Goal: Contribute content: Contribute content

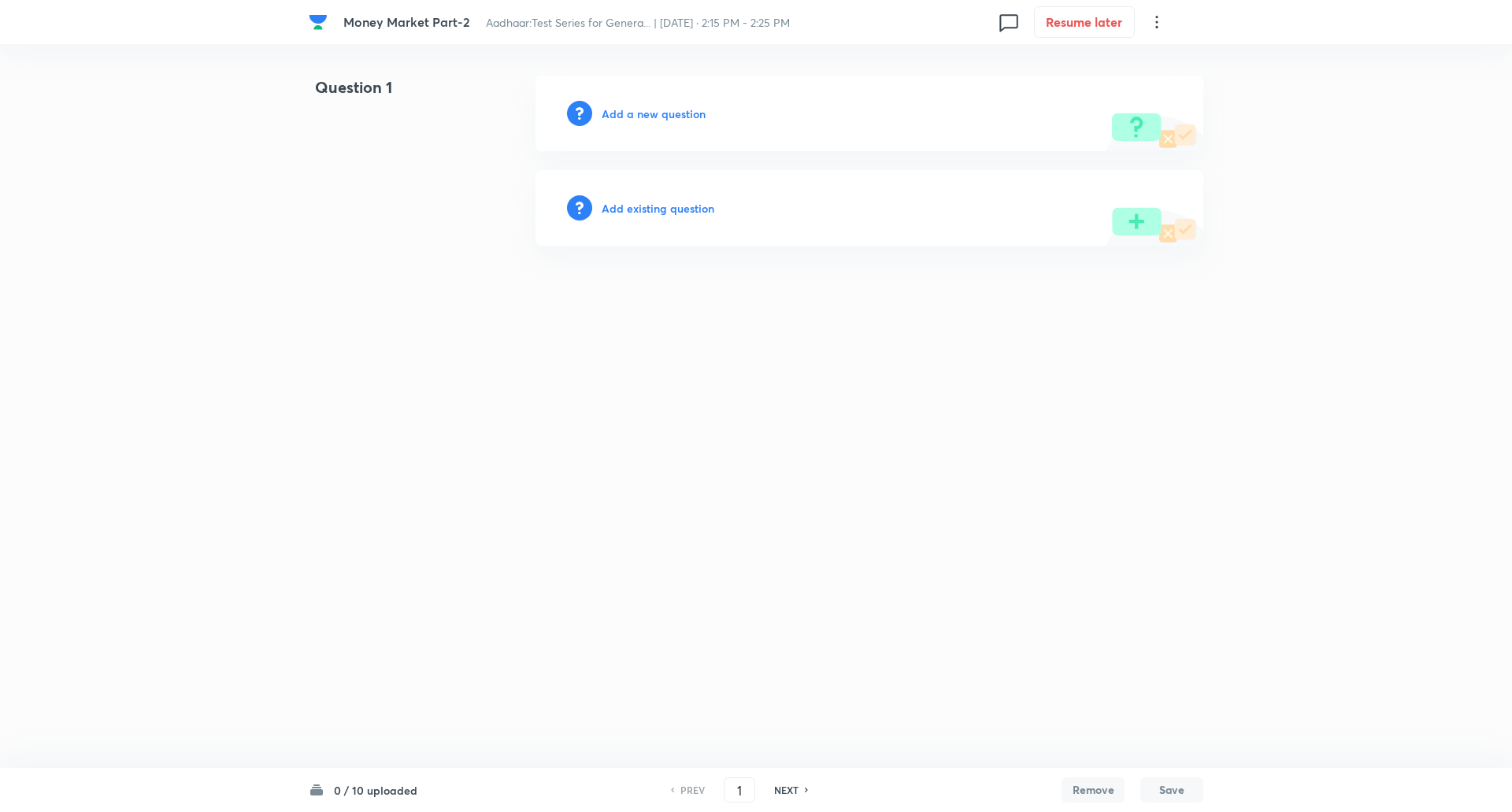
click at [659, 119] on h6 "Add a new question" at bounding box center [654, 113] width 104 height 17
click at [659, 119] on h6 "Choose a question type" at bounding box center [662, 113] width 121 height 17
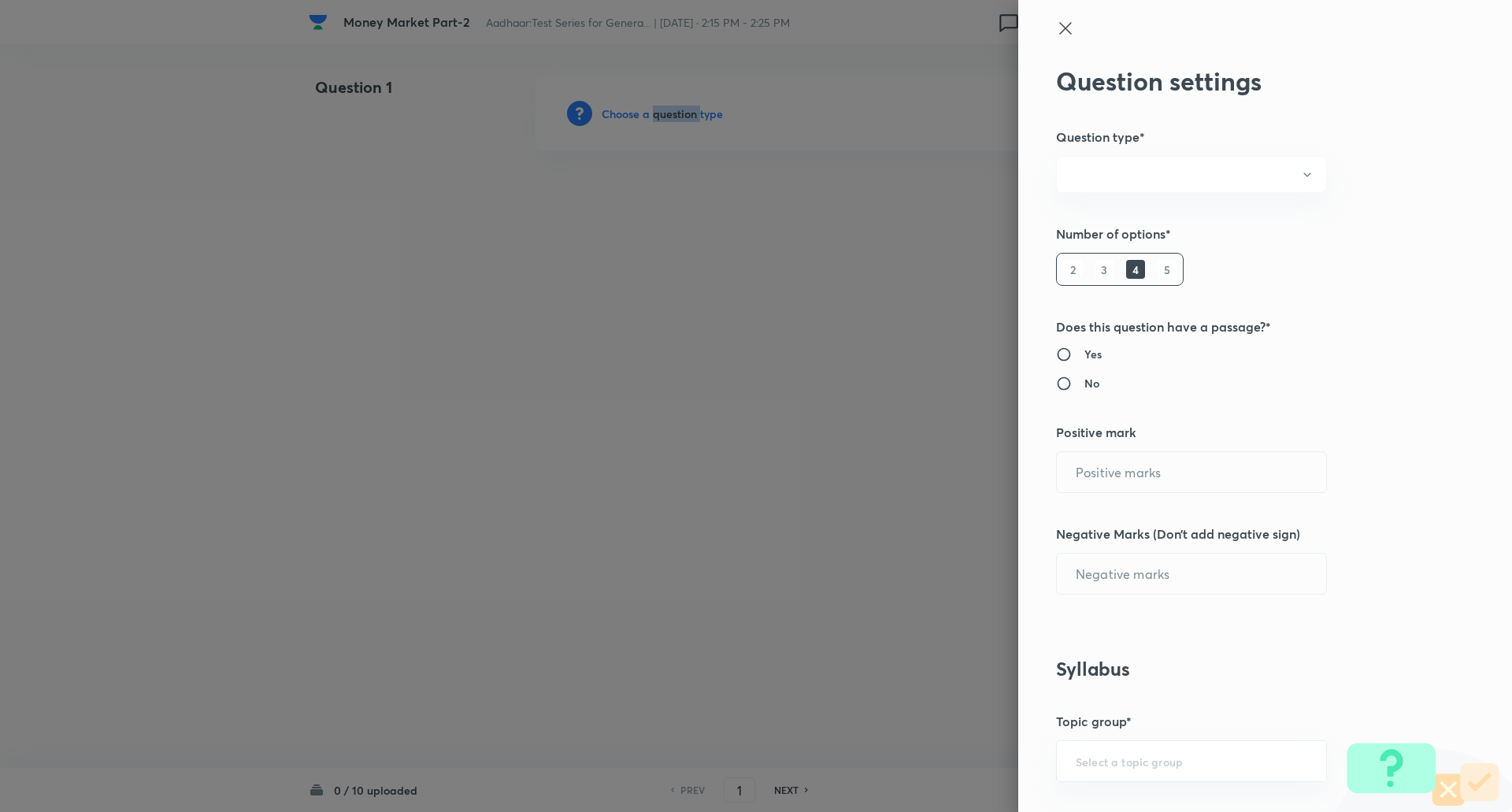
radio input "true"
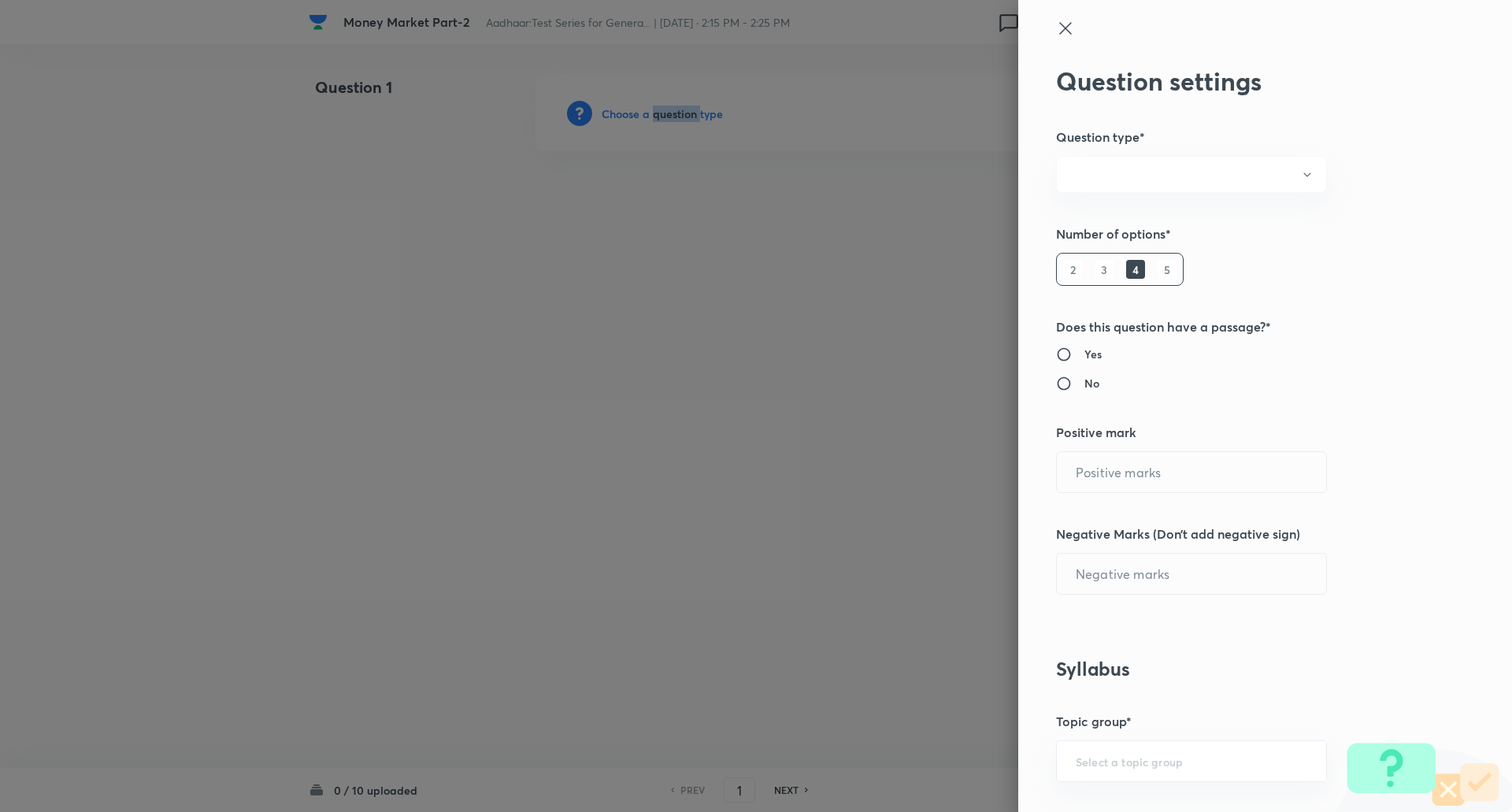
radio input "true"
type input "1"
click at [1157, 273] on h6 "5" at bounding box center [1167, 269] width 19 height 19
click at [1098, 584] on input "0" at bounding box center [1192, 574] width 269 height 40
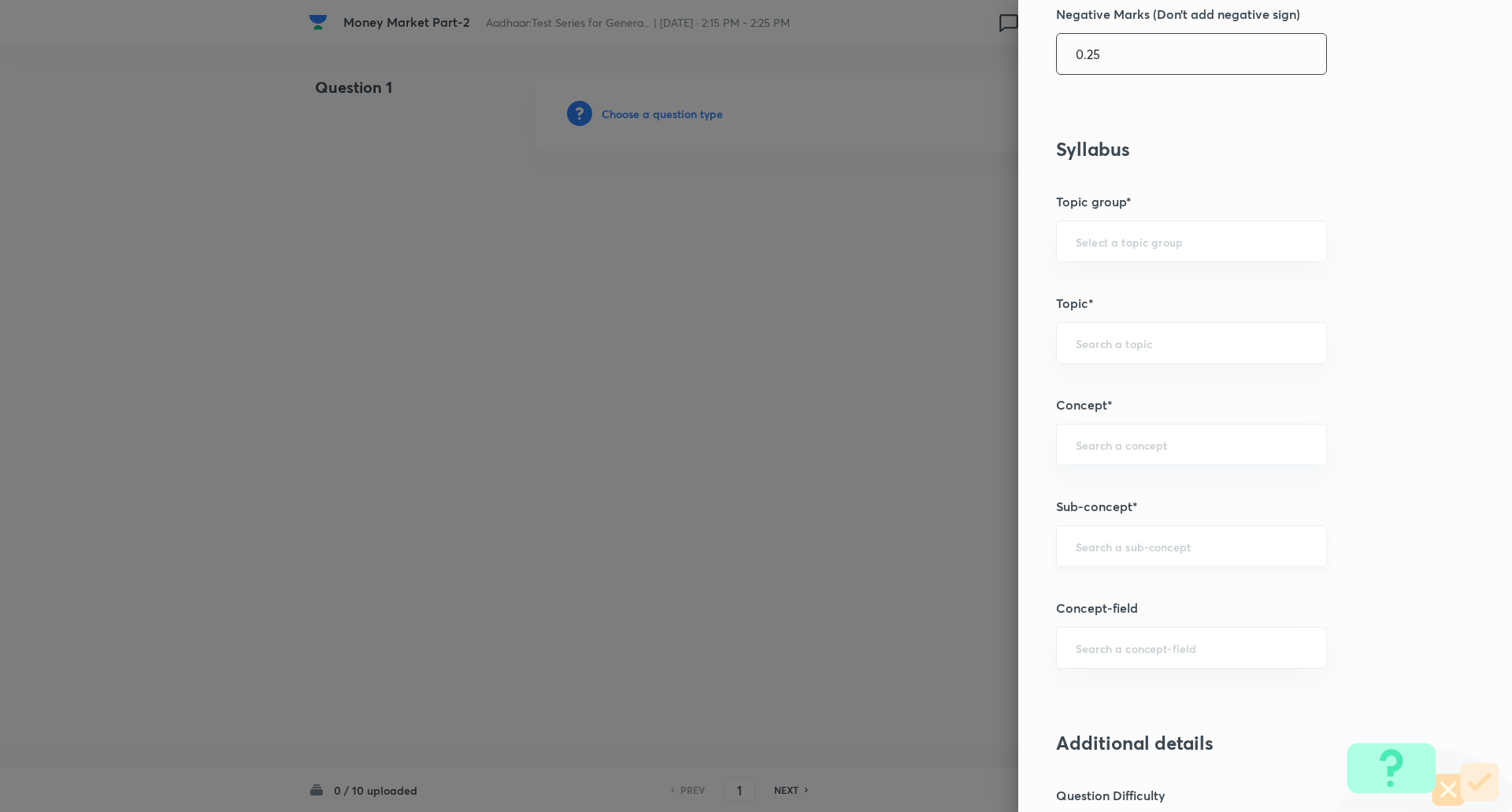
scroll to position [520, 0]
type input "0.25"
click at [1110, 551] on input "text" at bounding box center [1192, 545] width 231 height 15
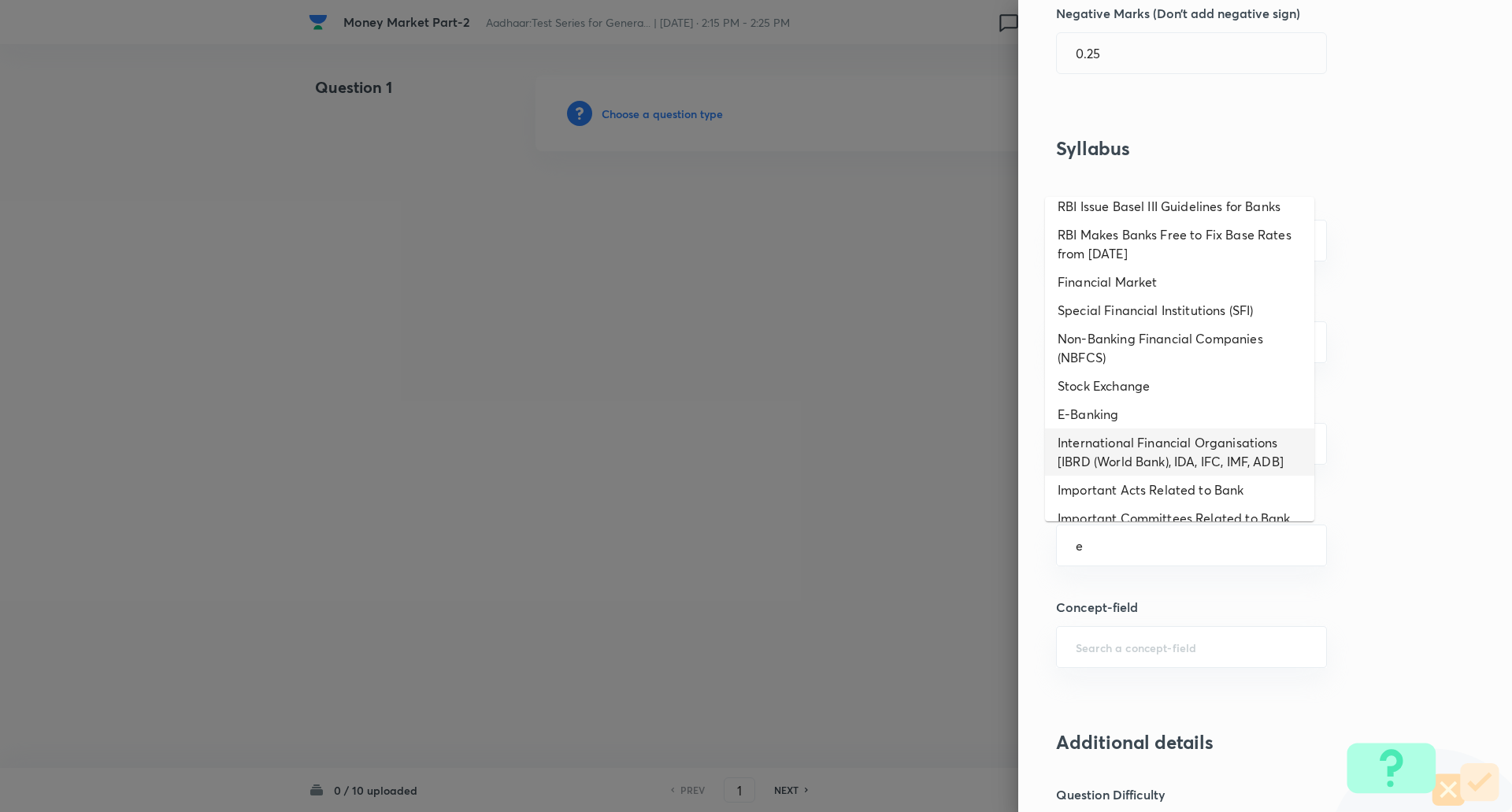
scroll to position [390, 0]
click at [1125, 411] on li "E-Banking" at bounding box center [1180, 414] width 269 height 29
type input "E-Banking"
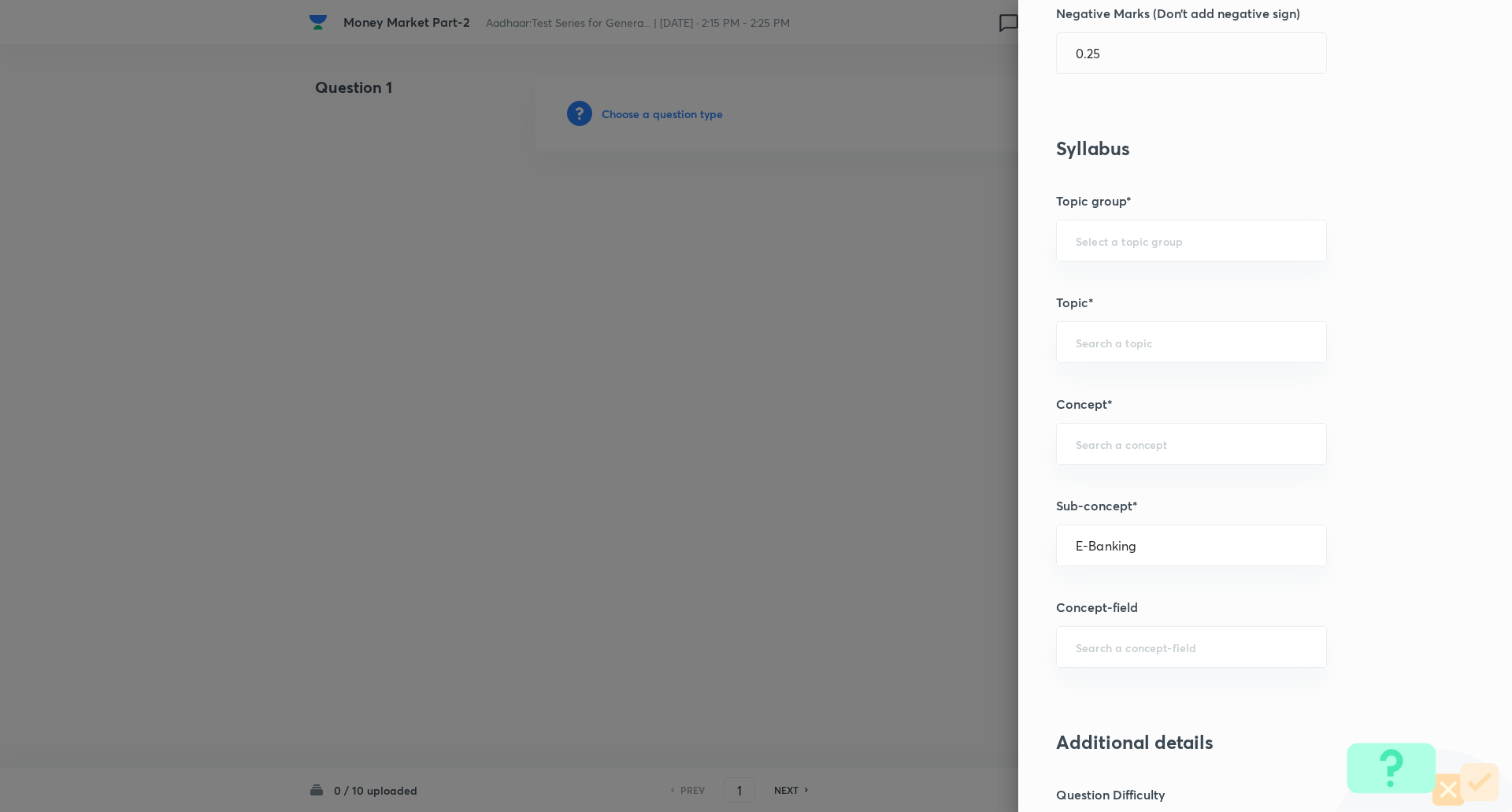
type input "Awareness"
type input "Banking Awareness"
type input "Financial Awareness"
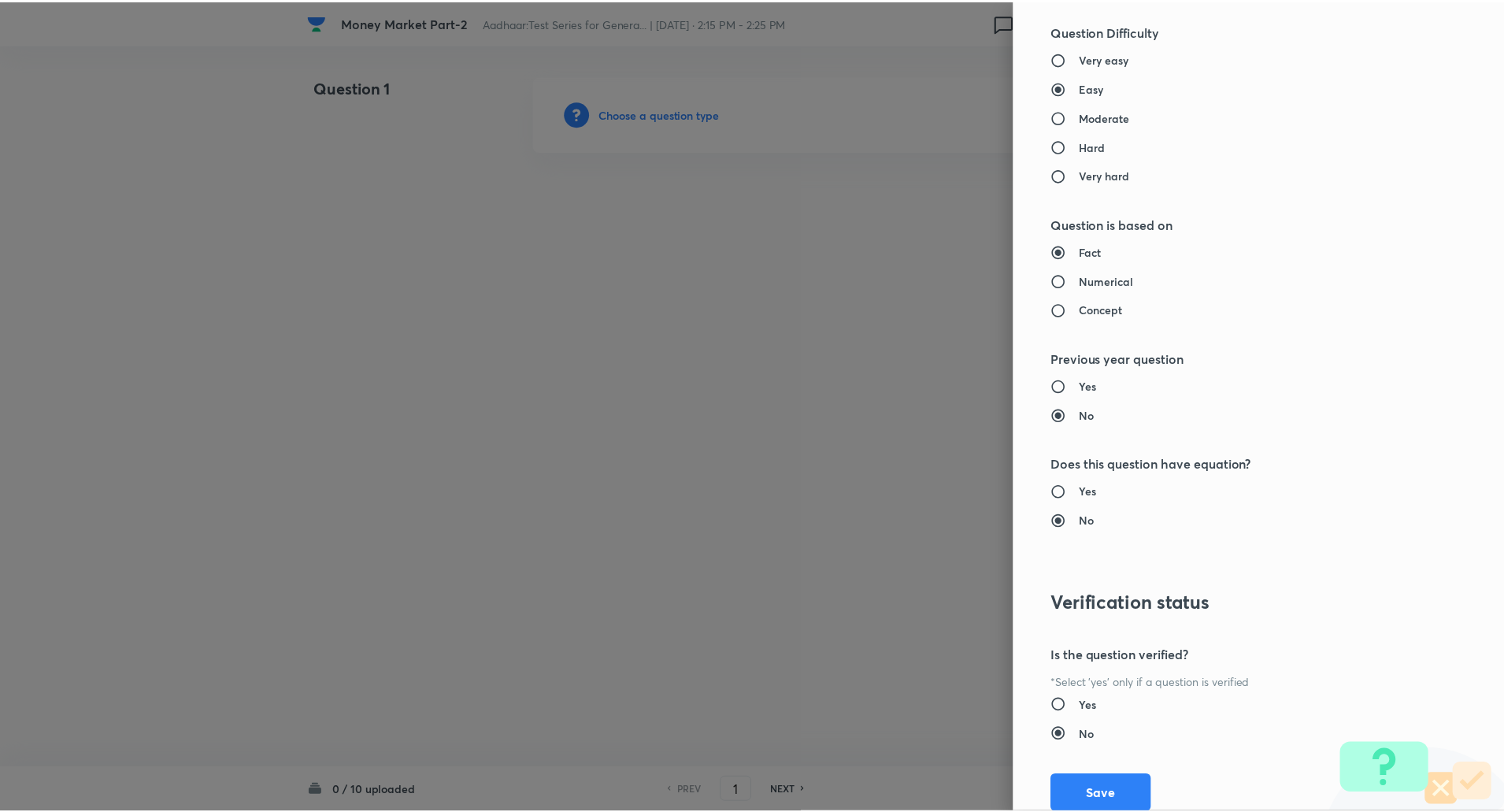
scroll to position [1284, 0]
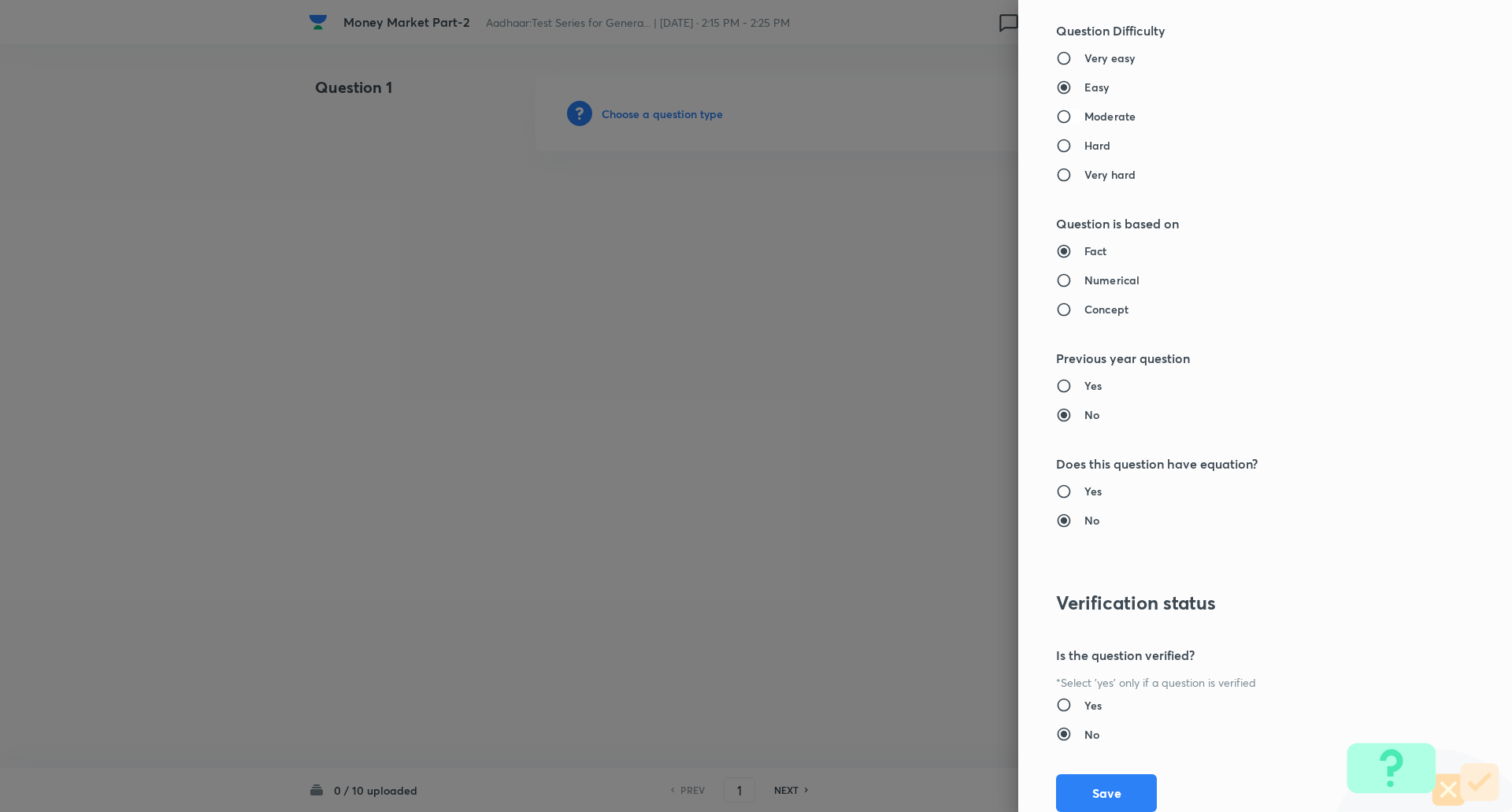
click at [1056, 109] on input "Moderate" at bounding box center [1070, 116] width 29 height 16
radio input "true"
radio input "false"
click at [1081, 793] on button "Save" at bounding box center [1106, 790] width 100 height 37
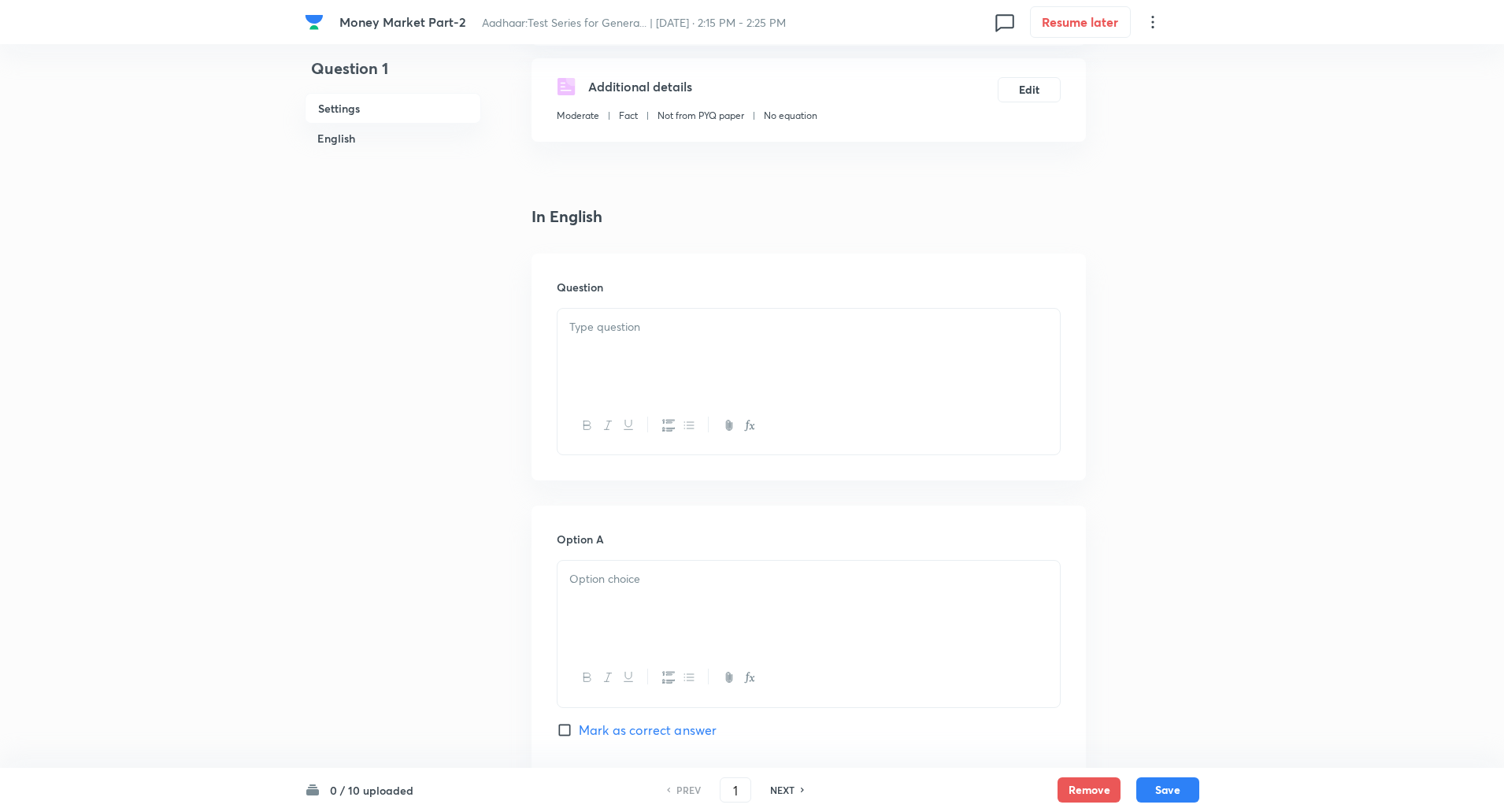
scroll to position [259, 0]
click at [915, 327] on p at bounding box center [808, 326] width 479 height 18
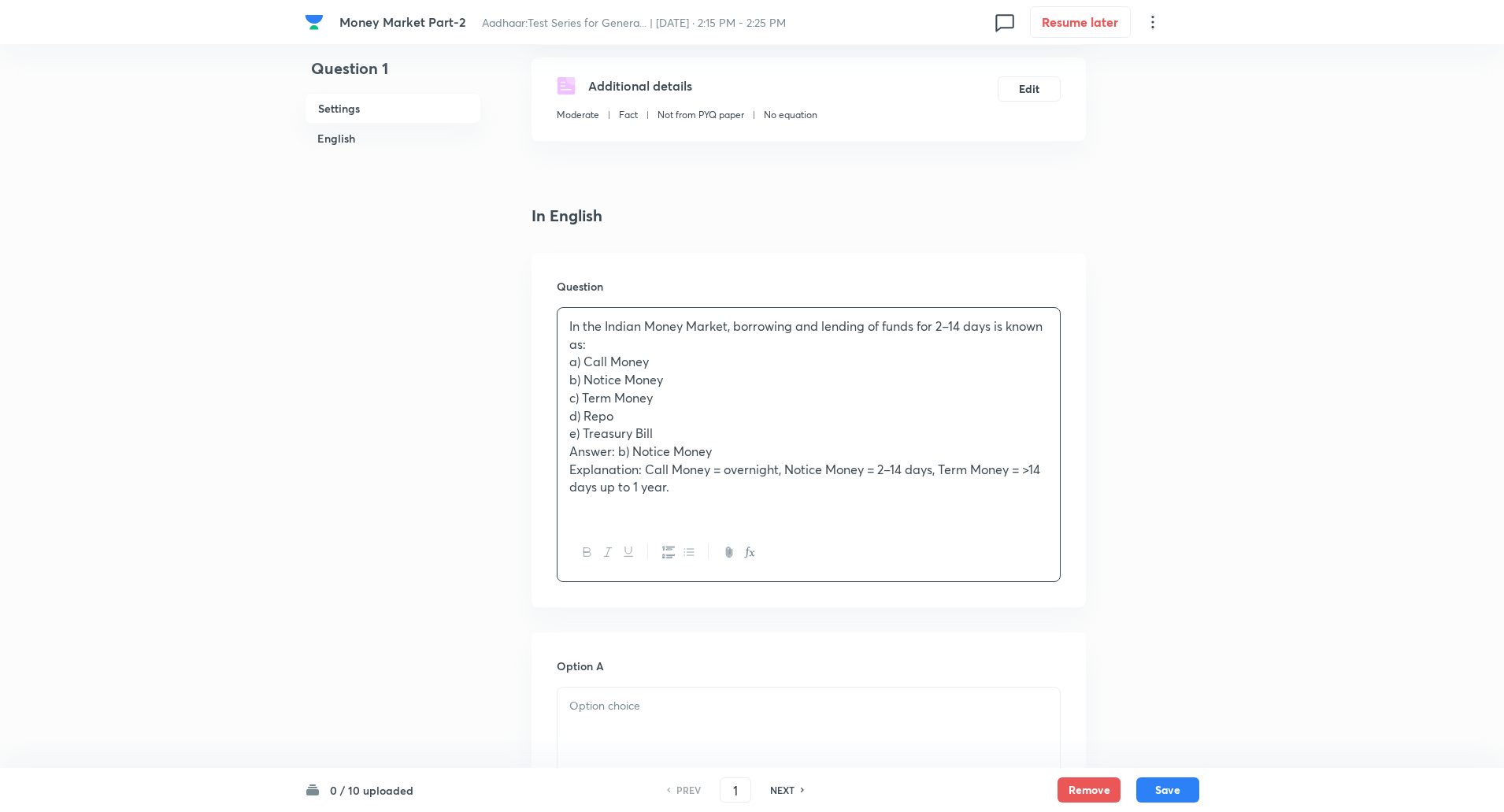
click at [595, 347] on p "In the Indian Money Market, borrowing and lending of funds for 2–14 days is kno…" at bounding box center [808, 335] width 479 height 35
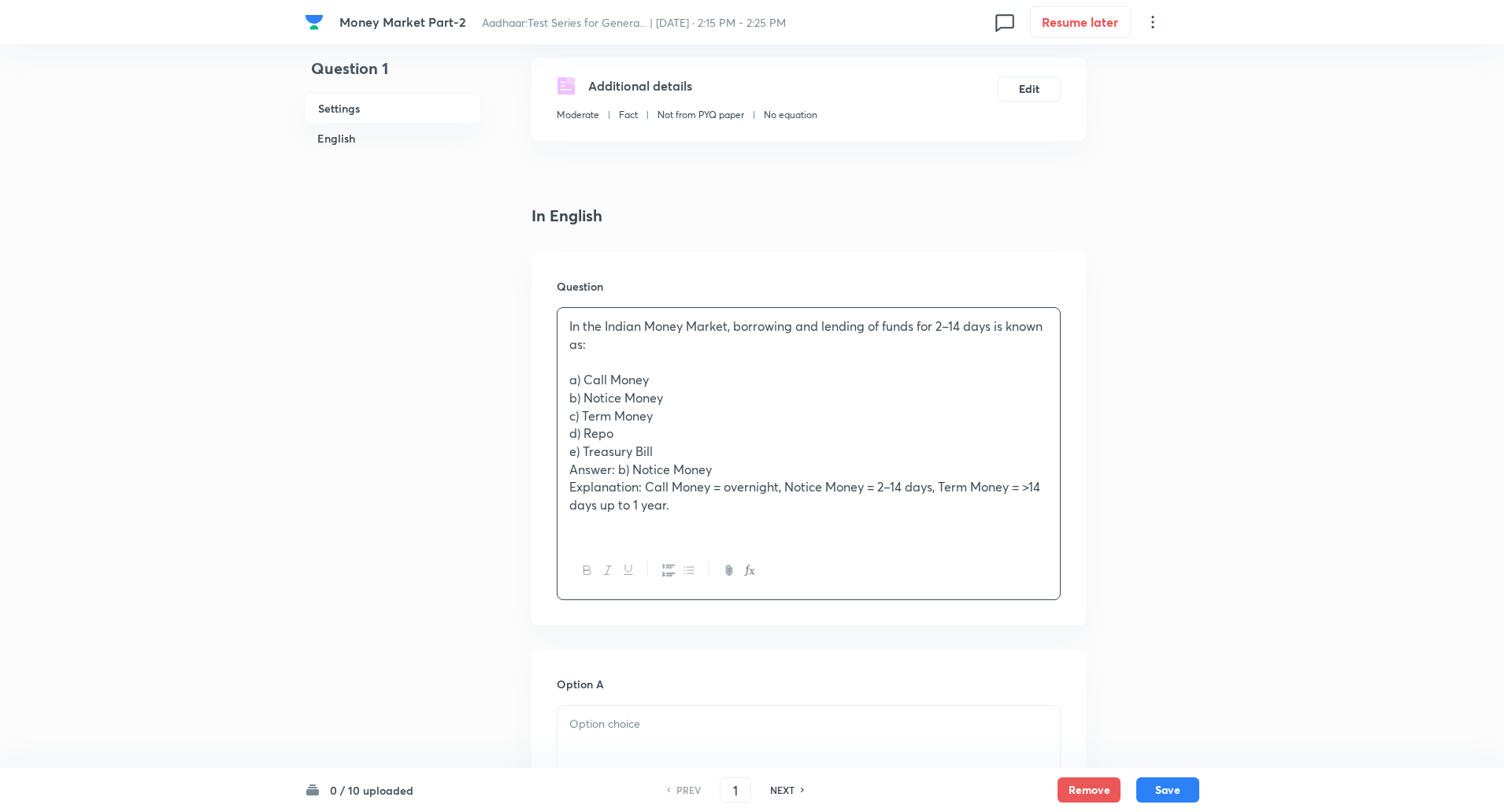
drag, startPoint x: 567, startPoint y: 375, endPoint x: 670, endPoint y: 503, distance: 164.3
click at [670, 503] on div "In the Indian Money Market, borrowing and lending of funds for 2–14 days is kno…" at bounding box center [809, 424] width 502 height 233
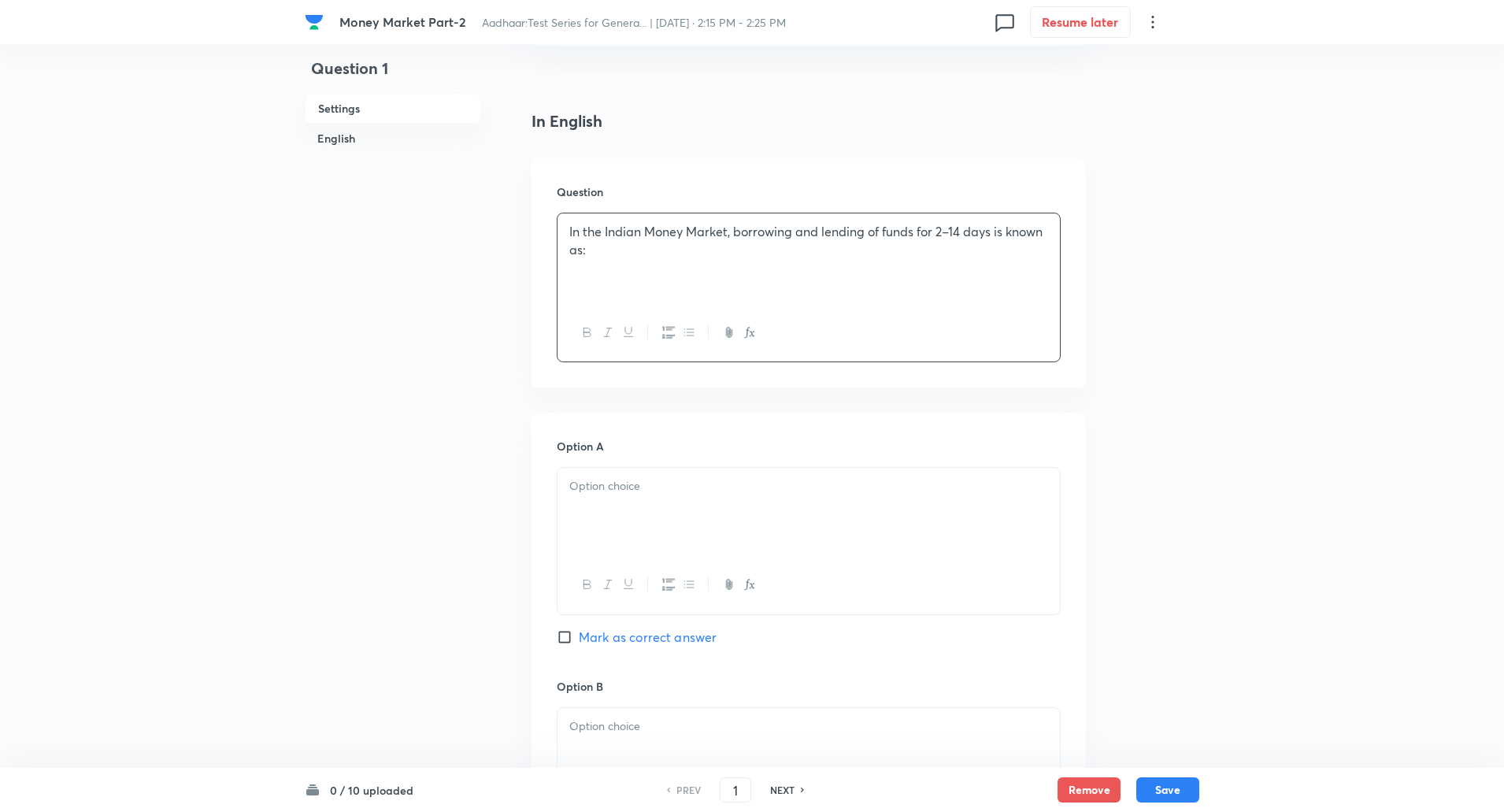
scroll to position [355, 0]
click at [671, 494] on div at bounding box center [809, 511] width 502 height 88
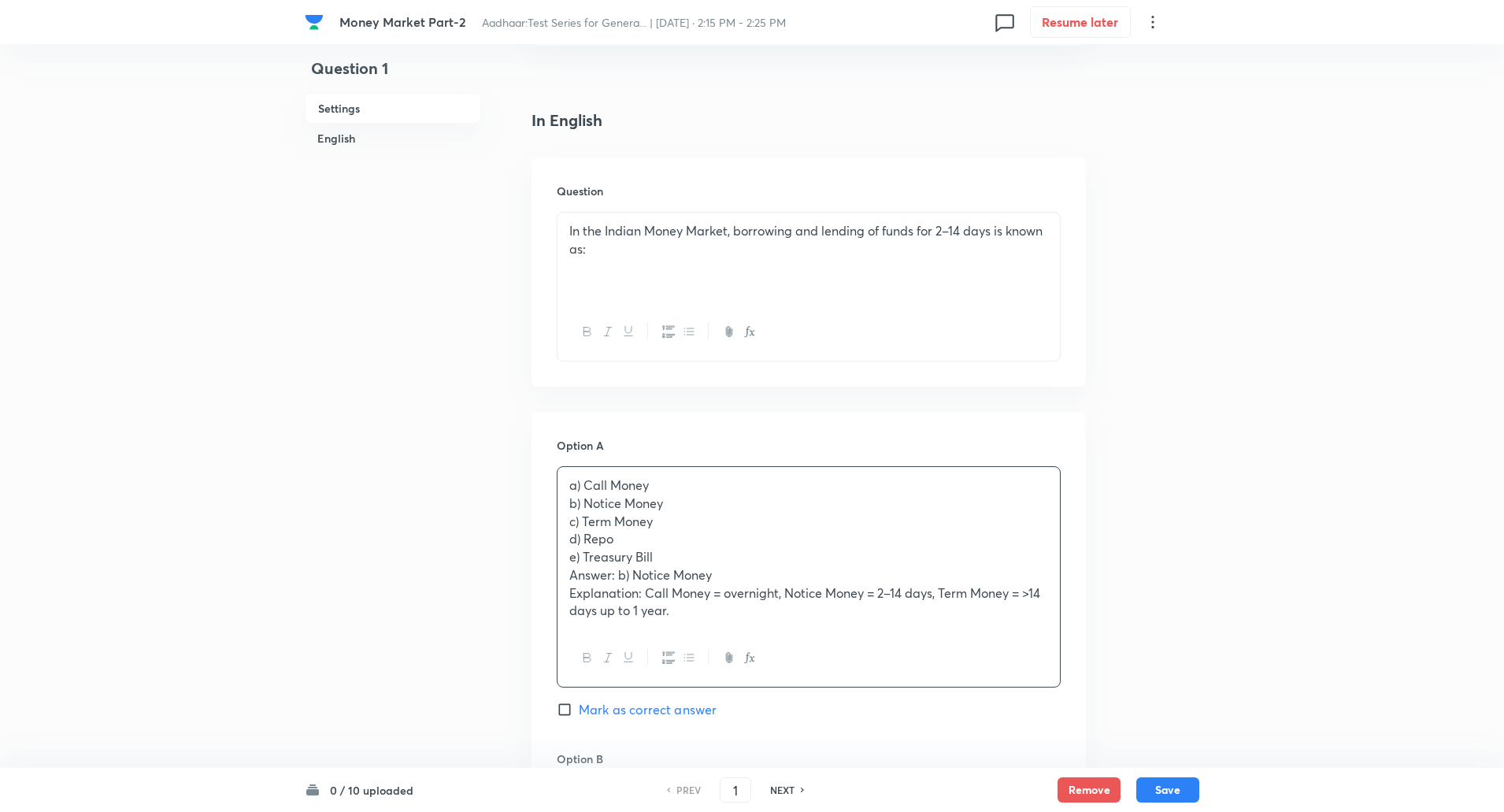
click at [569, 508] on p "b) Notice Money" at bounding box center [808, 503] width 479 height 18
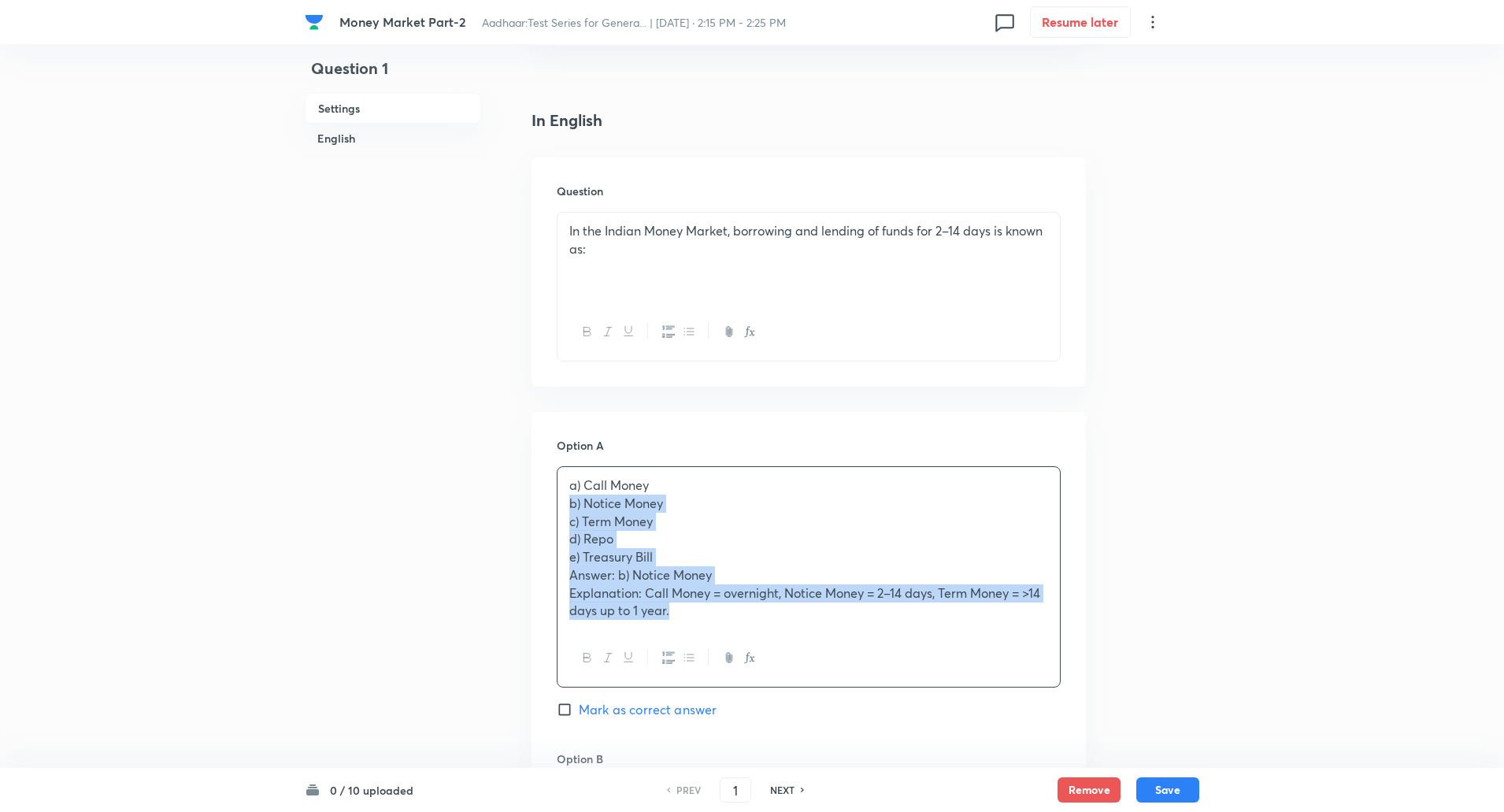
drag, startPoint x: 568, startPoint y: 509, endPoint x: 682, endPoint y: 618, distance: 157.7
click at [682, 618] on div "a) Call Money b) Notice Money c) Term Money d) Repo e) Treasury Bill Answer: b)…" at bounding box center [809, 548] width 502 height 163
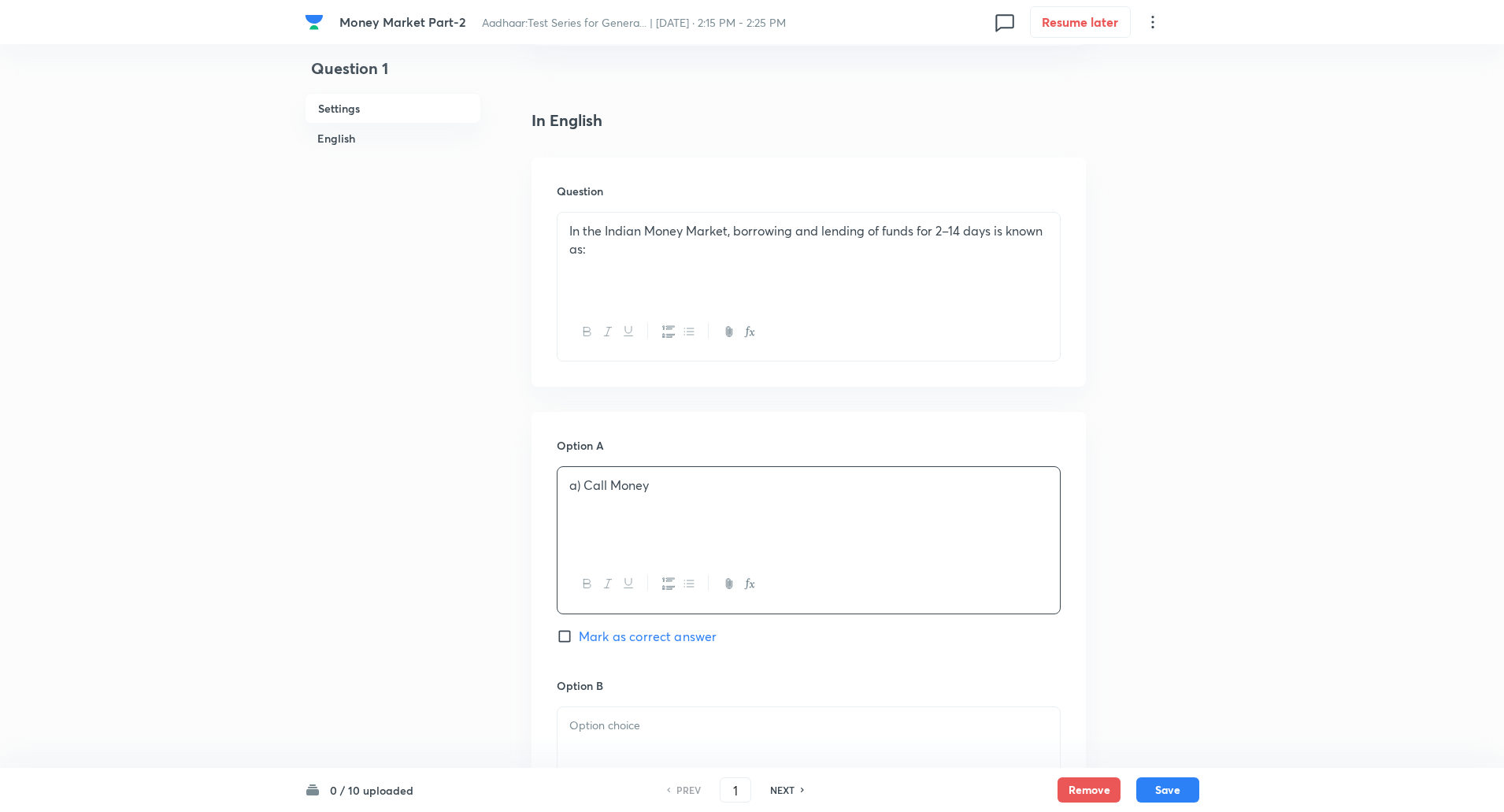
click at [585, 486] on p "a) Call Money" at bounding box center [808, 485] width 479 height 18
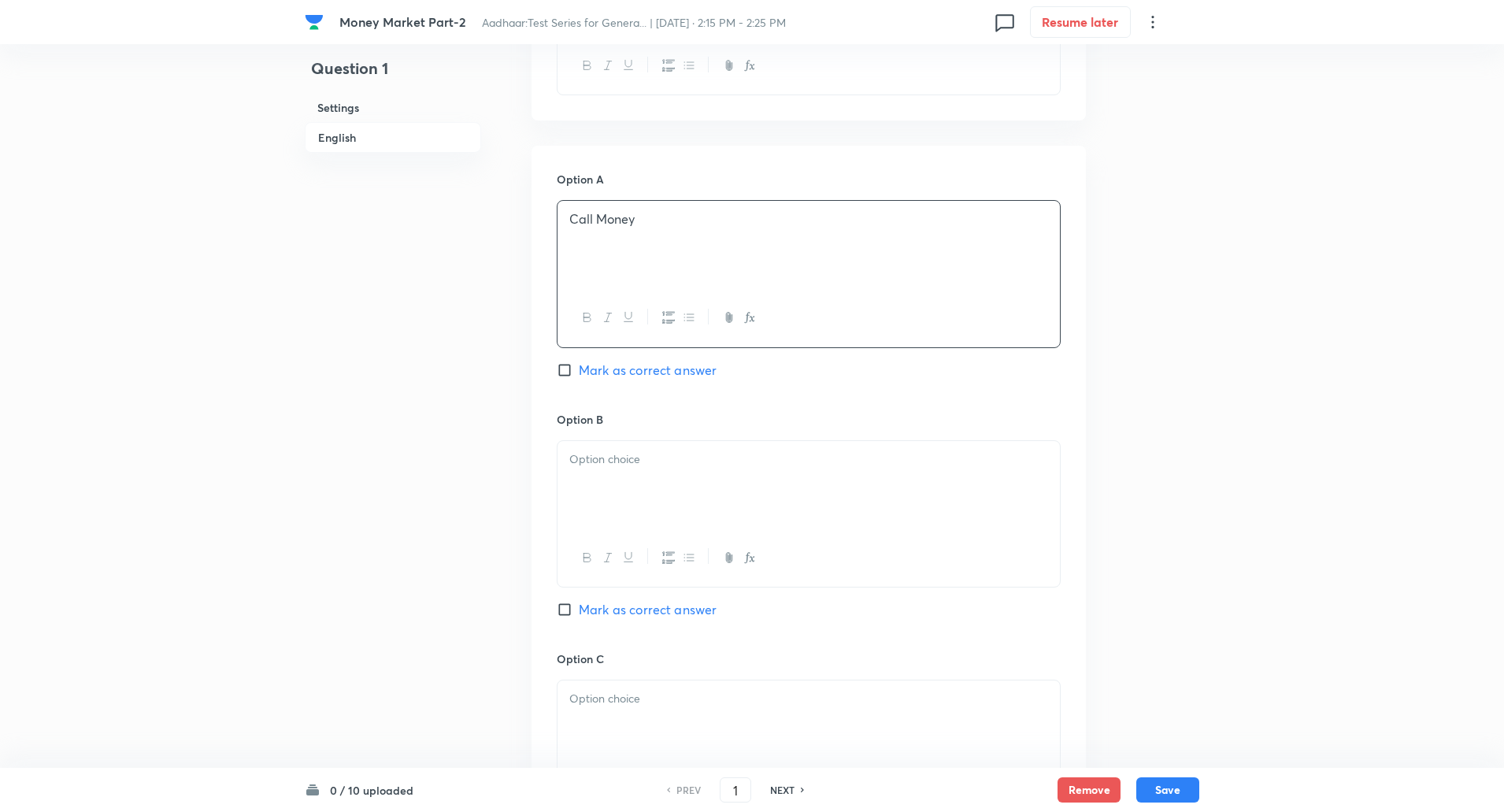
scroll to position [622, 0]
click at [602, 454] on p at bounding box center [808, 457] width 479 height 18
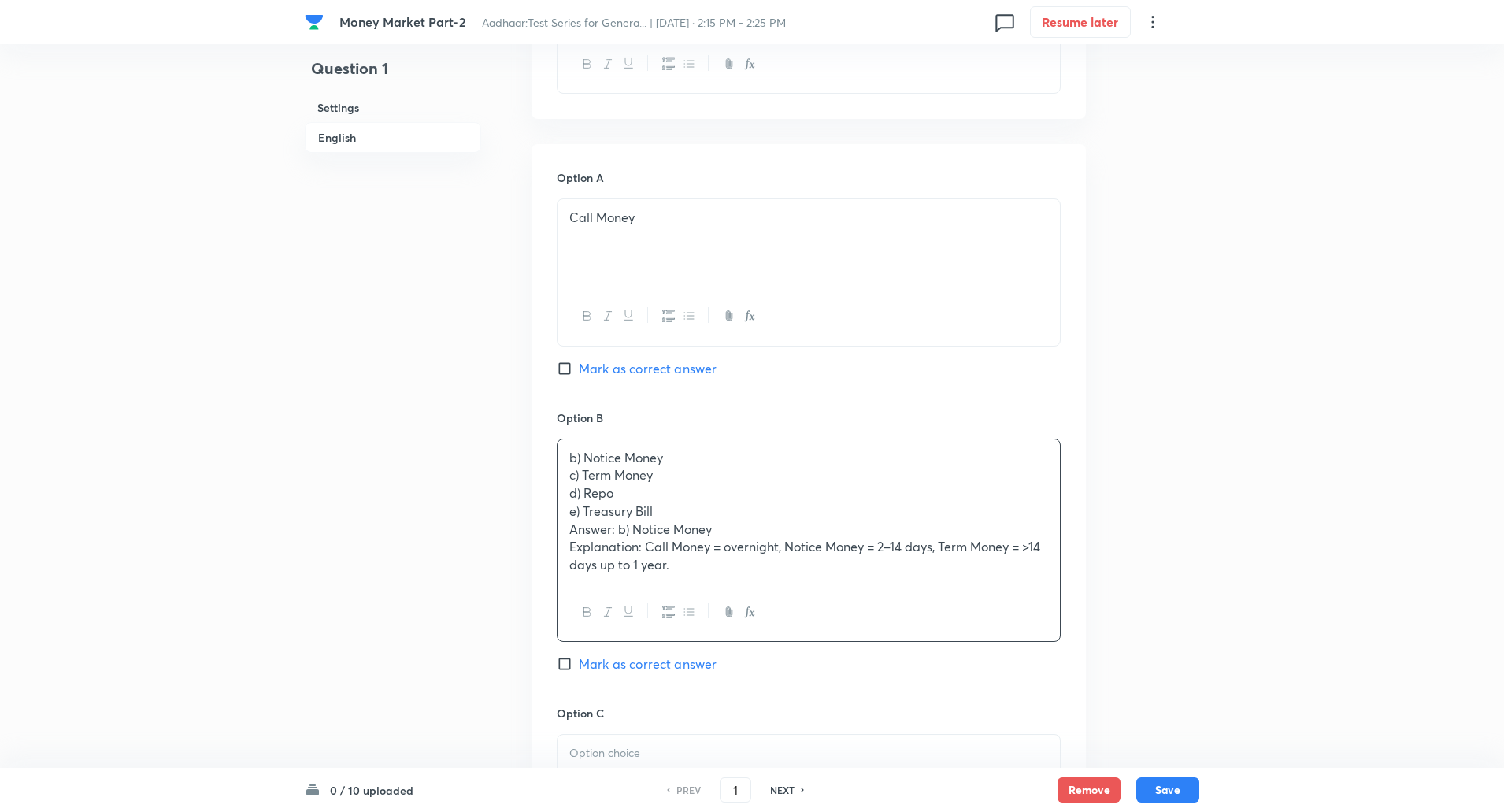
click at [567, 477] on div "b) Notice Money c) Term Money d) Repo e) Treasury Bill Answer: b) Notice Money …" at bounding box center [809, 511] width 502 height 144
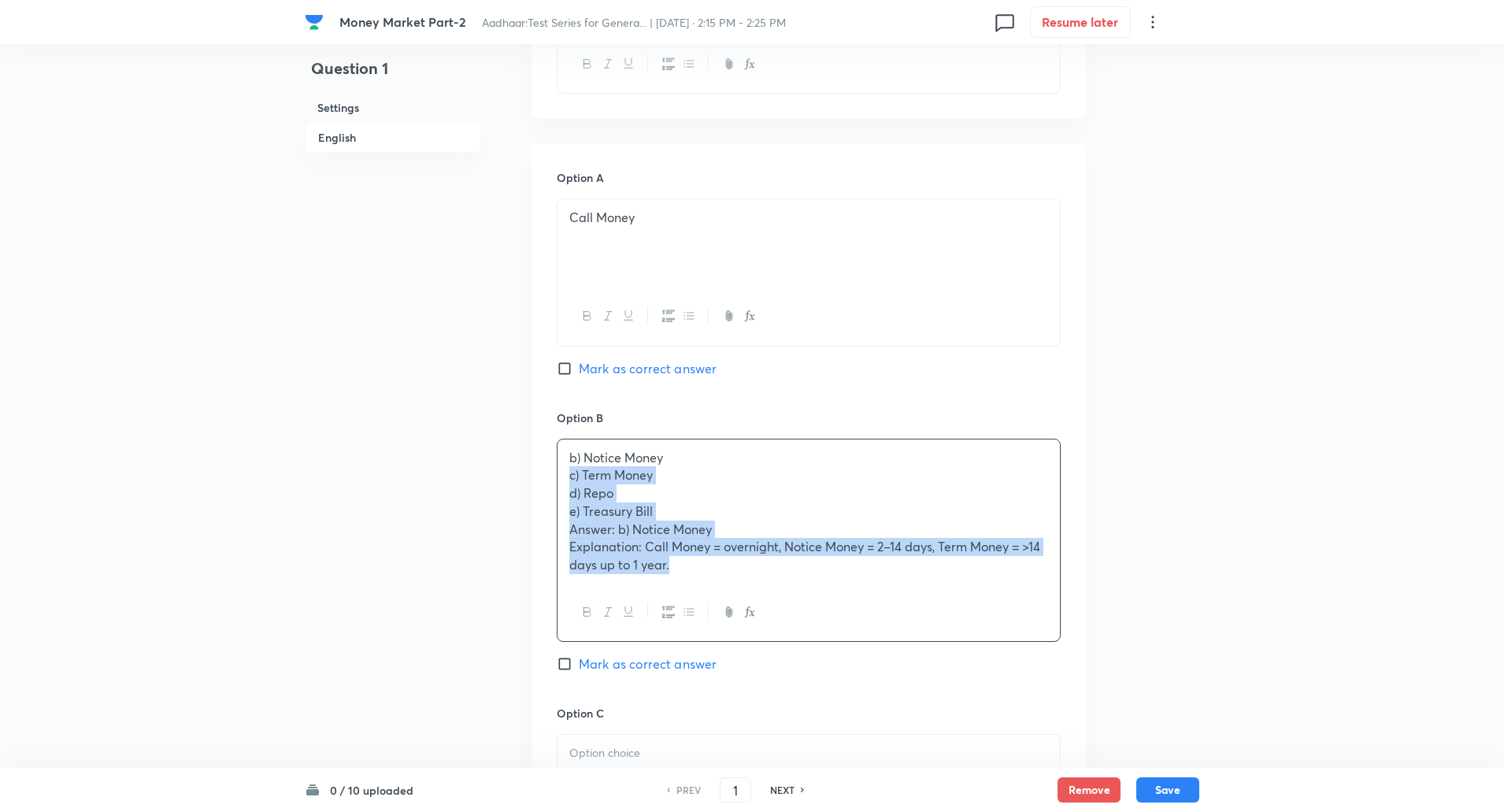
drag, startPoint x: 567, startPoint y: 477, endPoint x: 680, endPoint y: 590, distance: 159.8
click at [680, 590] on div "b) Notice Money c) Term Money d) Repo e) Treasury Bill Answer: b) Notice Money …" at bounding box center [809, 539] width 504 height 203
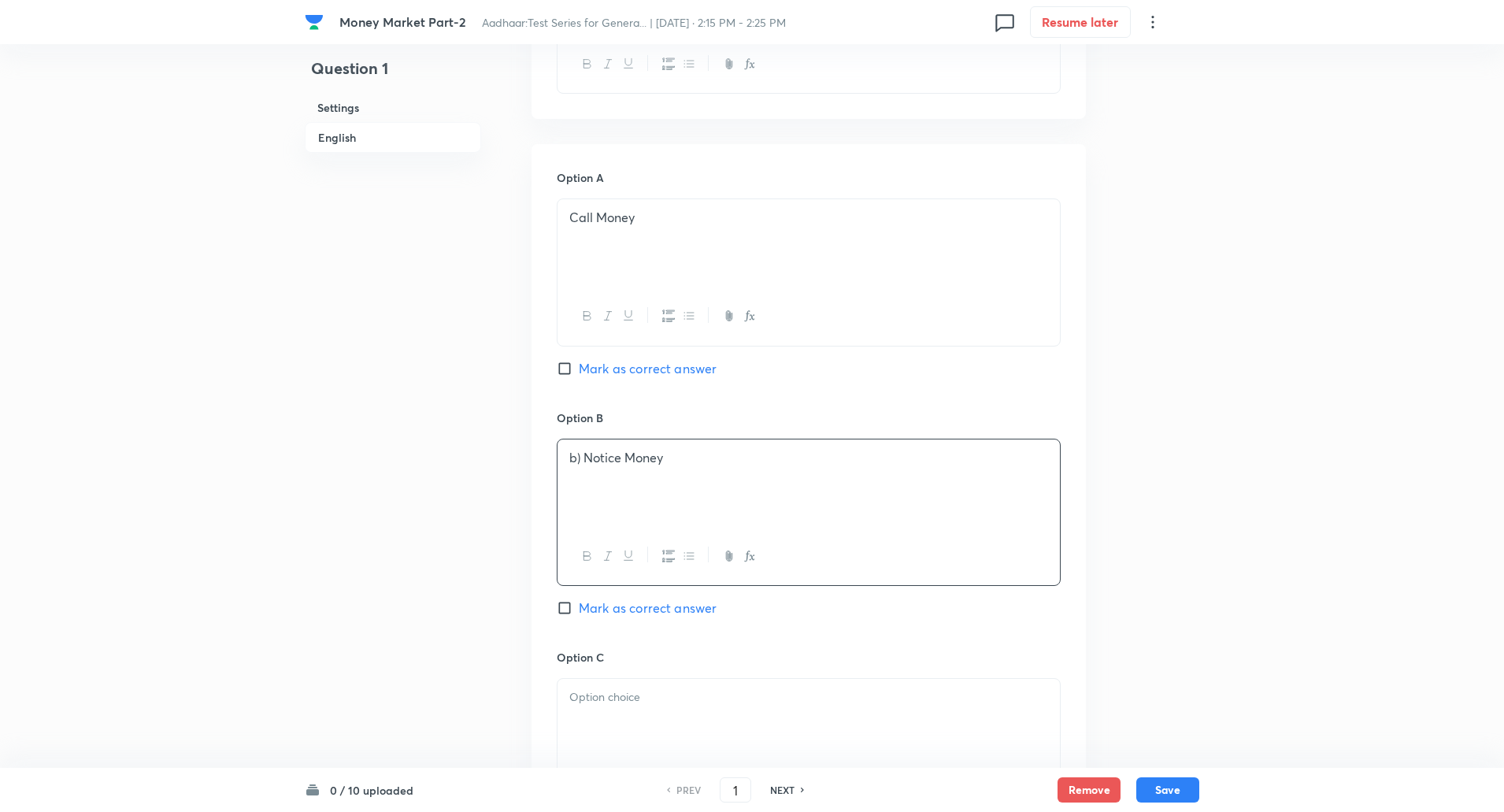
click at [583, 456] on p "b) Notice Money" at bounding box center [808, 457] width 479 height 18
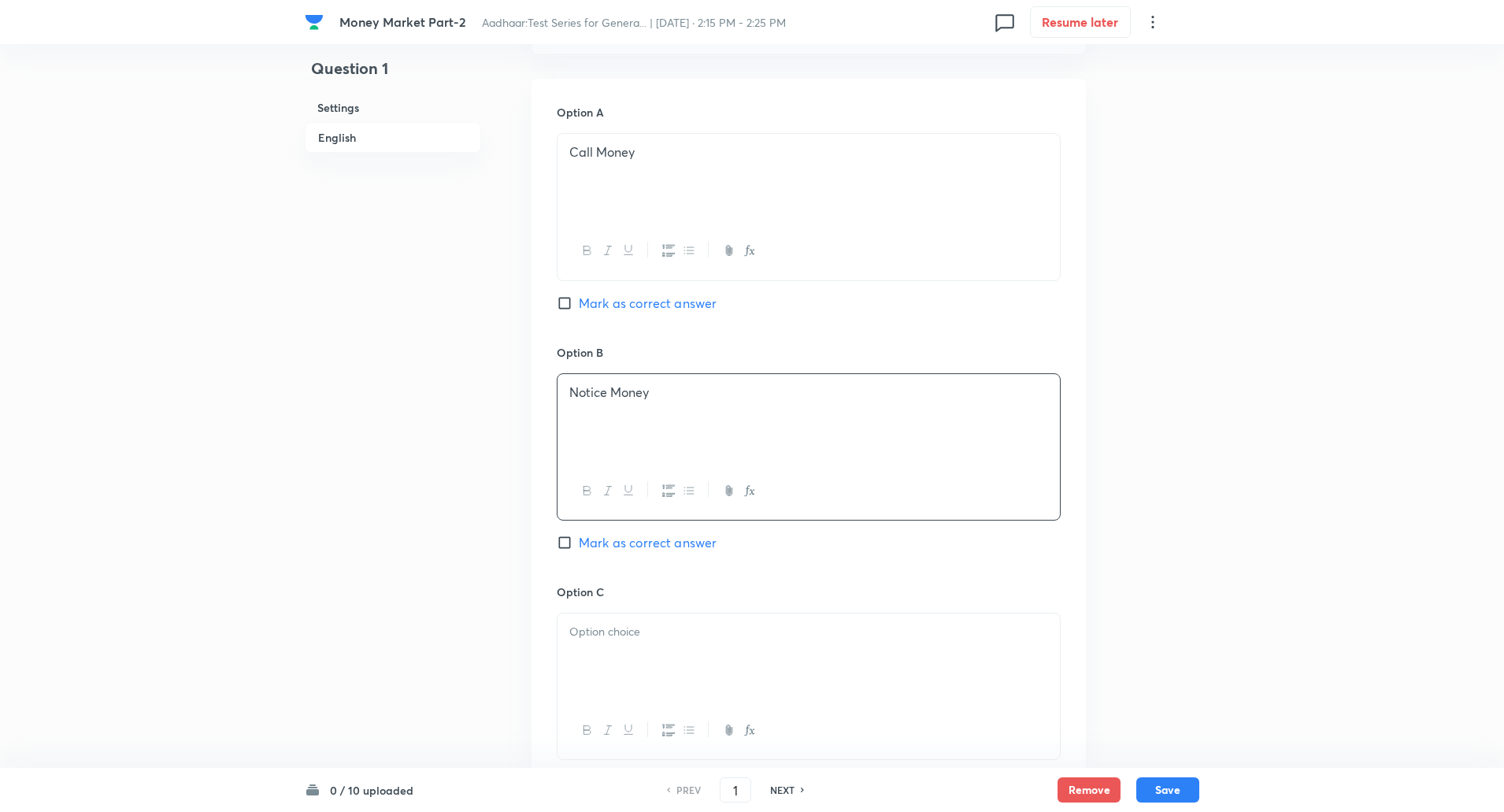
scroll to position [774, 0]
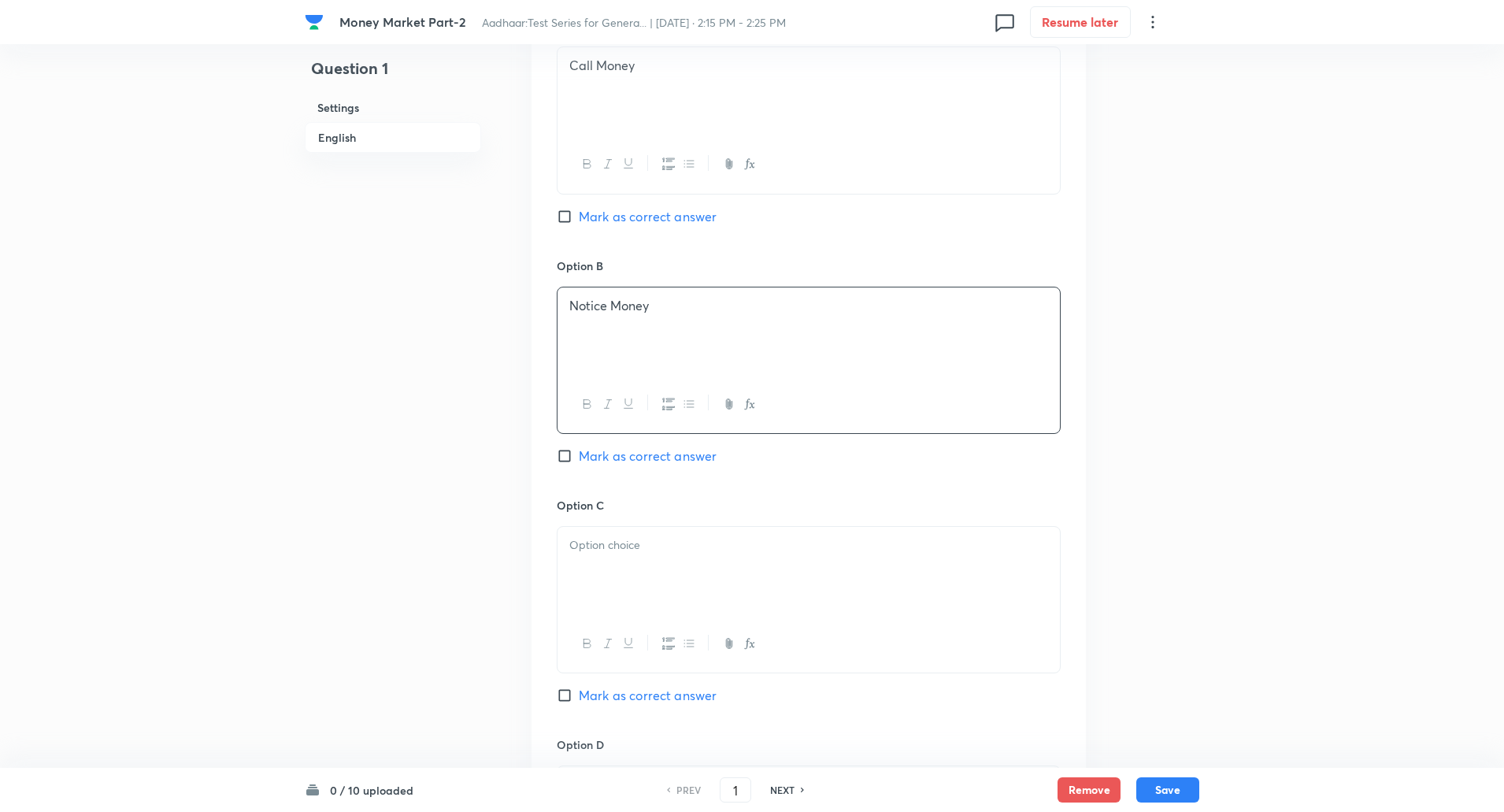
click at [579, 569] on div at bounding box center [809, 571] width 502 height 88
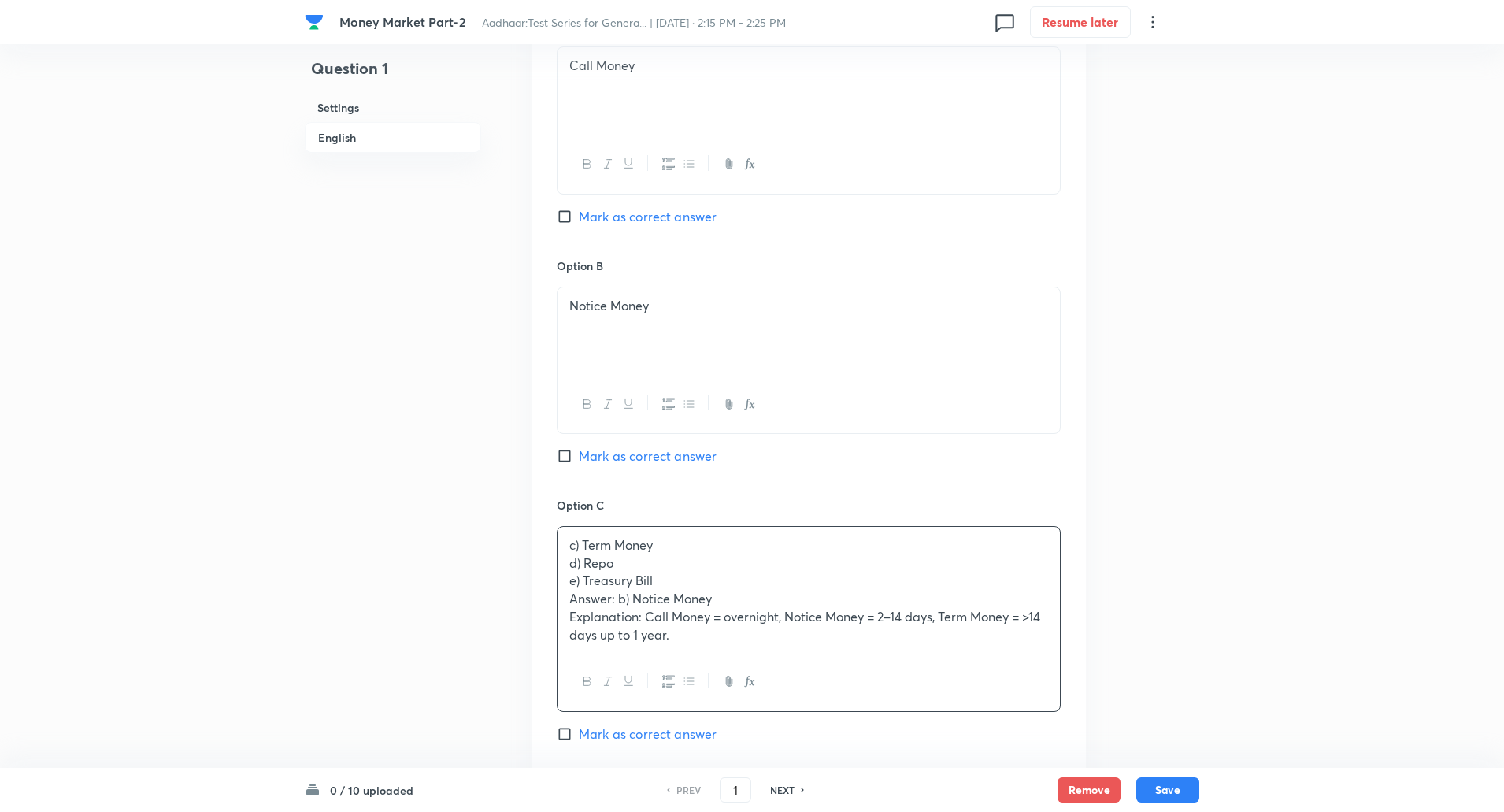
click at [553, 467] on div "Option A Call Money Mark as correct answer Option B Notice Money Mark as correc…" at bounding box center [809, 619] width 555 height 1255
click at [560, 456] on input "Mark as correct answer" at bounding box center [568, 456] width 22 height 16
checkbox input "true"
click at [559, 563] on div "c) Term Money d) Repo e) Treasury Bill Answer: b) Notice Money Explanation: Cal…" at bounding box center [809, 590] width 502 height 126
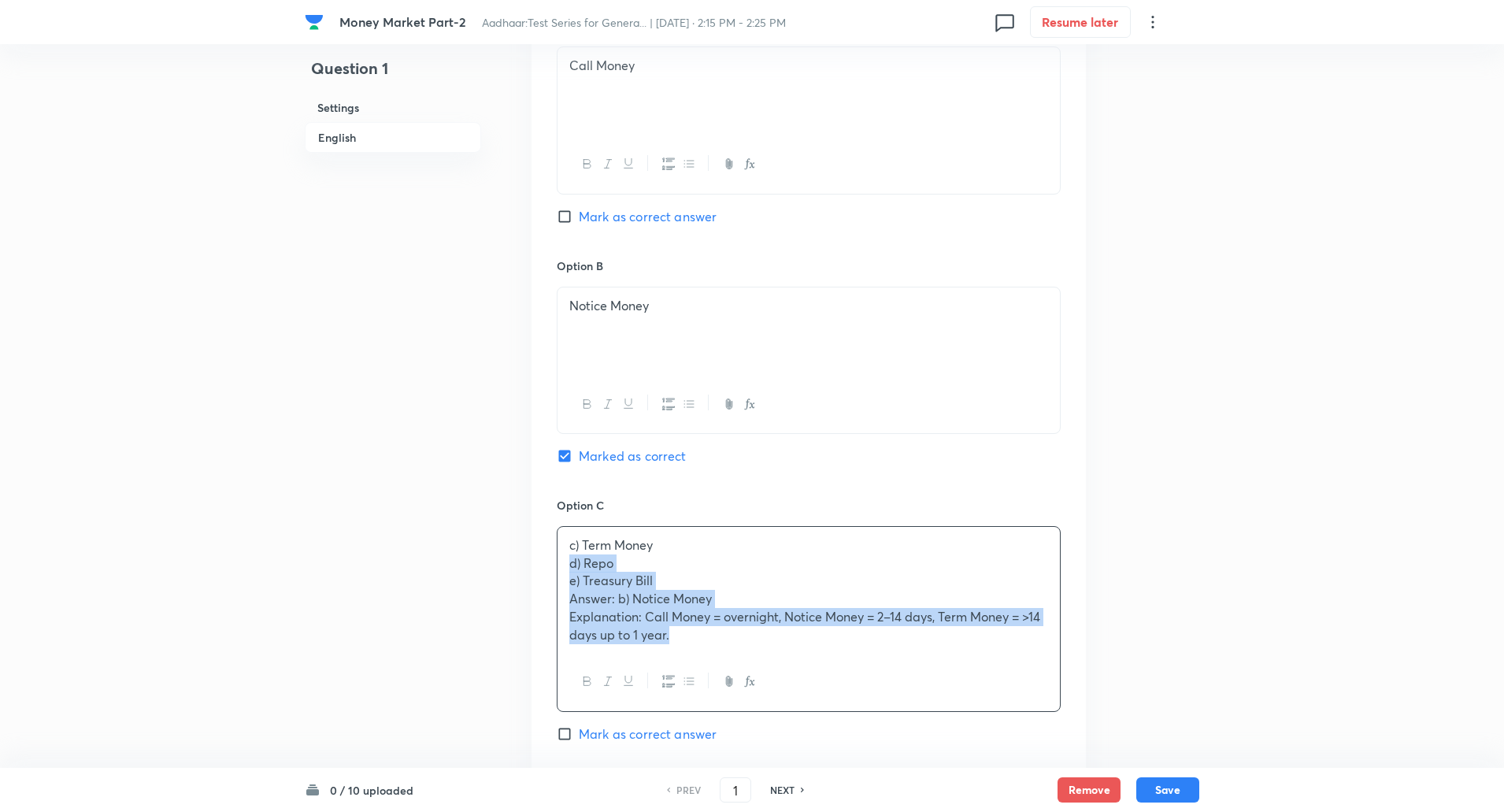
drag, startPoint x: 559, startPoint y: 563, endPoint x: 691, endPoint y: 641, distance: 153.3
click at [691, 641] on div "c) Term Money d) Repo e) Treasury Bill Answer: b) Notice Money Explanation: Cal…" at bounding box center [809, 590] width 502 height 126
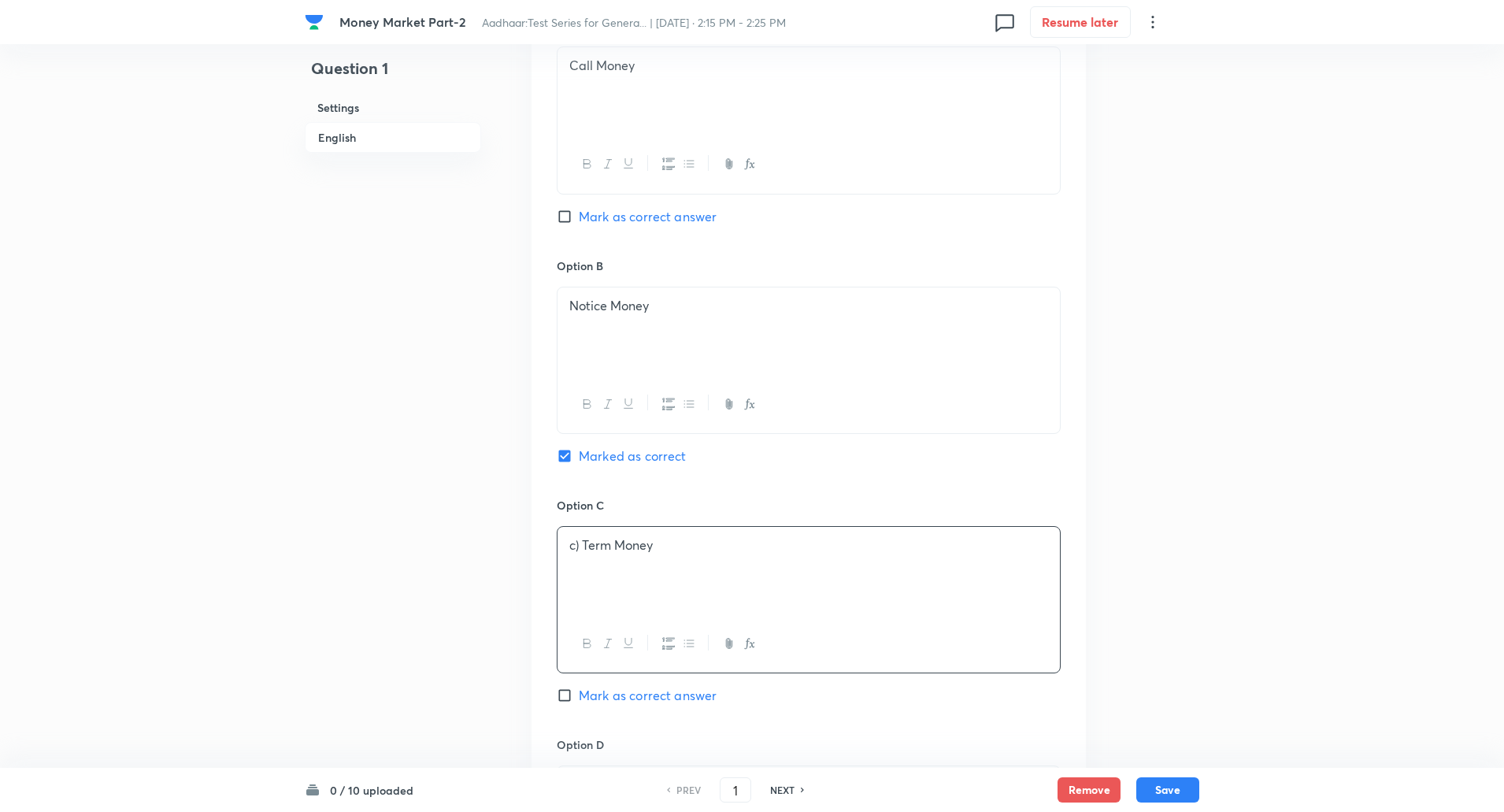
click at [588, 543] on p "c) Term Money" at bounding box center [808, 545] width 479 height 18
click at [579, 544] on p "c) Term Money" at bounding box center [808, 545] width 479 height 18
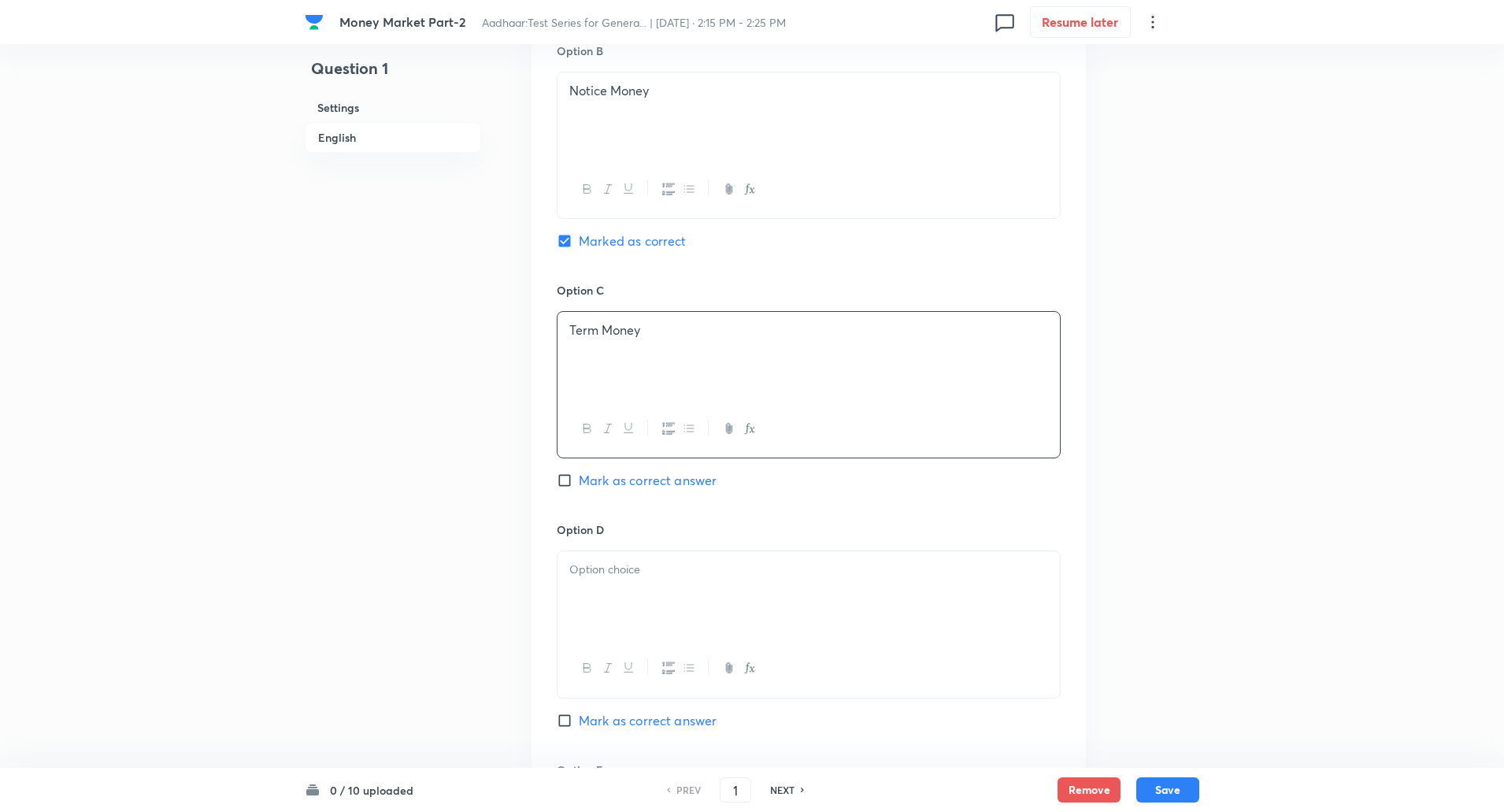
scroll to position [990, 0]
click at [576, 571] on p at bounding box center [808, 568] width 479 height 18
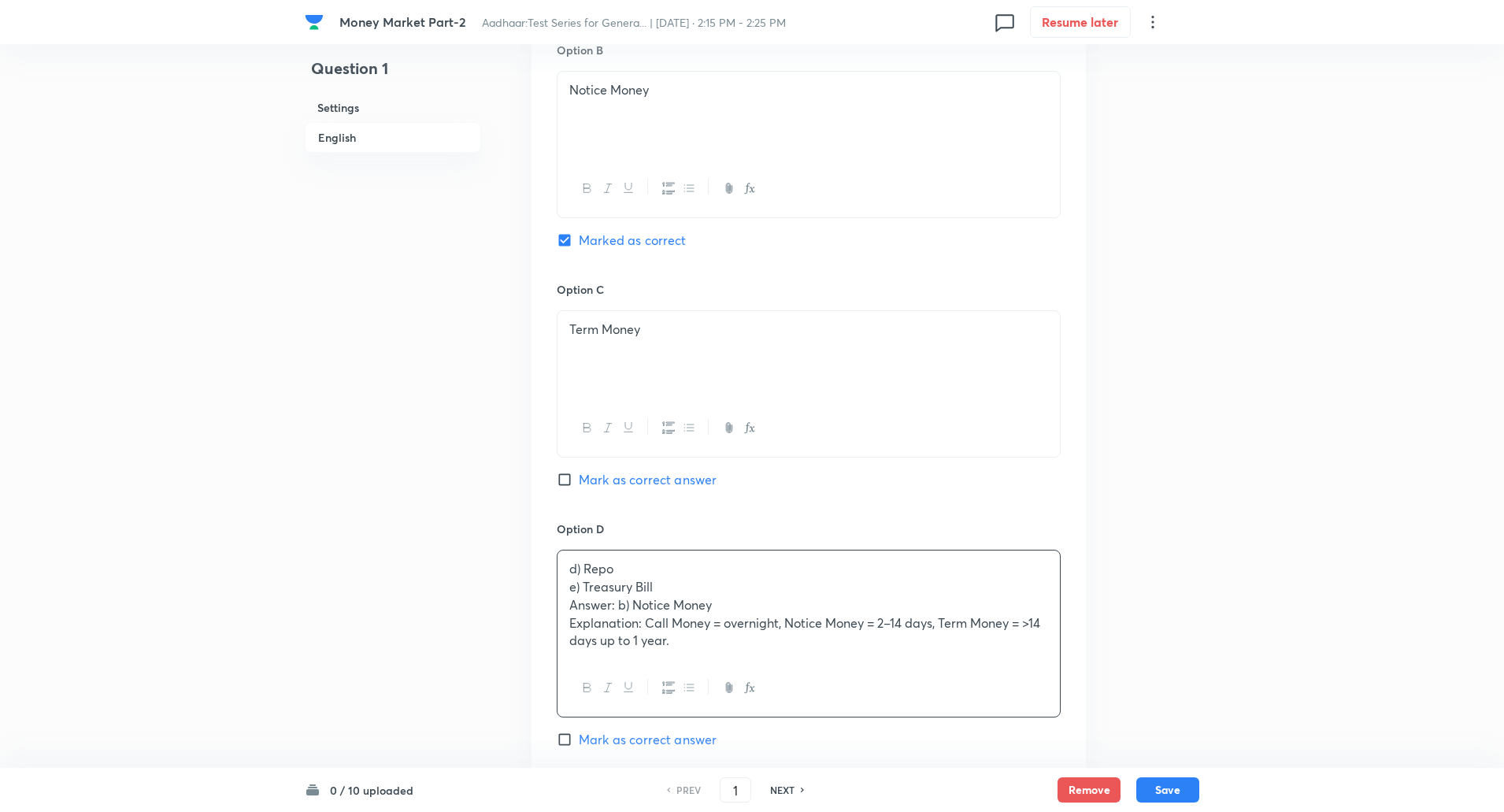
click at [561, 594] on div "d) Repo e) Treasury Bill Answer: b) Notice Money Explanation: Call Money = over…" at bounding box center [809, 605] width 502 height 108
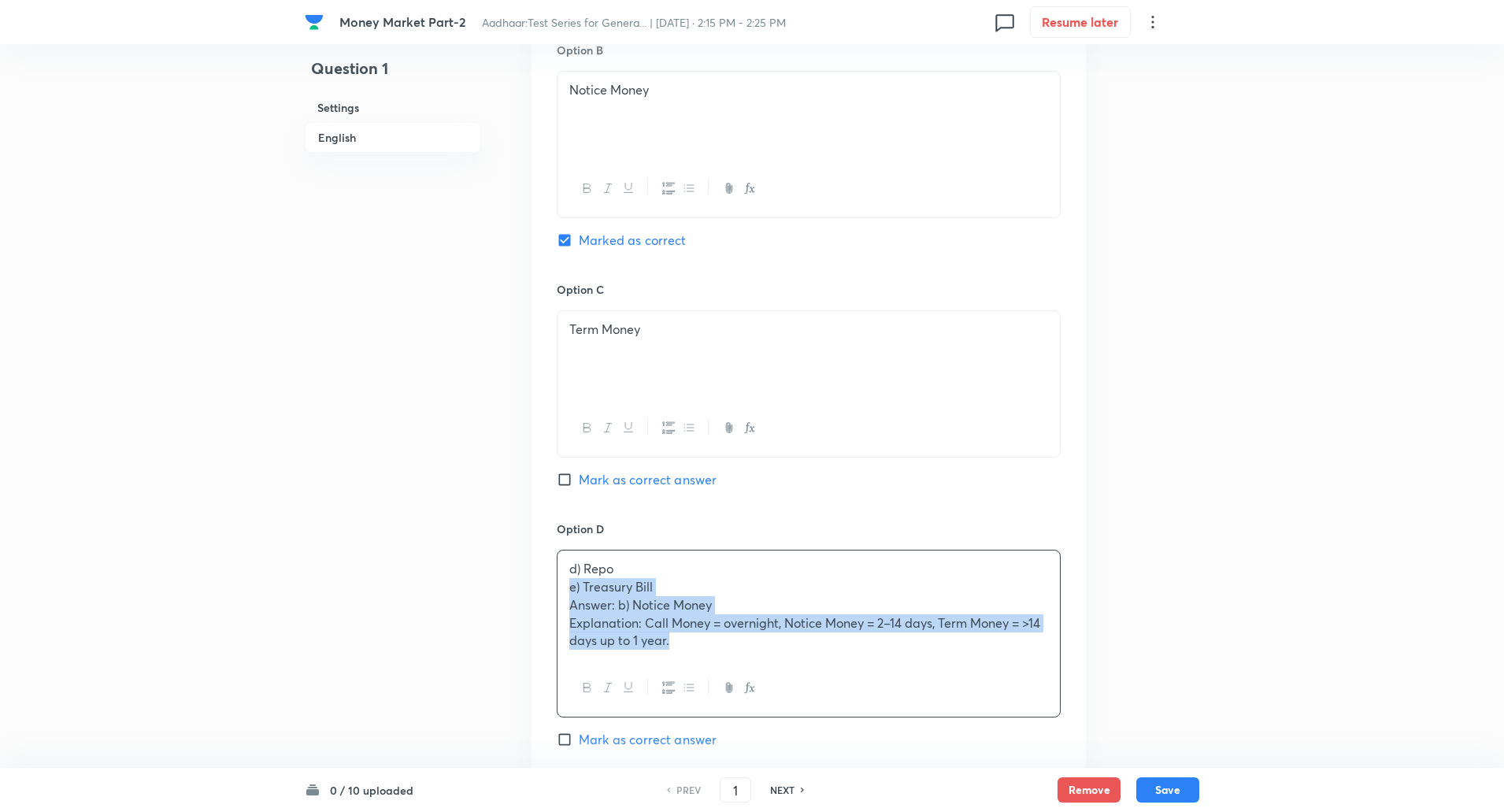
drag, startPoint x: 561, startPoint y: 594, endPoint x: 732, endPoint y: 634, distance: 175.6
click at [732, 634] on div "d) Repo e) Treasury Bill Answer: b) Notice Money Explanation: Call Money = over…" at bounding box center [809, 605] width 502 height 108
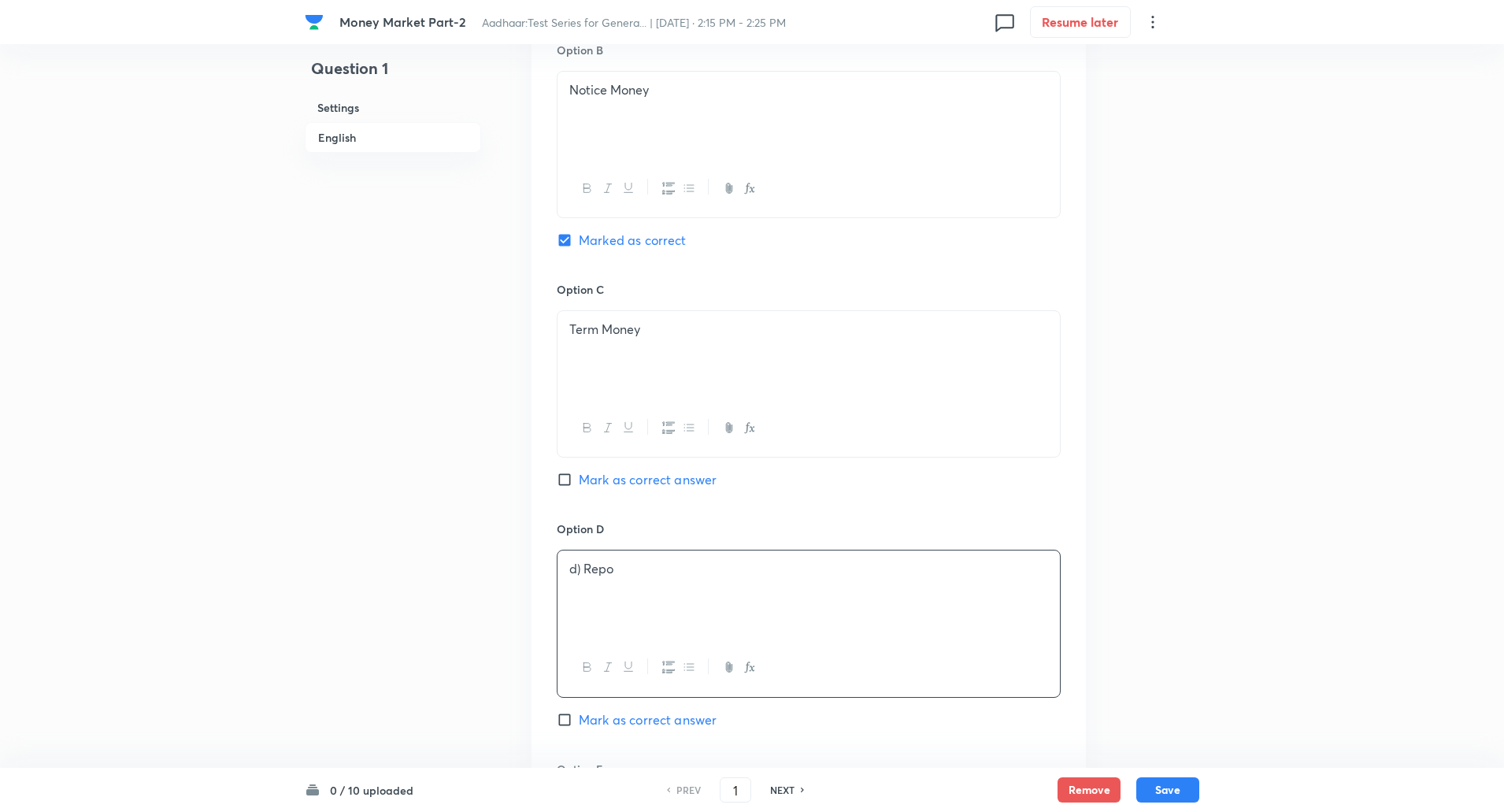
click at [583, 566] on p "d) Repo" at bounding box center [808, 568] width 479 height 18
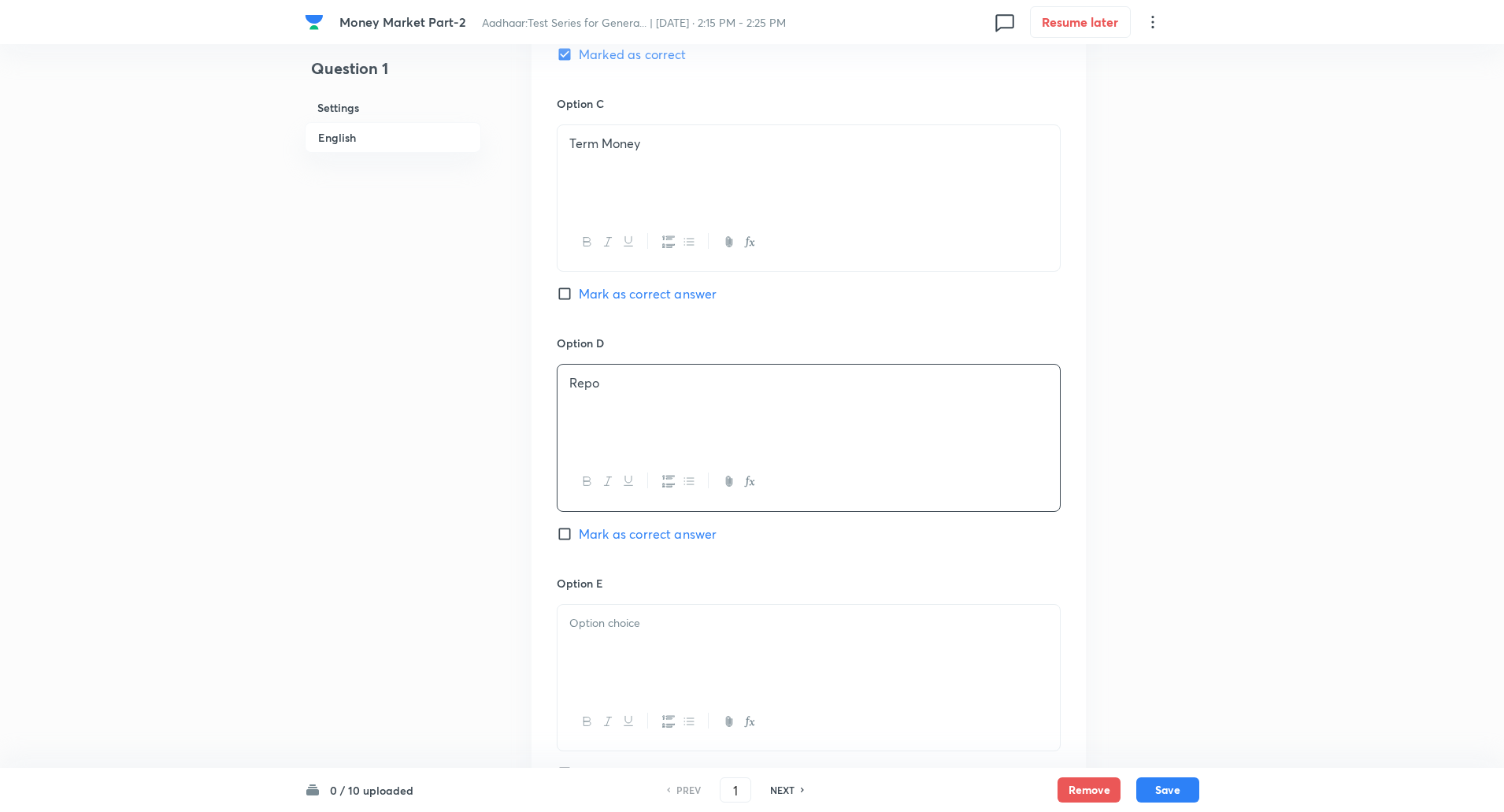
scroll to position [1178, 0]
click at [569, 632] on div at bounding box center [809, 646] width 502 height 88
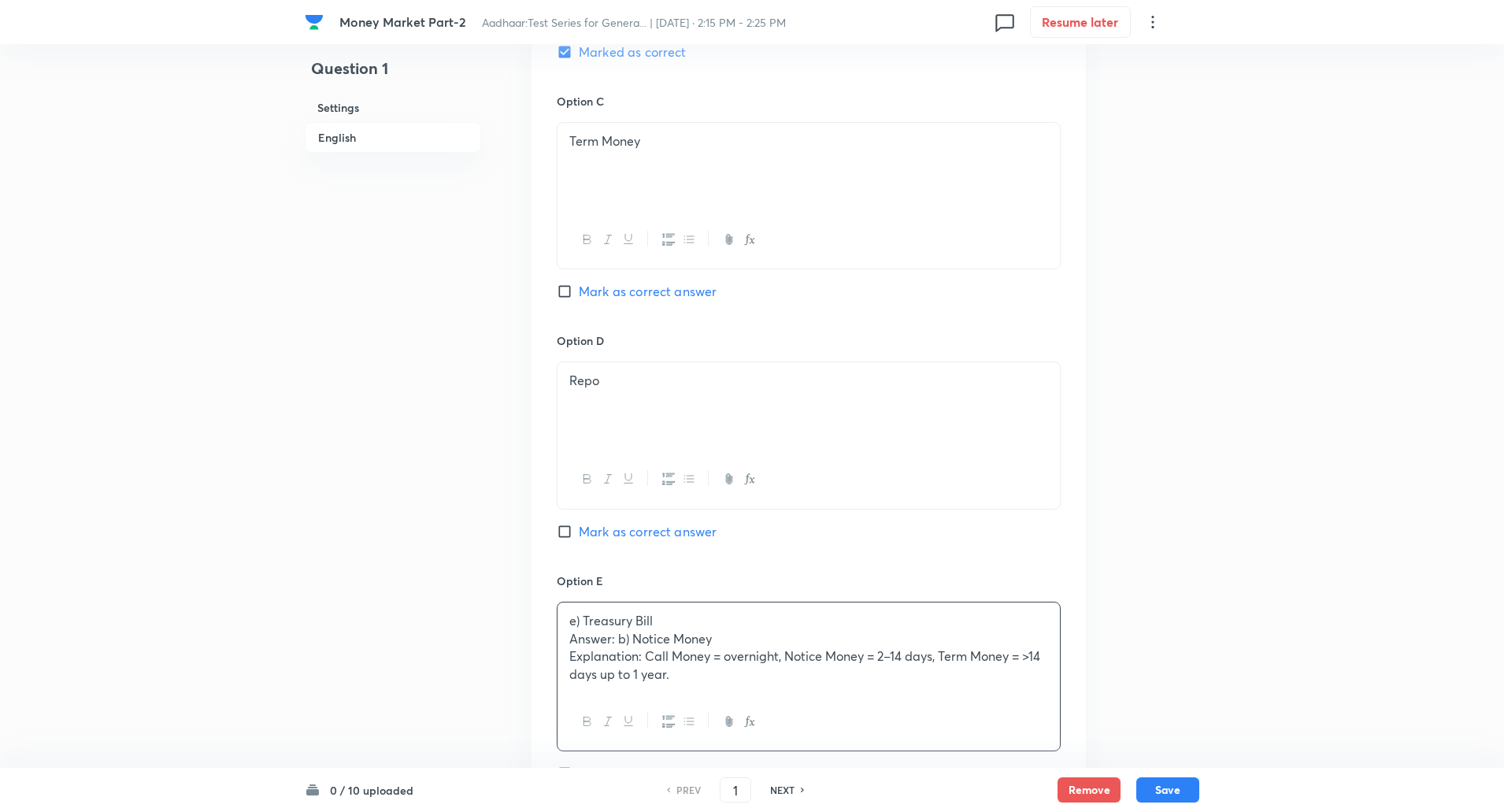
click at [569, 632] on p "Answer: b) Notice Money" at bounding box center [808, 638] width 479 height 18
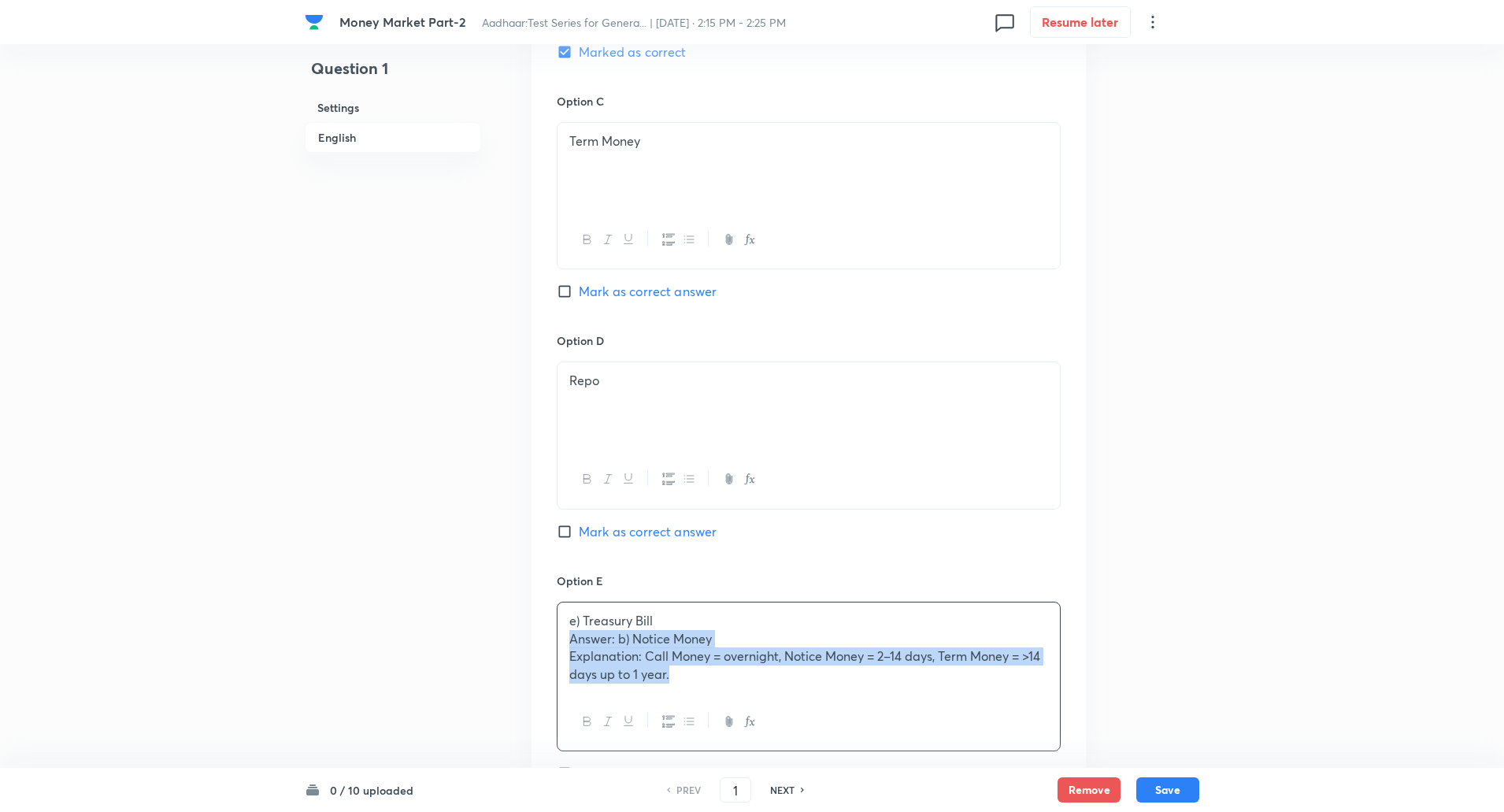
drag, startPoint x: 569, startPoint y: 632, endPoint x: 709, endPoint y: 690, distance: 151.5
click at [709, 690] on div "e) Treasury Bill Answer: b) Notice Money Explanation: Call Money = overnight, N…" at bounding box center [809, 648] width 502 height 91
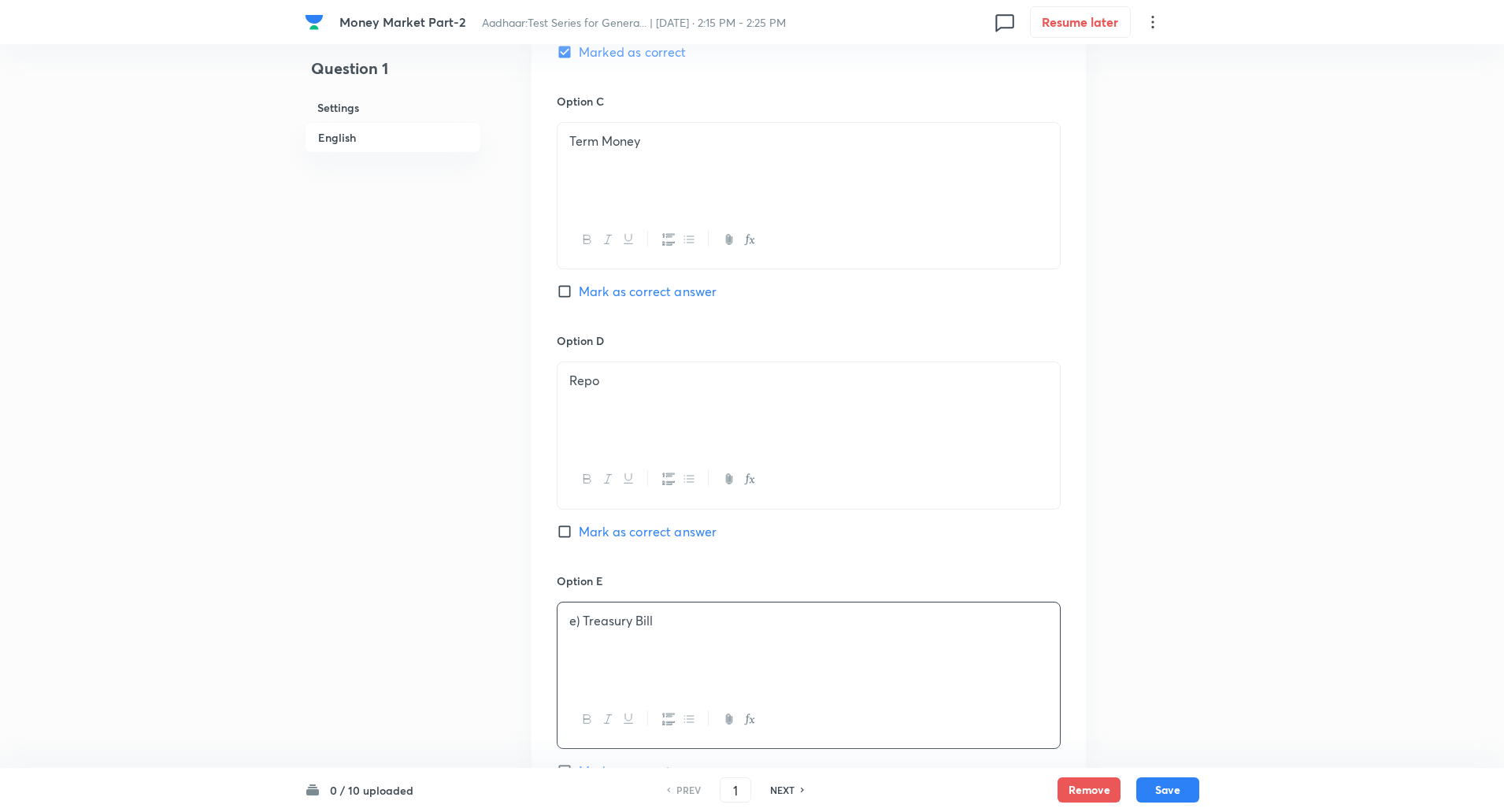
click at [583, 626] on p "e) Treasury Bill" at bounding box center [808, 621] width 479 height 18
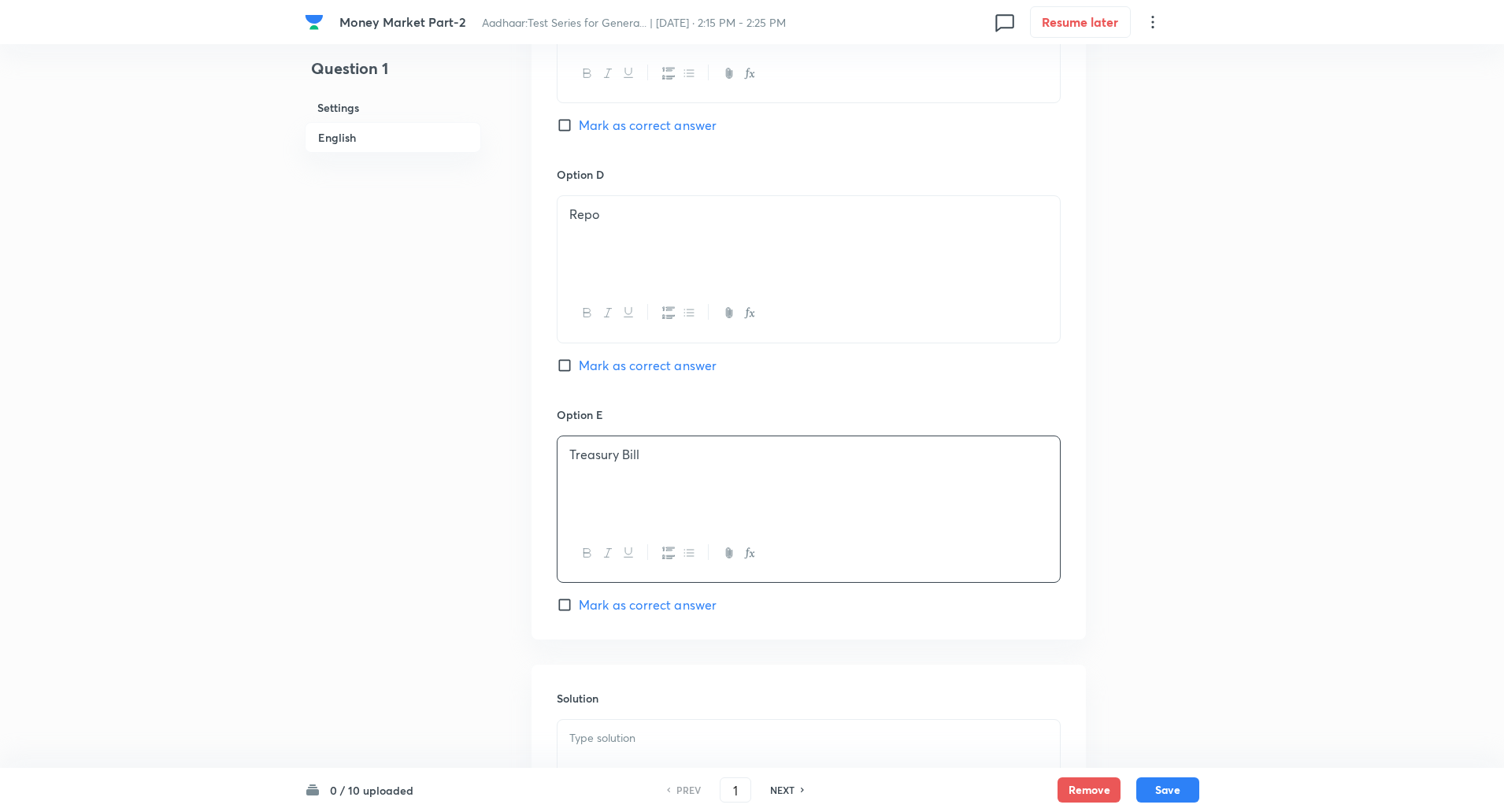
scroll to position [1460, 0]
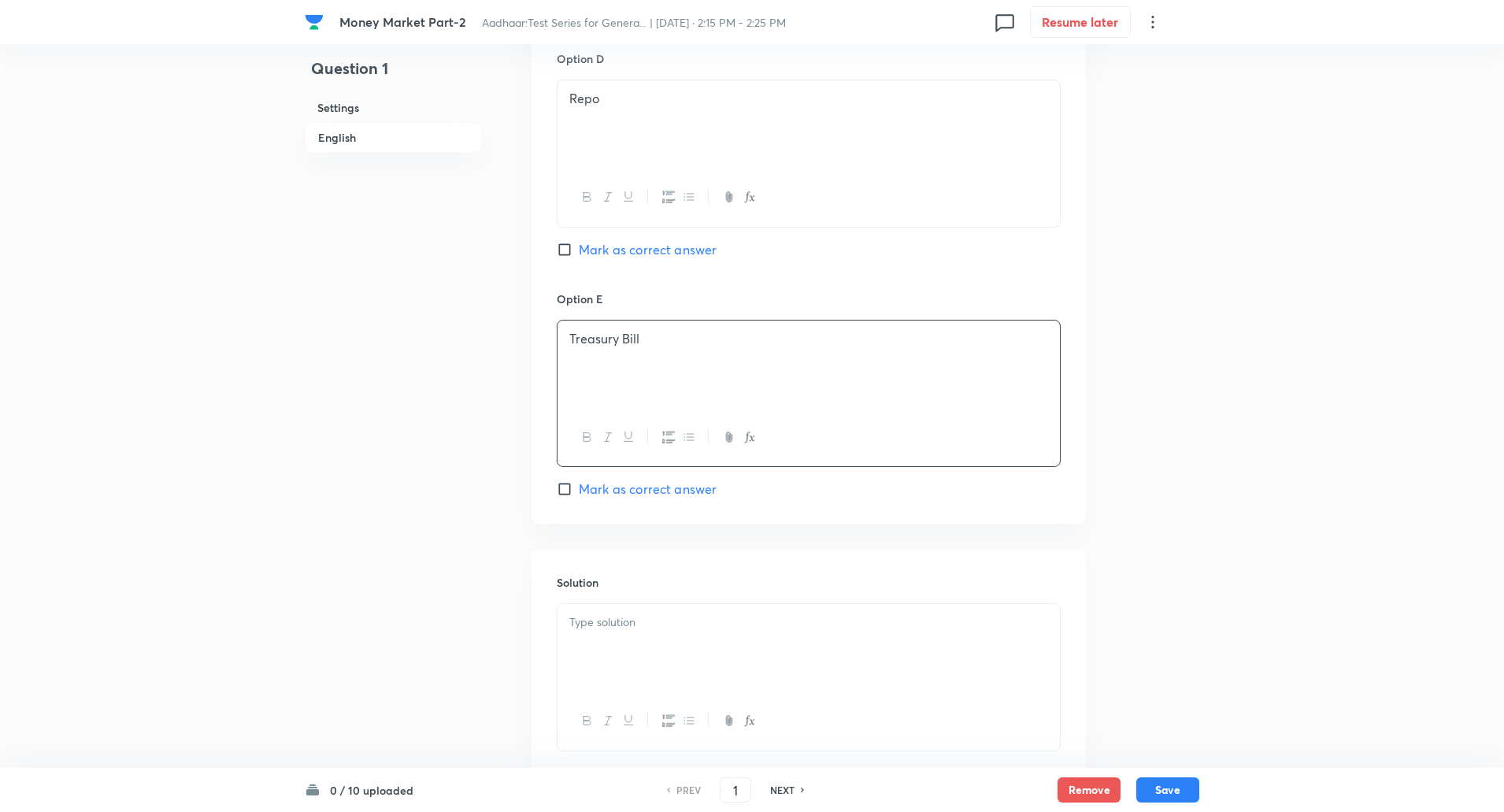
click at [579, 618] on p at bounding box center [808, 622] width 479 height 18
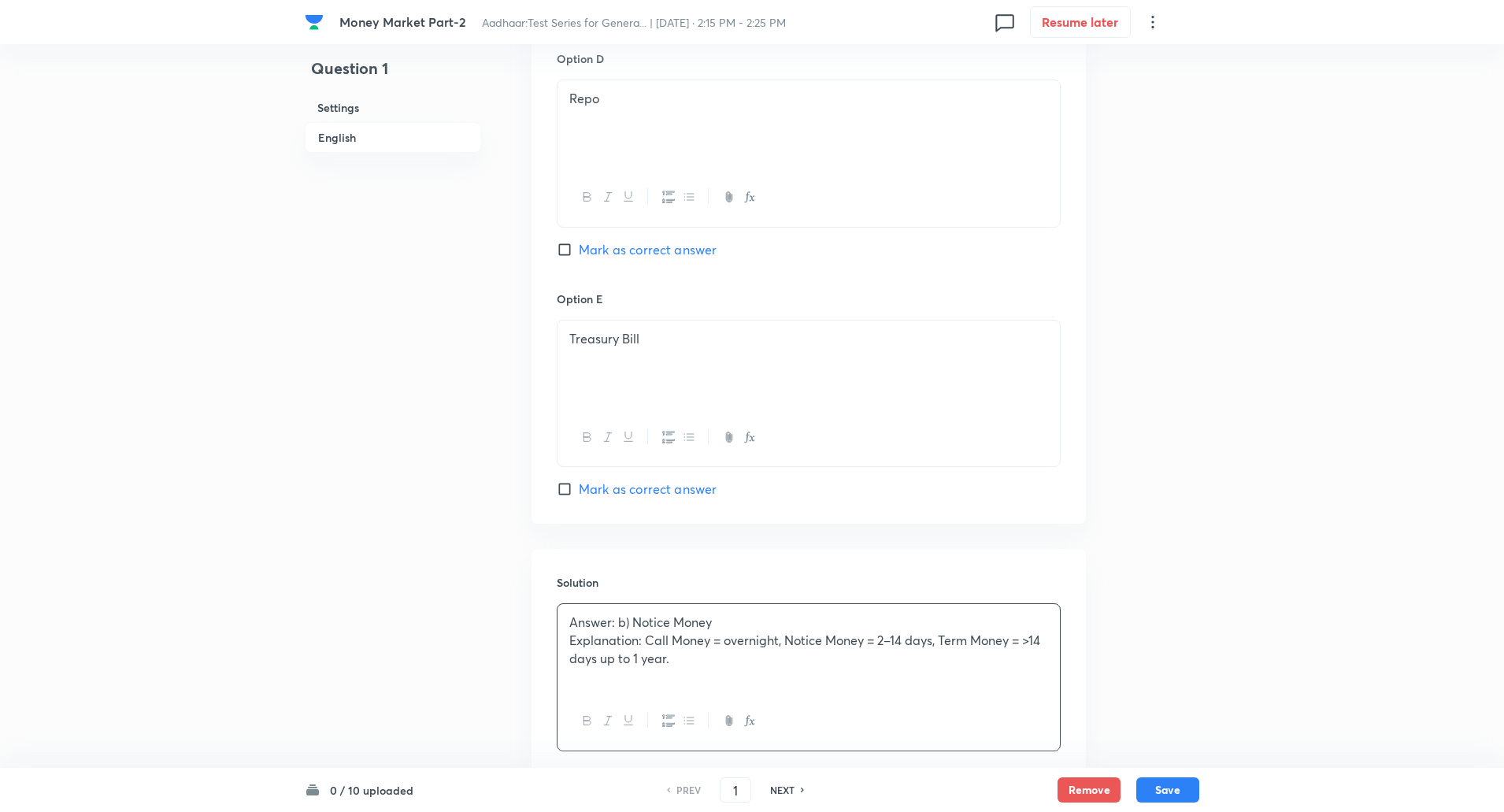
click at [567, 621] on div "Answer: b) Notice Money Explanation: Call Money = overnight, Notice Money = 2–1…" at bounding box center [809, 648] width 502 height 88
drag, startPoint x: 567, startPoint y: 621, endPoint x: 644, endPoint y: 637, distance: 78.6
click at [644, 637] on div "Answer: b) Notice Money Explanation: Call Money = overnight, Notice Money = 2–1…" at bounding box center [809, 648] width 502 height 88
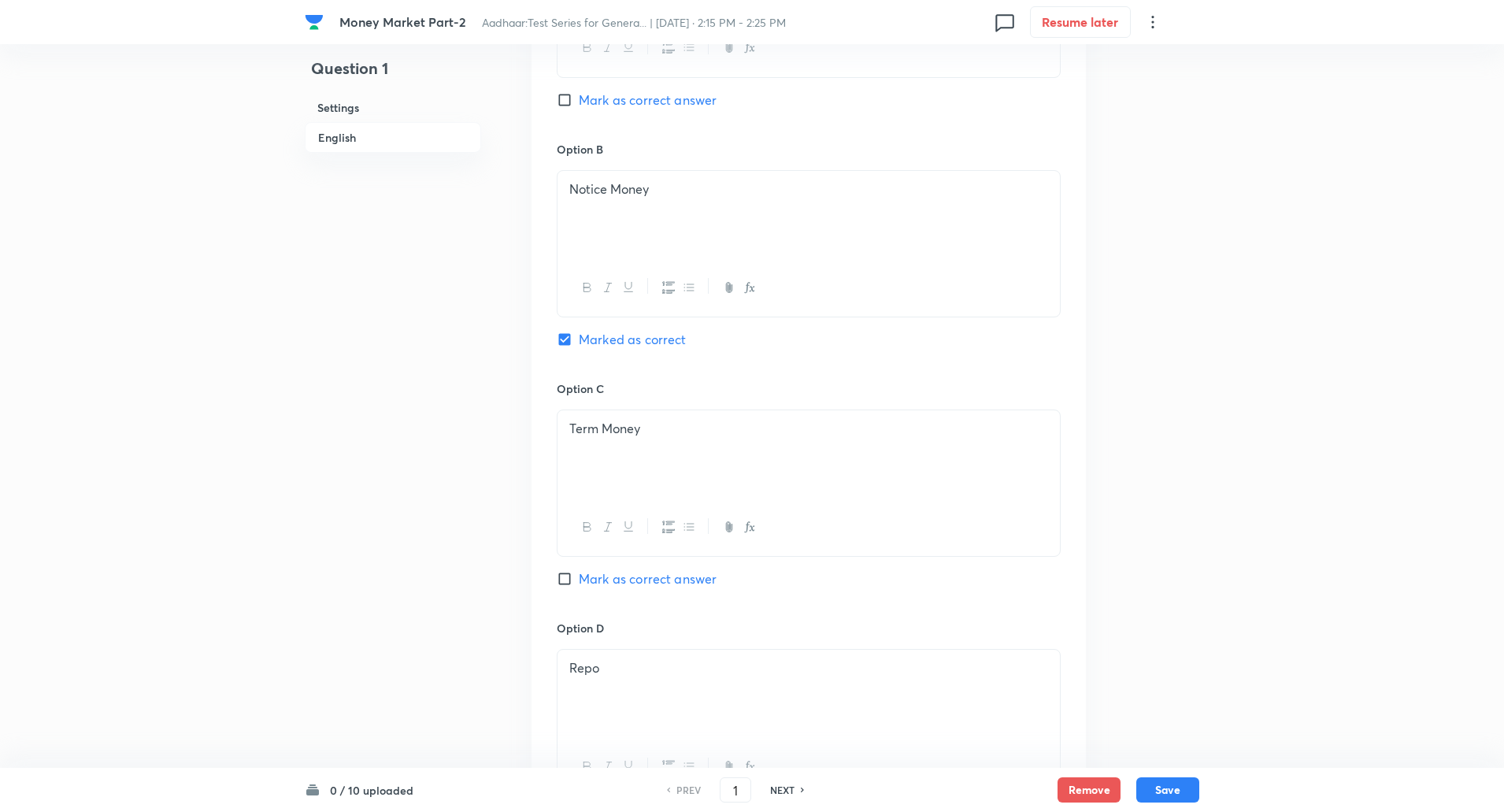
scroll to position [889, 0]
click at [1179, 794] on button "Save" at bounding box center [1168, 788] width 63 height 25
type input "2"
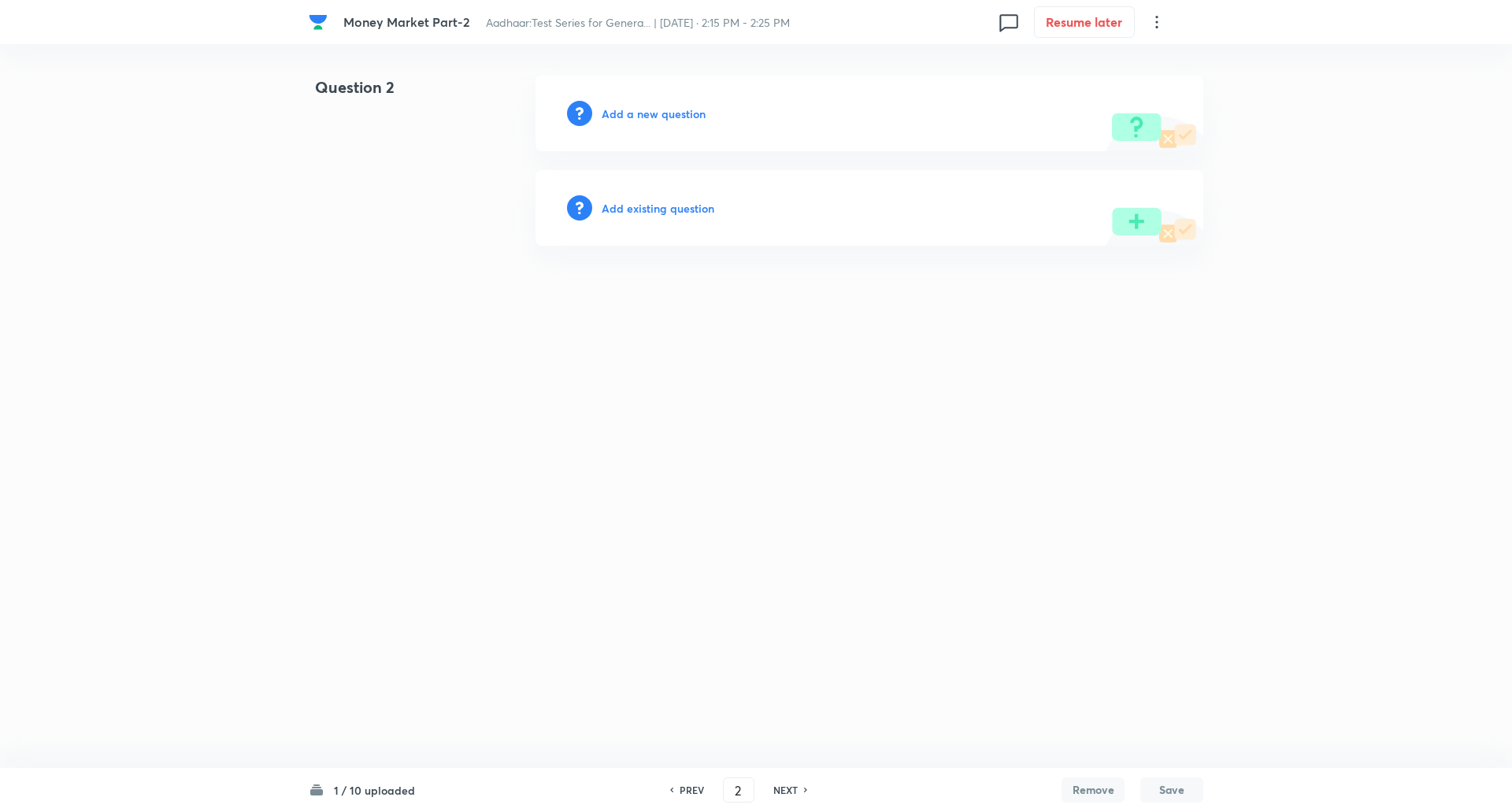
click at [665, 108] on h6 "Add a new question" at bounding box center [654, 113] width 104 height 17
click at [665, 108] on h6 "Choose a question type" at bounding box center [662, 113] width 121 height 17
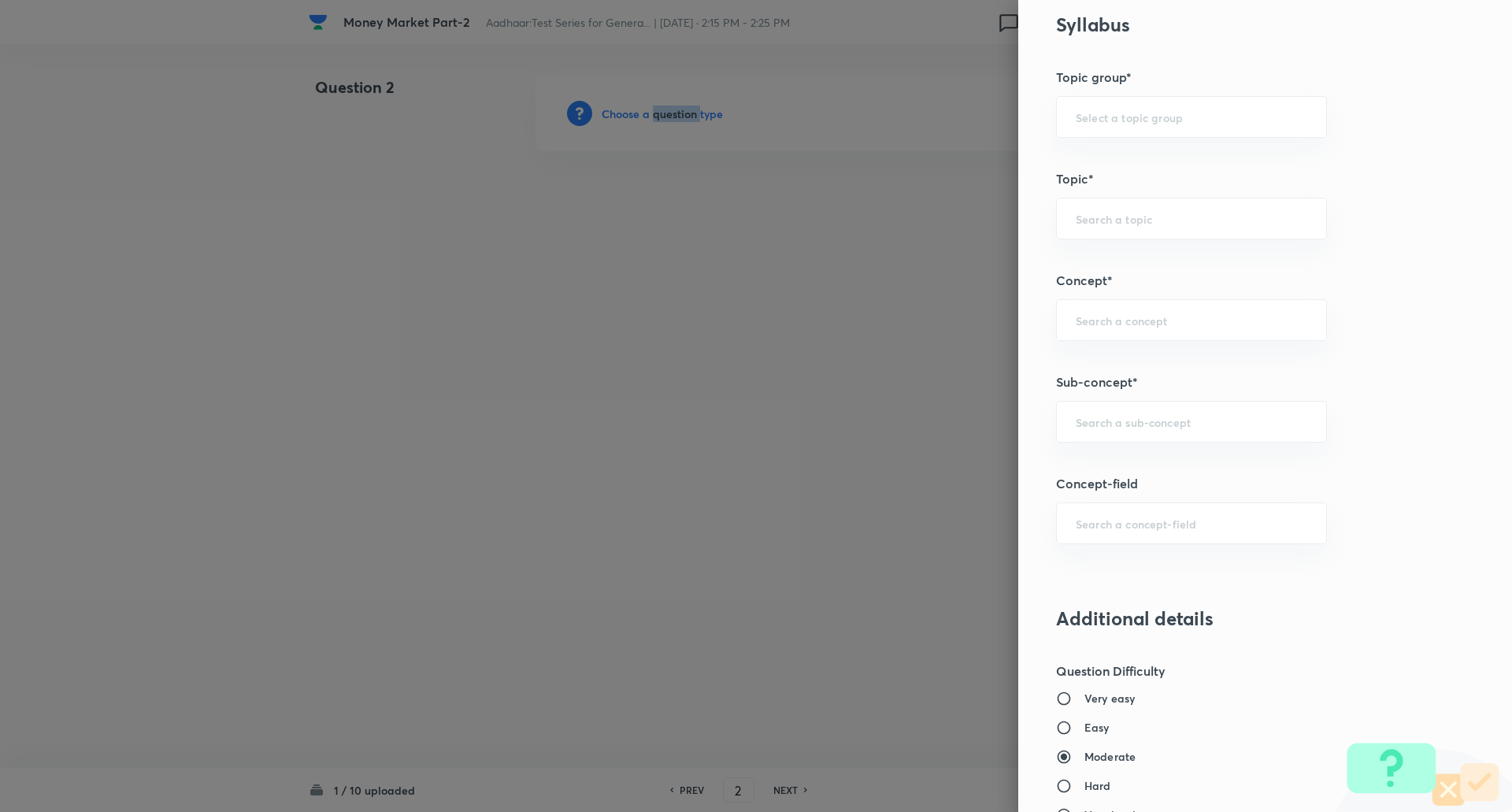
scroll to position [645, 0]
click at [1076, 414] on input "text" at bounding box center [1192, 421] width 231 height 15
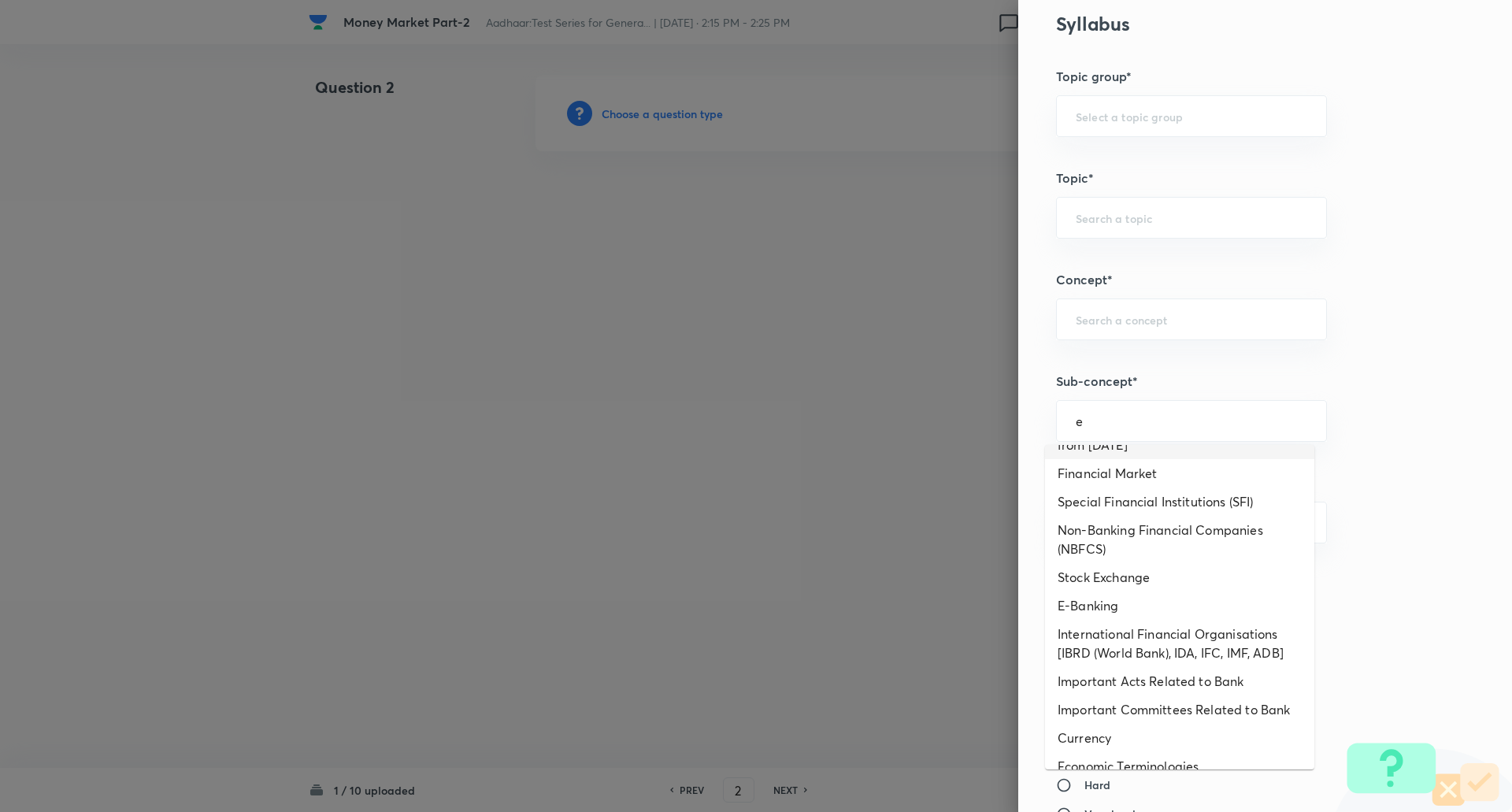
scroll to position [446, 0]
click at [1097, 602] on li "E-Banking" at bounding box center [1180, 605] width 269 height 29
type input "E-Banking"
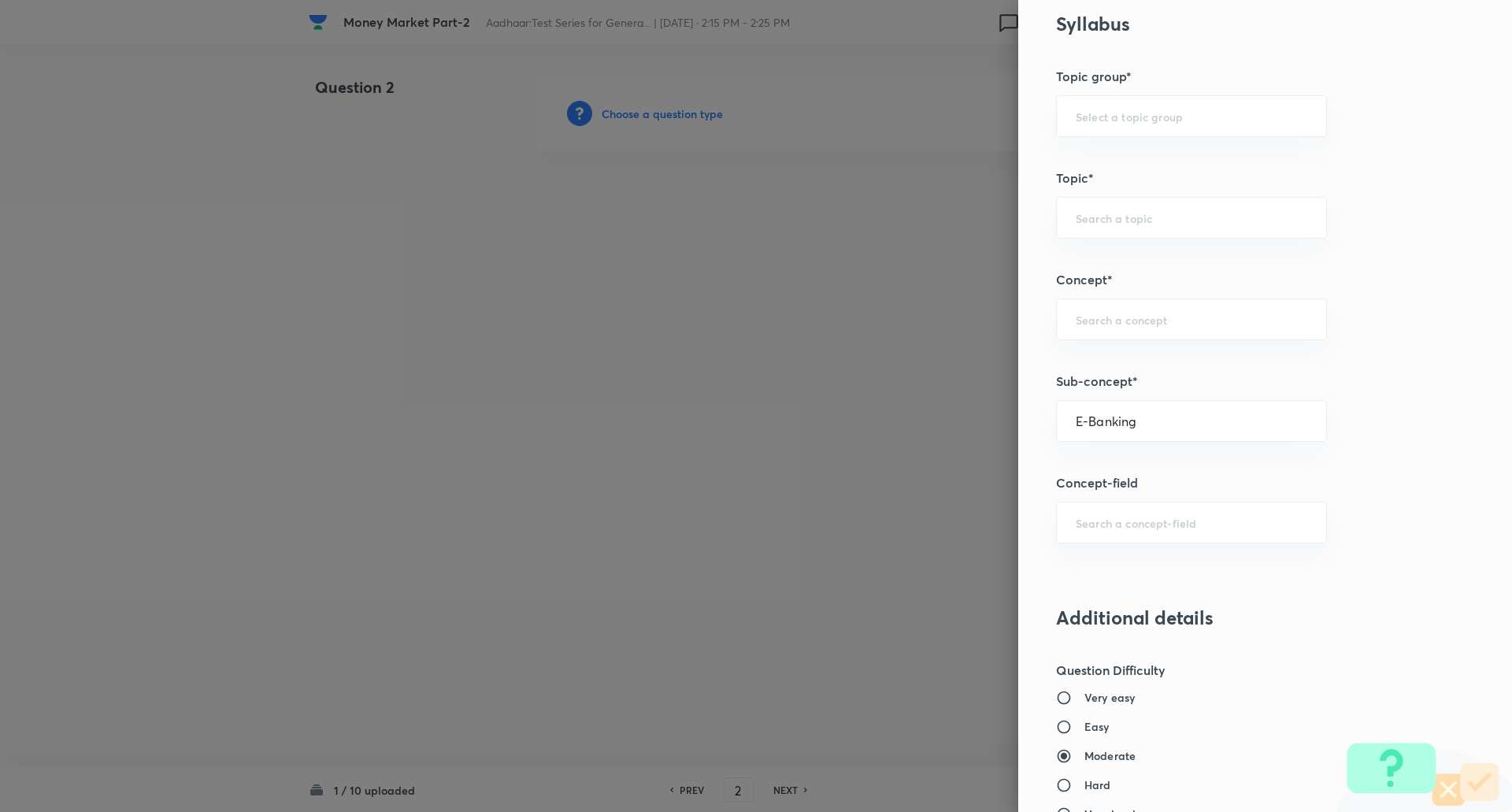
type input "Awareness"
type input "Banking Awareness"
type input "Financial Awareness"
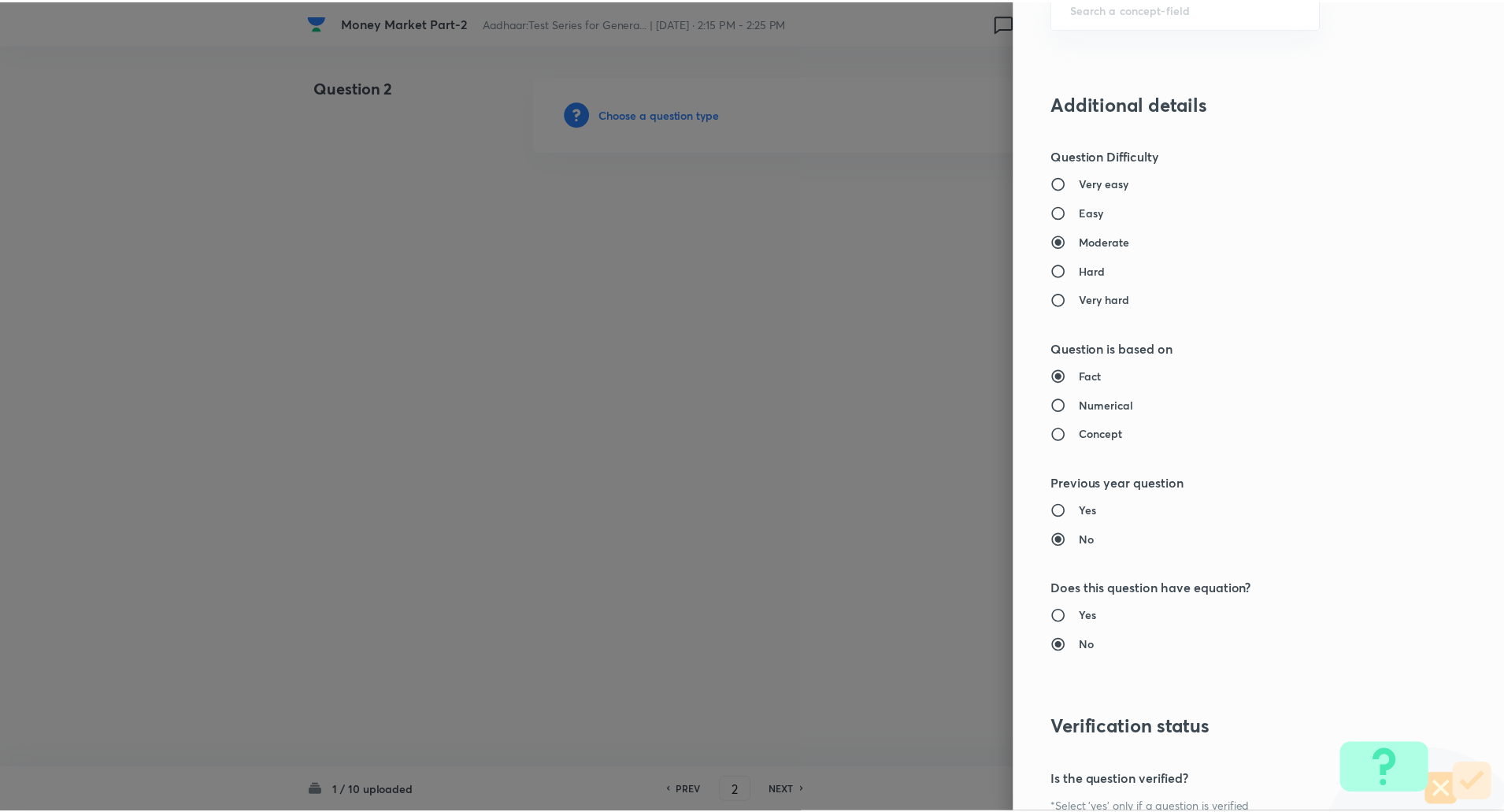
scroll to position [1335, 0]
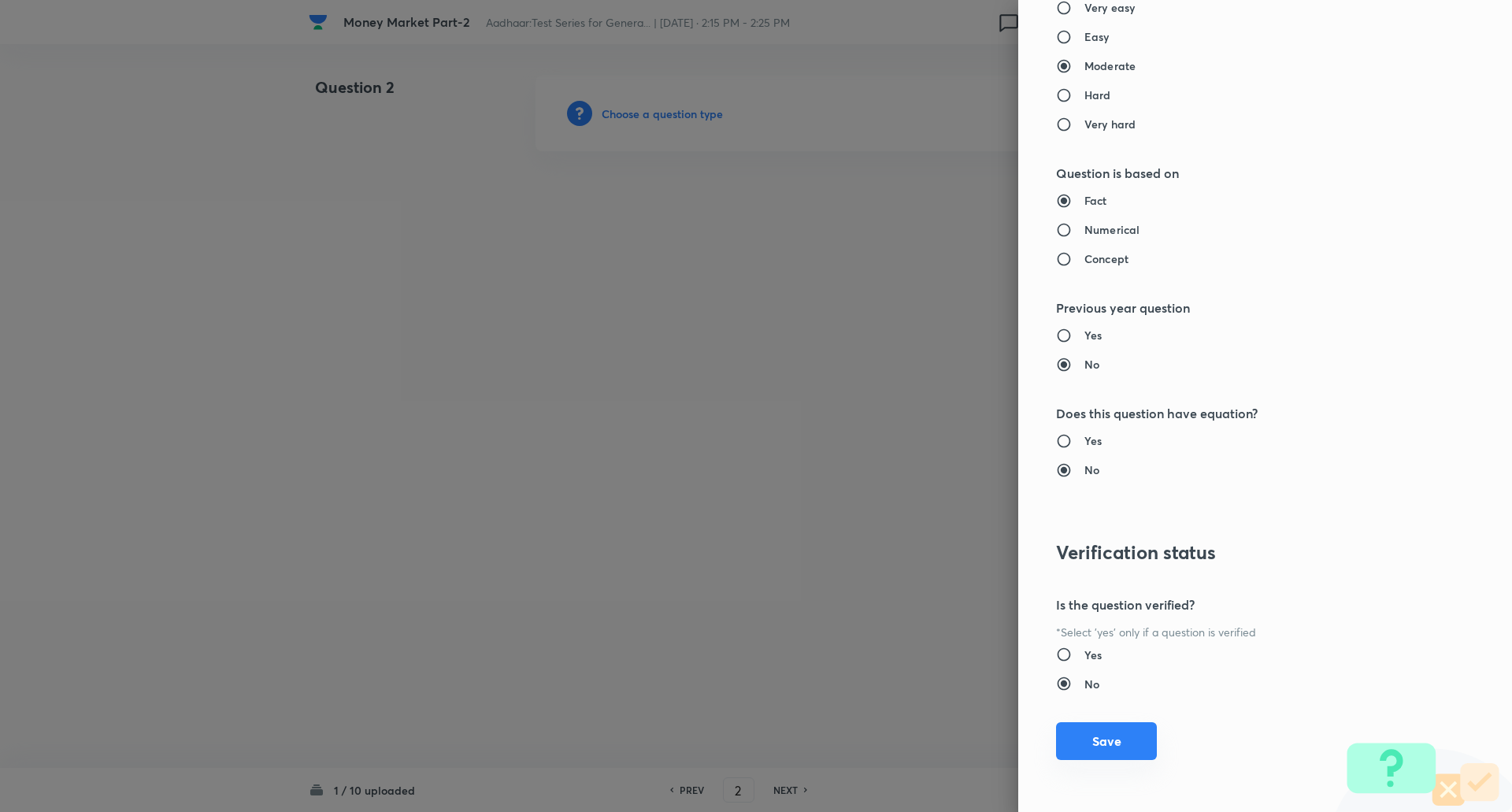
click at [1087, 740] on button "Save" at bounding box center [1106, 740] width 100 height 37
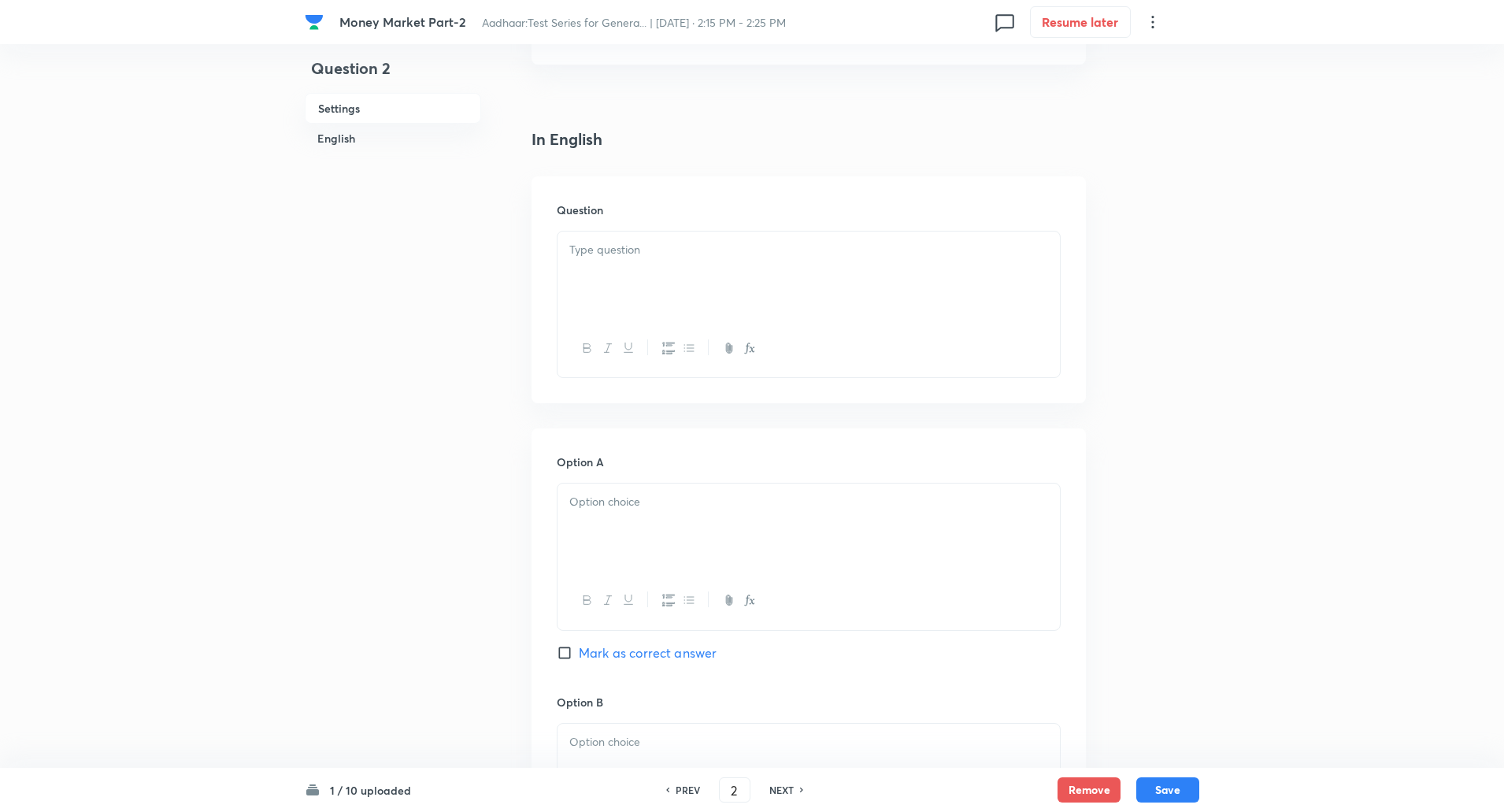
scroll to position [339, 0]
click at [954, 237] on p at bounding box center [808, 245] width 479 height 18
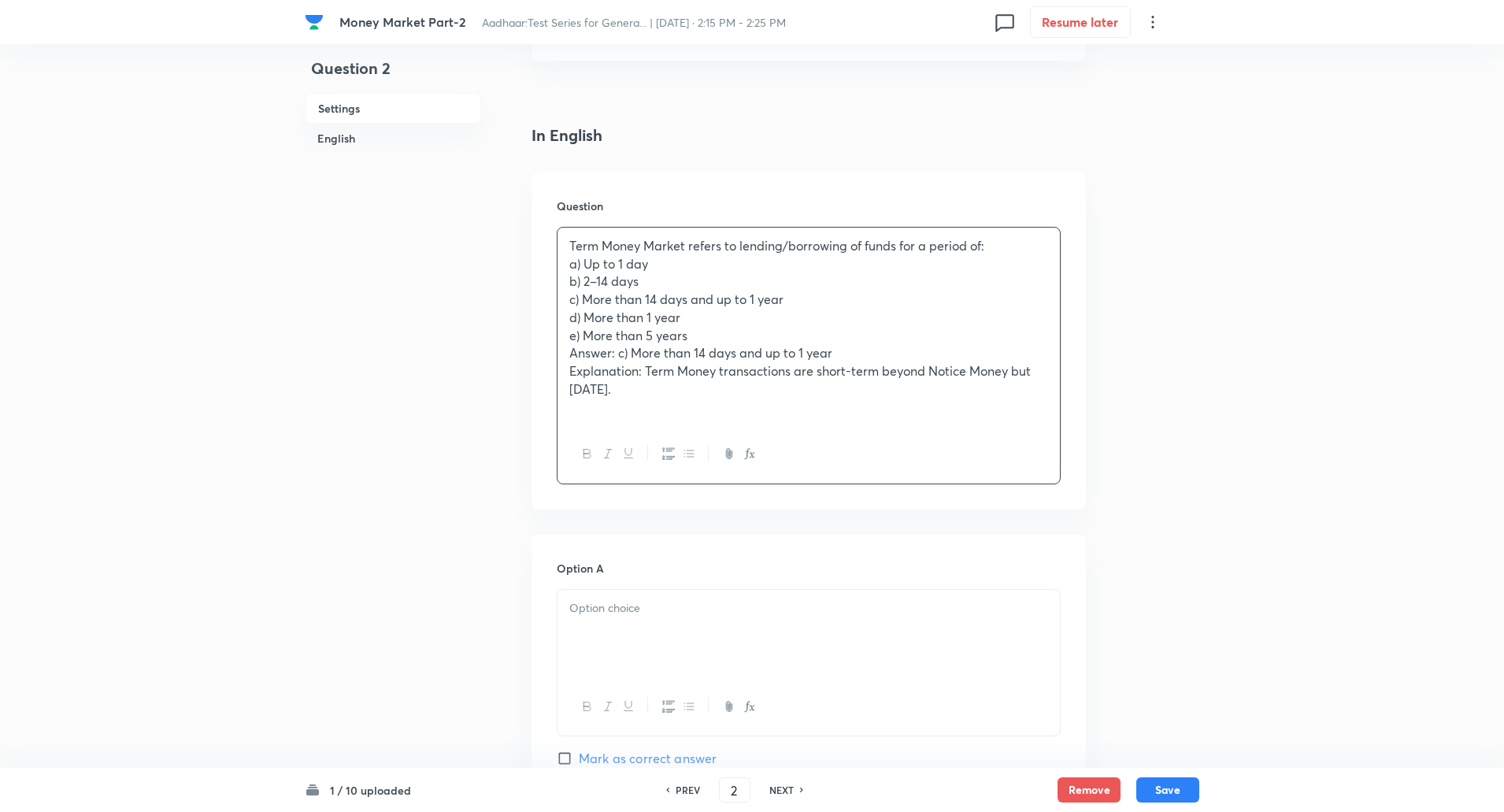
click at [1019, 238] on p "Term Money Market refers to lending/borrowing of funds for a period of:" at bounding box center [808, 245] width 479 height 18
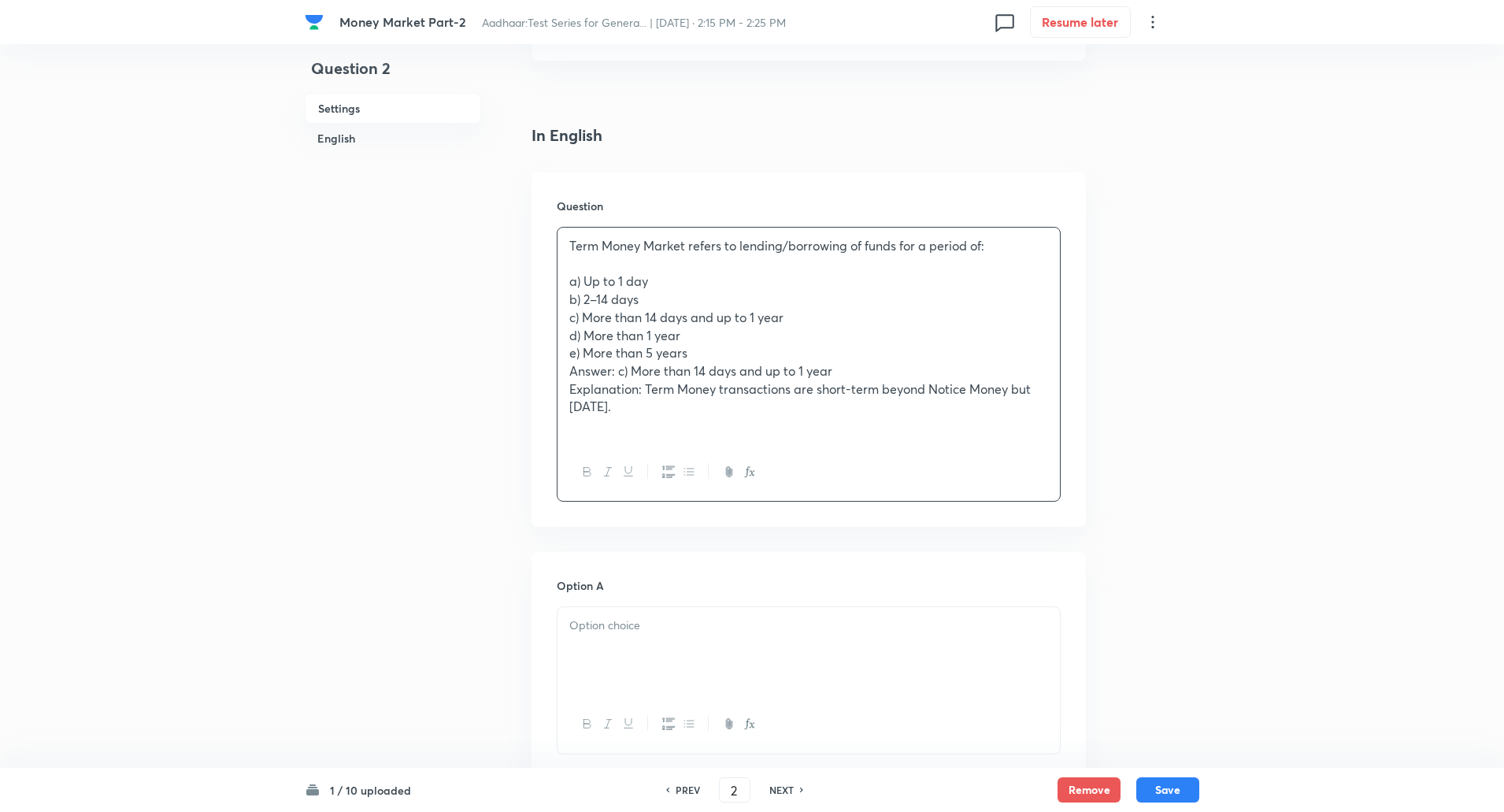
click at [561, 284] on div "Term Money Market refers to lending/borrowing of funds for a period of: a) Up t…" at bounding box center [809, 335] width 502 height 216
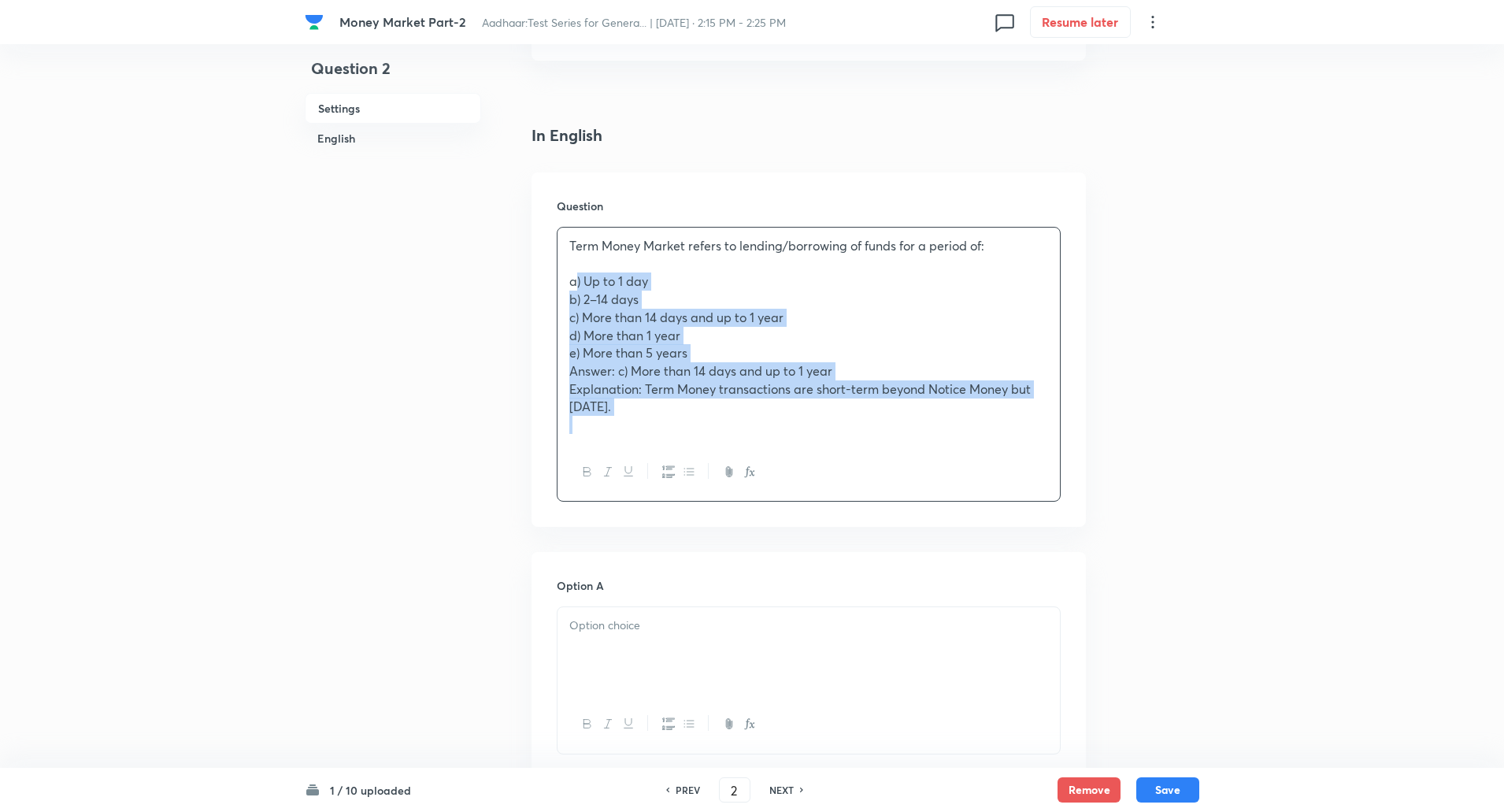
drag, startPoint x: 562, startPoint y: 283, endPoint x: 726, endPoint y: 554, distance: 316.8
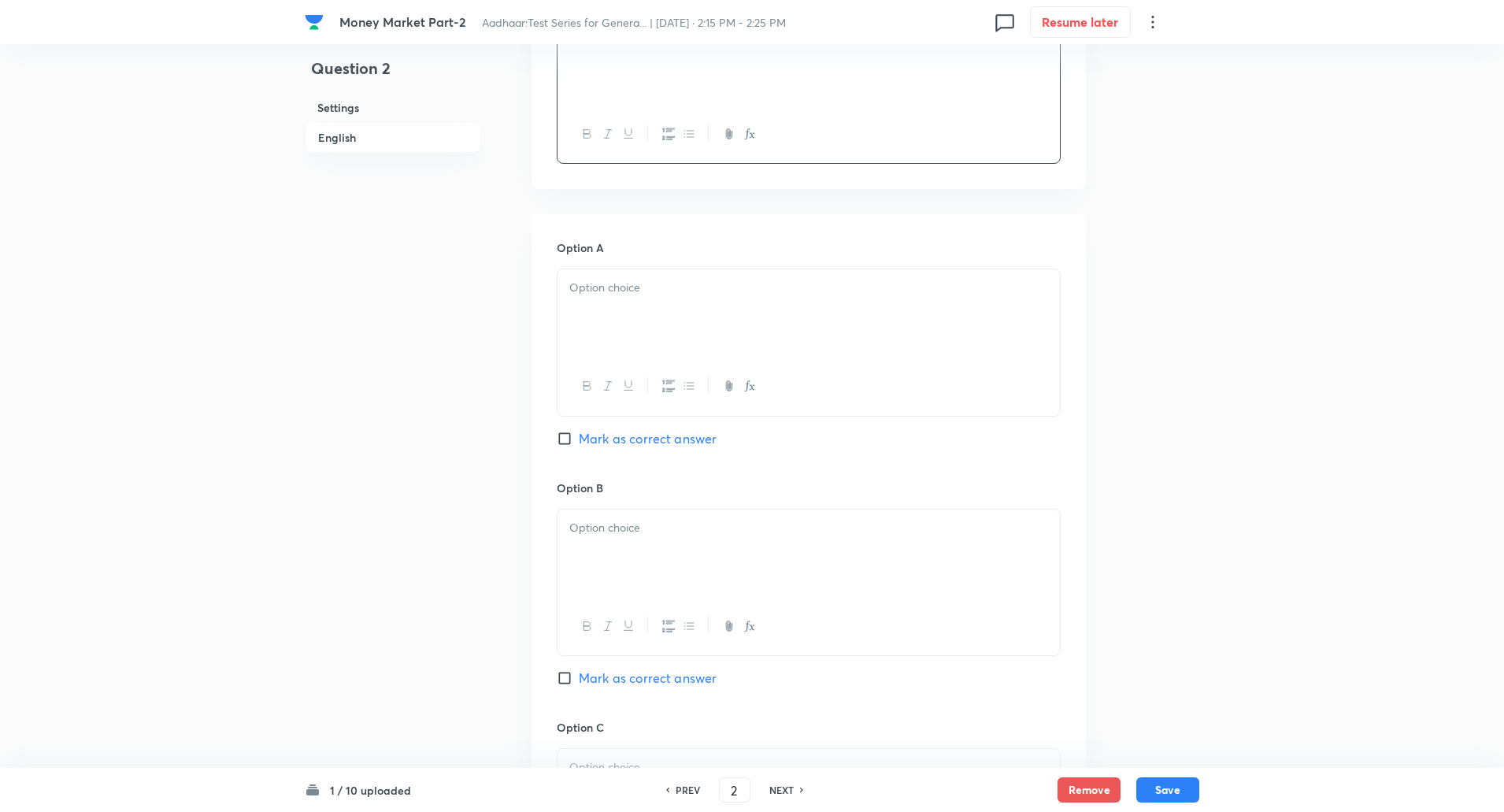
scroll to position [551, 0]
click at [743, 300] on div at bounding box center [809, 312] width 502 height 88
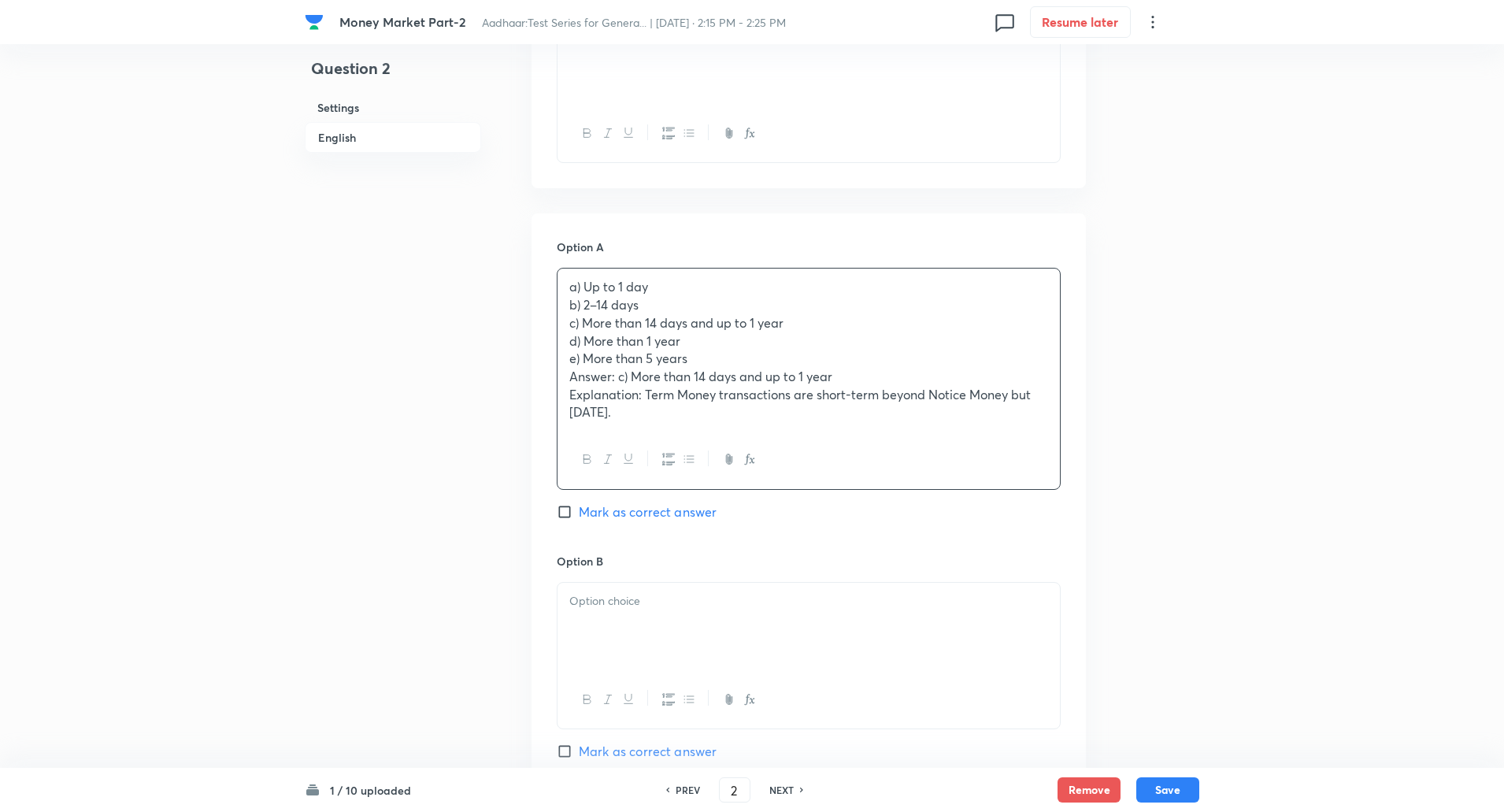
click at [564, 306] on div "a) Up to 1 day b) 2–14 days c) More than 14 days and up to 1 year d) More than …" at bounding box center [809, 350] width 502 height 163
drag, startPoint x: 564, startPoint y: 306, endPoint x: 702, endPoint y: 413, distance: 174.6
click at [702, 413] on div "a) Up to 1 day b) 2–14 days c) More than 14 days and up to 1 year d) More than …" at bounding box center [809, 350] width 502 height 163
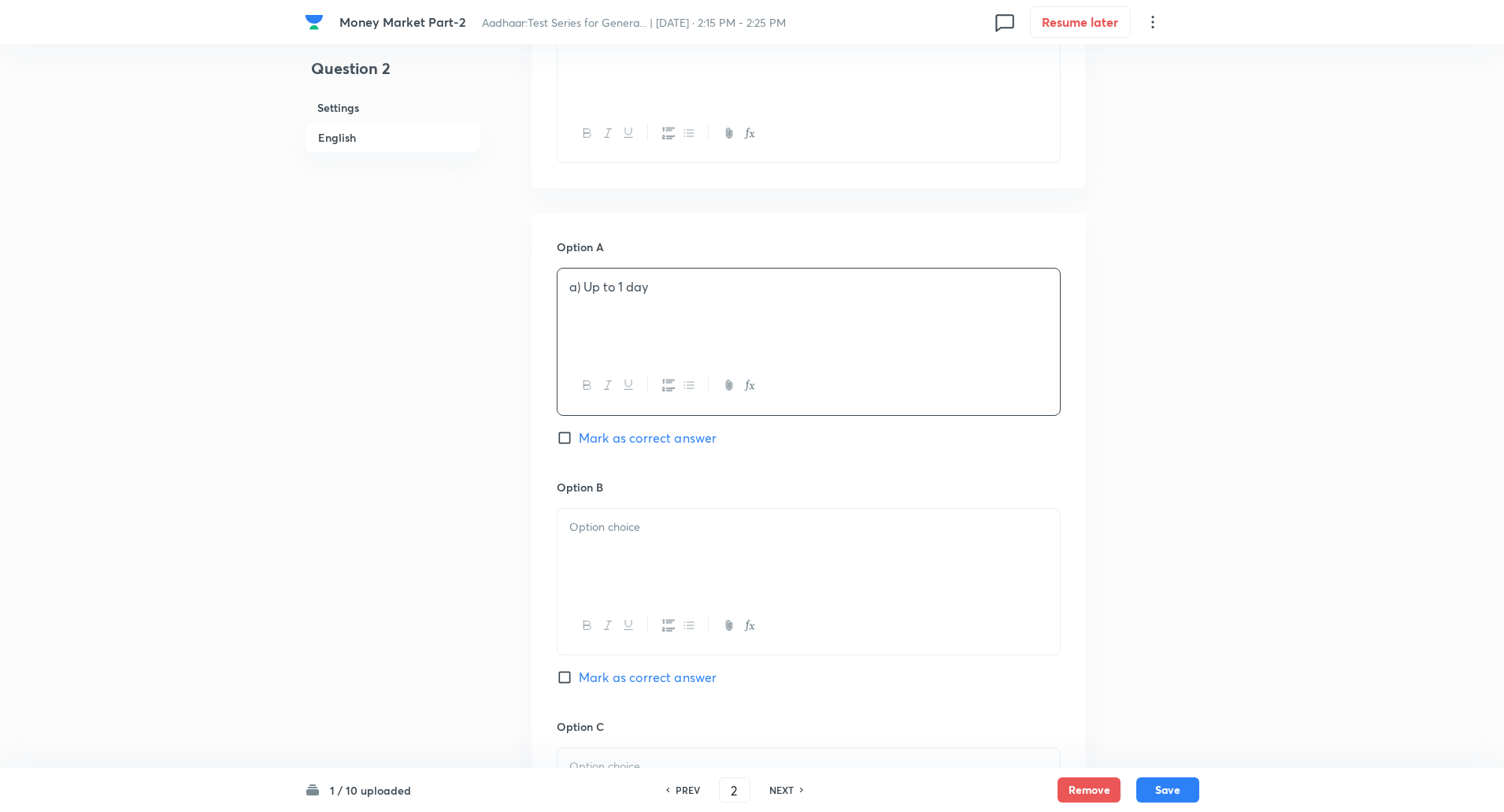
click at [589, 289] on p "a) Up to 1 day" at bounding box center [808, 287] width 479 height 18
click at [582, 296] on p "a) Up to 1 day" at bounding box center [808, 287] width 479 height 18
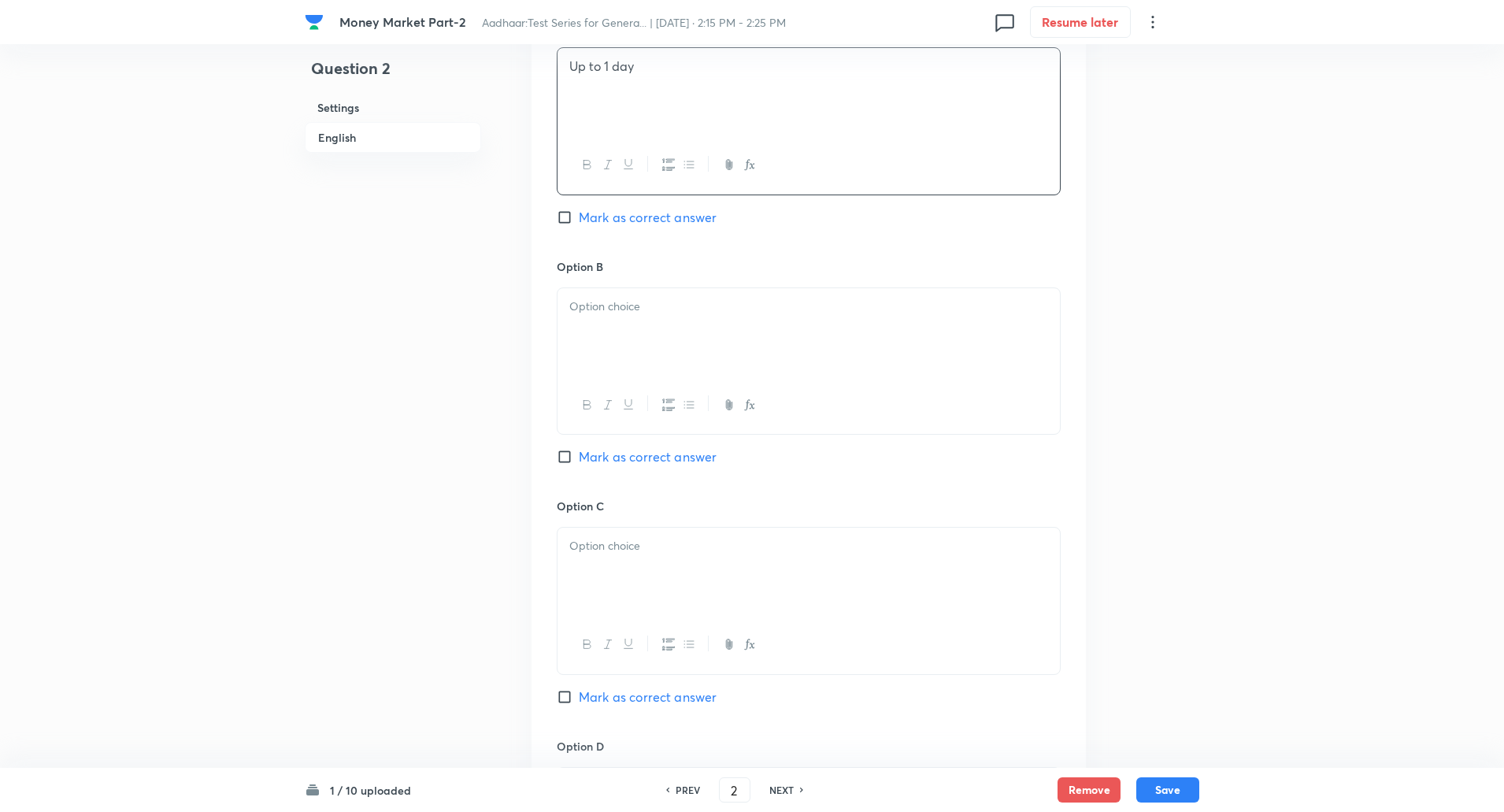
scroll to position [771, 0]
click at [582, 296] on p at bounding box center [808, 305] width 479 height 18
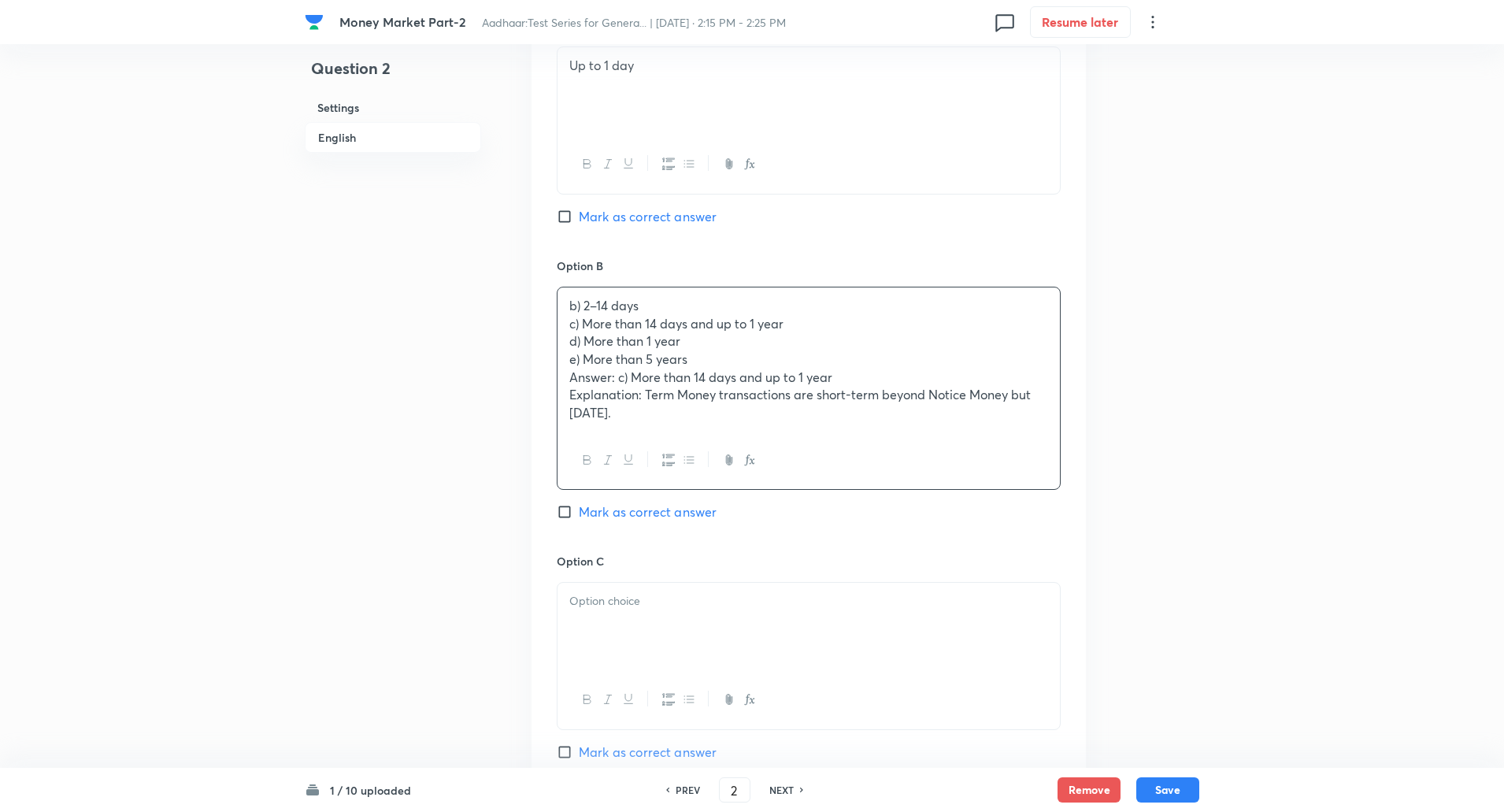
click at [564, 322] on div "b) 2–14 days c) More than 14 days and up to 1 year d) More than 1 year e) More …" at bounding box center [809, 359] width 502 height 144
drag, startPoint x: 564, startPoint y: 322, endPoint x: 691, endPoint y: 526, distance: 240.3
click at [691, 526] on div "Option B b) 2–14 days c) More than 14 days and up to 1 year d) More than 1 year…" at bounding box center [809, 405] width 504 height 296
copy div "c) More than 14 days and up to 1 year d) More than 1 year e) More than 5 years …"
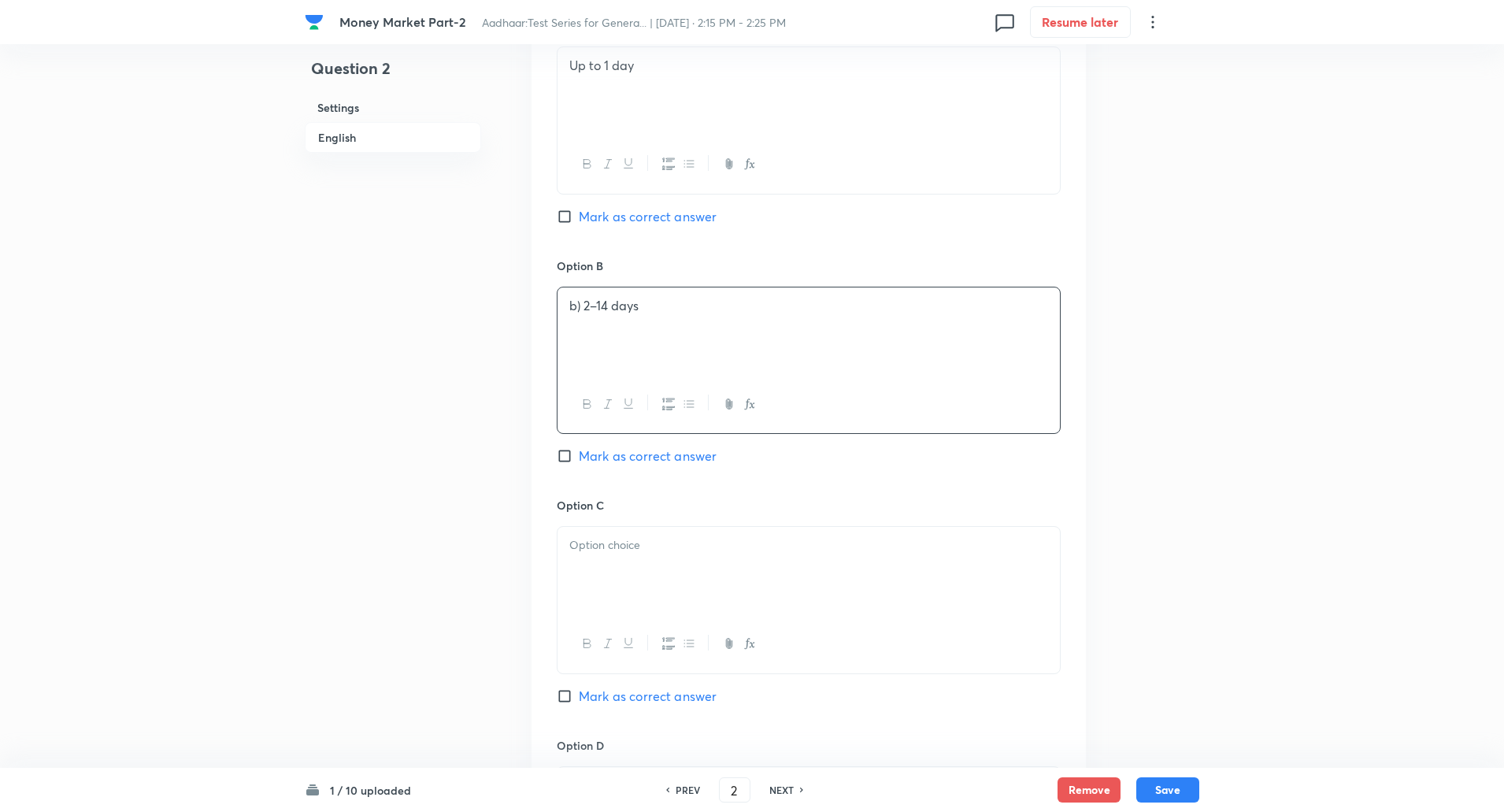
click at [584, 309] on p "b) 2–14 days" at bounding box center [808, 305] width 479 height 18
click at [582, 554] on p at bounding box center [808, 545] width 479 height 18
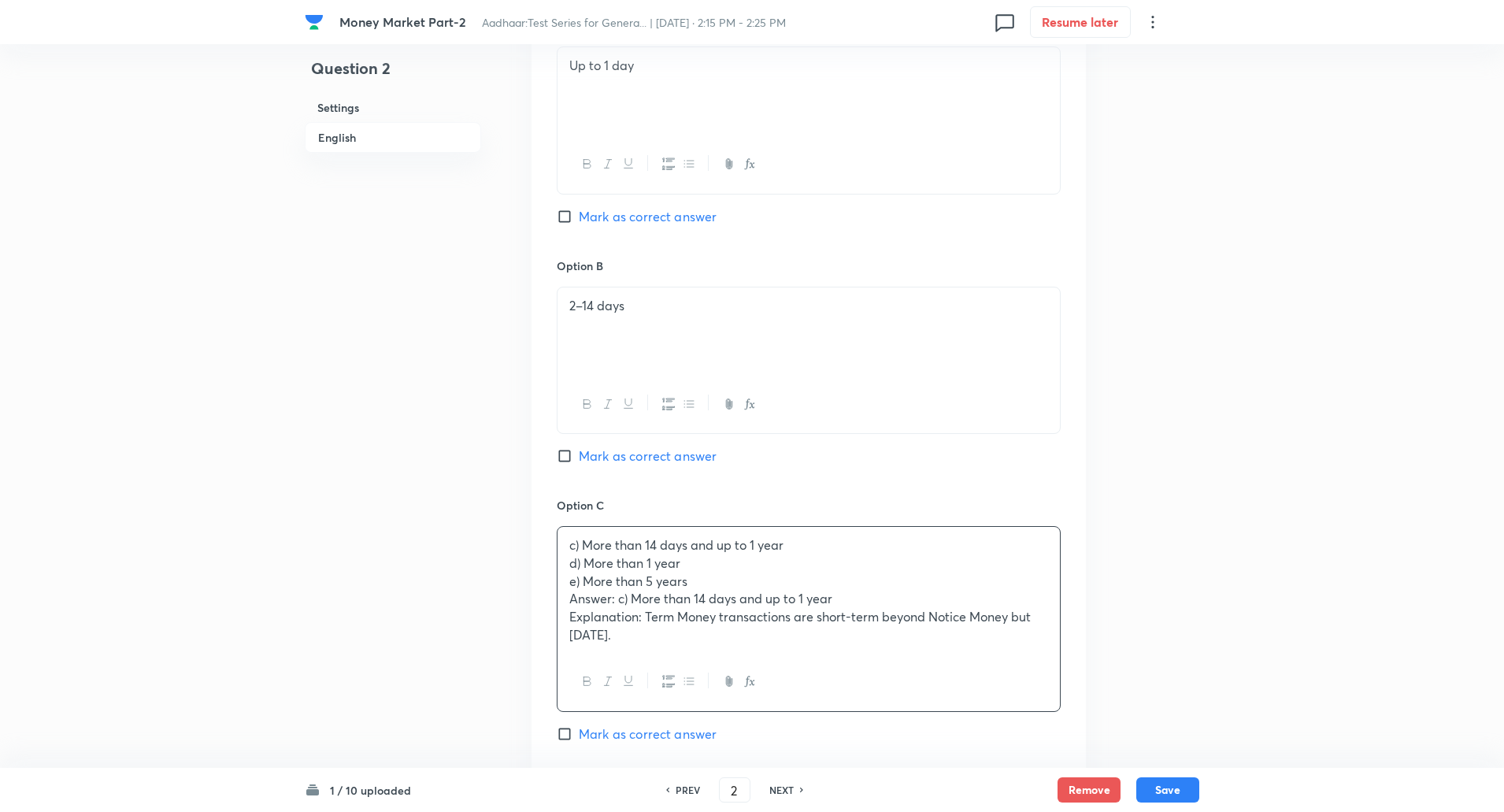
click at [567, 566] on div "c) More than 14 days and up to 1 year d) More than 1 year e) More than 5 years …" at bounding box center [809, 590] width 502 height 126
drag, startPoint x: 567, startPoint y: 566, endPoint x: 642, endPoint y: 672, distance: 129.8
click at [642, 672] on div "c) More than 14 days and up to 1 year d) More than 1 year e) More than 5 years …" at bounding box center [809, 618] width 504 height 186
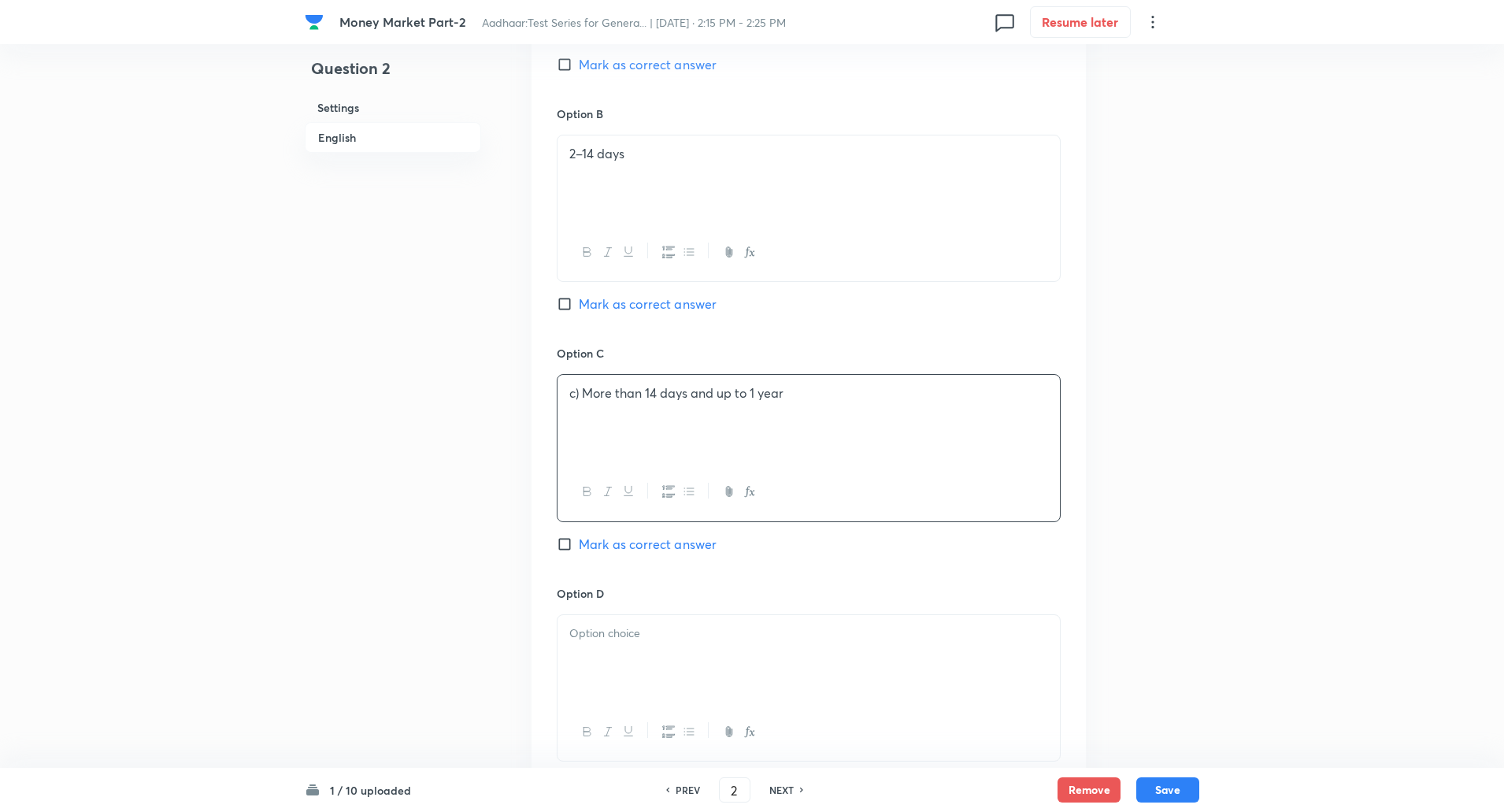
scroll to position [928, 0]
click at [582, 390] on p "c) More than 14 days and up to 1 year" at bounding box center [808, 389] width 479 height 18
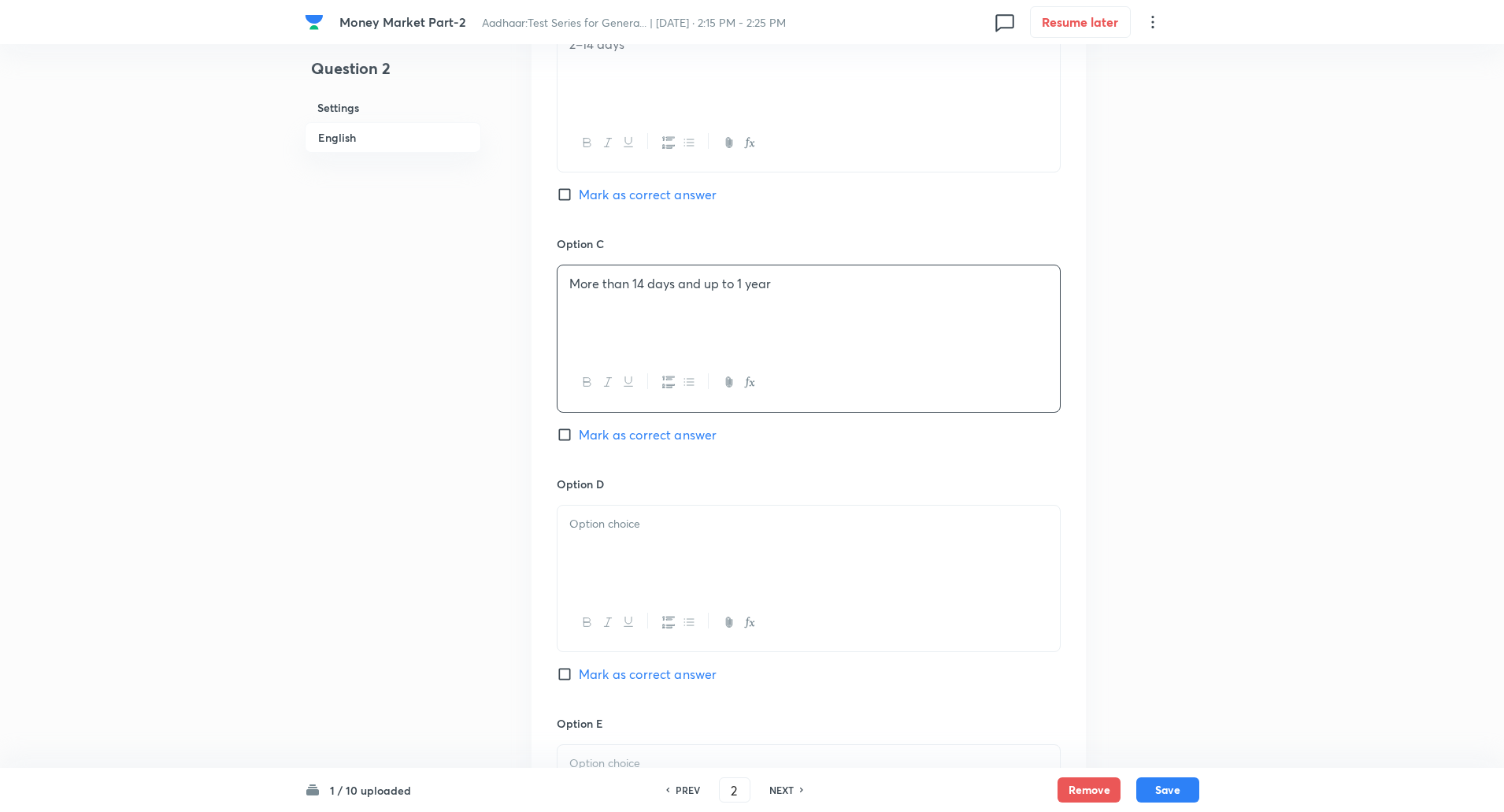
scroll to position [1091, 0]
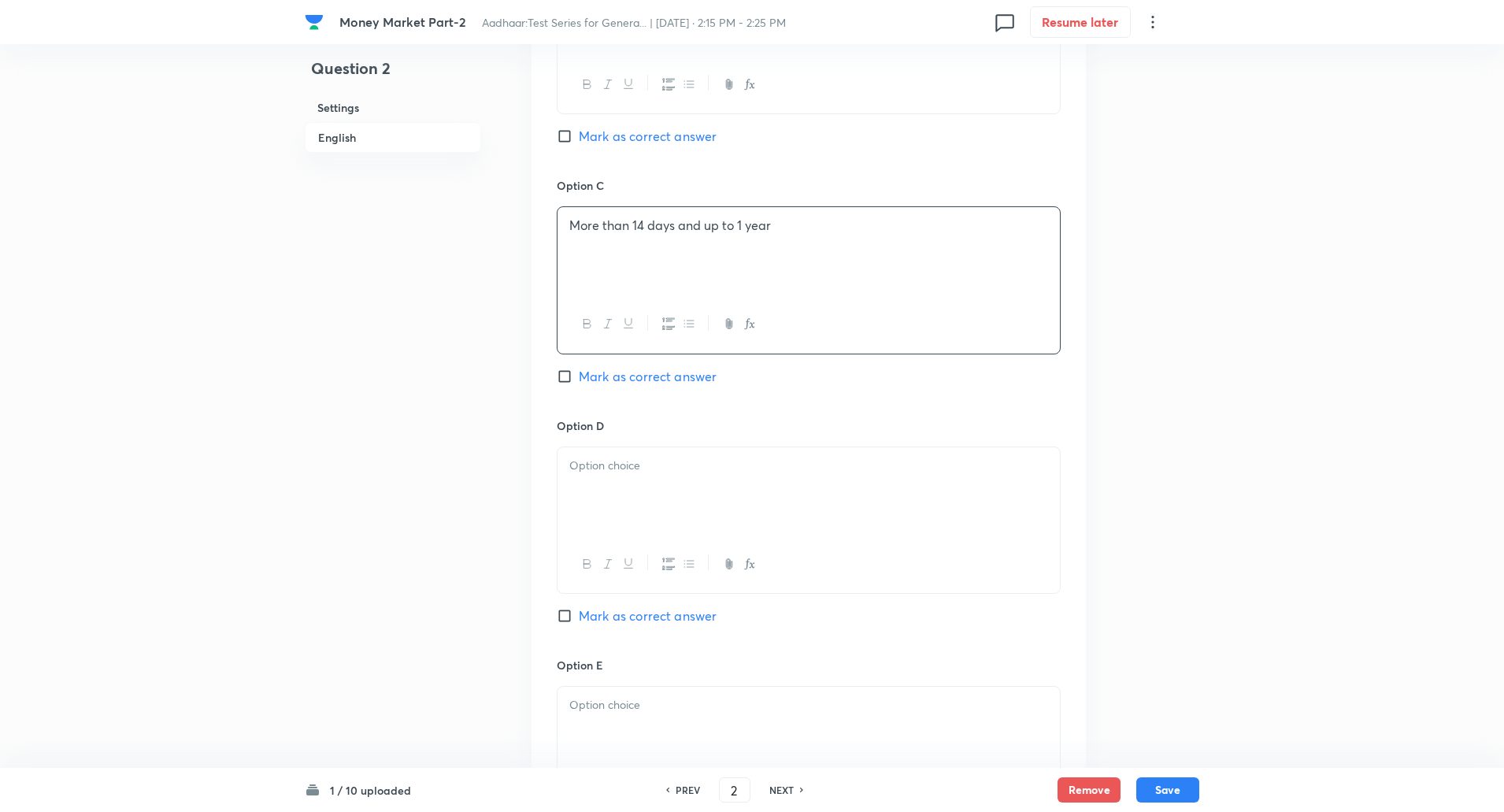
click at [567, 368] on input "Mark as correct answer" at bounding box center [568, 376] width 22 height 16
checkbox input "true"
click at [589, 484] on div at bounding box center [809, 491] width 502 height 88
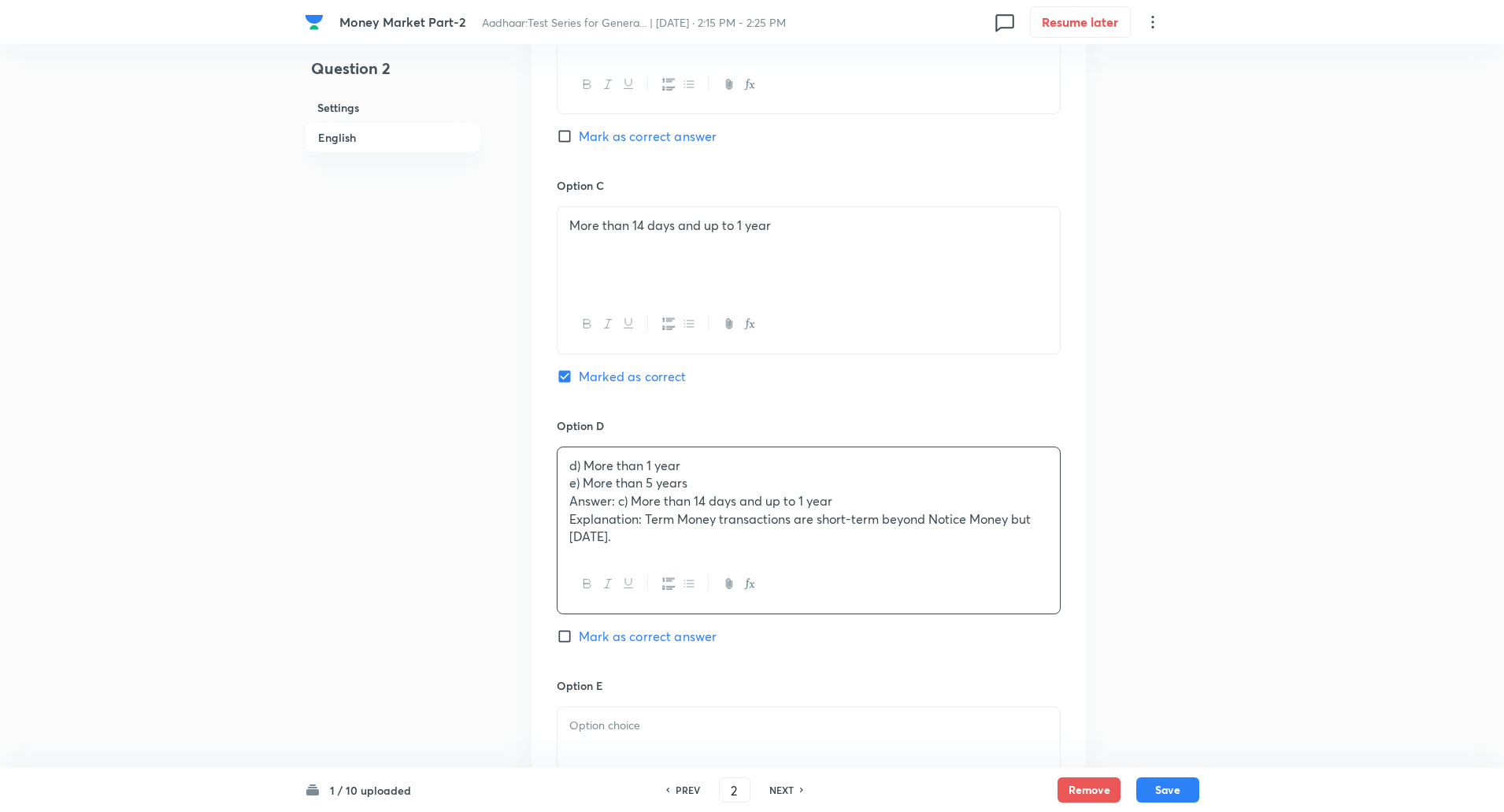
click at [560, 484] on div "d) More than 1 year e) More than 5 years Answer: c) More than 14 days and up to…" at bounding box center [809, 501] width 502 height 108
drag, startPoint x: 560, startPoint y: 484, endPoint x: 682, endPoint y: 545, distance: 136.4
click at [682, 545] on div "d) More than 1 year e) More than 5 years Answer: c) More than 14 days and up to…" at bounding box center [809, 501] width 502 height 108
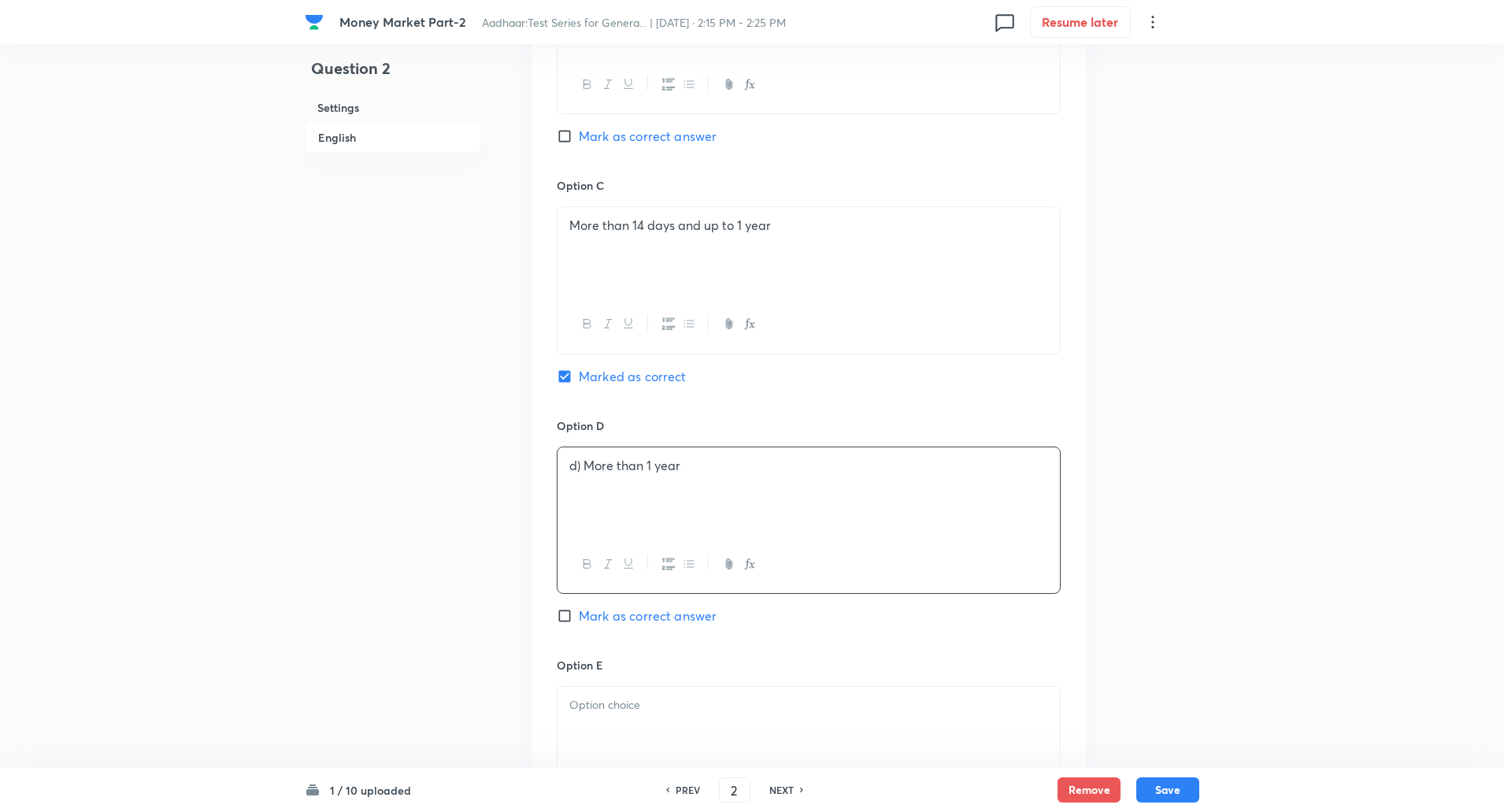
click at [587, 473] on p "d) More than 1 year" at bounding box center [808, 465] width 479 height 18
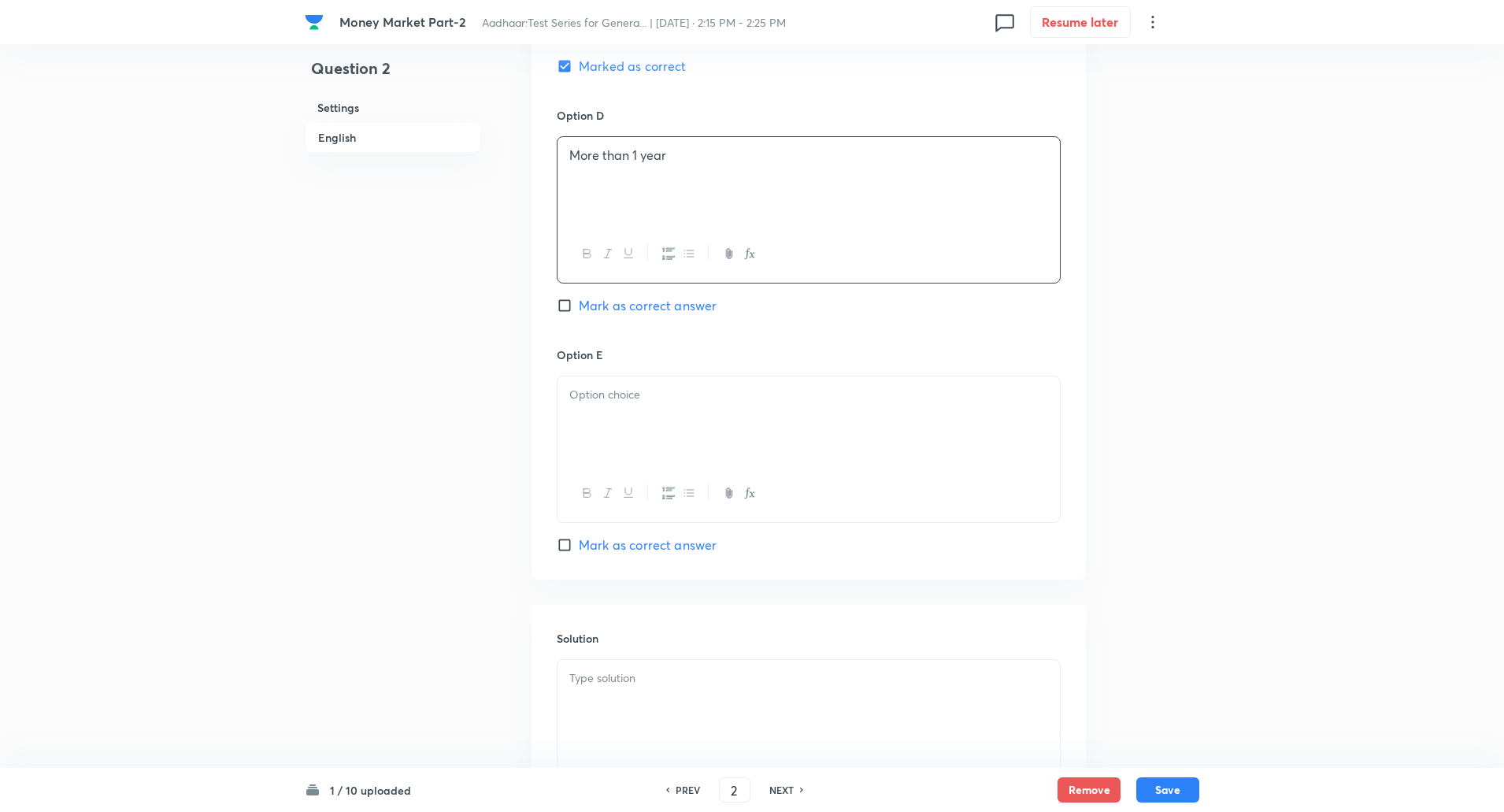
scroll to position [1406, 0]
click at [611, 414] on div at bounding box center [809, 415] width 502 height 88
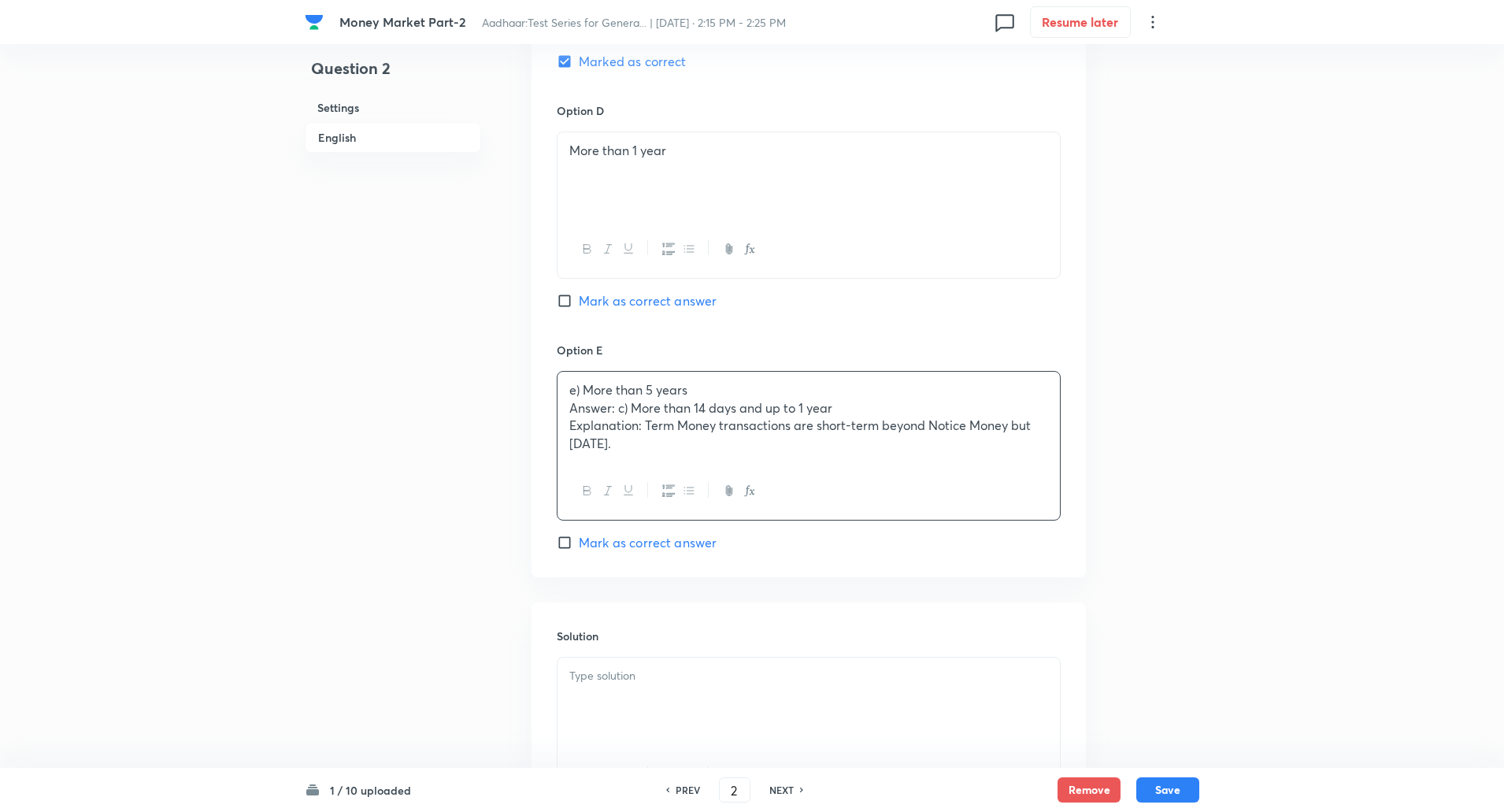
click at [565, 405] on div "e) More than 5 years Answer: c) More than 14 days and up to 1 year Explanation:…" at bounding box center [809, 417] width 502 height 91
drag, startPoint x: 565, startPoint y: 405, endPoint x: 691, endPoint y: 470, distance: 141.8
click at [691, 470] on div "e) More than 5 years Answer: c) More than 14 days and up to 1 year Explanation:…" at bounding box center [809, 445] width 504 height 150
click at [585, 386] on p "e) More than 5 years" at bounding box center [808, 390] width 479 height 18
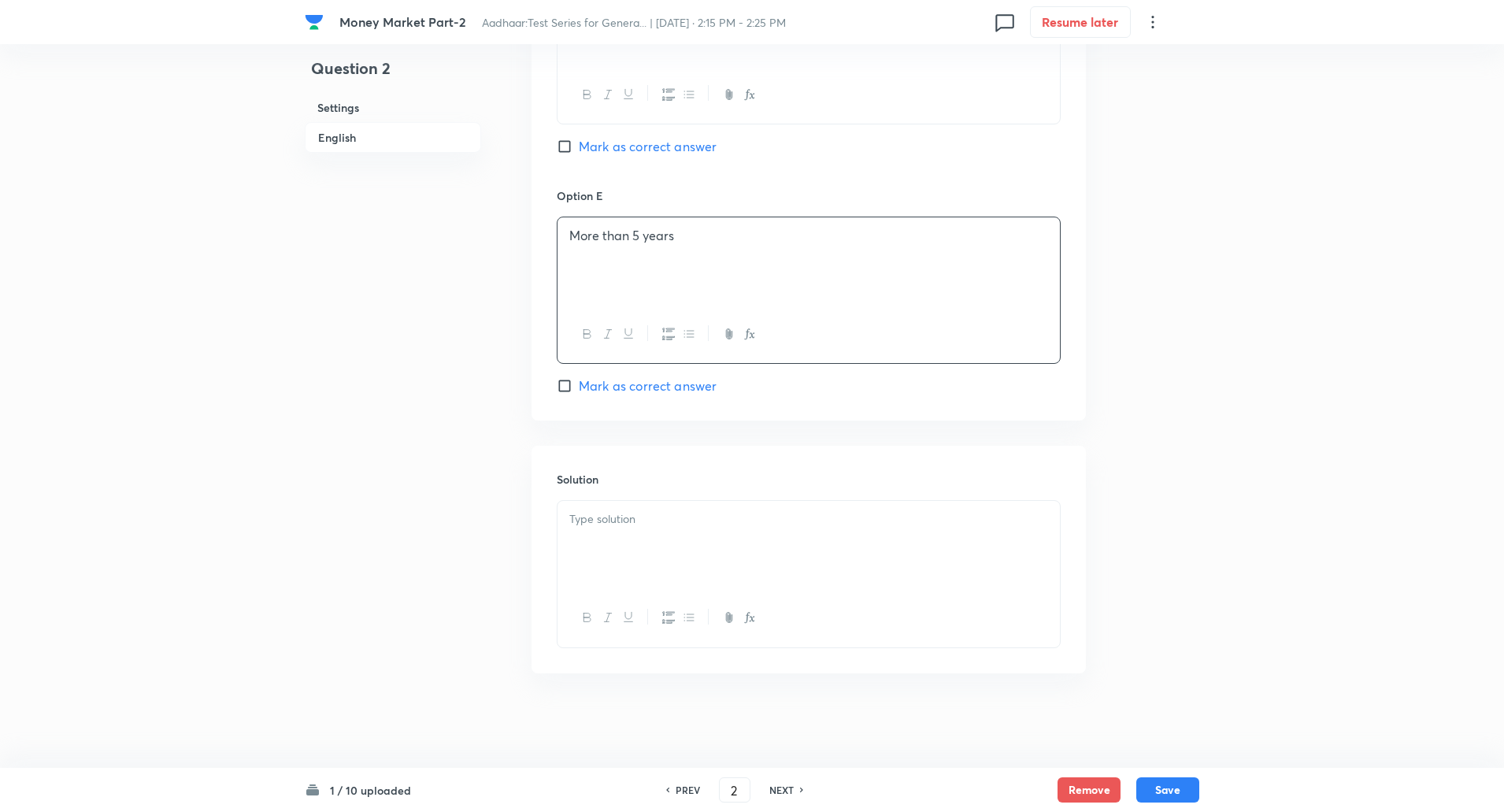
click at [589, 495] on div "Solution" at bounding box center [809, 559] width 555 height 227
click at [587, 523] on p at bounding box center [808, 519] width 479 height 18
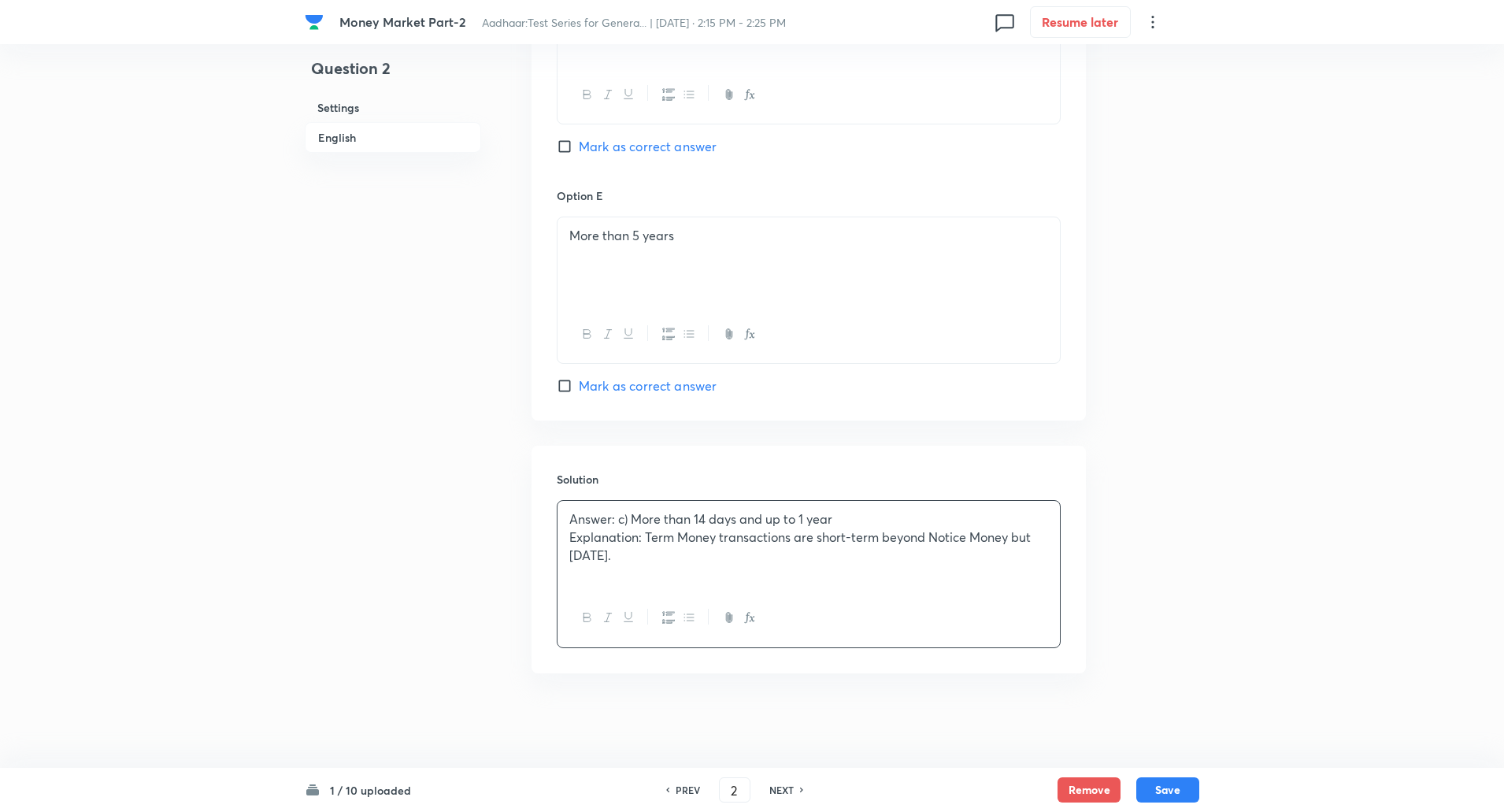
click at [569, 516] on p "Answer: c) More than 14 days and up to 1 year" at bounding box center [808, 519] width 479 height 18
drag, startPoint x: 569, startPoint y: 516, endPoint x: 642, endPoint y: 538, distance: 76.2
click at [642, 538] on div "Answer: c) More than 14 days and up to 1 year Explanation: Term Money transacti…" at bounding box center [809, 544] width 502 height 88
click at [1176, 789] on button "Save" at bounding box center [1168, 788] width 63 height 25
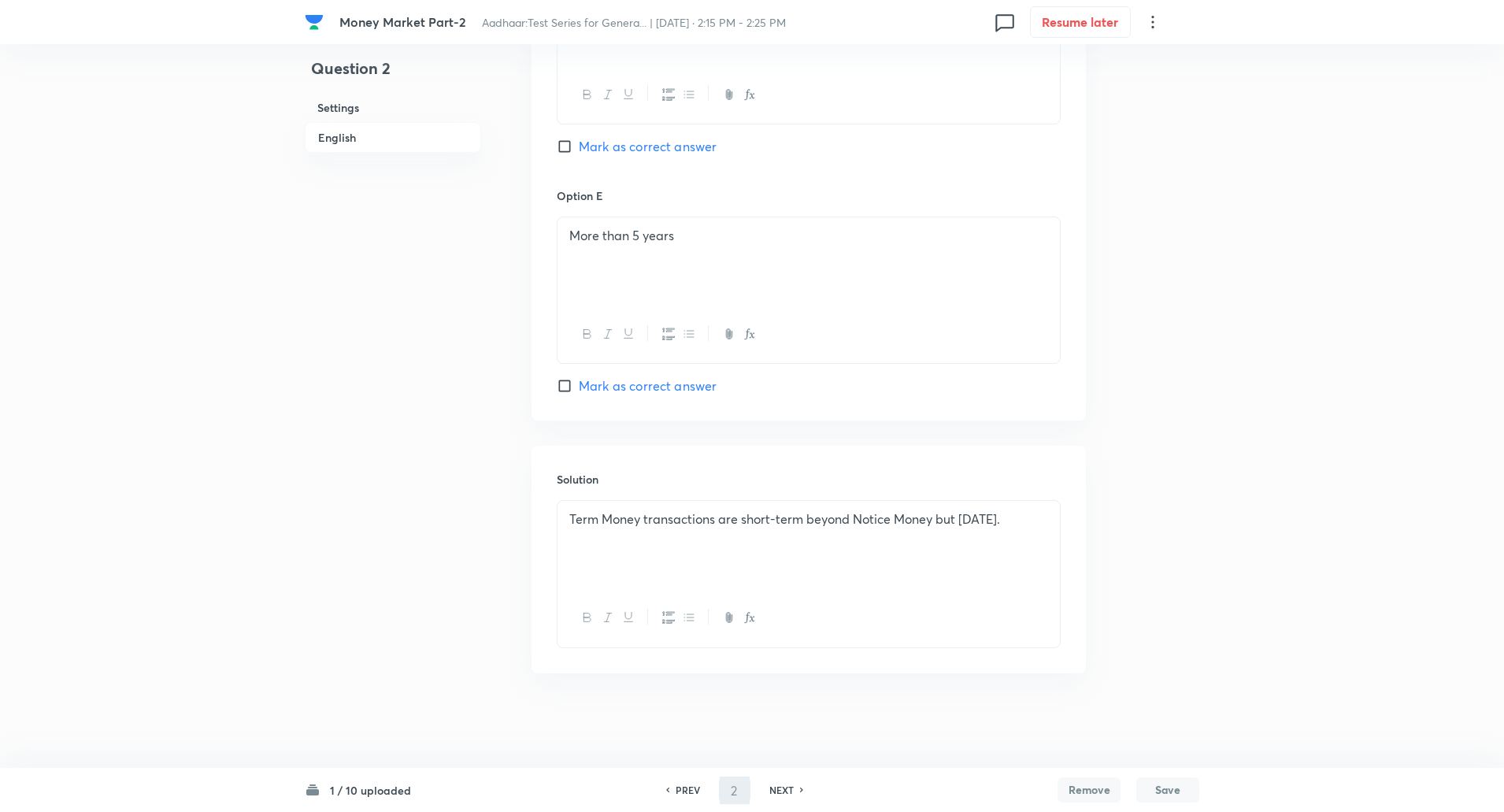
type input "3"
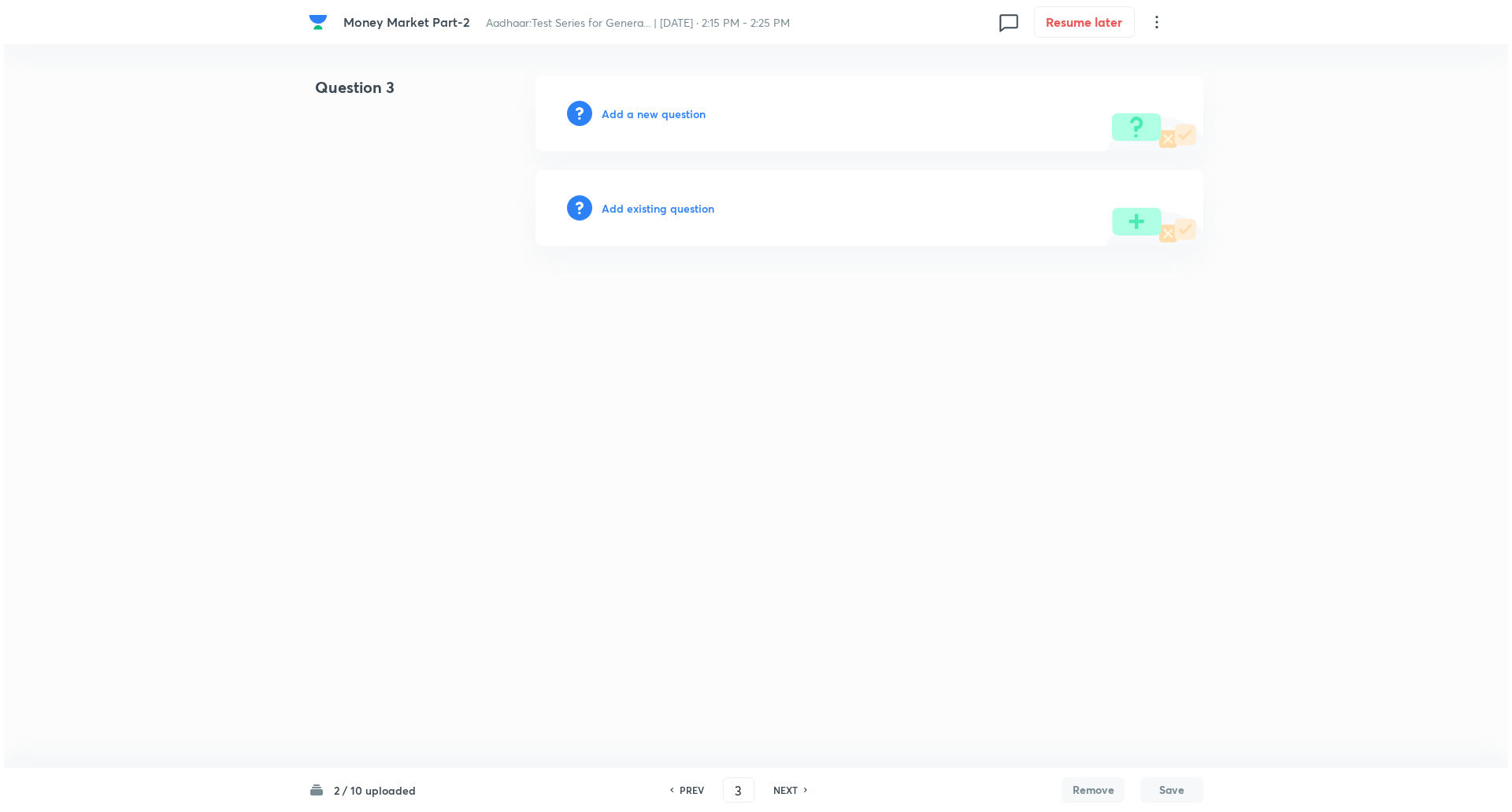
scroll to position [0, 0]
click at [692, 108] on h6 "Add a new question" at bounding box center [654, 113] width 104 height 17
click at [692, 108] on h6 "Choose a question type" at bounding box center [662, 113] width 121 height 17
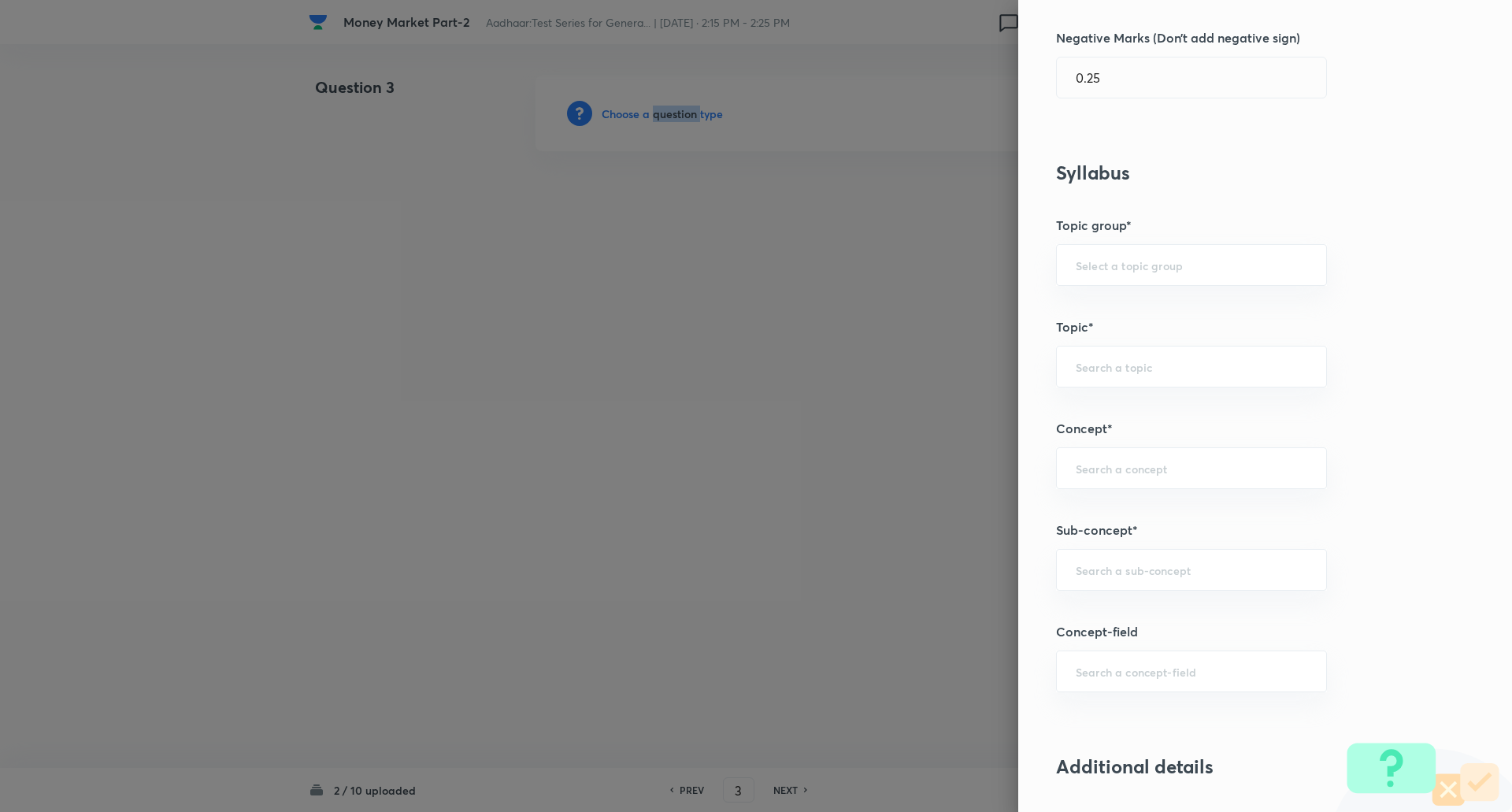
scroll to position [496, 0]
click at [1089, 576] on input "text" at bounding box center [1192, 568] width 231 height 15
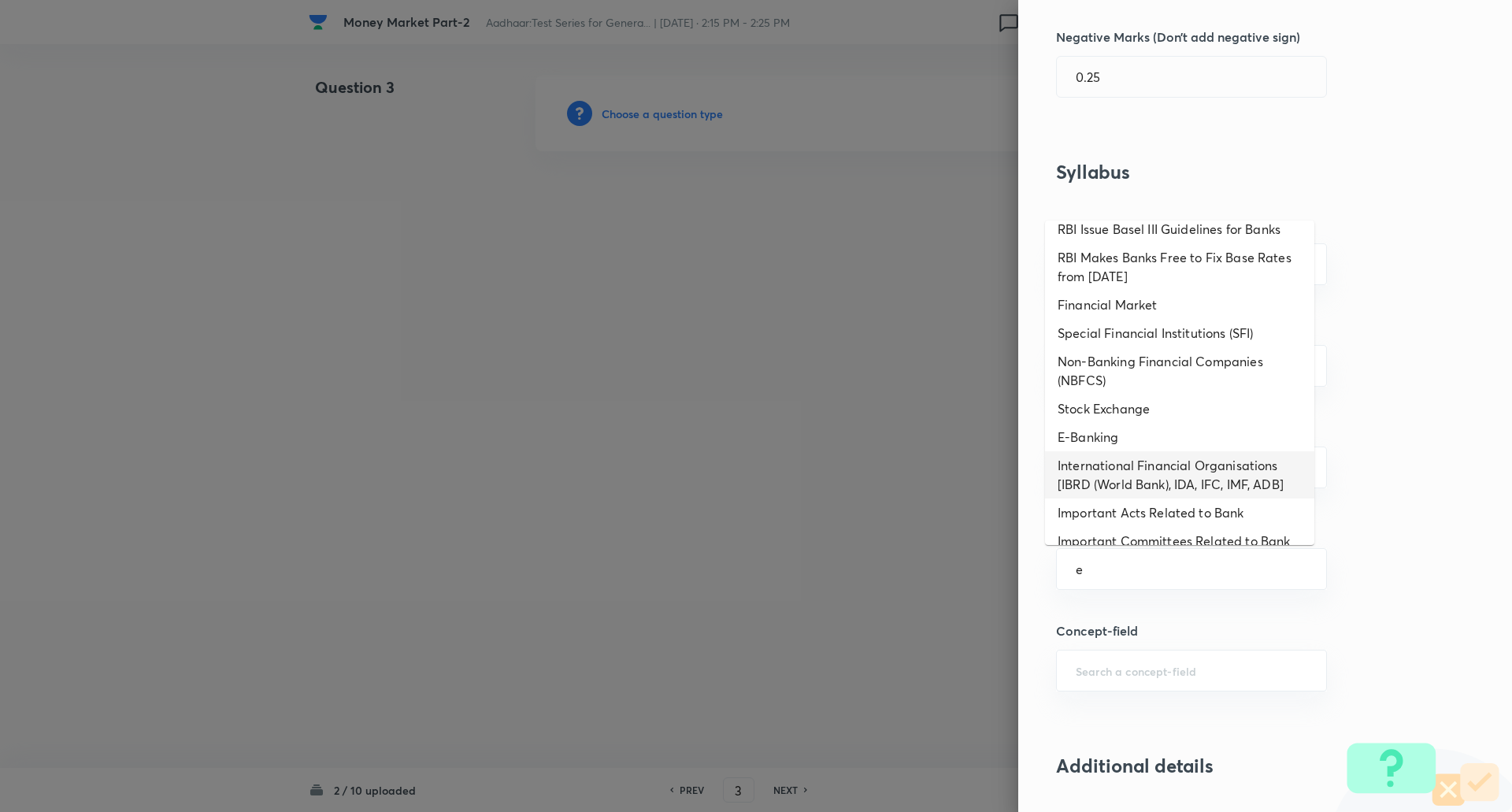
scroll to position [390, 0]
click at [1137, 437] on li "E-Banking" at bounding box center [1180, 437] width 269 height 29
type input "E-Banking"
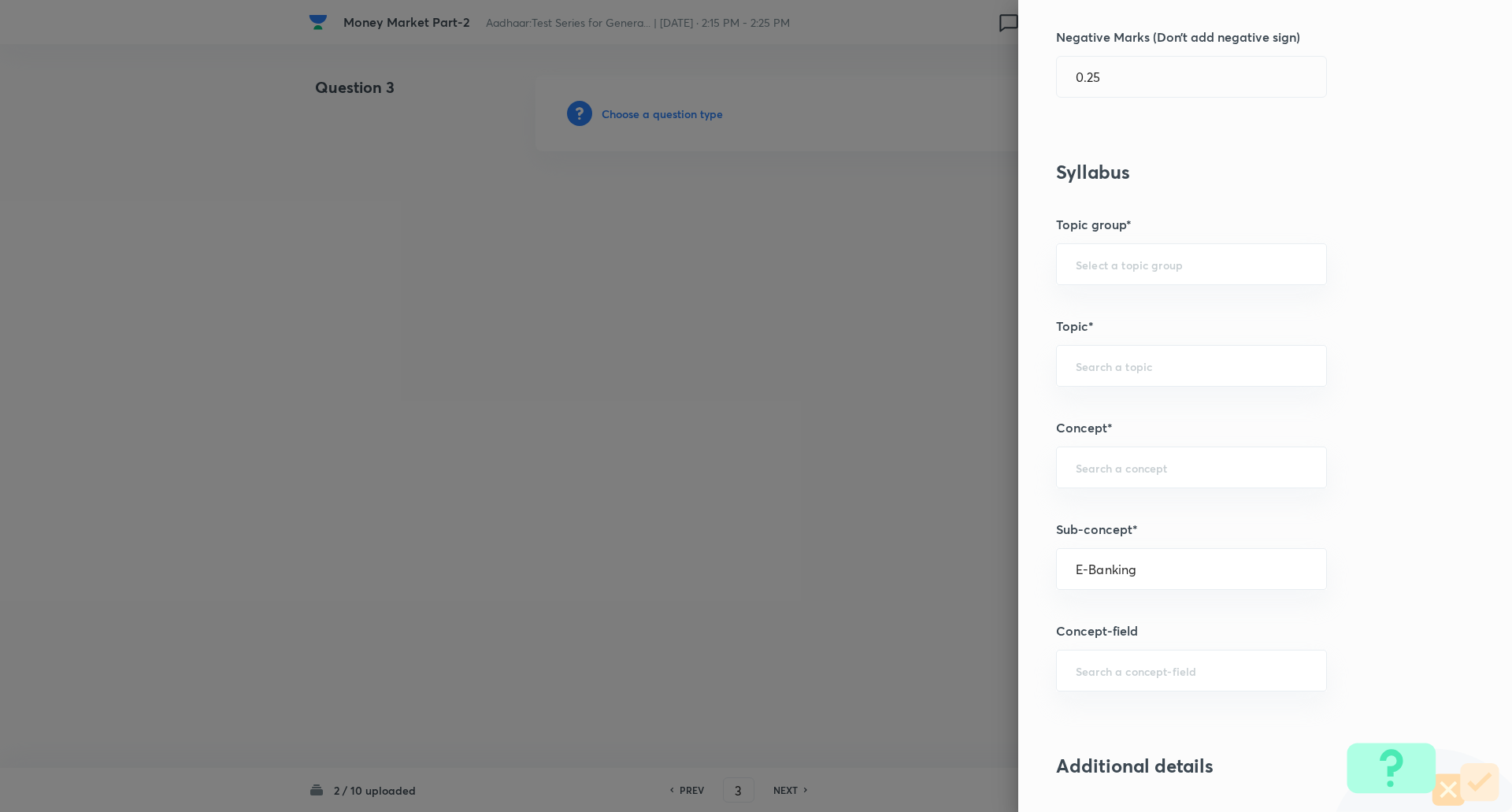
type input "Awareness"
type input "Banking Awareness"
type input "Financial Awareness"
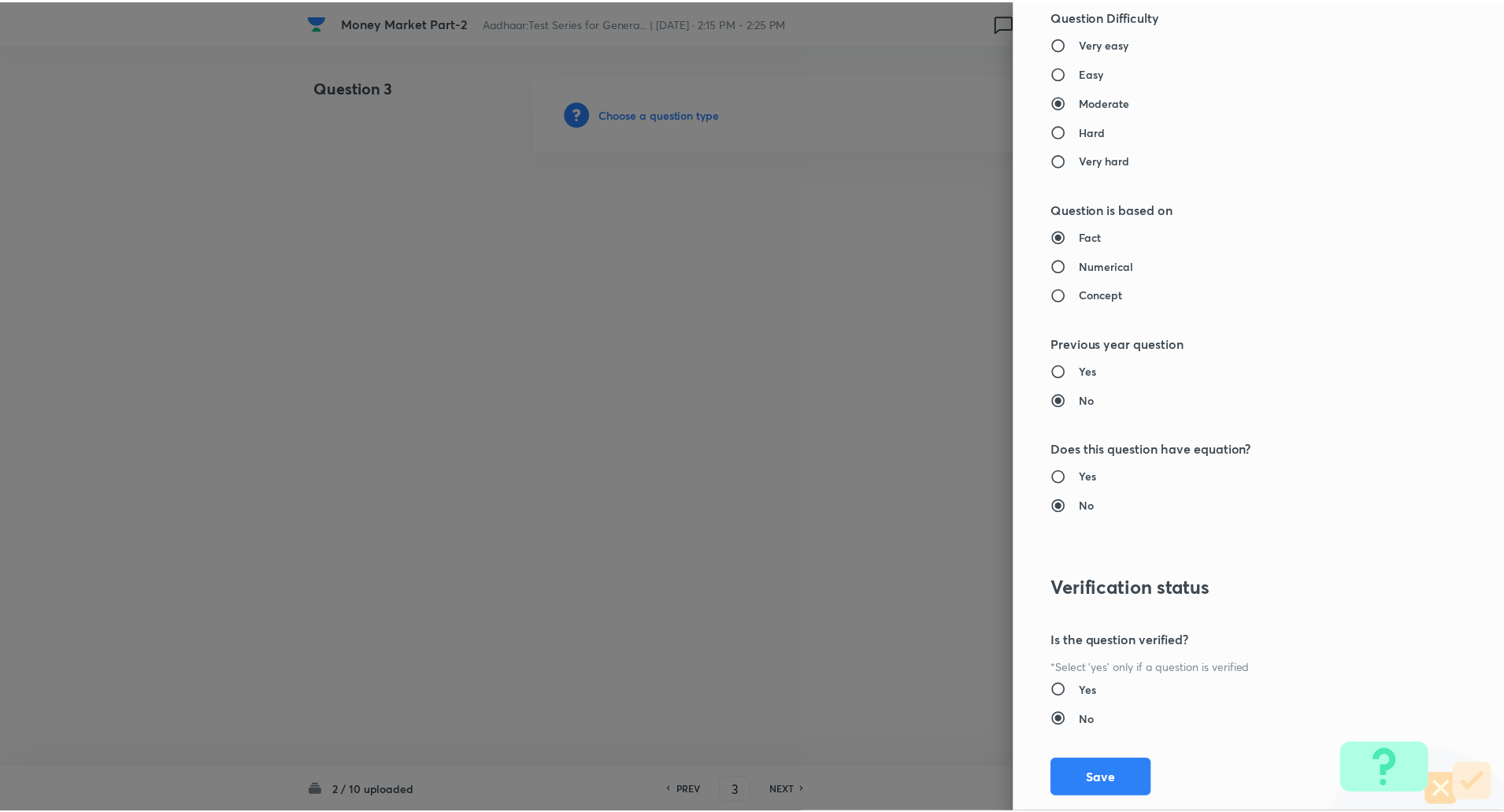
scroll to position [1335, 0]
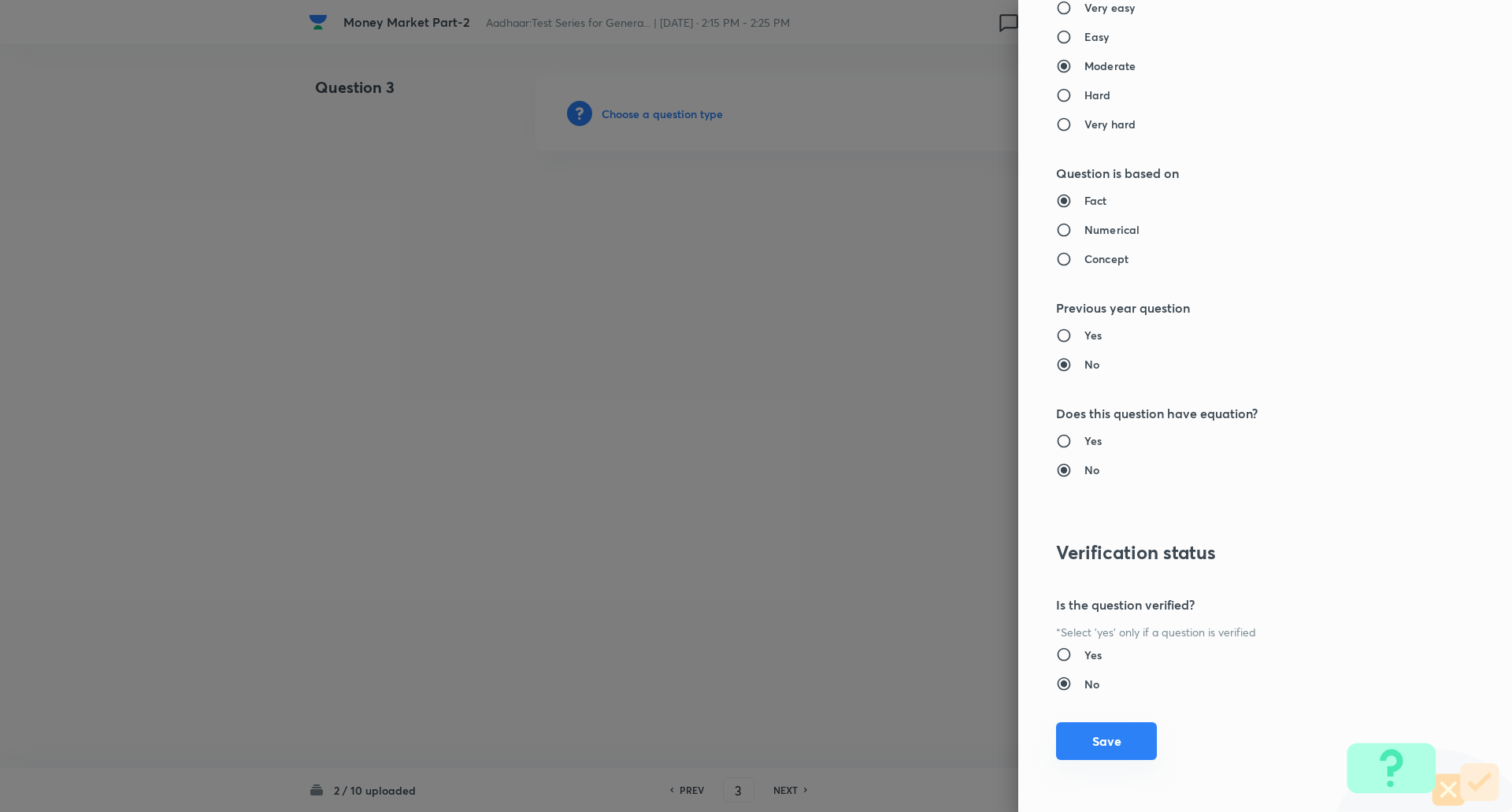
click at [1077, 743] on button "Save" at bounding box center [1106, 740] width 100 height 37
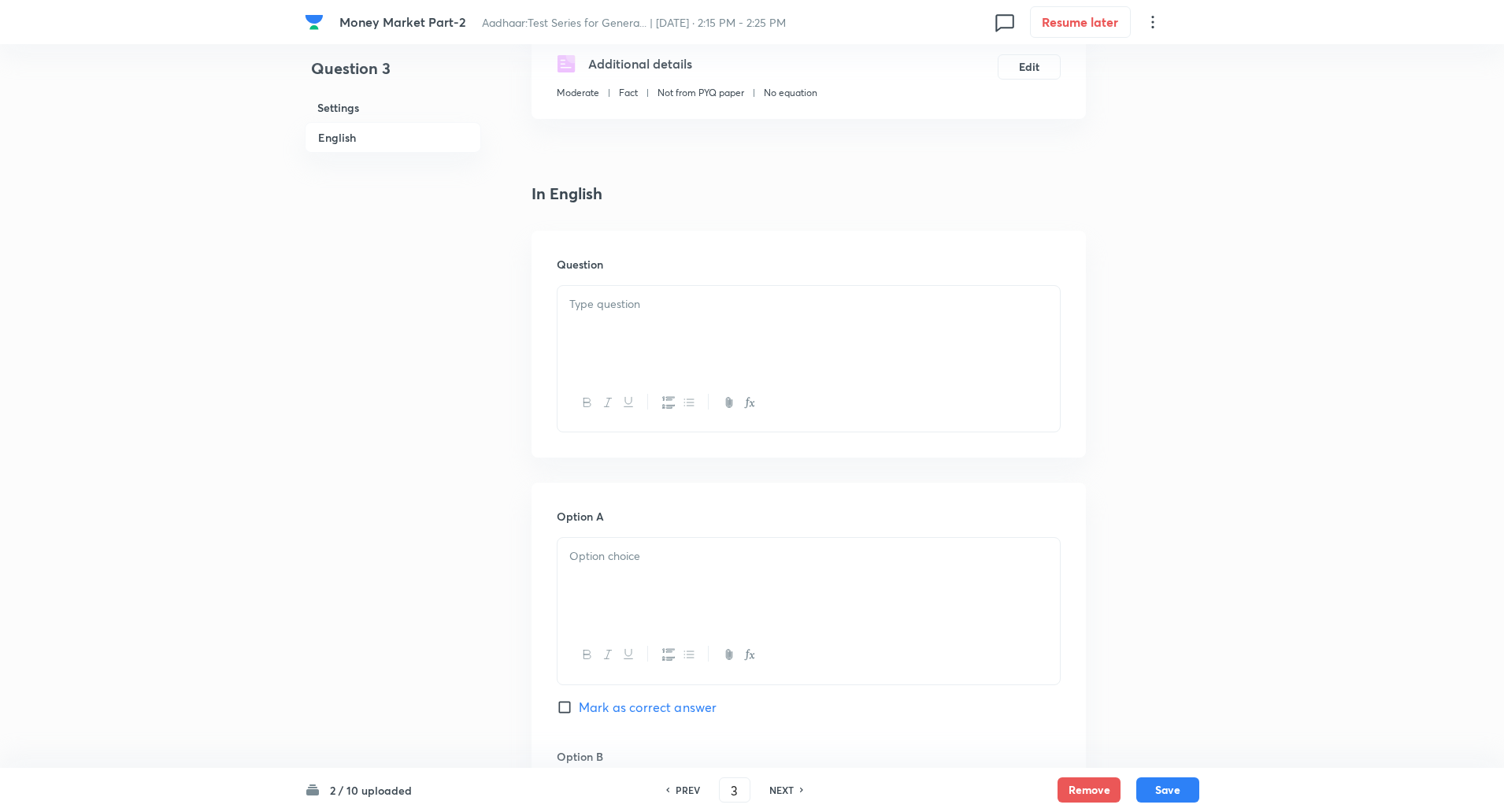
scroll to position [398, 0]
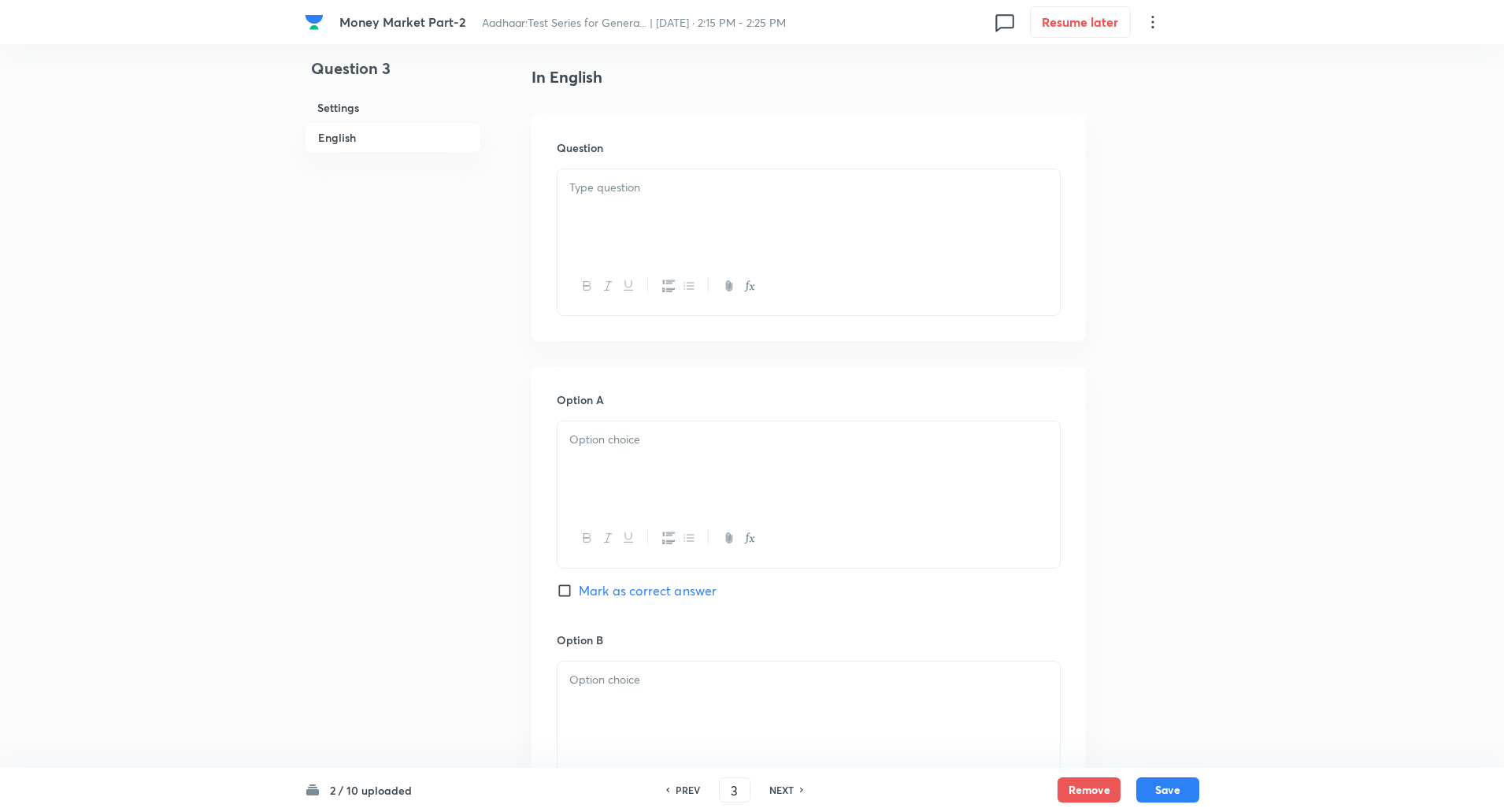
click at [993, 214] on div at bounding box center [809, 213] width 502 height 88
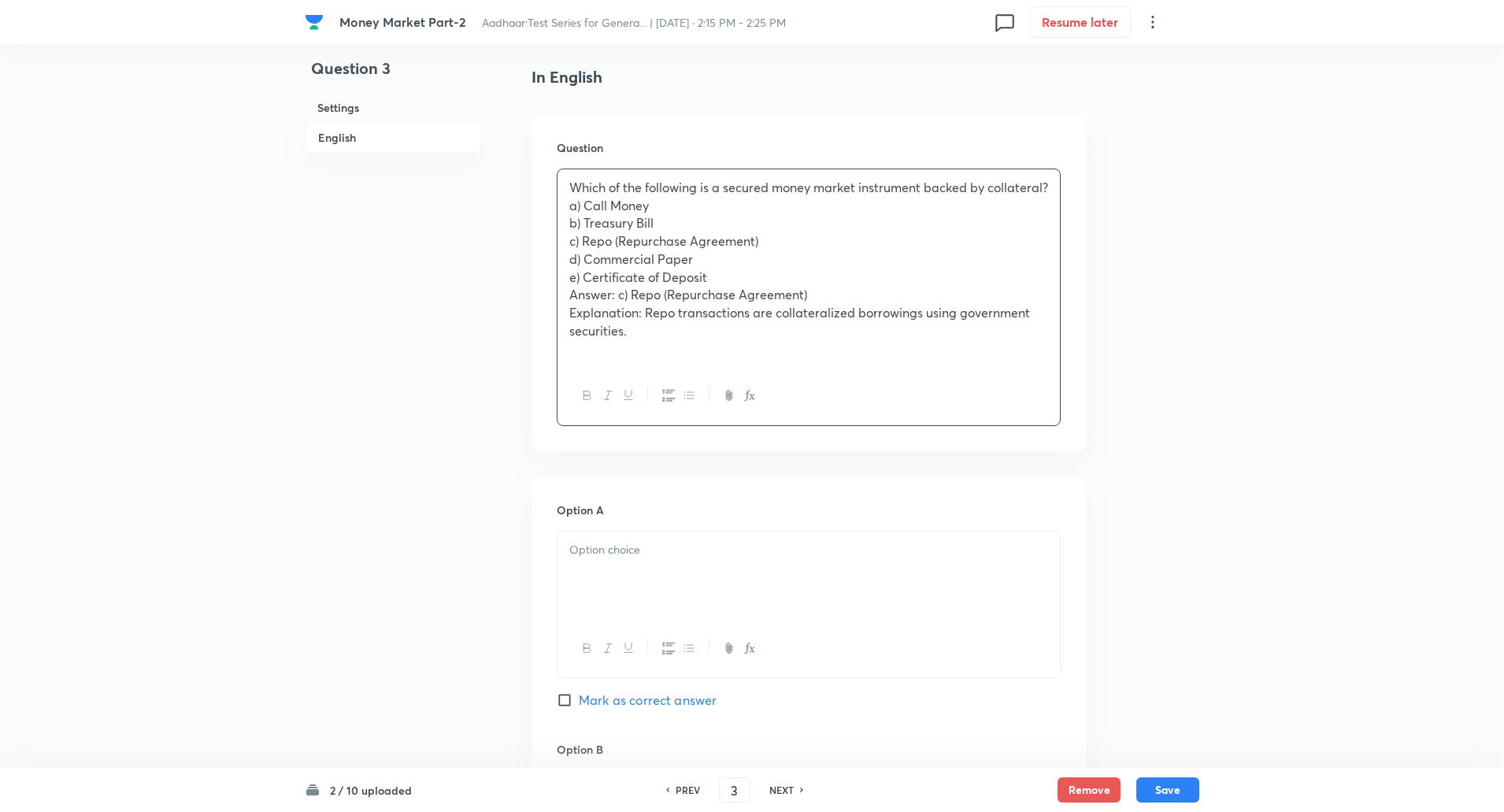
click at [647, 197] on p "Which of the following is a secured money market instrument backed by collatera…" at bounding box center [808, 187] width 479 height 18
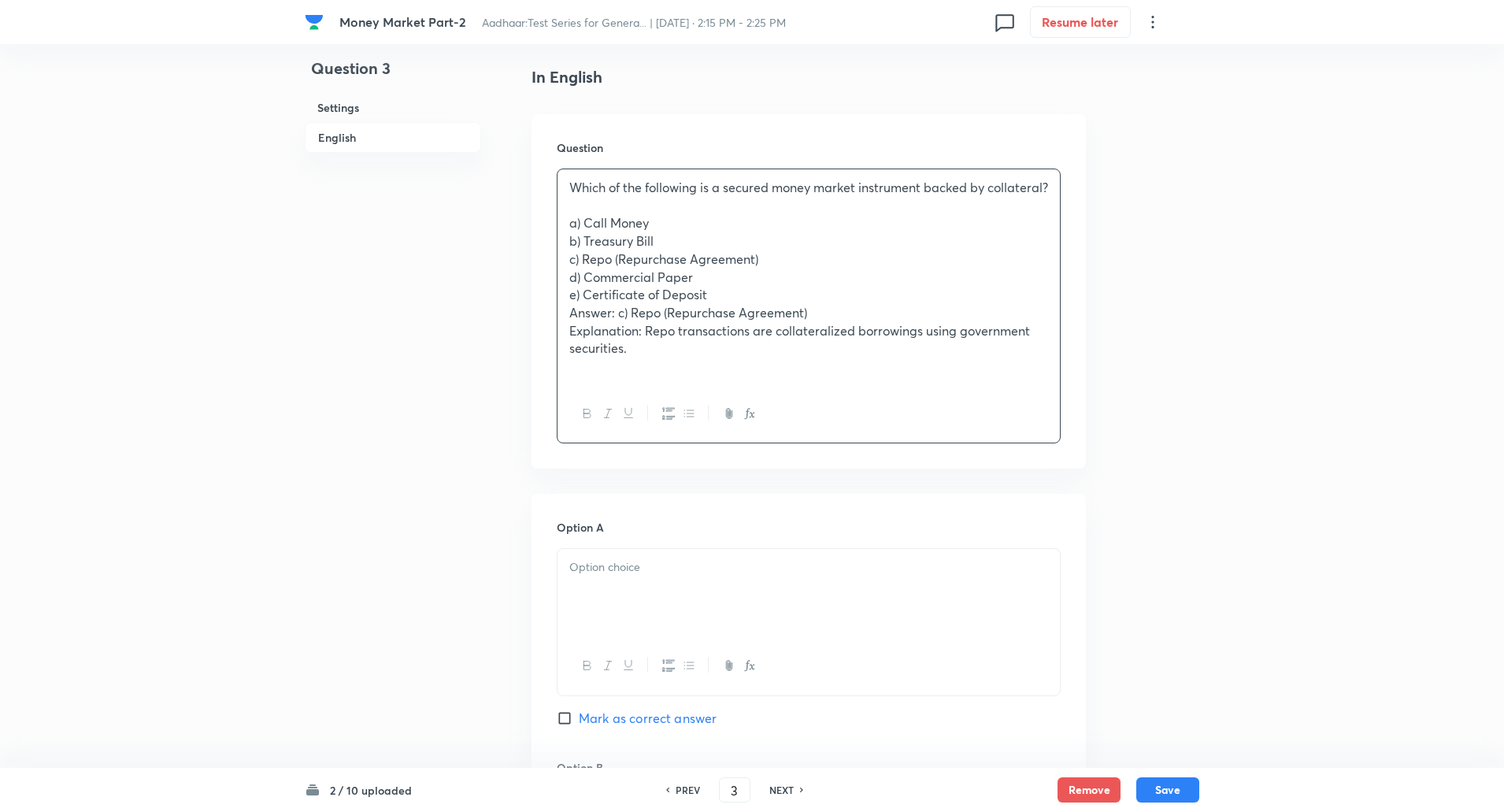
click at [563, 234] on div "Which of the following is a secured money market instrument backed by collatera…" at bounding box center [809, 277] width 502 height 216
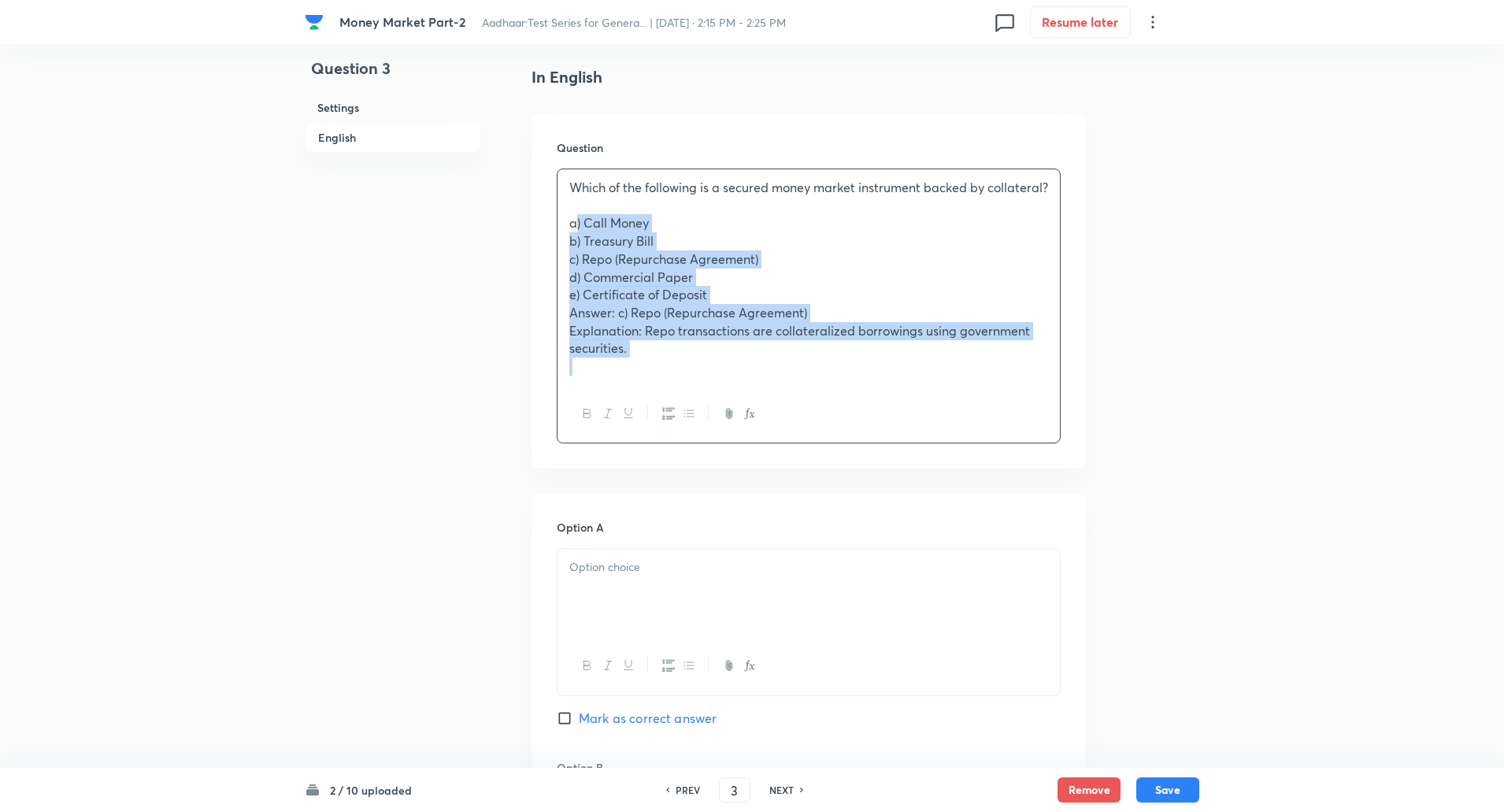
drag, startPoint x: 563, startPoint y: 233, endPoint x: 723, endPoint y: 433, distance: 256.1
click at [723, 433] on div "Which of the following is a secured money market instrument backed by collatera…" at bounding box center [809, 305] width 504 height 275
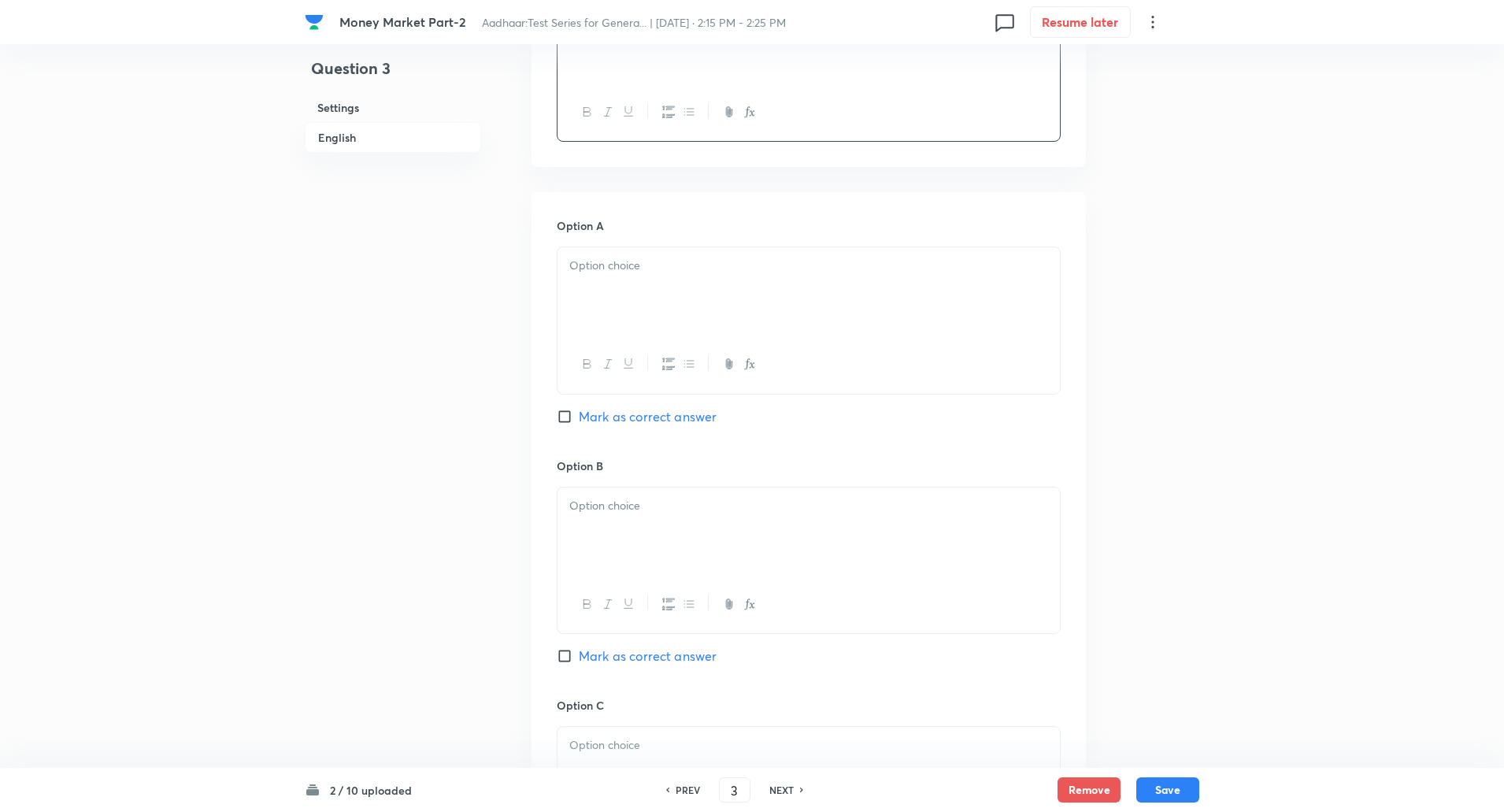
scroll to position [618, 0]
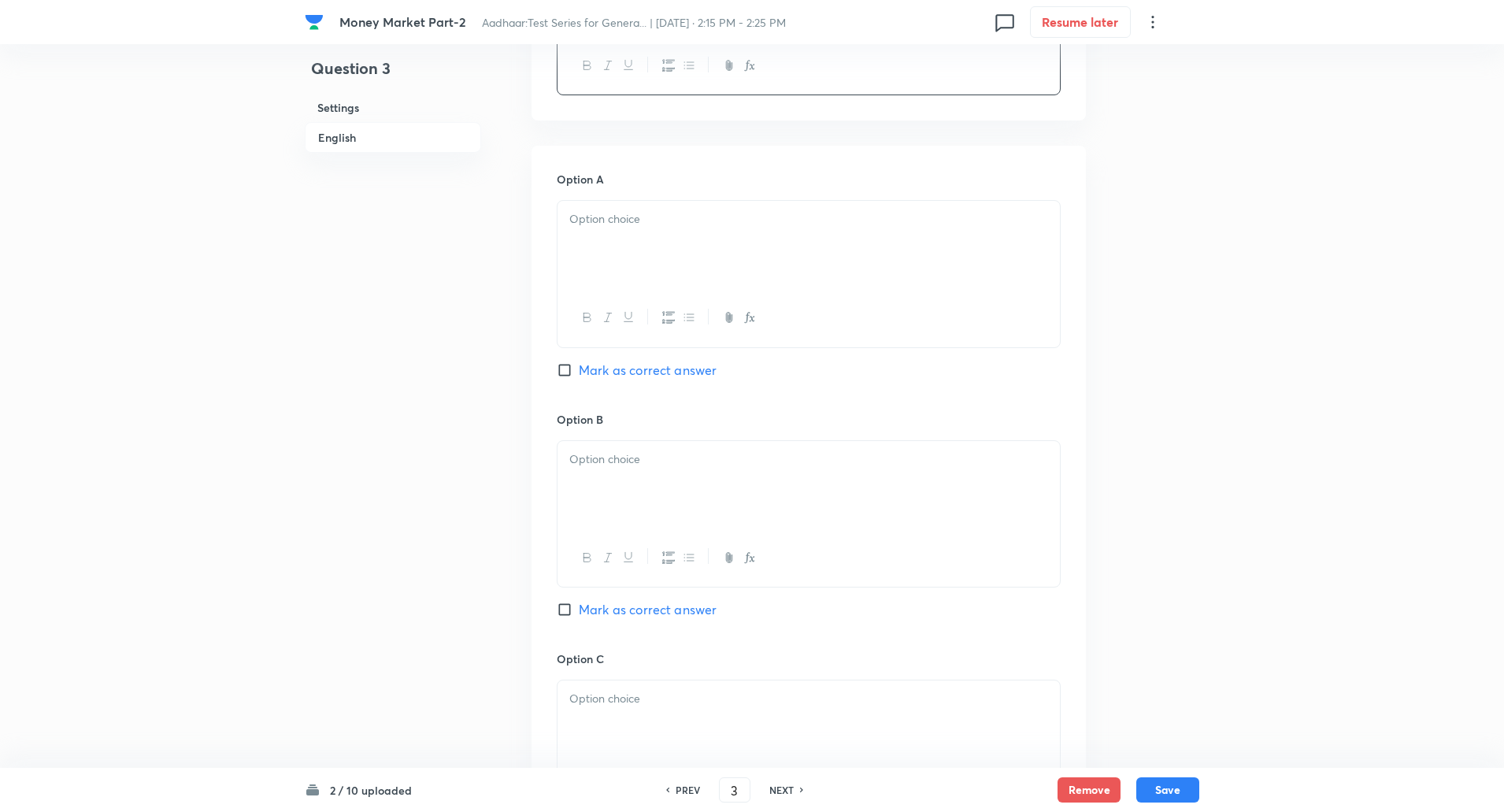
click at [898, 254] on div at bounding box center [809, 245] width 502 height 88
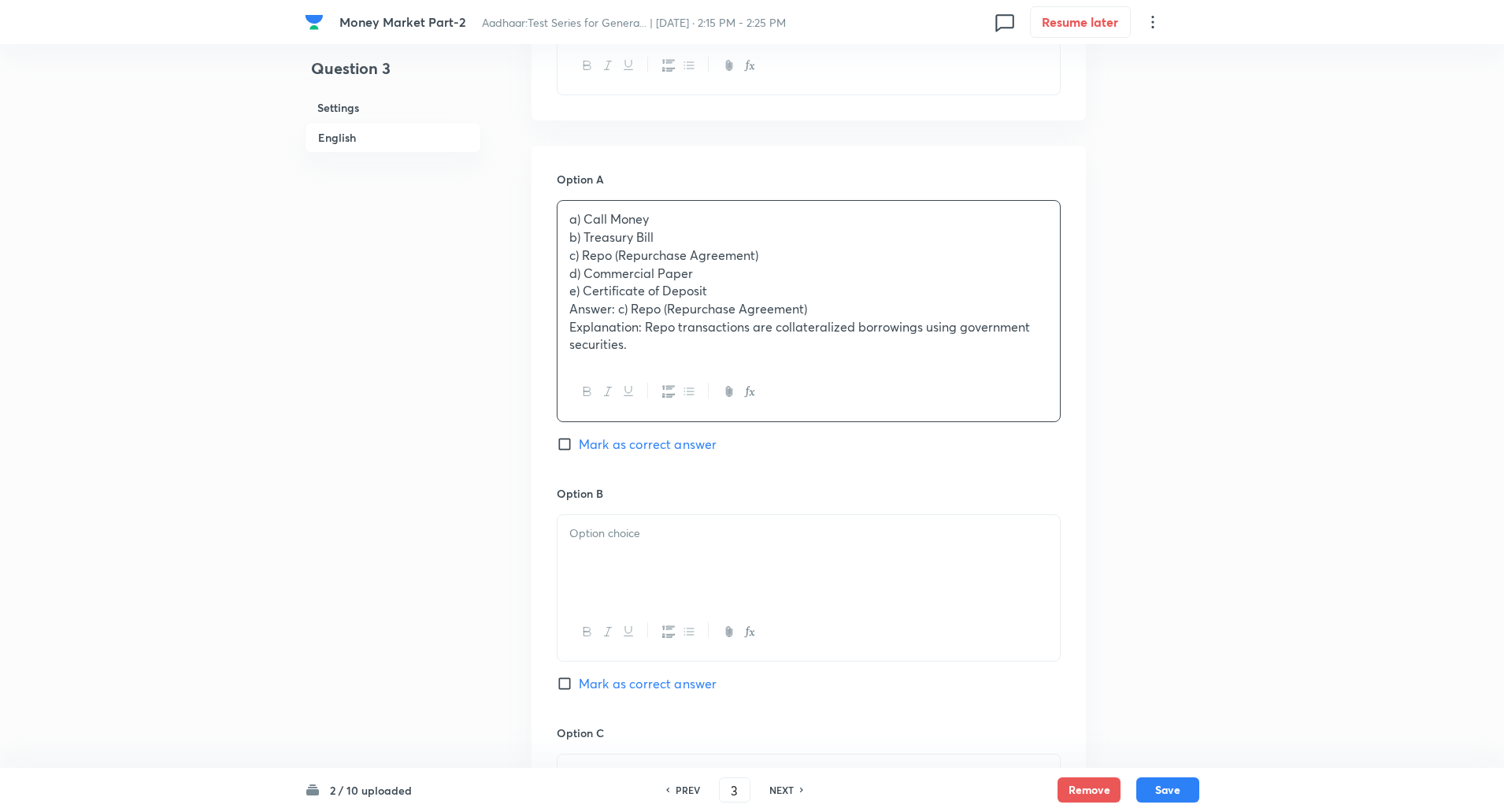
click at [560, 237] on div "a) Call Money b) Treasury Bill c) Repo (Repurchase Agreement) d) Commercial Pap…" at bounding box center [809, 282] width 502 height 163
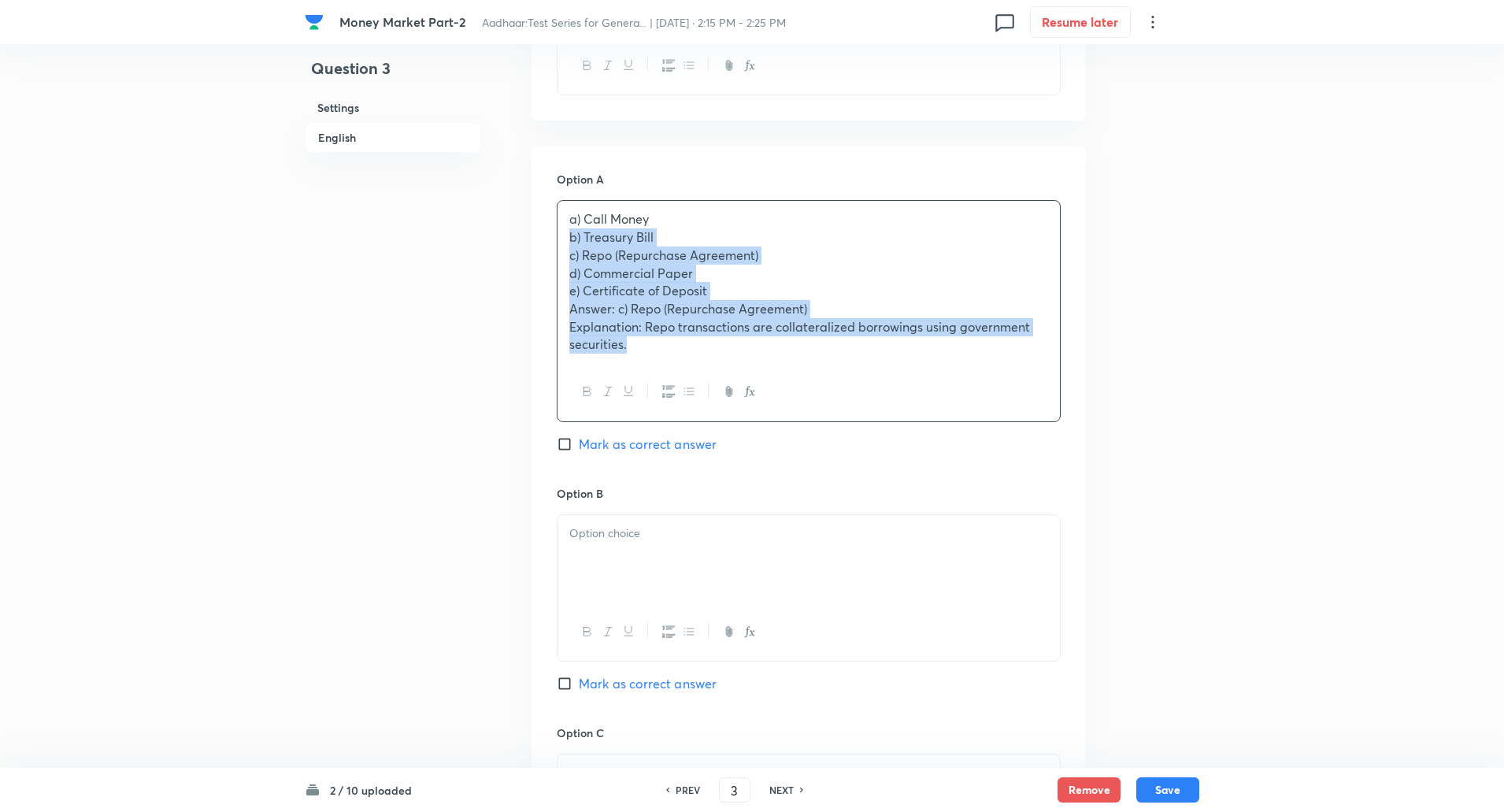
drag, startPoint x: 560, startPoint y: 237, endPoint x: 689, endPoint y: 422, distance: 225.5
click at [689, 422] on div "Option A a) Call Money b) Treasury Bill c) Repo (Repurchase Agreement) d) Comme…" at bounding box center [809, 327] width 504 height 313
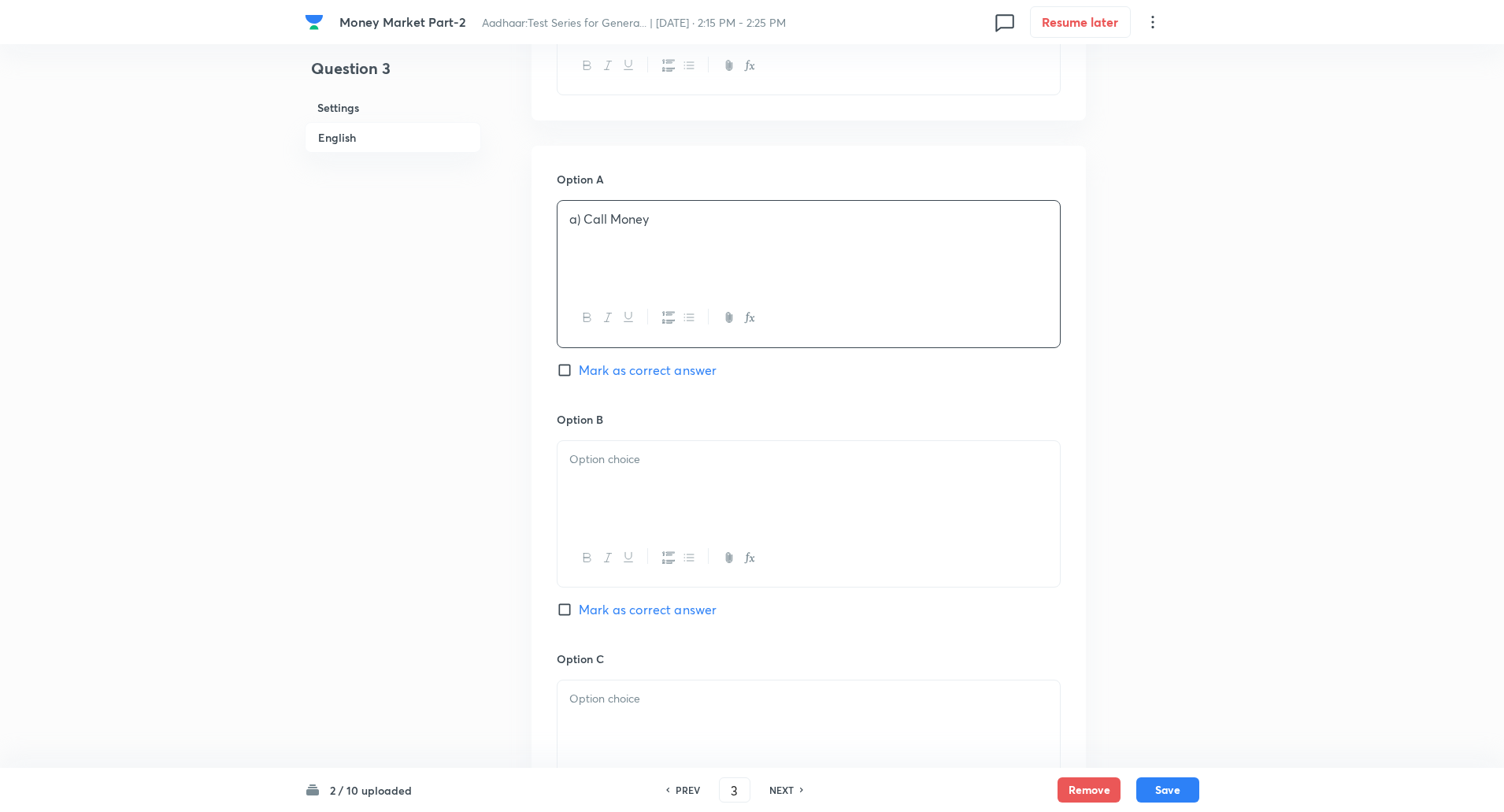
click at [581, 227] on p "a) Call Money" at bounding box center [808, 219] width 479 height 18
click at [604, 465] on p at bounding box center [808, 459] width 479 height 18
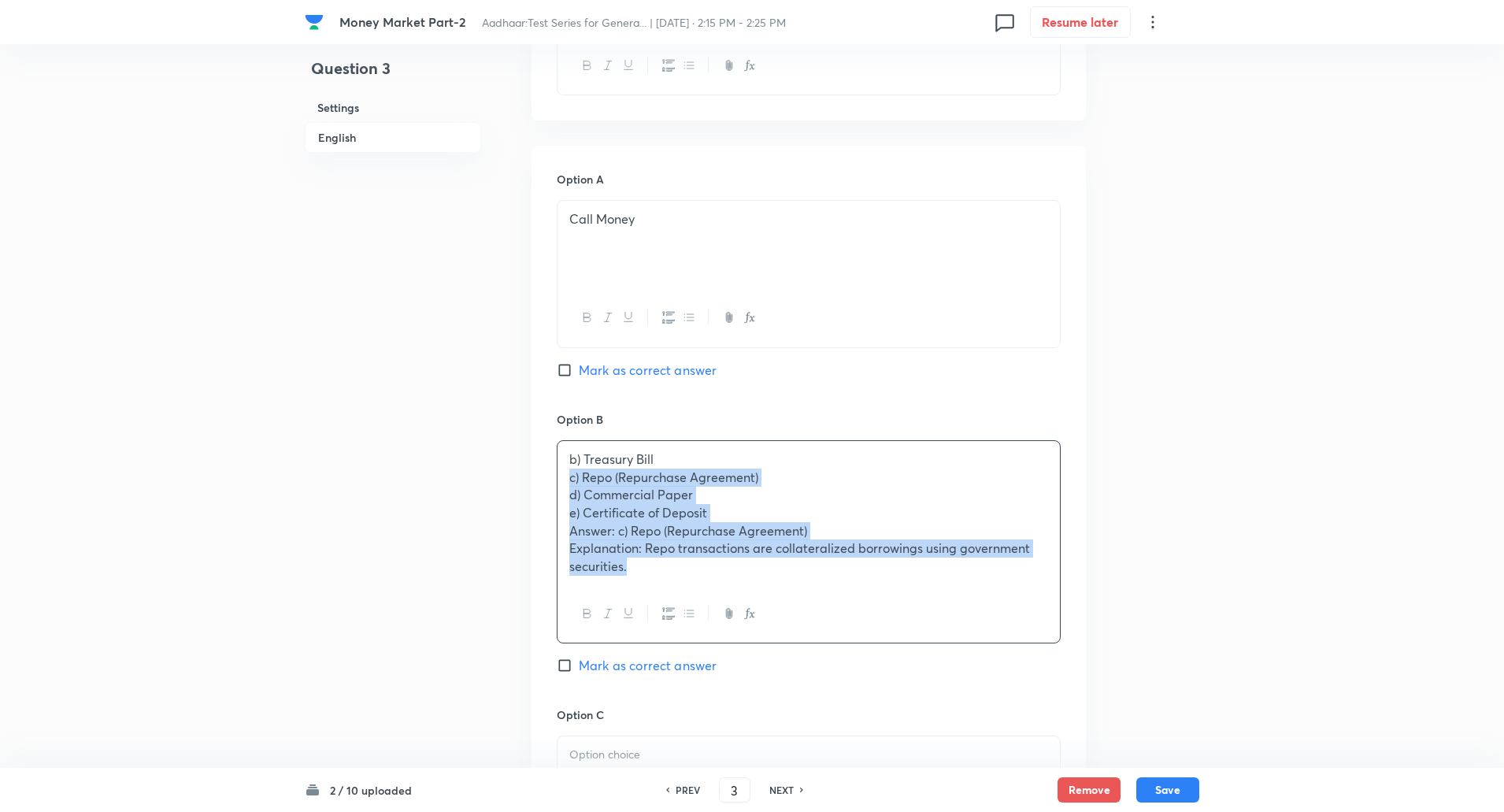
drag, startPoint x: 564, startPoint y: 482, endPoint x: 657, endPoint y: 564, distance: 124.0
click at [657, 564] on div "b) Treasury Bill c) Repo (Repurchase Agreement) d) Commercial Paper e) Certific…" at bounding box center [809, 512] width 502 height 144
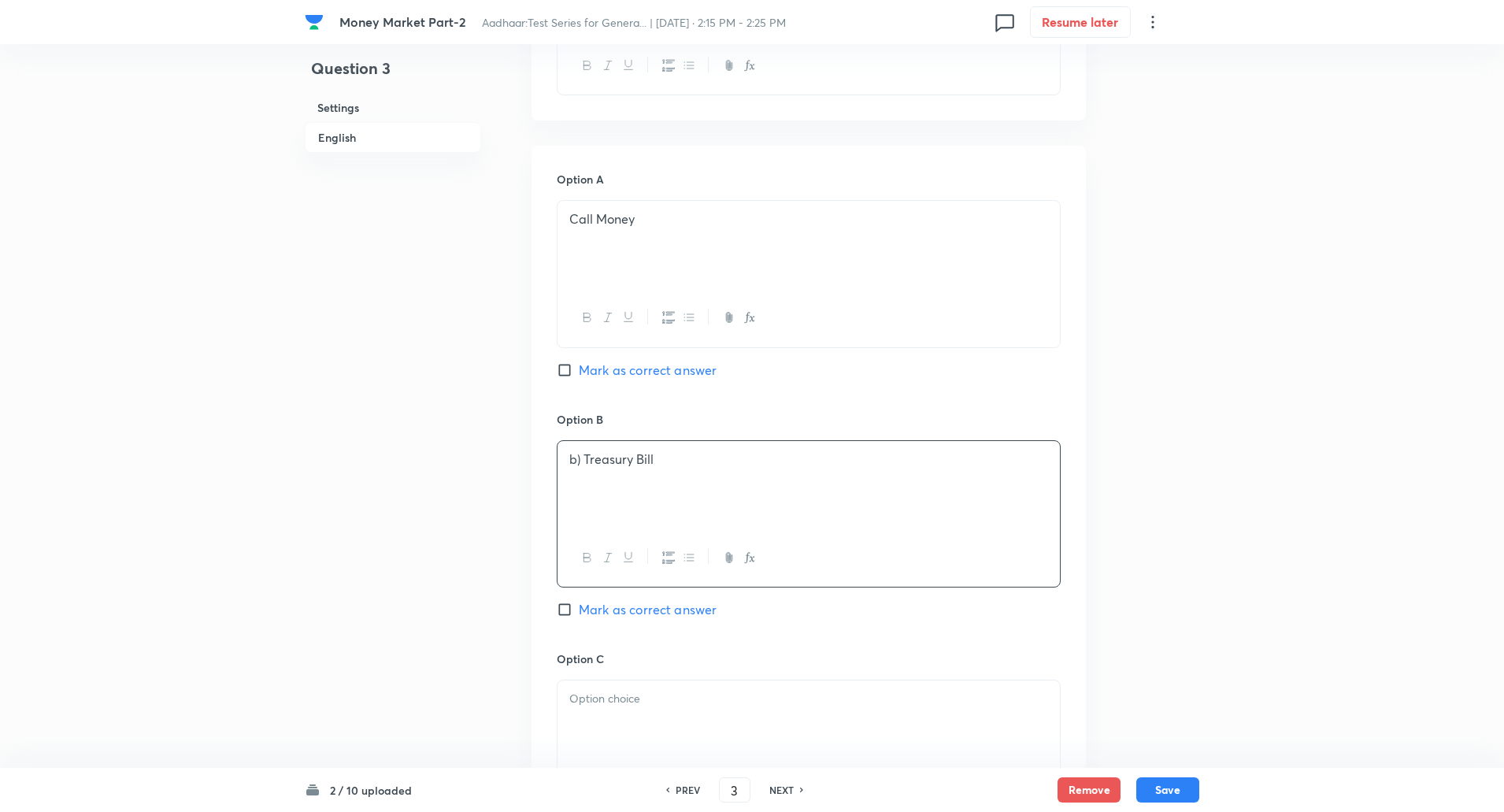
click at [586, 461] on p "b) Treasury Bill" at bounding box center [808, 459] width 479 height 18
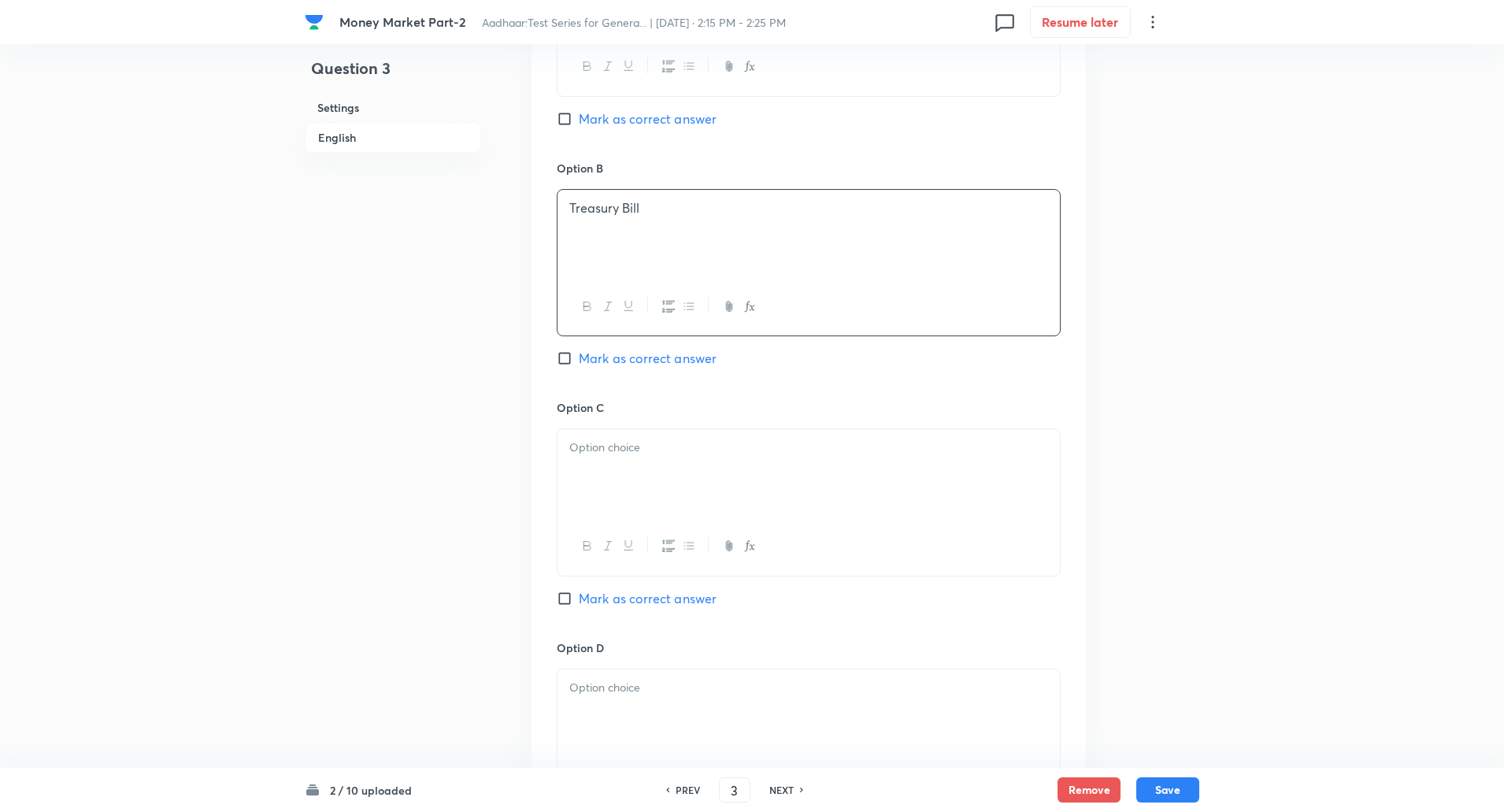
scroll to position [906, 0]
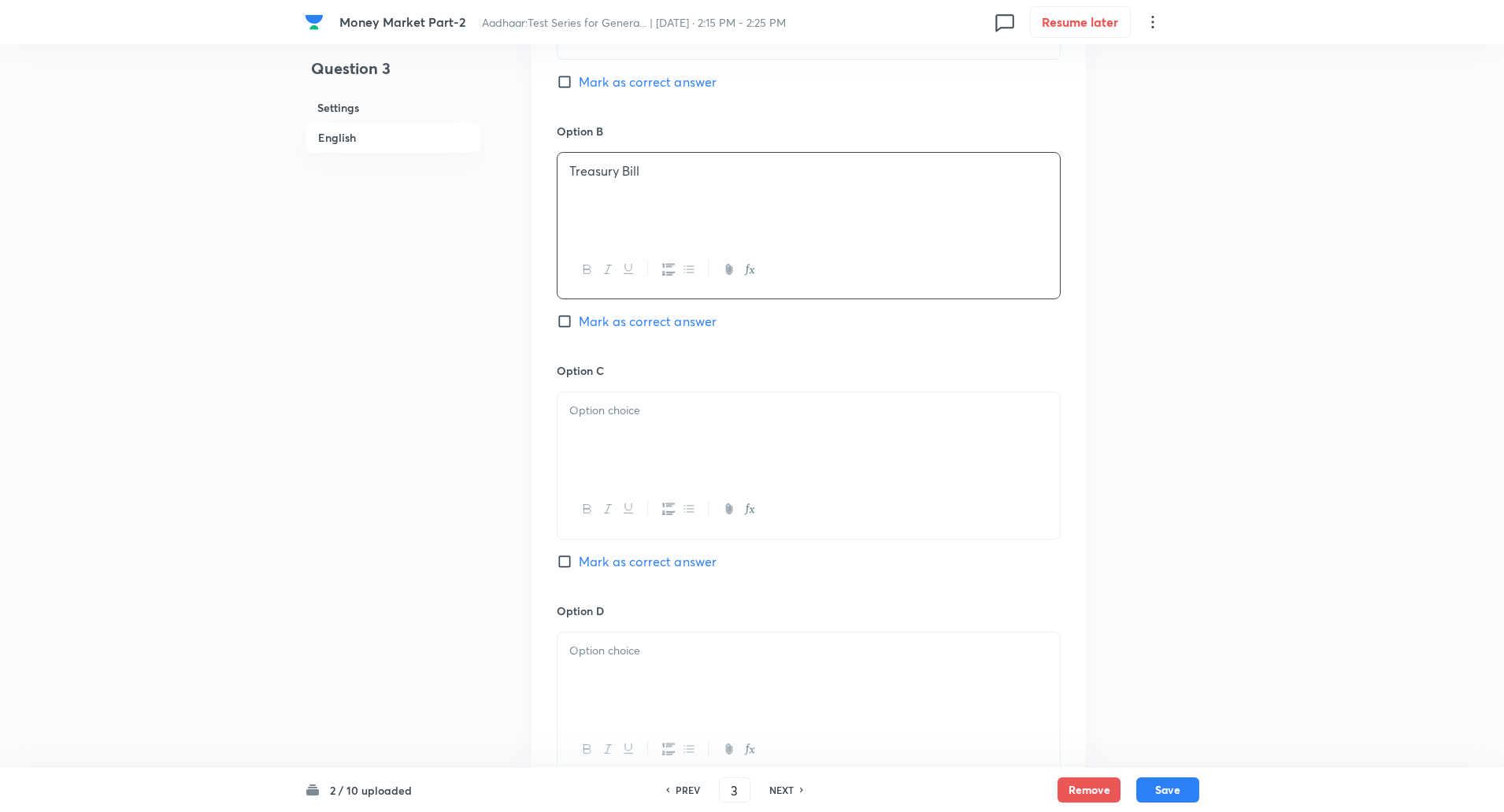
click at [611, 427] on div at bounding box center [809, 436] width 502 height 88
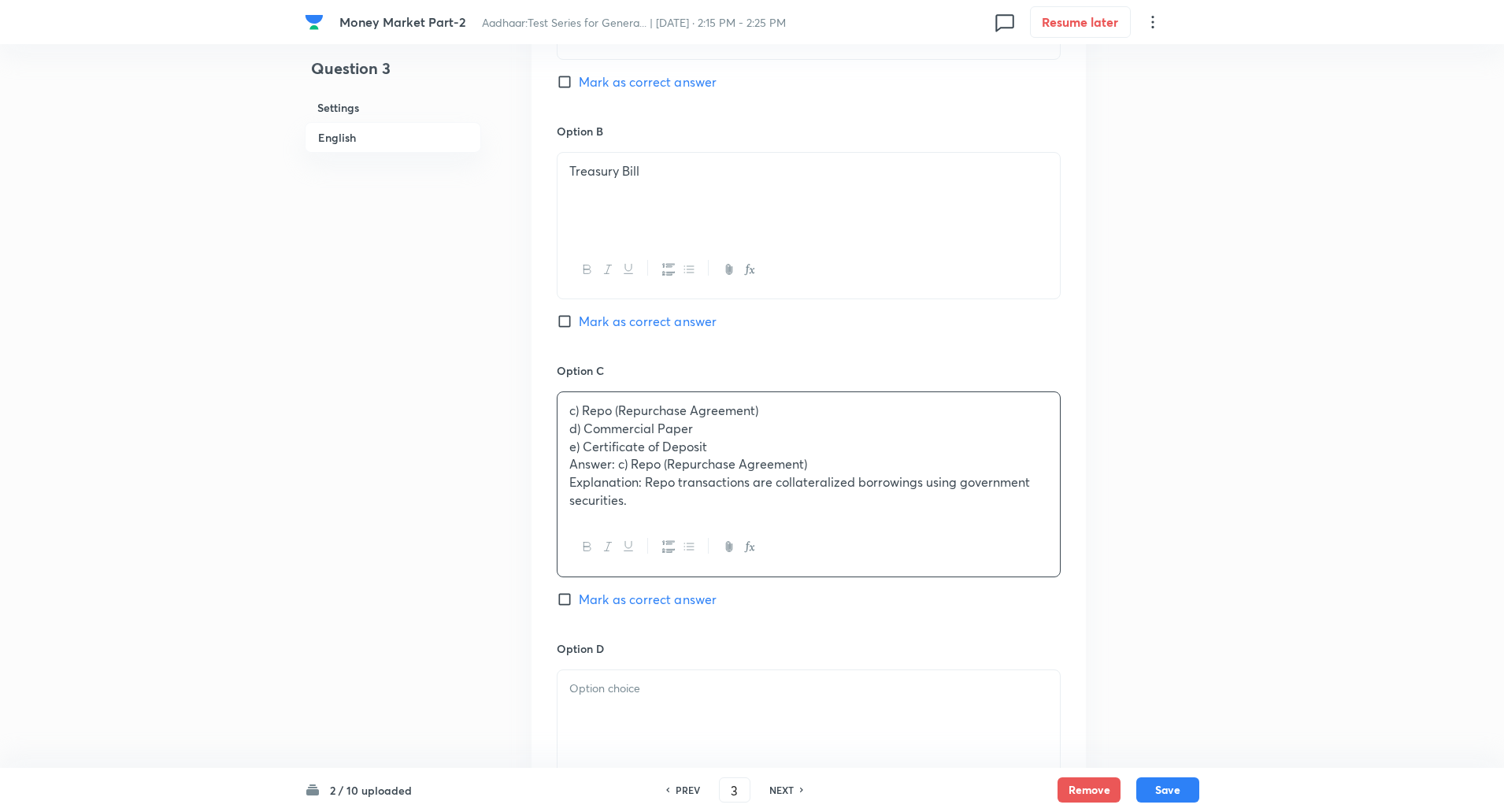
click at [567, 428] on div "c) Repo (Repurchase Agreement) d) Commercial Paper e) Certificate of Deposit An…" at bounding box center [809, 455] width 502 height 126
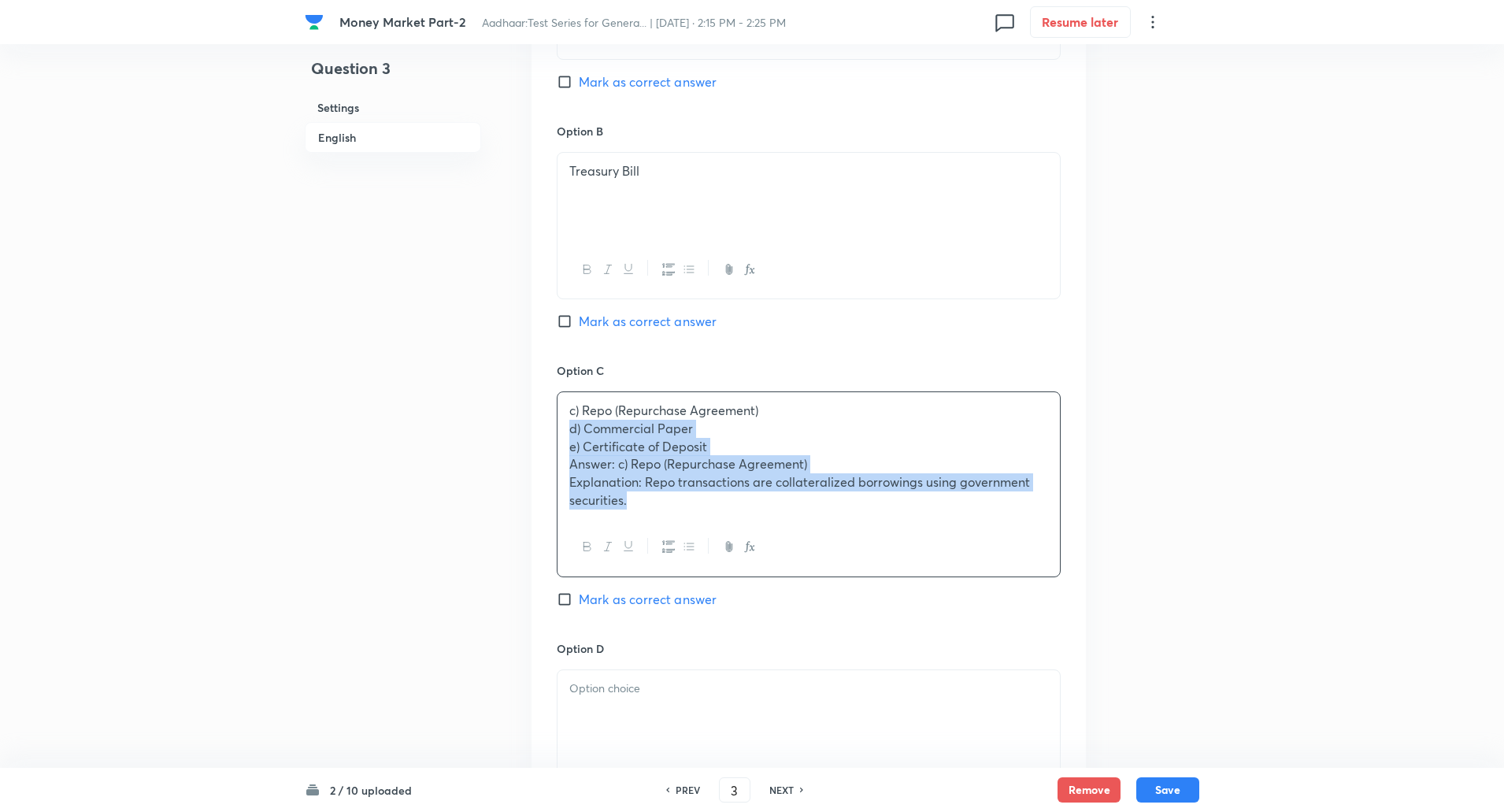
drag, startPoint x: 567, startPoint y: 428, endPoint x: 646, endPoint y: 521, distance: 122.0
click at [646, 521] on div "c) Repo (Repurchase Agreement) d) Commercial Paper e) Certificate of Deposit An…" at bounding box center [809, 484] width 504 height 186
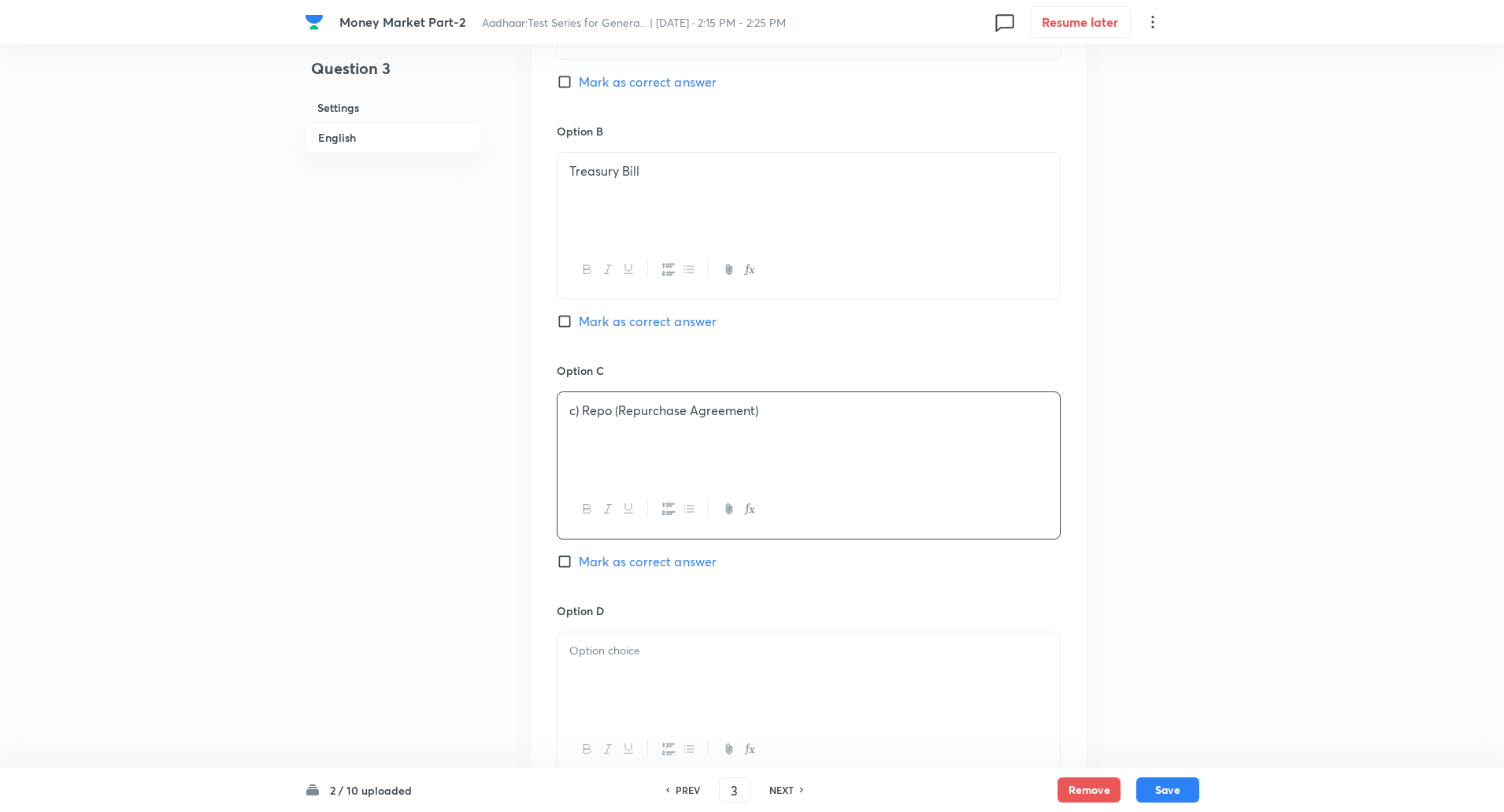
click at [582, 414] on p "c) Repo (Repurchase Agreement)" at bounding box center [808, 410] width 479 height 18
click at [566, 558] on input "Mark as correct answer" at bounding box center [568, 562] width 22 height 16
checkbox input "true"
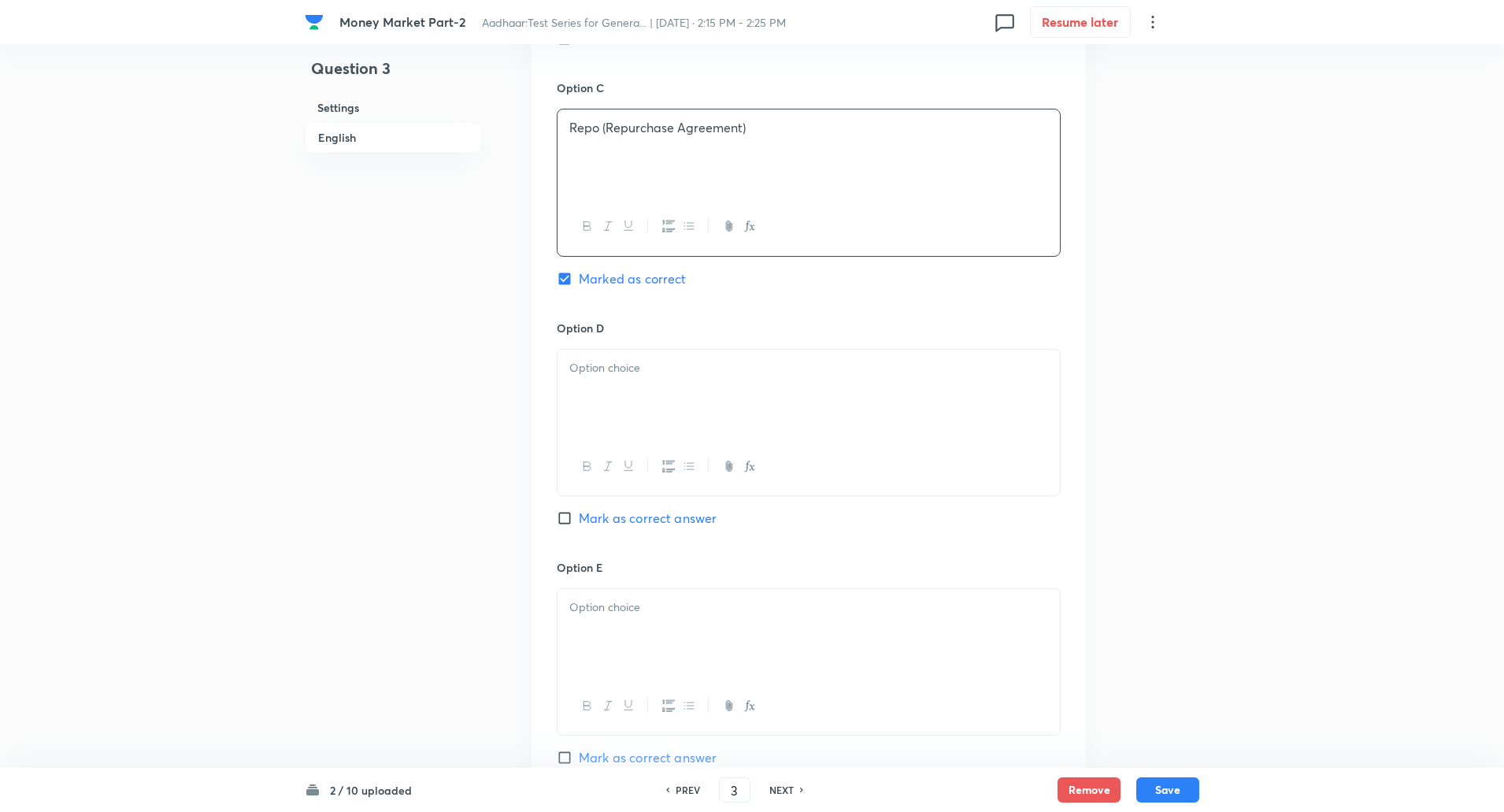
scroll to position [1190, 0]
click at [675, 365] on p at bounding box center [808, 367] width 479 height 18
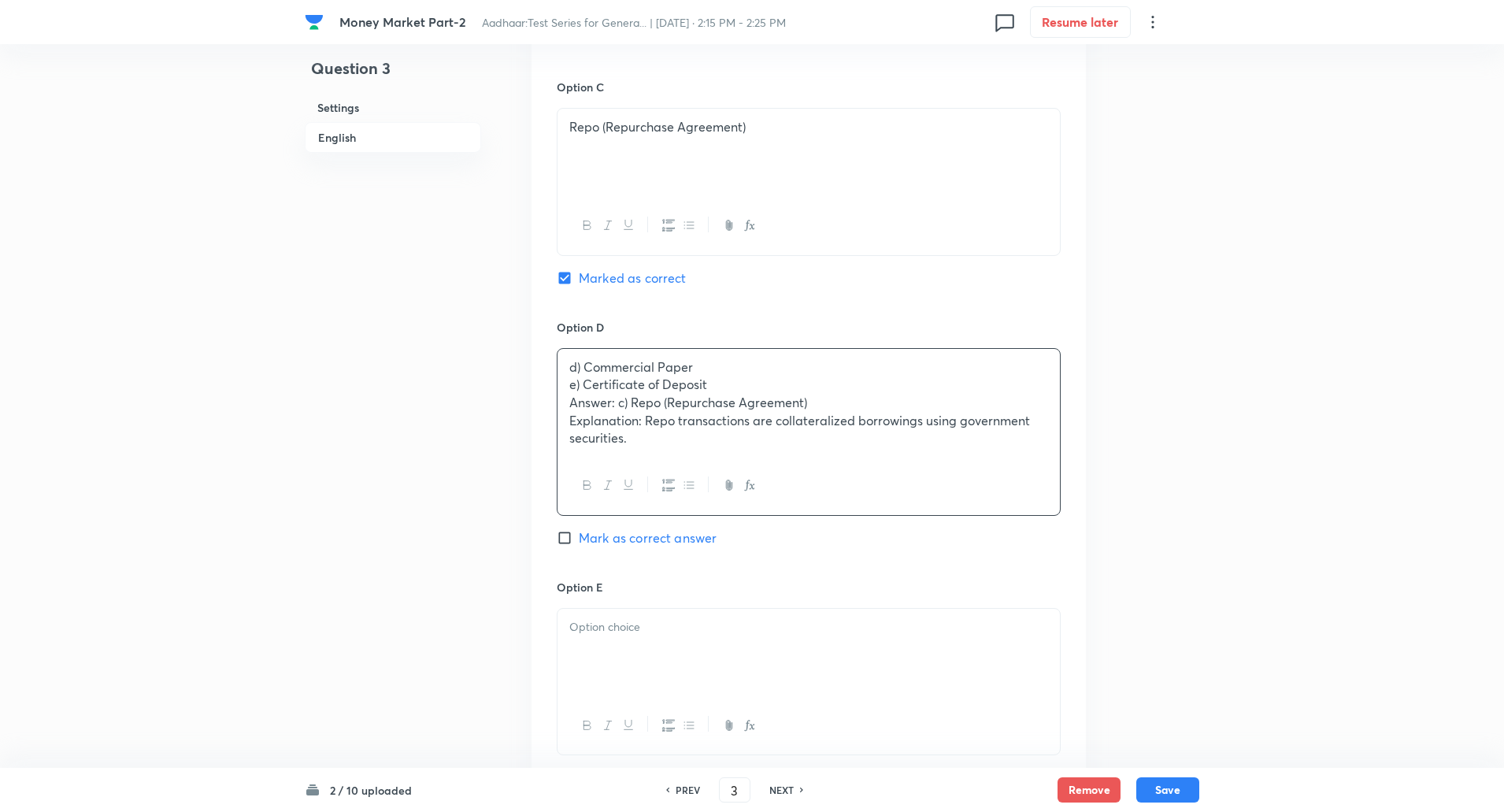
click at [563, 384] on div "d) Commercial Paper e) Certificate of Deposit Answer: c) Repo (Repurchase Agree…" at bounding box center [809, 403] width 502 height 108
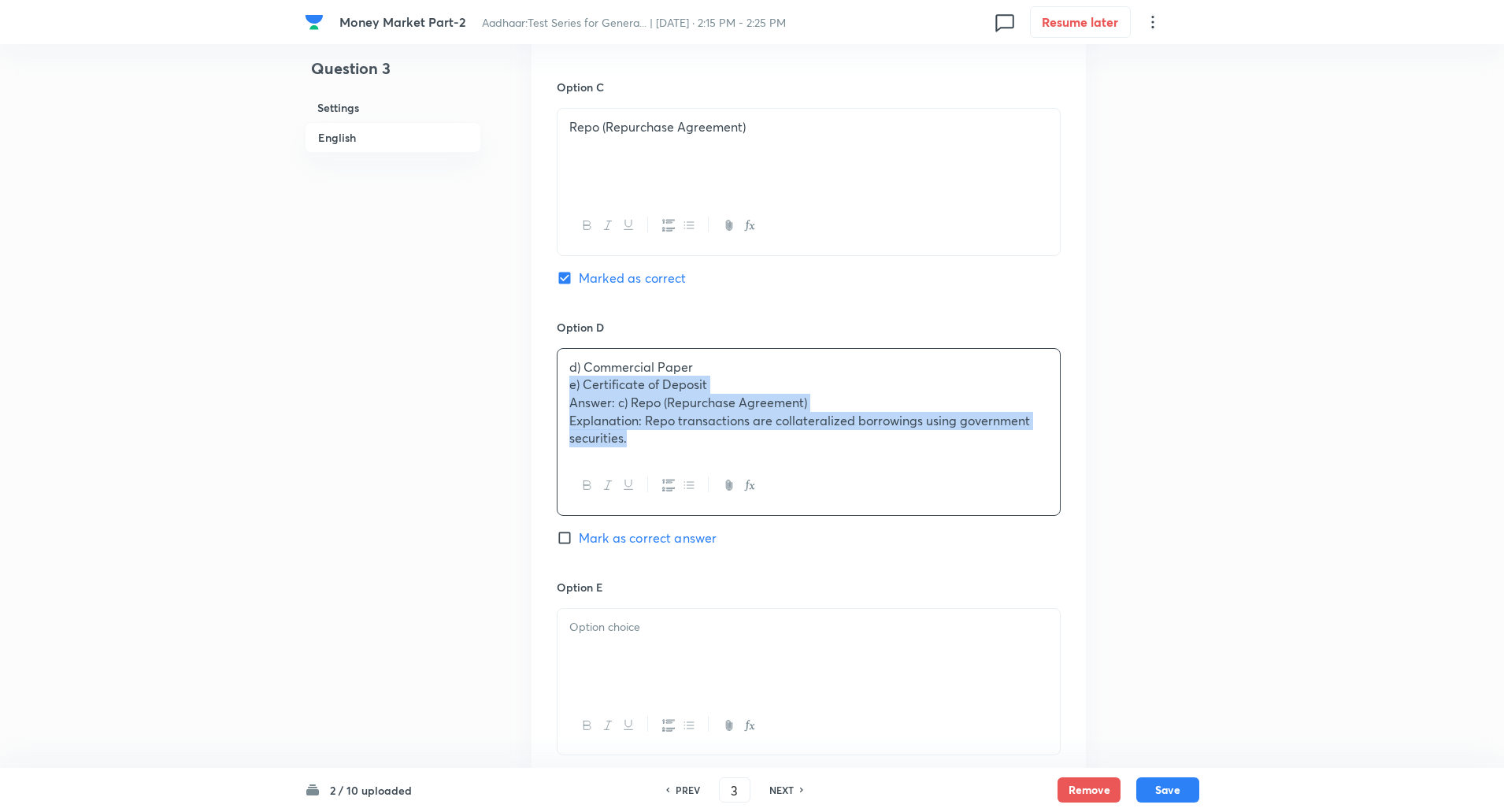
drag, startPoint x: 563, startPoint y: 386, endPoint x: 654, endPoint y: 449, distance: 110.7
click at [654, 449] on div "d) Commercial Paper e) Certificate of Deposit Answer: c) Repo (Repurchase Agree…" at bounding box center [809, 403] width 502 height 108
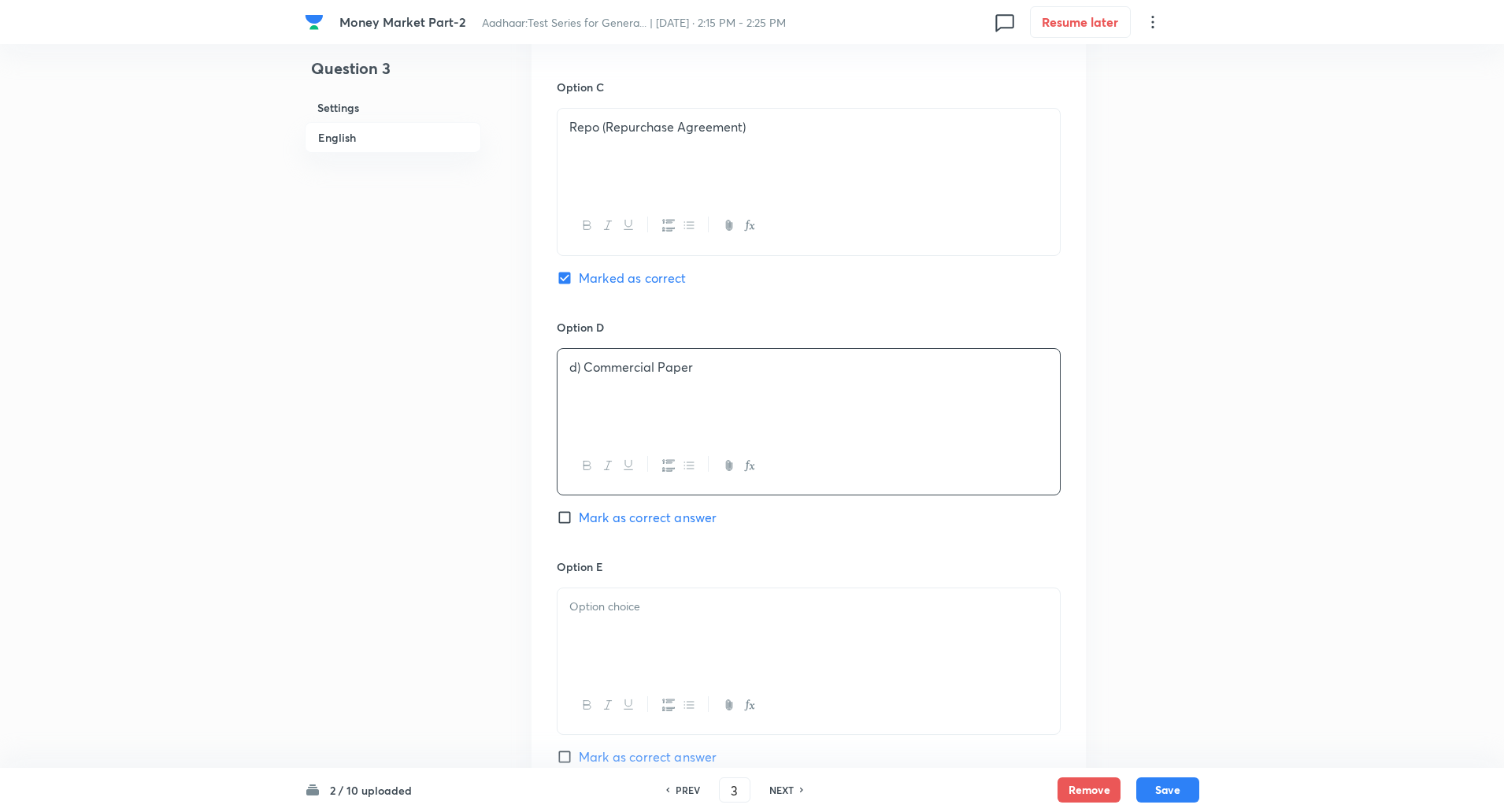
click at [582, 368] on p "d) Commercial Paper" at bounding box center [808, 367] width 479 height 18
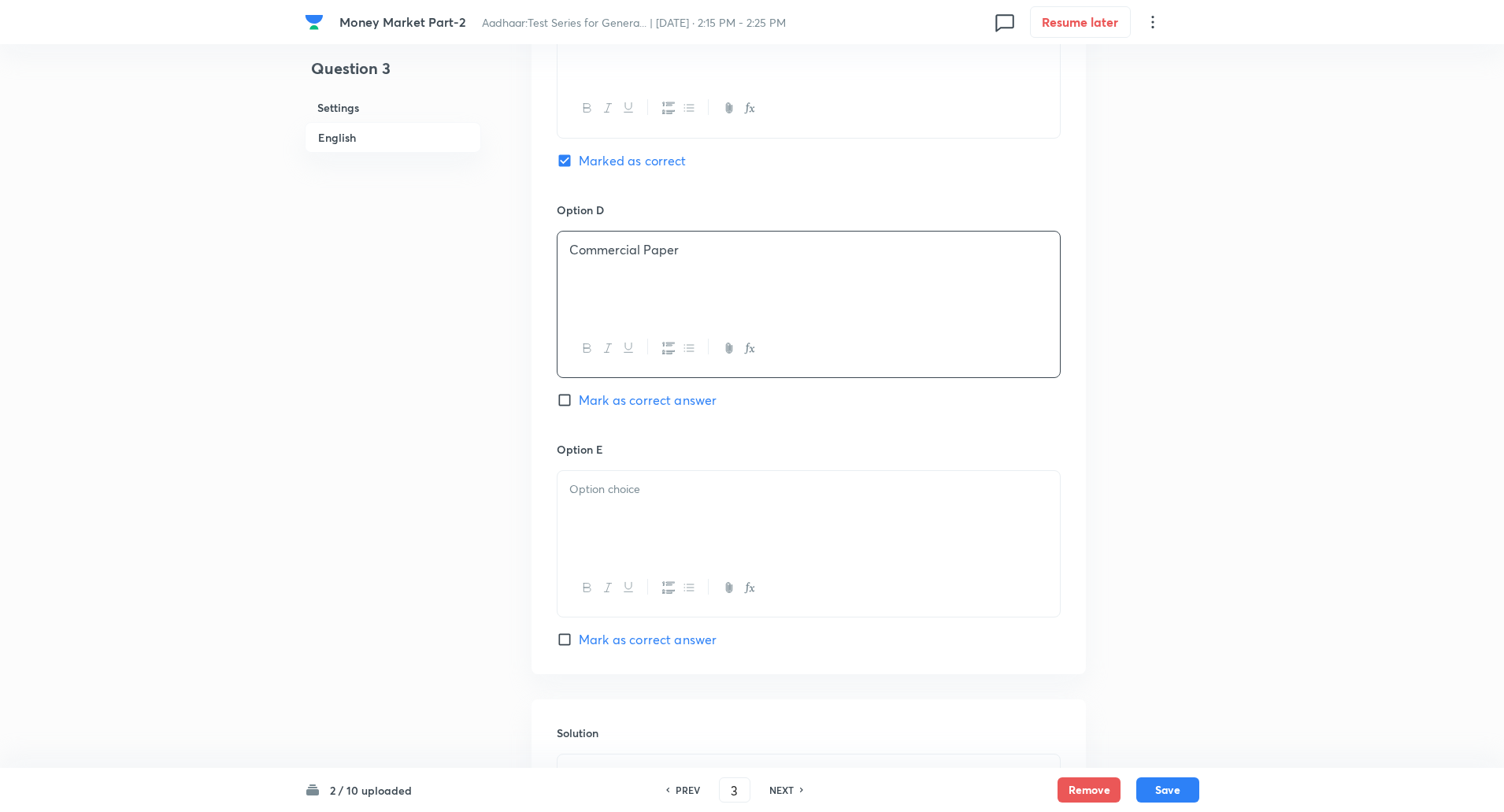
scroll to position [1312, 0]
click at [611, 500] on div at bounding box center [809, 510] width 502 height 88
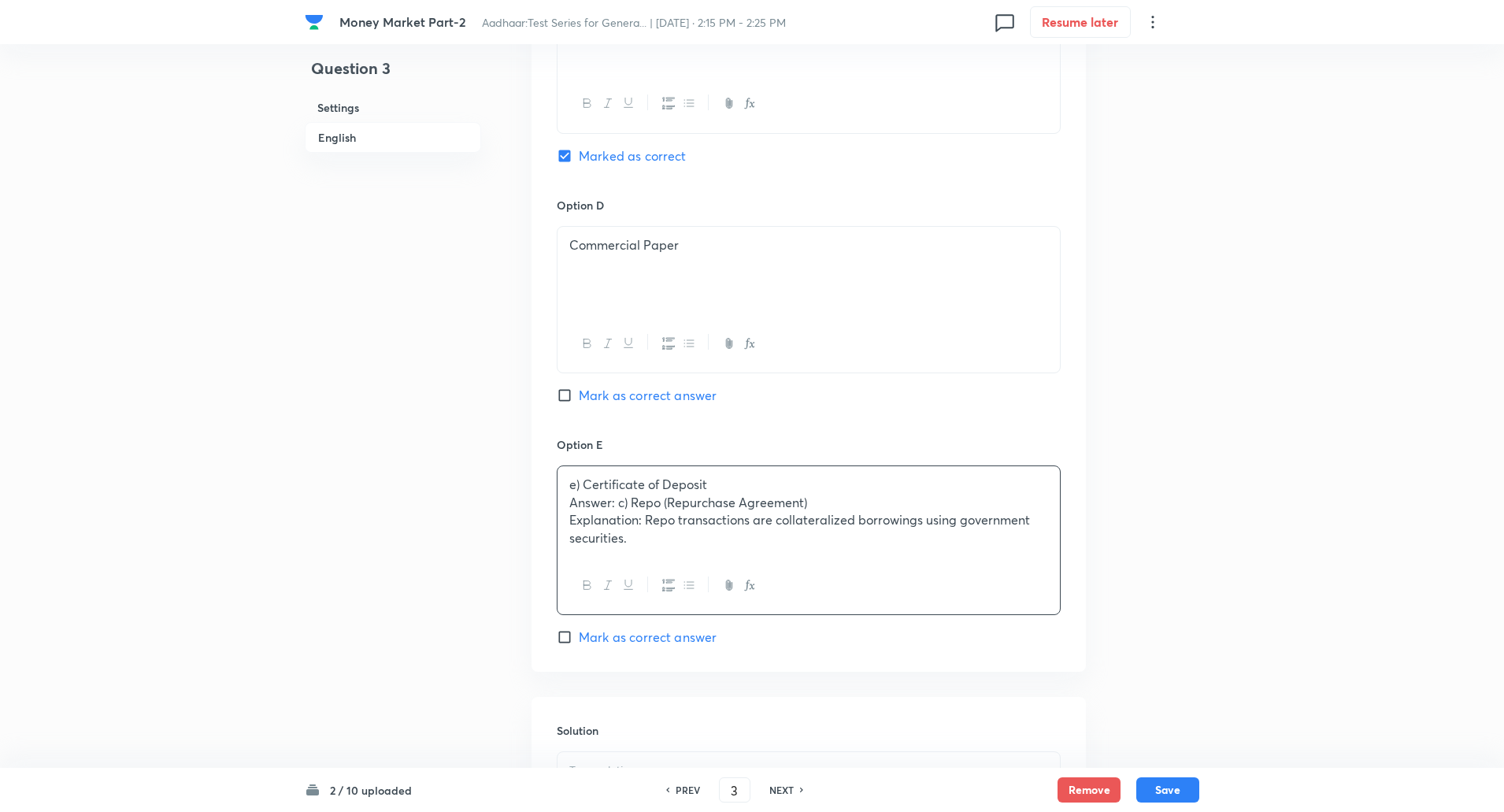
click at [566, 502] on div "e) Certificate of Deposit Answer: c) Repo (Repurchase Agreement) Explanation: R…" at bounding box center [809, 512] width 502 height 91
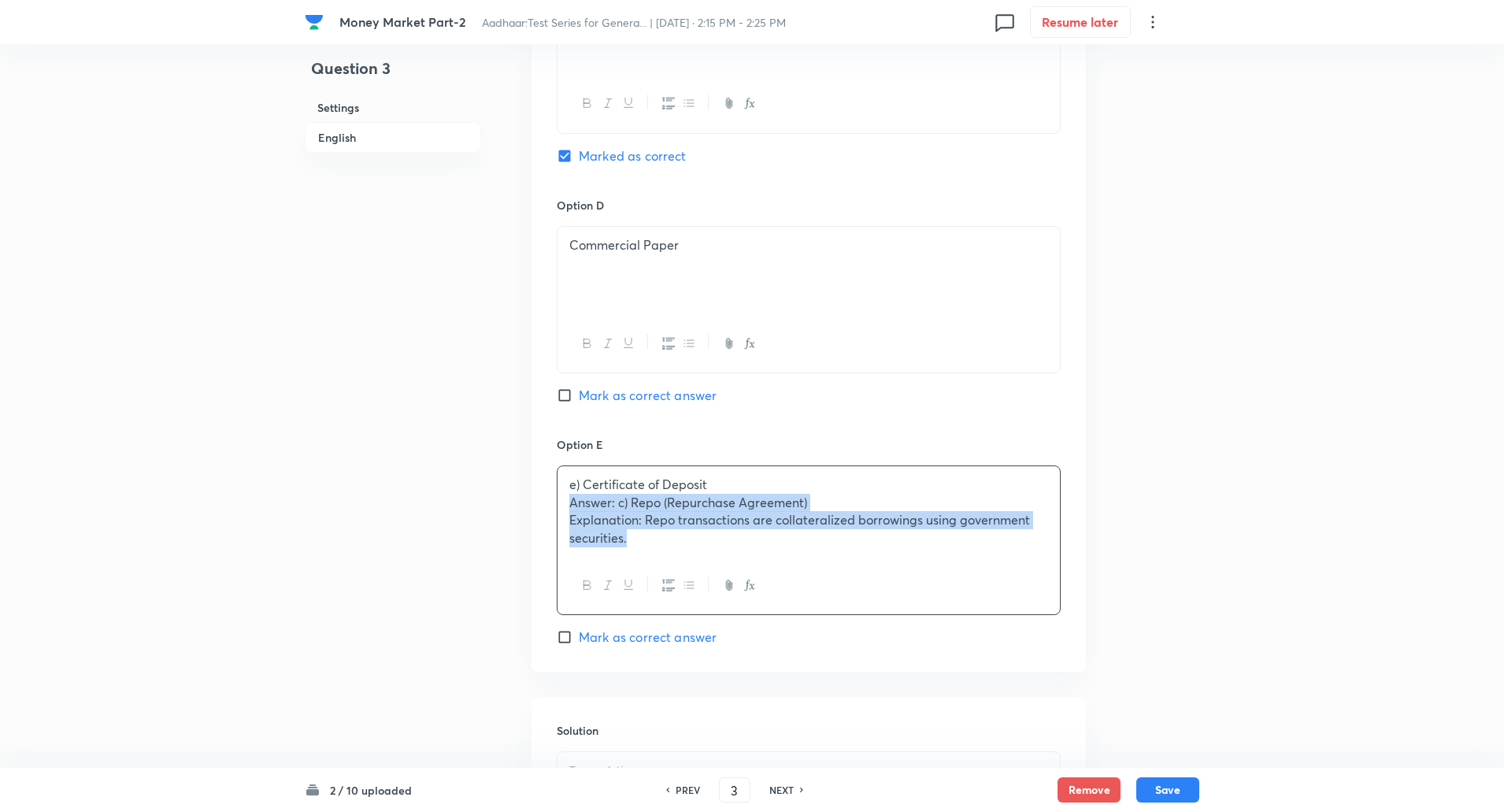
drag, startPoint x: 566, startPoint y: 502, endPoint x: 728, endPoint y: 624, distance: 202.8
click at [728, 624] on div "Option E e) Certificate of Deposit Answer: c) Repo (Repurchase Agreement) Expla…" at bounding box center [809, 541] width 504 height 210
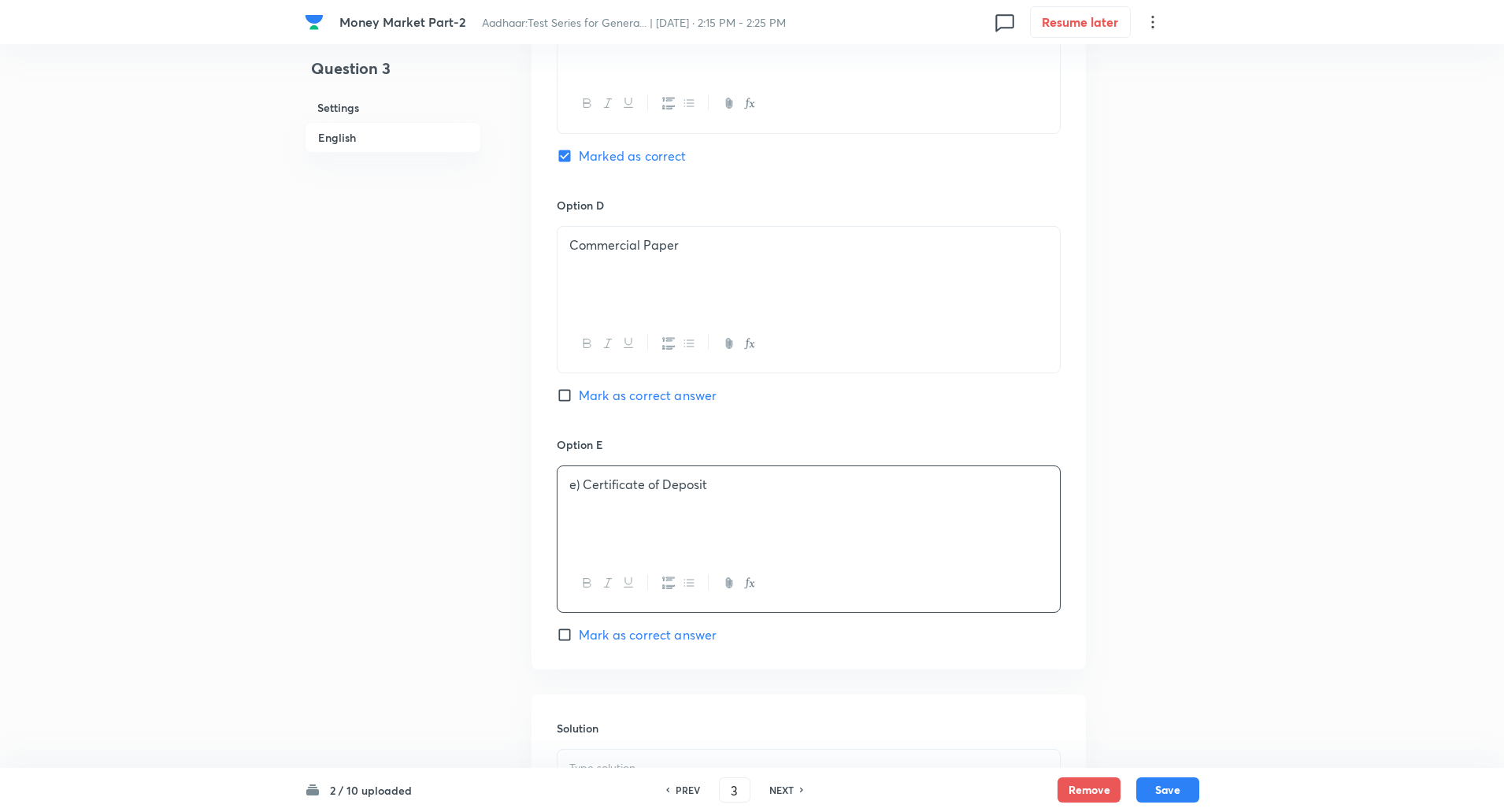
click at [582, 482] on p "e) Certificate of Deposit" at bounding box center [808, 484] width 479 height 18
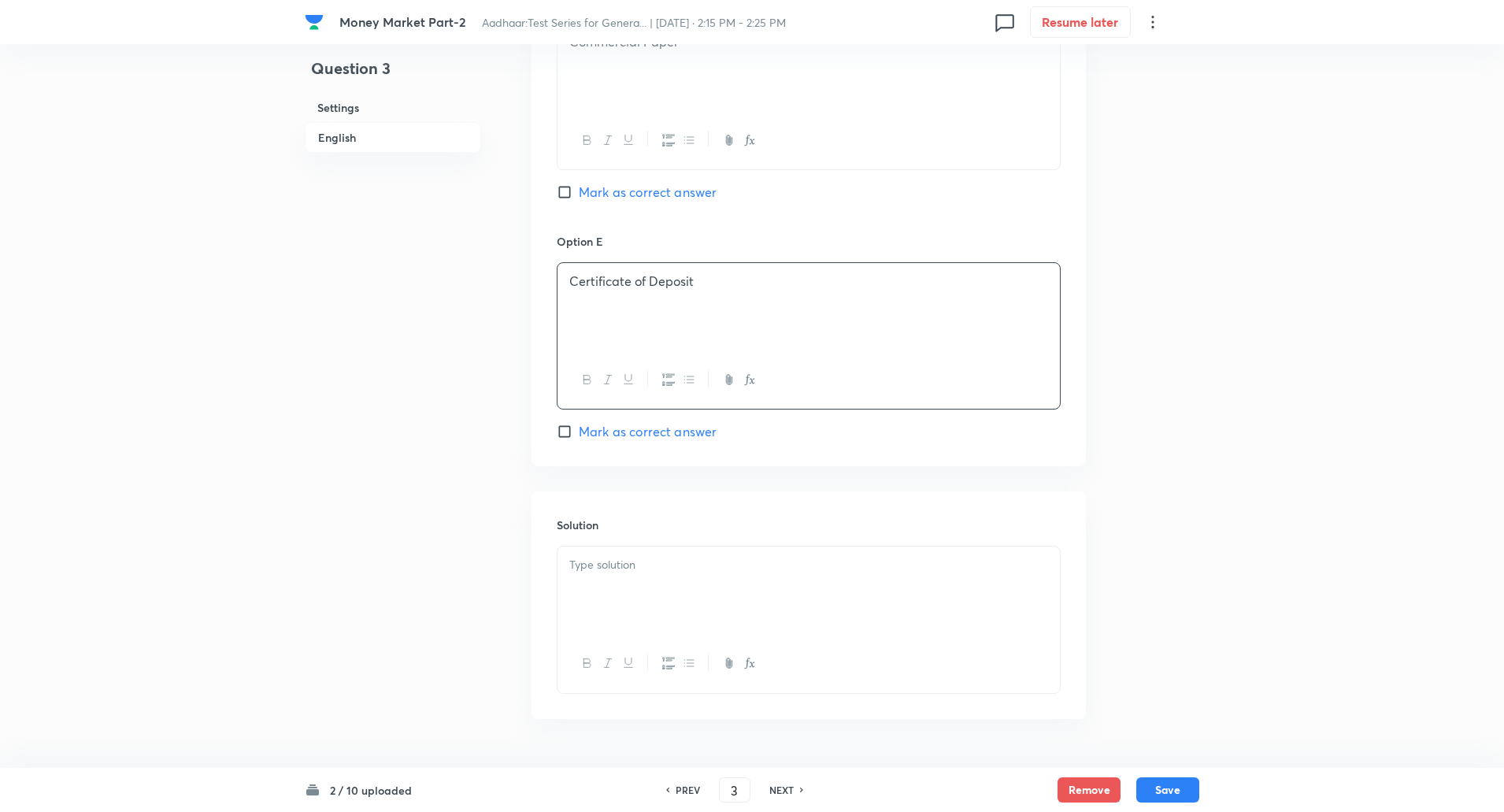
scroll to position [1560, 0]
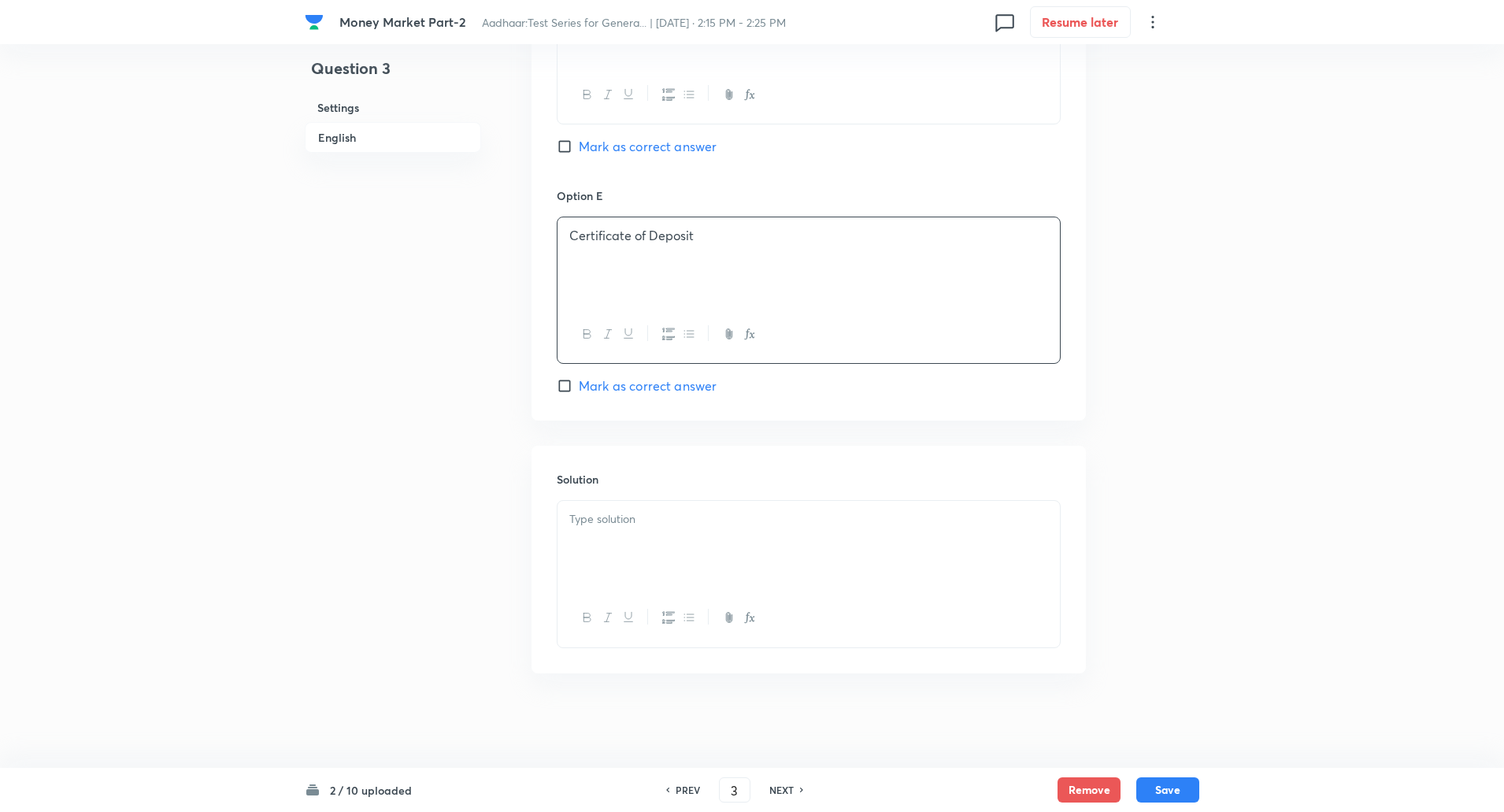
click at [579, 516] on p at bounding box center [808, 519] width 479 height 18
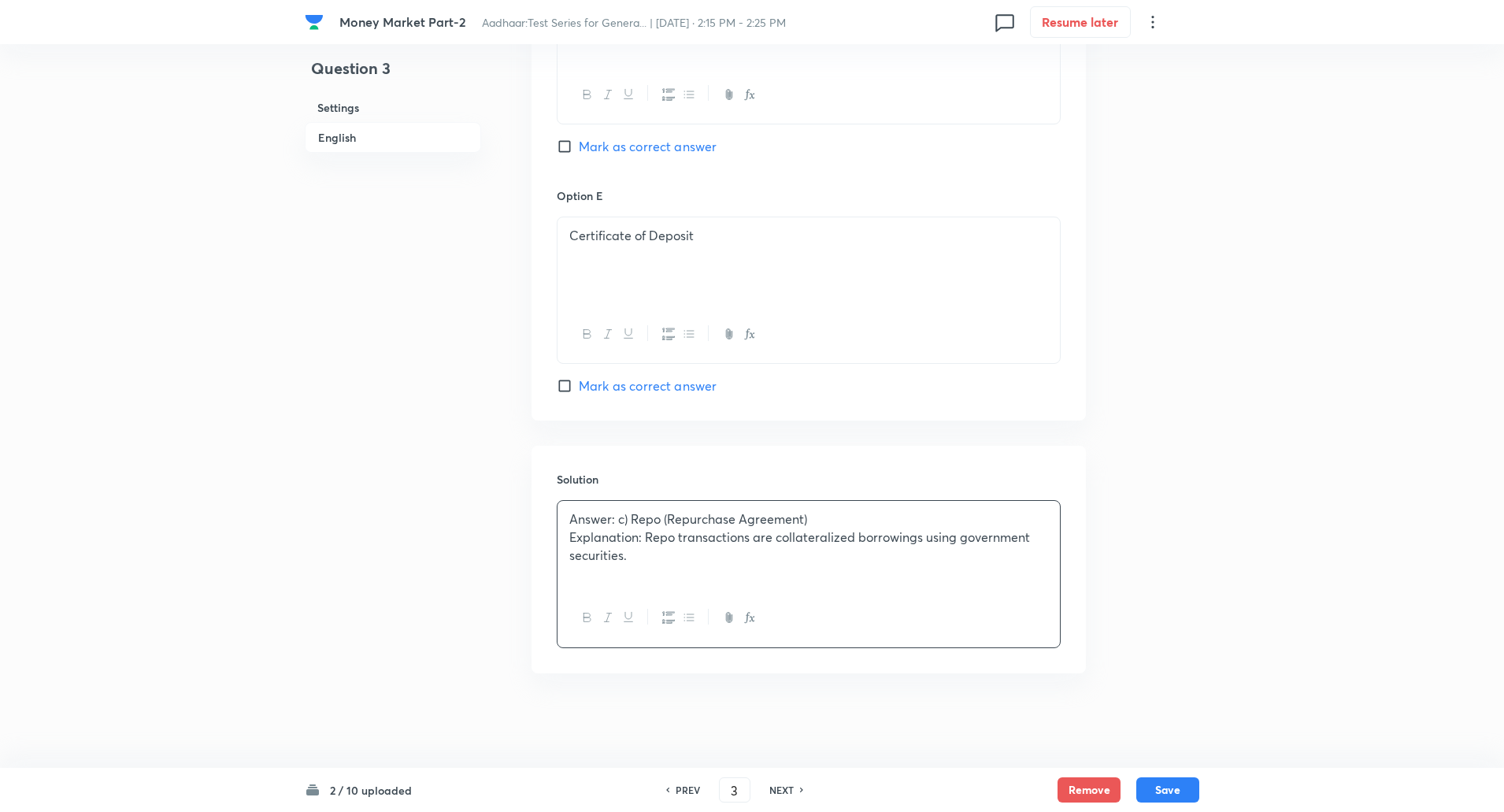
click at [573, 516] on p "Answer: c) Repo (Repurchase Agreement)" at bounding box center [808, 519] width 479 height 18
drag, startPoint x: 573, startPoint y: 516, endPoint x: 643, endPoint y: 541, distance: 74.3
click at [643, 541] on div "Answer: c) Repo (Repurchase Agreement) Explanation: Repo transactions are colla…" at bounding box center [809, 544] width 502 height 88
click at [643, 541] on div at bounding box center [809, 544] width 502 height 88
click at [730, 246] on p at bounding box center [808, 253] width 479 height 18
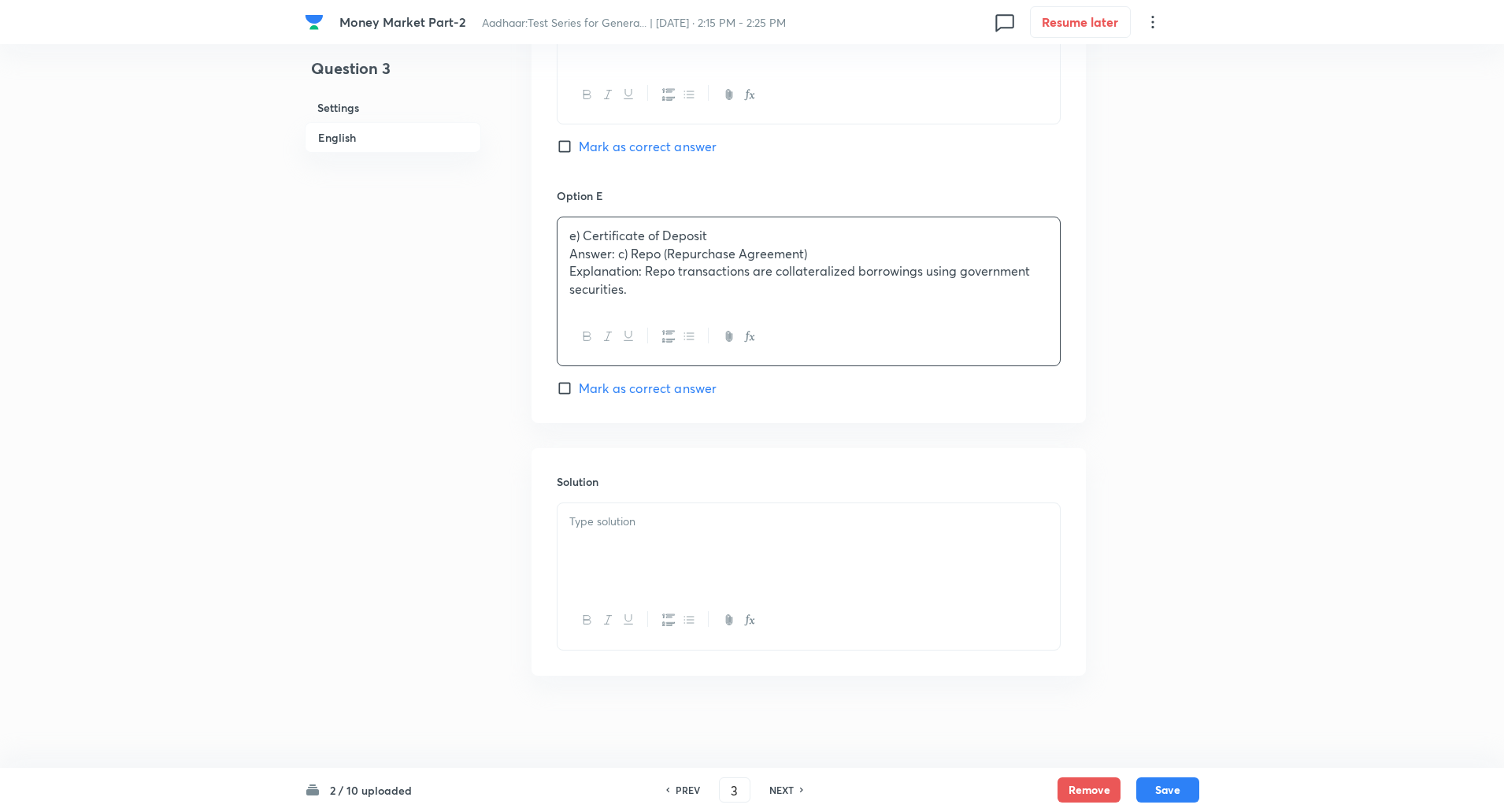
click at [569, 253] on p "Answer: c) Repo (Repurchase Agreement)" at bounding box center [808, 253] width 479 height 18
click at [569, 261] on p "Answer: c) Repo (Repurchase Agreement)" at bounding box center [808, 253] width 479 height 18
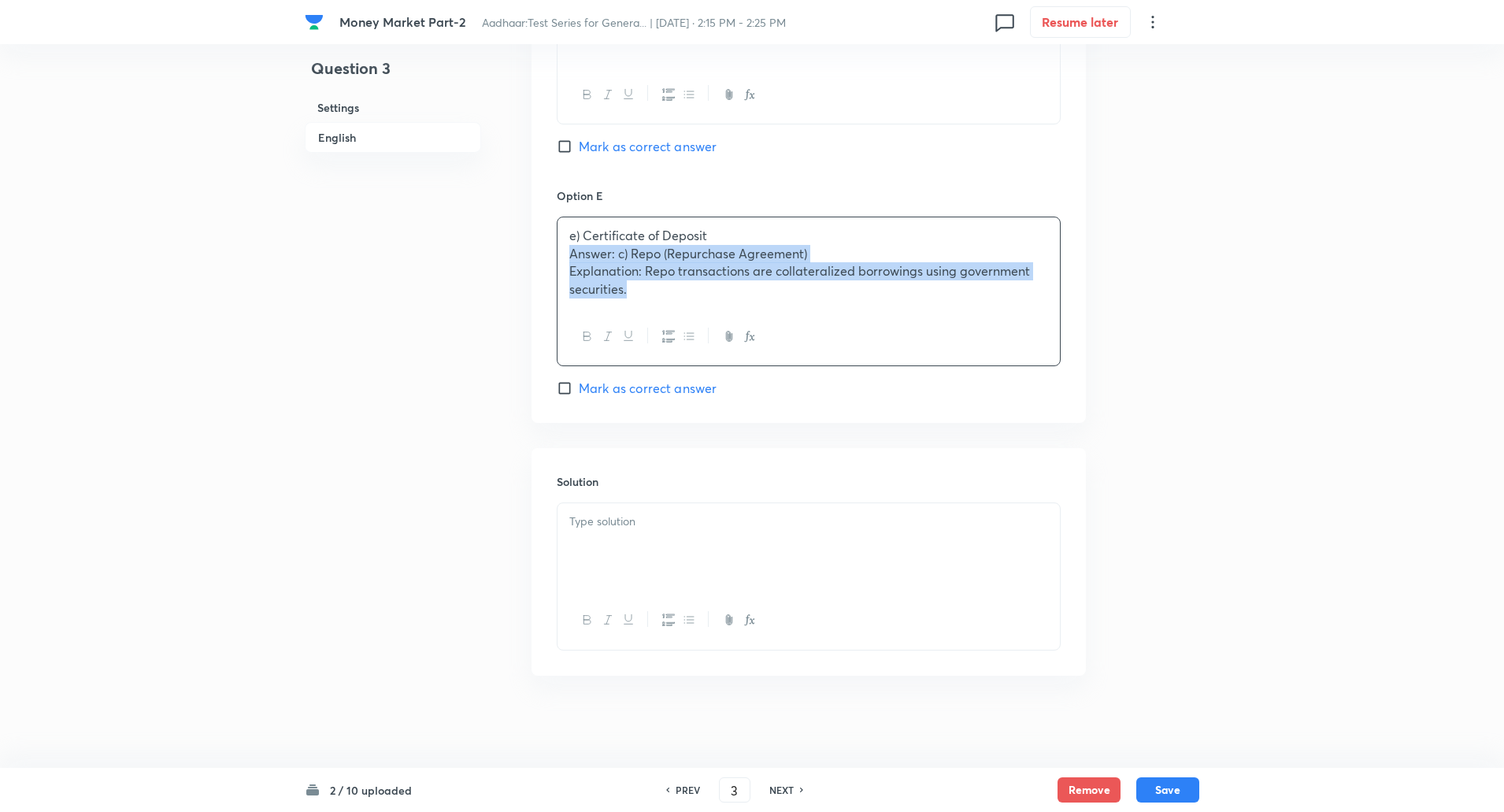
drag, startPoint x: 569, startPoint y: 261, endPoint x: 638, endPoint y: 292, distance: 75.6
click at [638, 292] on div "e) Certificate of Deposit Answer: c) Repo (Repurchase Agreement) Explanation: R…" at bounding box center [809, 263] width 502 height 91
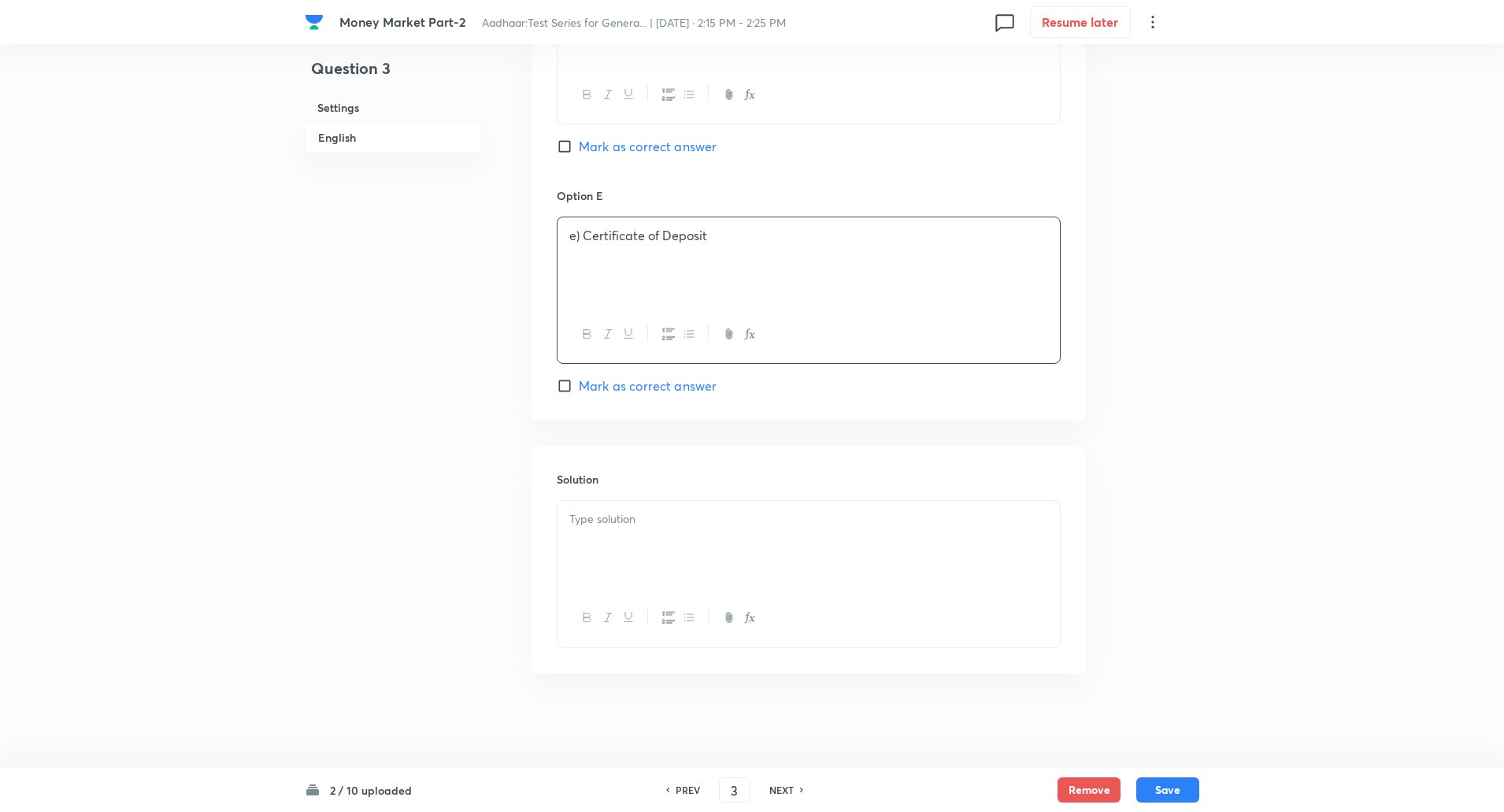
click at [576, 241] on p "e) Certificate of Deposit" at bounding box center [808, 236] width 479 height 18
click at [585, 234] on p "e) Certificate of Deposit" at bounding box center [808, 236] width 479 height 18
click at [592, 524] on p at bounding box center [808, 519] width 479 height 18
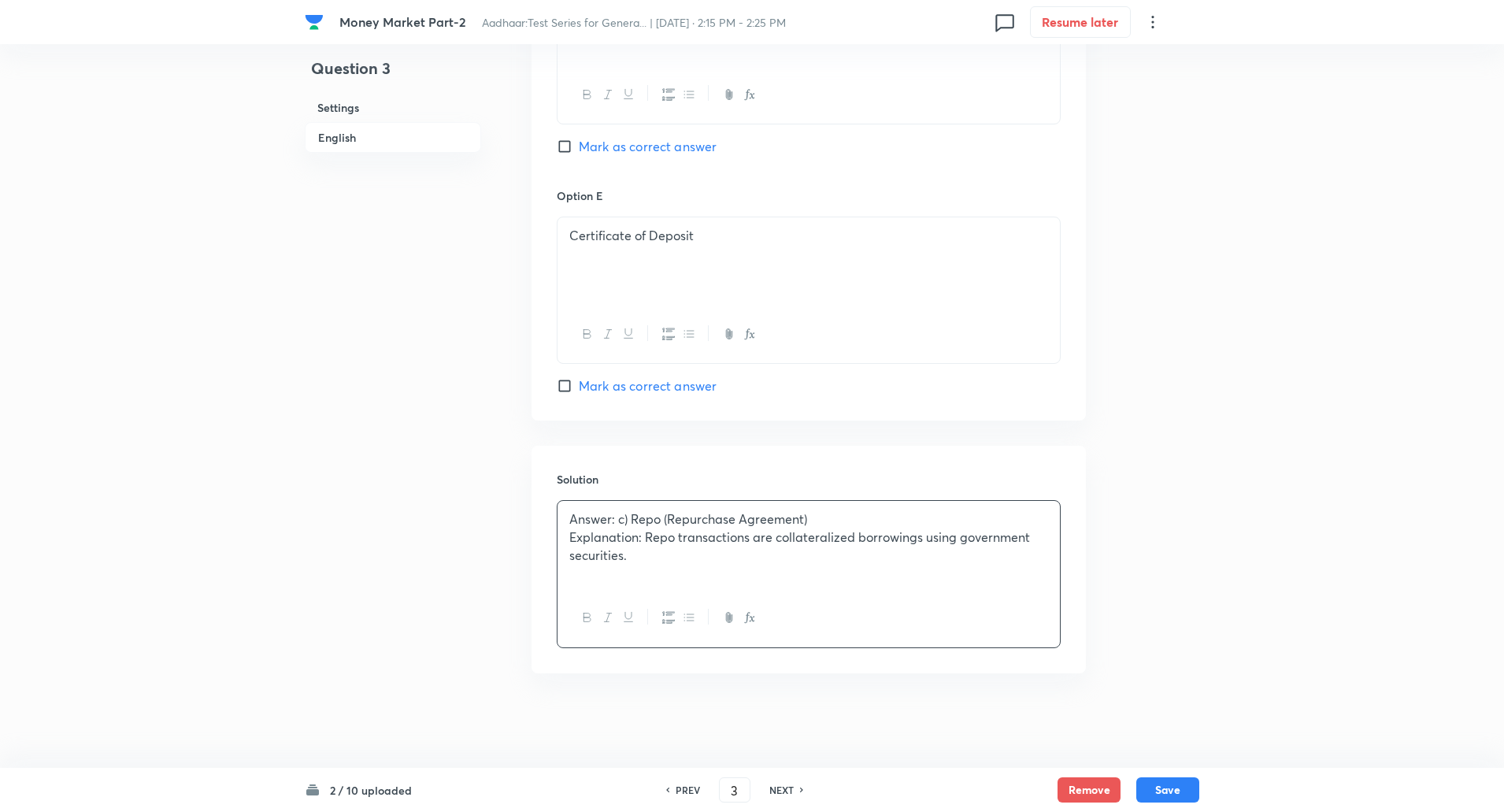
click at [567, 522] on div "Answer: c) Repo (Repurchase Agreement) Explanation: Repo transactions are colla…" at bounding box center [809, 544] width 502 height 88
drag, startPoint x: 567, startPoint y: 522, endPoint x: 644, endPoint y: 544, distance: 80.1
click at [644, 544] on div "Answer: c) Repo (Repurchase Agreement) Explanation: Repo transactions are colla…" at bounding box center [809, 544] width 502 height 88
click at [644, 544] on p "Explanation: Repo transactions are collateralized borrowings using government s…" at bounding box center [808, 546] width 479 height 35
click at [565, 525] on div "Answer: c) Repo (Repurchase Agreement) Explanation: Repo transactions are colla…" at bounding box center [809, 544] width 502 height 88
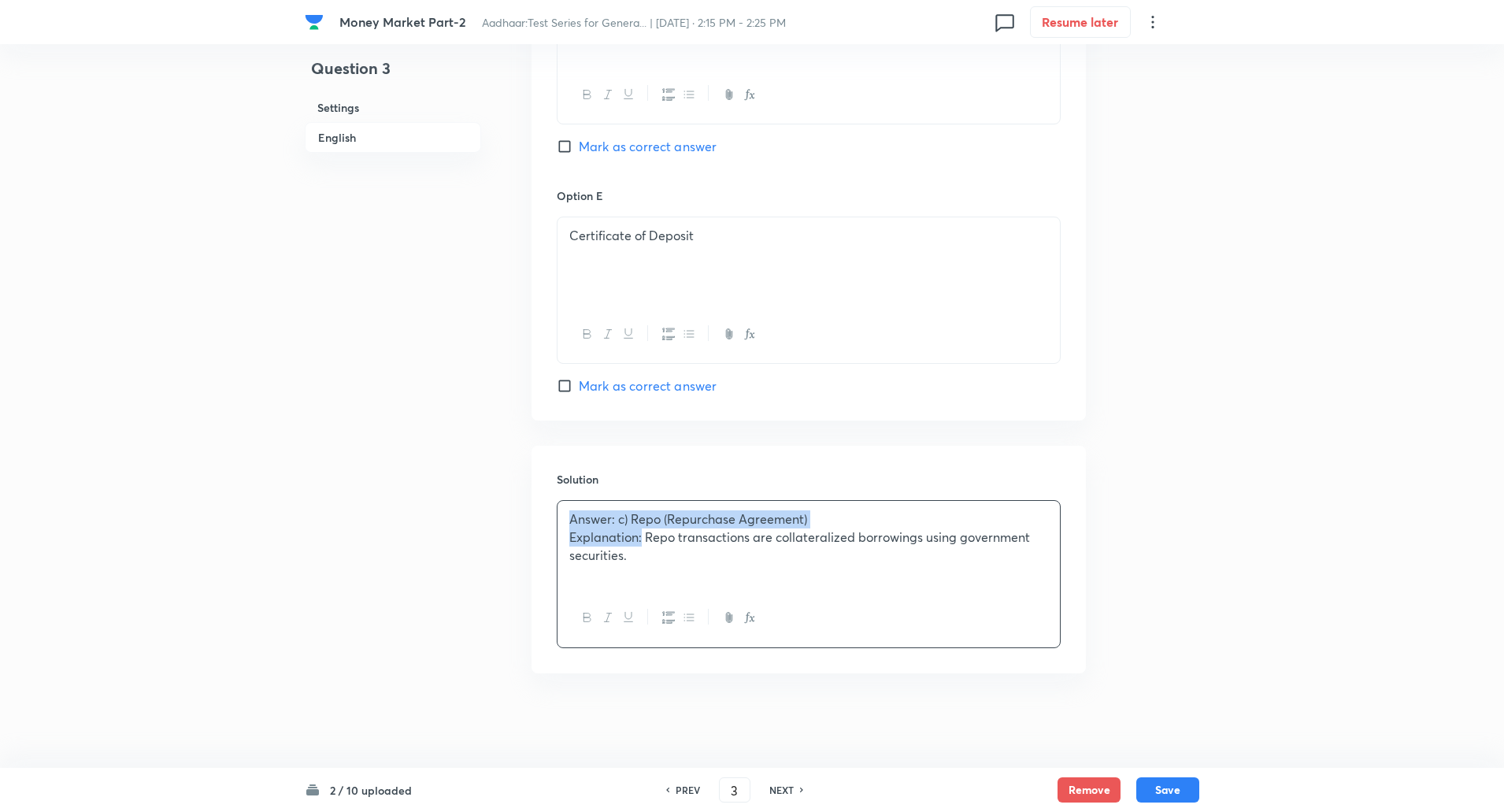
drag, startPoint x: 565, startPoint y: 525, endPoint x: 643, endPoint y: 540, distance: 79.4
click at [643, 540] on div "Answer: c) Repo (Repurchase Agreement) Explanation: Repo transactions are colla…" at bounding box center [809, 544] width 502 height 88
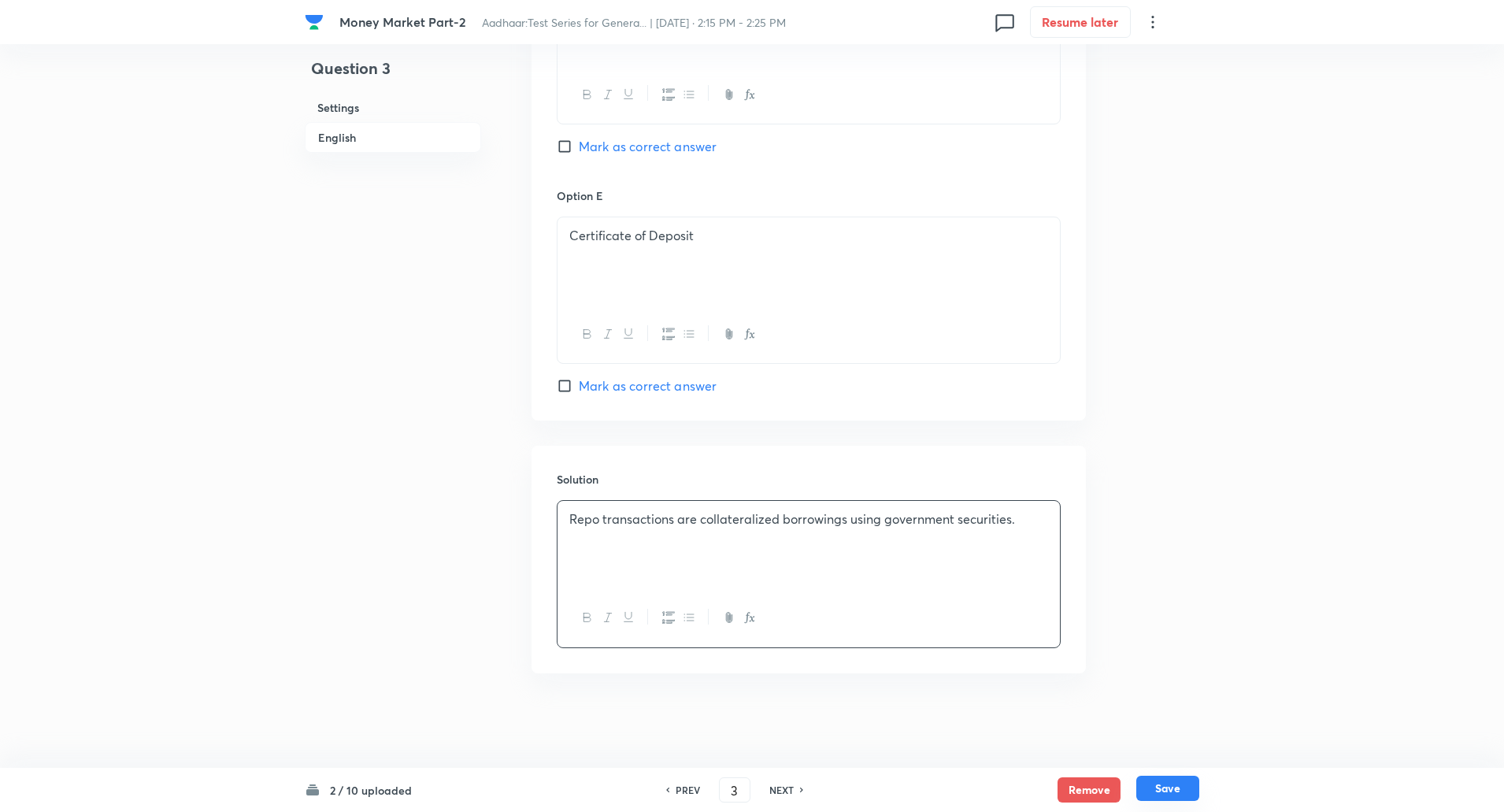
click at [1168, 782] on button "Save" at bounding box center [1168, 788] width 63 height 25
type input "4"
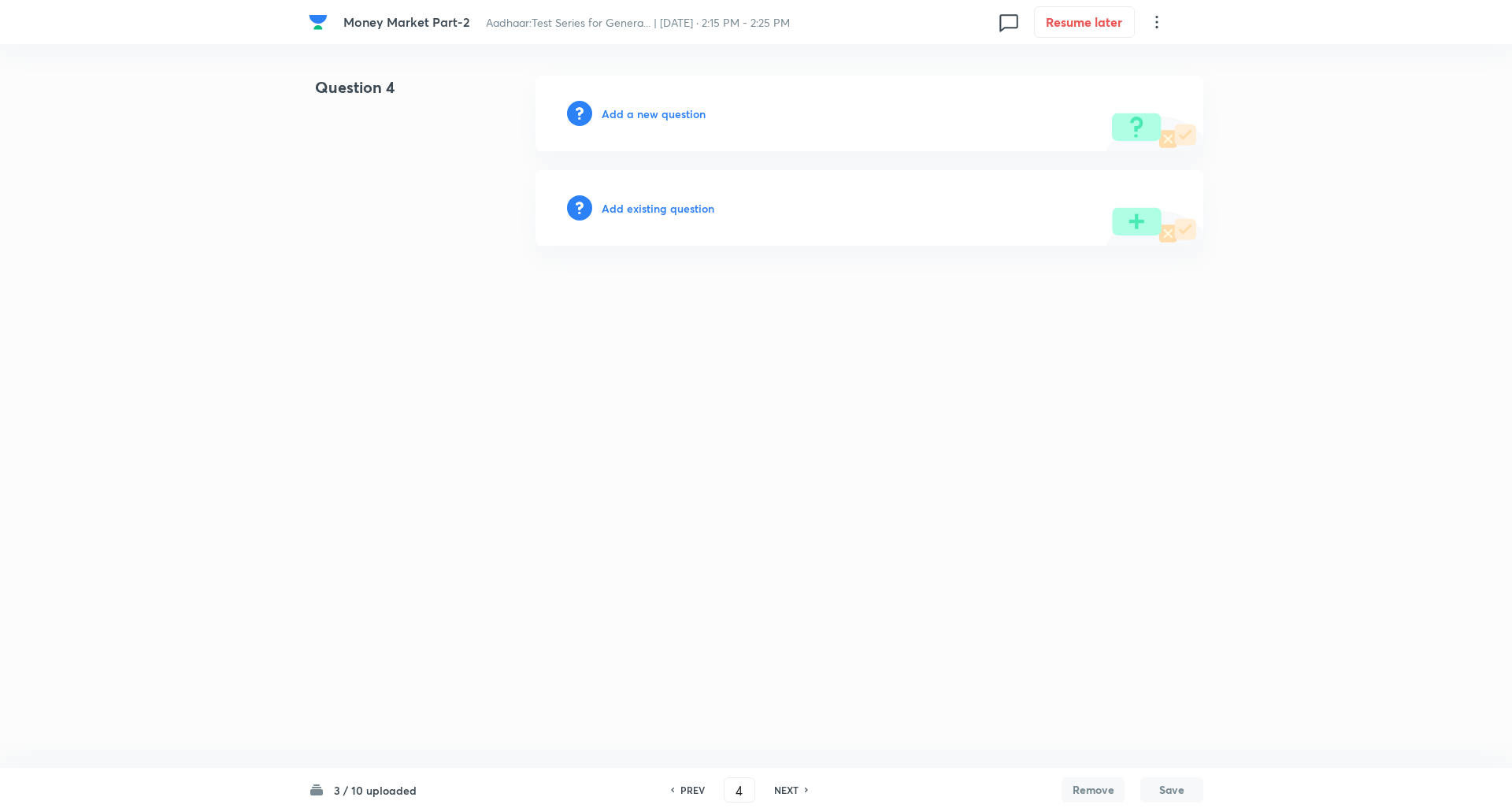
click at [646, 109] on h6 "Add a new question" at bounding box center [654, 113] width 104 height 17
click at [646, 109] on h6 "Choose a question type" at bounding box center [662, 113] width 121 height 17
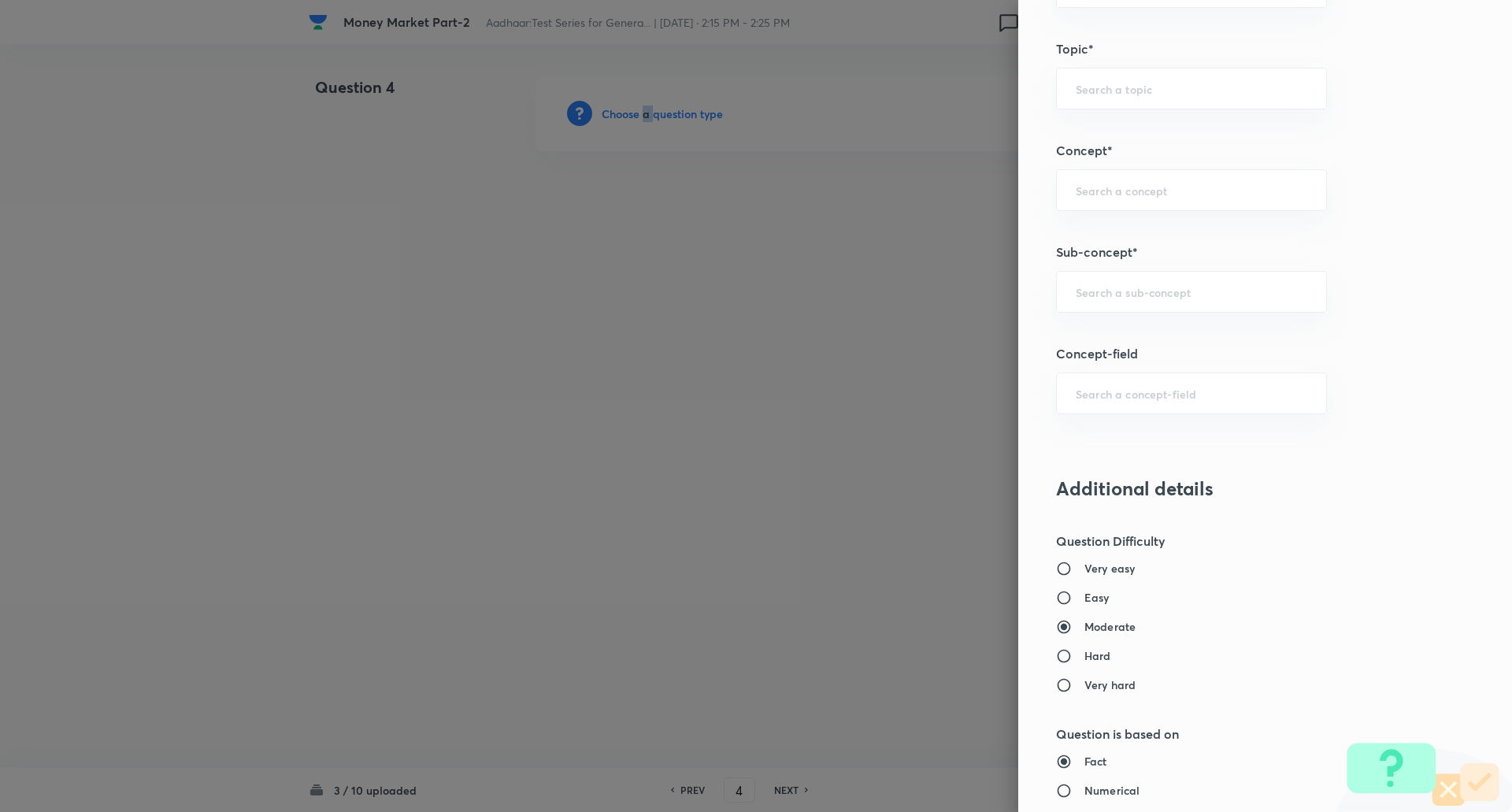
scroll to position [775, 0]
click at [1178, 295] on input "text" at bounding box center [1192, 290] width 231 height 15
click at [1161, 337] on li "Reserve Bank of India" at bounding box center [1180, 335] width 269 height 29
type input "Reserve Bank of India"
type input "Awareness"
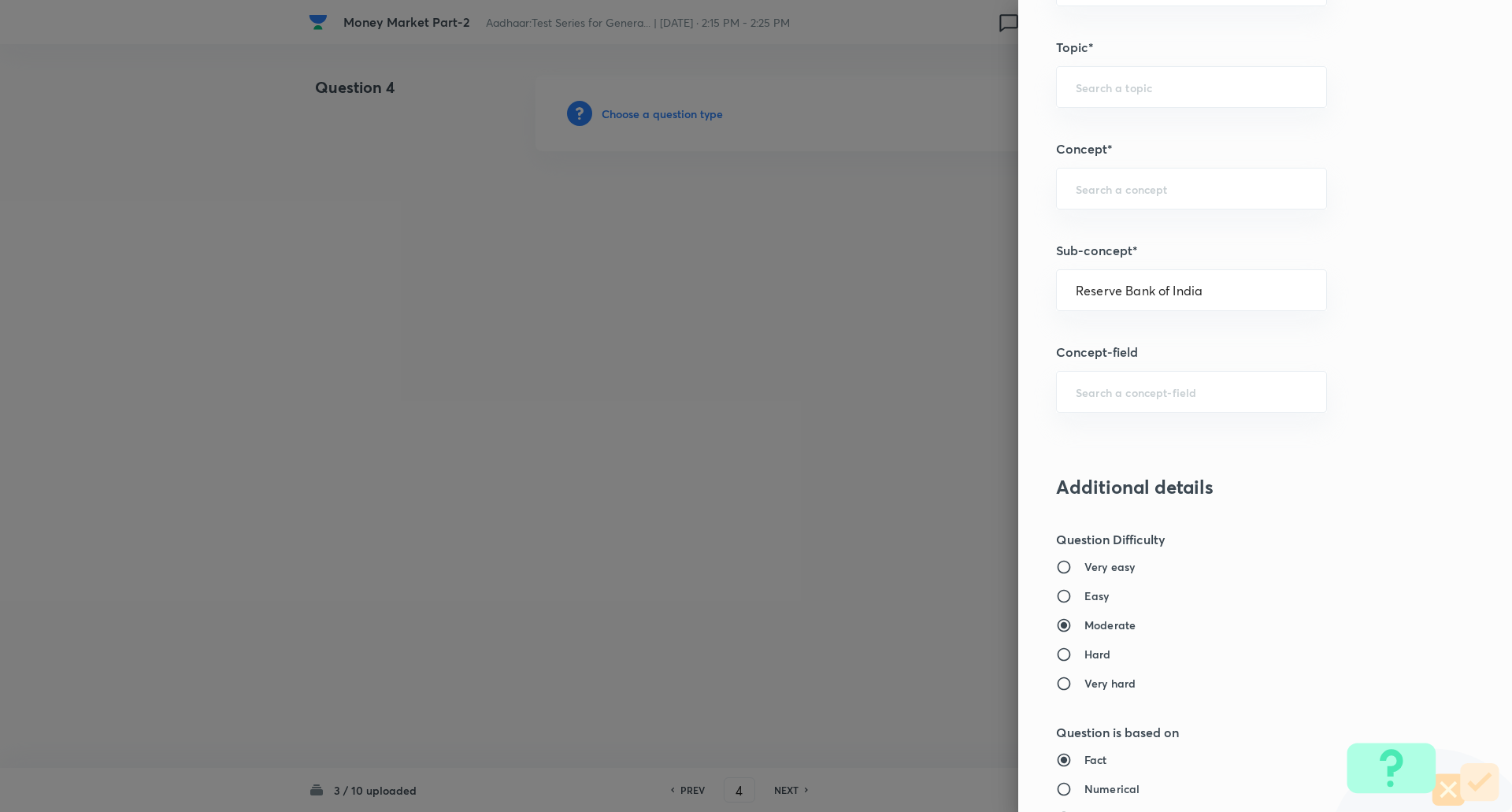
type input "Banking Awareness"
type input "Indian Banking System"
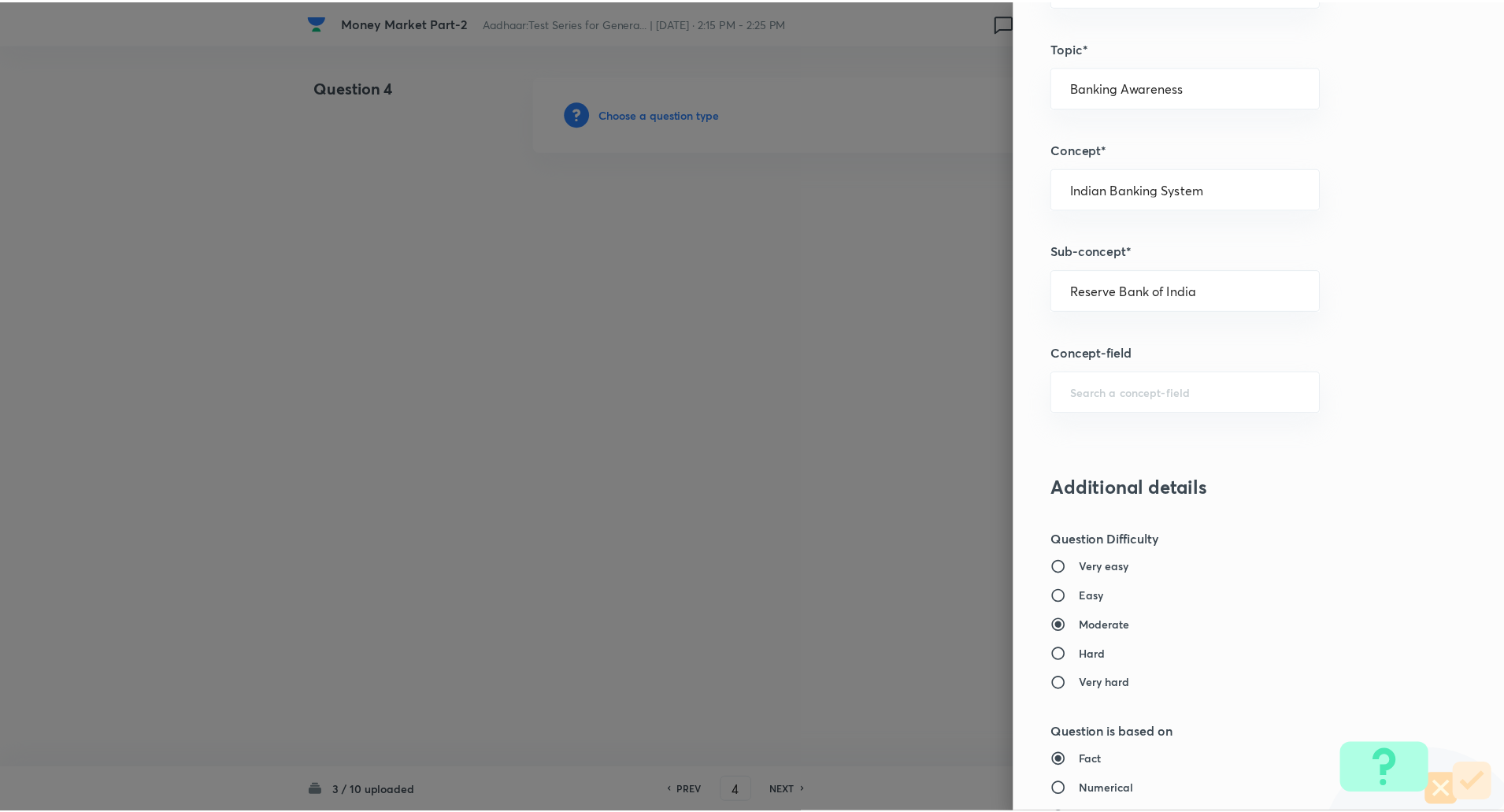
scroll to position [1335, 0]
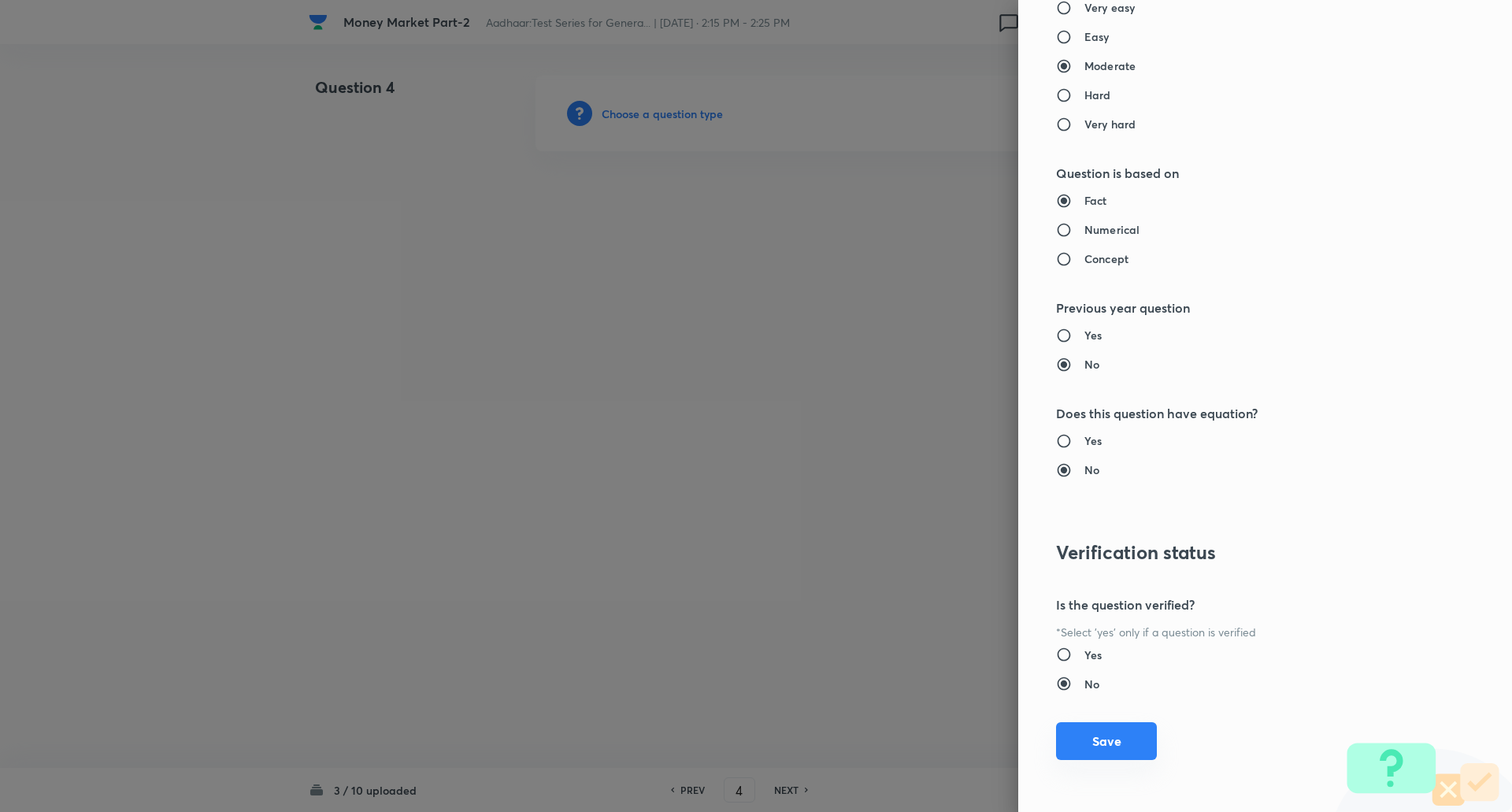
click at [1073, 736] on button "Save" at bounding box center [1106, 740] width 100 height 37
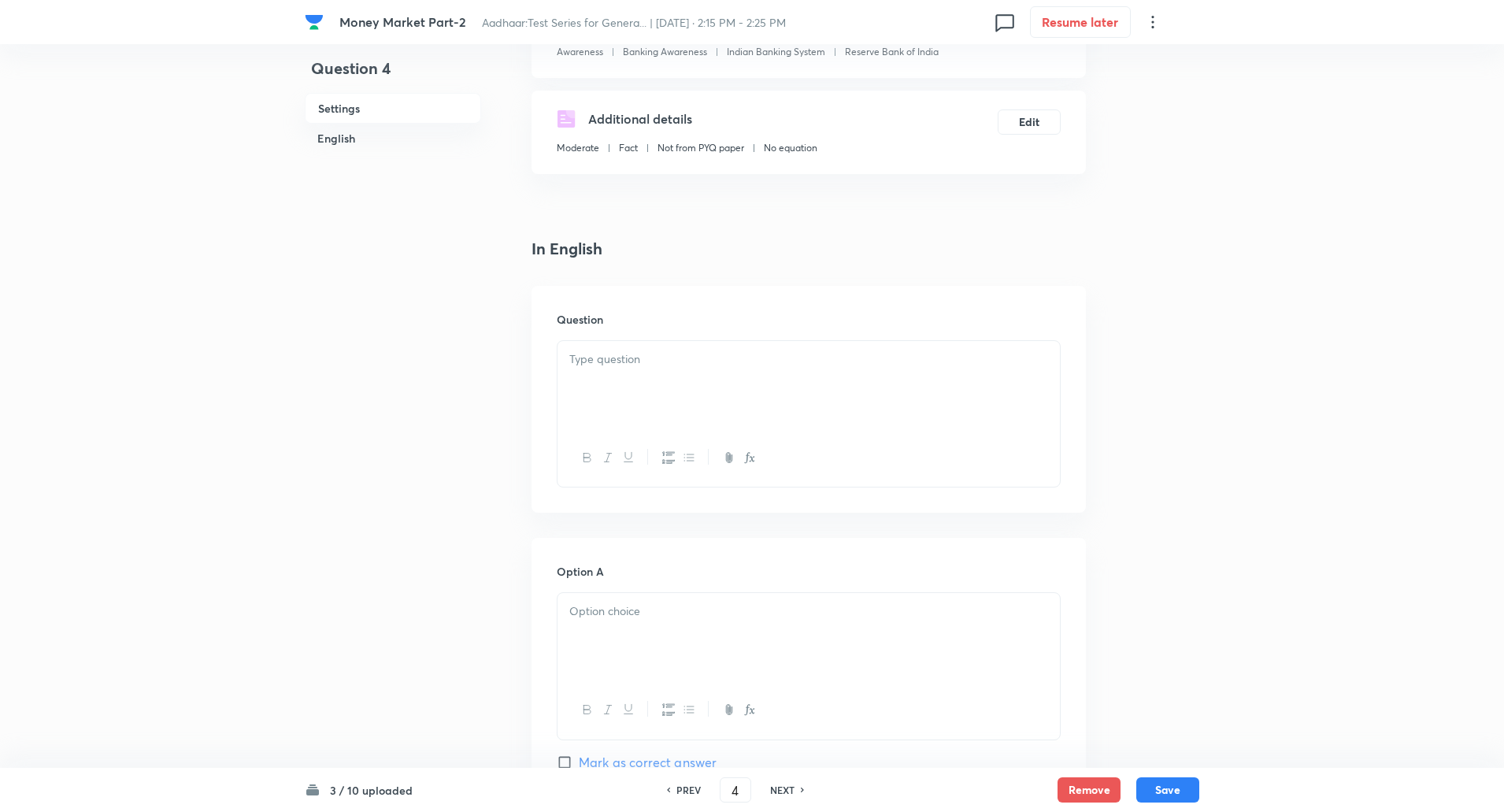
scroll to position [257, 0]
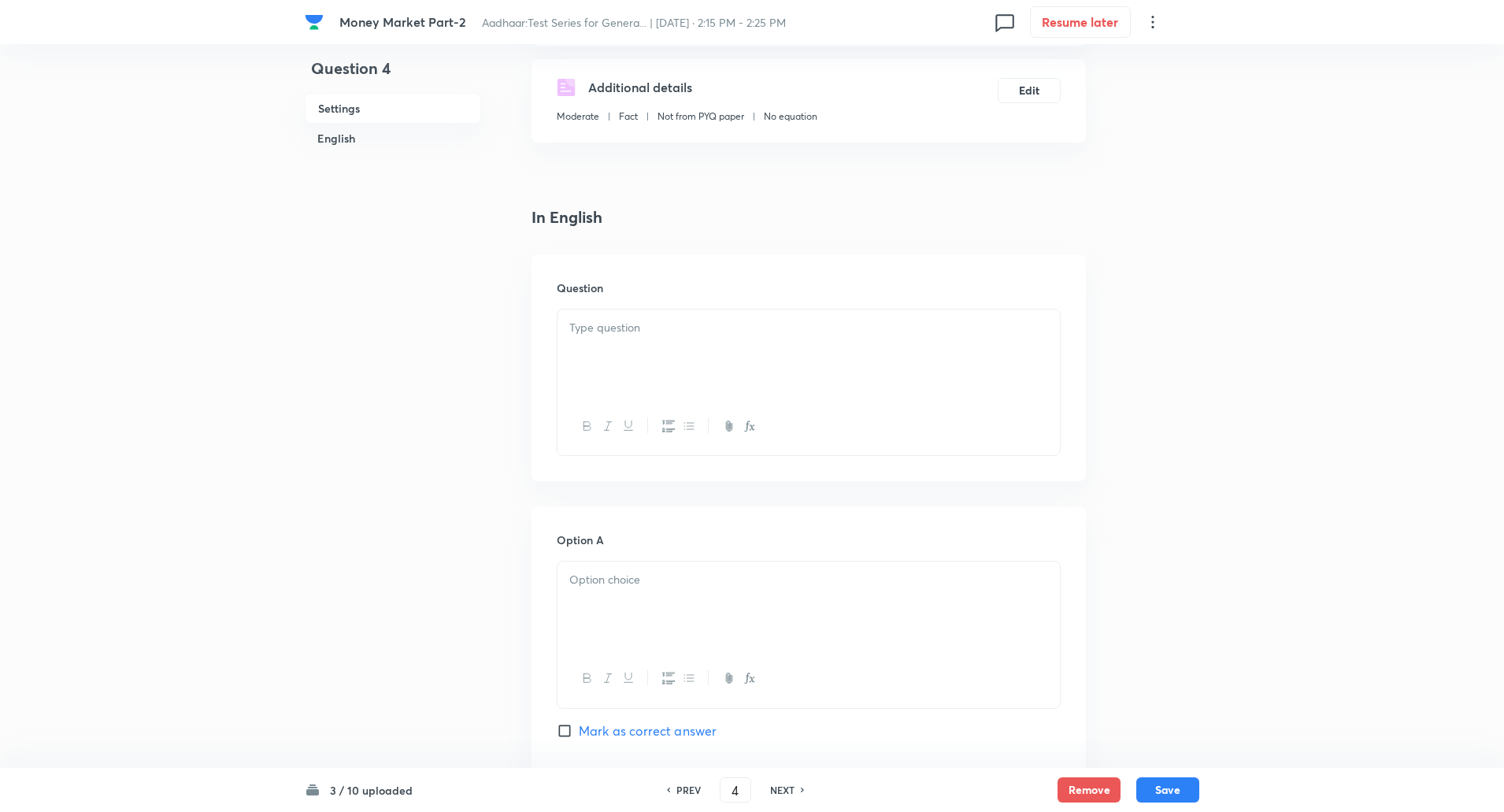
click at [854, 347] on div at bounding box center [809, 353] width 502 height 88
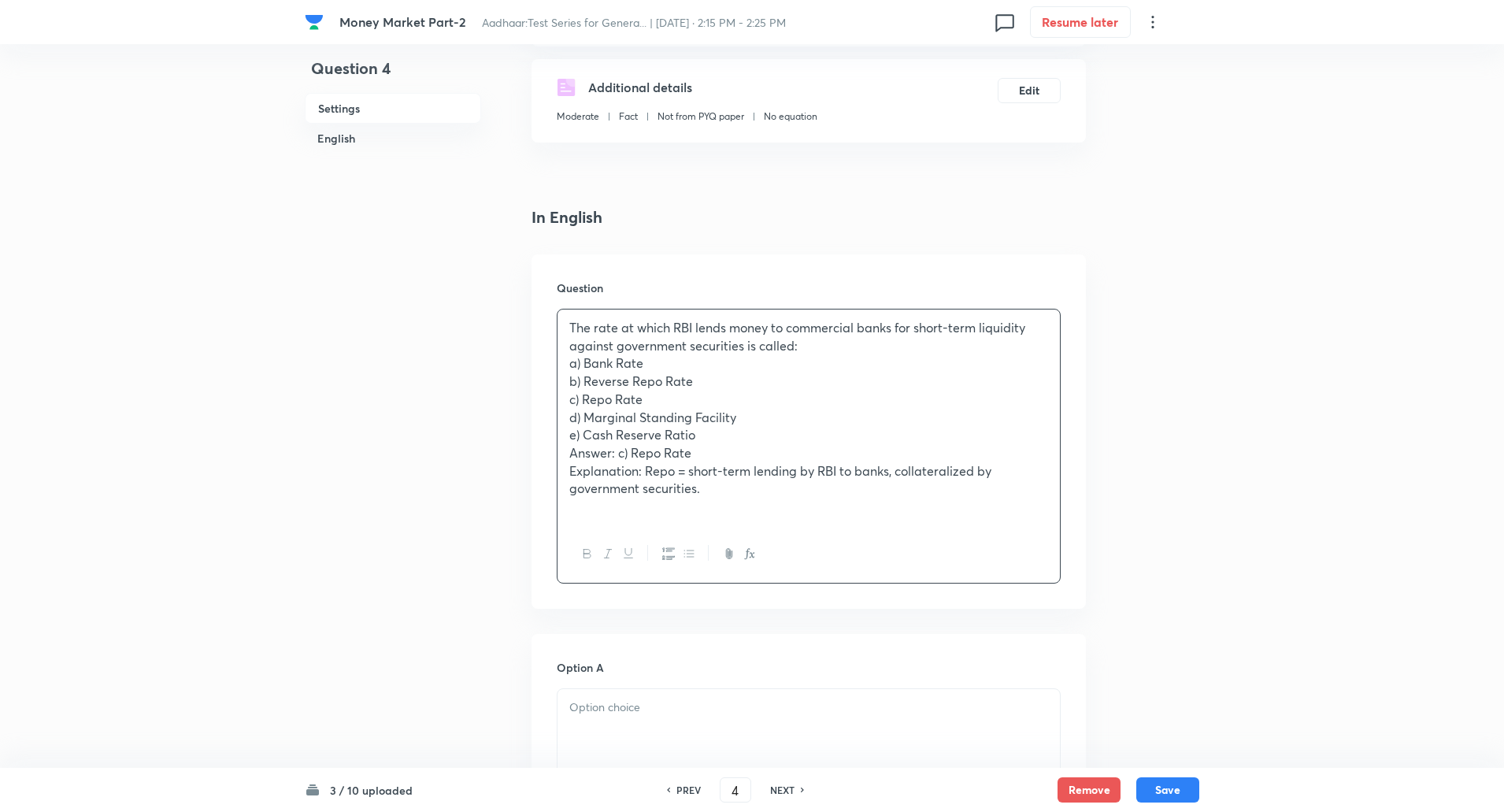
click at [833, 351] on p "The rate at which RBI lends money to commercial banks for short-term liquidity …" at bounding box center [808, 336] width 479 height 35
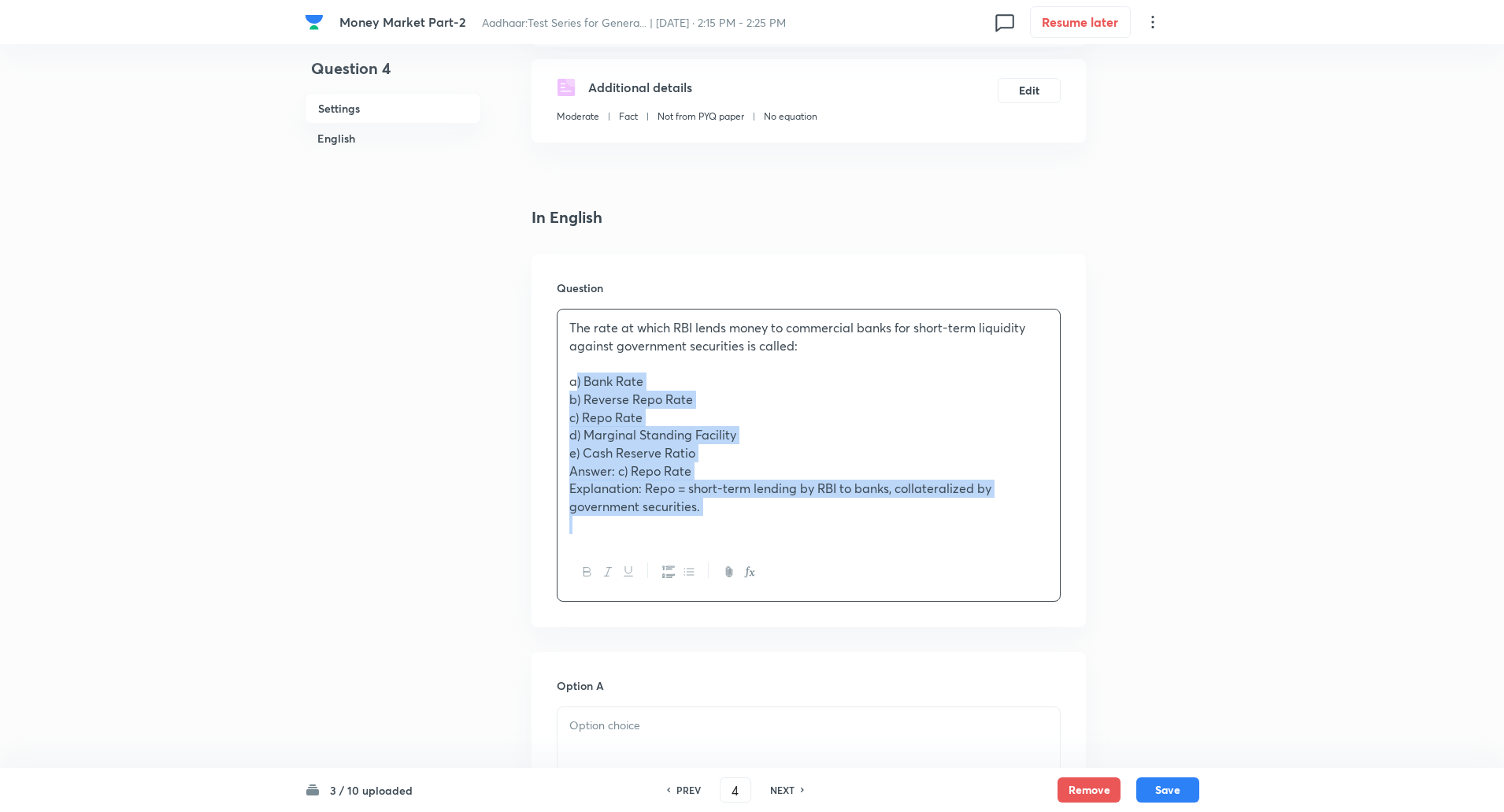
drag, startPoint x: 569, startPoint y: 382, endPoint x: 944, endPoint y: 678, distance: 477.7
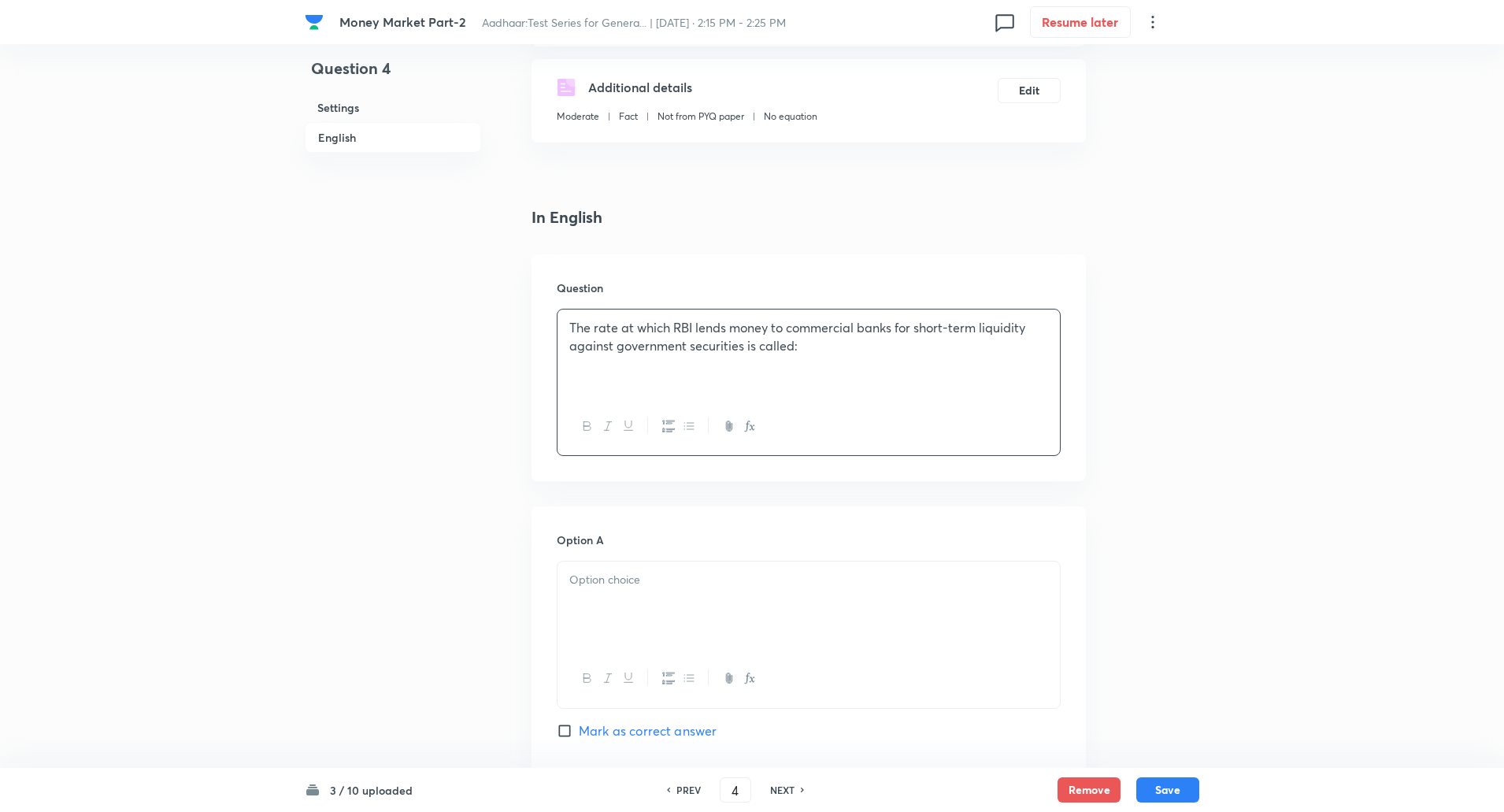
scroll to position [415, 0]
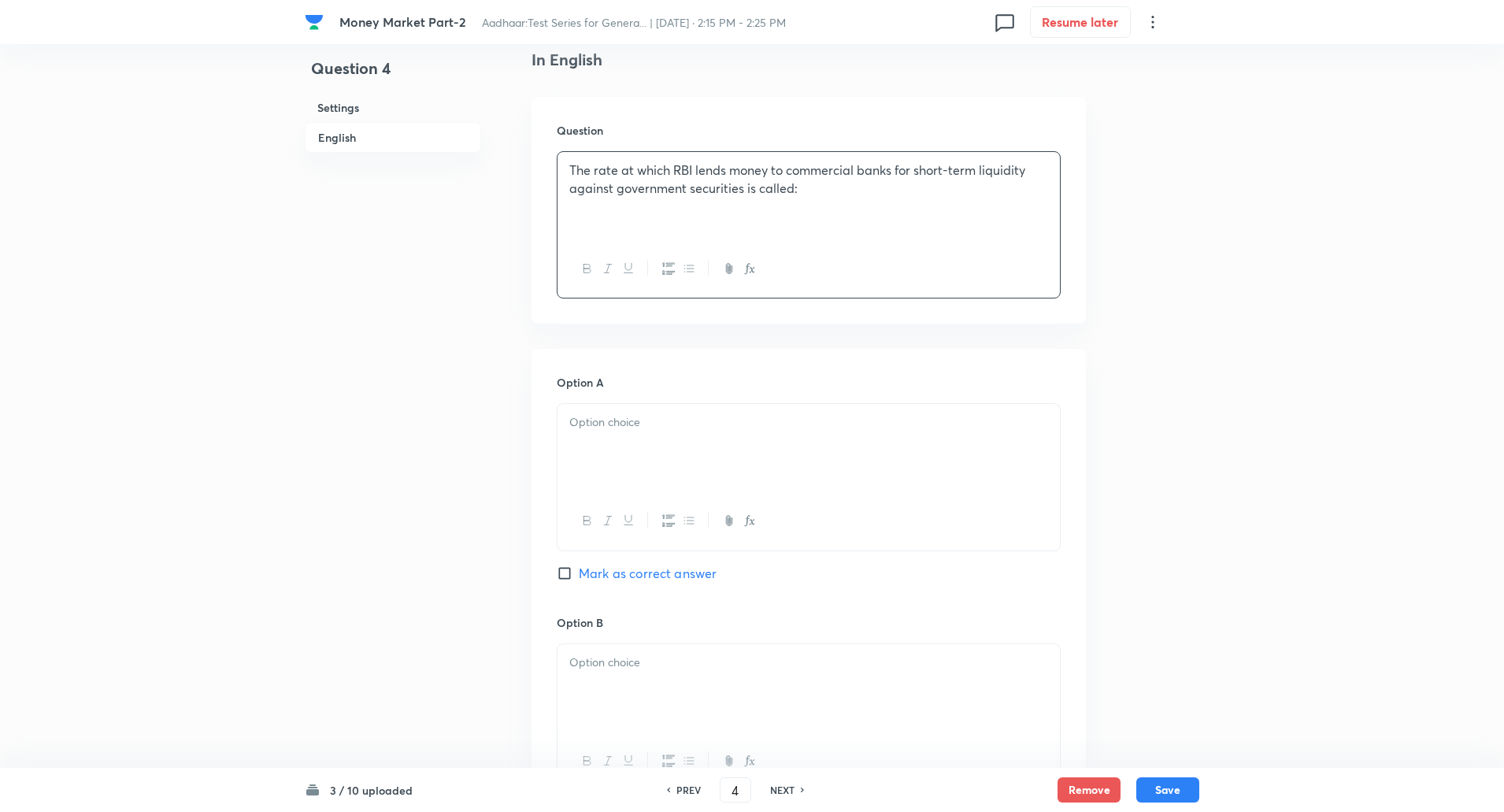
click at [771, 421] on p at bounding box center [808, 422] width 479 height 18
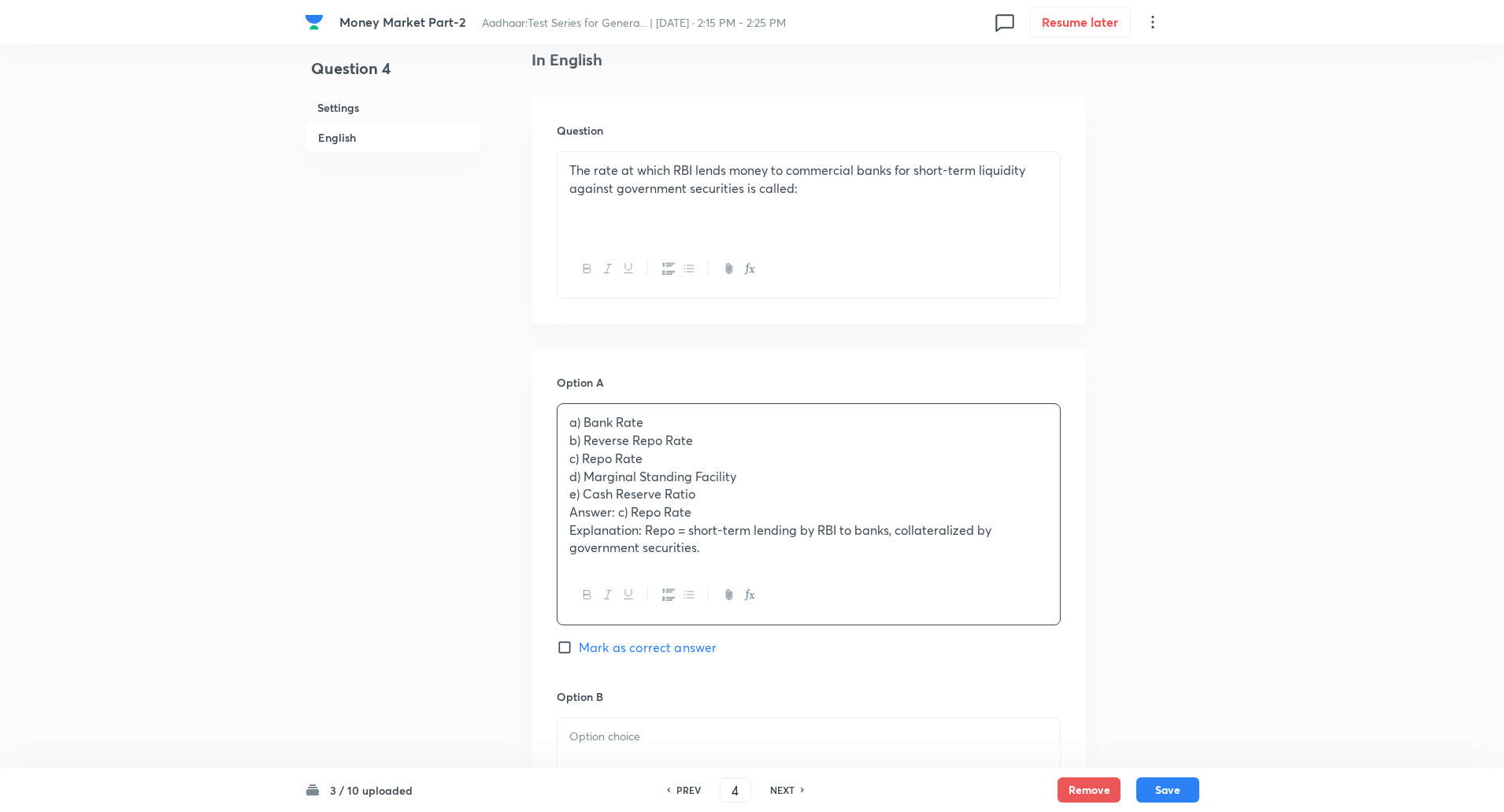
click at [568, 441] on div "a) Bank Rate b) Reverse Repo Rate c) Repo Rate d) Marginal Standing Facility e)…" at bounding box center [809, 485] width 502 height 163
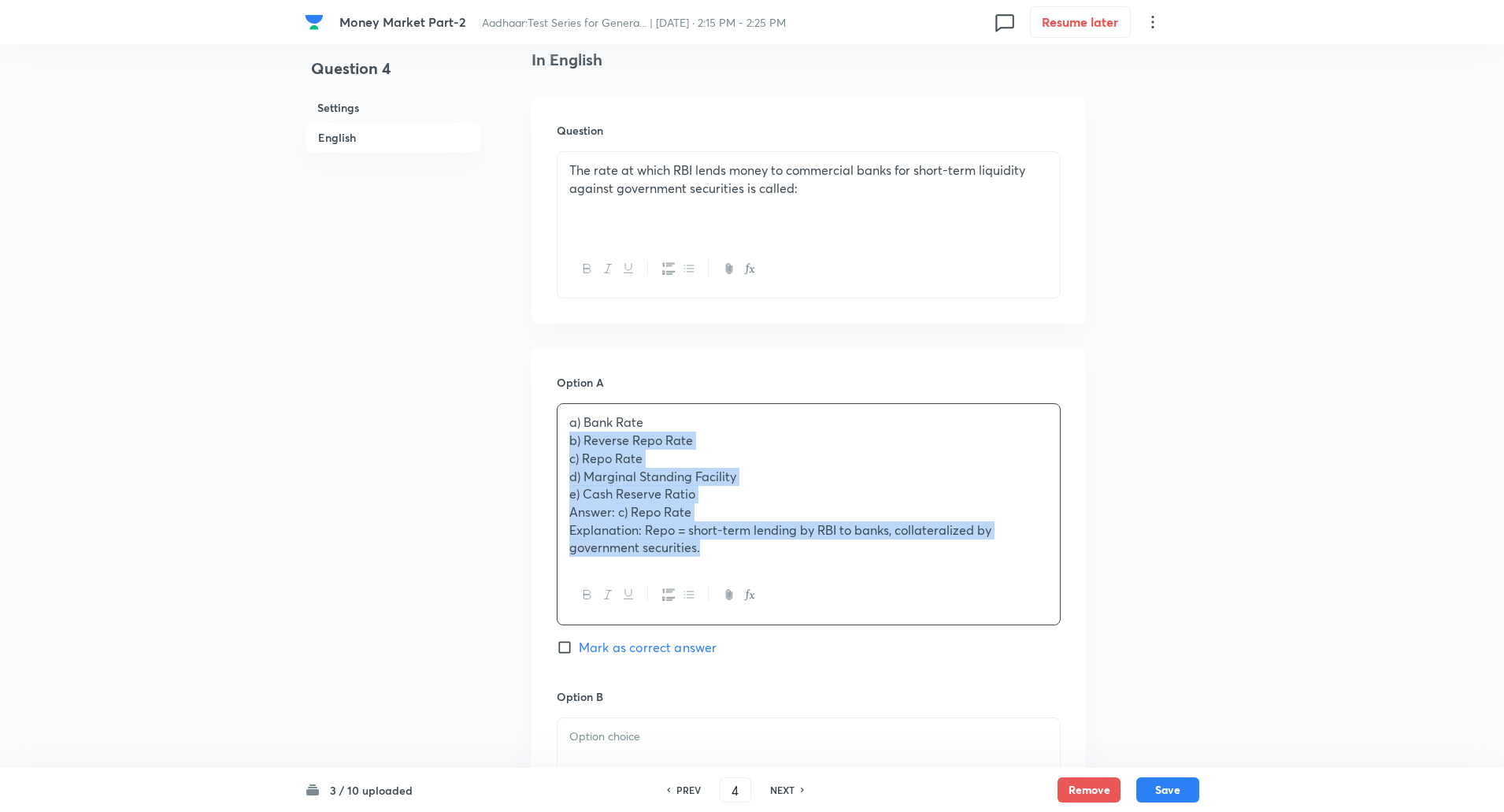
drag, startPoint x: 568, startPoint y: 441, endPoint x: 713, endPoint y: 560, distance: 187.6
click at [713, 560] on div "a) Bank Rate b) Reverse Repo Rate c) Repo Rate d) Marginal Standing Facility e)…" at bounding box center [809, 485] width 502 height 163
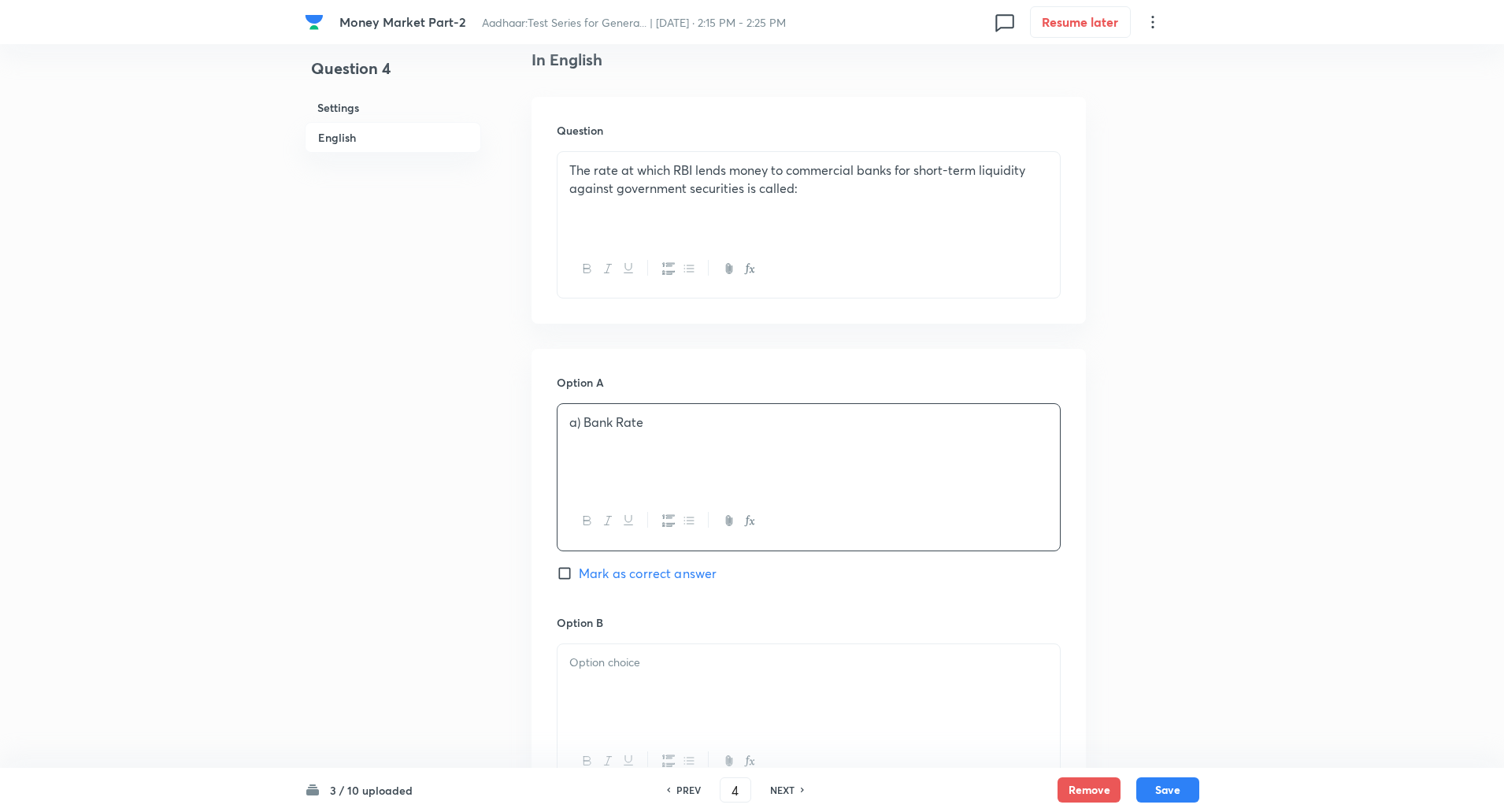
click at [587, 427] on p "a) Bank Rate" at bounding box center [808, 422] width 479 height 18
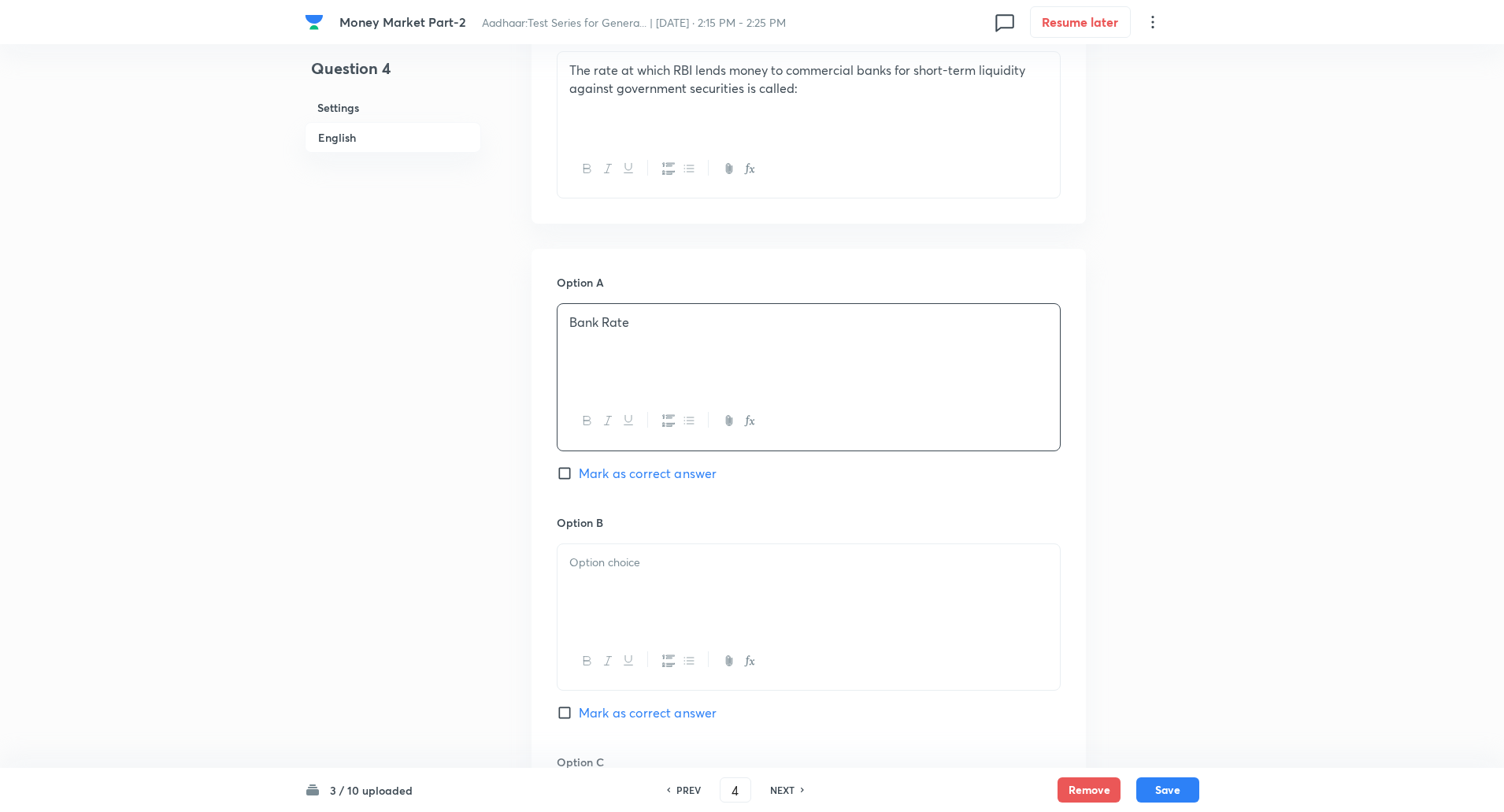
scroll to position [579, 0]
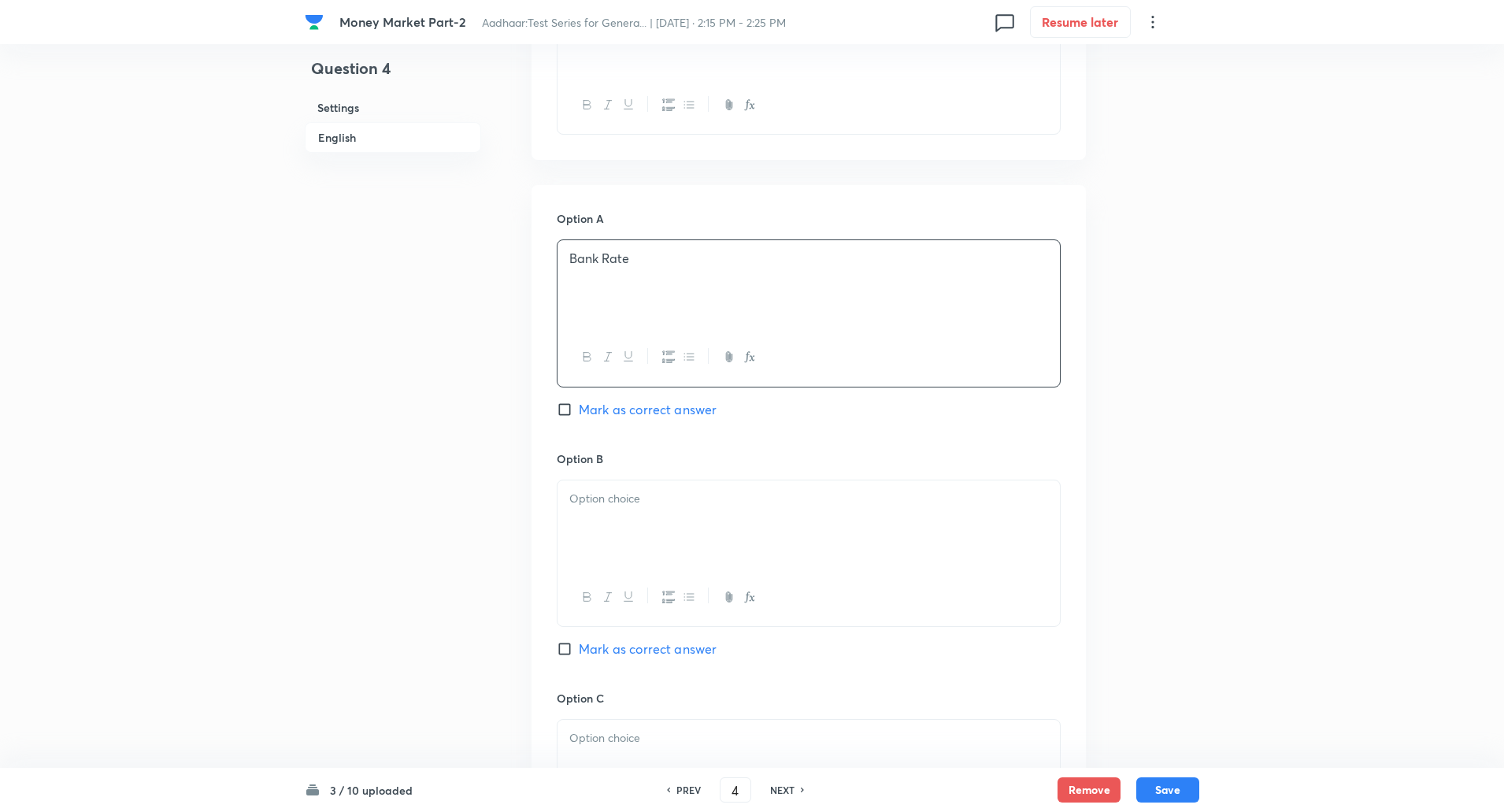
click at [590, 520] on div at bounding box center [809, 524] width 502 height 88
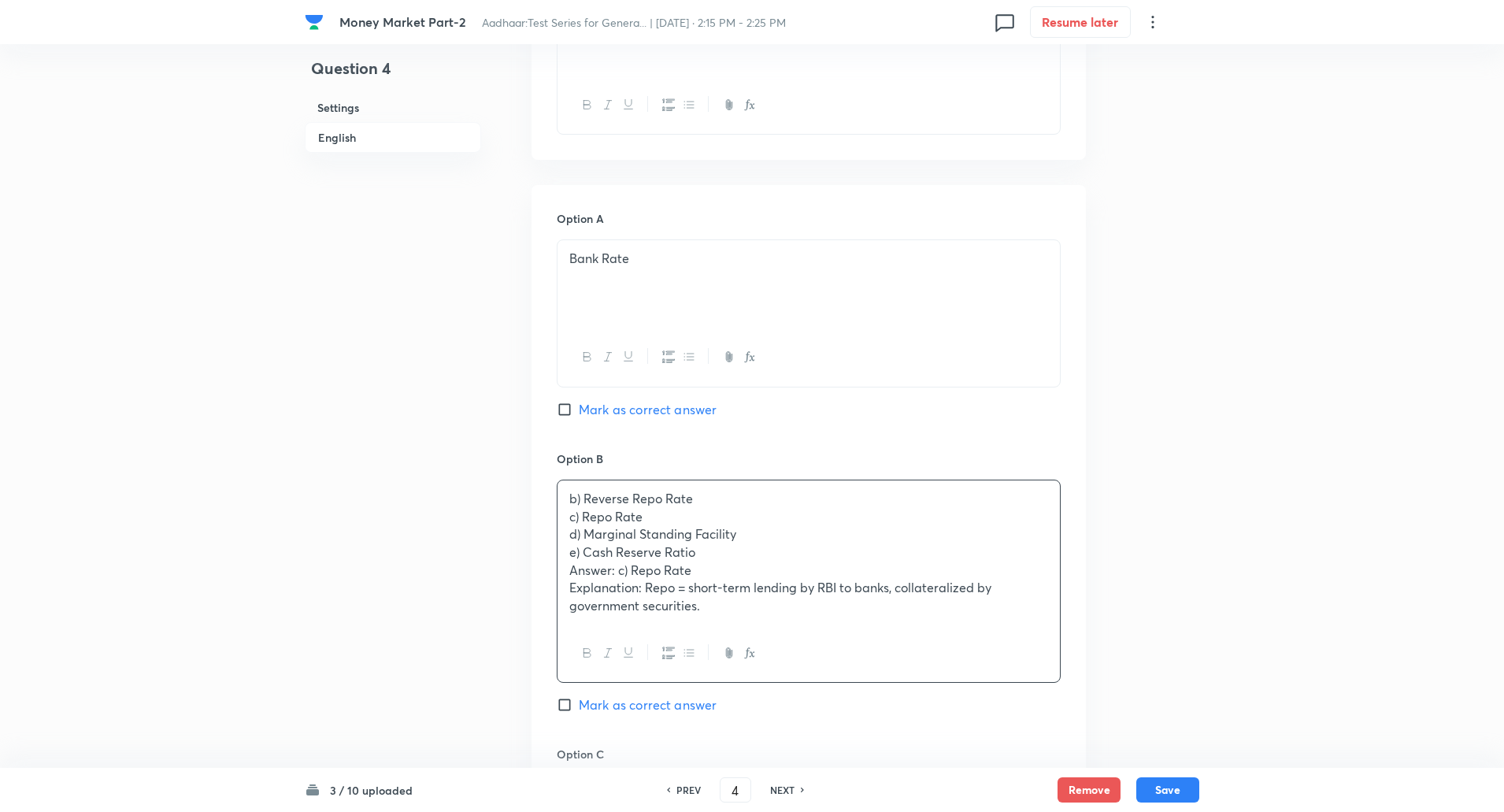
click at [565, 513] on div "b) Reverse Repo Rate c) Repo Rate d) Marginal Standing Facility e) Cash Reserve…" at bounding box center [809, 552] width 502 height 144
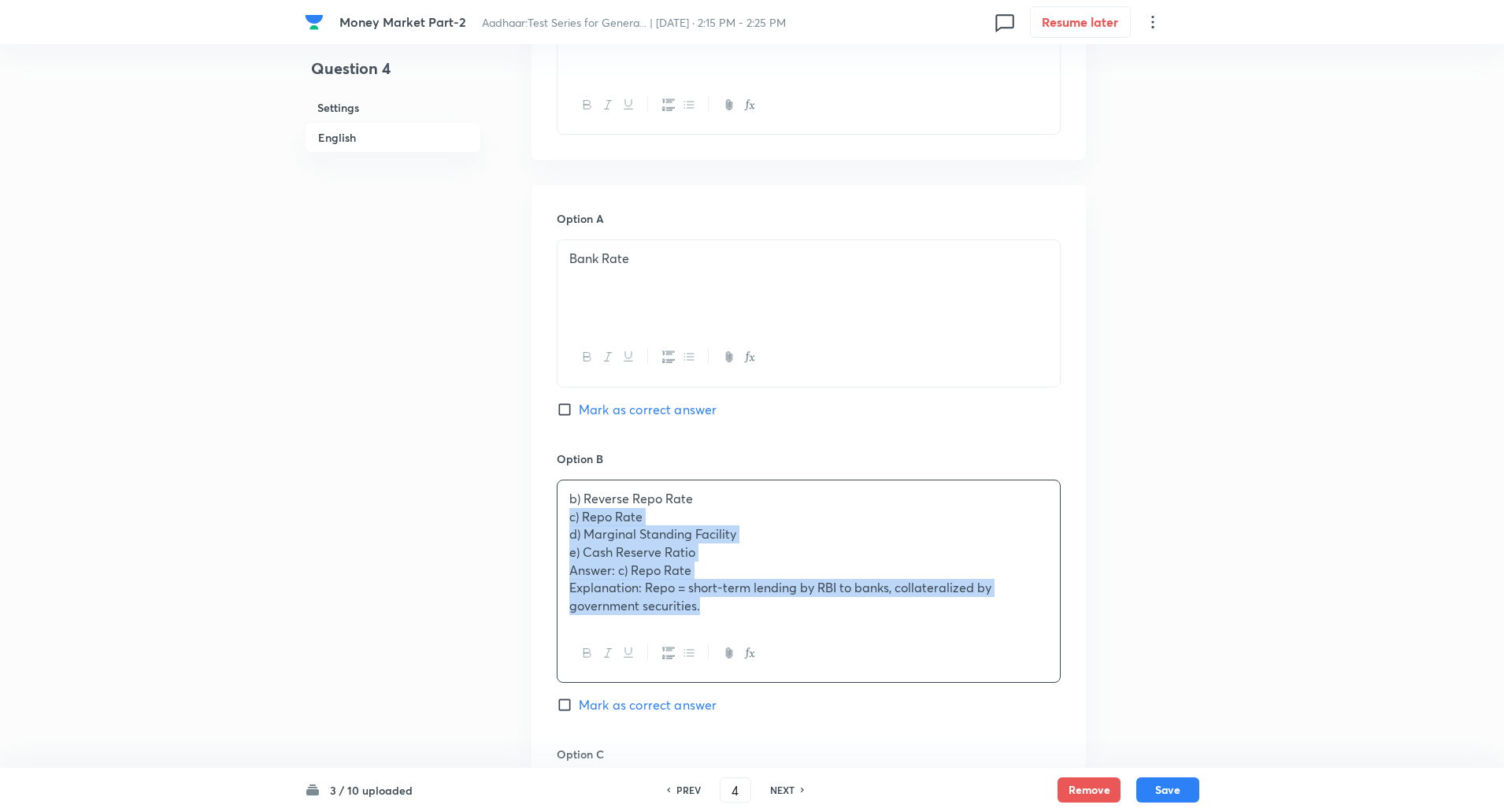
drag, startPoint x: 565, startPoint y: 513, endPoint x: 735, endPoint y: 627, distance: 204.7
click at [735, 627] on div "b) Reverse Repo Rate c) Repo Rate d) Marginal Standing Facility e) Cash Reserve…" at bounding box center [809, 581] width 504 height 203
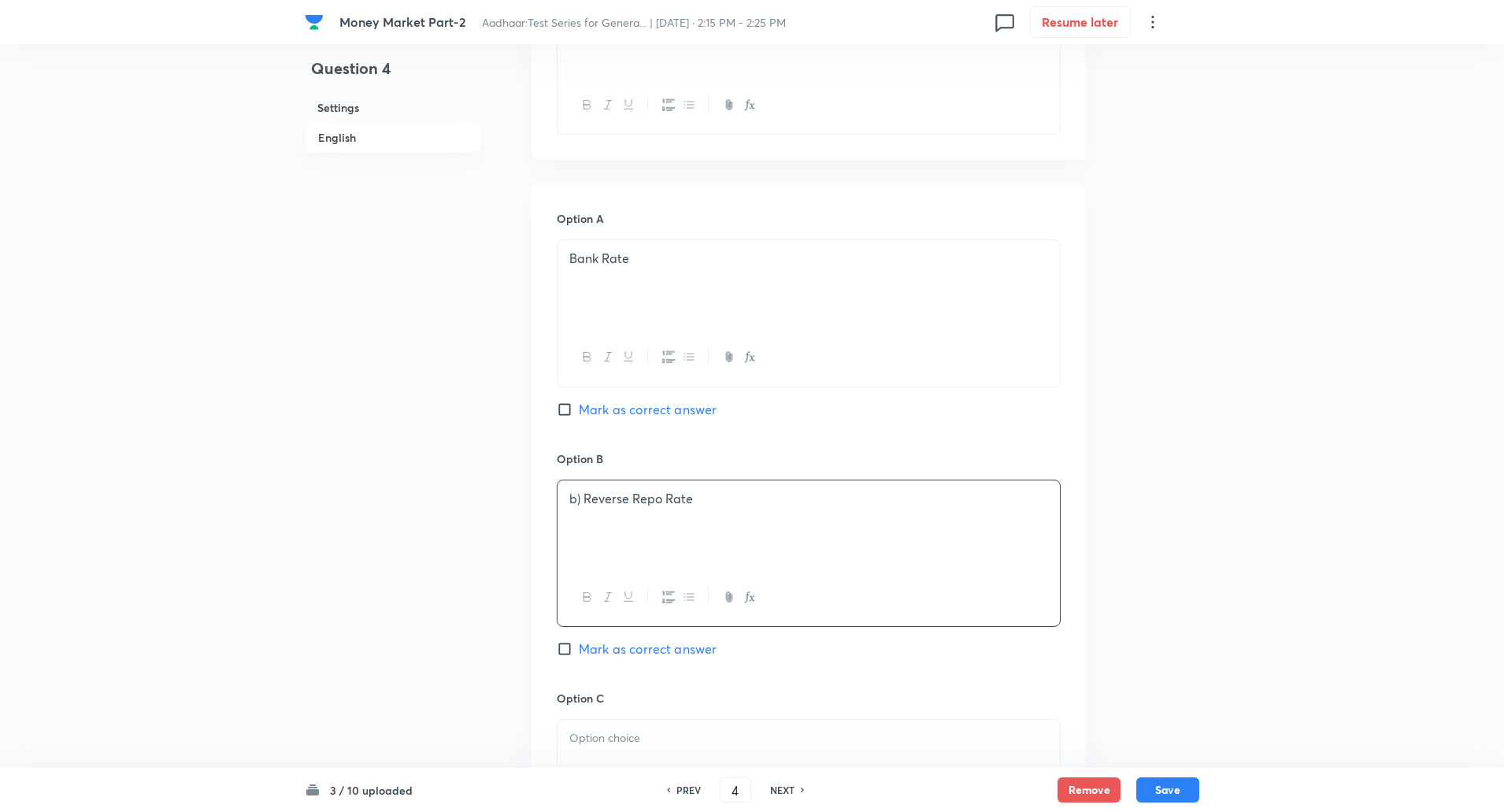
click at [580, 502] on p "b) Reverse Repo Rate" at bounding box center [808, 499] width 479 height 18
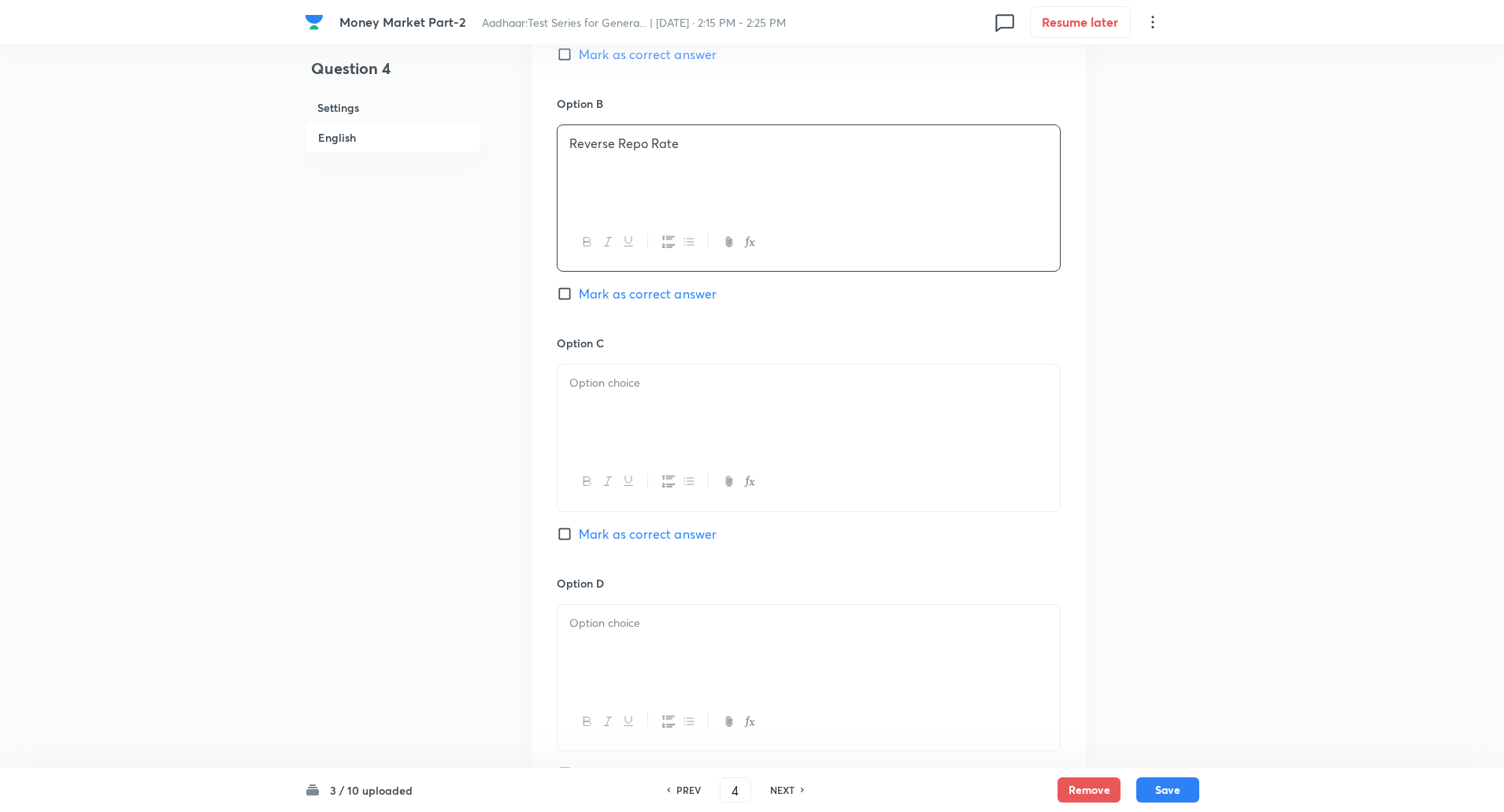
scroll to position [935, 0]
click at [623, 405] on div at bounding box center [809, 407] width 502 height 88
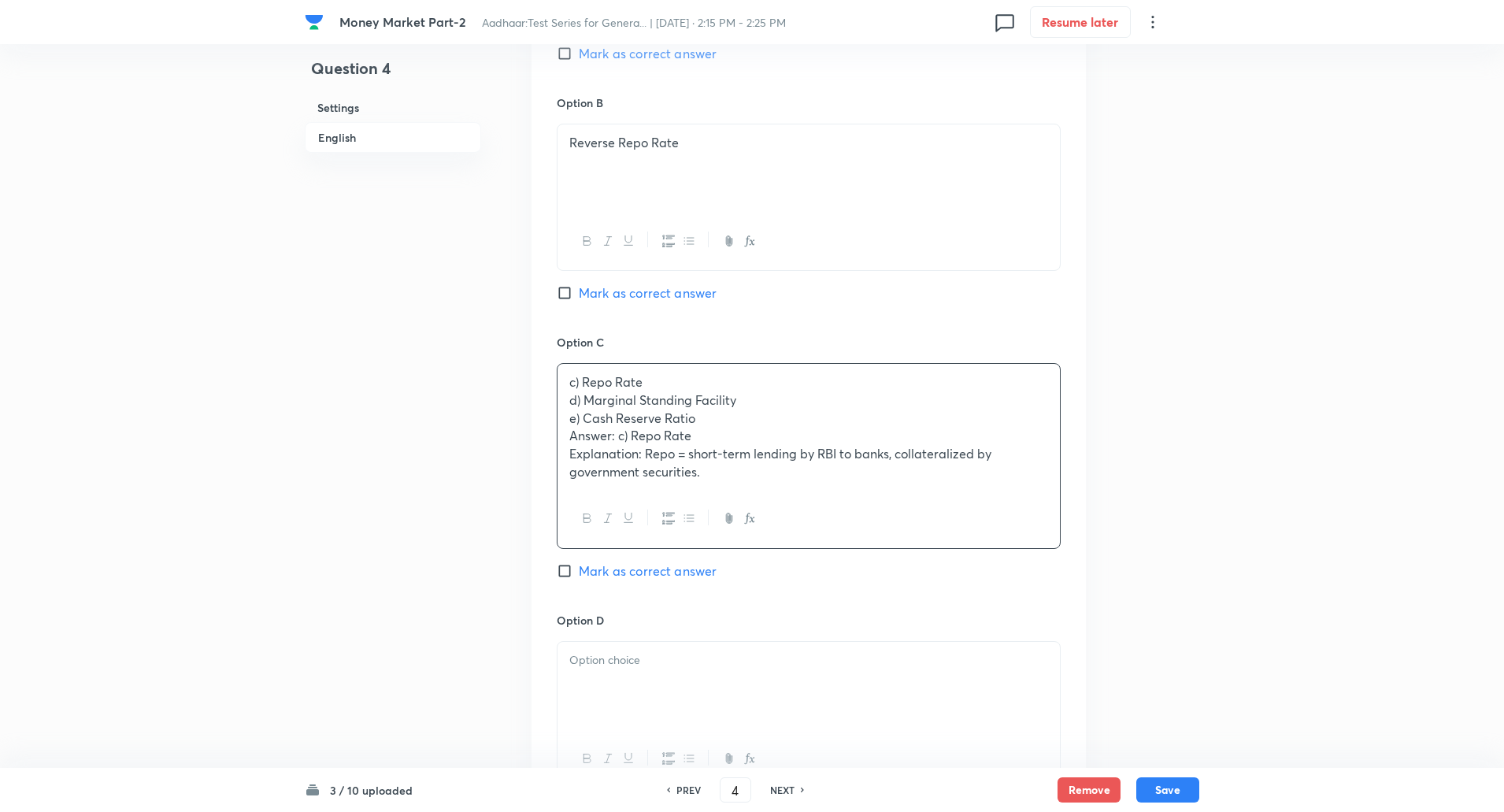
click at [565, 397] on div "c) Repo Rate d) Marginal Standing Facility e) Cash Reserve Ratio Answer: c) Rep…" at bounding box center [809, 426] width 502 height 126
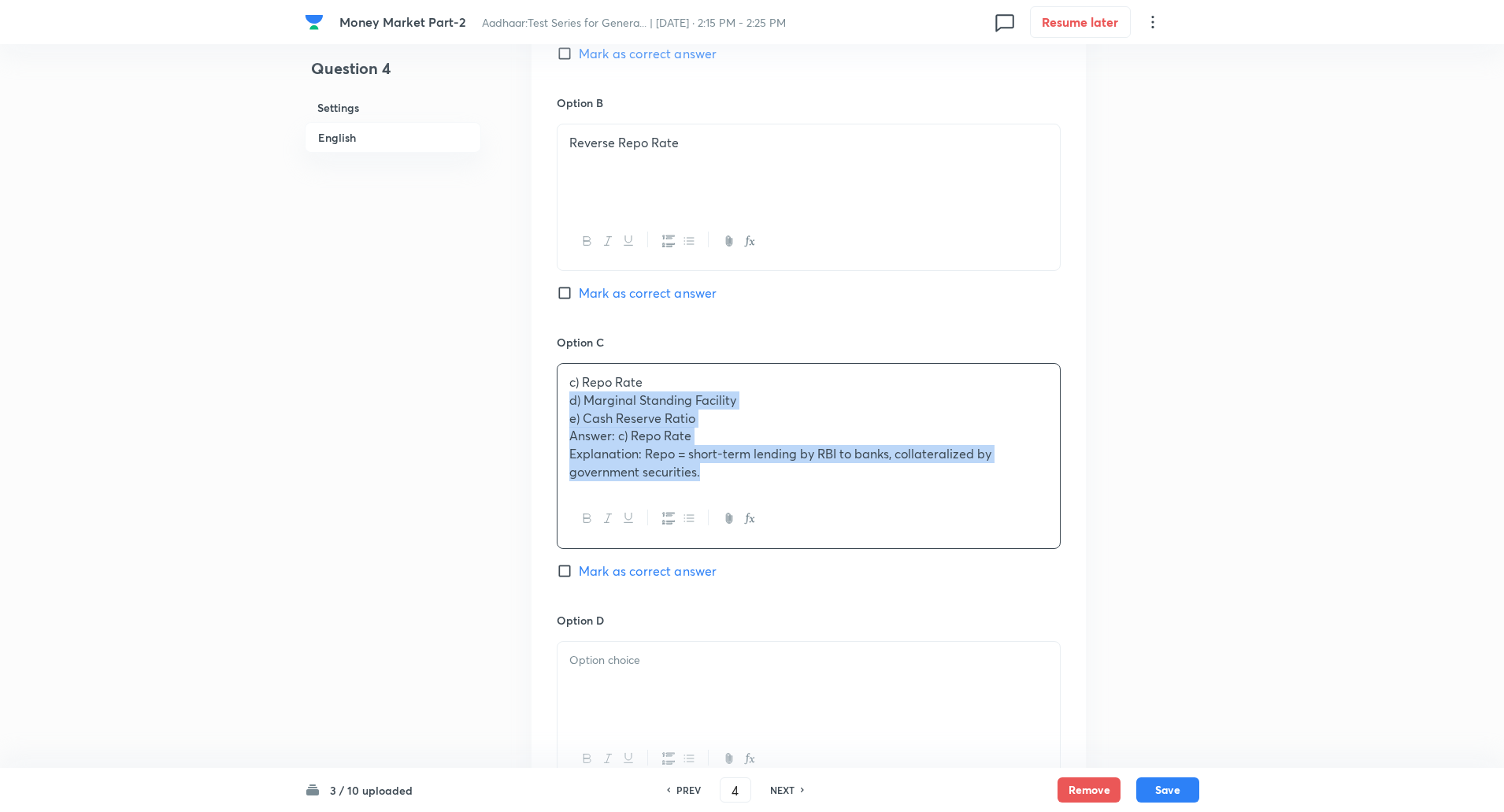
drag, startPoint x: 565, startPoint y: 397, endPoint x: 729, endPoint y: 487, distance: 187.1
click at [729, 487] on div "c) Repo Rate d) Marginal Standing Facility e) Cash Reserve Ratio Answer: c) Rep…" at bounding box center [809, 426] width 502 height 126
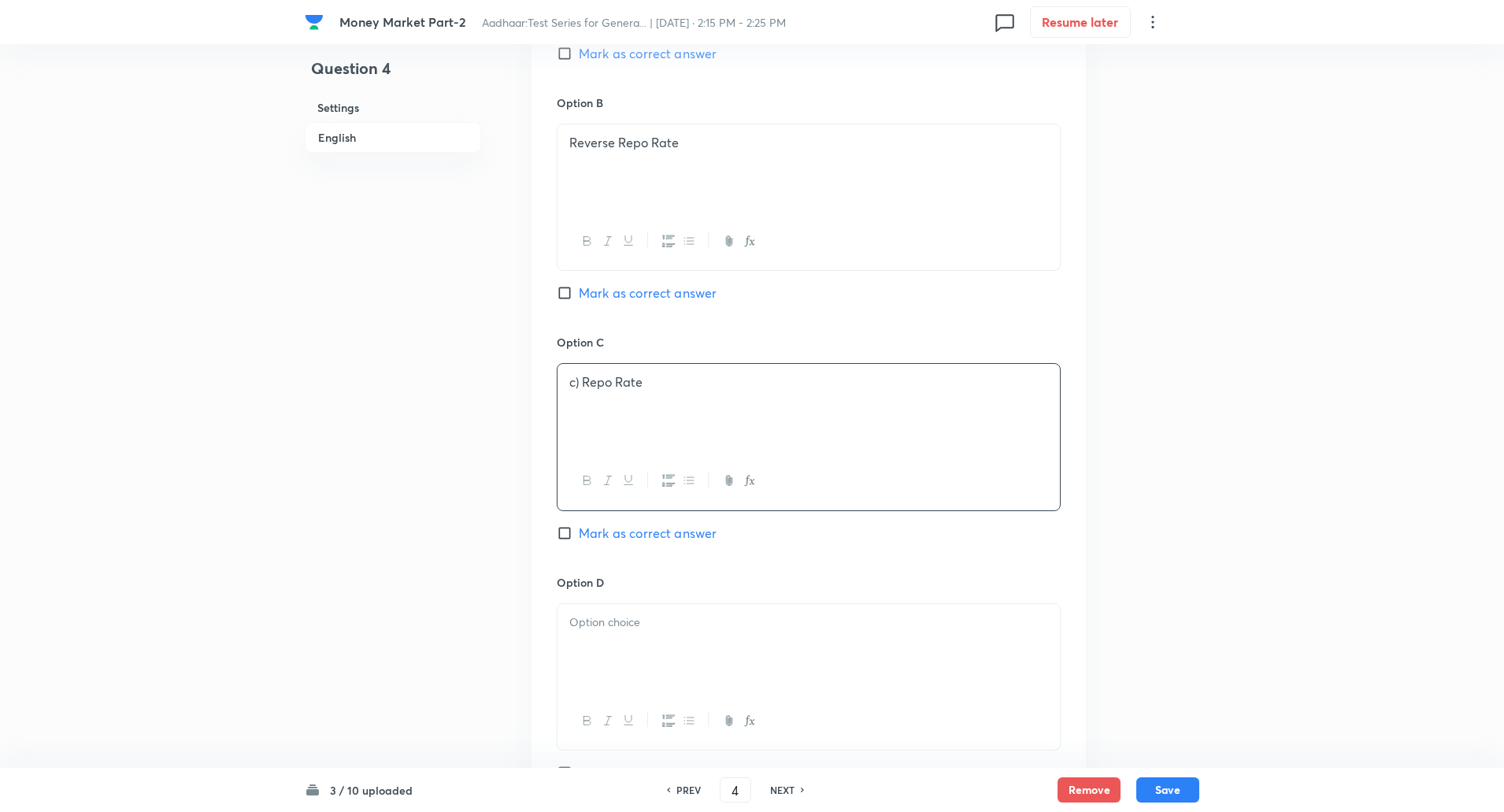
click at [583, 386] on p "c) Repo Rate" at bounding box center [808, 382] width 479 height 18
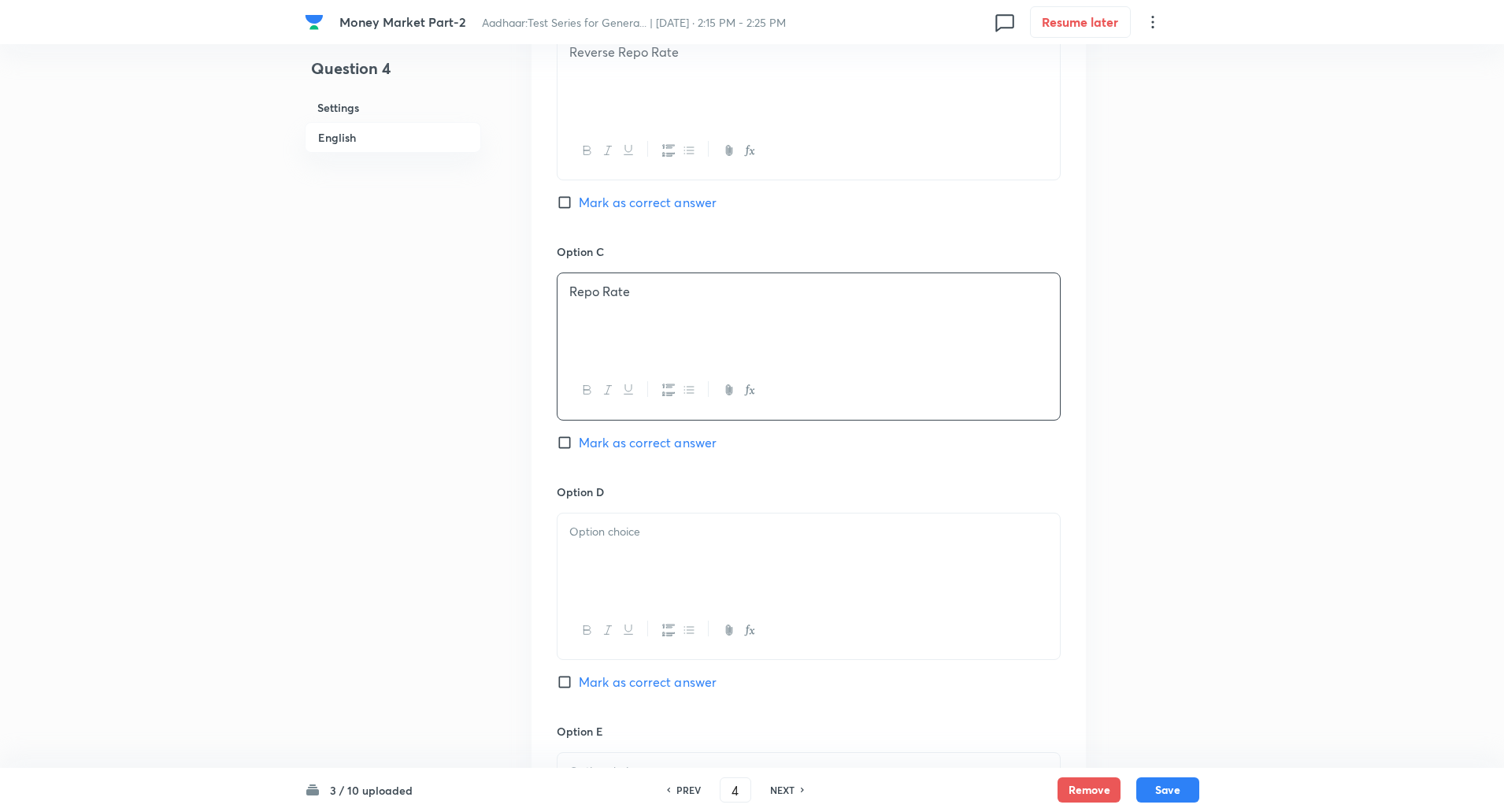
scroll to position [1033, 0]
click at [559, 433] on input "Mark as correct answer" at bounding box center [568, 435] width 22 height 16
checkbox input "true"
click at [606, 546] on div at bounding box center [809, 549] width 502 height 88
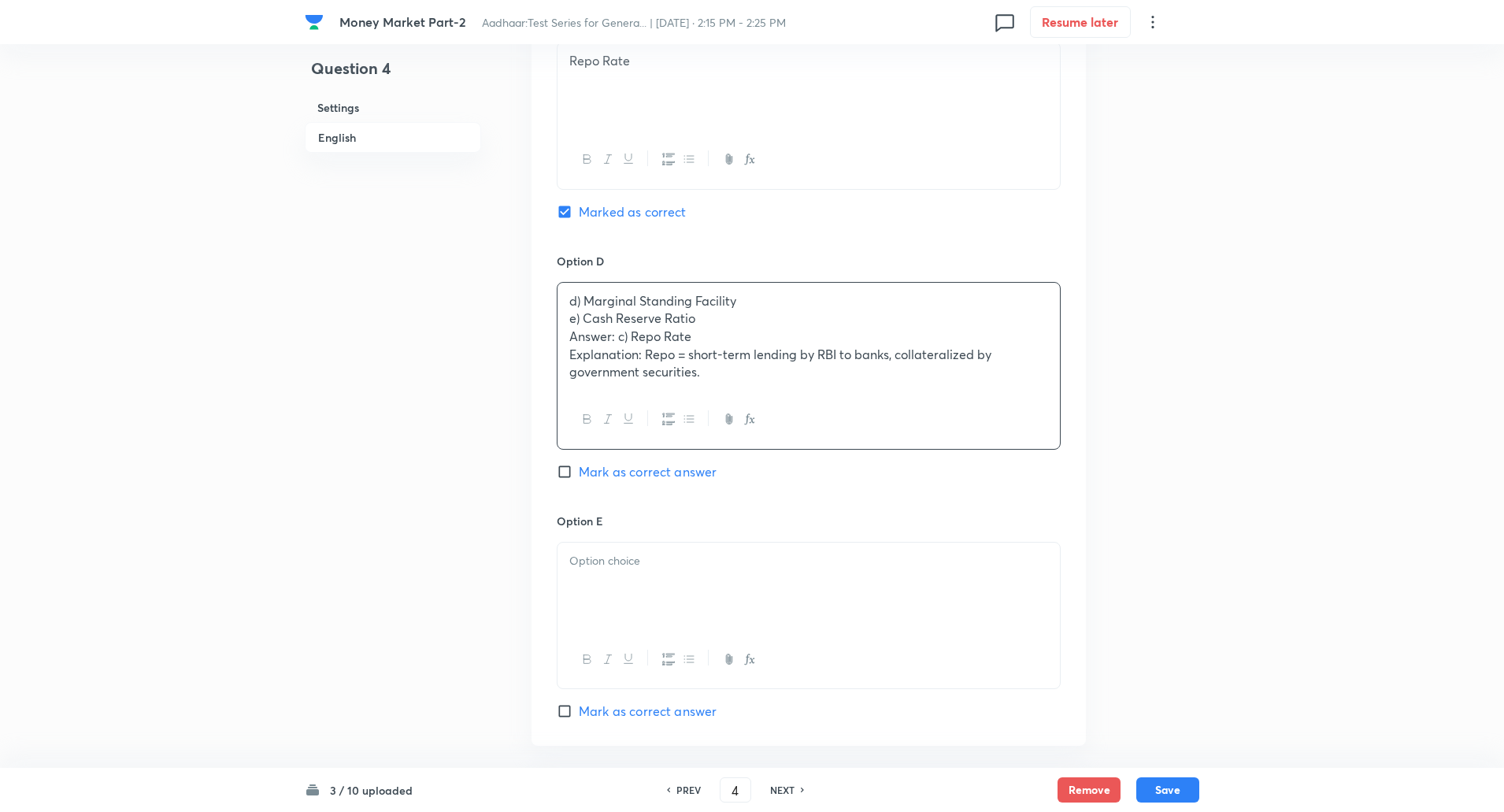
scroll to position [1287, 0]
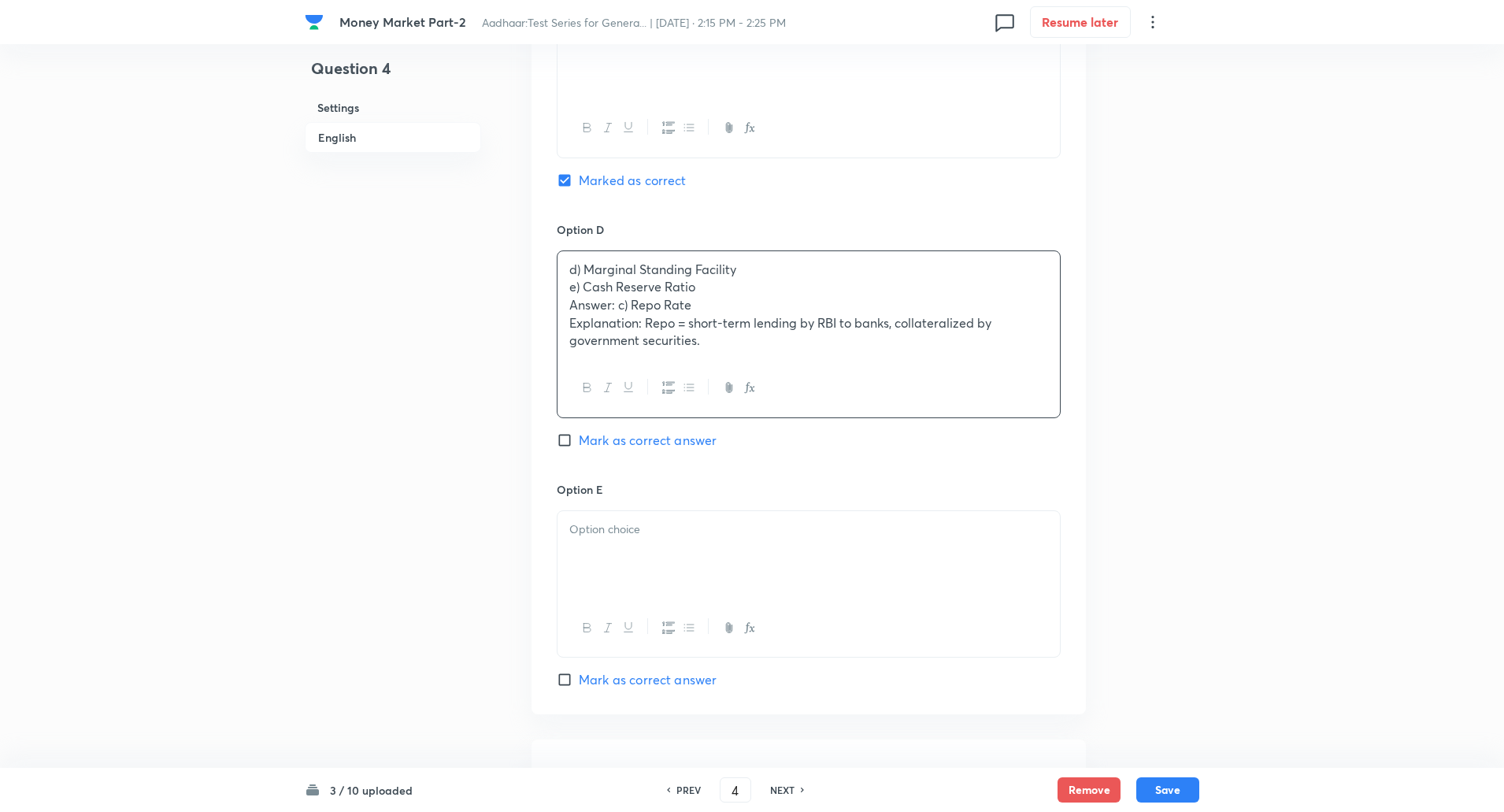
click at [571, 284] on p "e) Cash Reserve Ratio" at bounding box center [808, 287] width 479 height 18
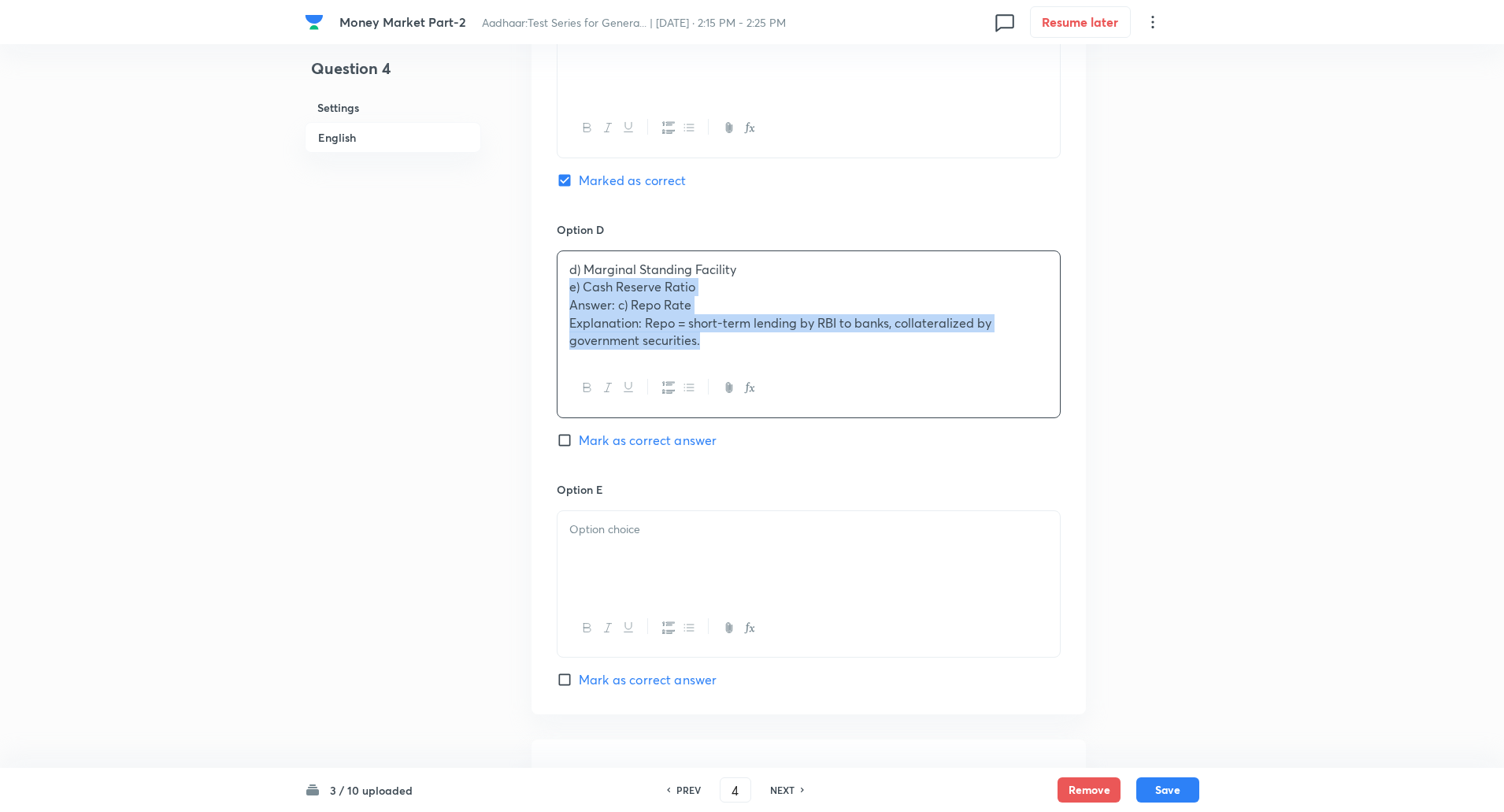
drag, startPoint x: 571, startPoint y: 284, endPoint x: 800, endPoint y: 398, distance: 255.8
click at [800, 398] on div "d) Marginal Standing Facility e) Cash Reserve Ratio Answer: c) Repo Rate Explan…" at bounding box center [809, 334] width 504 height 167
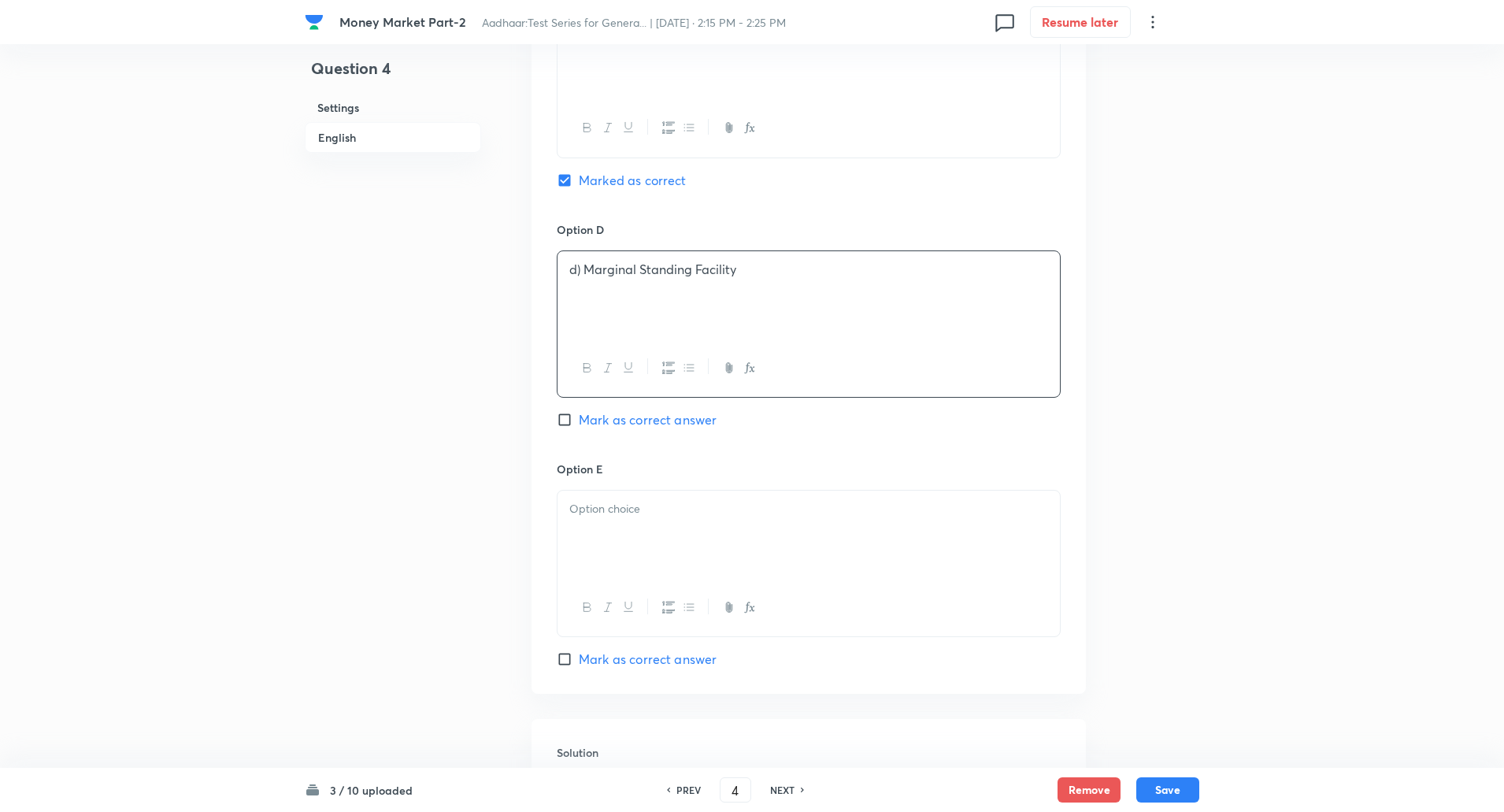
click at [586, 265] on p "d) Marginal Standing Facility" at bounding box center [808, 269] width 479 height 18
click at [598, 498] on div at bounding box center [809, 535] width 502 height 88
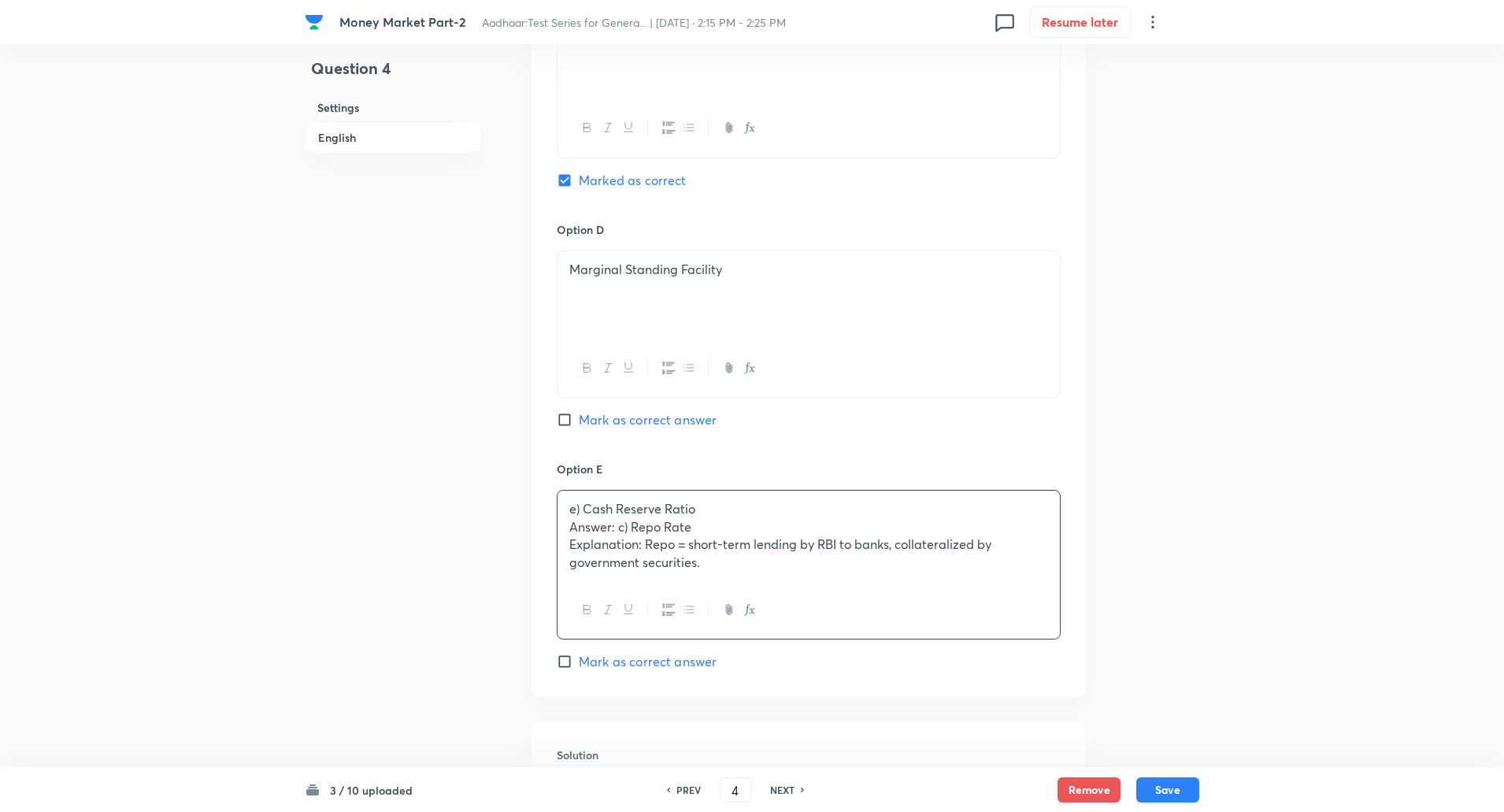
click at [572, 528] on p "Answer: c) Repo Rate" at bounding box center [808, 527] width 479 height 18
drag, startPoint x: 572, startPoint y: 528, endPoint x: 727, endPoint y: 588, distance: 166.2
click at [727, 588] on div "e) Cash Reserve Ratio Answer: c) Repo Rate Explanation: Repo = short-term lendi…" at bounding box center [809, 565] width 504 height 150
click at [583, 515] on p "e) Cash Reserve Ratio" at bounding box center [808, 508] width 479 height 18
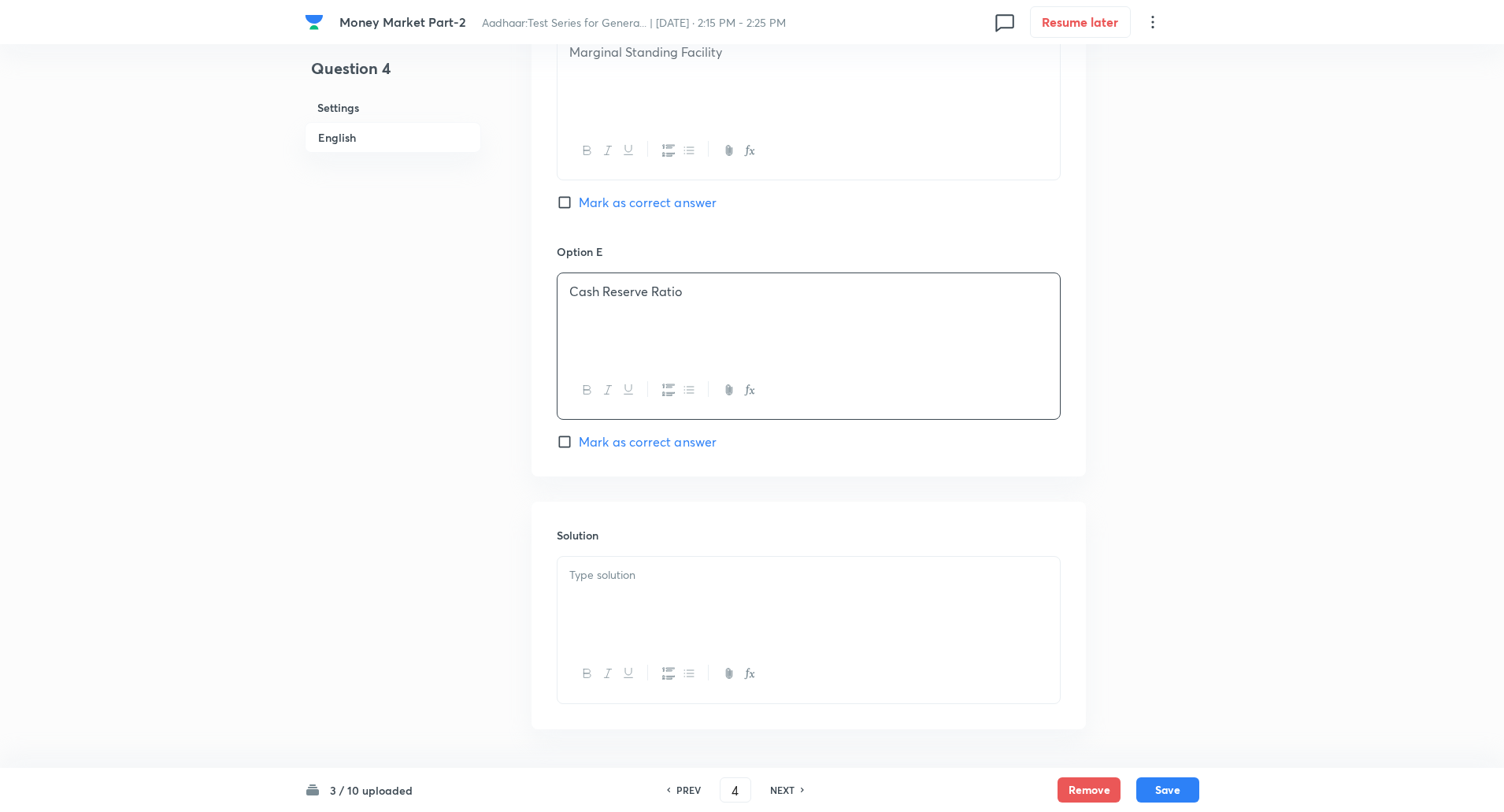
scroll to position [1560, 0]
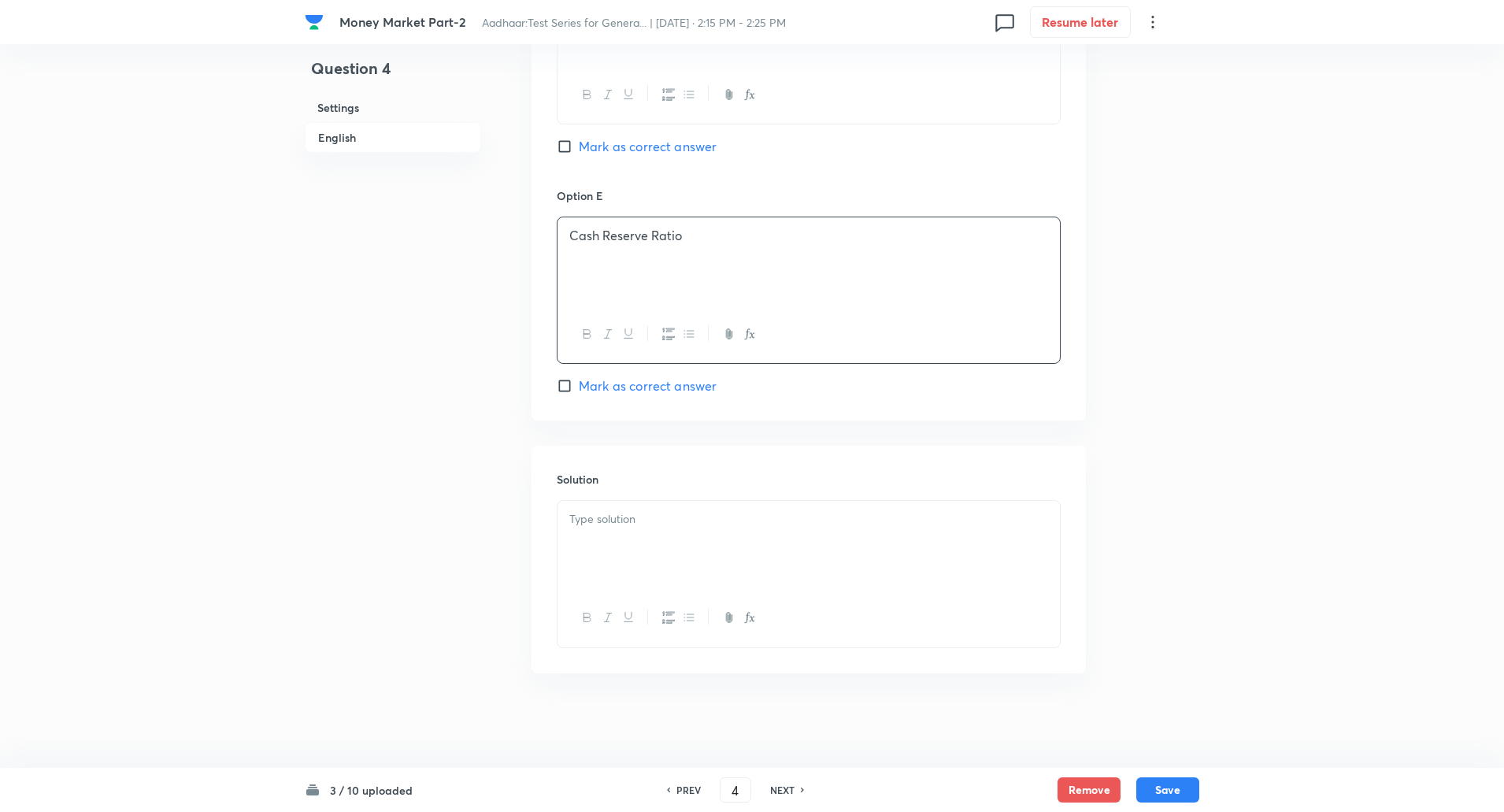
click at [583, 515] on p at bounding box center [808, 519] width 479 height 18
click at [562, 516] on div "Answer: c) Repo Rate Explanation: Repo = short-term lending by RBI to banks, co…" at bounding box center [809, 544] width 502 height 88
drag, startPoint x: 562, startPoint y: 516, endPoint x: 642, endPoint y: 541, distance: 83.8
click at [642, 541] on div "Answer: c) Repo Rate Explanation: Repo = short-term lending by RBI to banks, co…" at bounding box center [809, 544] width 502 height 88
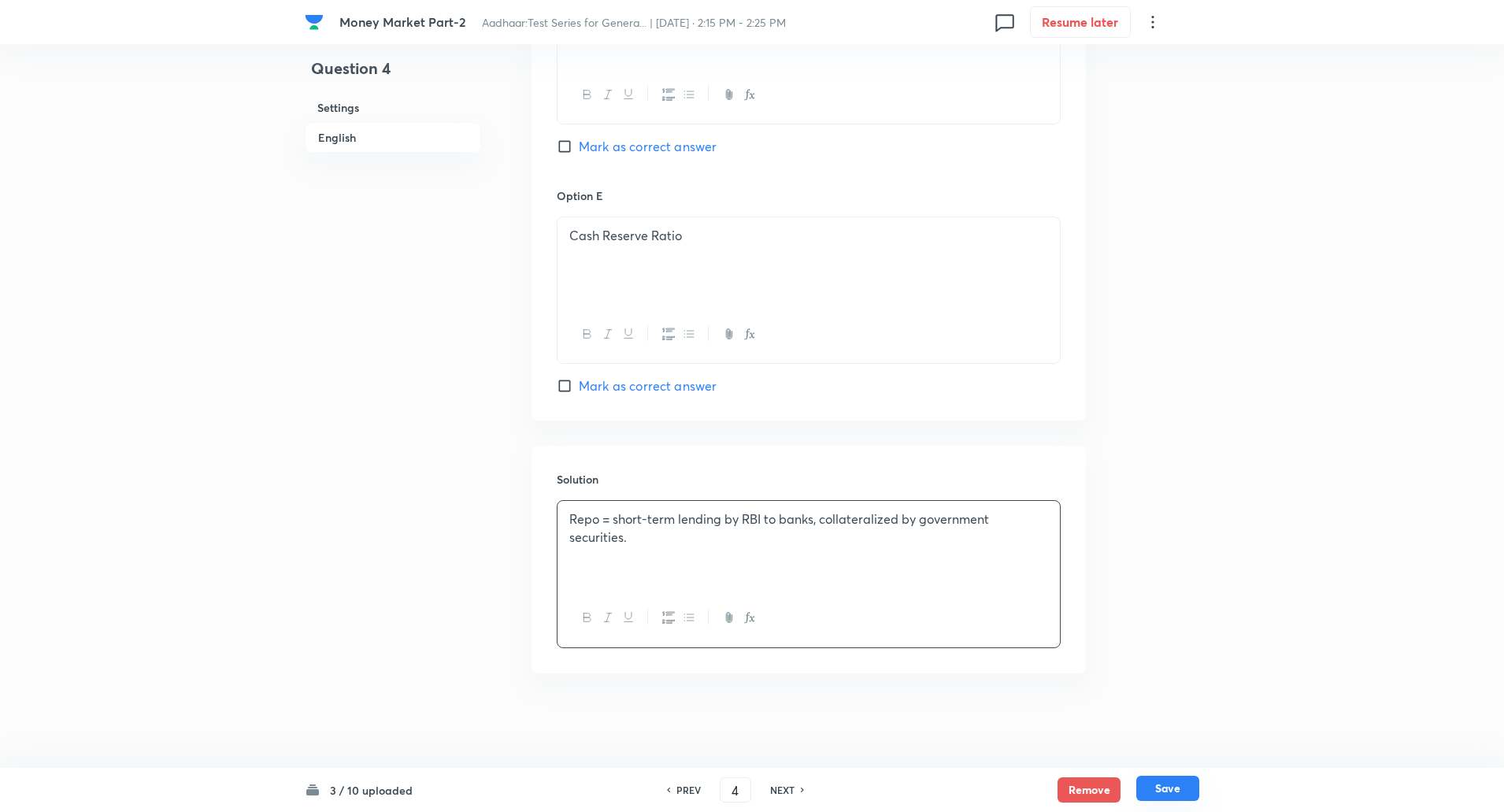
click at [1154, 792] on button "Save" at bounding box center [1168, 788] width 63 height 25
type input "5"
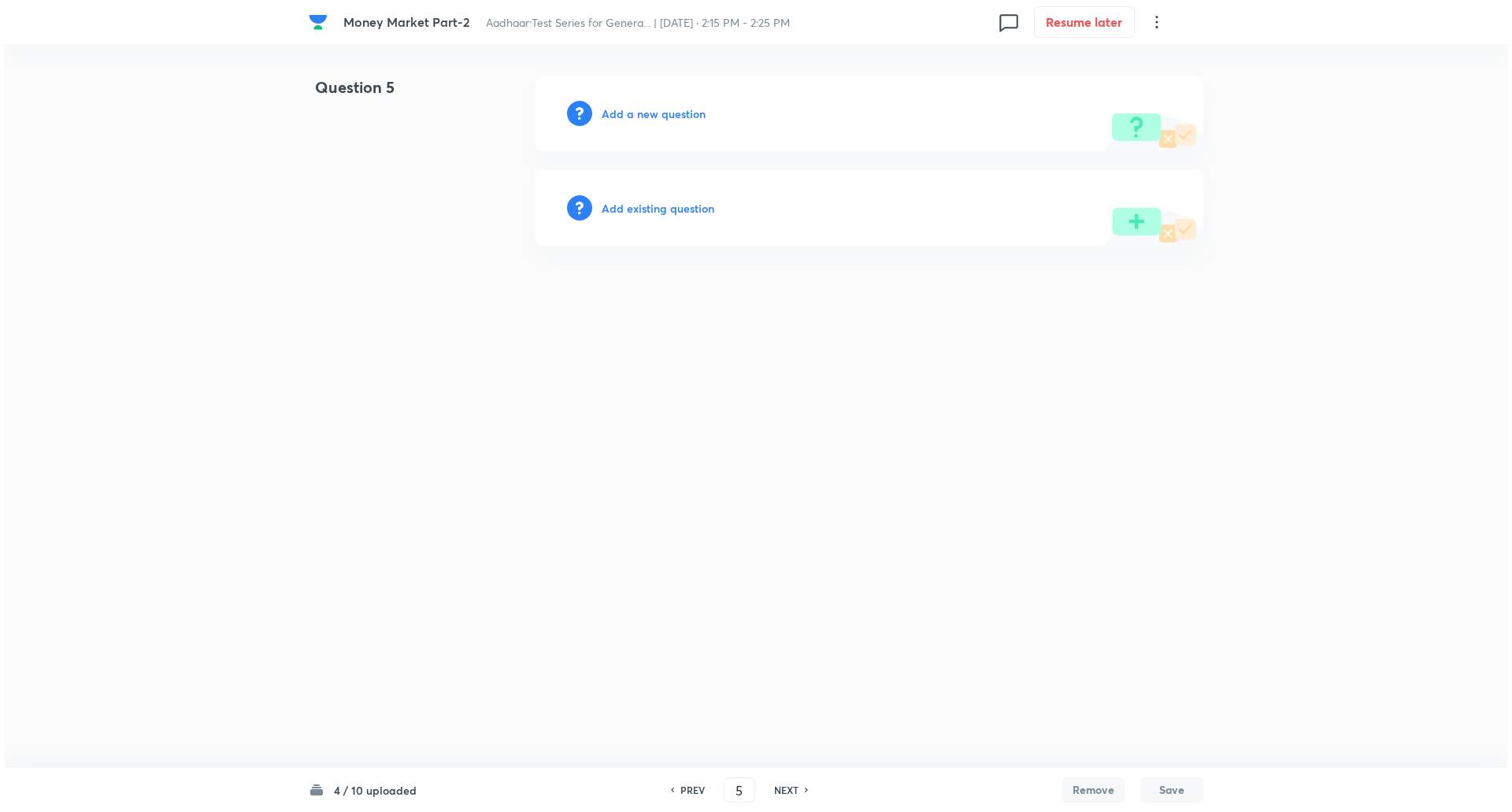
scroll to position [0, 0]
click at [667, 105] on h6 "Add a new question" at bounding box center [654, 113] width 104 height 17
click at [667, 105] on h6 "Choose a question type" at bounding box center [662, 113] width 121 height 17
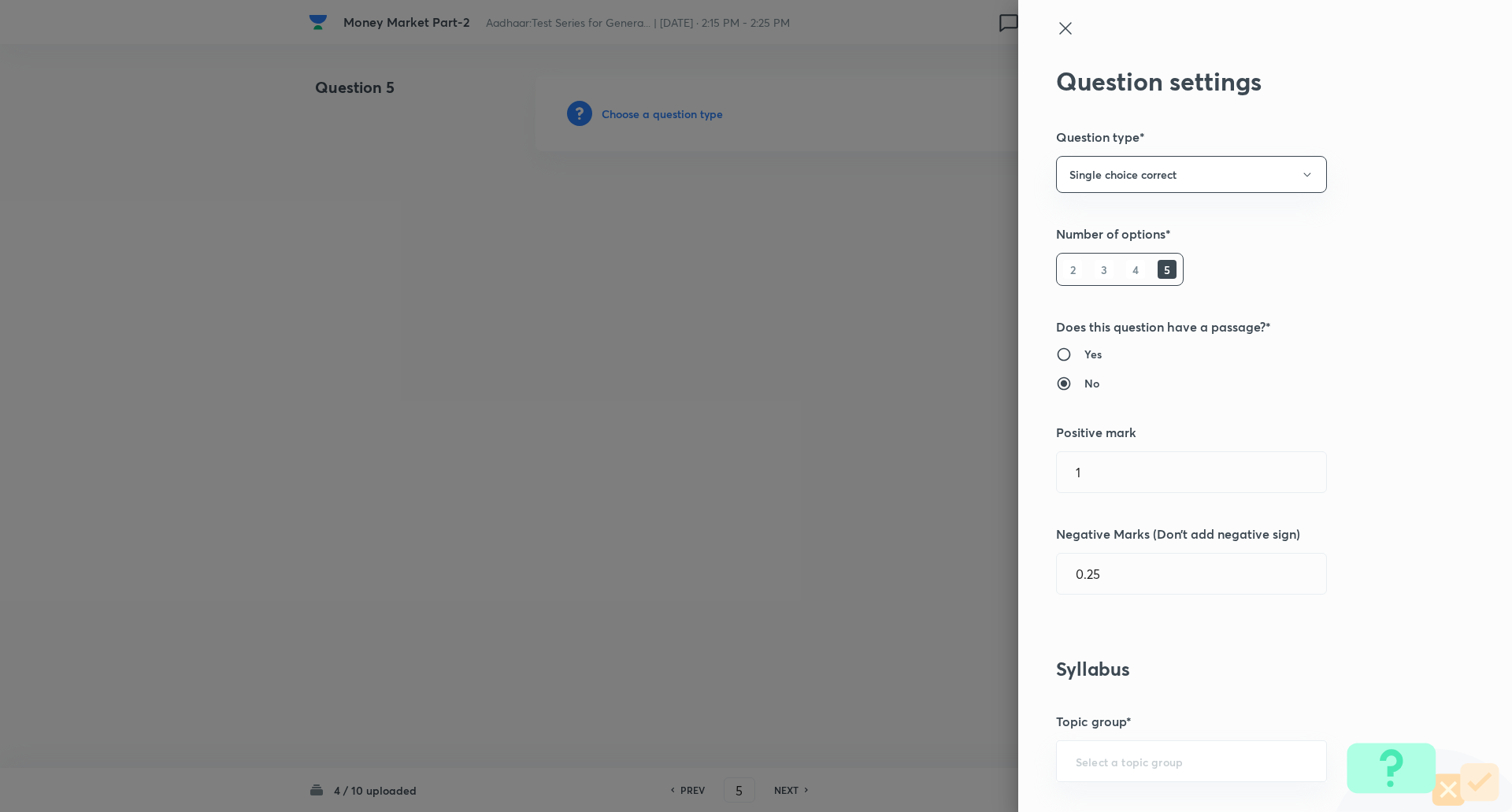
click at [667, 105] on div at bounding box center [756, 406] width 1512 height 812
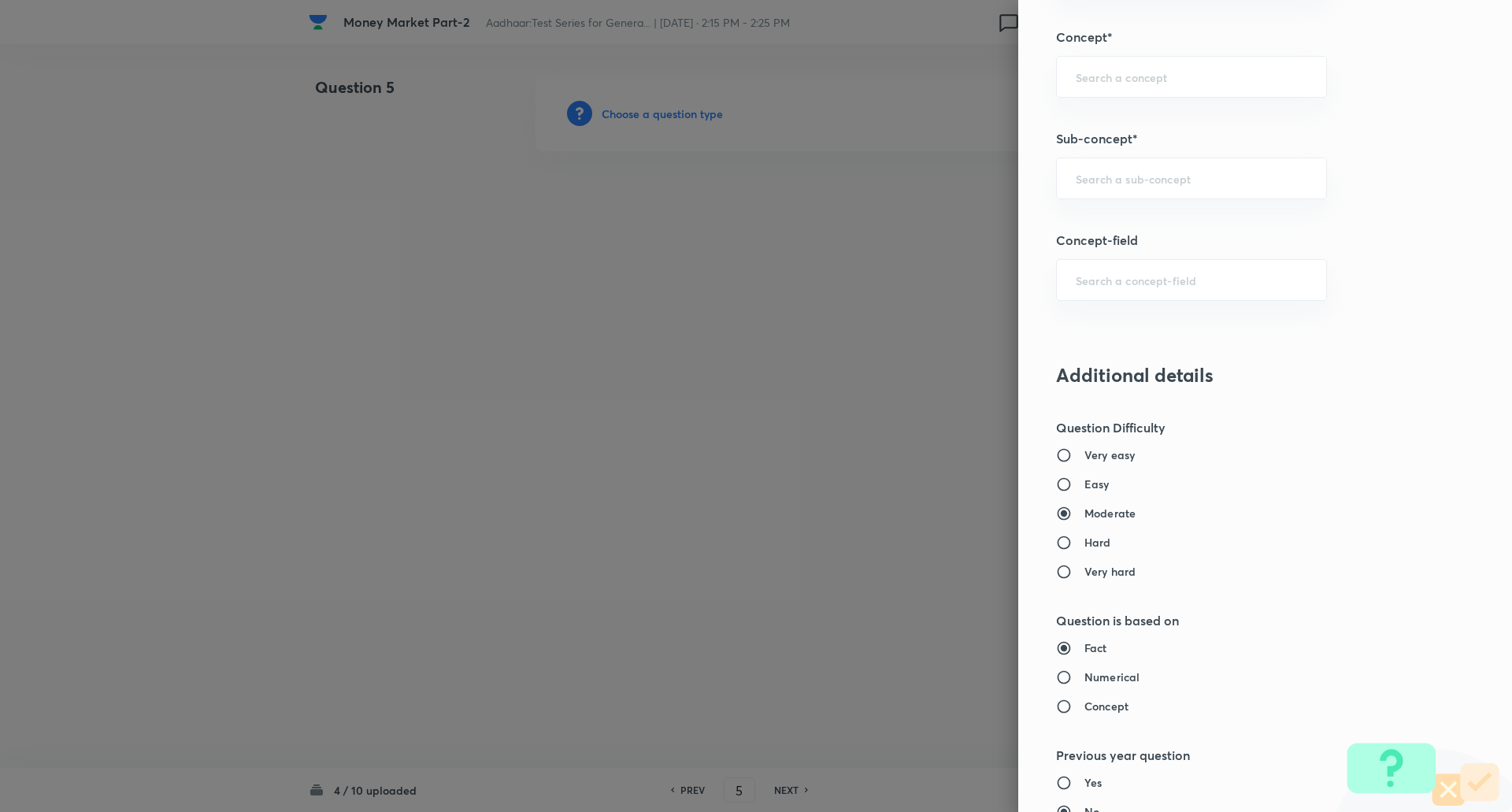
scroll to position [888, 0]
click at [1152, 167] on div "​" at bounding box center [1192, 178] width 271 height 41
click at [1135, 228] on li "Reserve Bank of India" at bounding box center [1180, 222] width 269 height 29
type input "Reserve Bank of India"
type input "Awareness"
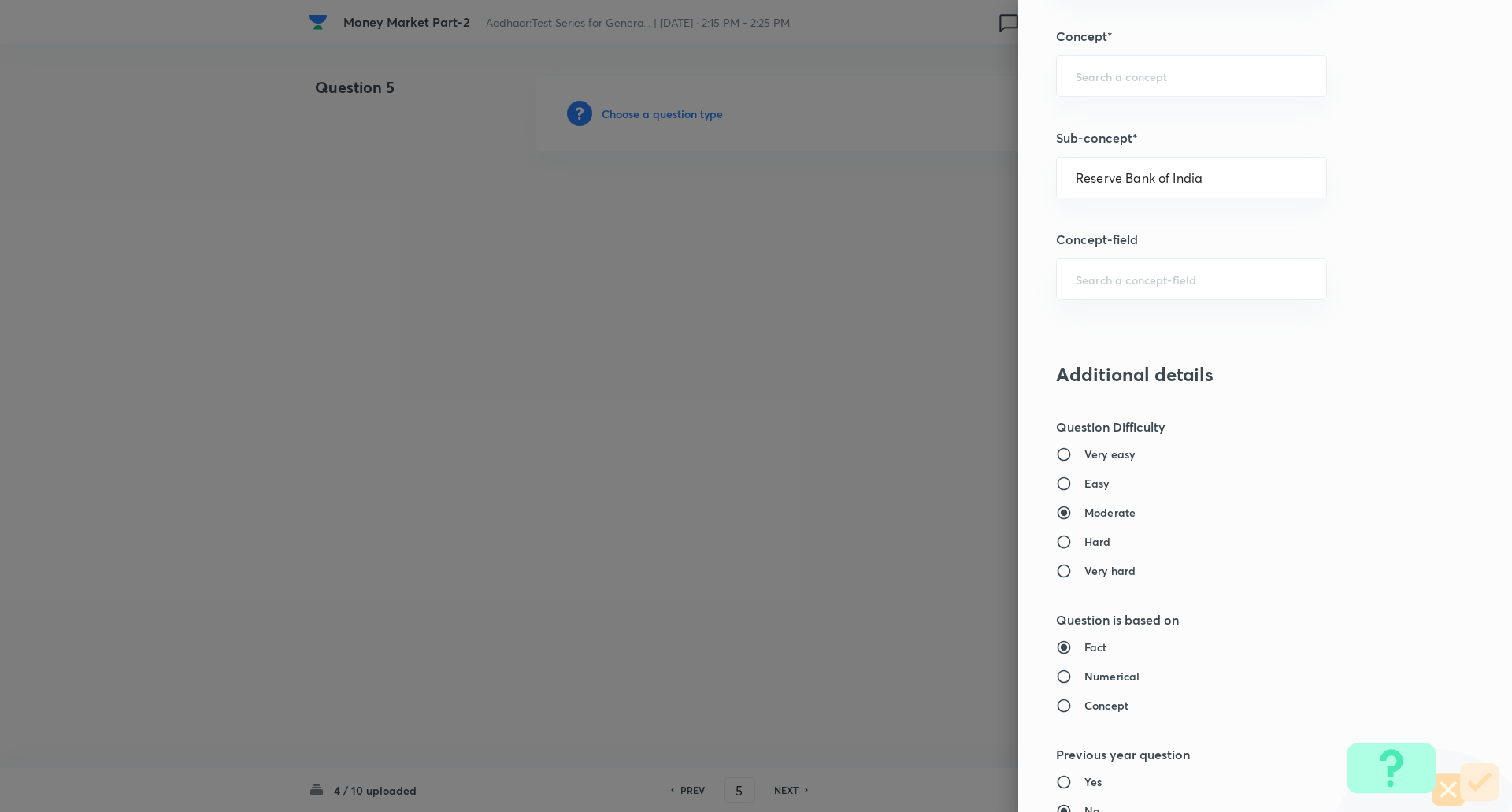
type input "Banking Awareness"
type input "Indian Banking System"
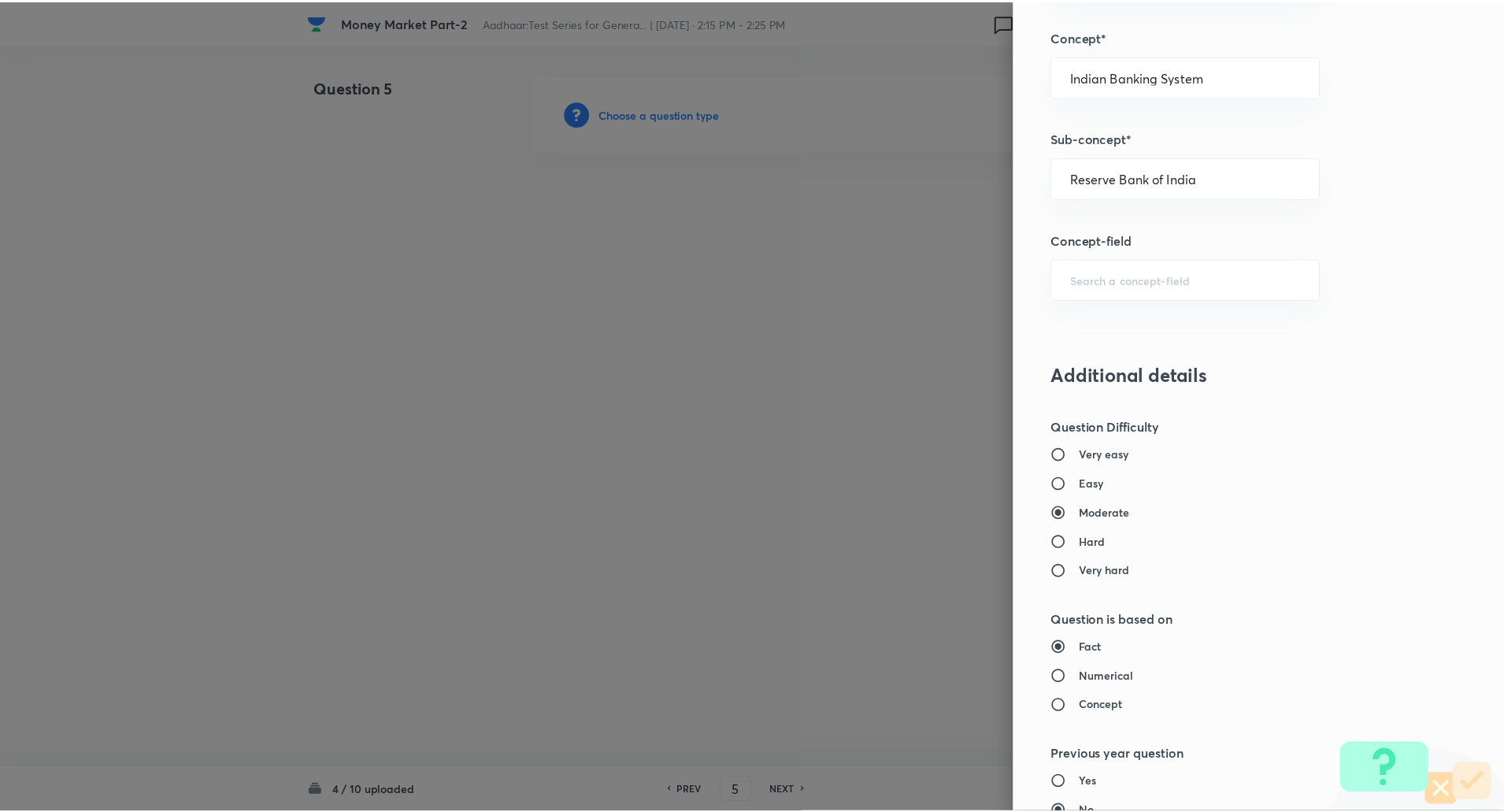
scroll to position [1335, 0]
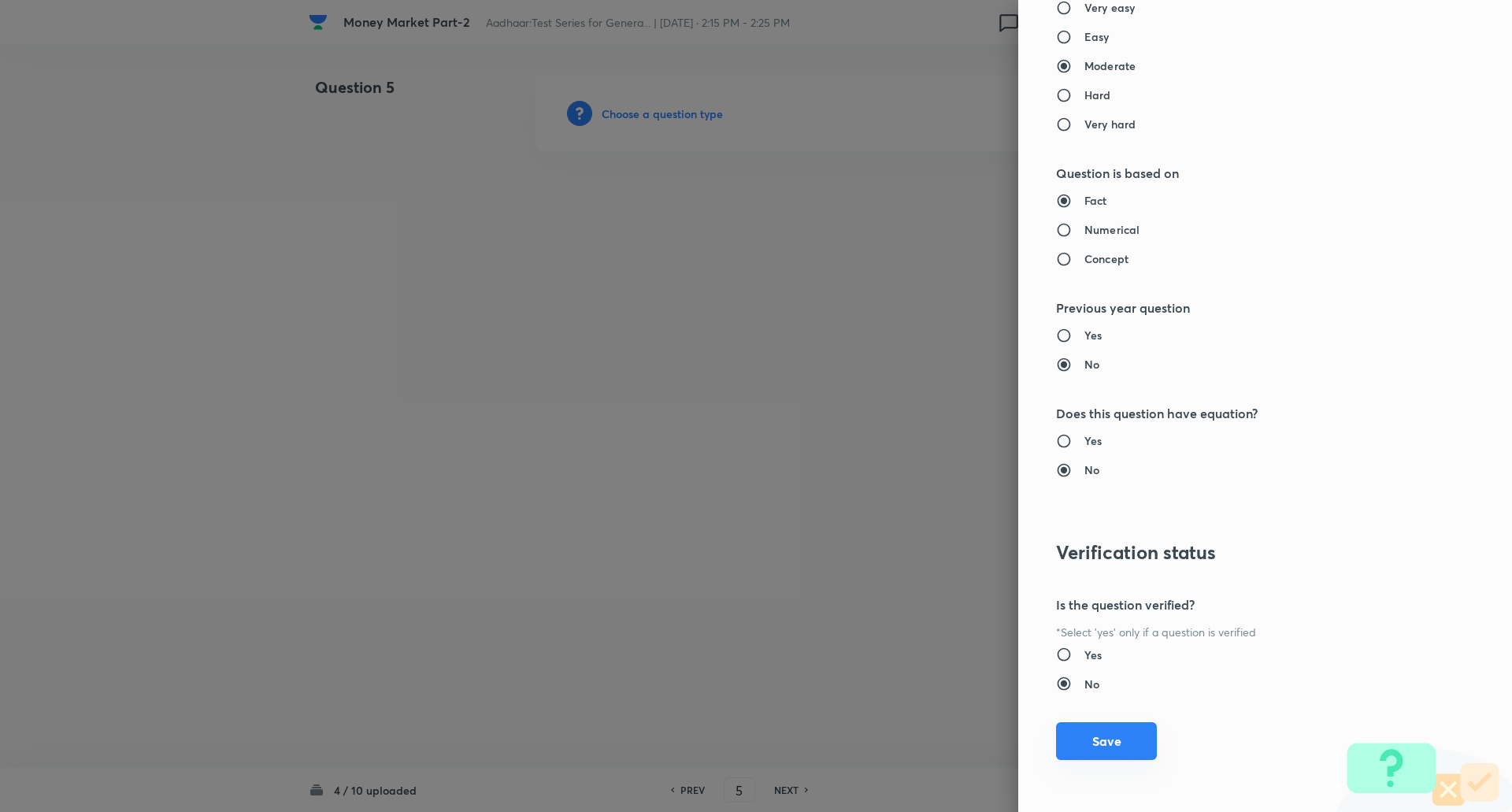
click at [1079, 753] on button "Save" at bounding box center [1106, 740] width 100 height 37
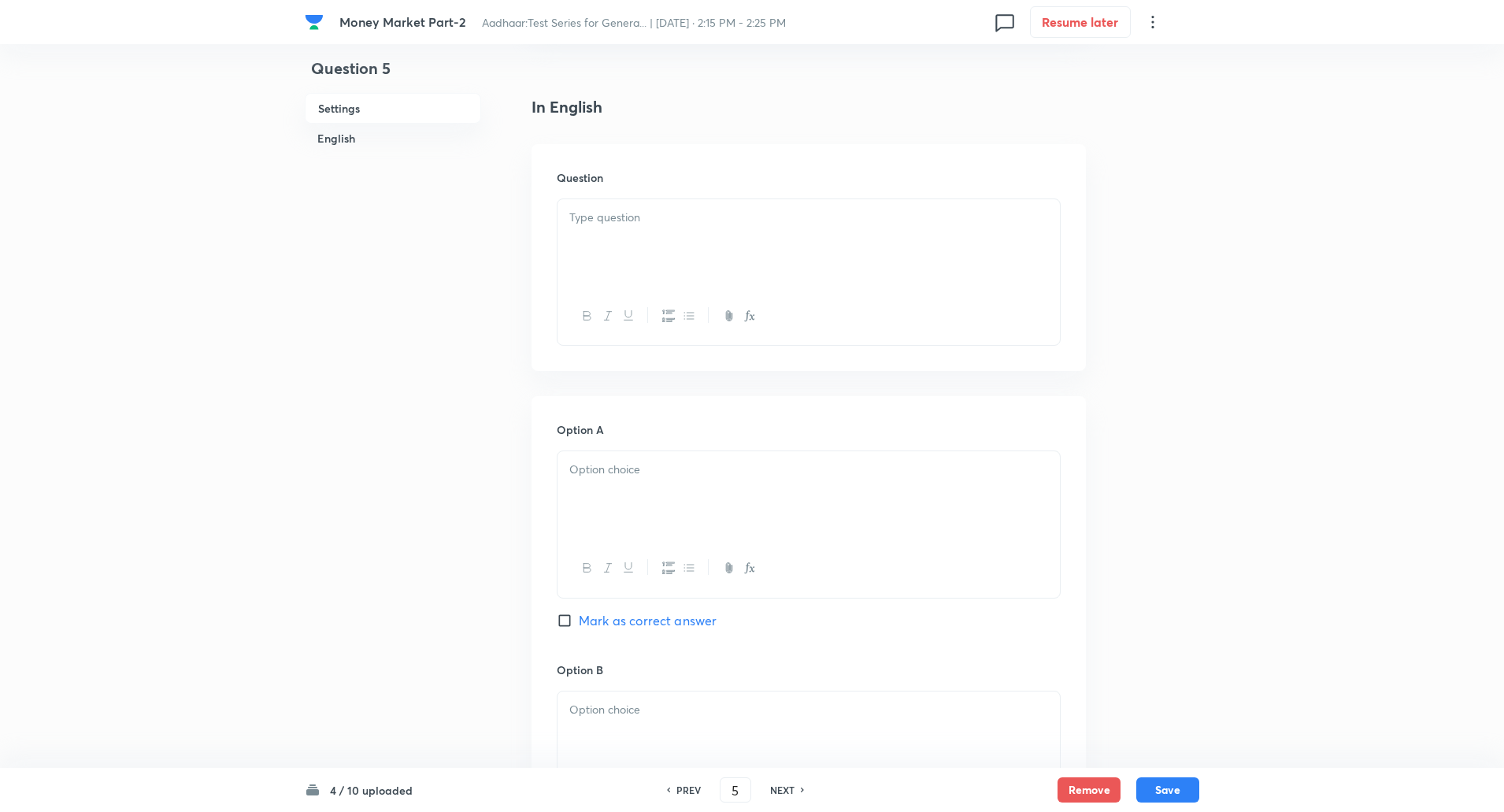
scroll to position [397, 0]
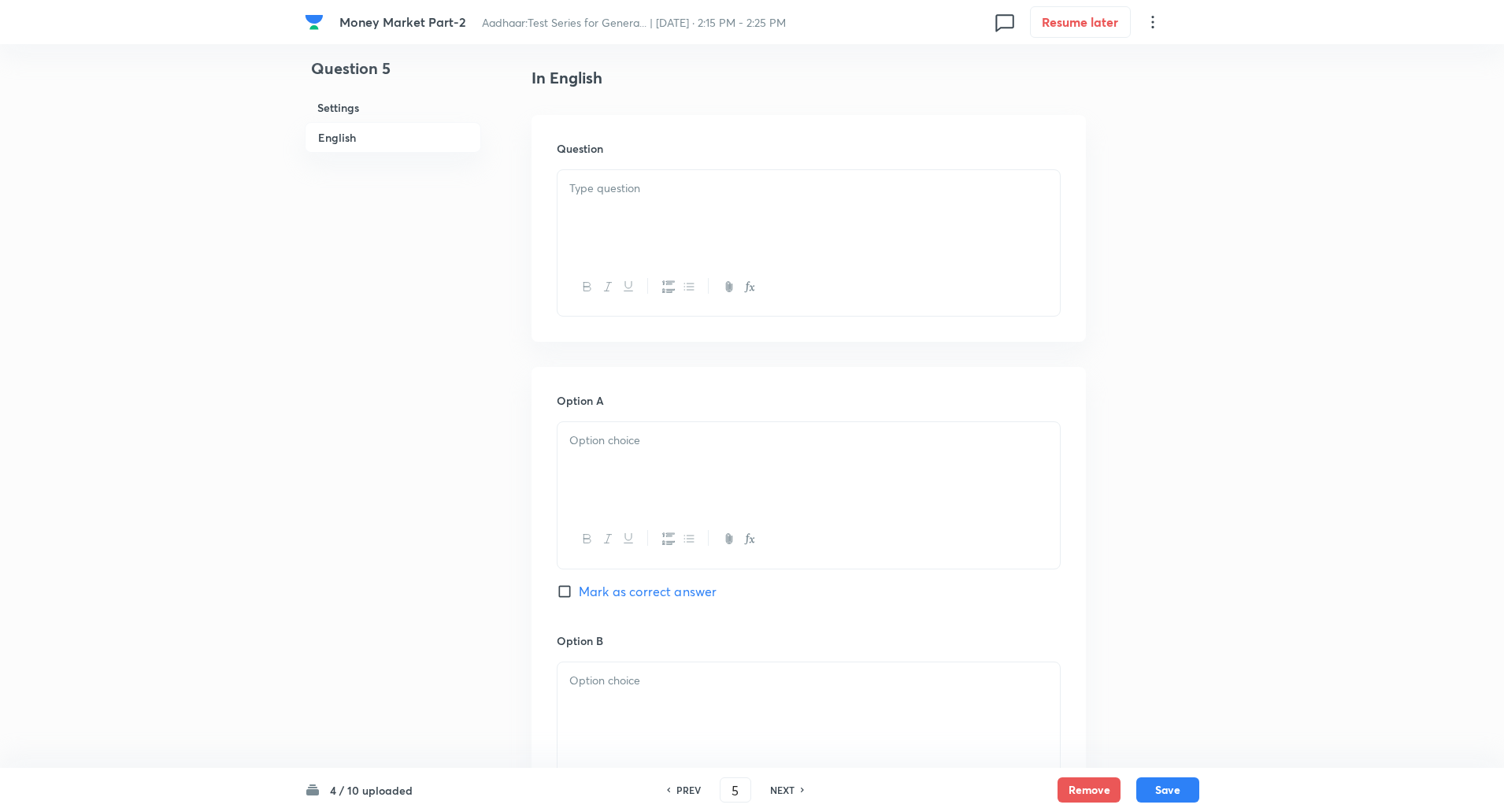
click at [756, 199] on div at bounding box center [809, 214] width 502 height 88
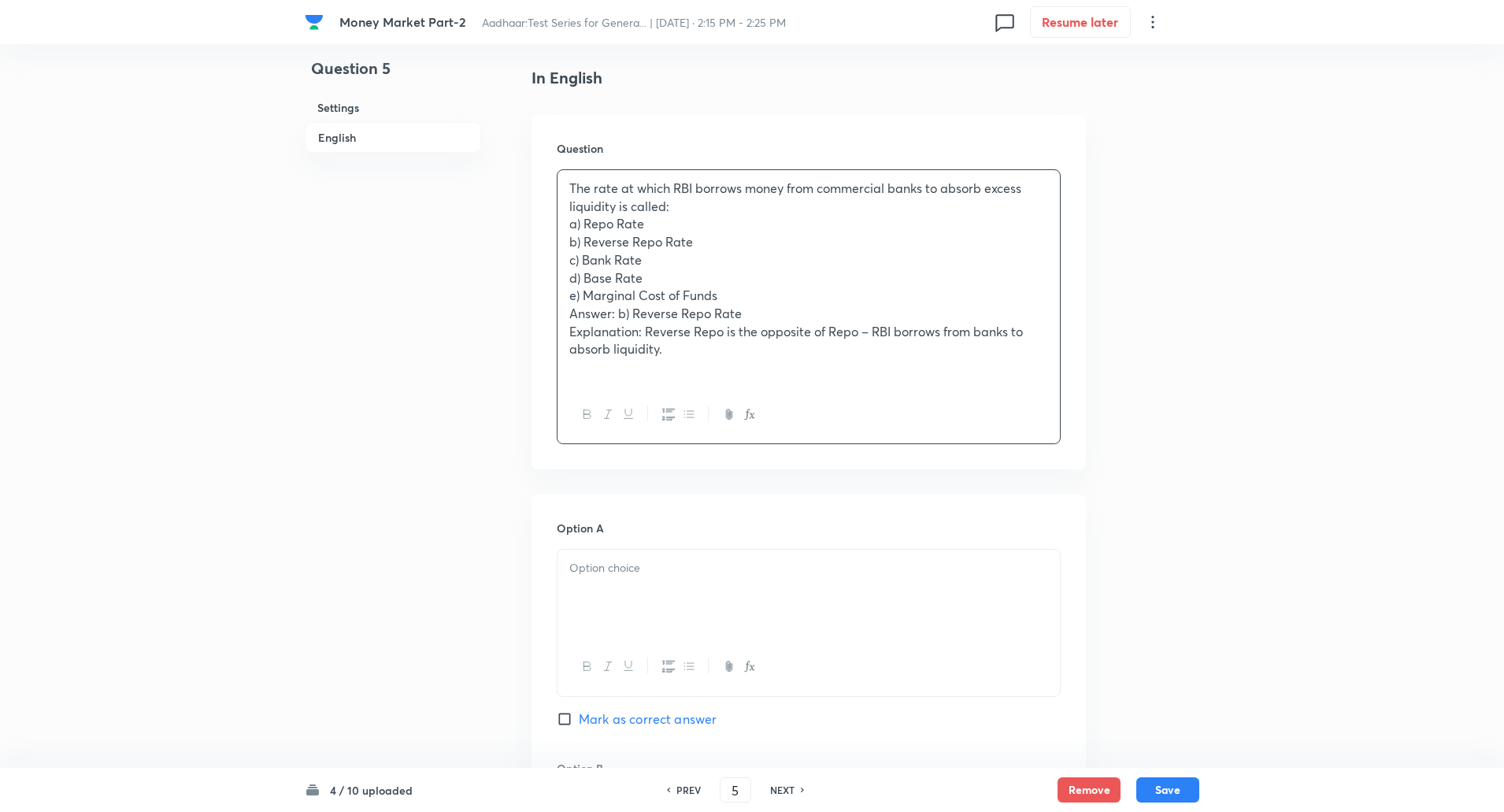
click at [709, 202] on p "The rate at which RBI borrows money from commercial banks to absorb excess liqu…" at bounding box center [808, 197] width 479 height 35
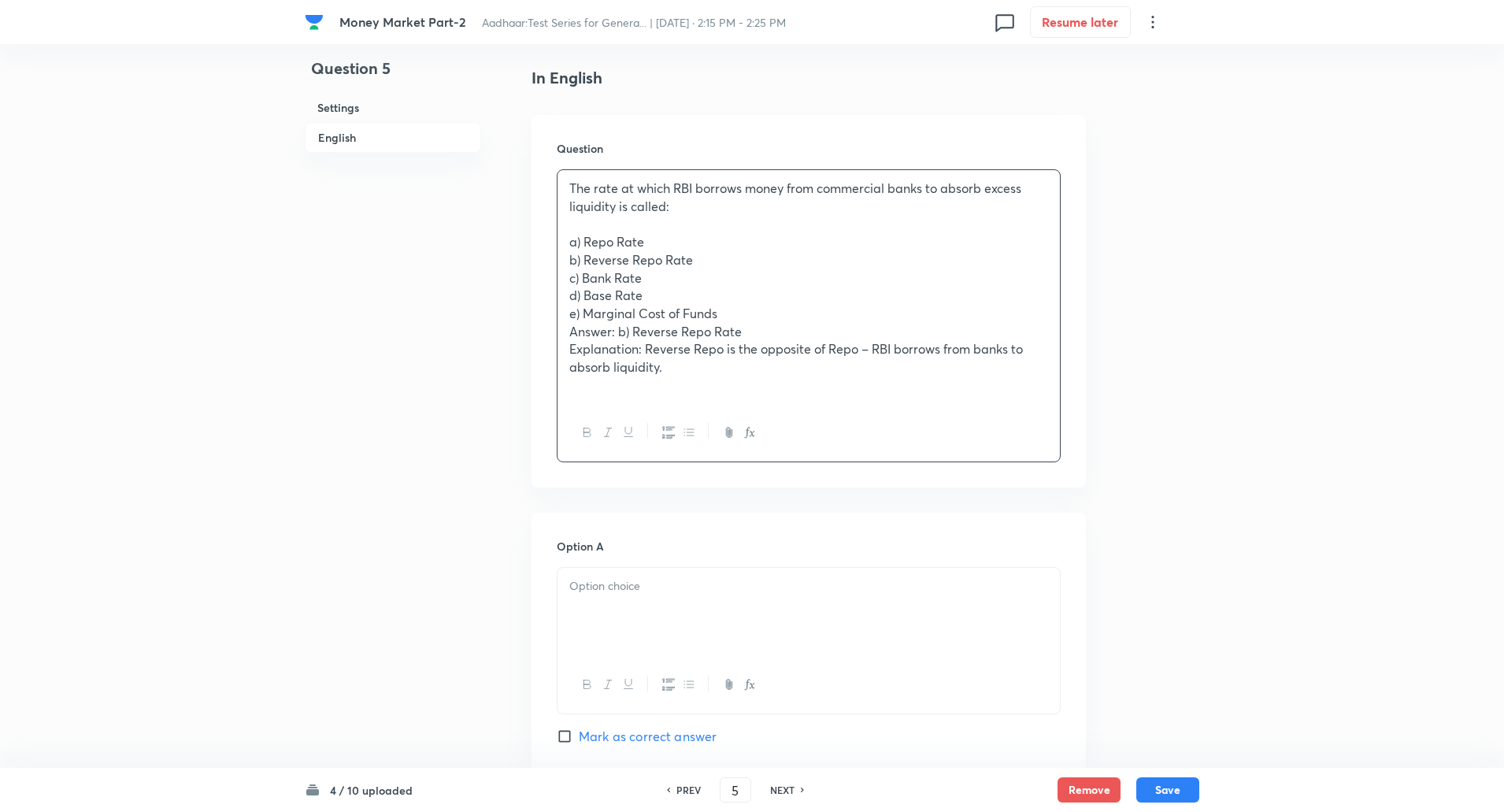
click at [562, 241] on div "The rate at which RBI borrows money from commercial banks to absorb excess liqu…" at bounding box center [809, 286] width 502 height 233
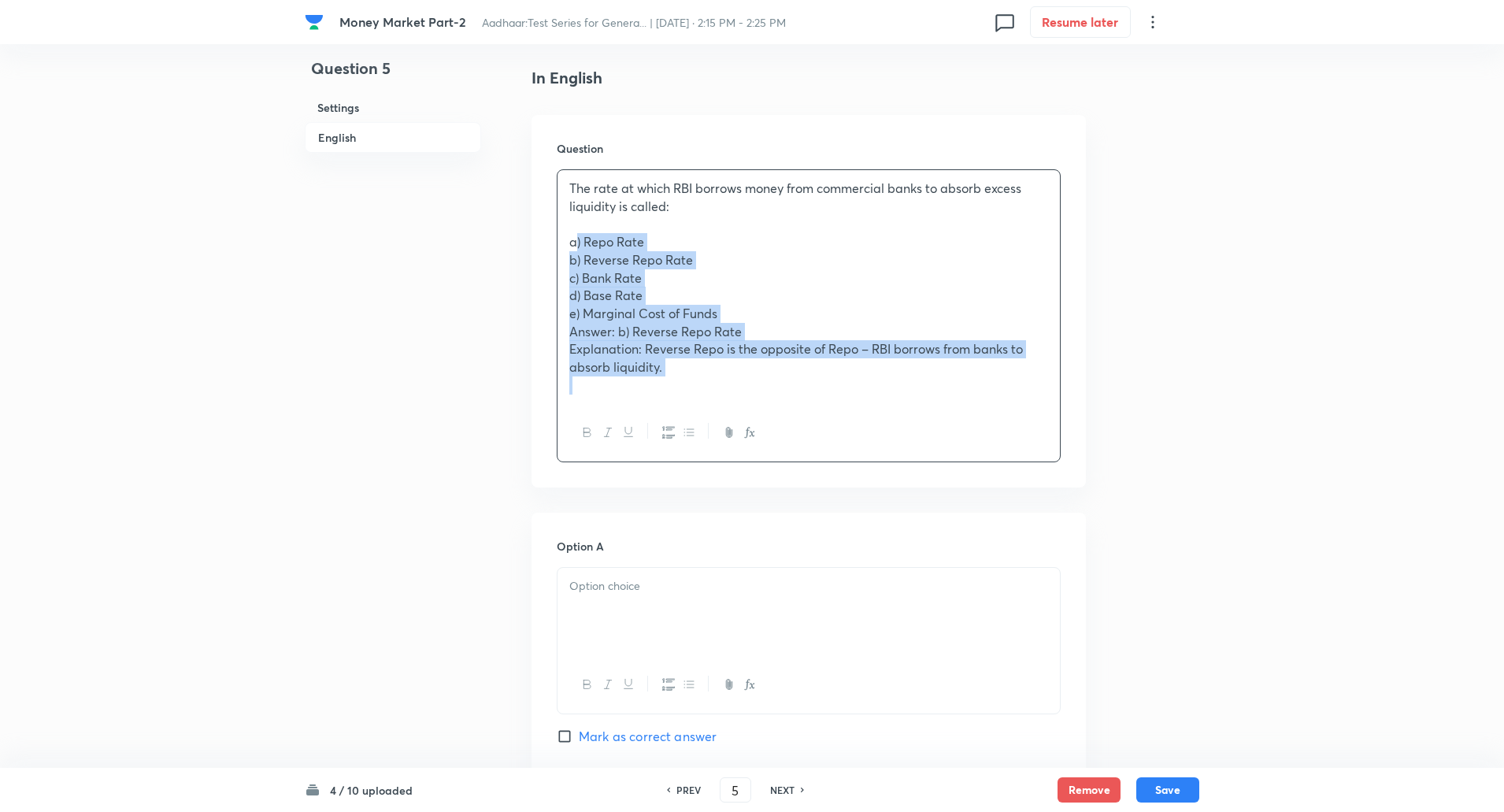
drag, startPoint x: 562, startPoint y: 241, endPoint x: 694, endPoint y: 461, distance: 256.6
click at [694, 461] on div "The rate at which RBI borrows money from commercial banks to absorb excess liqu…" at bounding box center [809, 316] width 504 height 293
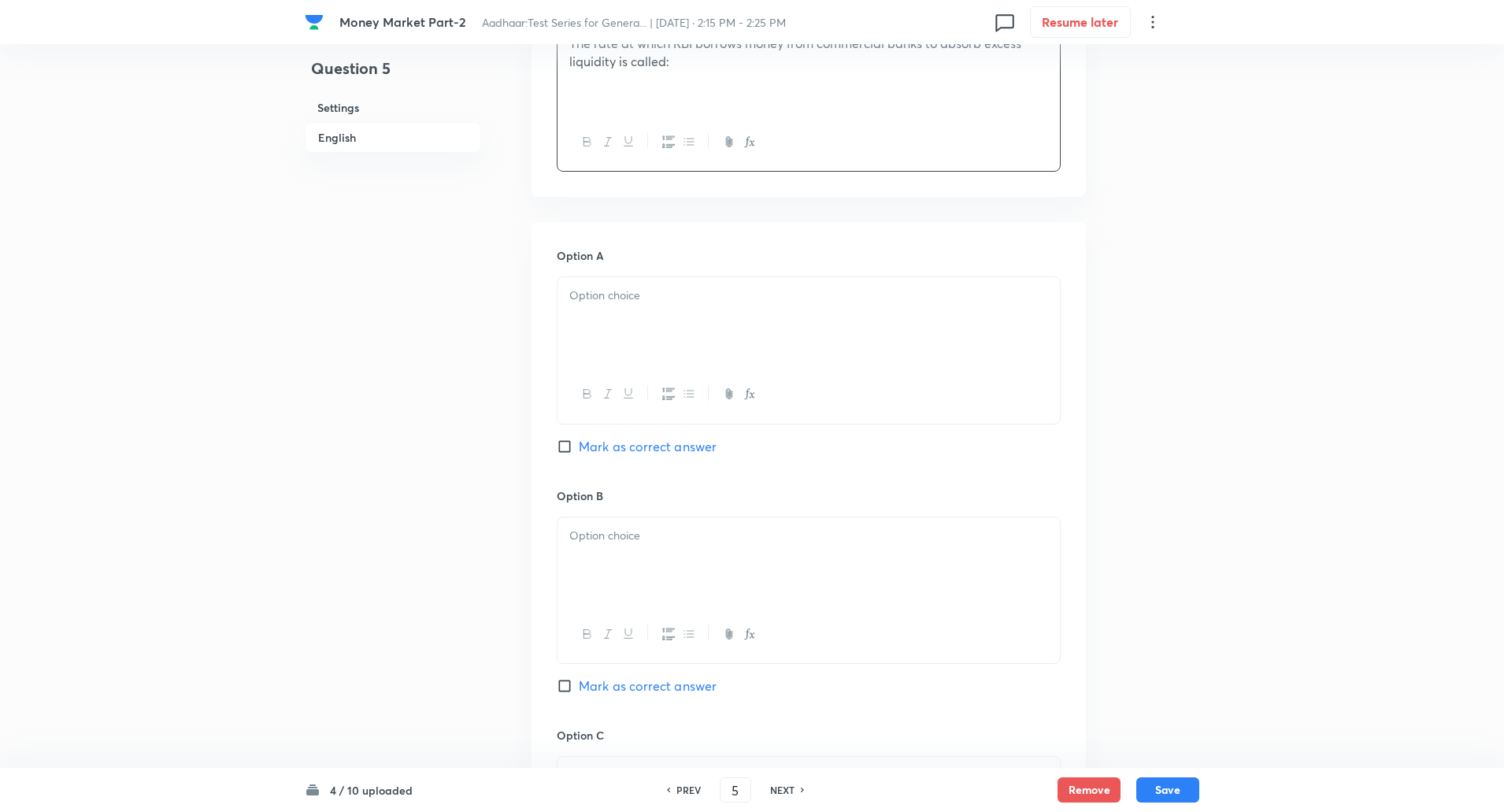
scroll to position [552, 0]
click at [685, 311] on div at bounding box center [809, 311] width 502 height 88
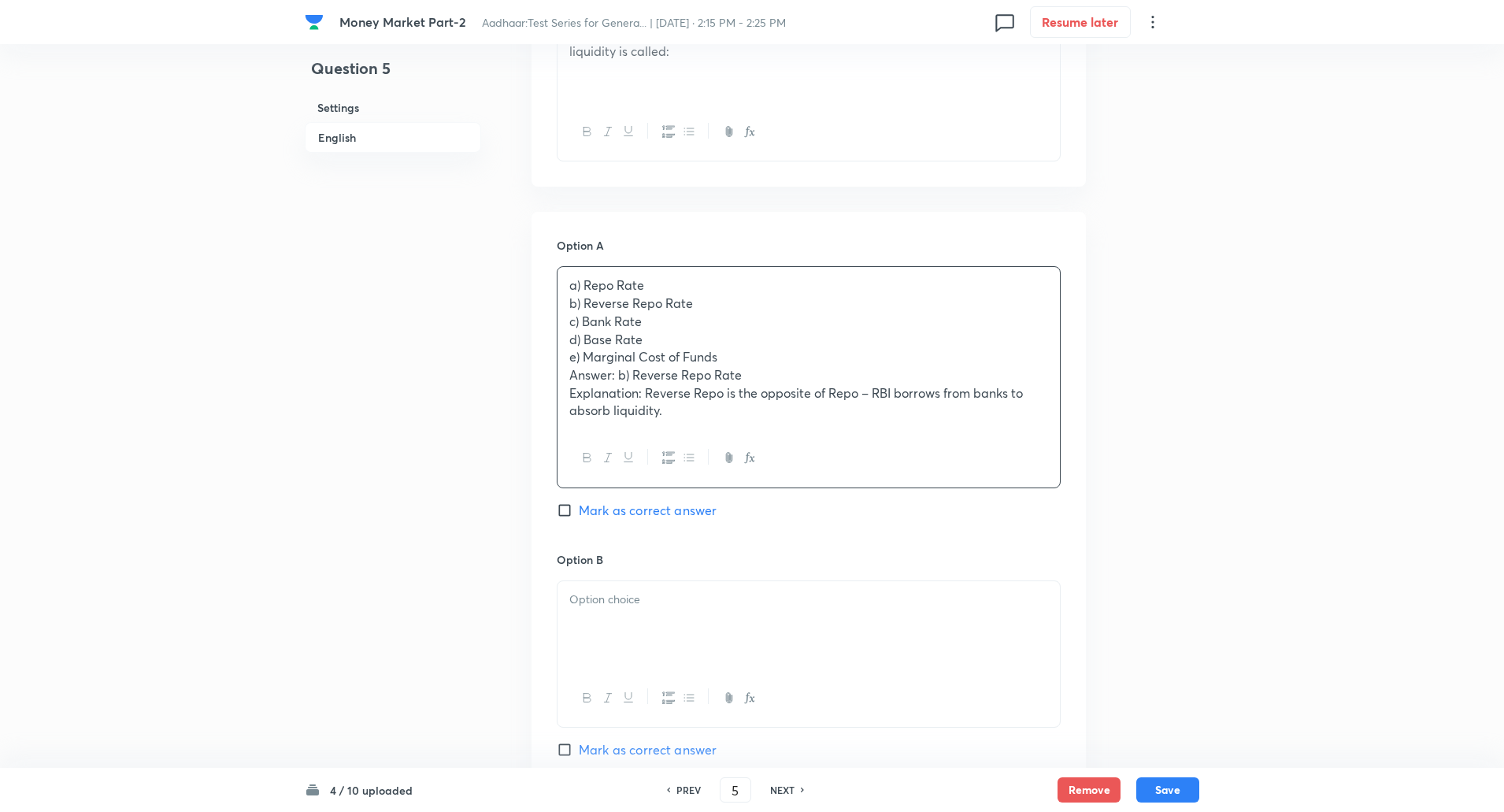
click at [569, 300] on p "b) Reverse Repo Rate" at bounding box center [808, 304] width 479 height 18
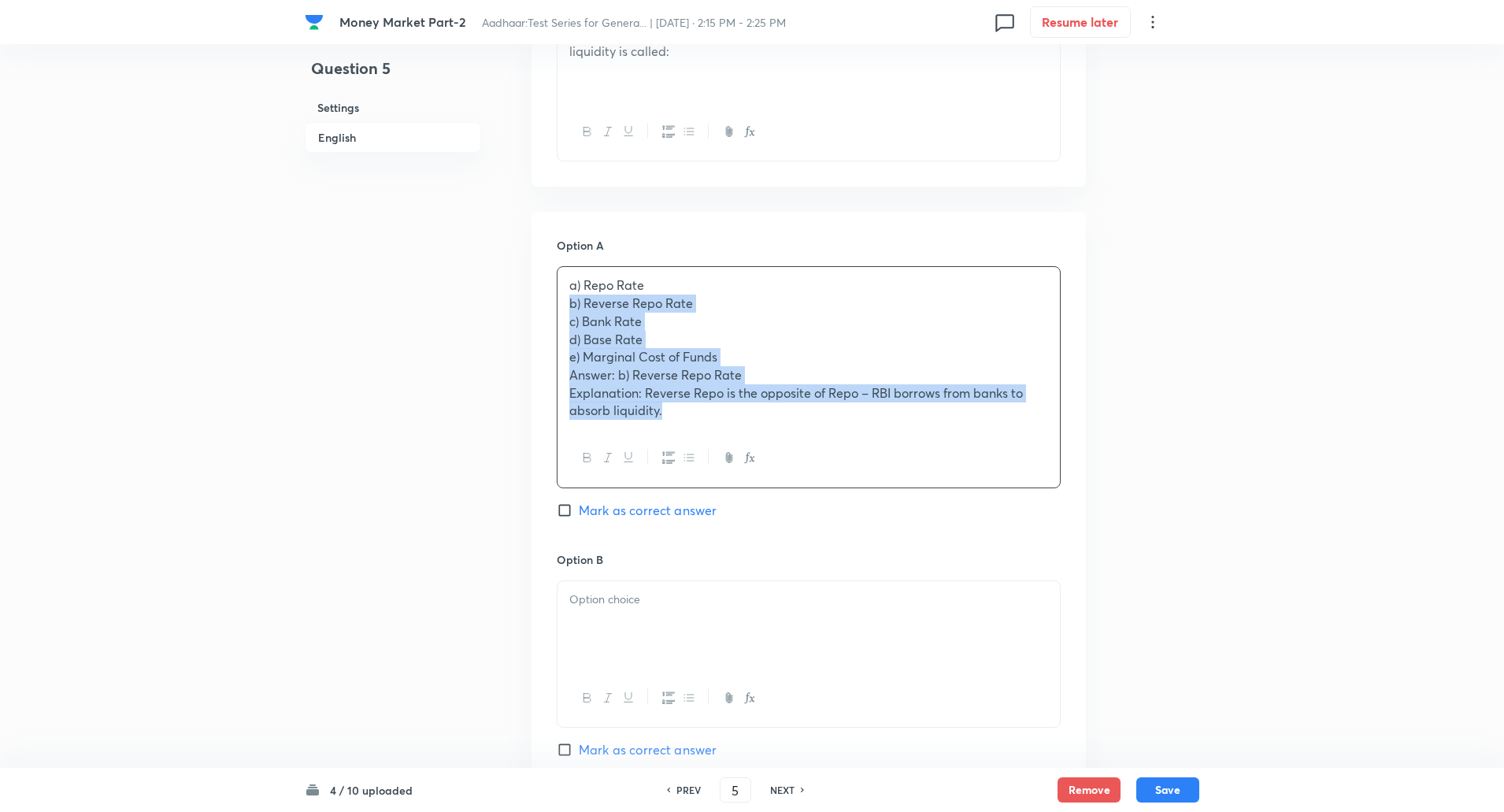
drag, startPoint x: 569, startPoint y: 300, endPoint x: 689, endPoint y: 471, distance: 208.9
click at [689, 471] on div "a) Repo Rate b) Reverse Repo Rate c) Bank Rate d) Base Rate e) Marginal Cost of…" at bounding box center [809, 377] width 504 height 222
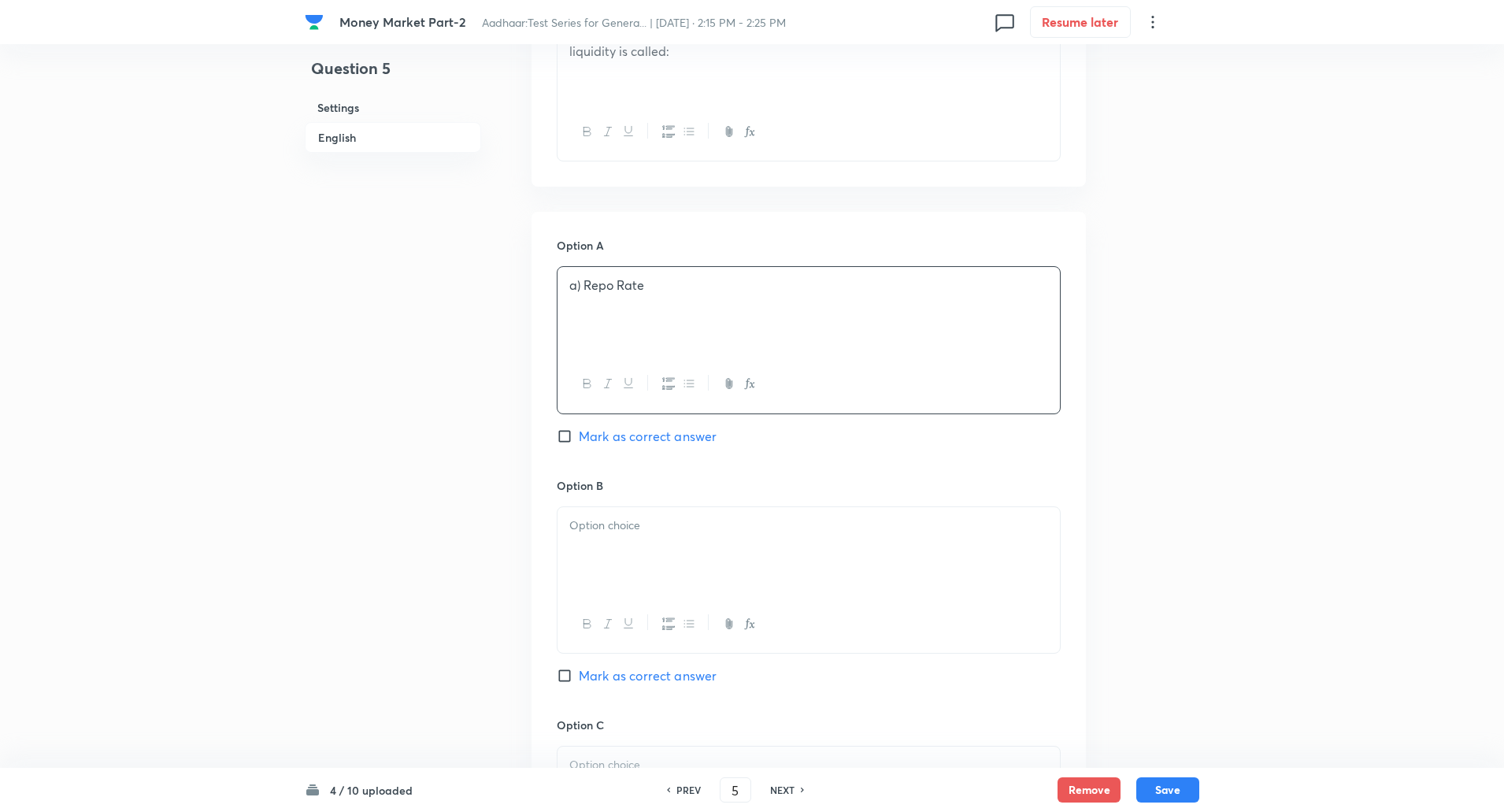
click at [580, 290] on p "a) Repo Rate" at bounding box center [808, 285] width 479 height 18
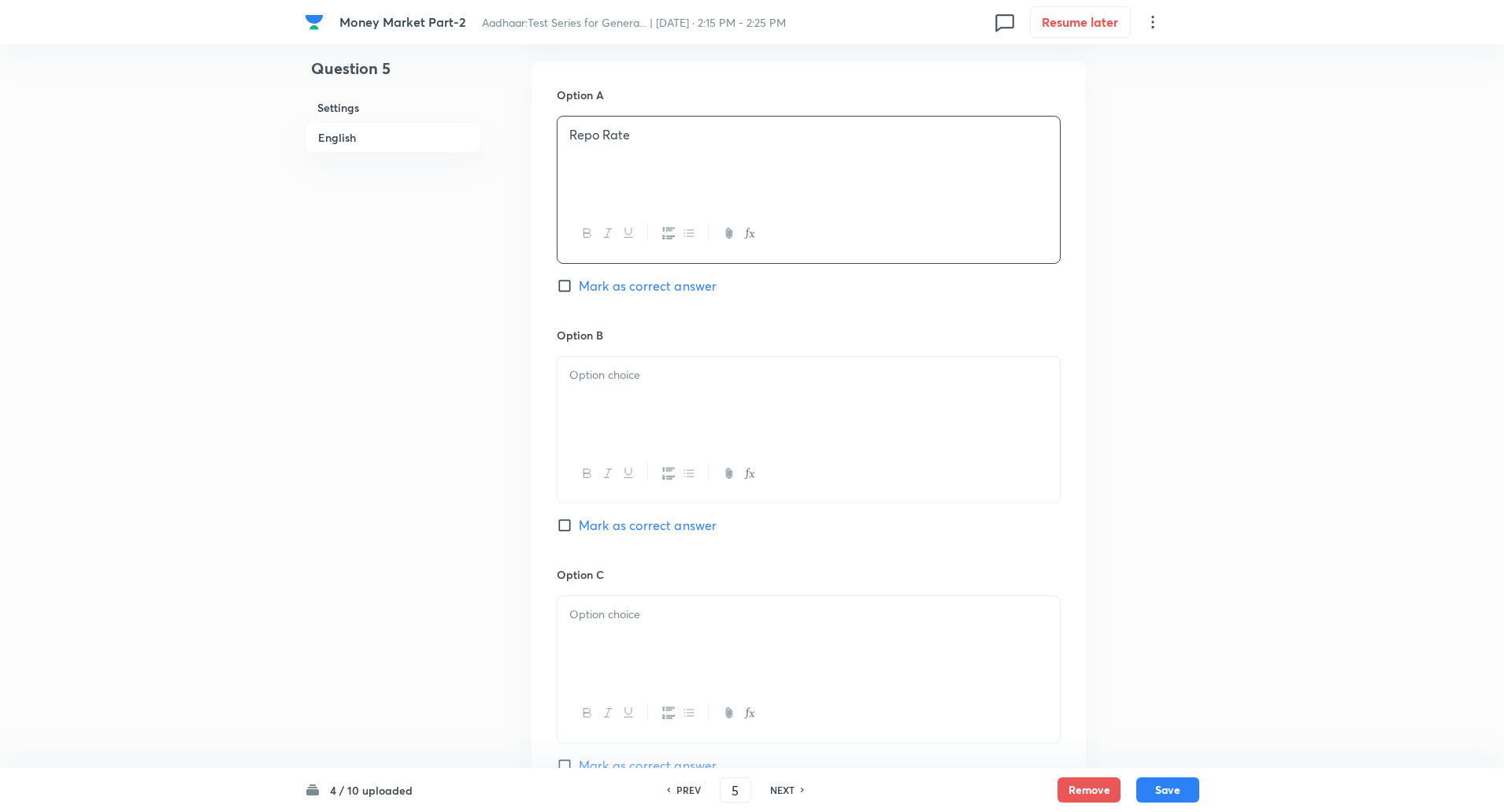
scroll to position [715, 0]
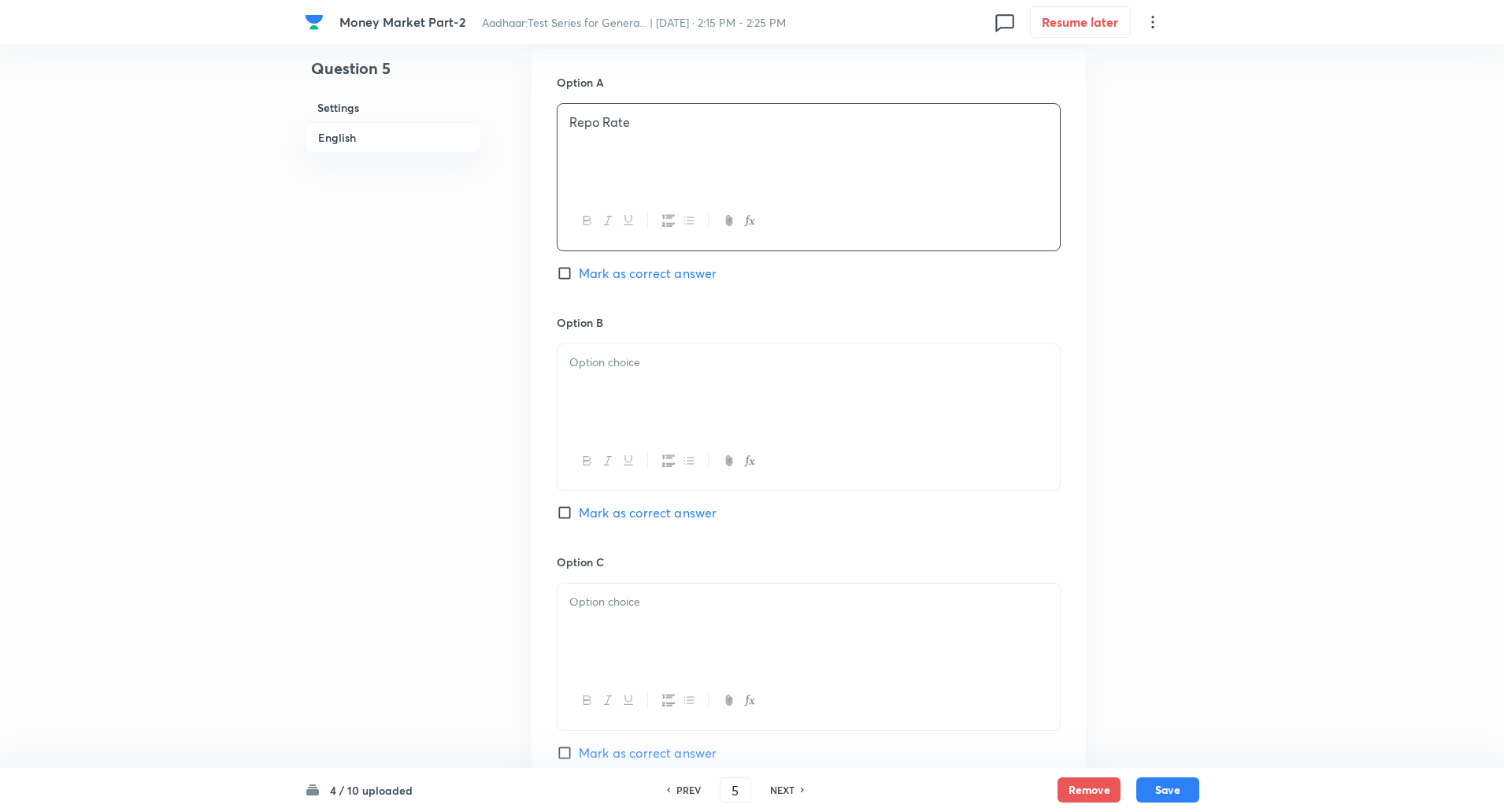
click at [577, 390] on div at bounding box center [809, 388] width 502 height 88
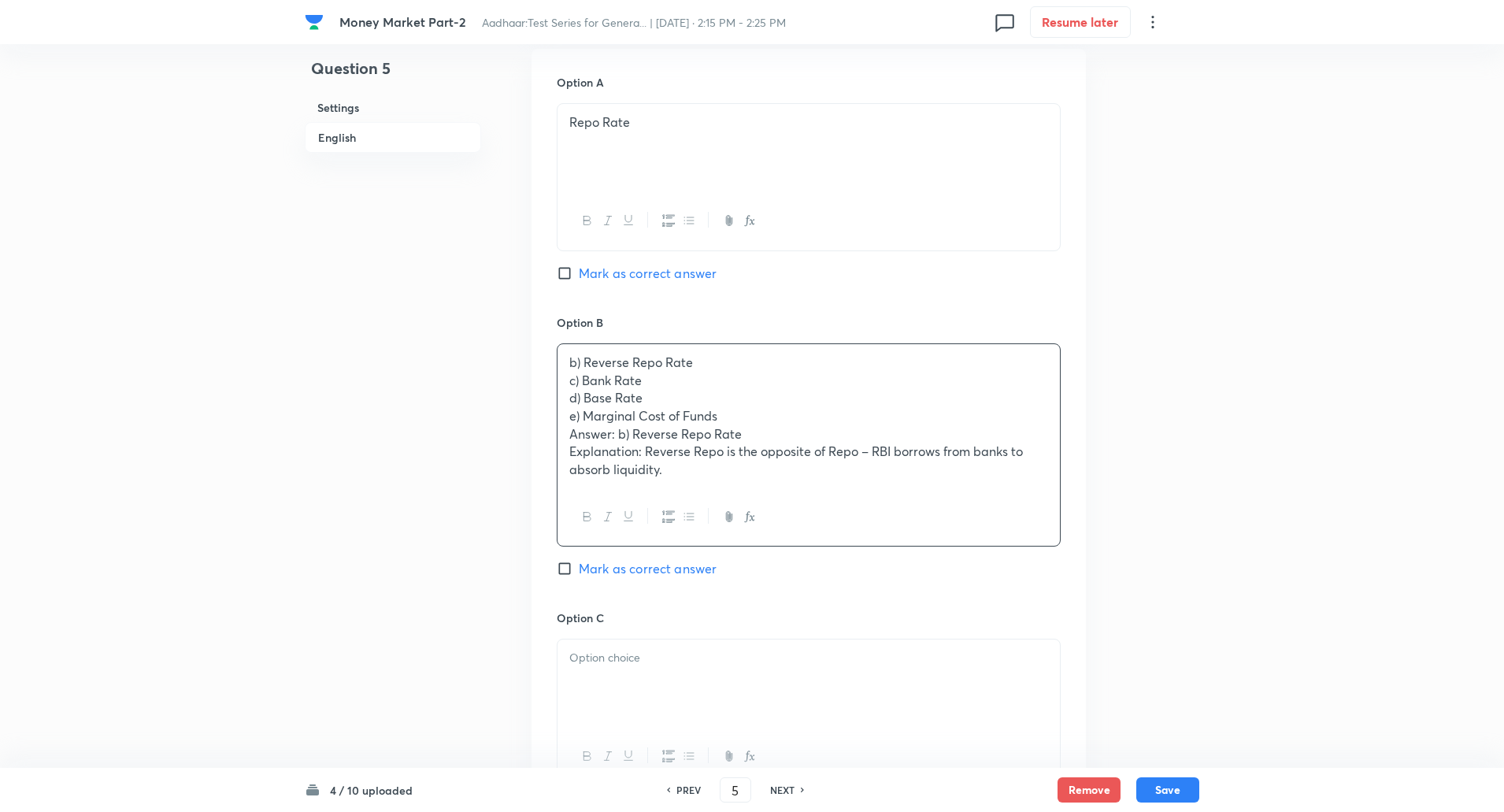
click at [564, 386] on div "b) Reverse Repo Rate c) Bank Rate d) Base Rate e) Marginal Cost of Funds Answer…" at bounding box center [809, 416] width 502 height 144
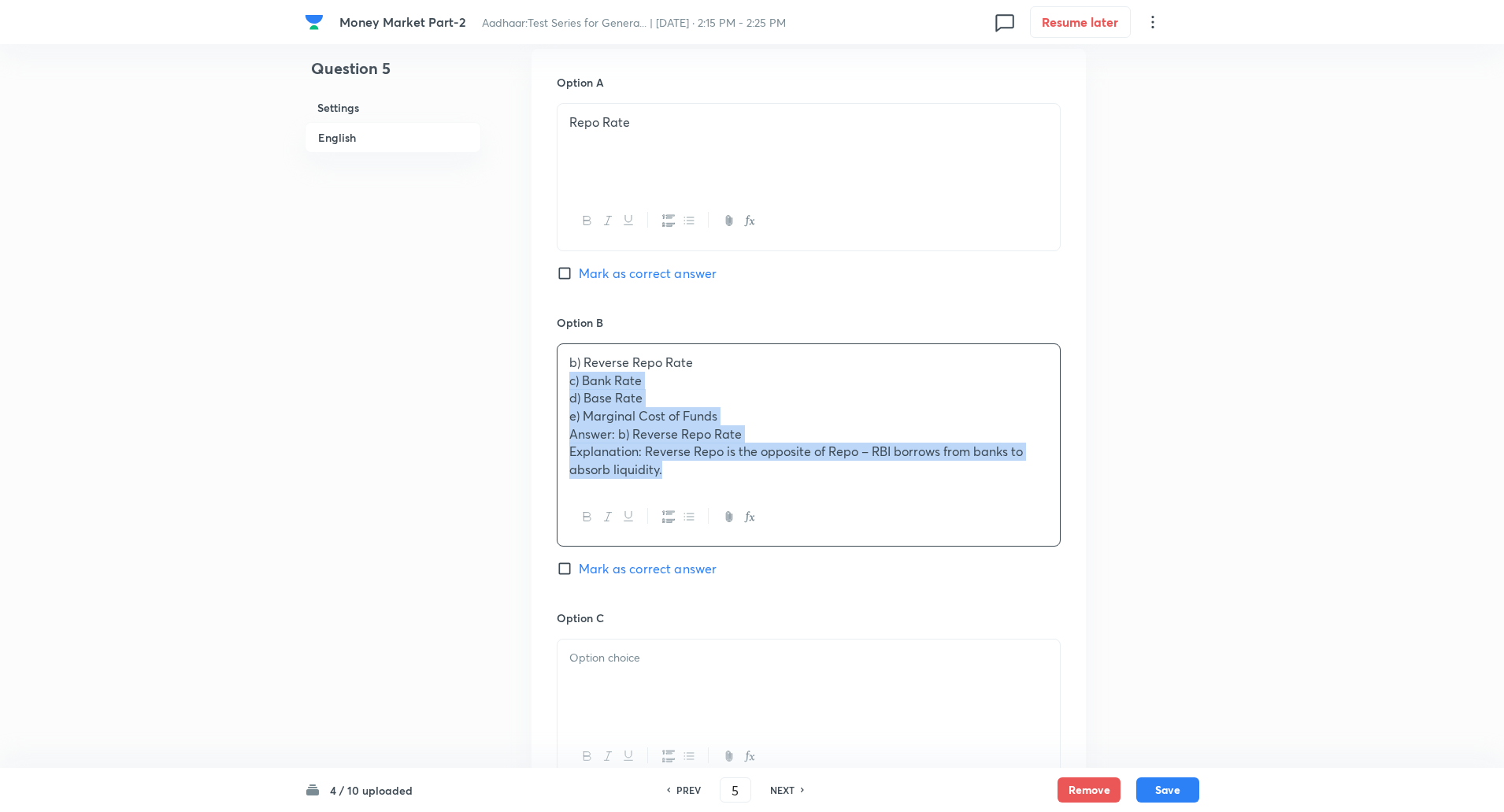
drag, startPoint x: 562, startPoint y: 386, endPoint x: 757, endPoint y: 526, distance: 240.1
click at [757, 526] on div "b) Reverse Repo Rate c) Bank Rate d) Base Rate e) Marginal Cost of Funds Answer…" at bounding box center [809, 445] width 504 height 203
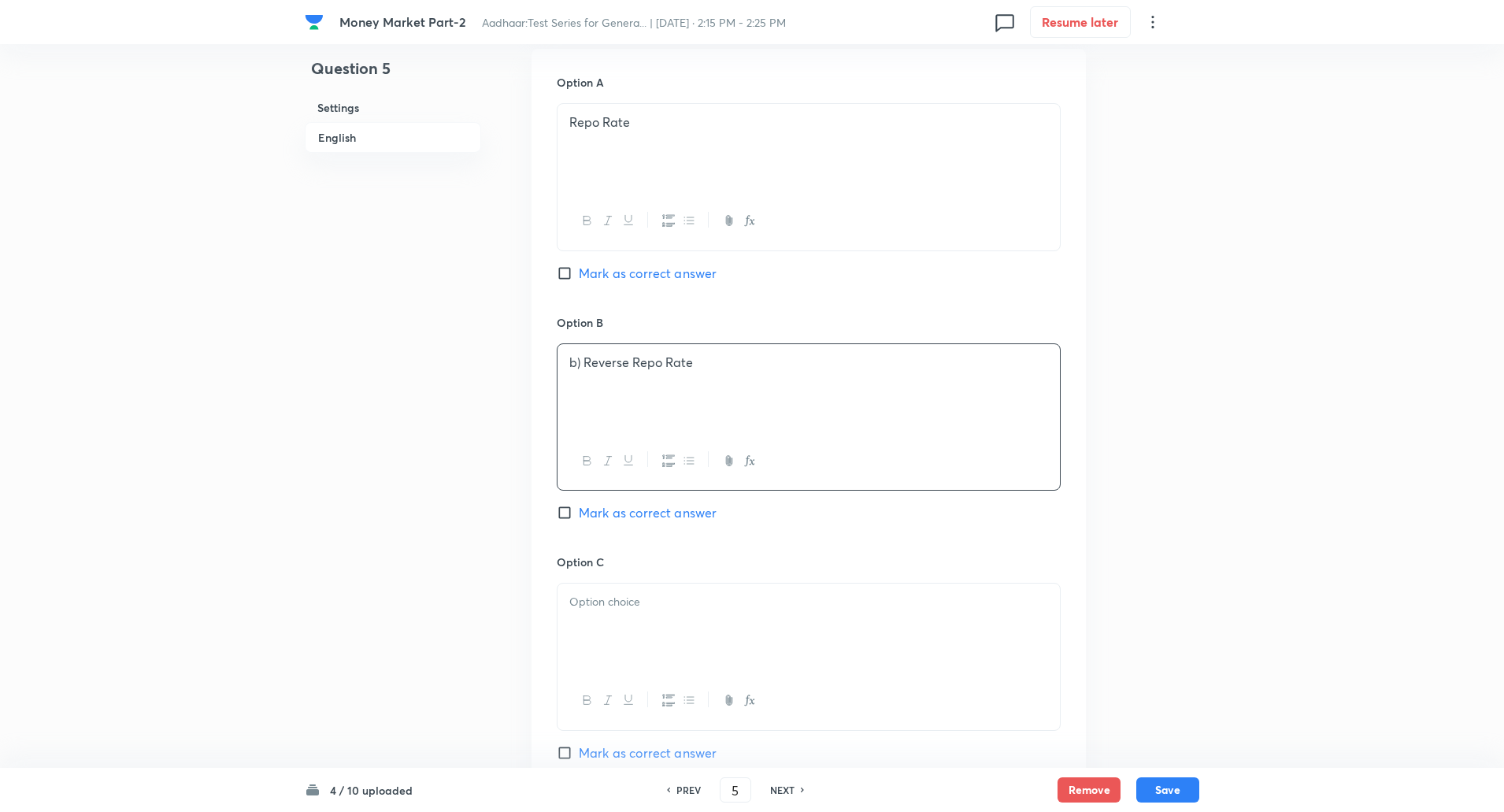
click at [583, 360] on p "b) Reverse Repo Rate" at bounding box center [808, 363] width 479 height 18
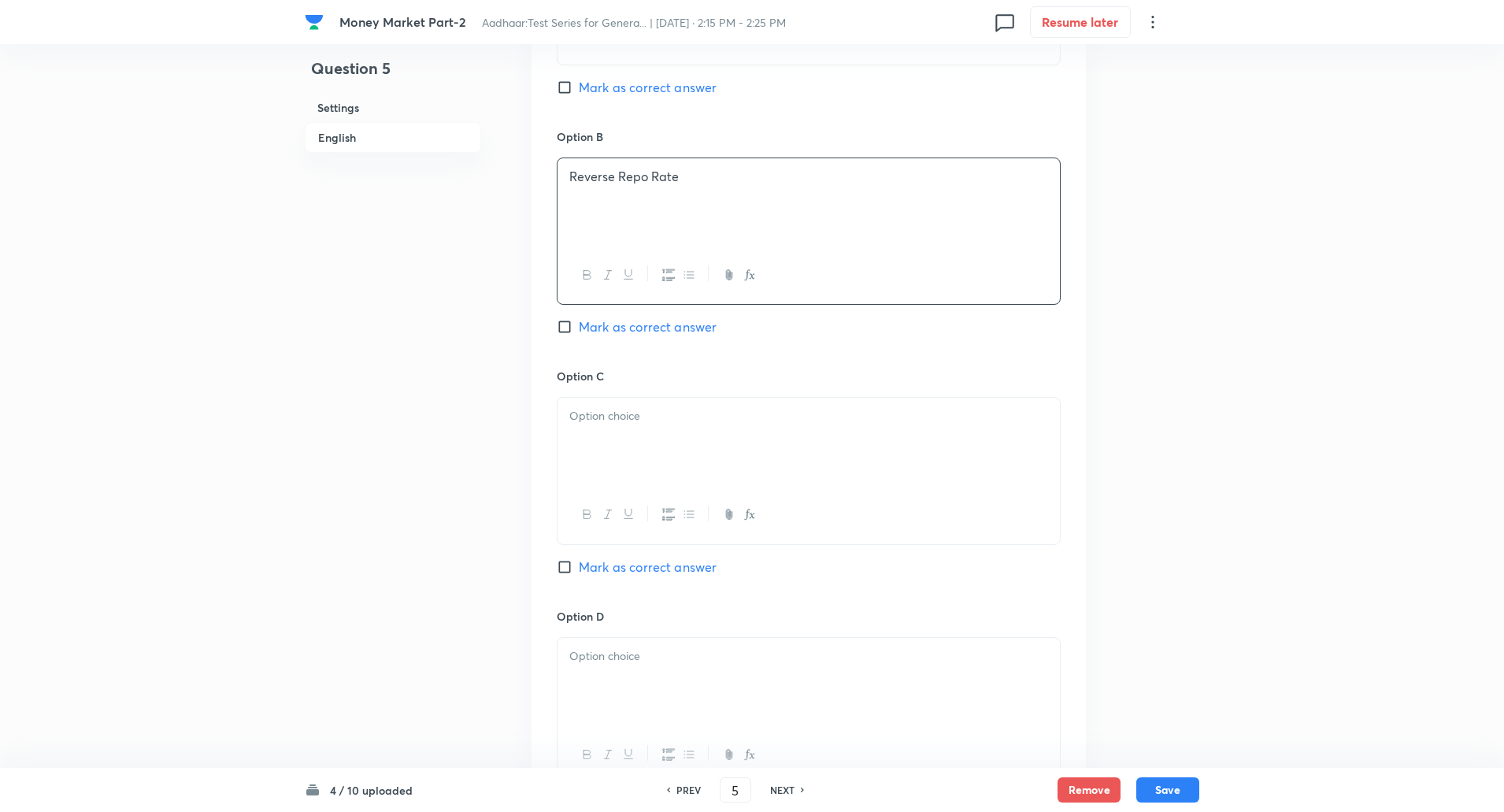
scroll to position [901, 0]
click at [579, 417] on p at bounding box center [808, 415] width 479 height 18
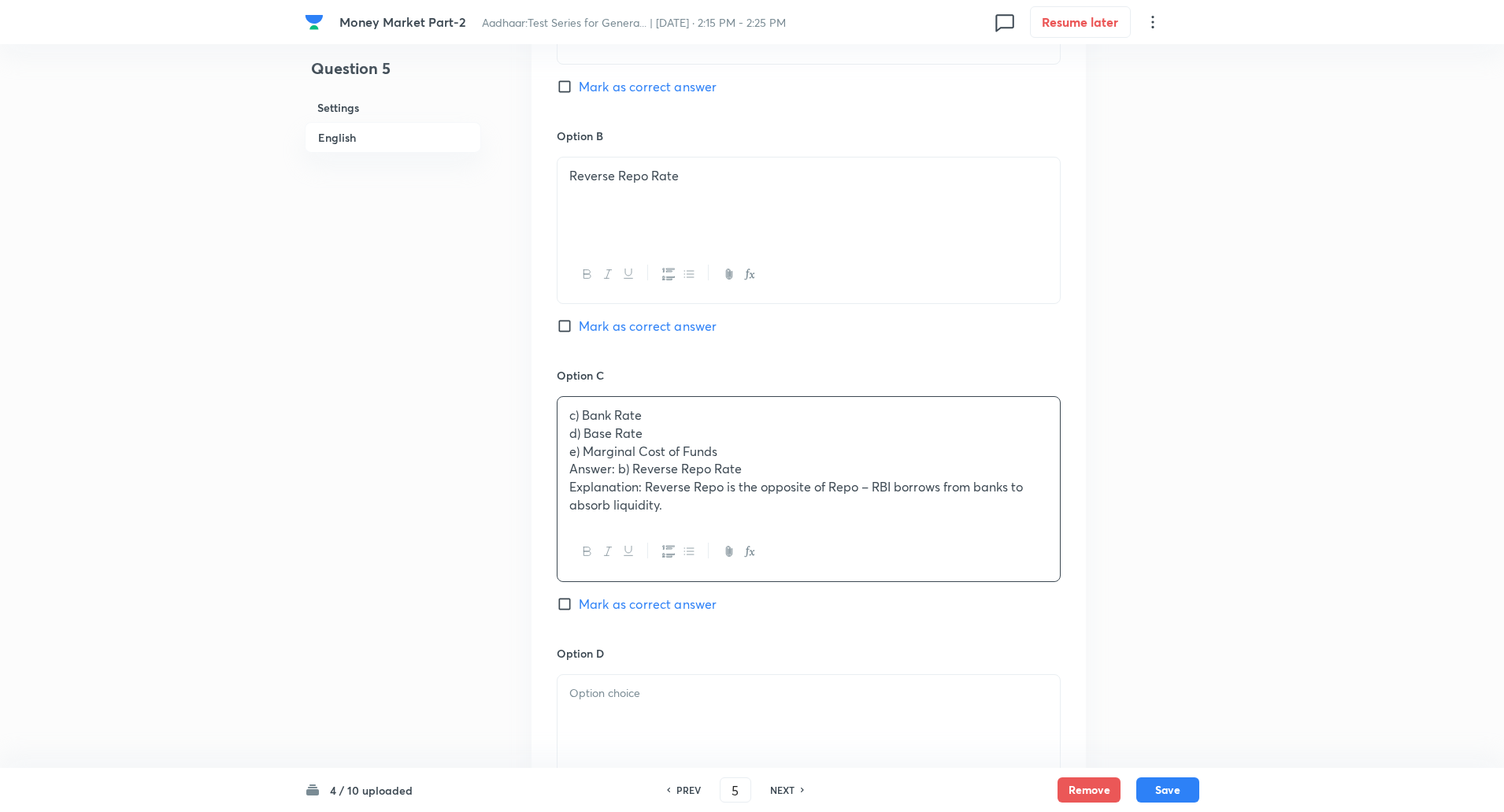
click at [566, 433] on div "c) Bank Rate d) Base Rate e) Marginal Cost of Funds Answer: b) Reverse Repo Rat…" at bounding box center [809, 460] width 502 height 126
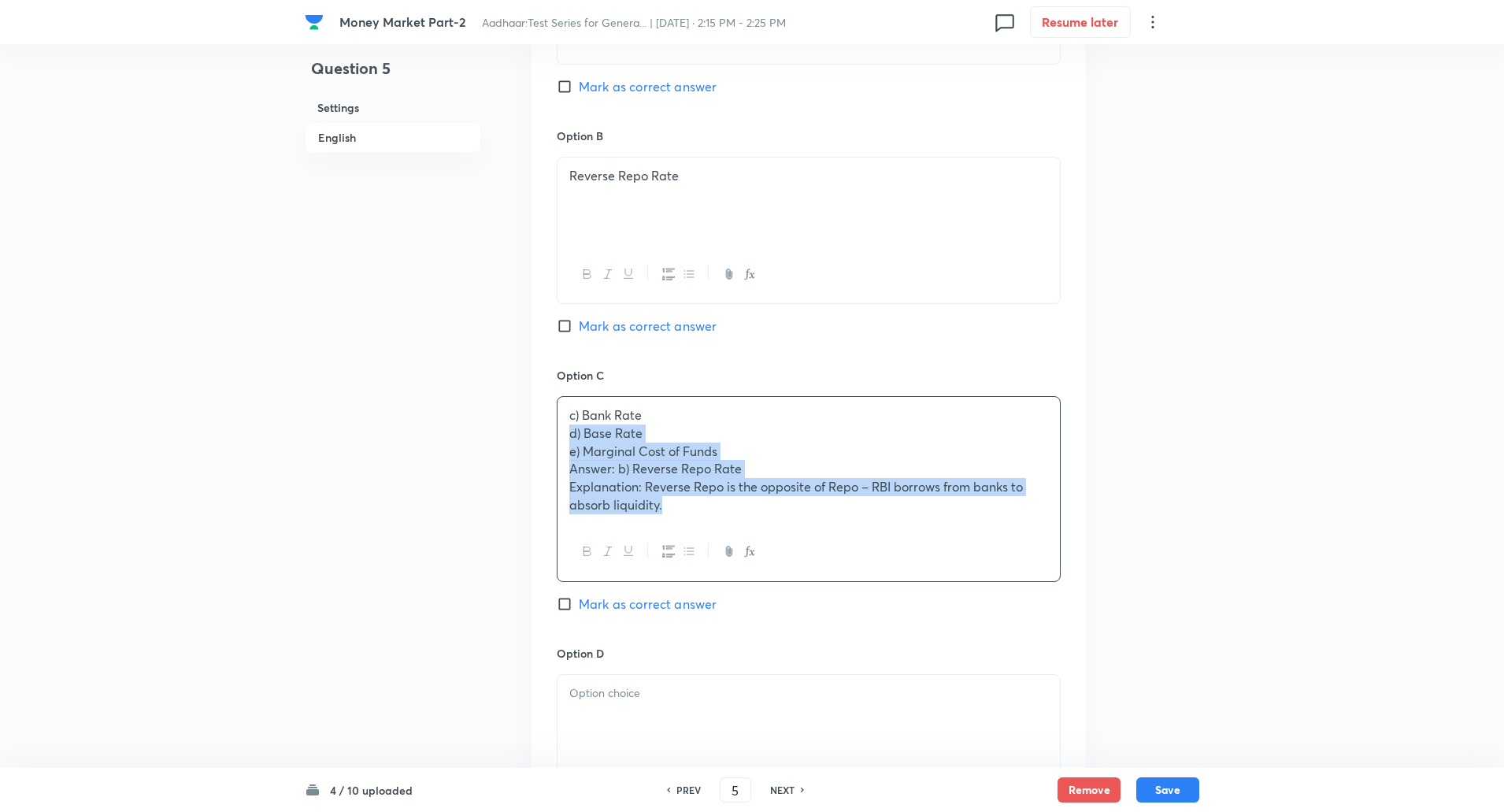
drag, startPoint x: 563, startPoint y: 437, endPoint x: 932, endPoint y: 499, distance: 374.2
click at [932, 499] on div "c) Bank Rate d) Base Rate e) Marginal Cost of Funds Answer: b) Reverse Repo Rat…" at bounding box center [809, 460] width 502 height 126
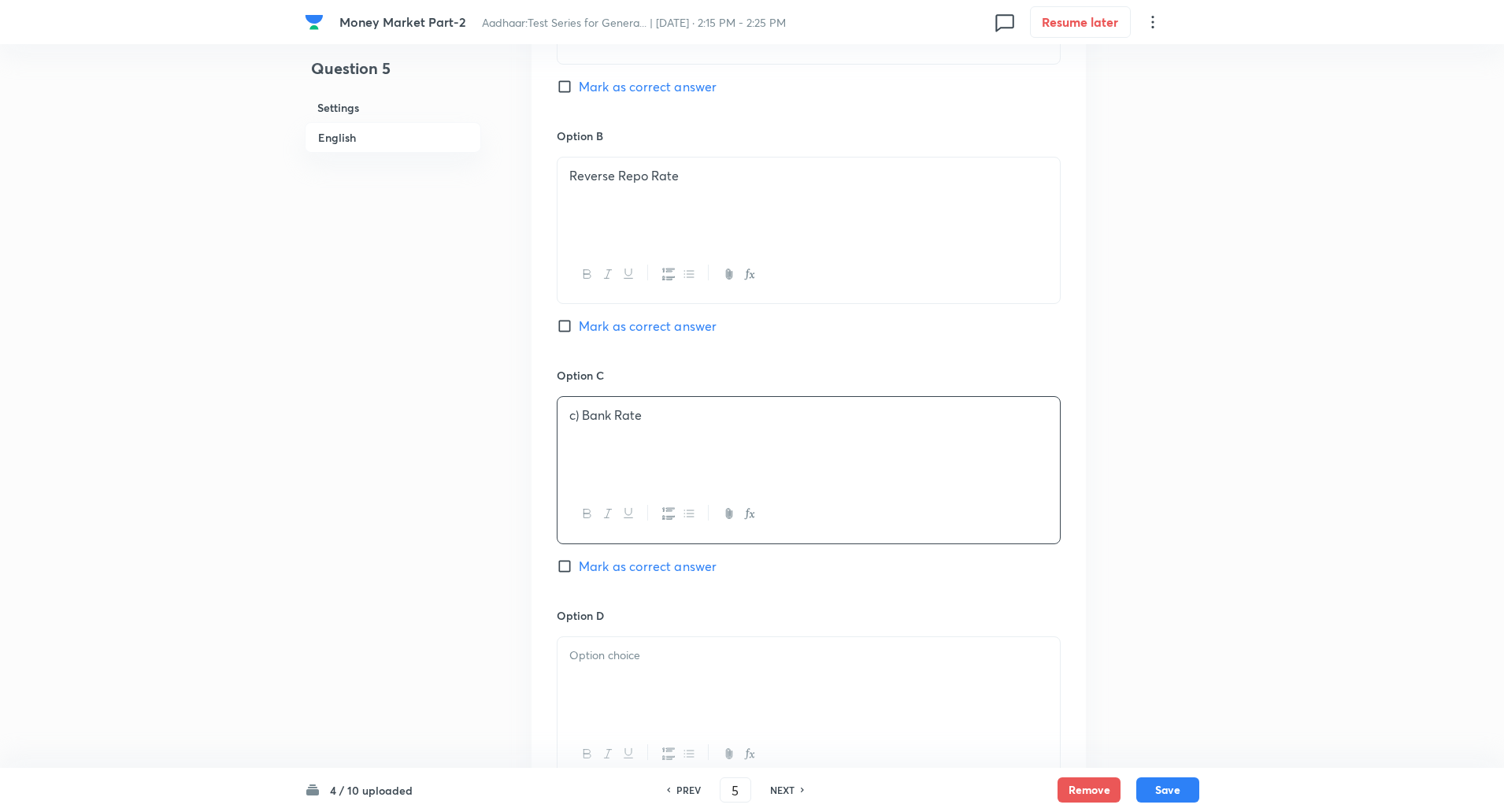
click at [581, 423] on p "c) Bank Rate" at bounding box center [808, 415] width 479 height 18
click at [601, 645] on div at bounding box center [809, 681] width 502 height 88
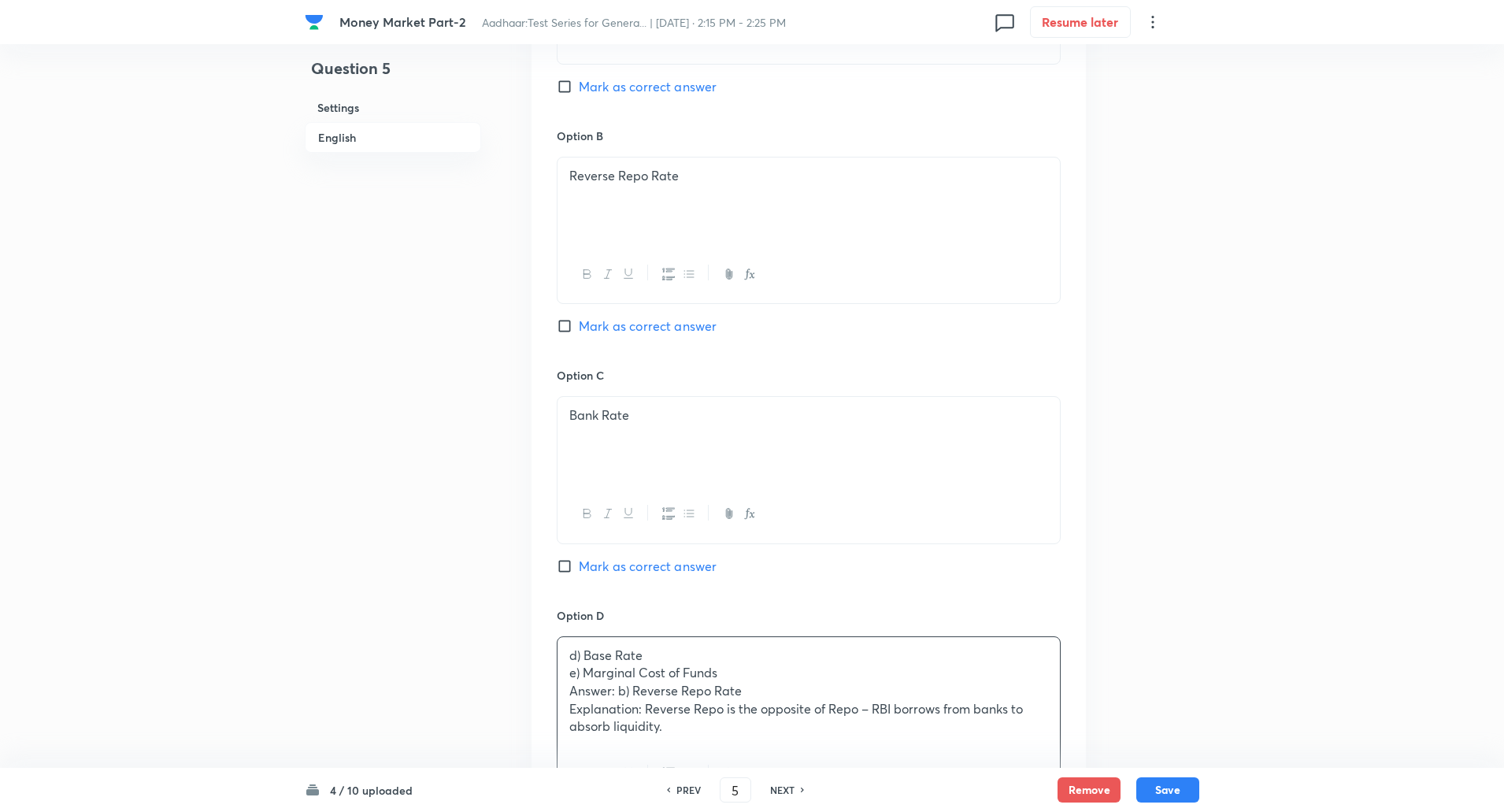
click at [559, 335] on label "Mark as correct answer" at bounding box center [637, 326] width 160 height 19
click at [559, 334] on input "Mark as correct answer" at bounding box center [568, 326] width 22 height 16
checkbox input "true"
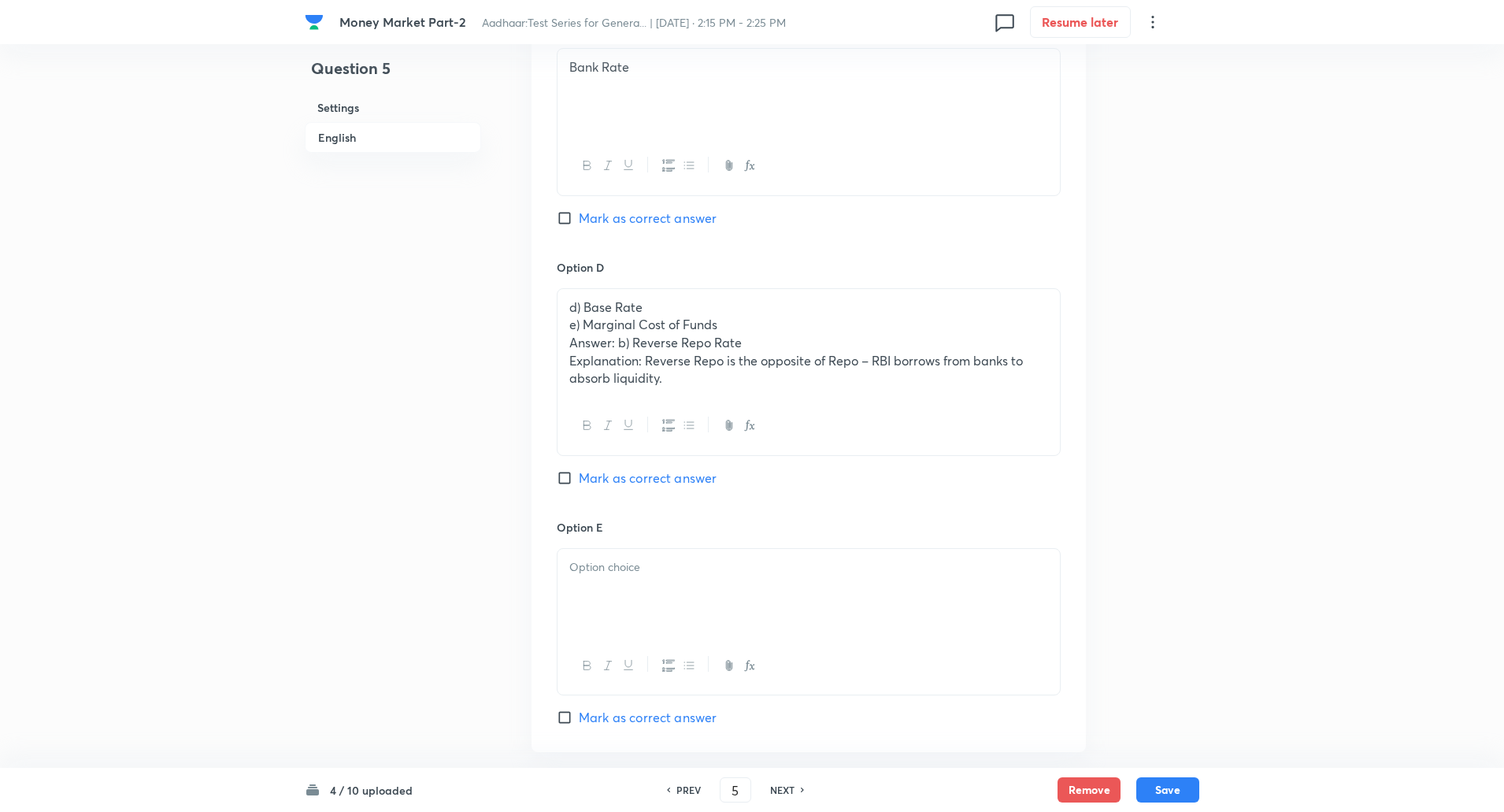
scroll to position [1250, 0]
click at [563, 331] on div "d) Base Rate e) Marginal Cost of Funds Answer: b) Reverse Repo Rate Explanation…" at bounding box center [809, 343] width 502 height 108
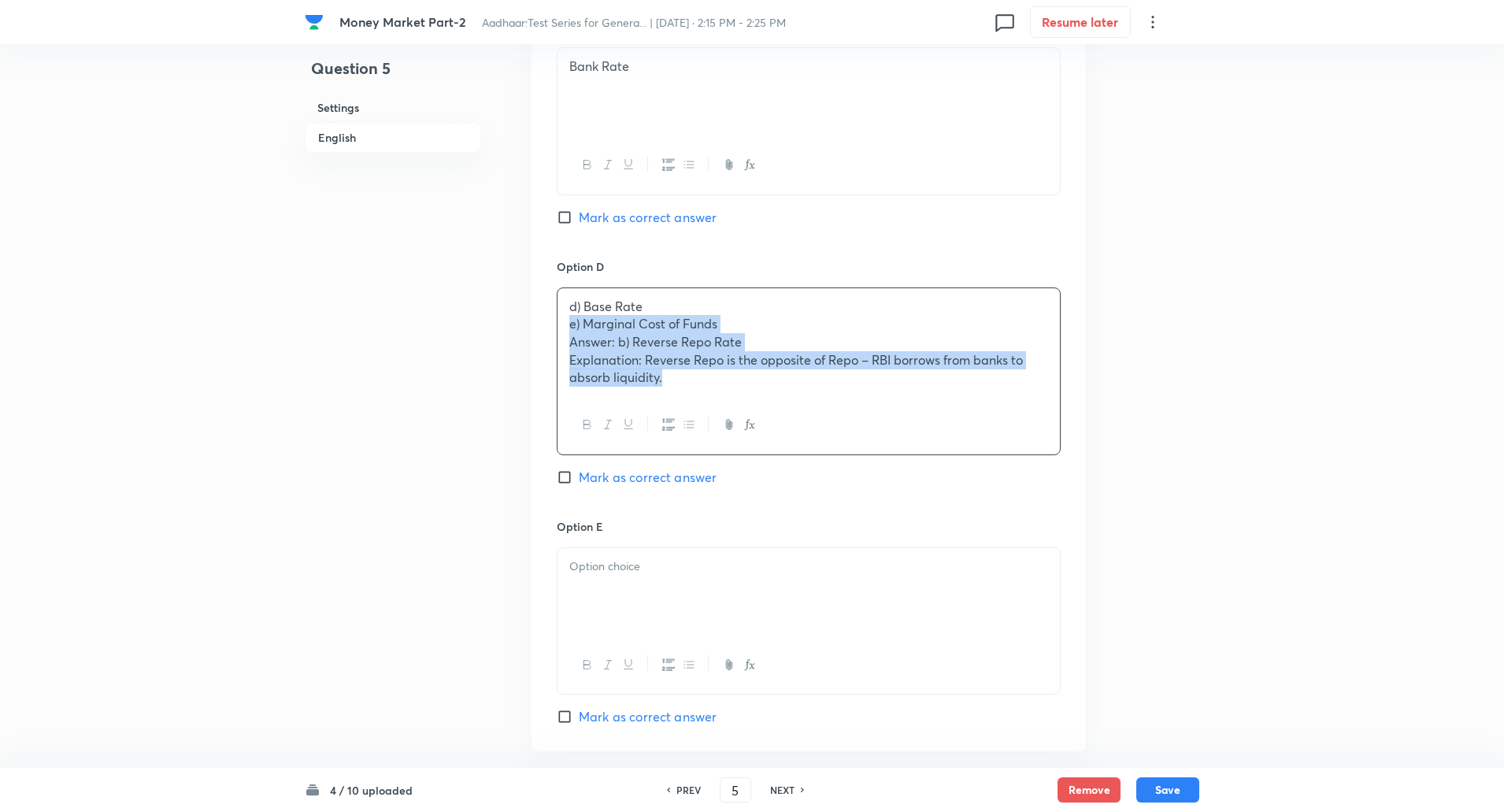
drag, startPoint x: 563, startPoint y: 331, endPoint x: 736, endPoint y: 382, distance: 180.4
click at [736, 382] on div "d) Base Rate e) Marginal Cost of Funds Answer: b) Reverse Repo Rate Explanation…" at bounding box center [809, 343] width 502 height 108
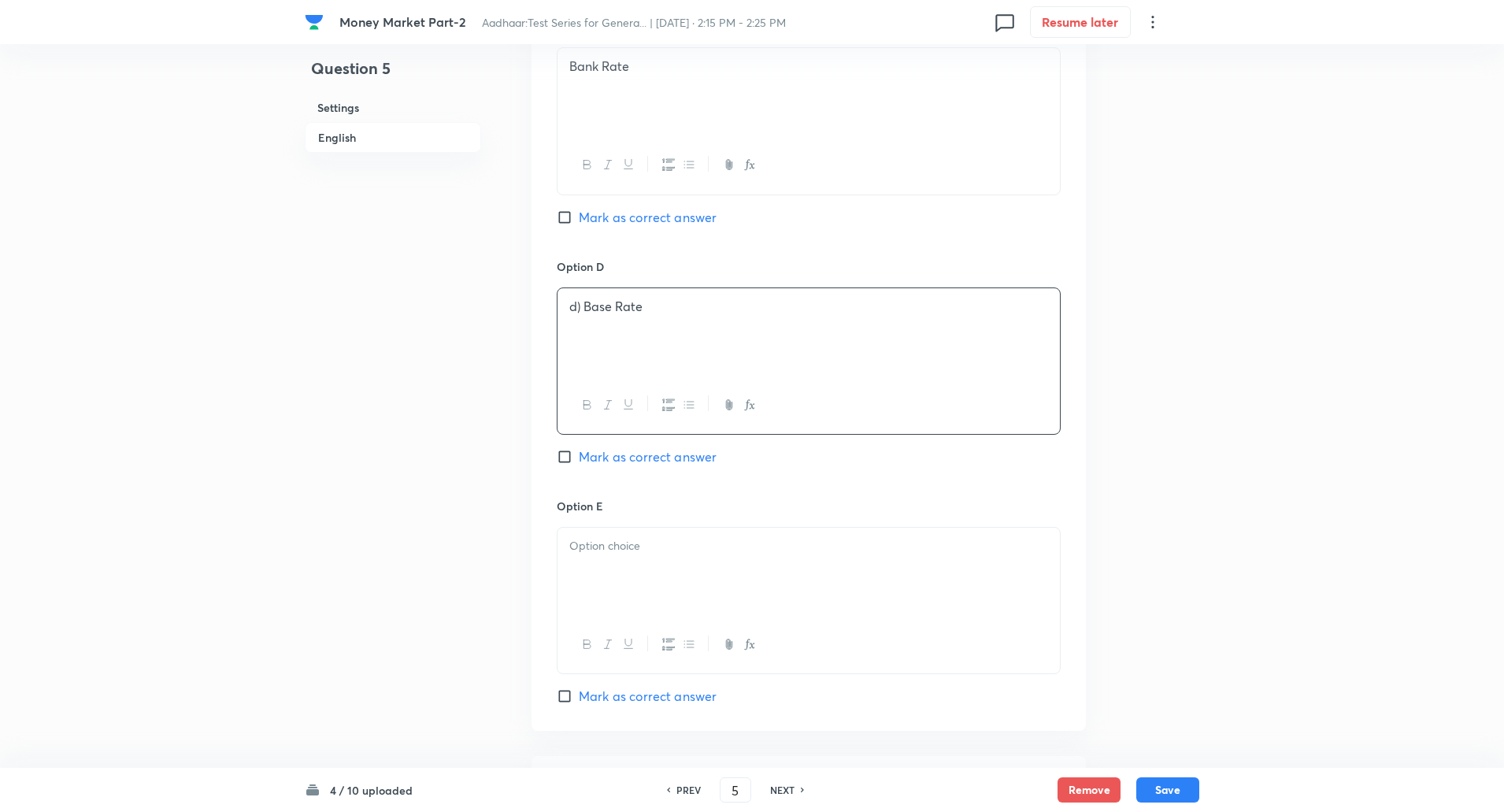
click at [584, 305] on p "d) Base Rate" at bounding box center [808, 306] width 479 height 18
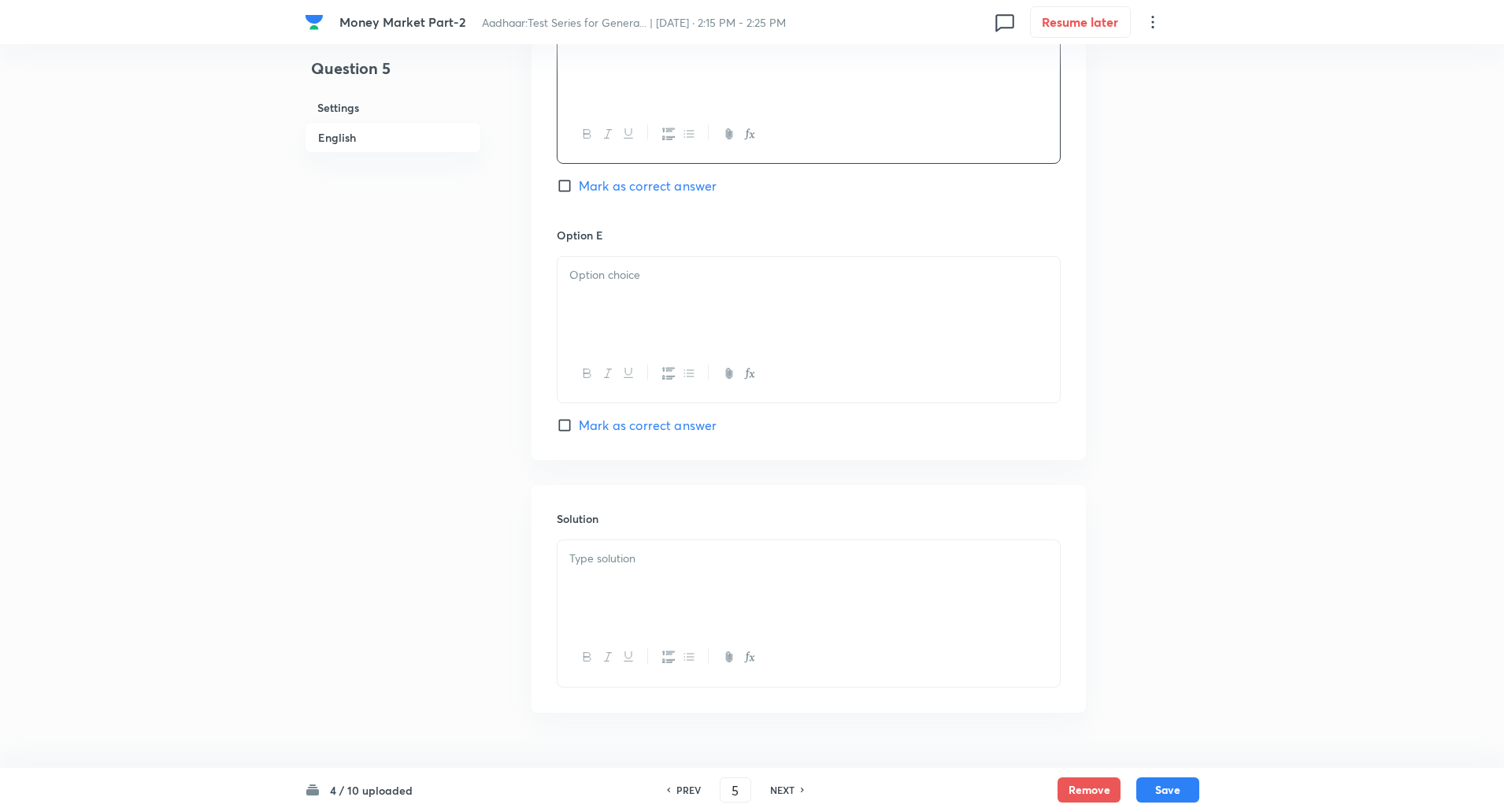
scroll to position [1522, 0]
click at [584, 305] on div at bounding box center [809, 300] width 502 height 88
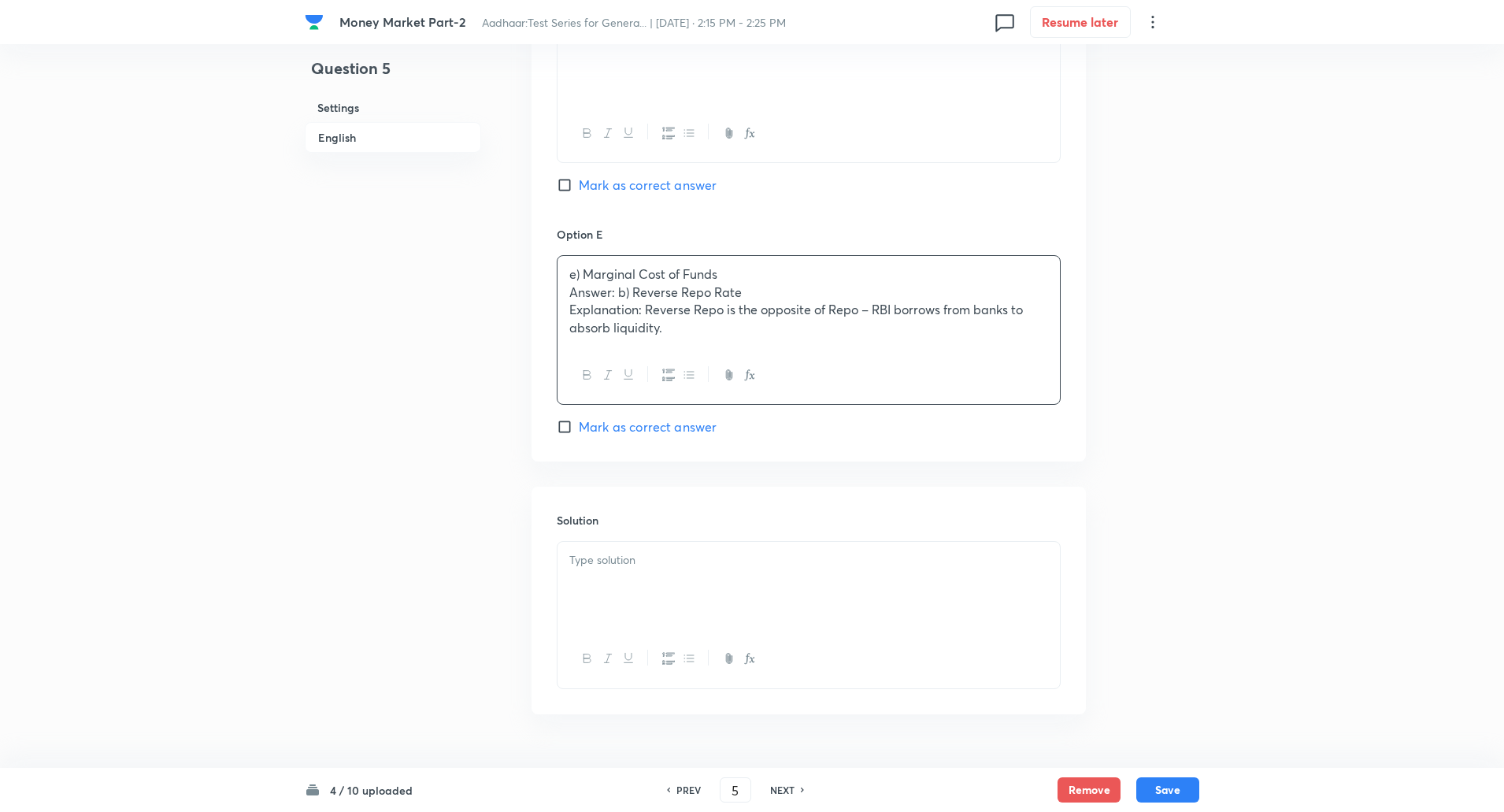
click at [568, 289] on div "e) Marginal Cost of Funds Answer: b) Reverse Repo Rate Explanation: Reverse Rep…" at bounding box center [809, 301] width 502 height 91
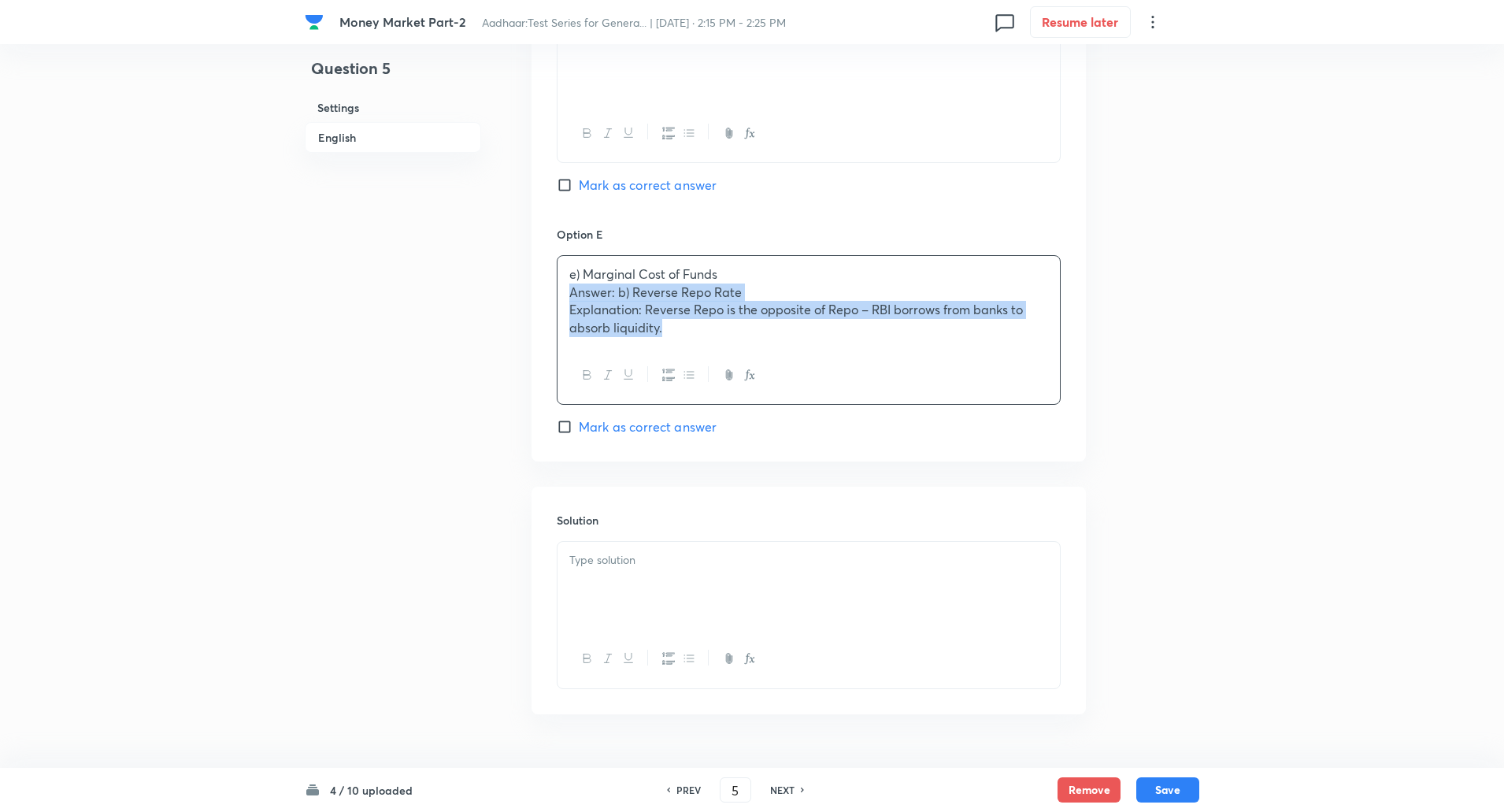
drag, startPoint x: 568, startPoint y: 289, endPoint x: 717, endPoint y: 321, distance: 152.4
click at [717, 321] on div "e) Marginal Cost of Funds Answer: b) Reverse Repo Rate Explanation: Reverse Rep…" at bounding box center [809, 301] width 502 height 91
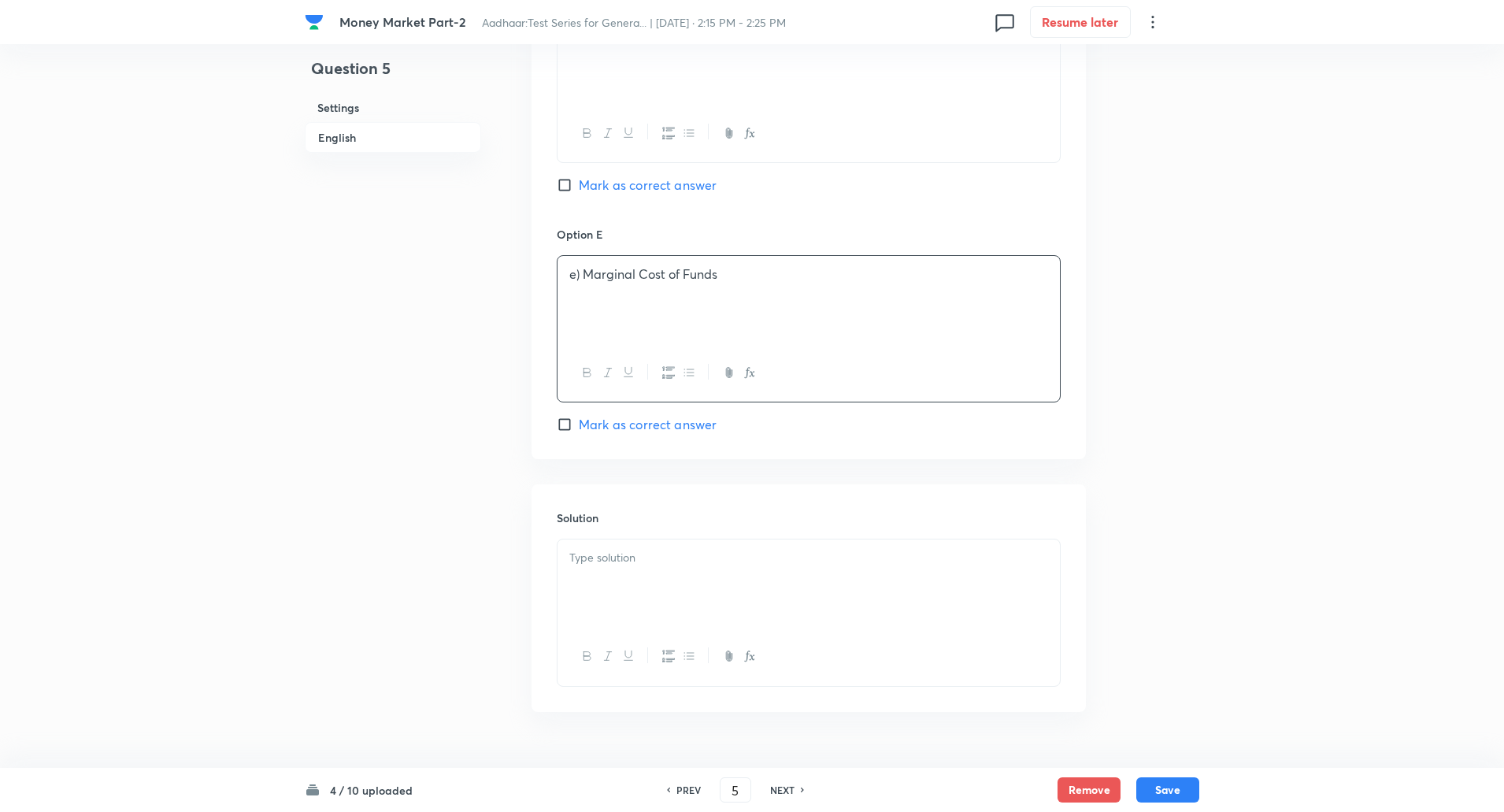
click at [583, 273] on p "e) Marginal Cost of Funds" at bounding box center [808, 274] width 479 height 18
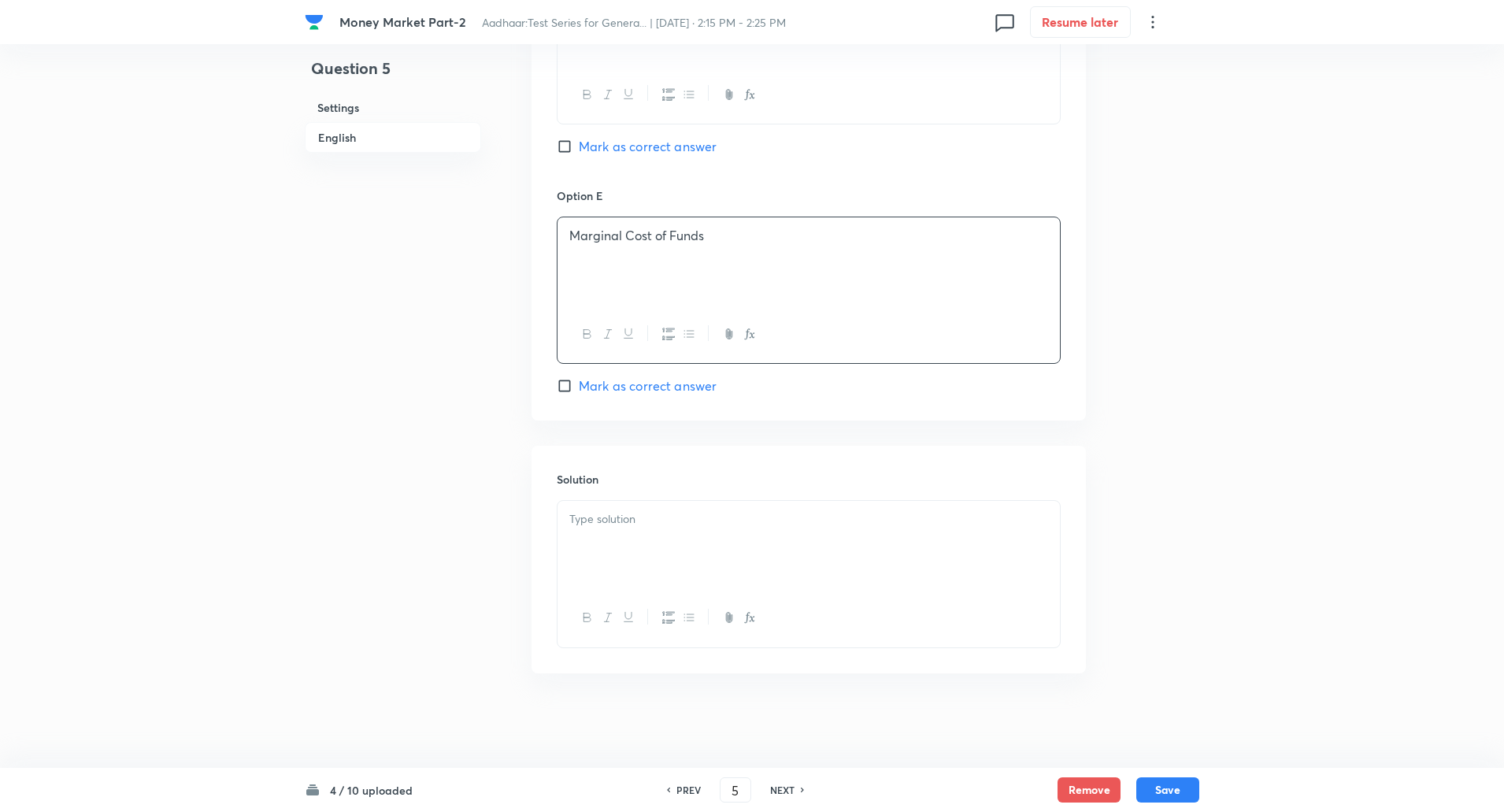
click at [599, 507] on div at bounding box center [809, 544] width 502 height 88
click at [571, 521] on p "Answer: b) Reverse Repo Rate" at bounding box center [808, 519] width 479 height 18
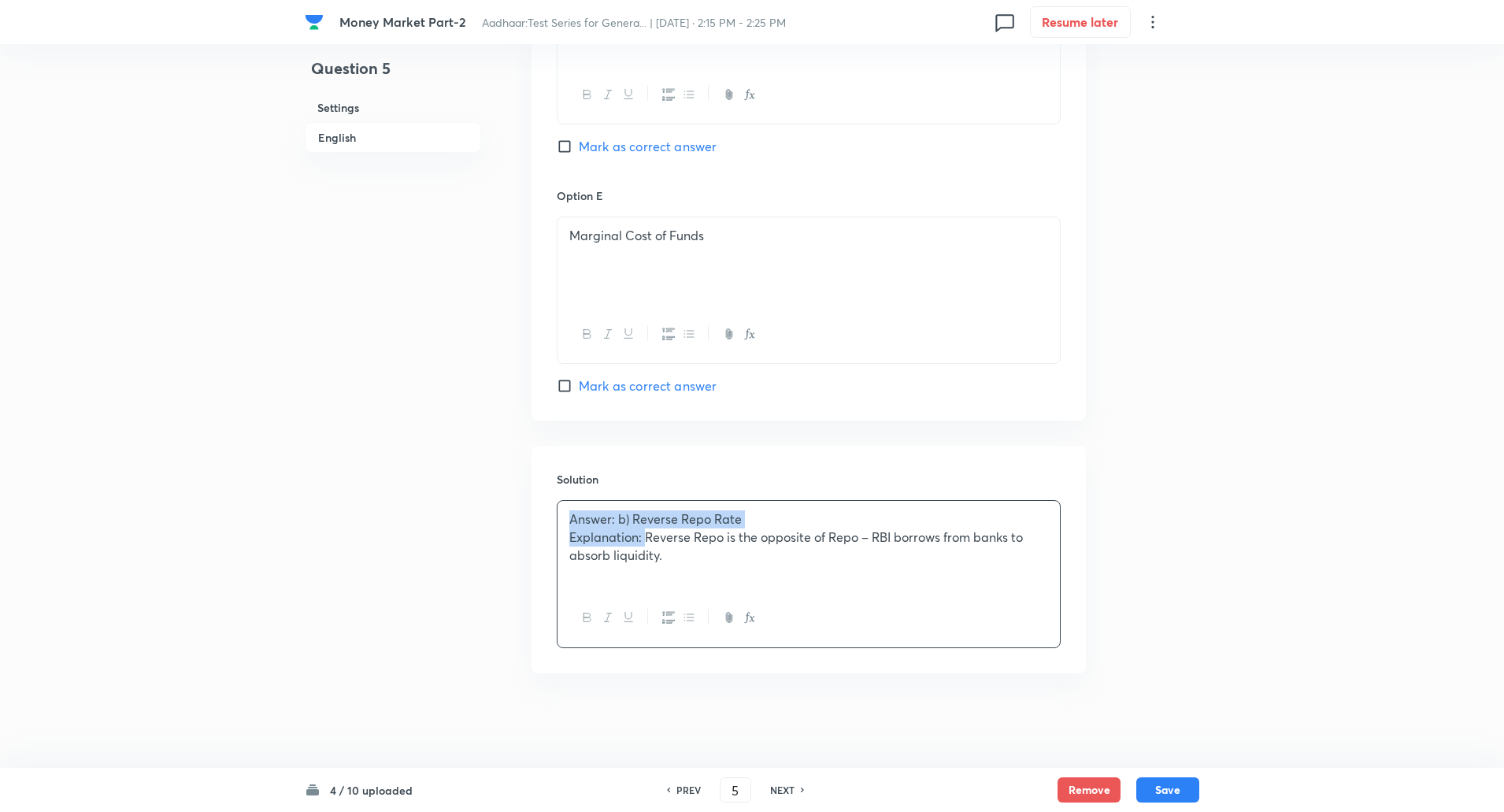
drag, startPoint x: 571, startPoint y: 521, endPoint x: 643, endPoint y: 540, distance: 74.5
click at [643, 540] on div "Answer: b) Reverse Repo Rate Explanation: Reverse Repo is the opposite of Repo …" at bounding box center [809, 544] width 502 height 88
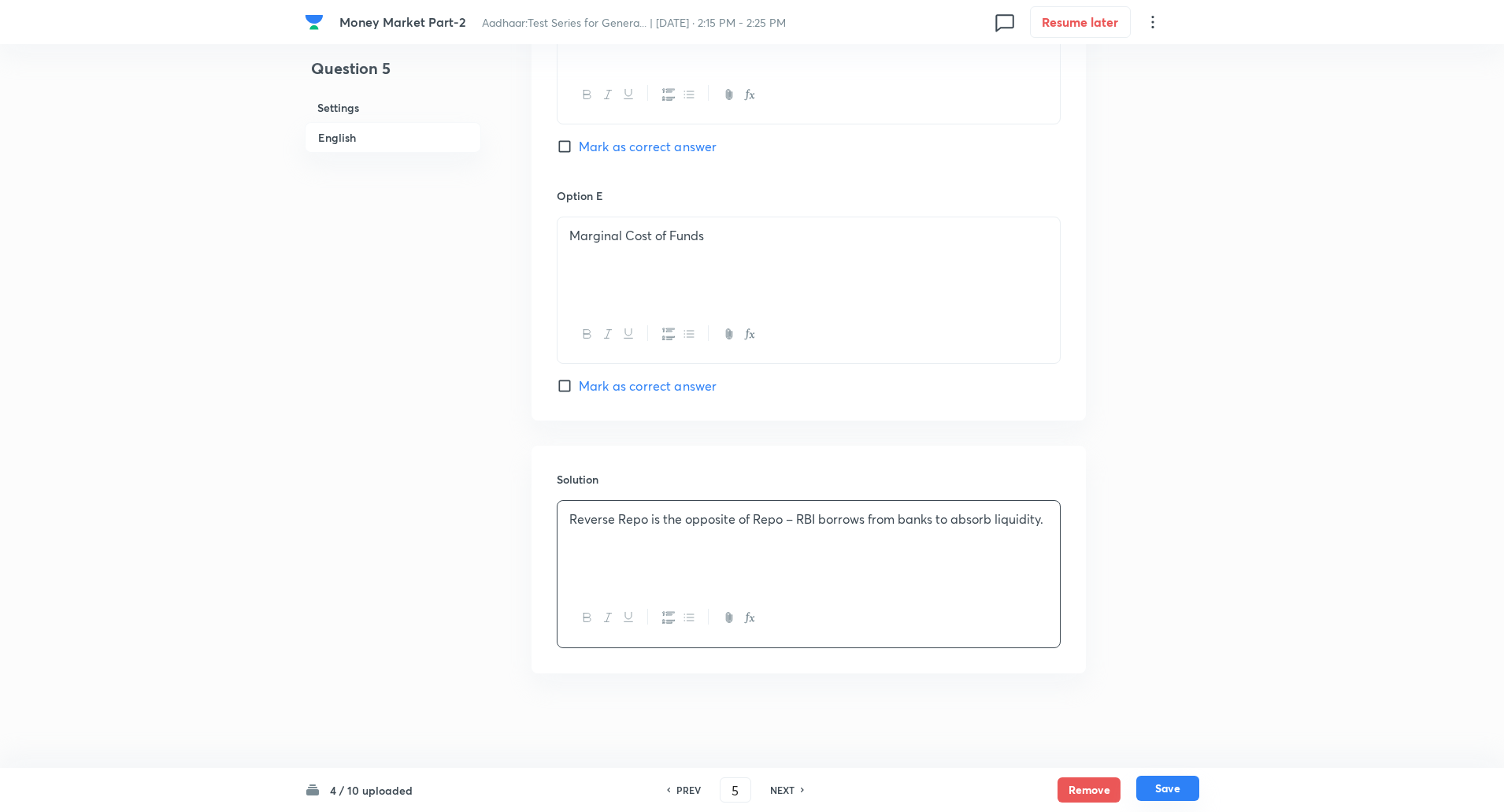
click at [1151, 788] on button "Save" at bounding box center [1168, 788] width 63 height 25
type input "6"
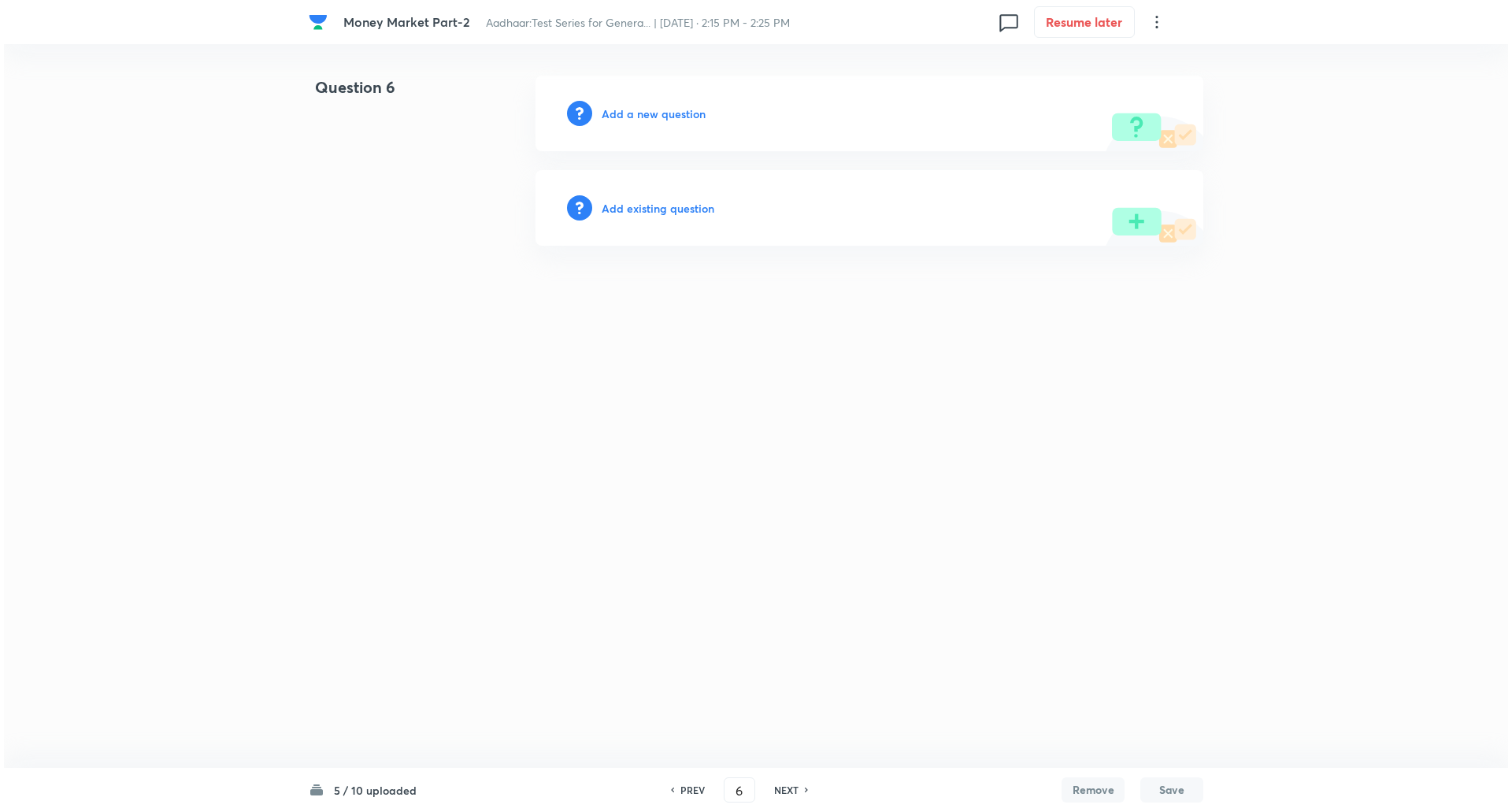
scroll to position [0, 0]
click at [657, 117] on h6 "Add a new question" at bounding box center [654, 113] width 104 height 17
click at [657, 117] on h6 "Choose a question type" at bounding box center [662, 113] width 121 height 17
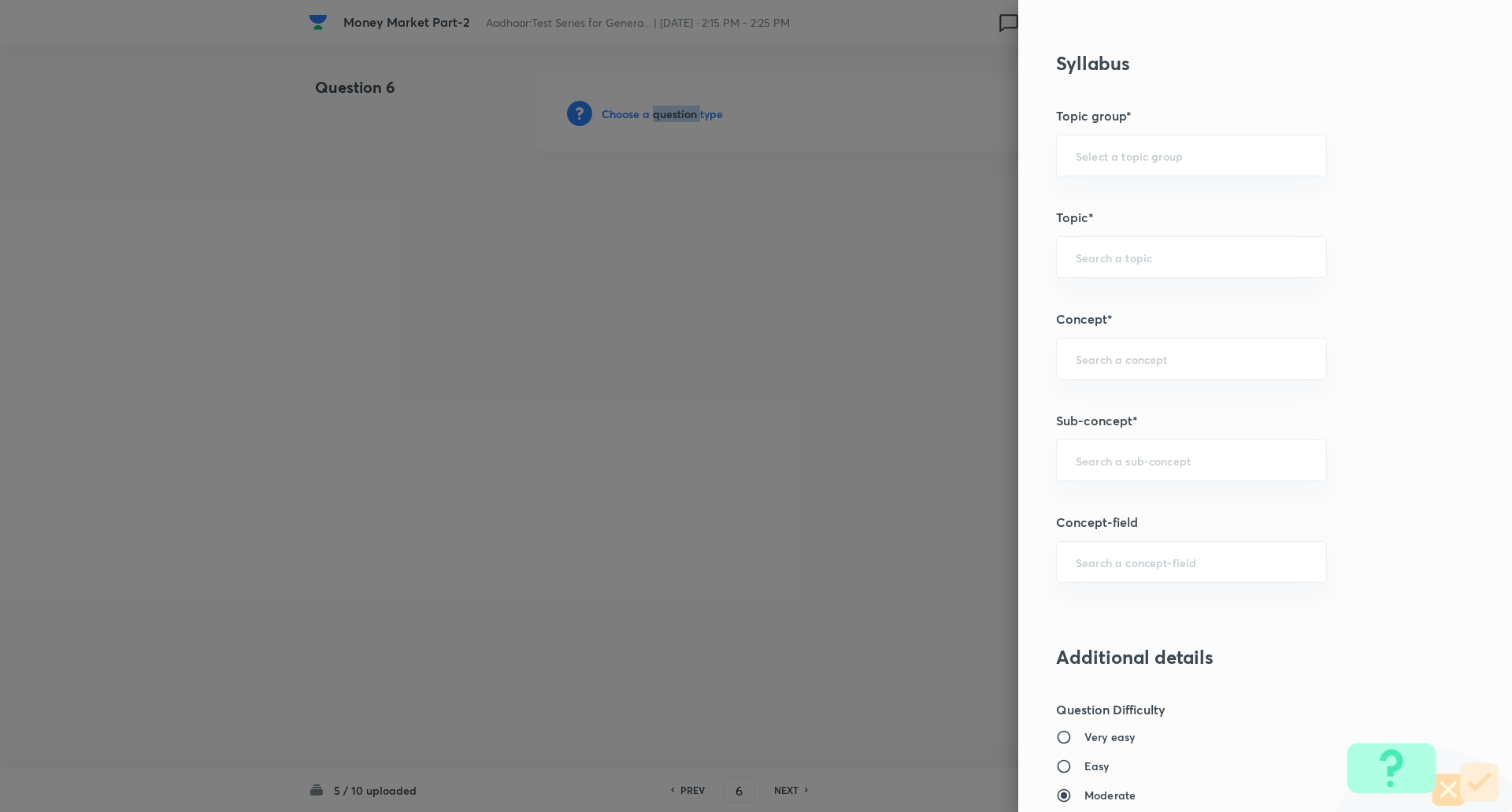
scroll to position [634, 0]
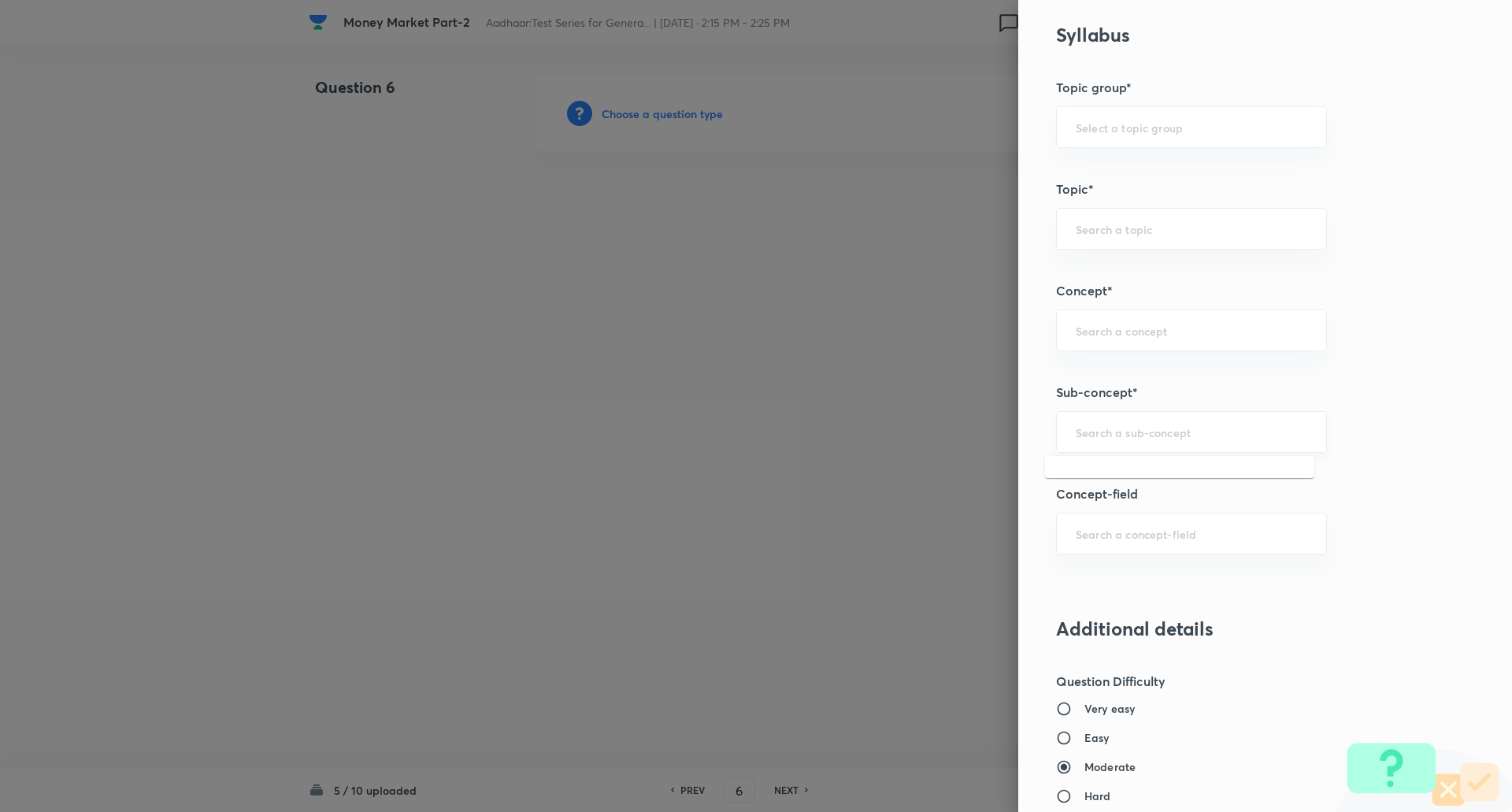
click at [1118, 427] on input "text" at bounding box center [1192, 432] width 231 height 15
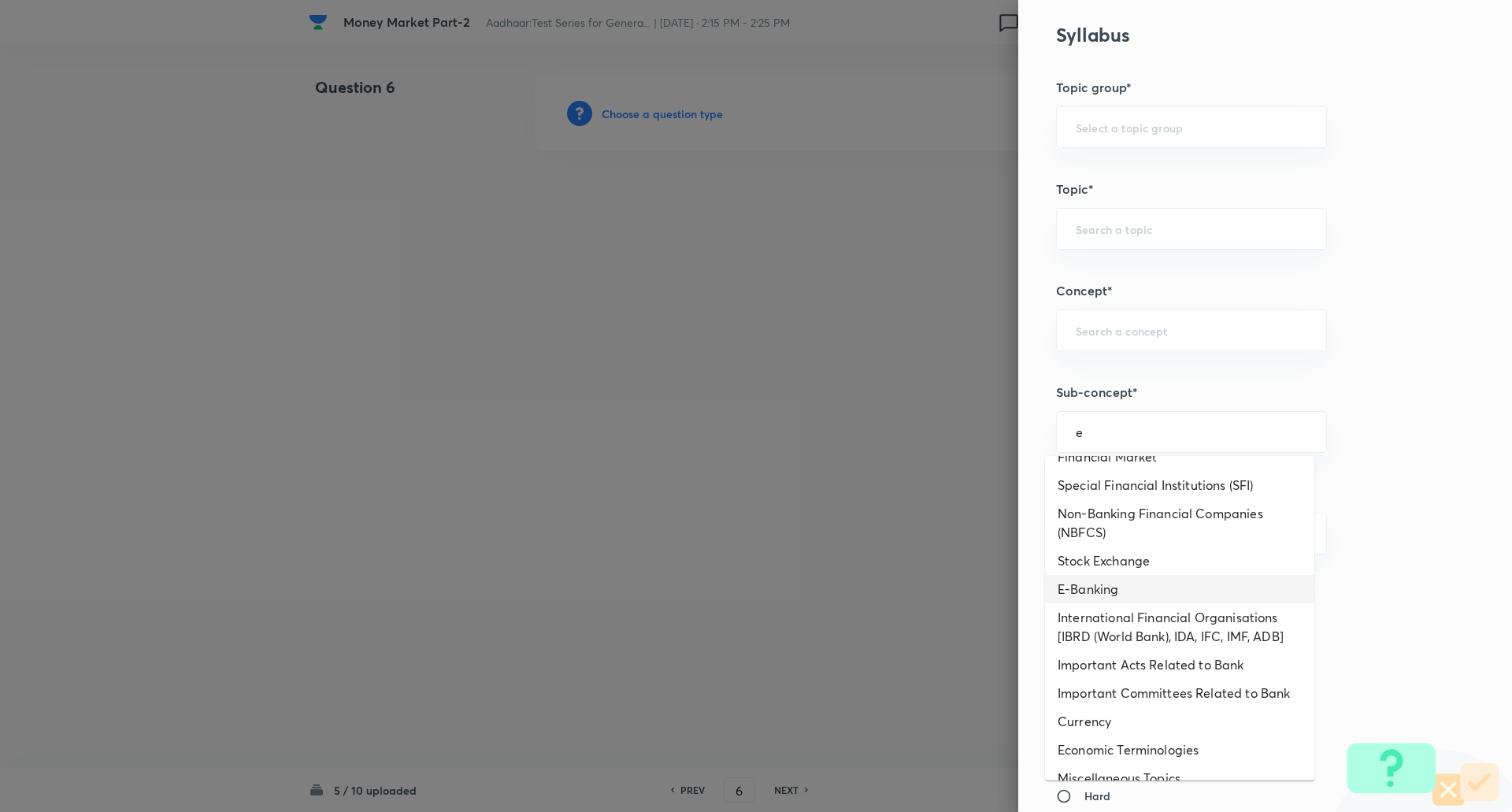
scroll to position [474, 0]
click at [1107, 598] on li "E-Banking" at bounding box center [1180, 588] width 269 height 29
type input "E-Banking"
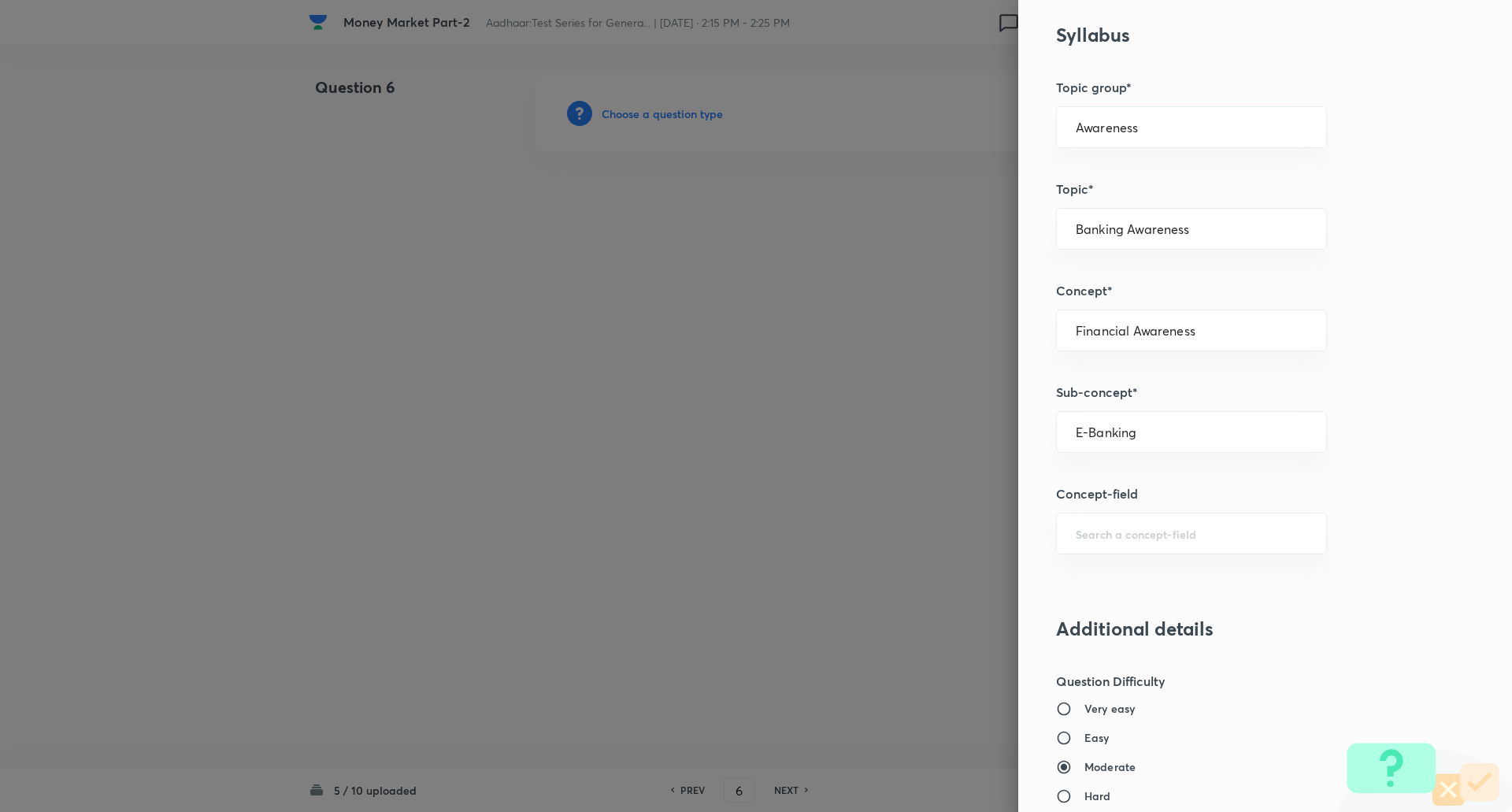
type input "Awareness"
type input "Banking Awareness"
type input "Financial Awareness"
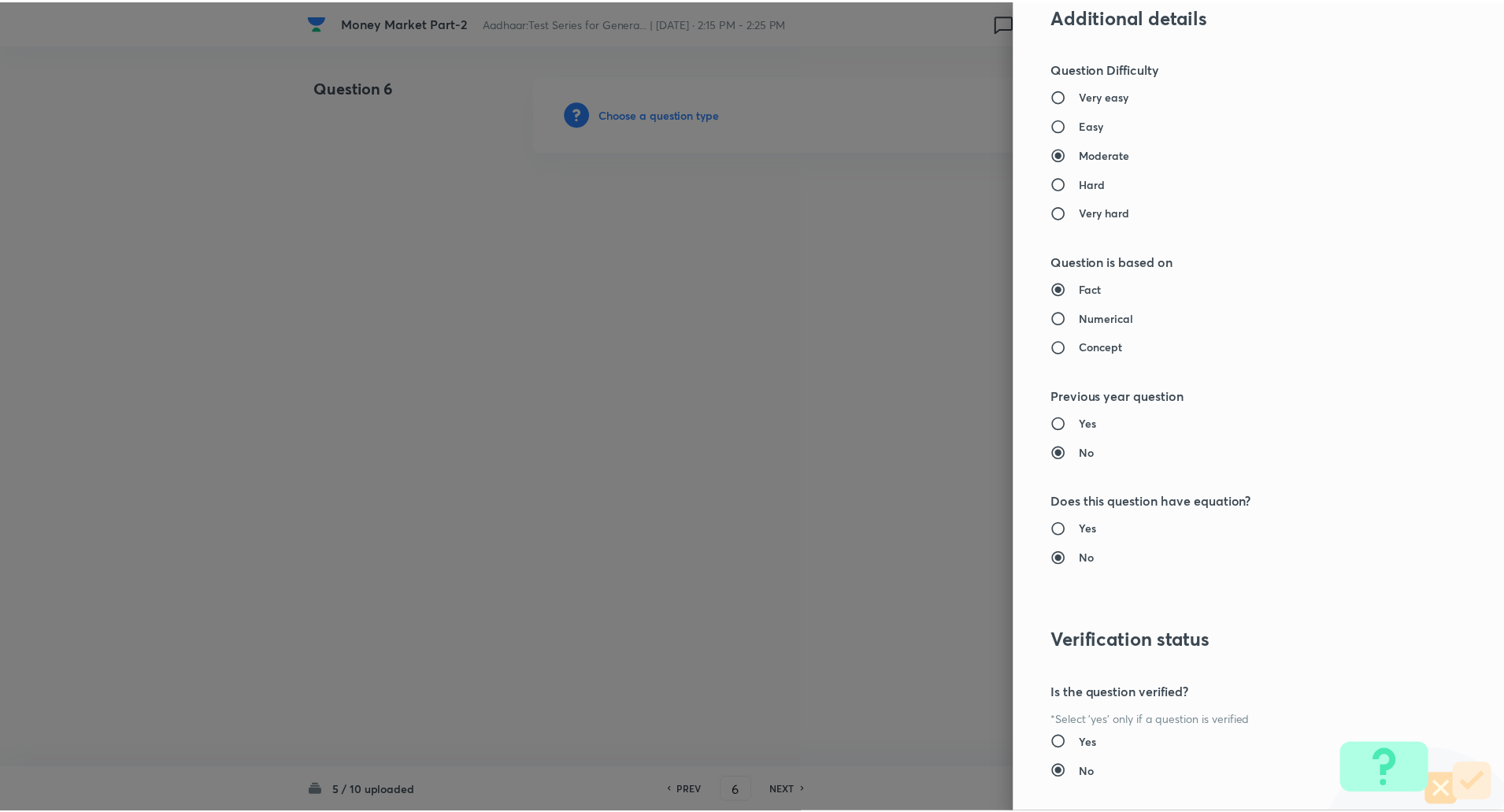
scroll to position [1335, 0]
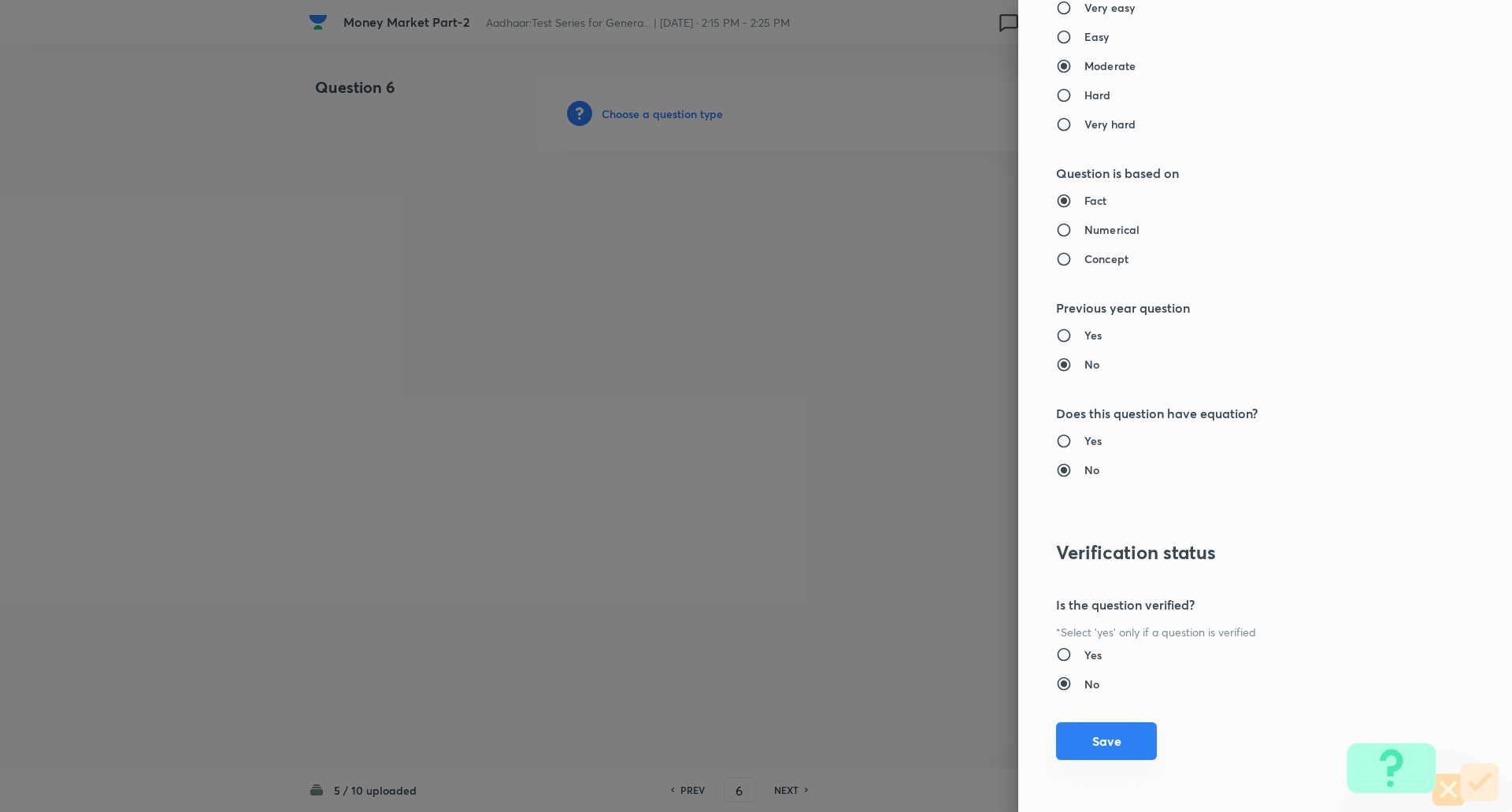
click at [1082, 751] on button "Save" at bounding box center [1106, 740] width 100 height 37
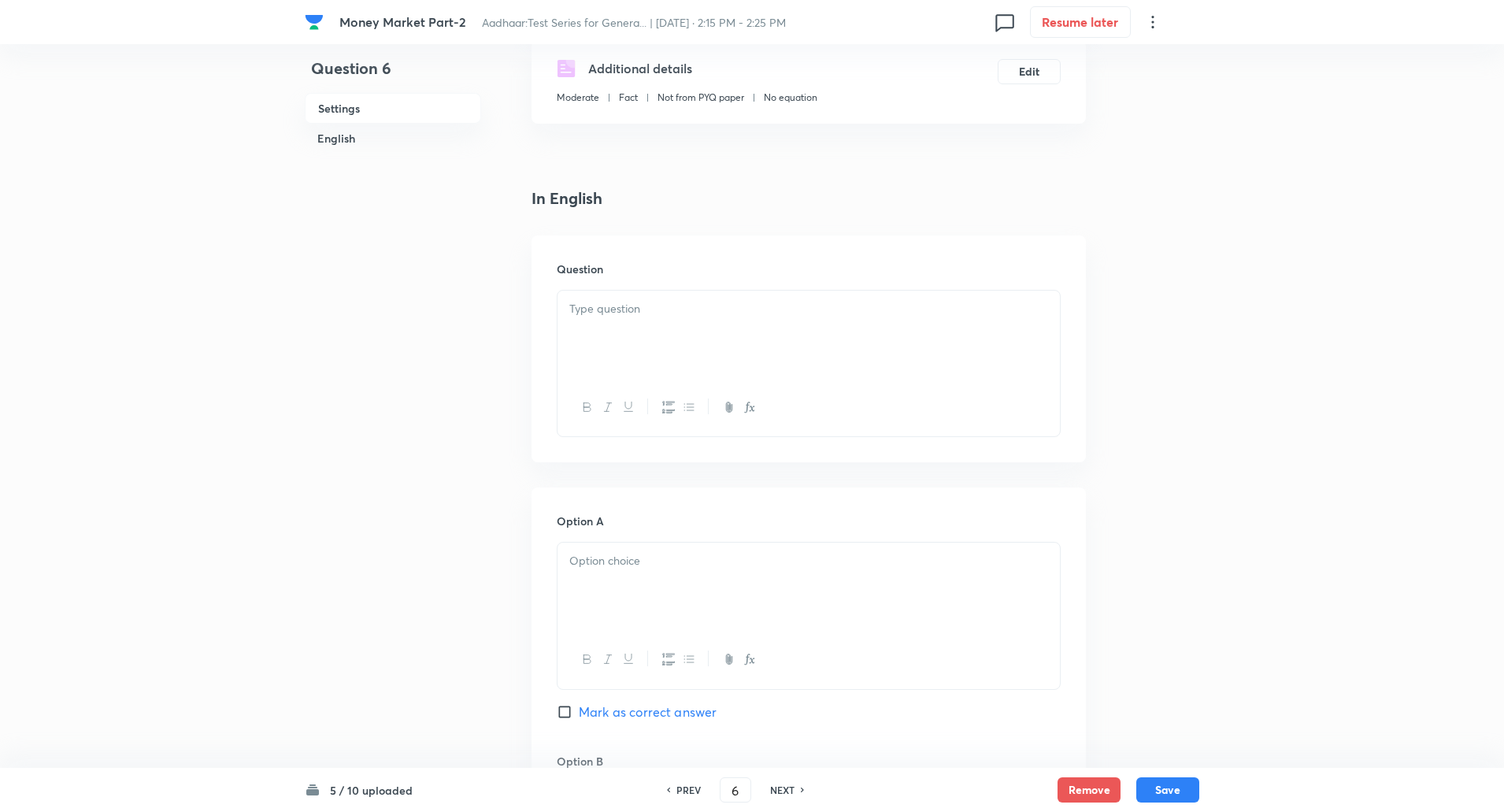
scroll to position [279, 0]
click at [863, 360] on div at bounding box center [809, 332] width 502 height 88
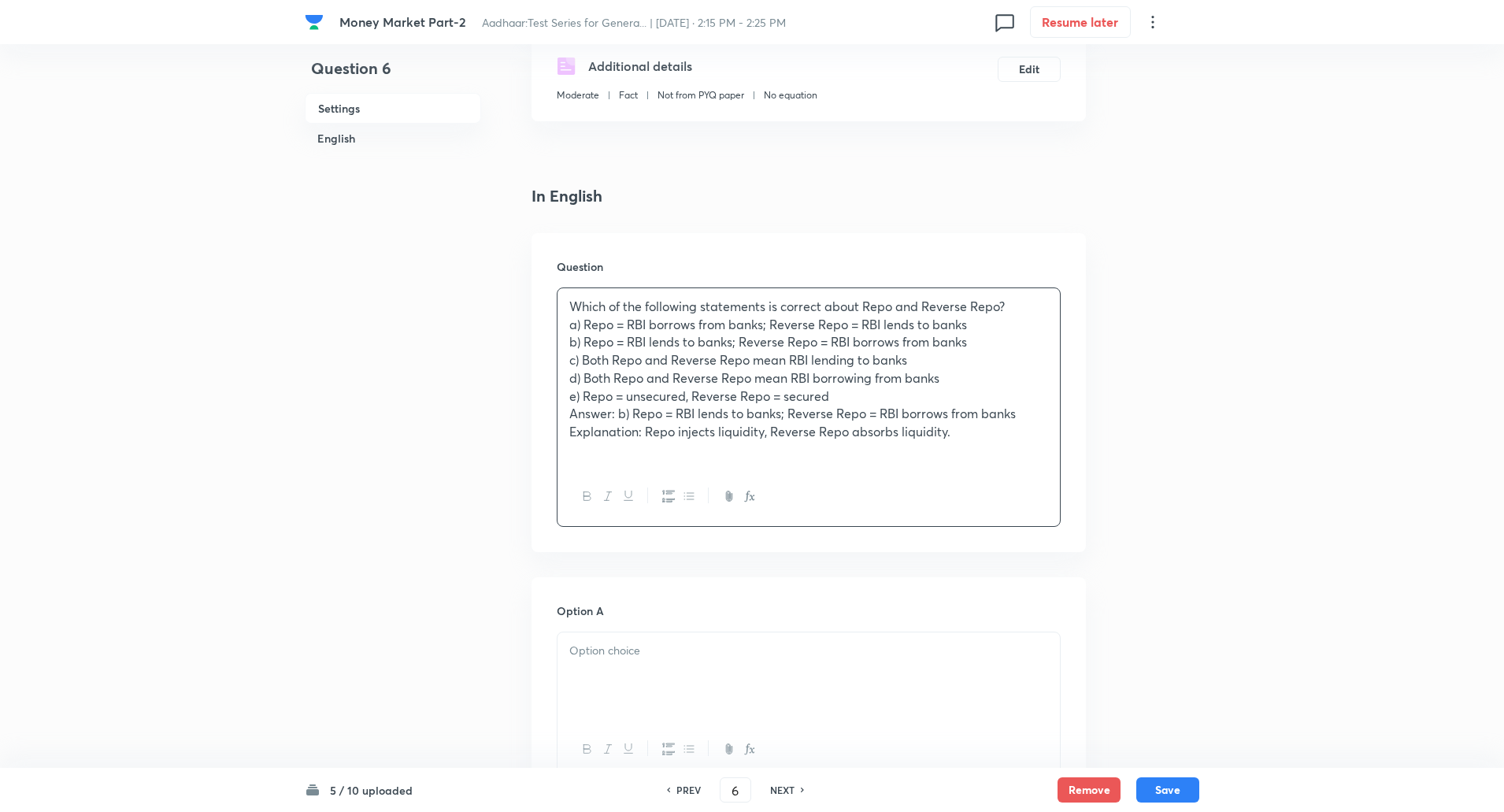
click at [1021, 300] on p "Which of the following statements is correct about Repo and Reverse Repo?" at bounding box center [808, 306] width 479 height 18
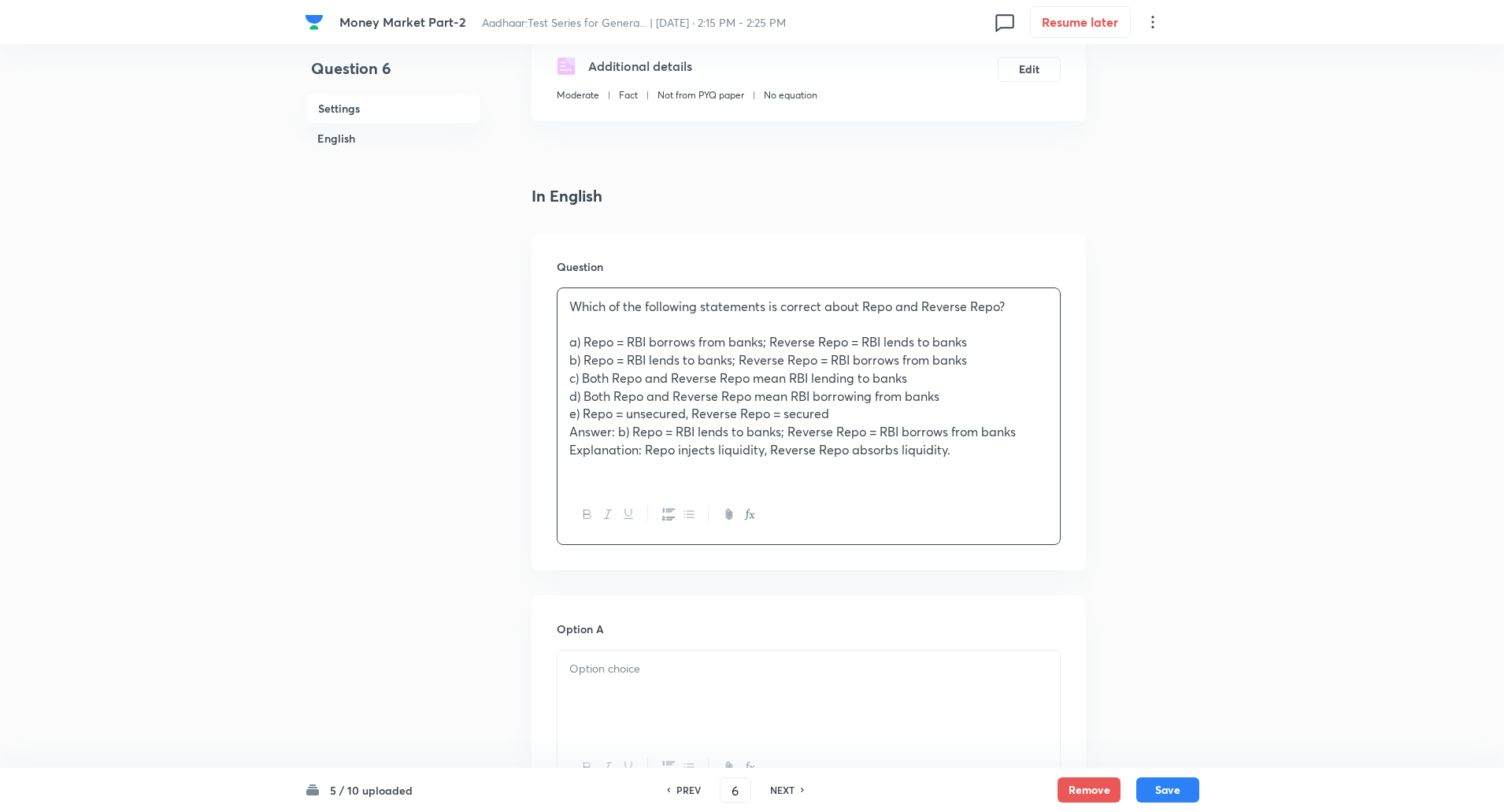
click at [562, 342] on div "Which of the following statements is correct about Repo and Reverse Repo? a) Re…" at bounding box center [809, 387] width 502 height 198
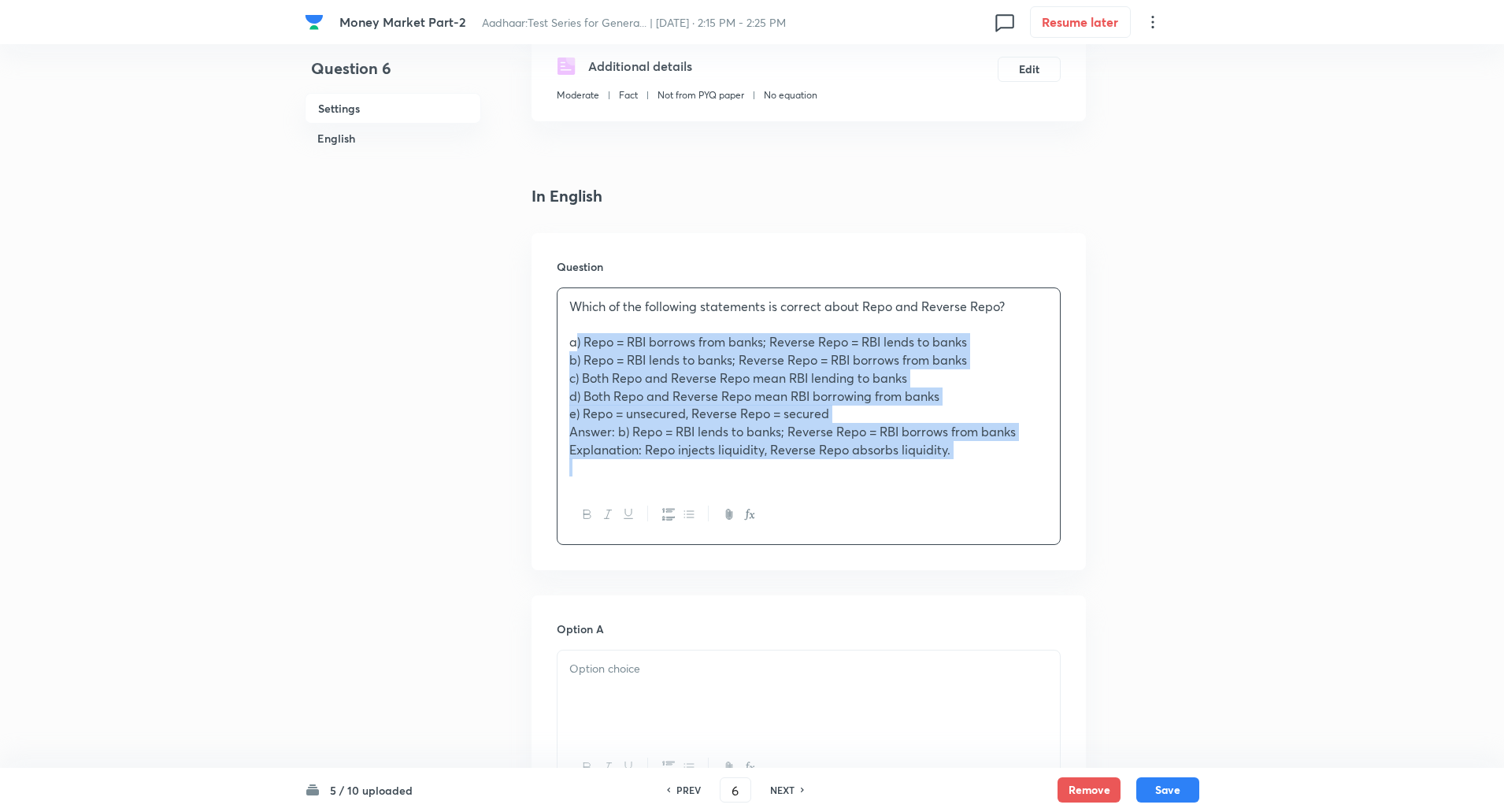
drag, startPoint x: 560, startPoint y: 336, endPoint x: 973, endPoint y: 484, distance: 438.7
click at [973, 484] on div "Which of the following statements is correct about Repo and Reverse Repo? a) Re…" at bounding box center [809, 387] width 502 height 198
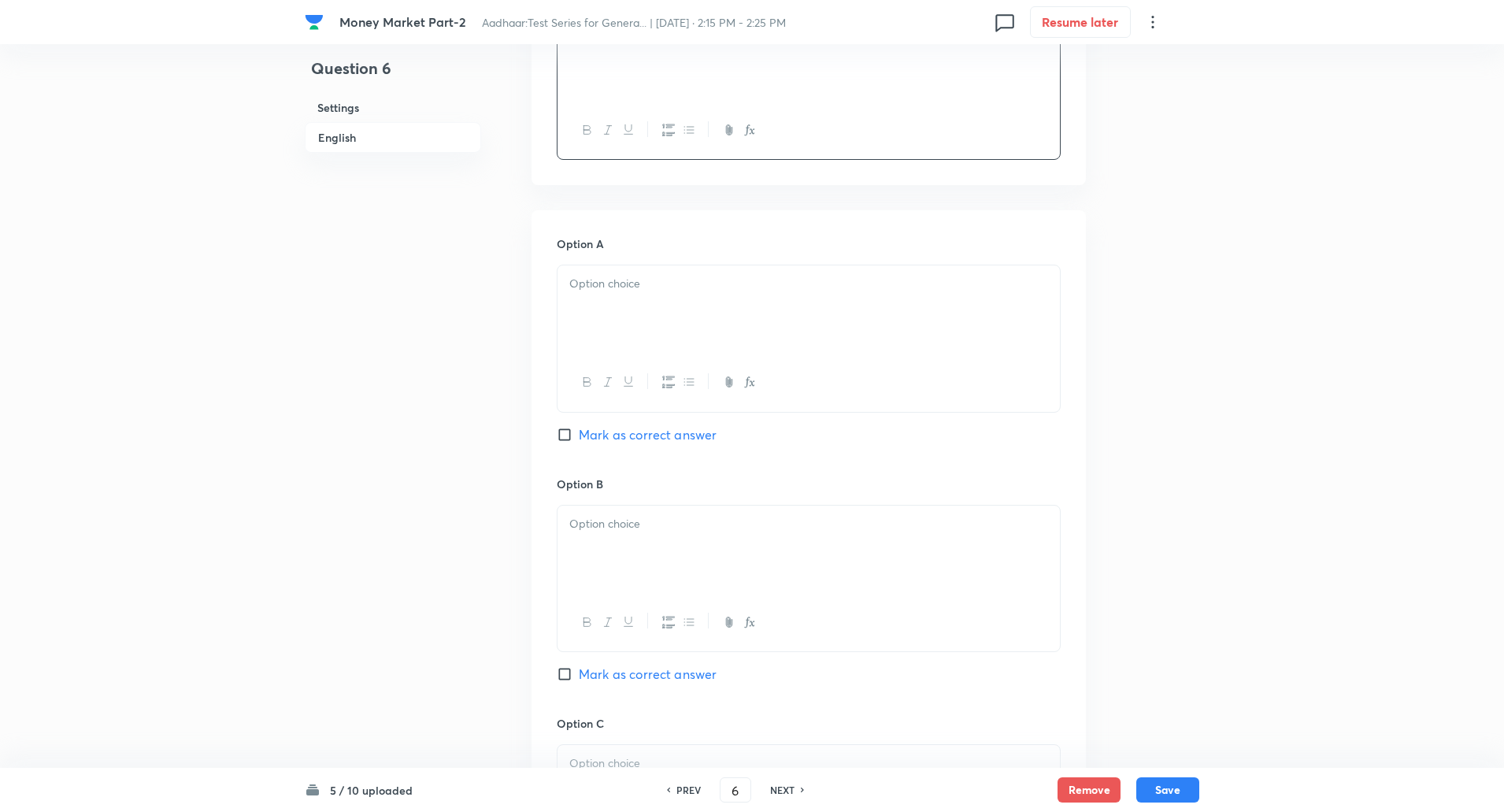
scroll to position [555, 0]
click at [768, 327] on div at bounding box center [809, 308] width 502 height 88
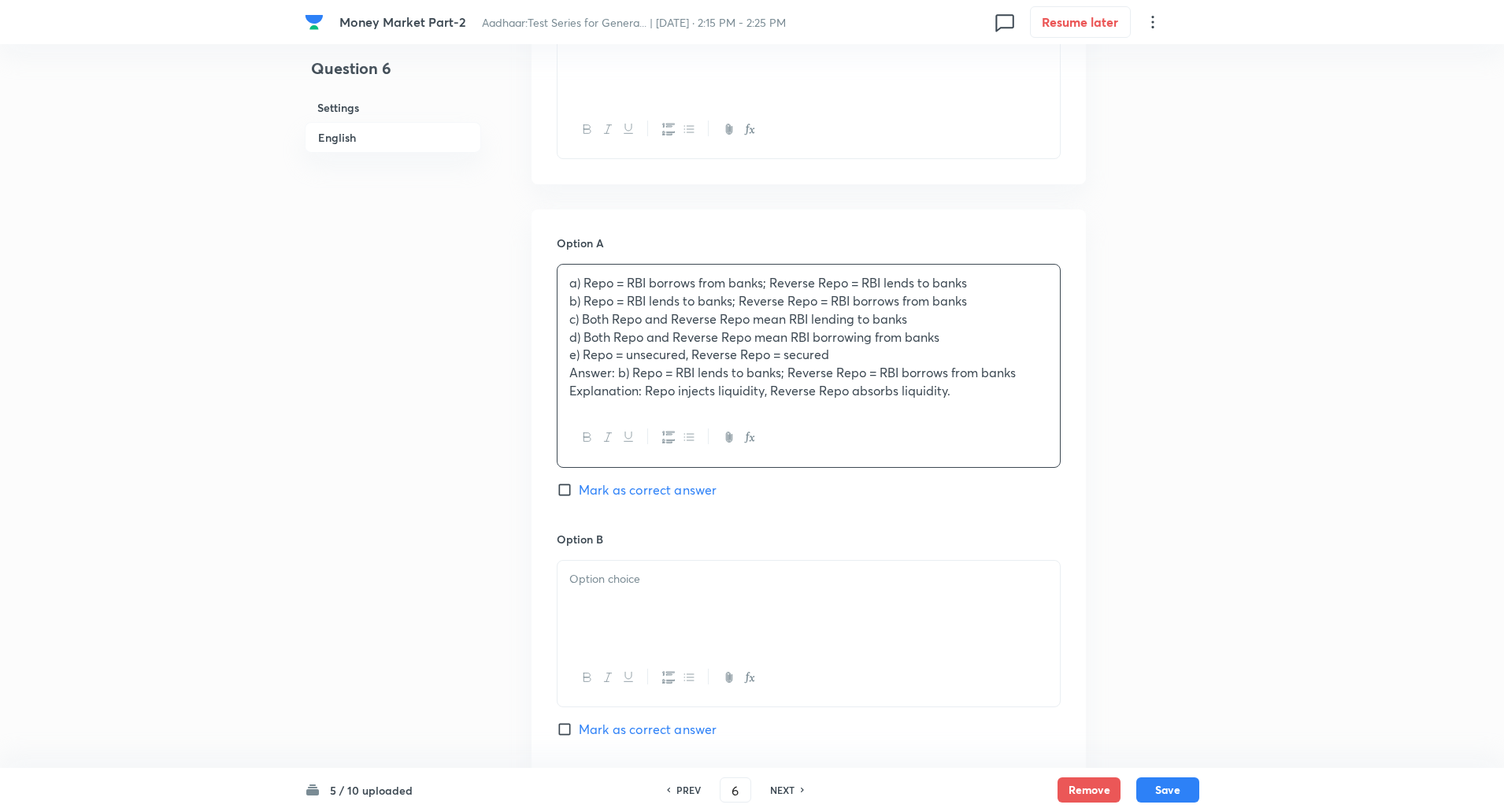
click at [571, 303] on p "b) Repo = RBI lends to banks; Reverse Repo = RBI borrows from banks" at bounding box center [808, 301] width 479 height 18
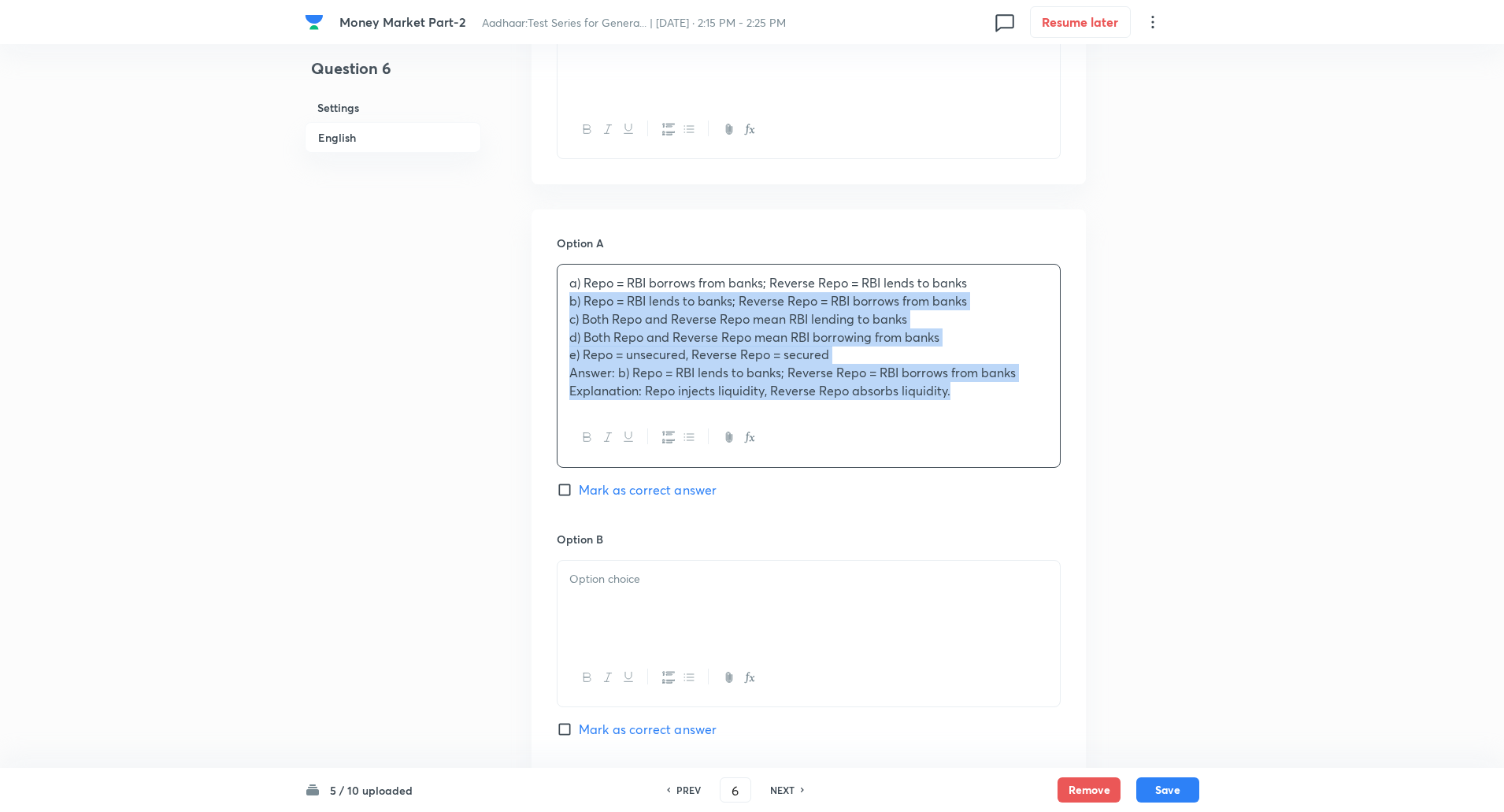
drag, startPoint x: 570, startPoint y: 305, endPoint x: 1027, endPoint y: 473, distance: 486.9
click at [1027, 473] on div "Option A a) Repo = RBI borrows from banks; Reverse Repo = RBI lends to banks b)…" at bounding box center [809, 382] width 504 height 296
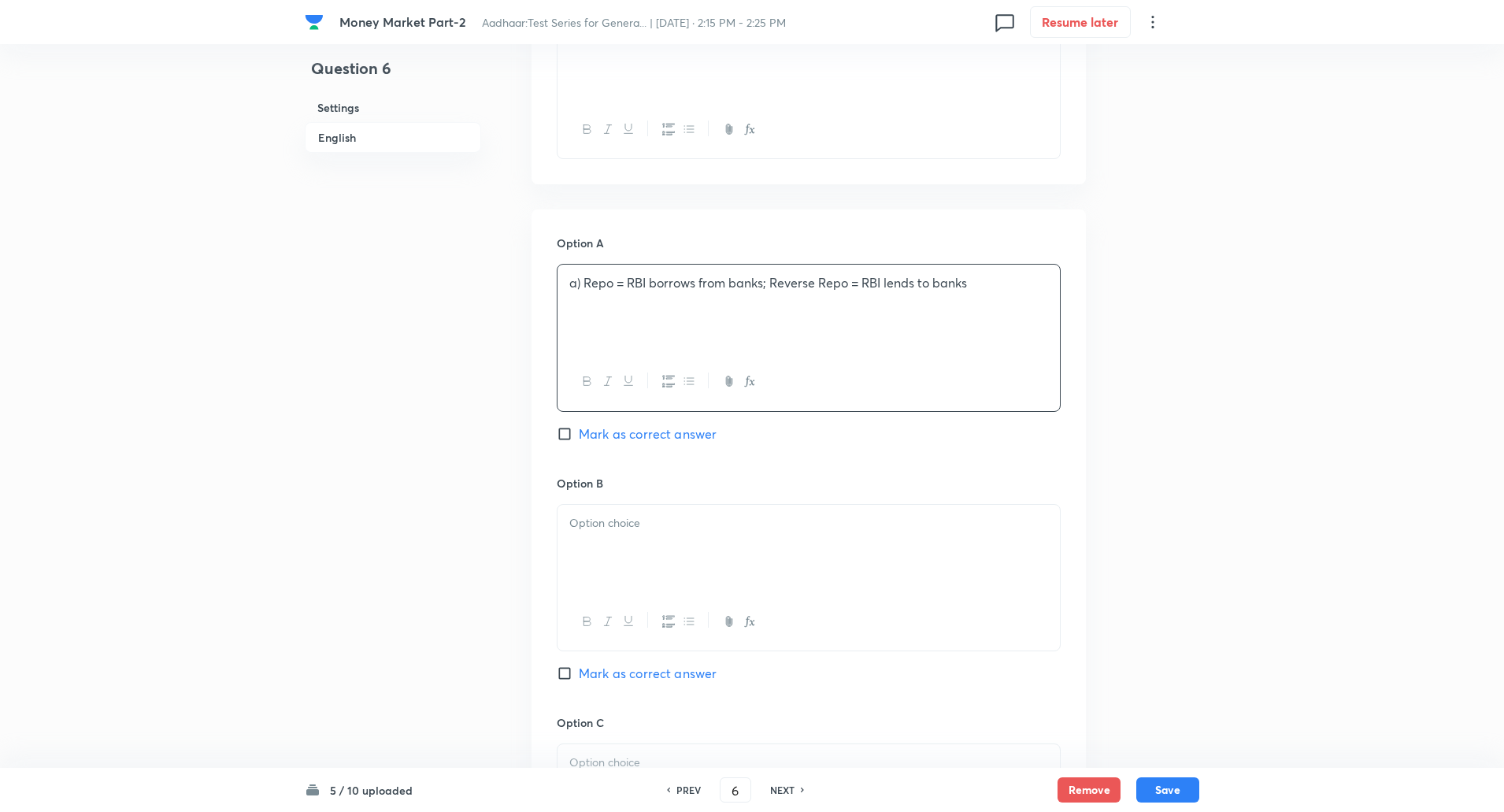
click at [579, 286] on p "a) Repo = RBI borrows from banks; Reverse Repo = RBI lends to banks" at bounding box center [808, 283] width 479 height 18
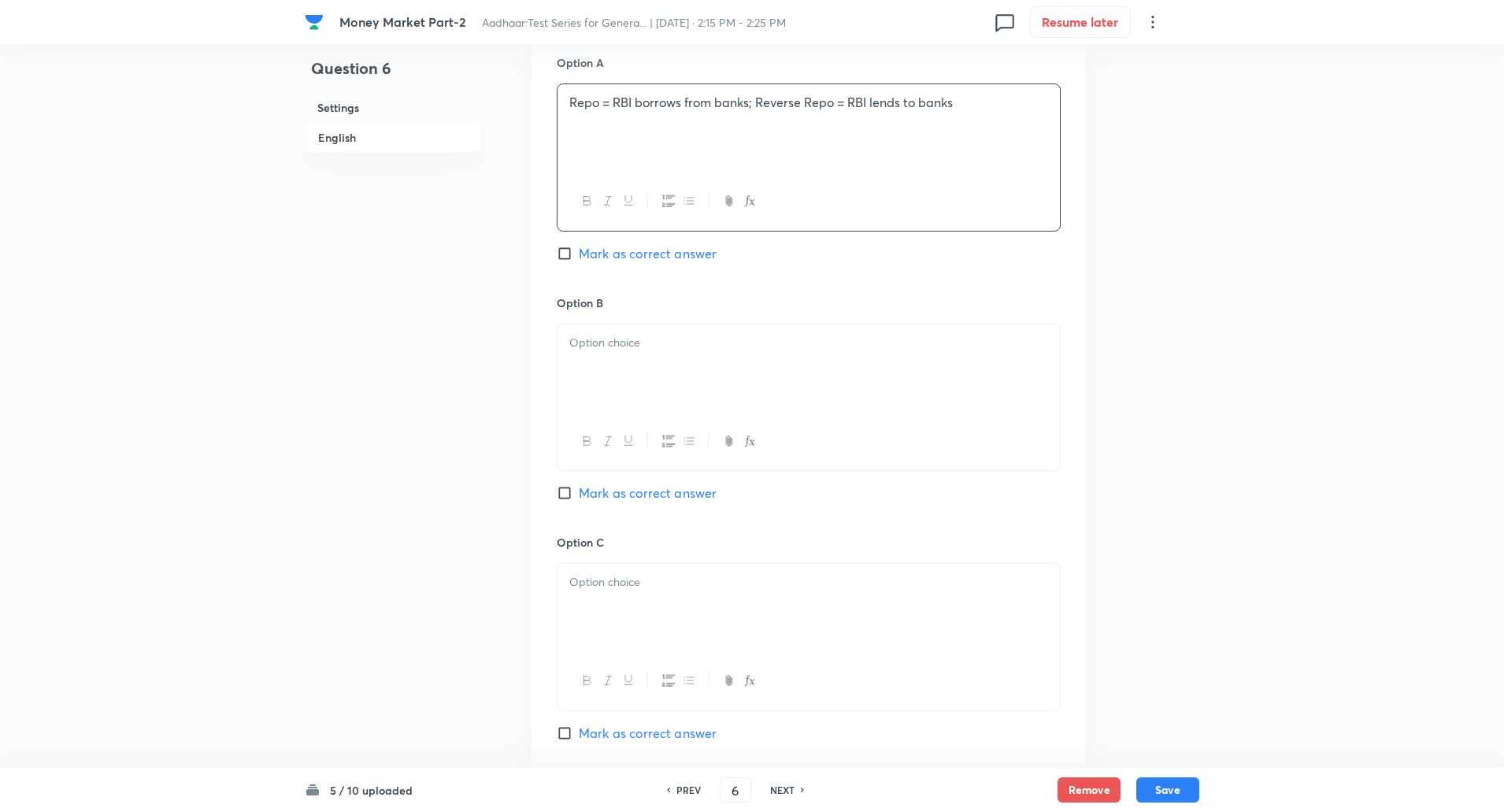
scroll to position [736, 0]
click at [662, 353] on div at bounding box center [809, 367] width 502 height 88
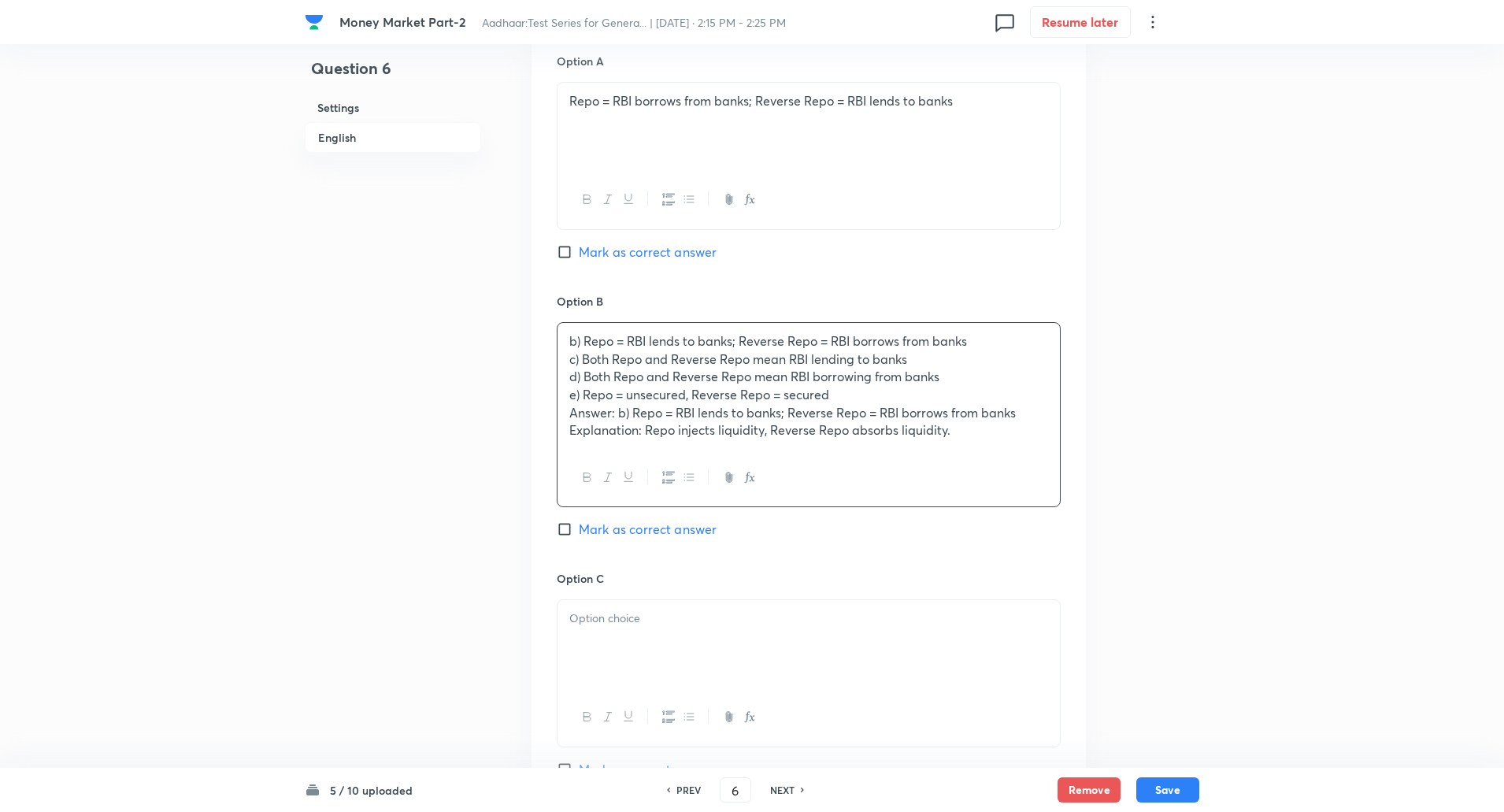
click at [569, 360] on p "c) Both Repo and Reverse Repo mean RBI lending to banks" at bounding box center [808, 359] width 479 height 18
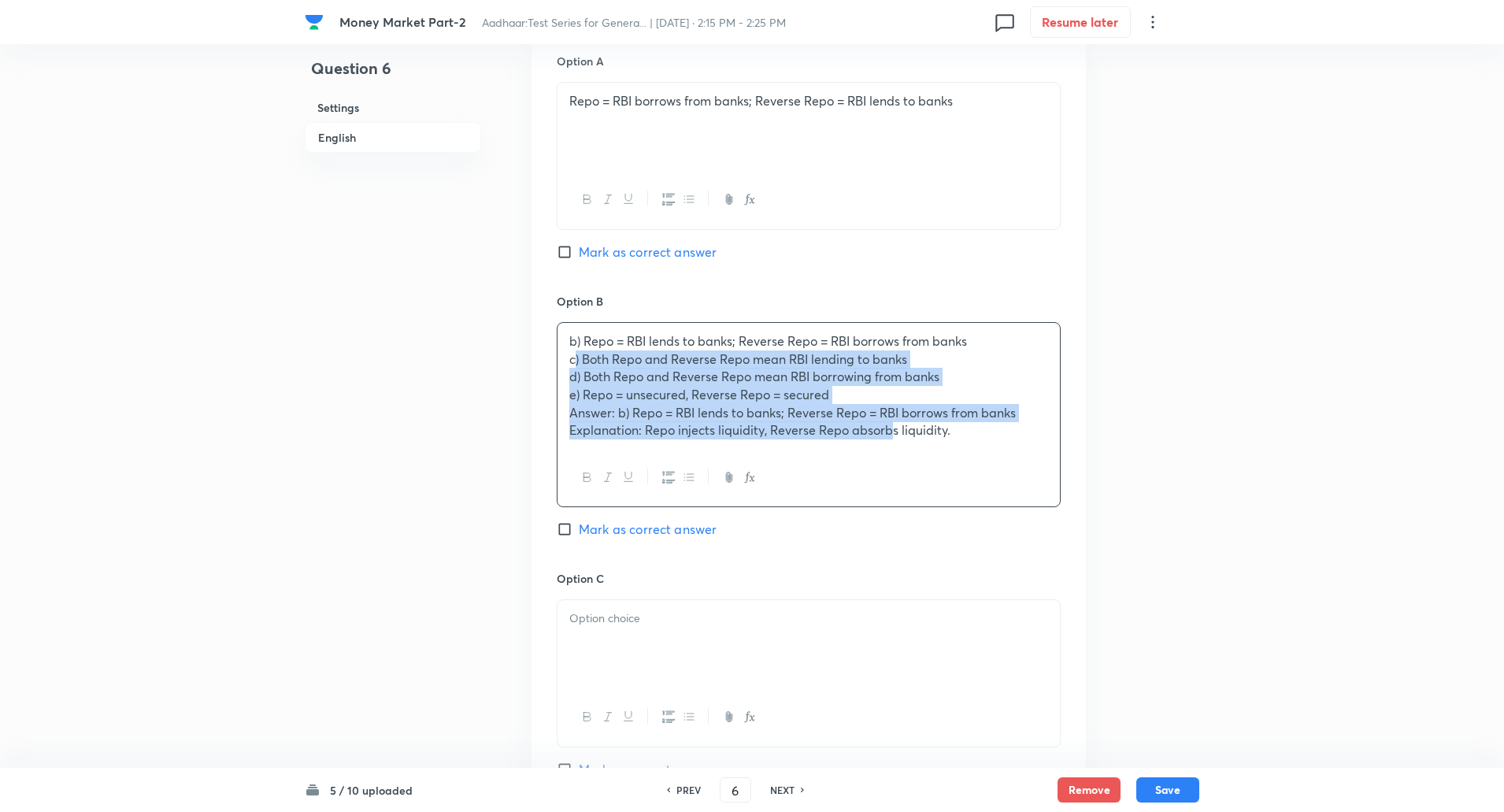
drag, startPoint x: 574, startPoint y: 367, endPoint x: 892, endPoint y: 433, distance: 324.8
click at [892, 433] on div "b) Repo = RBI lends to banks; Reverse Repo = RBI borrows from banks c) Both Rep…" at bounding box center [809, 386] width 502 height 126
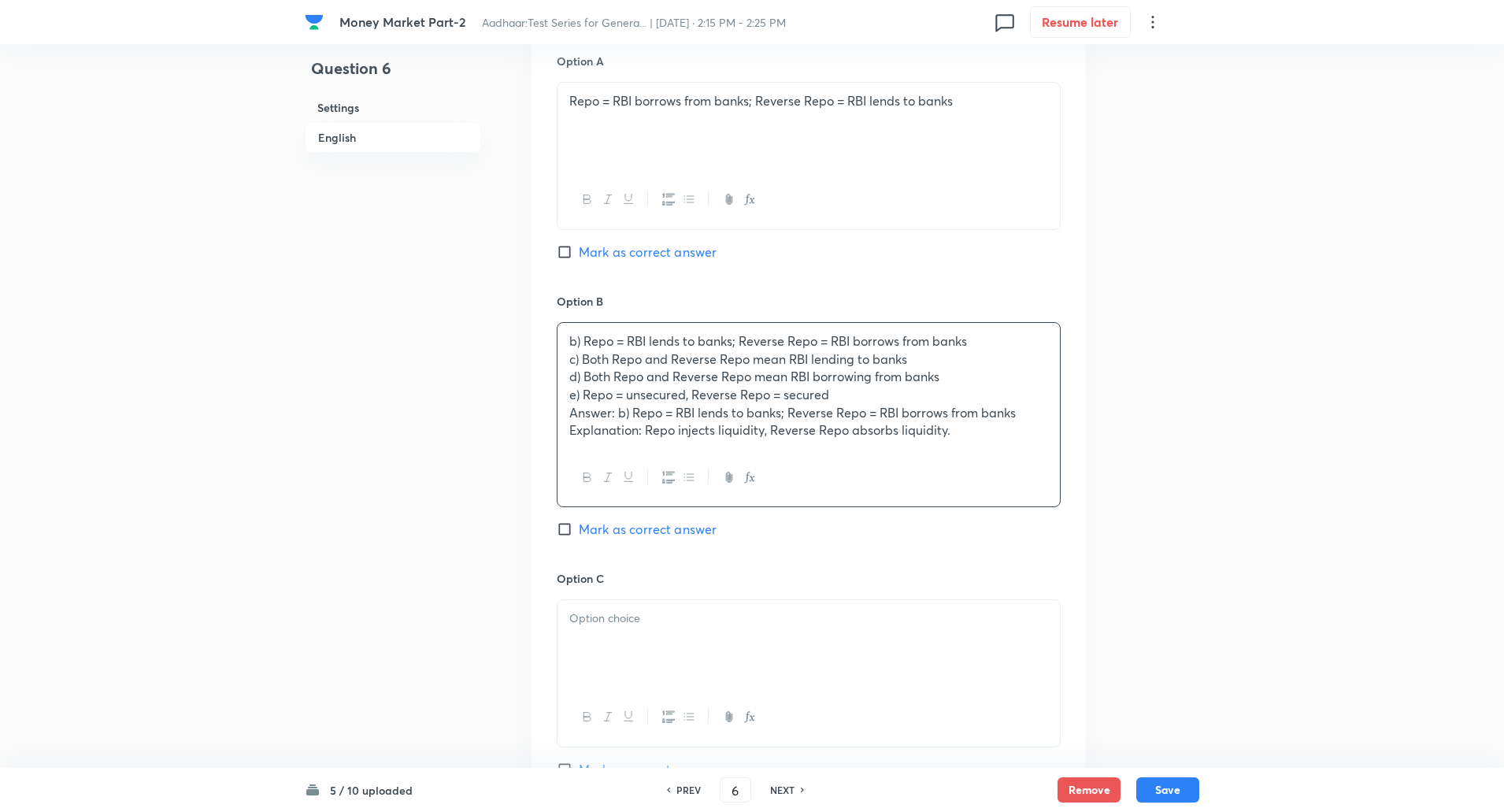
click at [559, 359] on div "b) Repo = RBI lends to banks; Reverse Repo = RBI borrows from banks c) Both Rep…" at bounding box center [809, 386] width 502 height 126
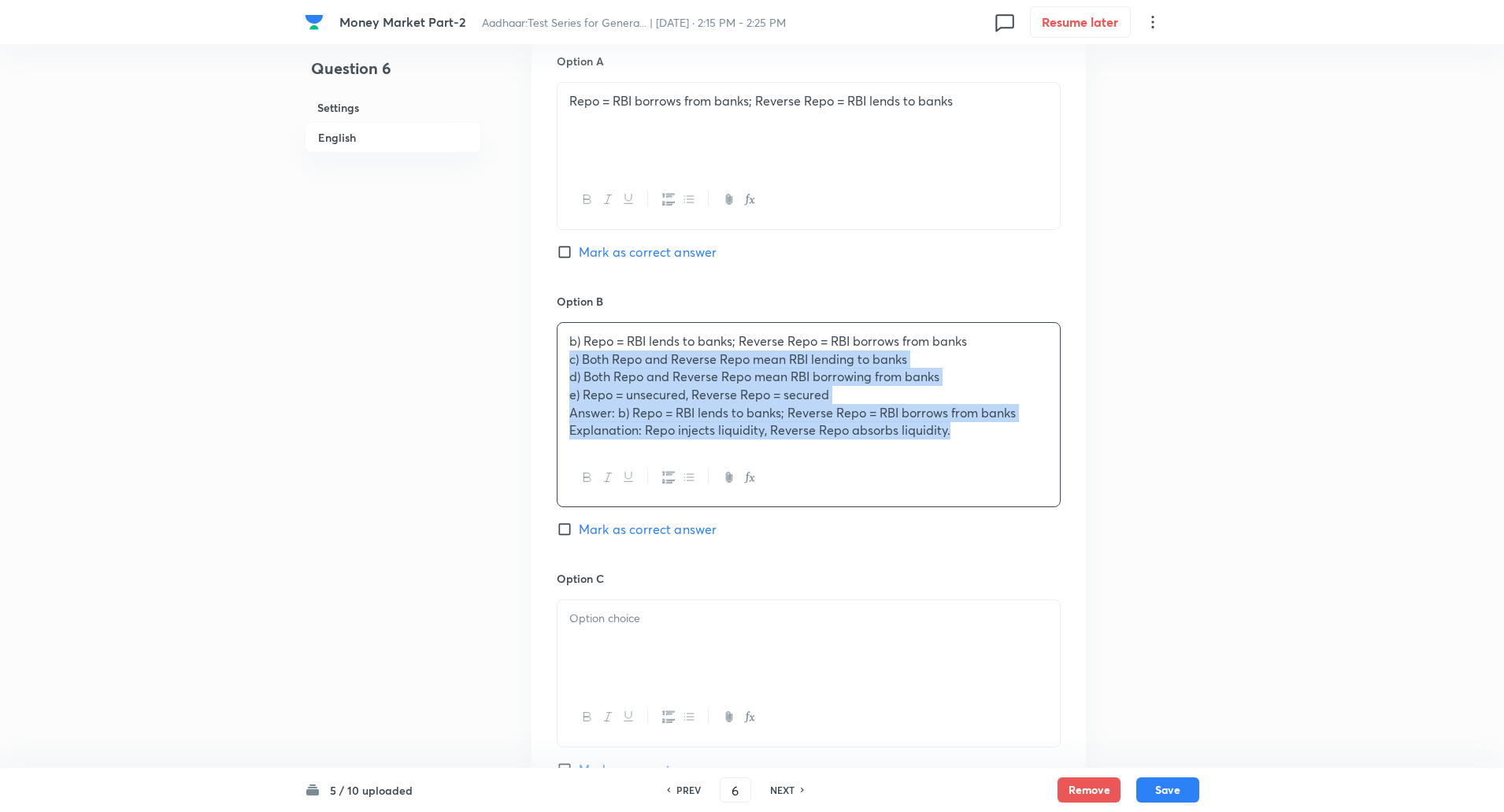
drag, startPoint x: 559, startPoint y: 359, endPoint x: 987, endPoint y: 475, distance: 443.4
click at [987, 475] on div "b) Repo = RBI lends to banks; Reverse Repo = RBI borrows from banks c) Both Rep…" at bounding box center [809, 414] width 504 height 186
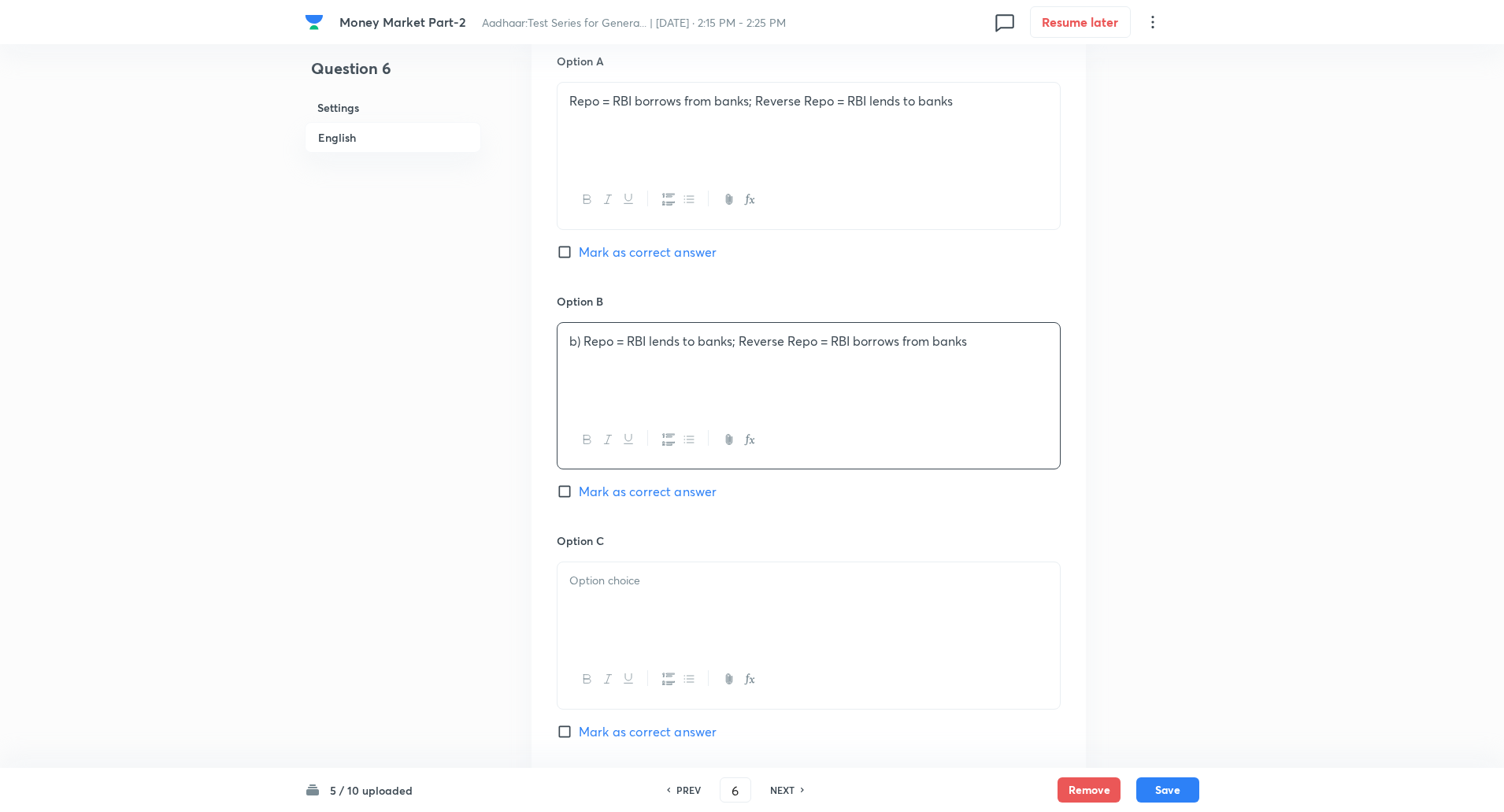
click at [581, 348] on p "b) Repo = RBI lends to banks; Reverse Repo = RBI borrows from banks" at bounding box center [808, 341] width 479 height 18
click at [559, 489] on input "Mark as correct answer" at bounding box center [568, 492] width 22 height 16
checkbox input "true"
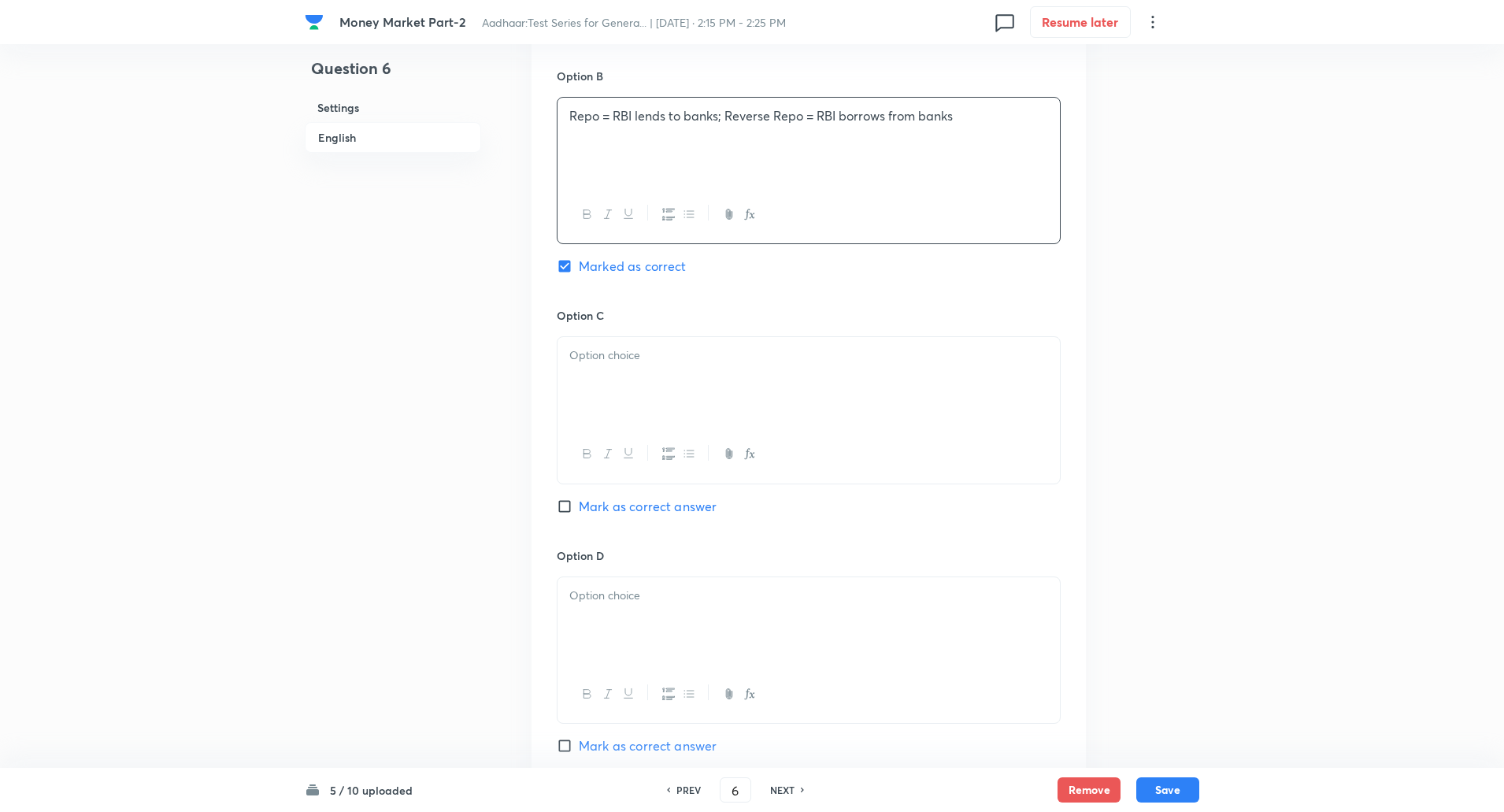
scroll to position [967, 0]
click at [615, 364] on div at bounding box center [809, 375] width 502 height 88
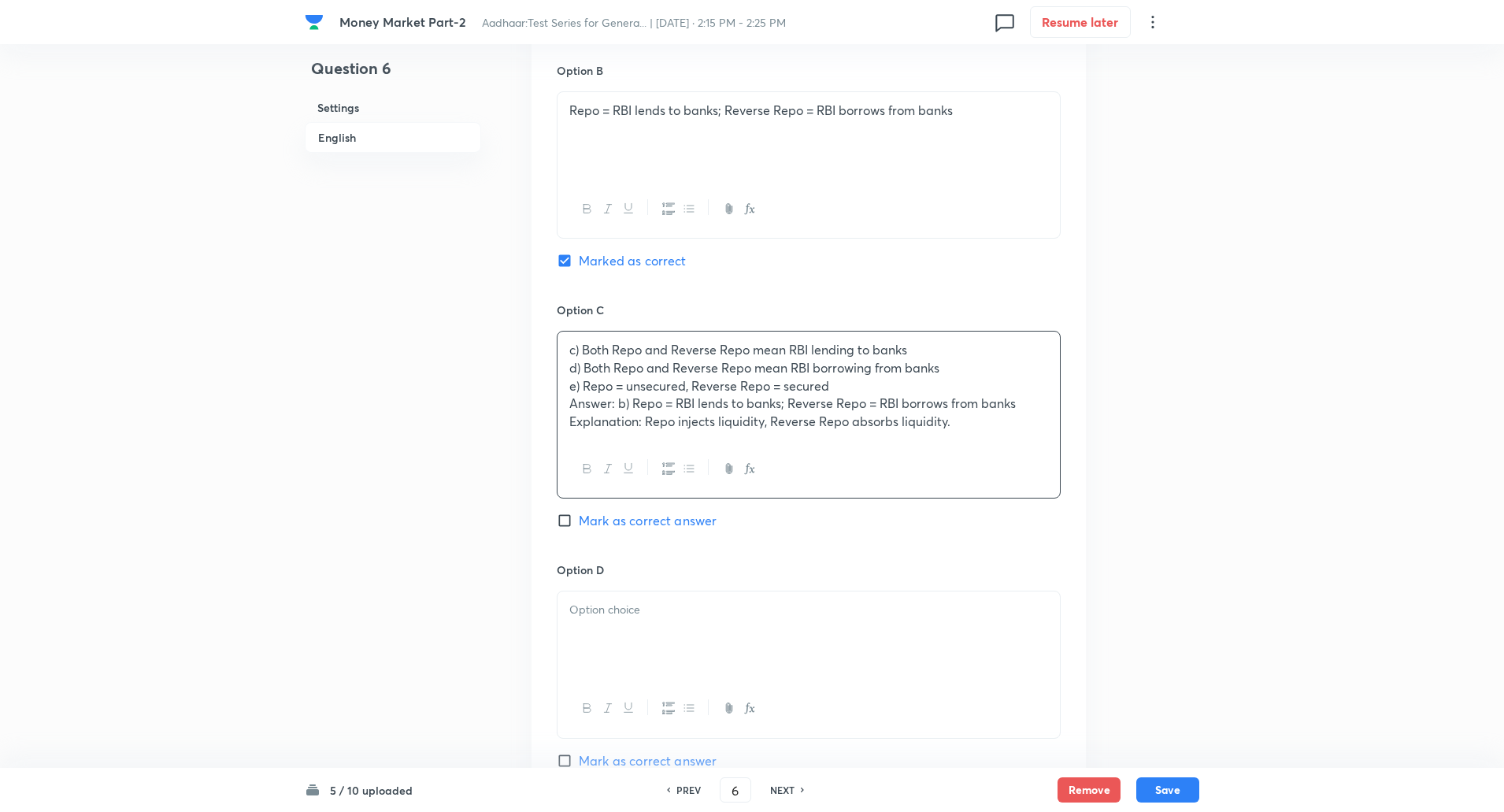
click at [559, 362] on div "c) Both Repo and Reverse Repo mean RBI lending to banks d) Both Repo and Revers…" at bounding box center [809, 386] width 502 height 108
drag, startPoint x: 556, startPoint y: 384, endPoint x: 925, endPoint y: 390, distance: 369.0
click at [925, 390] on div "Option A Repo = RBI borrows from banks; Reverse Repo = RBI lends to banks Mark …" at bounding box center [809, 415] width 555 height 1238
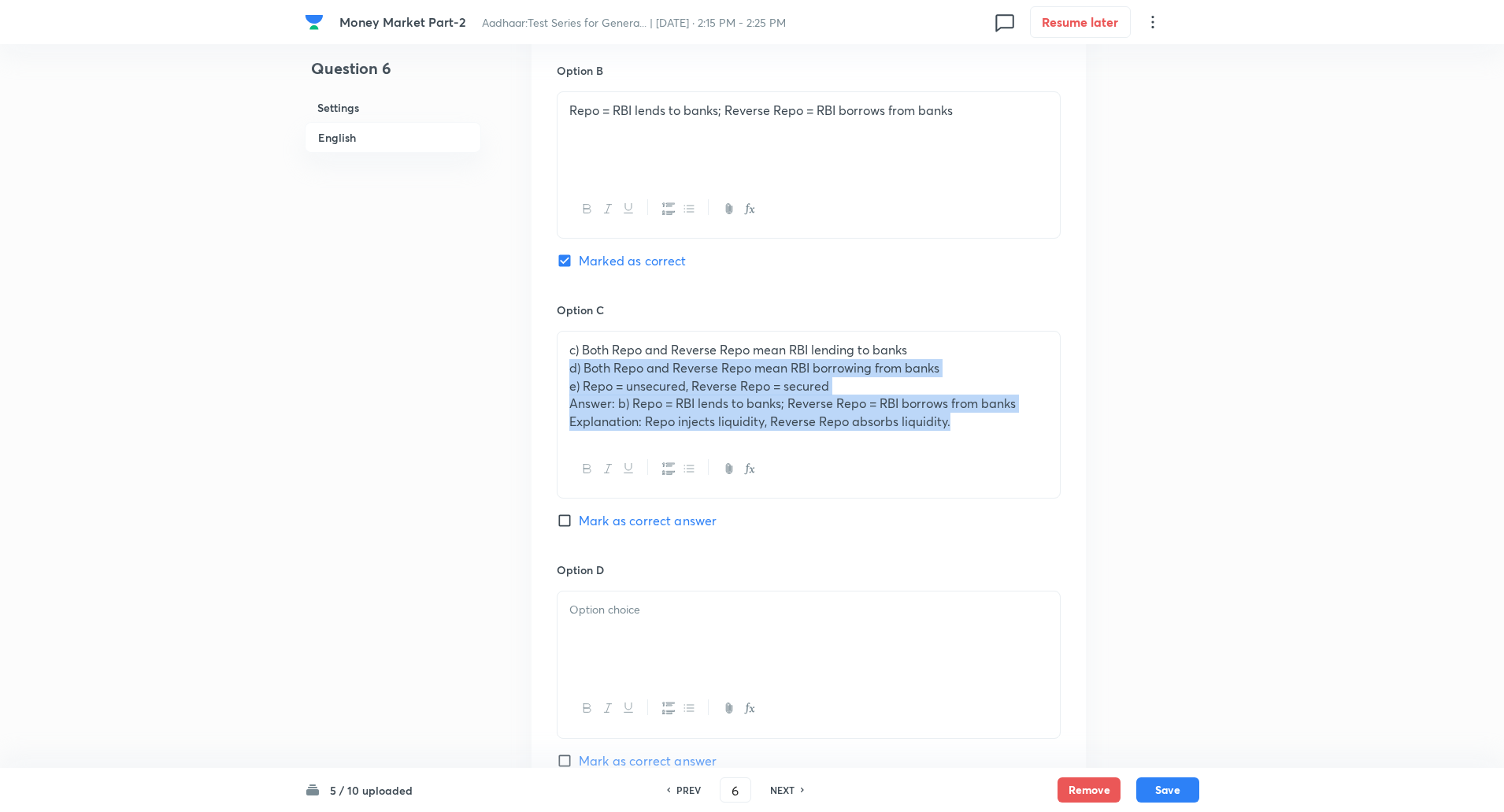
drag, startPoint x: 569, startPoint y: 370, endPoint x: 1020, endPoint y: 514, distance: 473.4
click at [1020, 514] on div "Option C c) Both Repo and Reverse Repo mean RBI lending to banks d) Both Repo a…" at bounding box center [809, 431] width 504 height 260
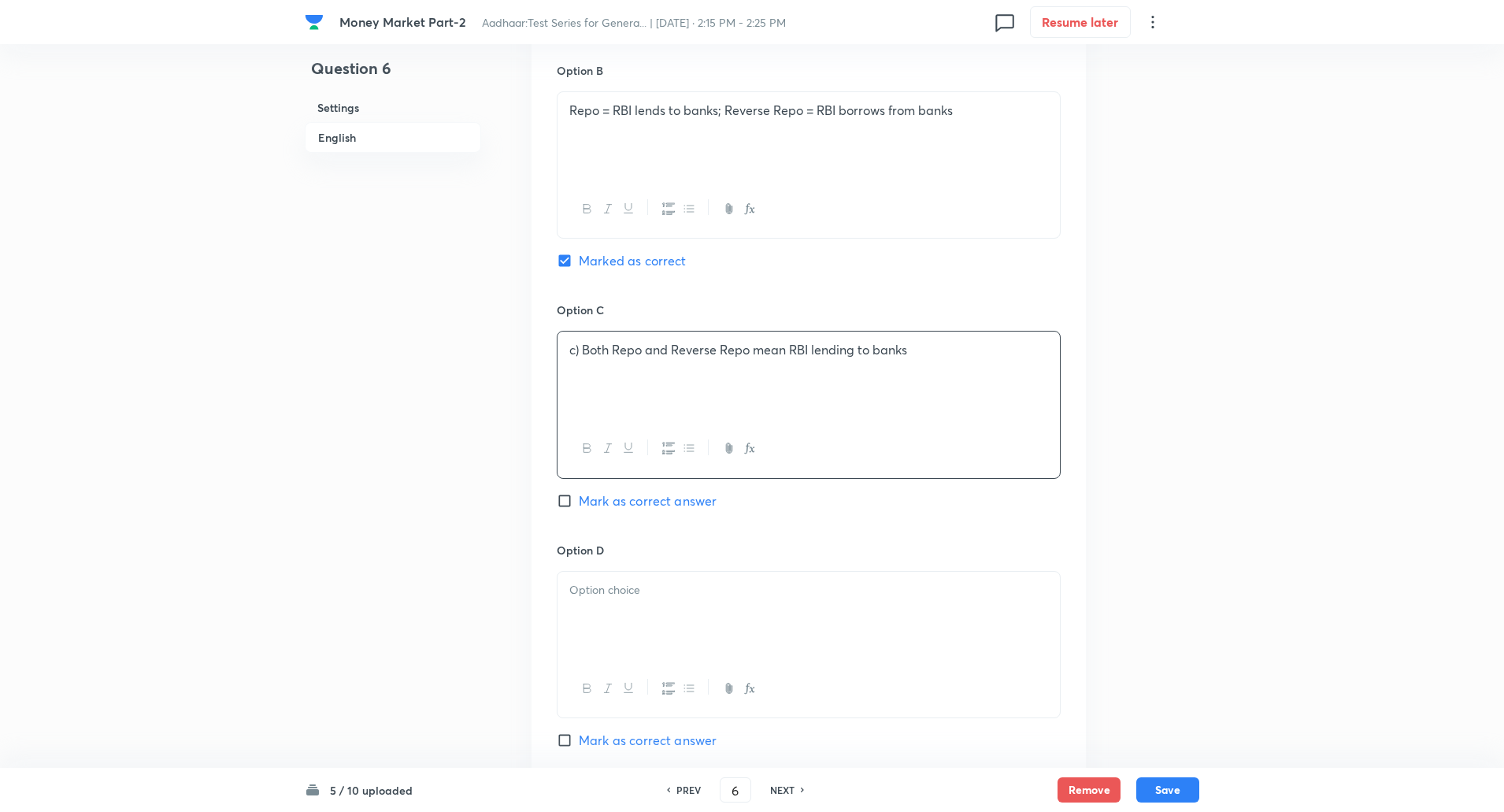
click at [581, 351] on p "c) Both Repo and Reverse Repo mean RBI lending to banks" at bounding box center [808, 350] width 479 height 18
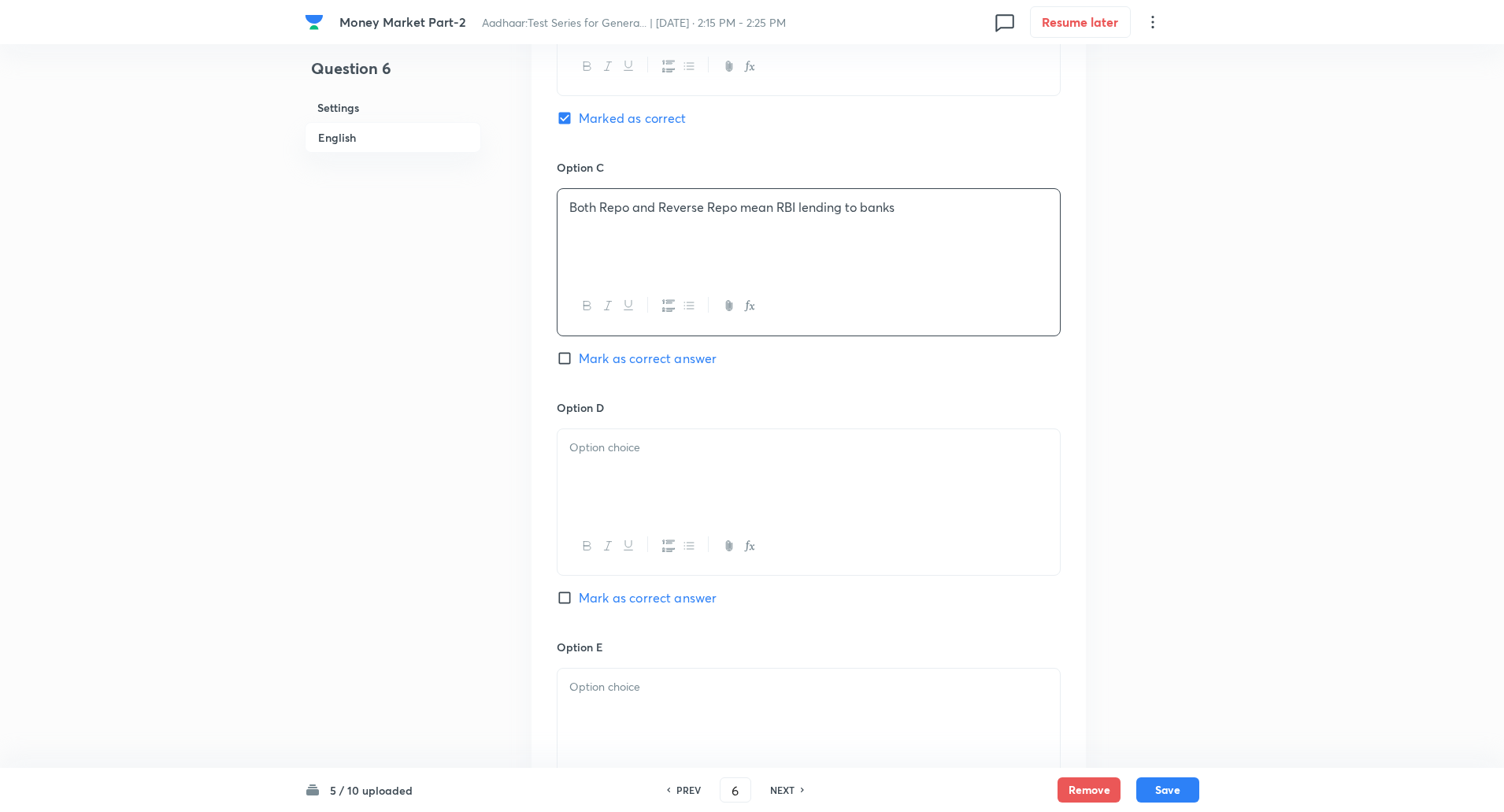
scroll to position [1132, 0]
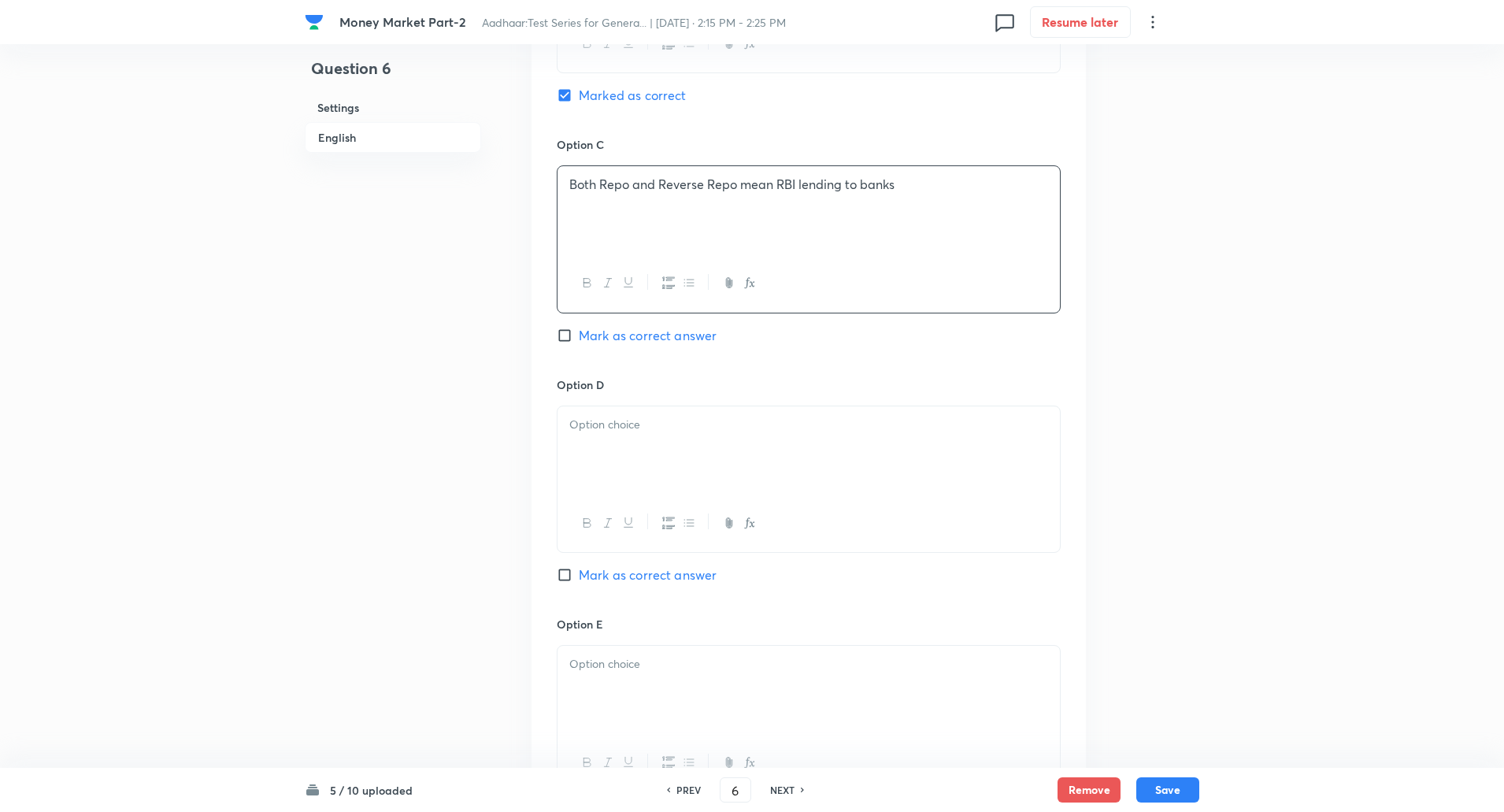
click at [575, 414] on div at bounding box center [809, 450] width 502 height 88
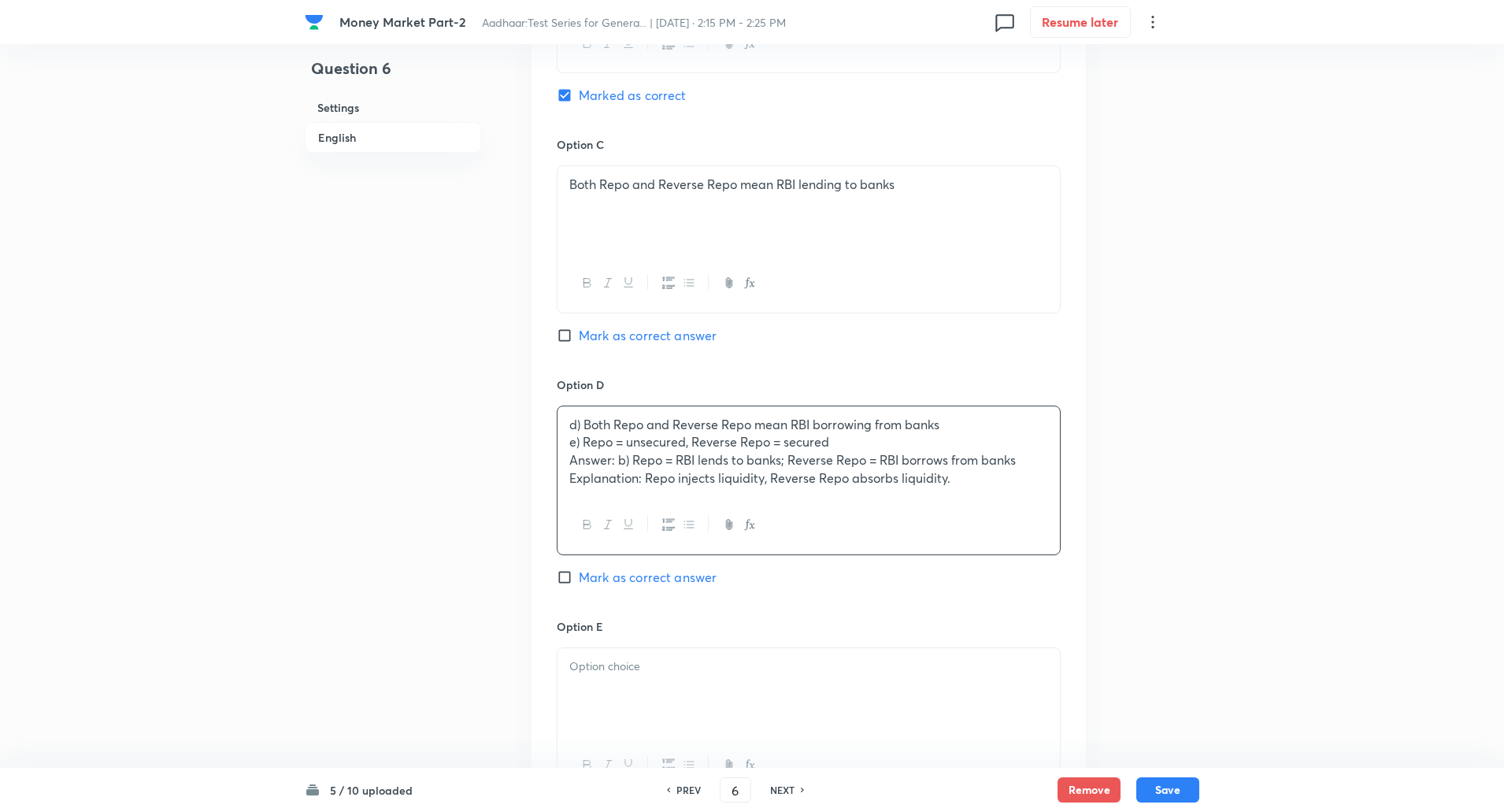
click at [564, 437] on div "d) Both Repo and Reverse Repo mean RBI borrowing from banks e) Repo = unsecured…" at bounding box center [809, 452] width 502 height 91
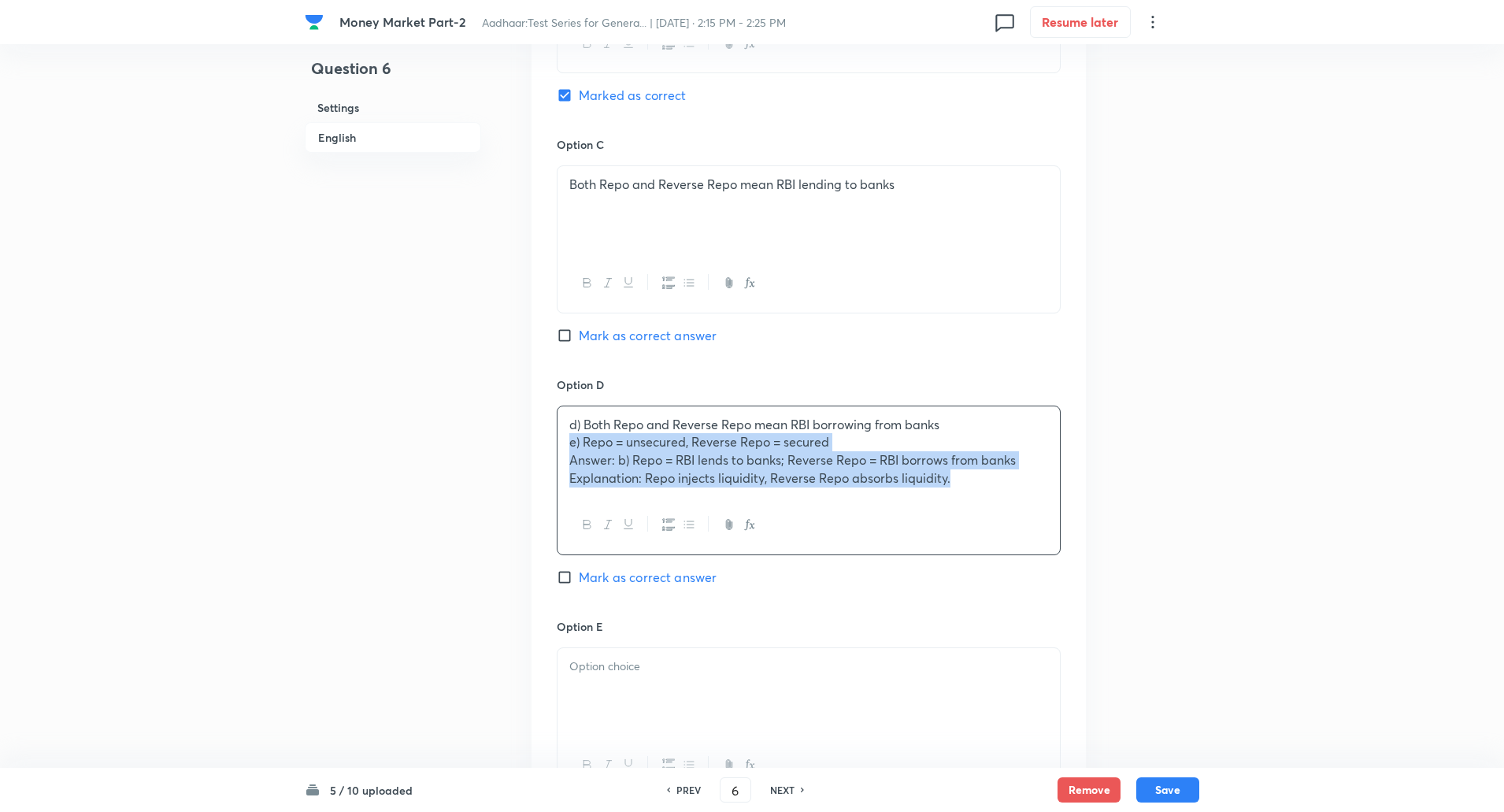
drag, startPoint x: 566, startPoint y: 449, endPoint x: 1167, endPoint y: 579, distance: 614.9
click at [1167, 579] on div "Question 6 Settings English Settings Type Single choice correct 5 options + 1 m…" at bounding box center [752, 55] width 894 height 2223
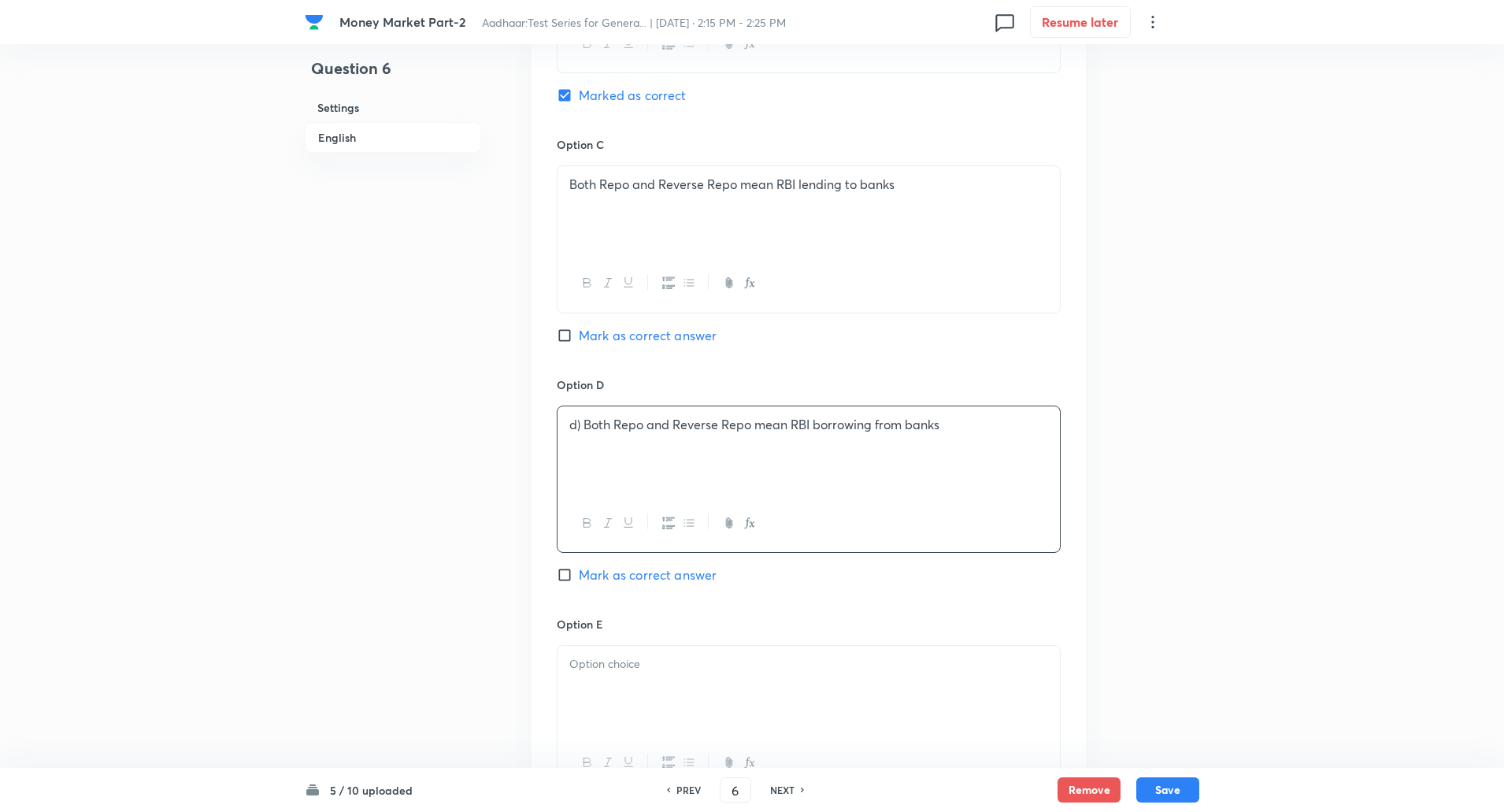
click at [579, 433] on p "d) Both Repo and Reverse Repo mean RBI borrowing from banks" at bounding box center [808, 425] width 479 height 18
click at [585, 425] on p "d) Both Repo and Reverse Repo mean RBI borrowing from banks" at bounding box center [808, 425] width 479 height 18
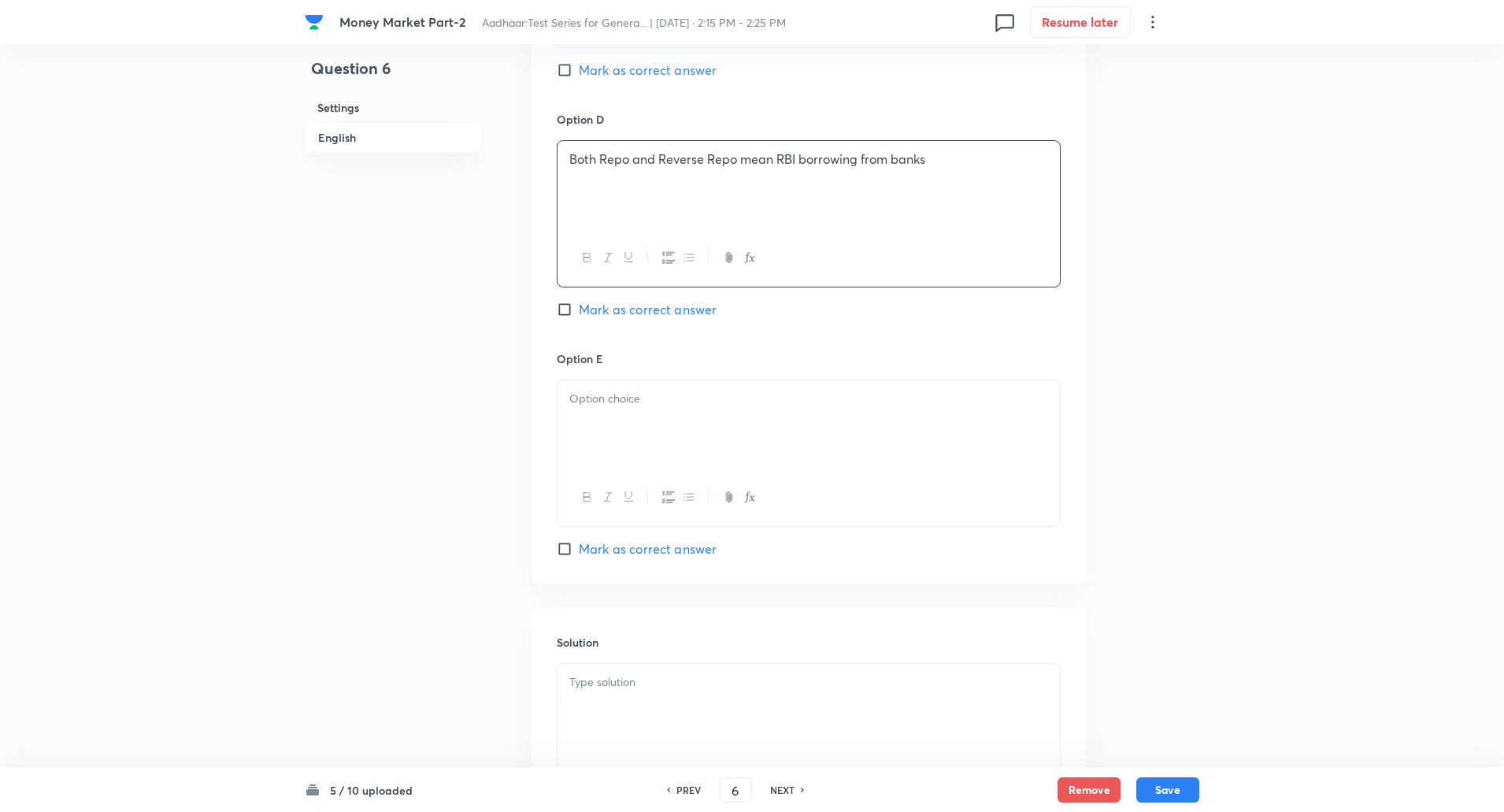
scroll to position [1446, 0]
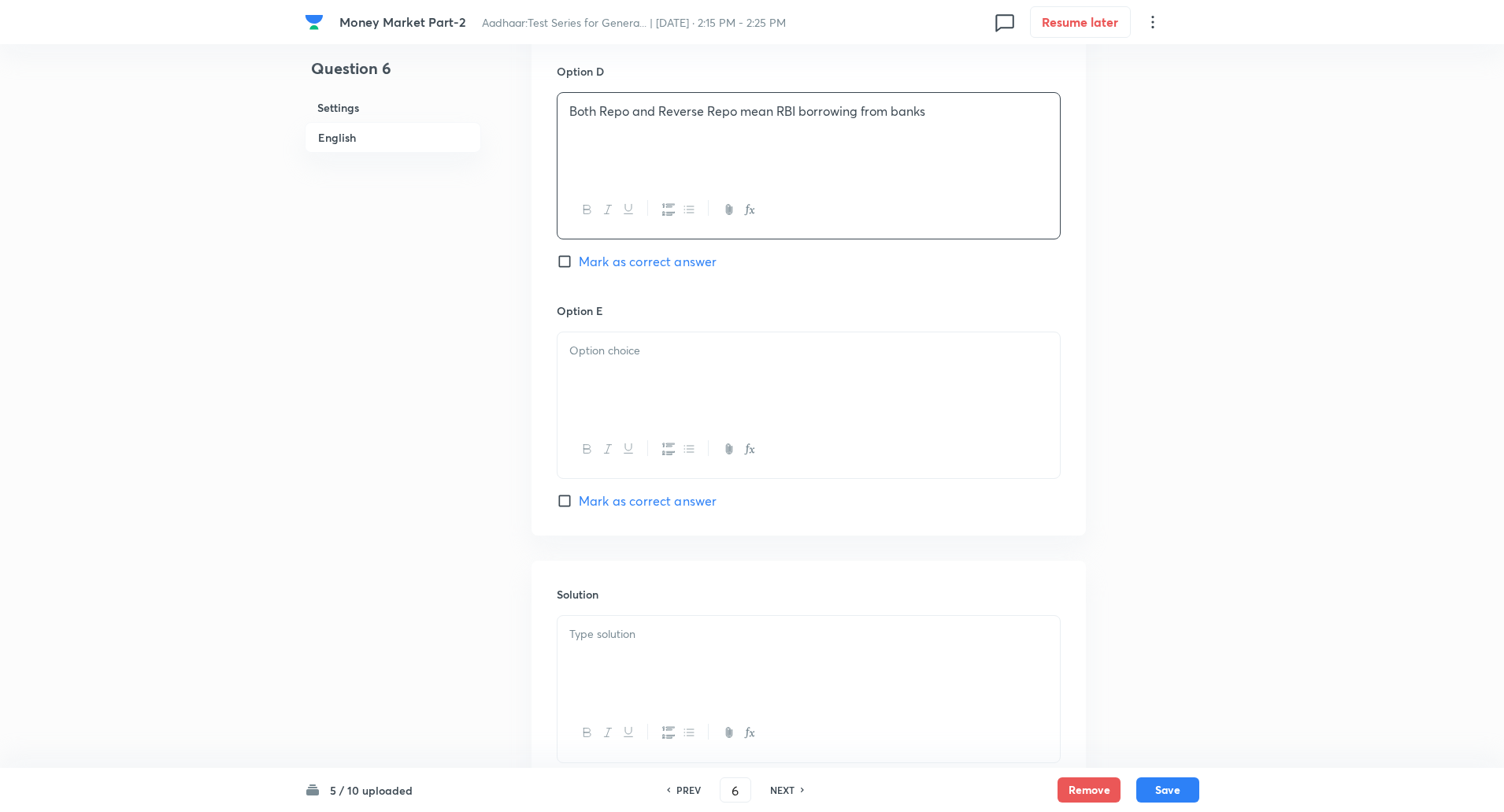
click at [632, 363] on div at bounding box center [809, 376] width 502 height 88
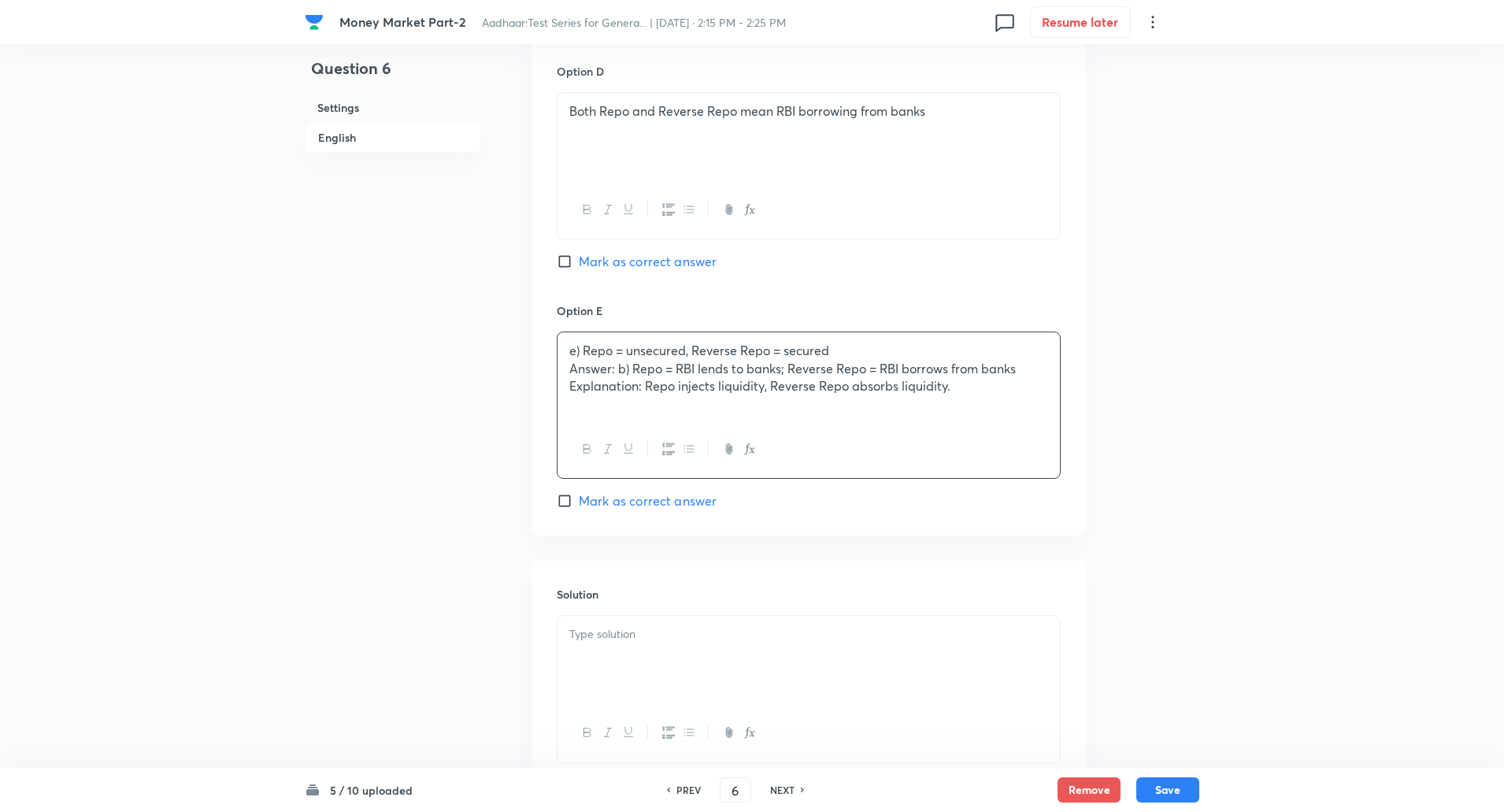
click at [571, 371] on p "Answer: b) Repo = RBI lends to banks; Reverse Repo = RBI borrows from banks" at bounding box center [808, 369] width 479 height 18
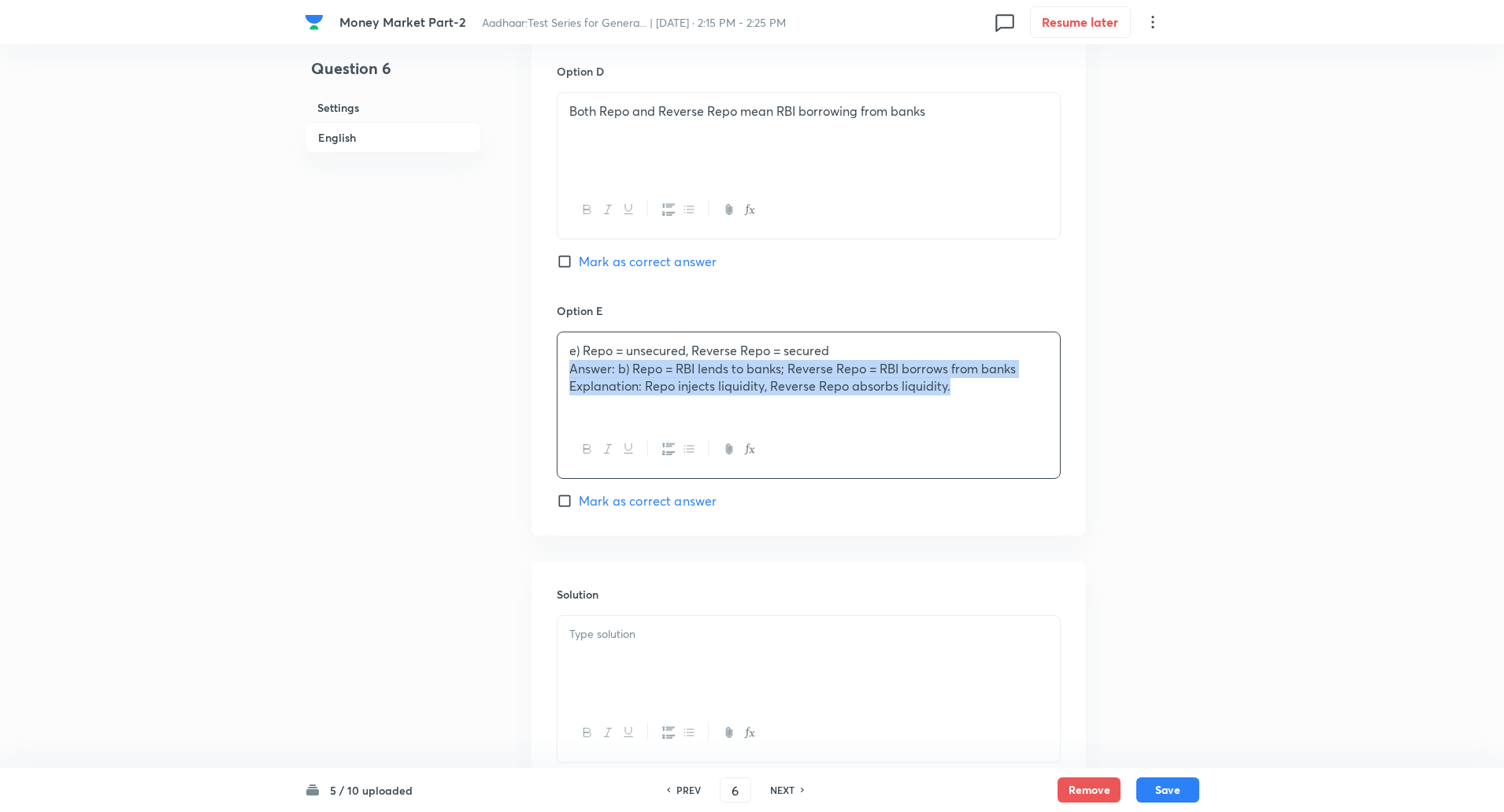
drag, startPoint x: 571, startPoint y: 371, endPoint x: 984, endPoint y: 472, distance: 425.2
click at [984, 472] on div "e) Repo = unsecured, Reverse Repo = secured Answer: b) Repo = RBI lends to bank…" at bounding box center [809, 405] width 504 height 147
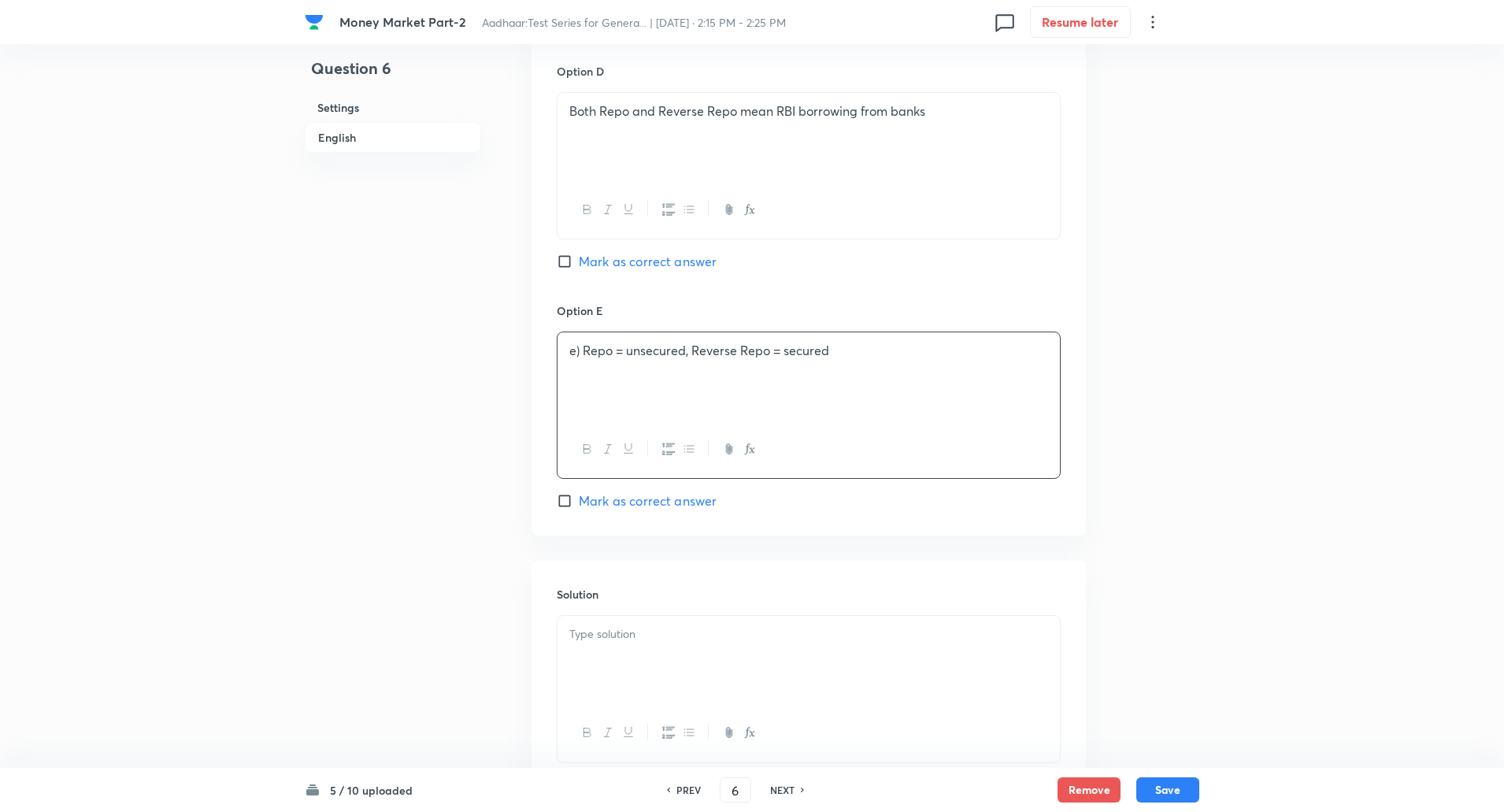
click at [583, 349] on p "e) Repo = unsecured, Reverse Repo = secured" at bounding box center [808, 351] width 479 height 18
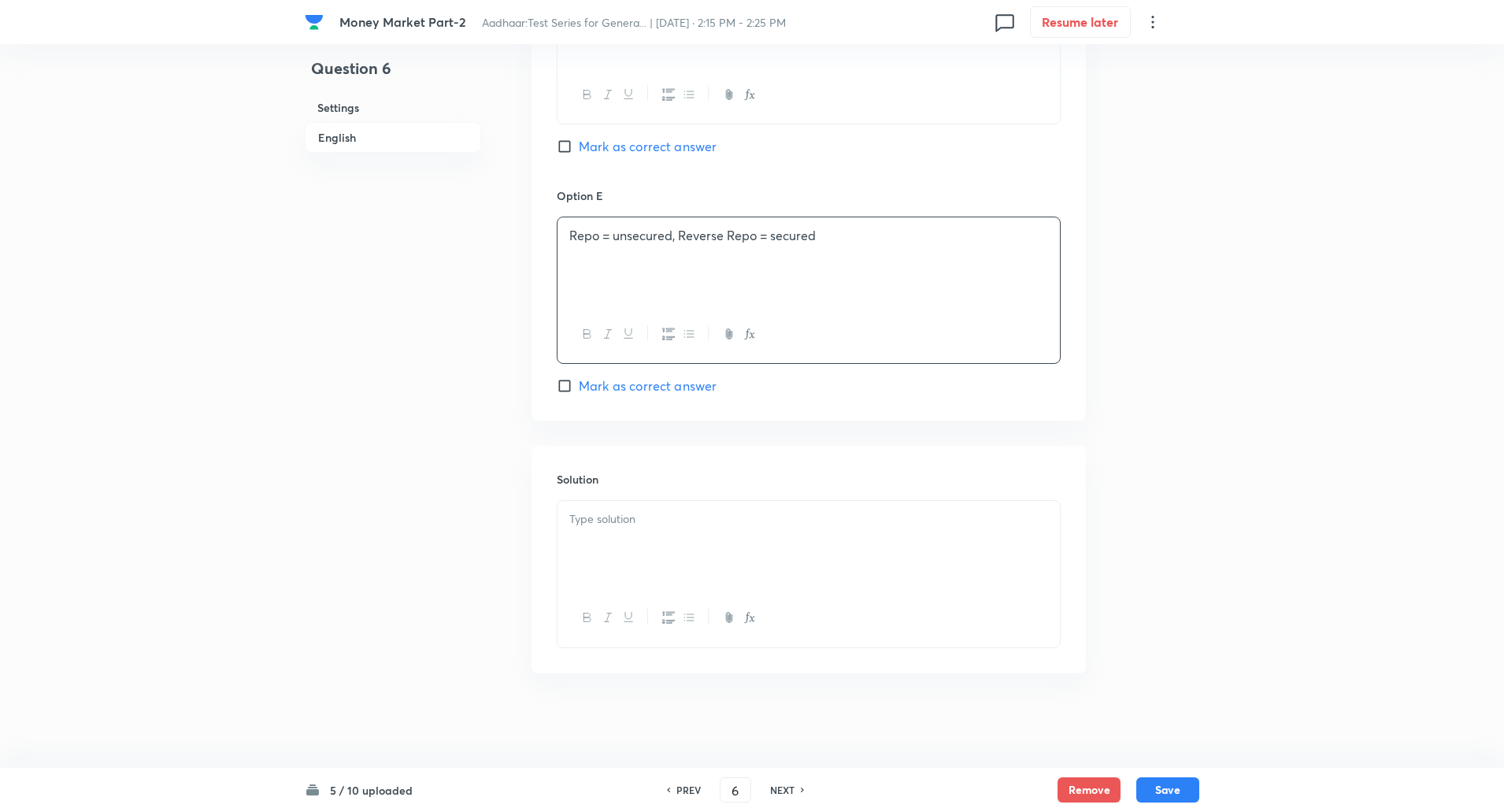
click at [580, 520] on p at bounding box center [808, 519] width 479 height 18
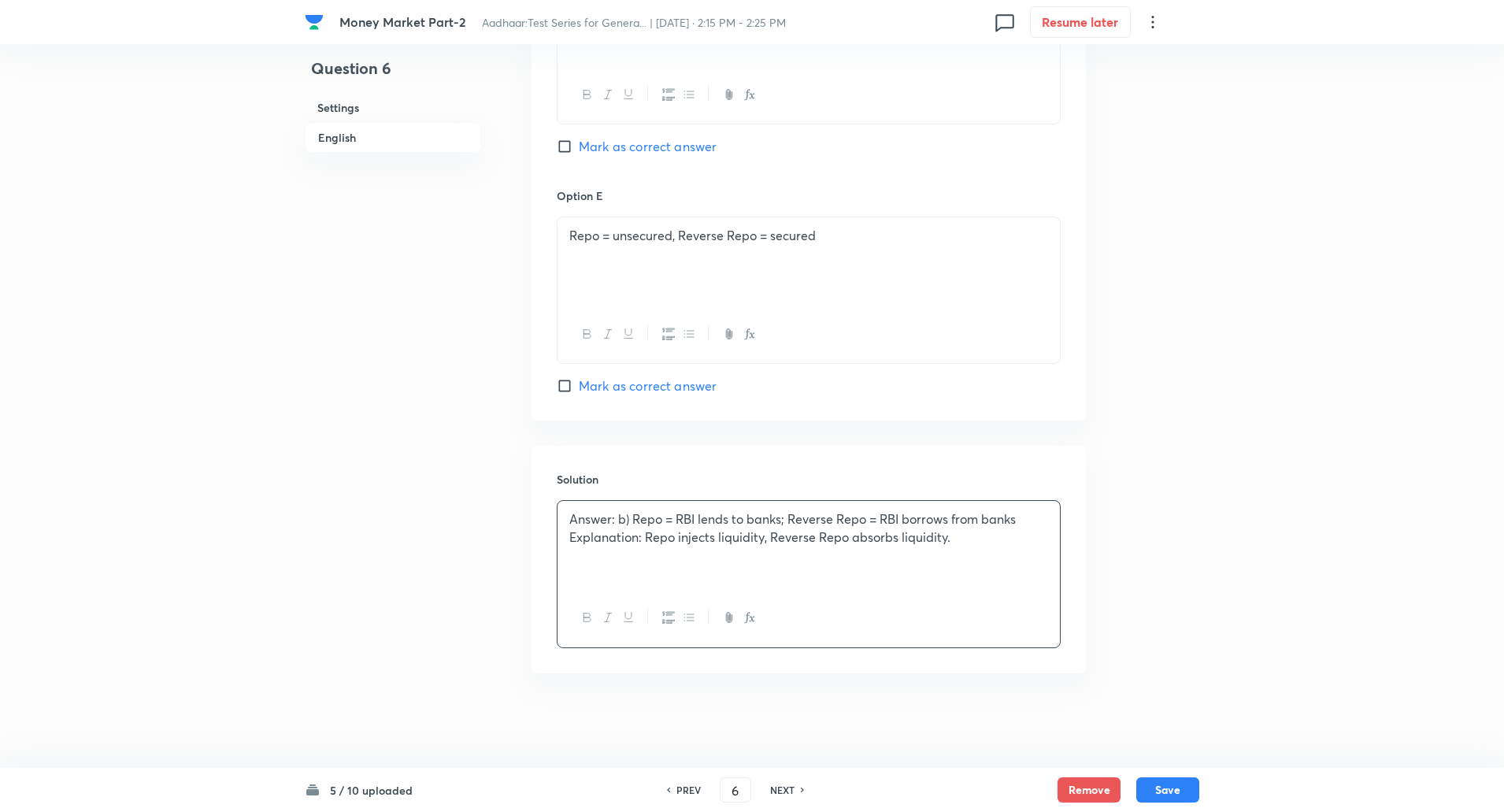
click at [567, 523] on div "Answer: b) Repo = RBI lends to banks; Reverse Repo = RBI borrows from banks Exp…" at bounding box center [809, 544] width 502 height 88
drag, startPoint x: 567, startPoint y: 523, endPoint x: 642, endPoint y: 548, distance: 79.1
click at [642, 548] on div "Answer: b) Repo = RBI lends to banks; Reverse Repo = RBI borrows from banks Exp…" at bounding box center [809, 544] width 502 height 88
click at [1169, 783] on button "Save" at bounding box center [1168, 788] width 63 height 25
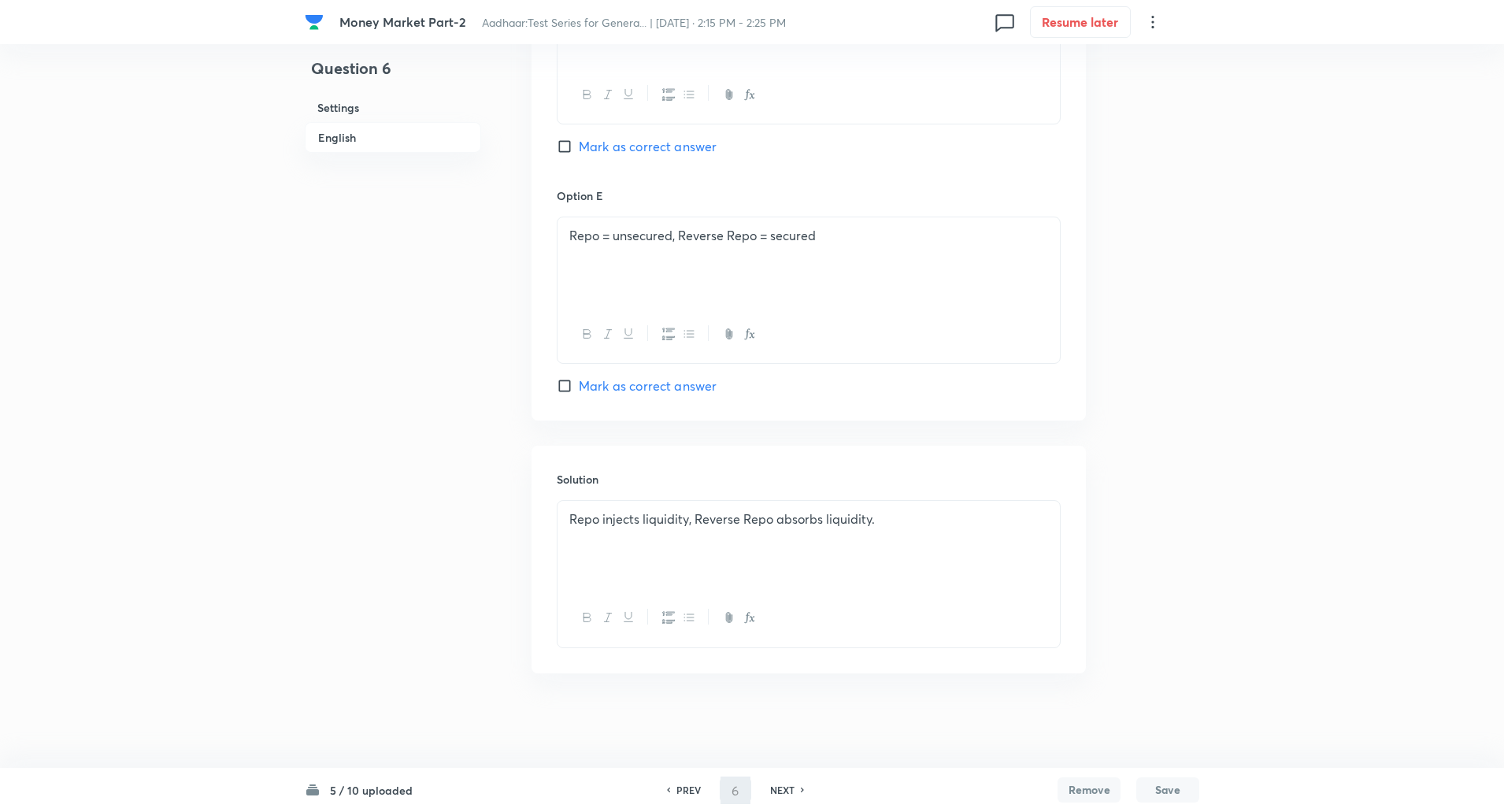
type input "7"
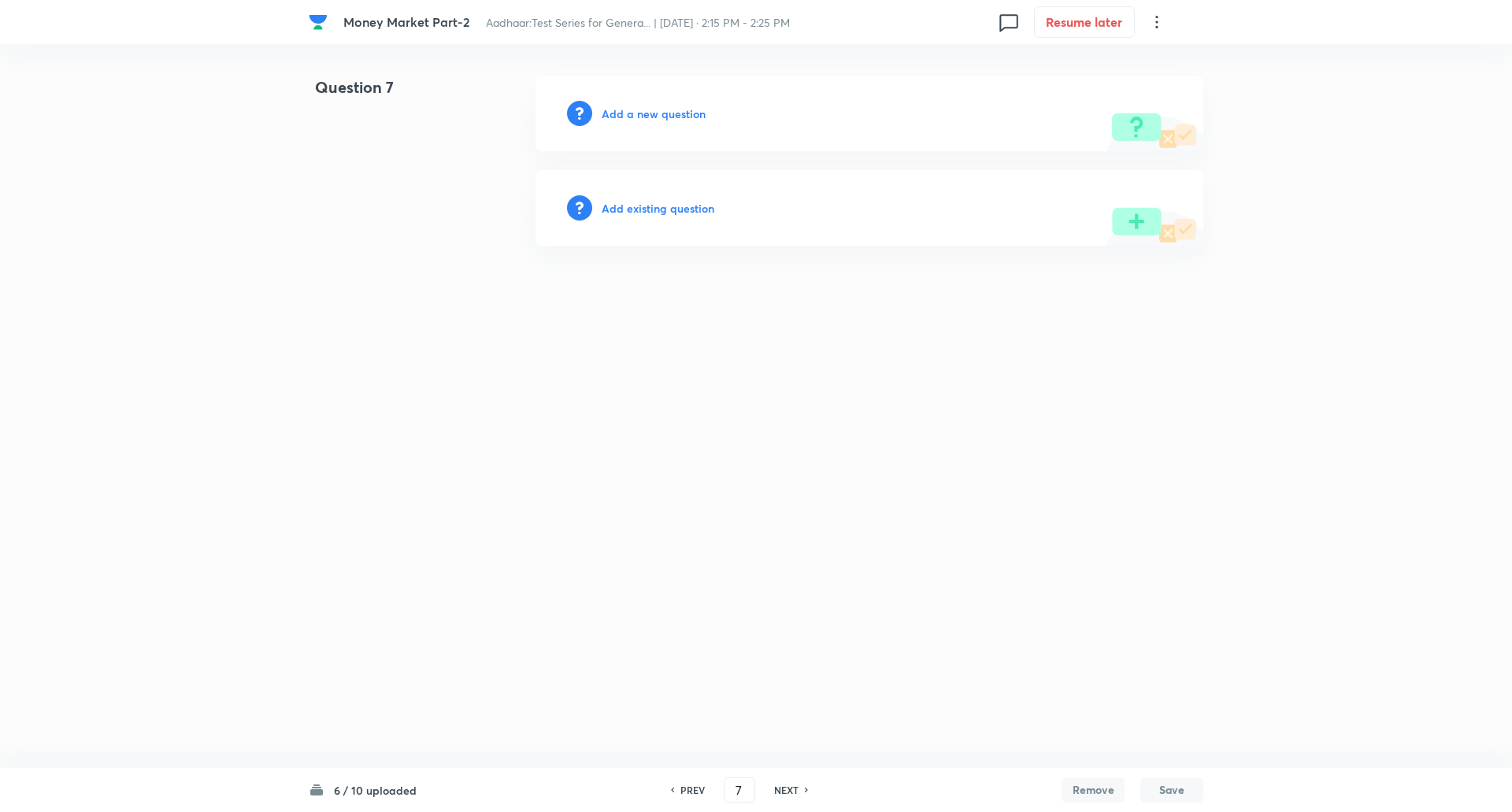
click at [677, 110] on h6 "Add a new question" at bounding box center [654, 113] width 104 height 17
click at [677, 110] on h6 "Choose a question type" at bounding box center [662, 113] width 121 height 17
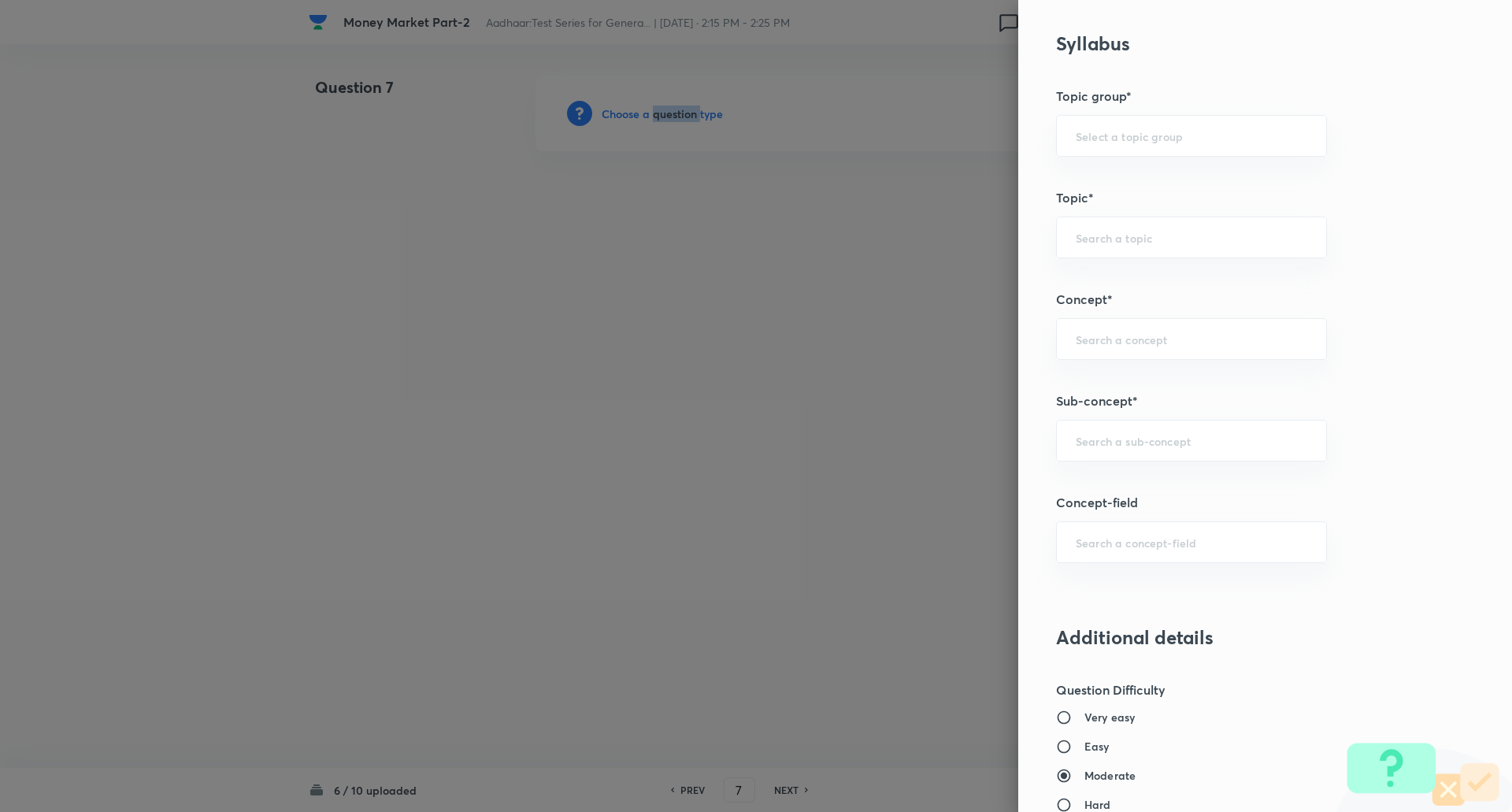
scroll to position [664, 0]
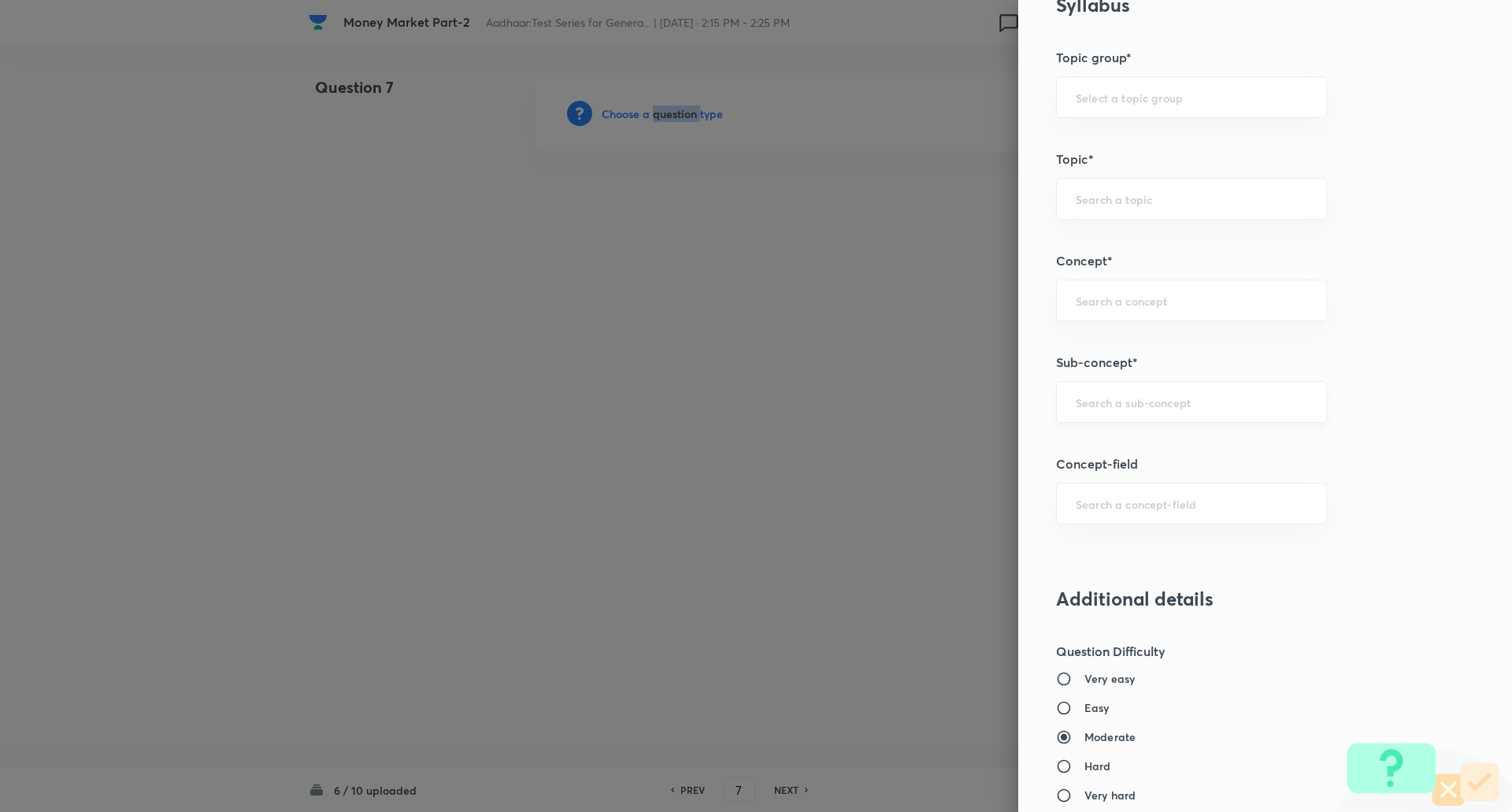
click at [1133, 419] on div "​" at bounding box center [1192, 402] width 271 height 41
click at [1076, 401] on input "ebanking" at bounding box center [1192, 402] width 231 height 15
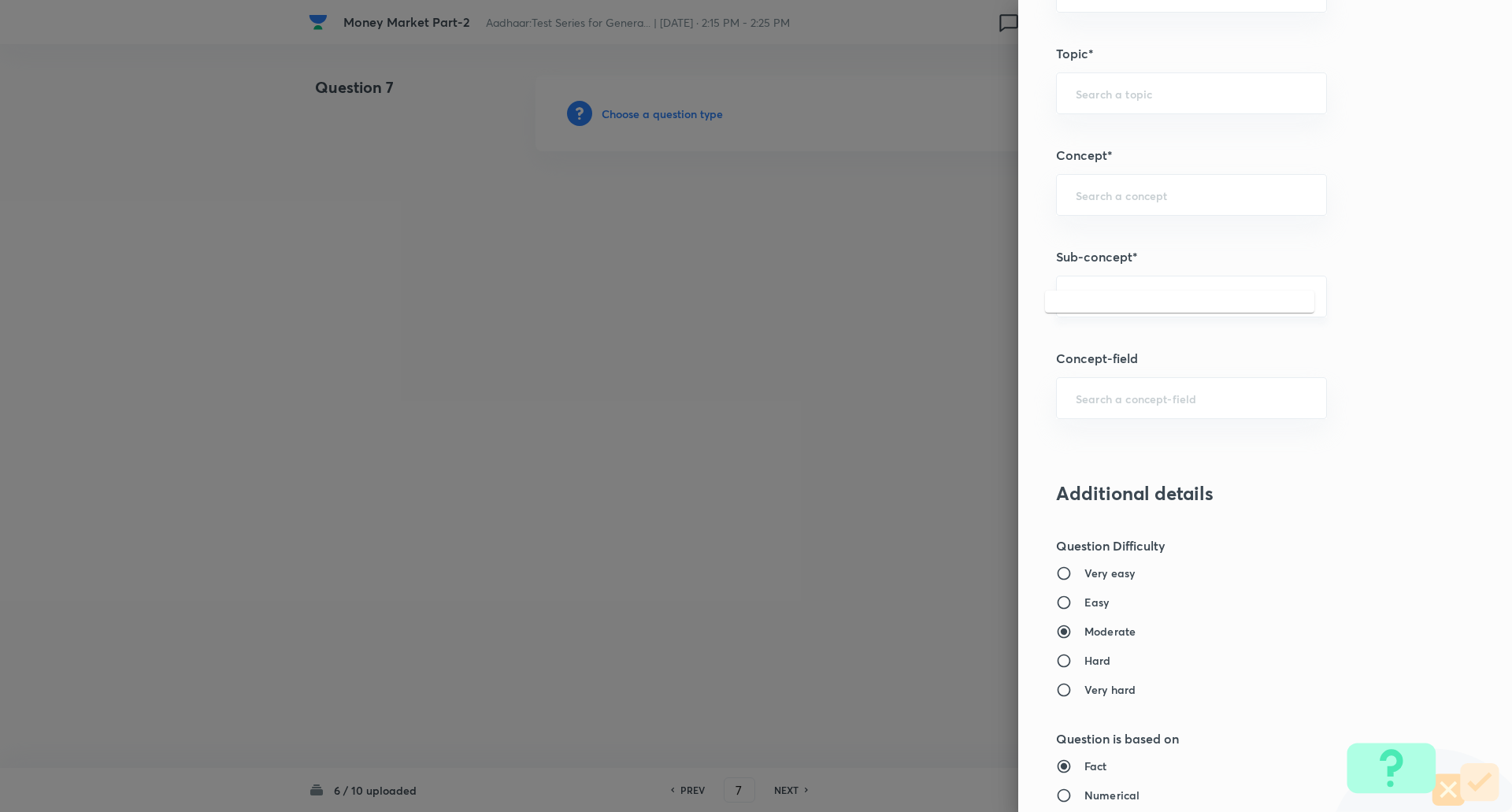
scroll to position [801, 0]
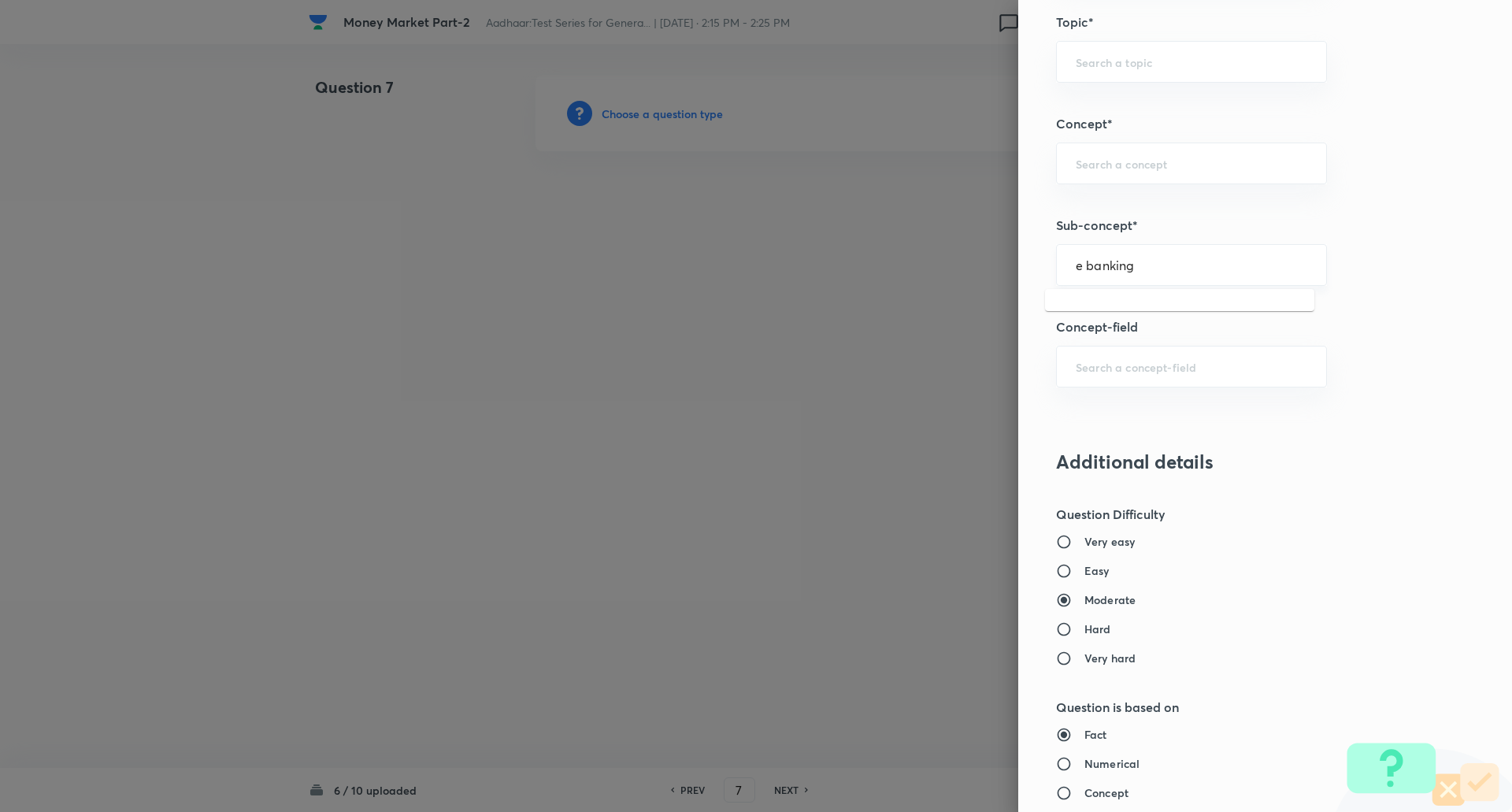
click at [1152, 269] on input "e banking" at bounding box center [1192, 265] width 231 height 15
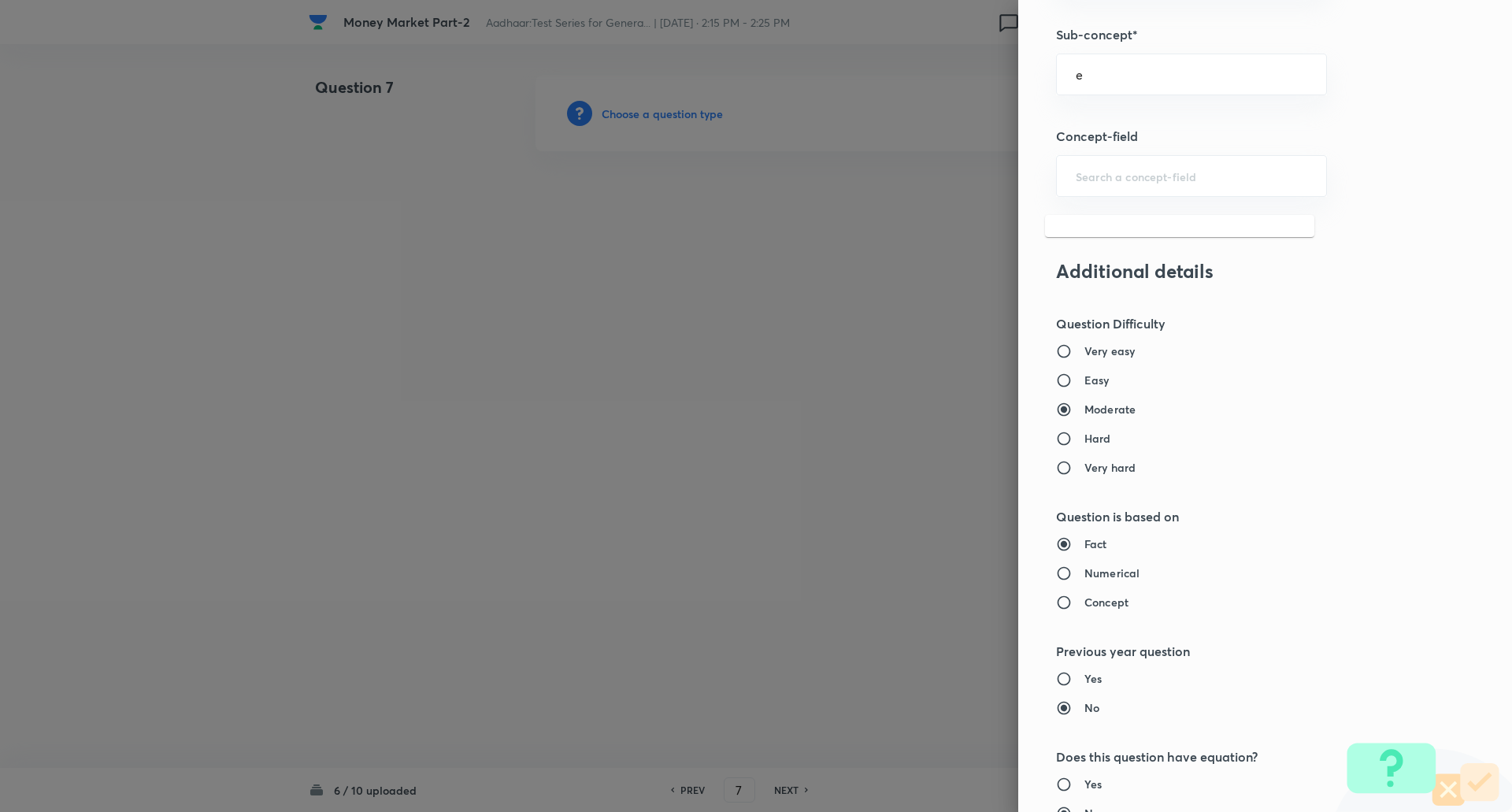
scroll to position [865, 0]
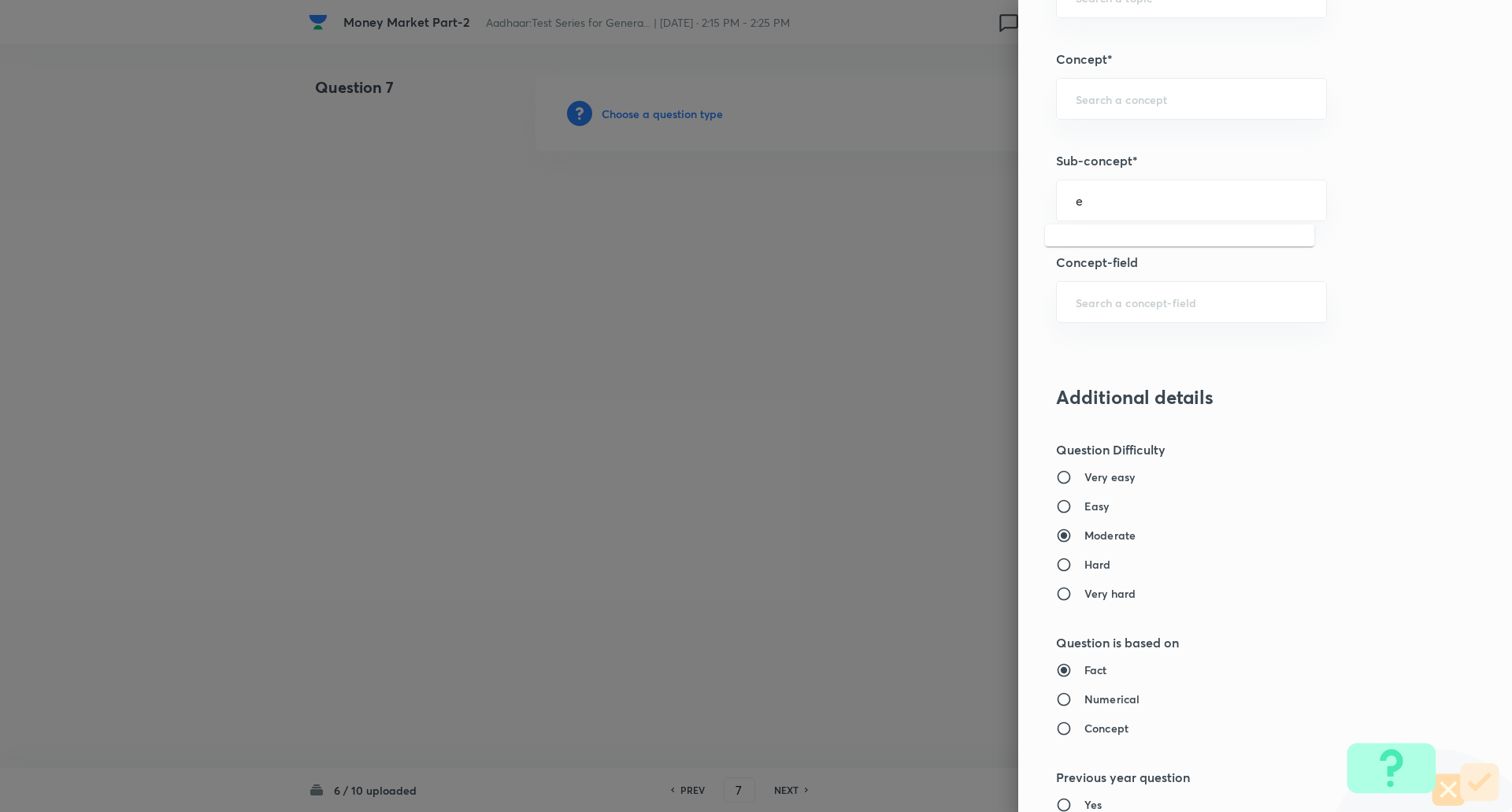
type input "e"
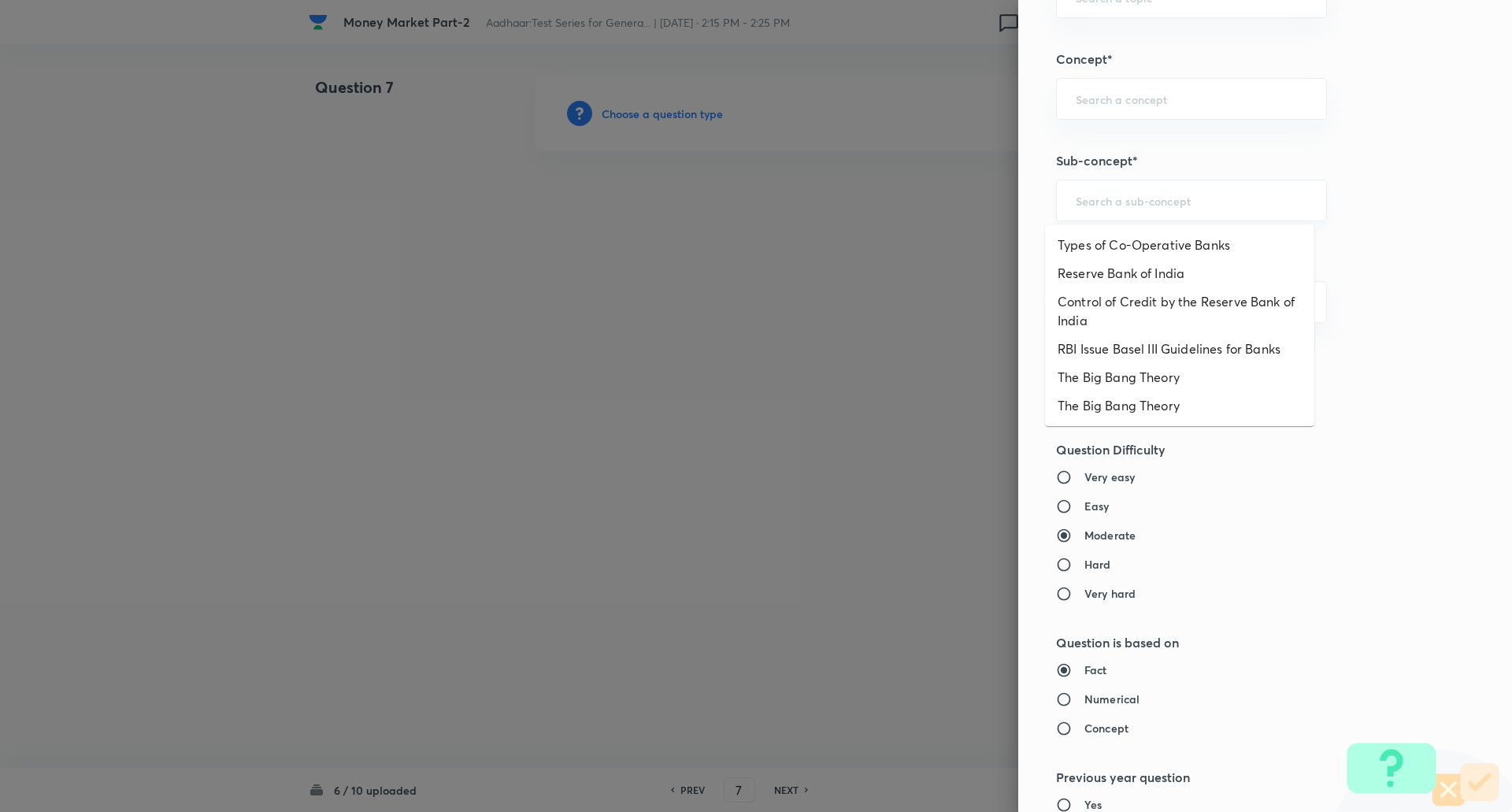
click at [1135, 196] on input "text" at bounding box center [1192, 200] width 231 height 15
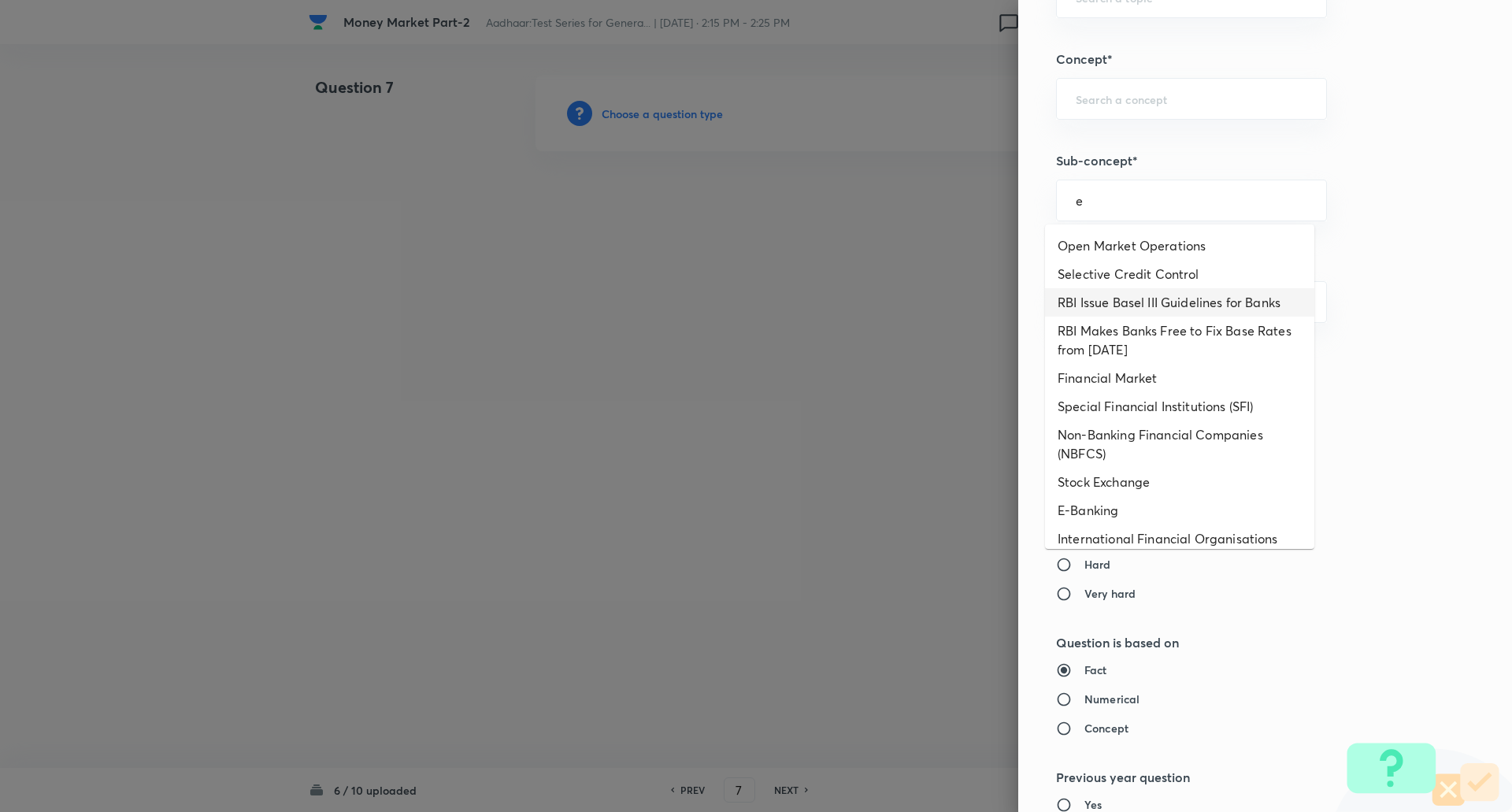
scroll to position [439, 0]
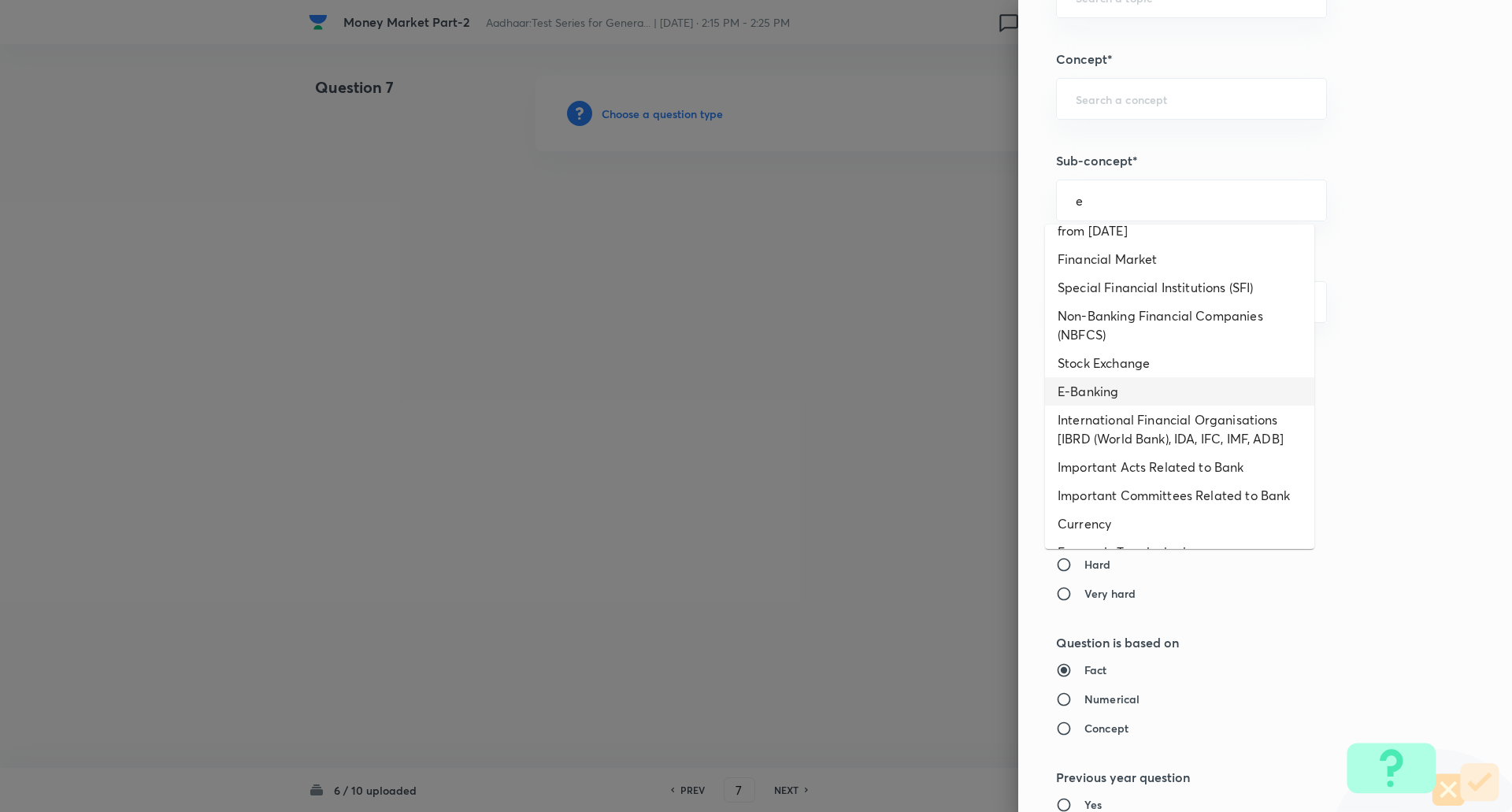
click at [1104, 387] on li "E-Banking" at bounding box center [1180, 391] width 269 height 29
type input "E-Banking"
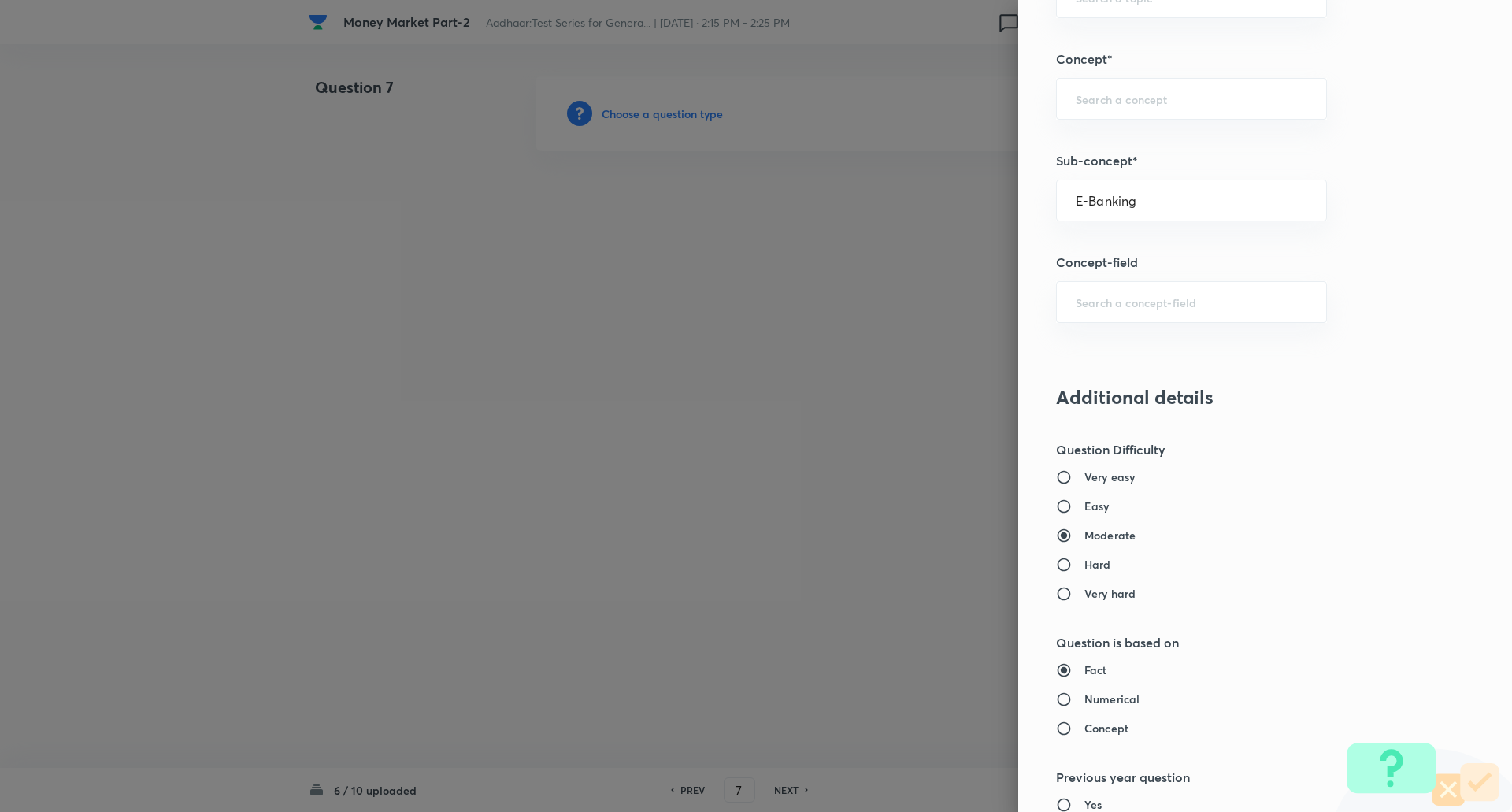
type input "Awareness"
type input "Banking Awareness"
type input "Financial Awareness"
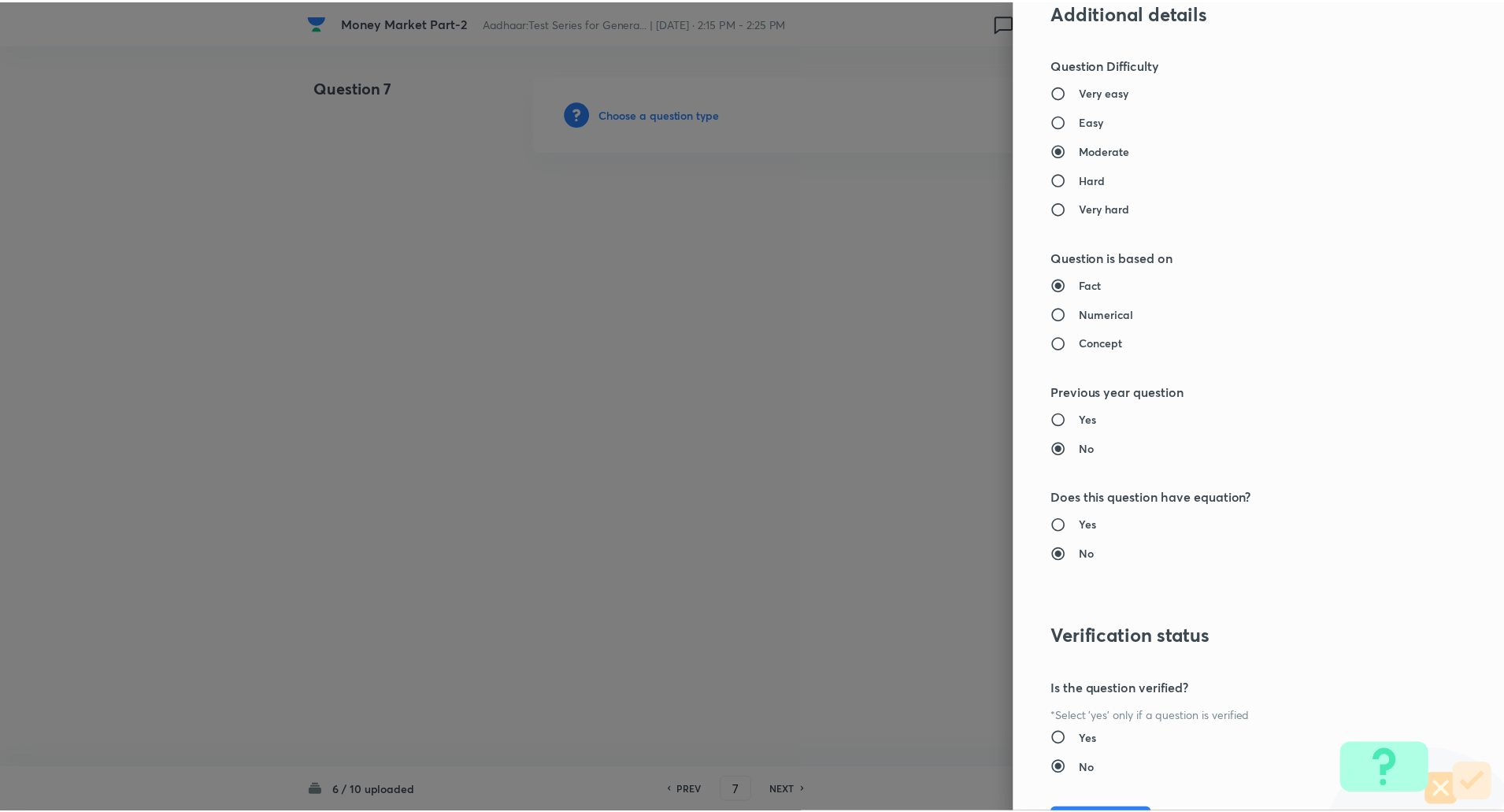
scroll to position [1335, 0]
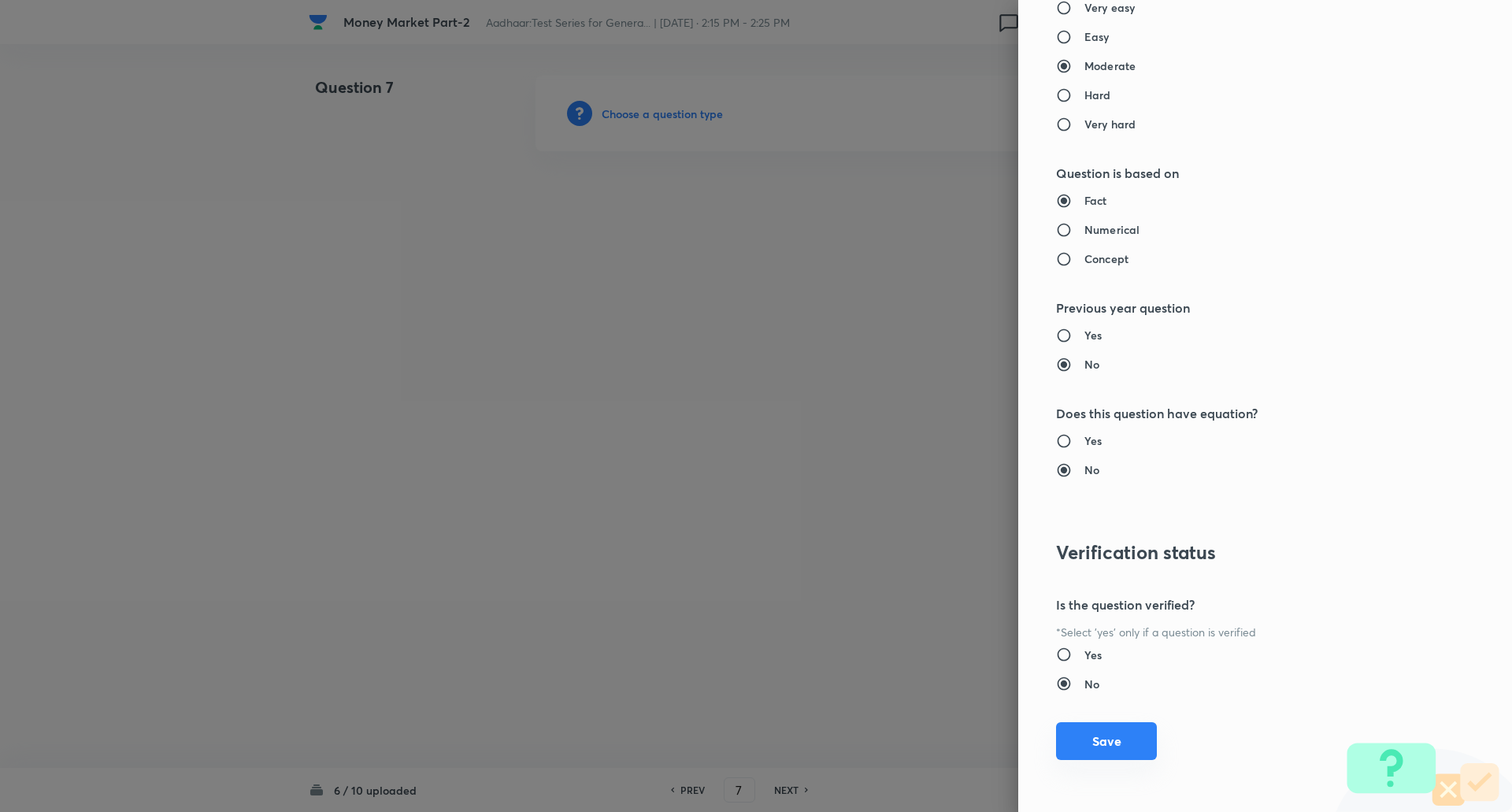
click at [1112, 743] on button "Save" at bounding box center [1106, 740] width 100 height 37
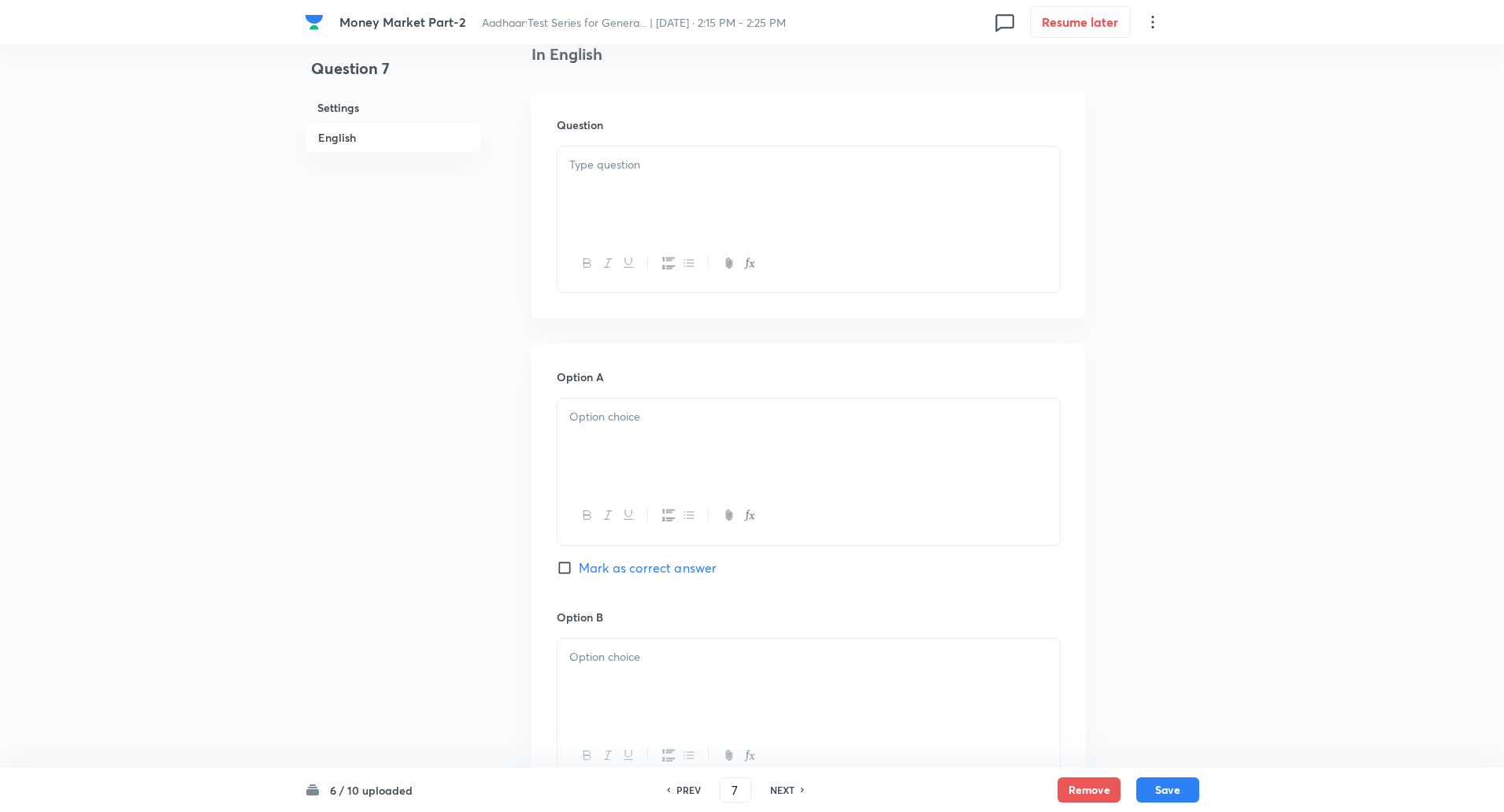
scroll to position [422, 0]
click at [850, 172] on p at bounding box center [808, 164] width 479 height 18
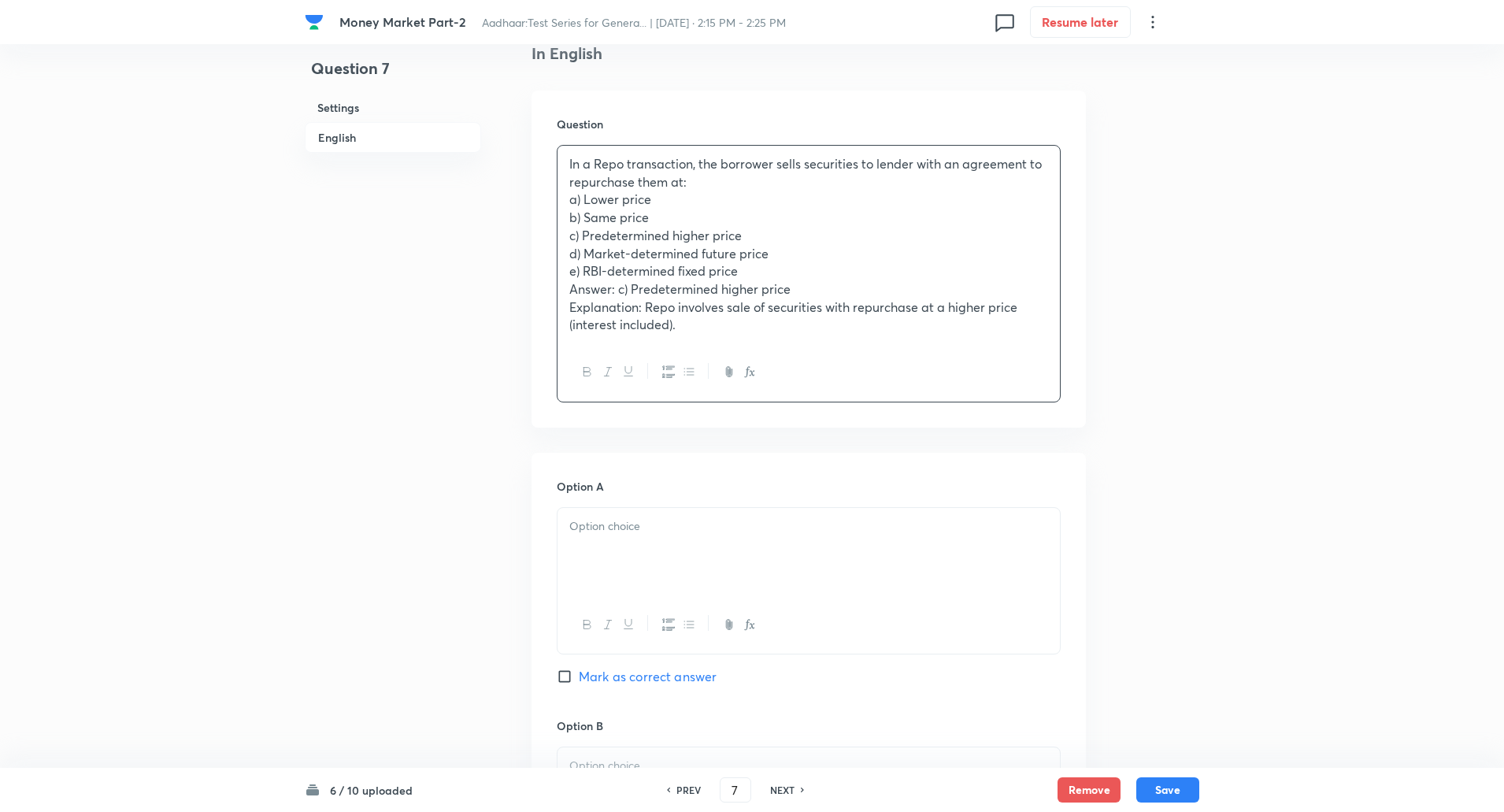
click at [721, 185] on p "In a Repo transaction, the borrower sells securities to lender with an agreemen…" at bounding box center [808, 173] width 479 height 35
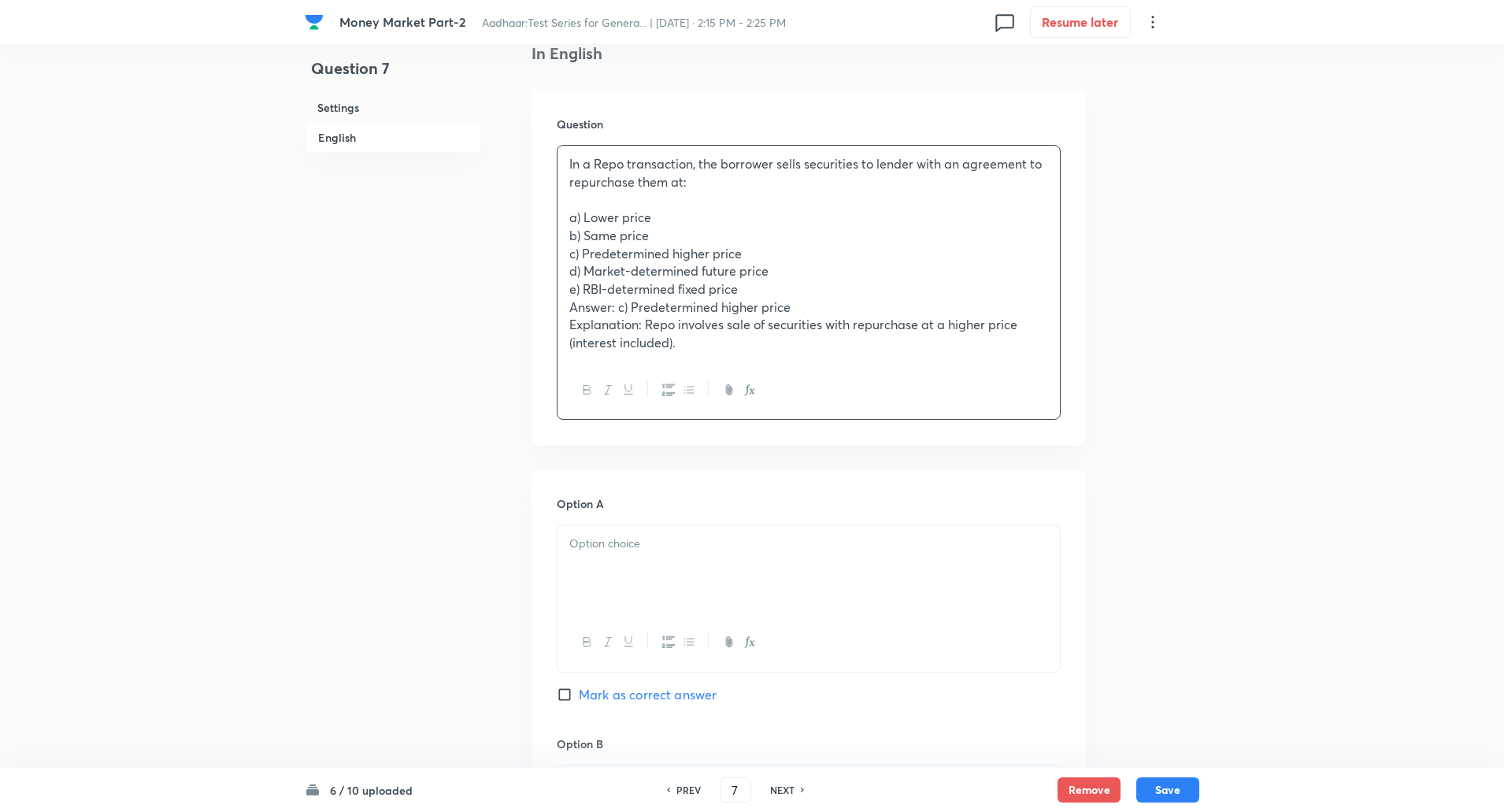
click at [572, 214] on p "a) Lower price" at bounding box center [808, 218] width 479 height 18
drag, startPoint x: 569, startPoint y: 214, endPoint x: 696, endPoint y: 343, distance: 181.0
click at [696, 343] on div "In a Repo transaction, the borrower sells securities to lender with an agreemen…" at bounding box center [809, 253] width 502 height 216
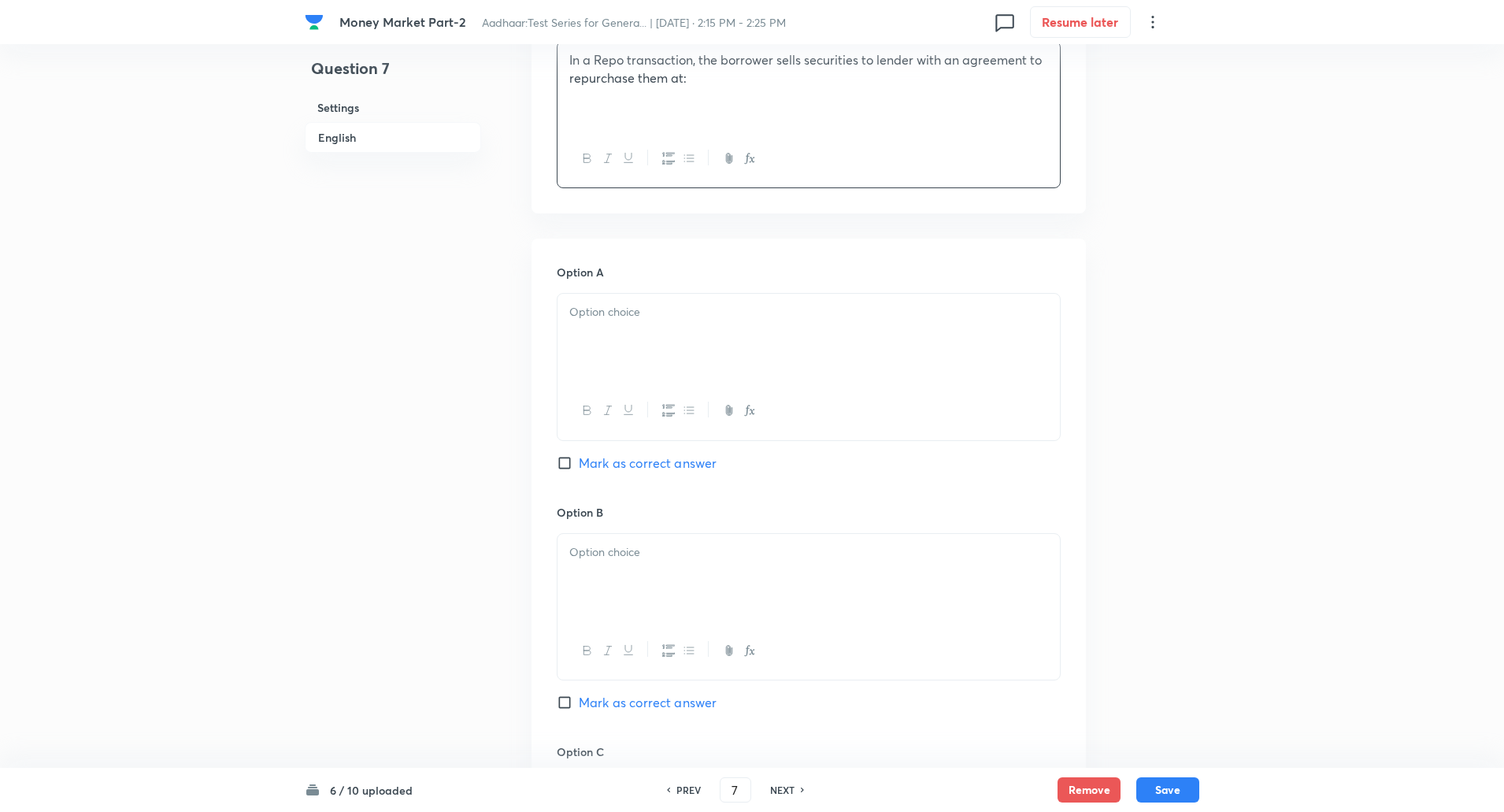
scroll to position [526, 0]
click at [696, 343] on div at bounding box center [809, 337] width 502 height 88
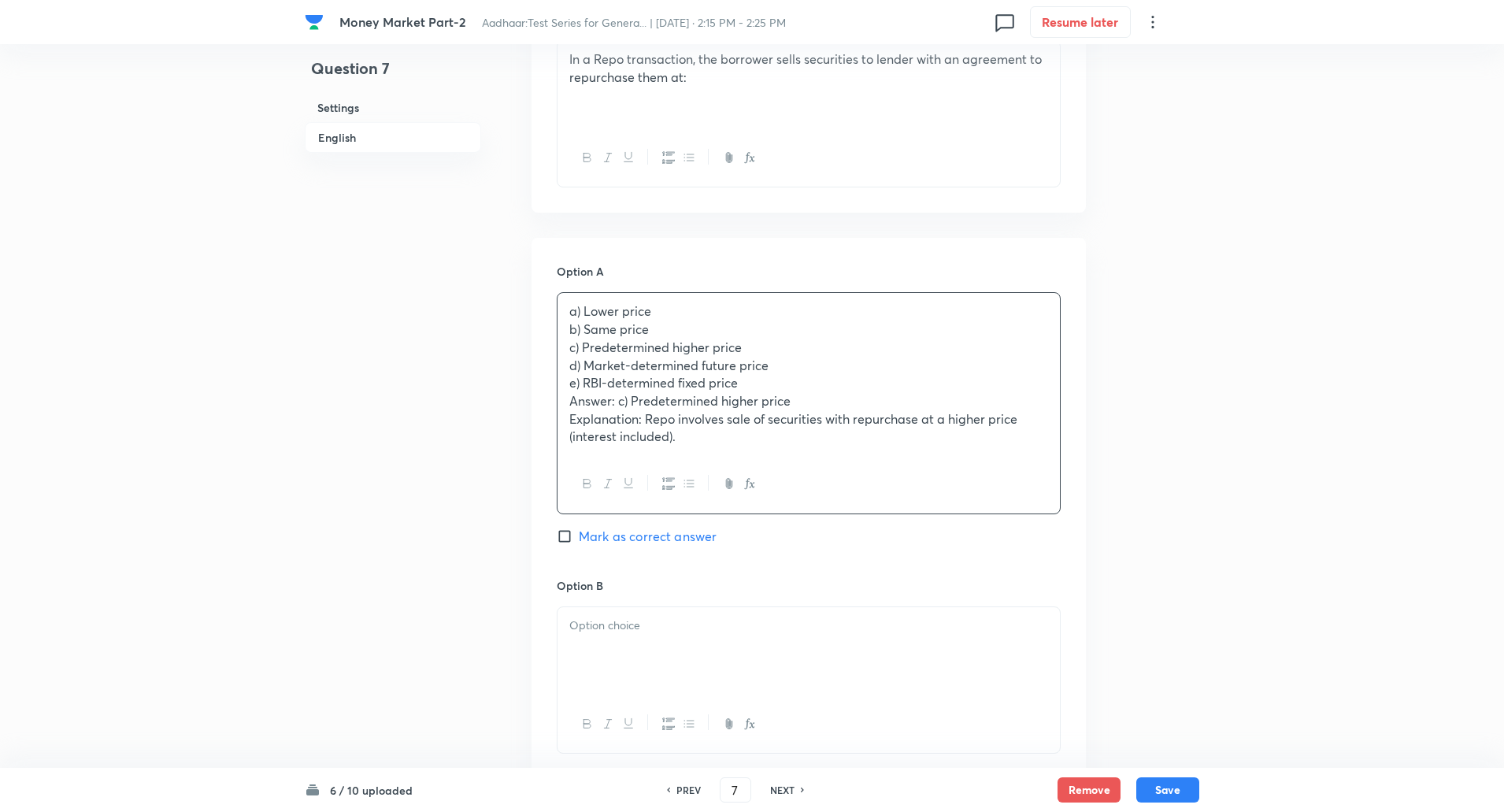
click at [567, 327] on div "a) Lower price b) Same price c) Predetermined higher price d) Market-determined…" at bounding box center [809, 375] width 502 height 163
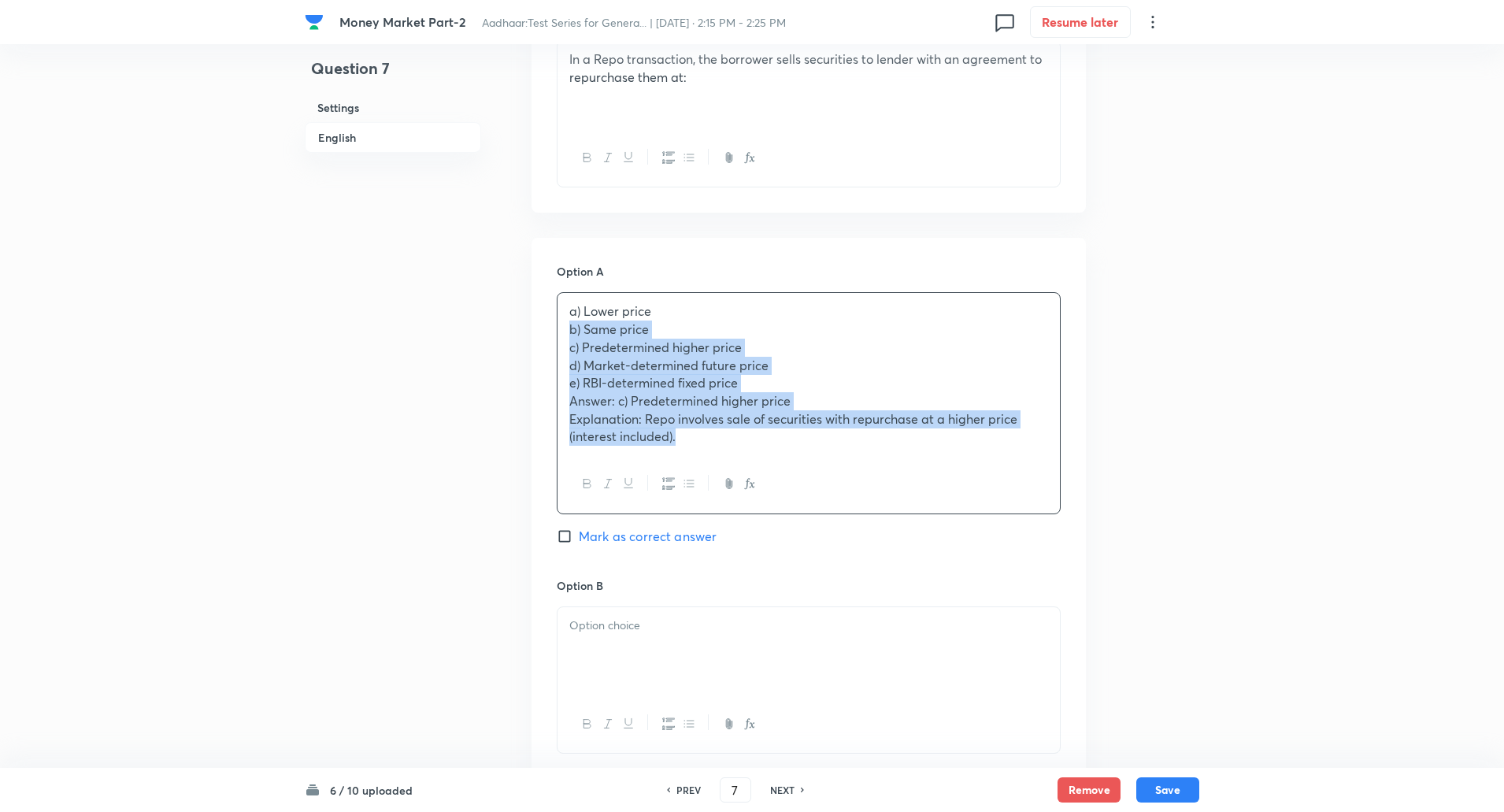
drag, startPoint x: 567, startPoint y: 335, endPoint x: 758, endPoint y: 488, distance: 244.7
click at [758, 488] on div "a) Lower price b) Same price c) Predetermined higher price d) Market-determined…" at bounding box center [809, 403] width 504 height 222
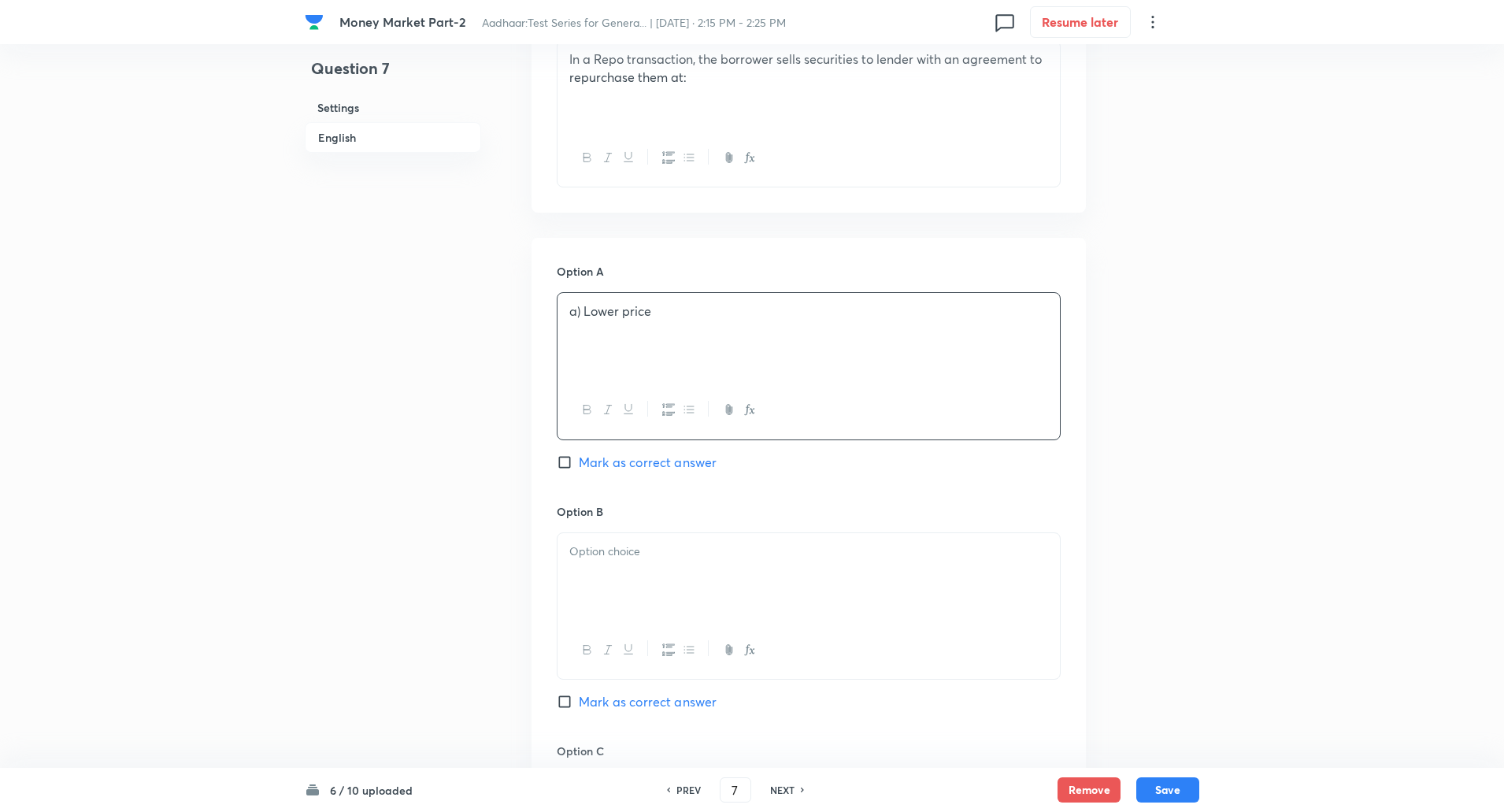
click at [581, 315] on p "a) Lower price" at bounding box center [808, 311] width 479 height 18
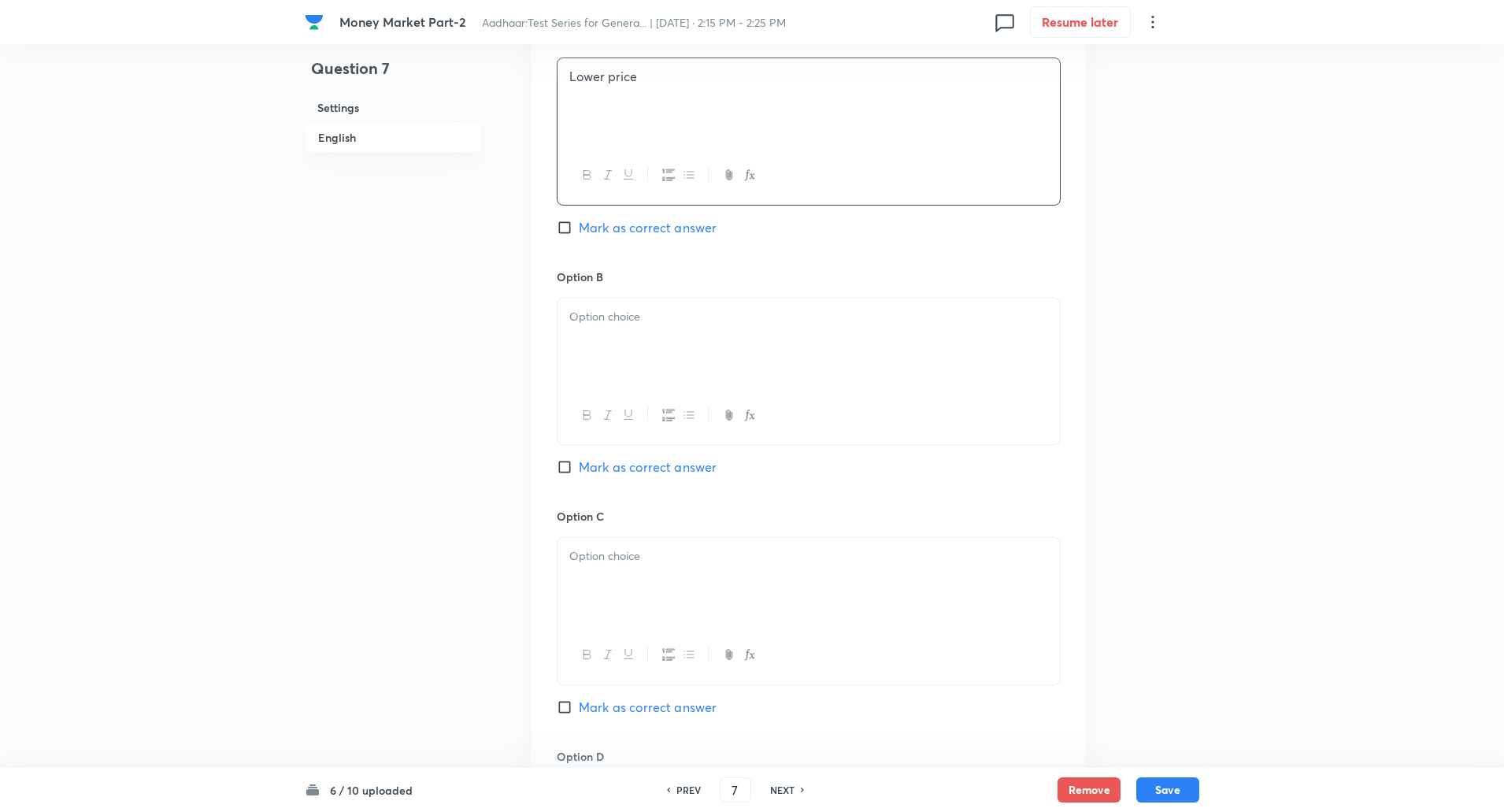
scroll to position [767, 0]
click at [581, 315] on p at bounding box center [808, 309] width 479 height 18
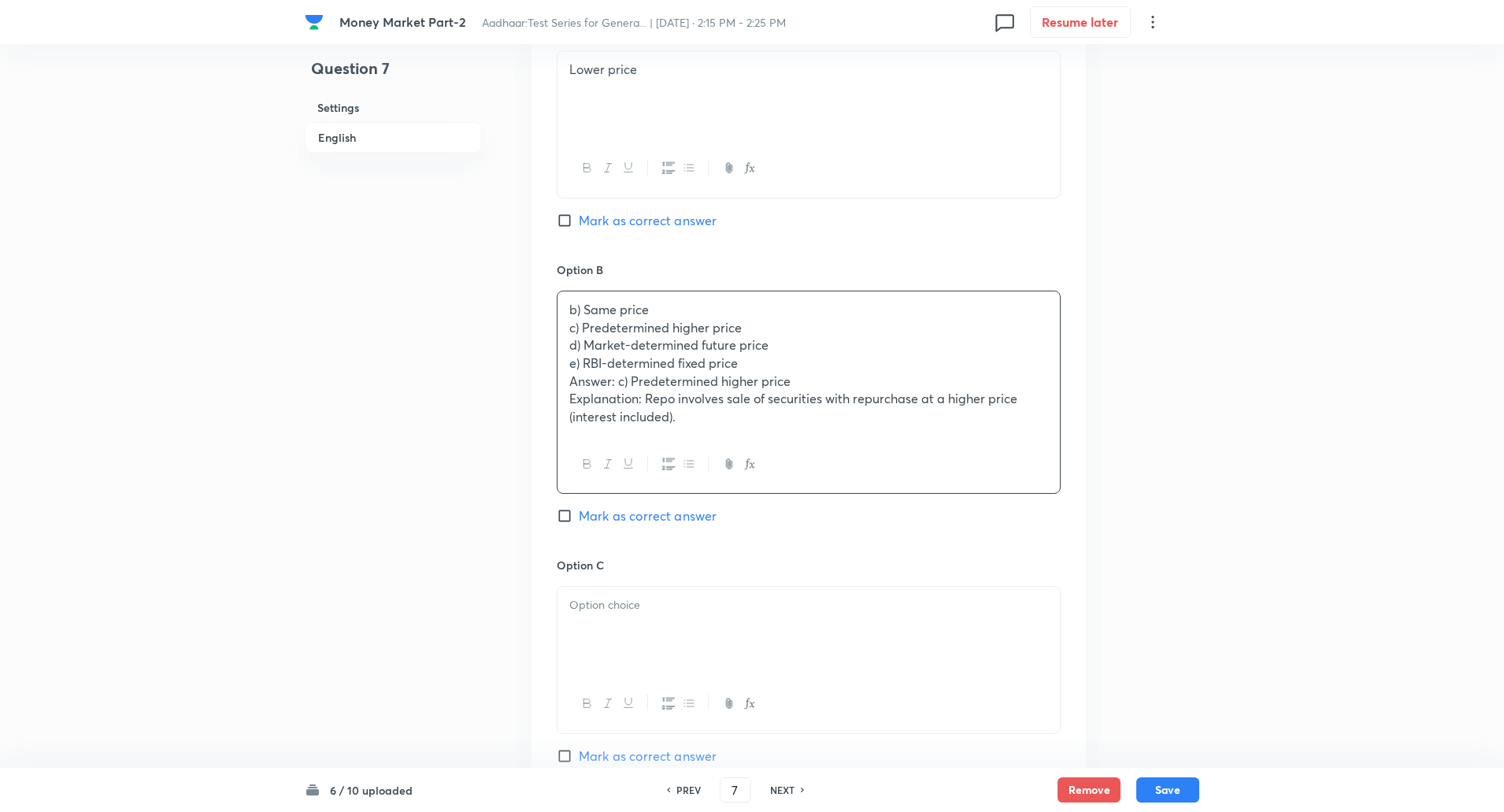
click at [568, 325] on div "b) Same price c) Predetermined higher price d) Market-determined future price e…" at bounding box center [809, 363] width 502 height 144
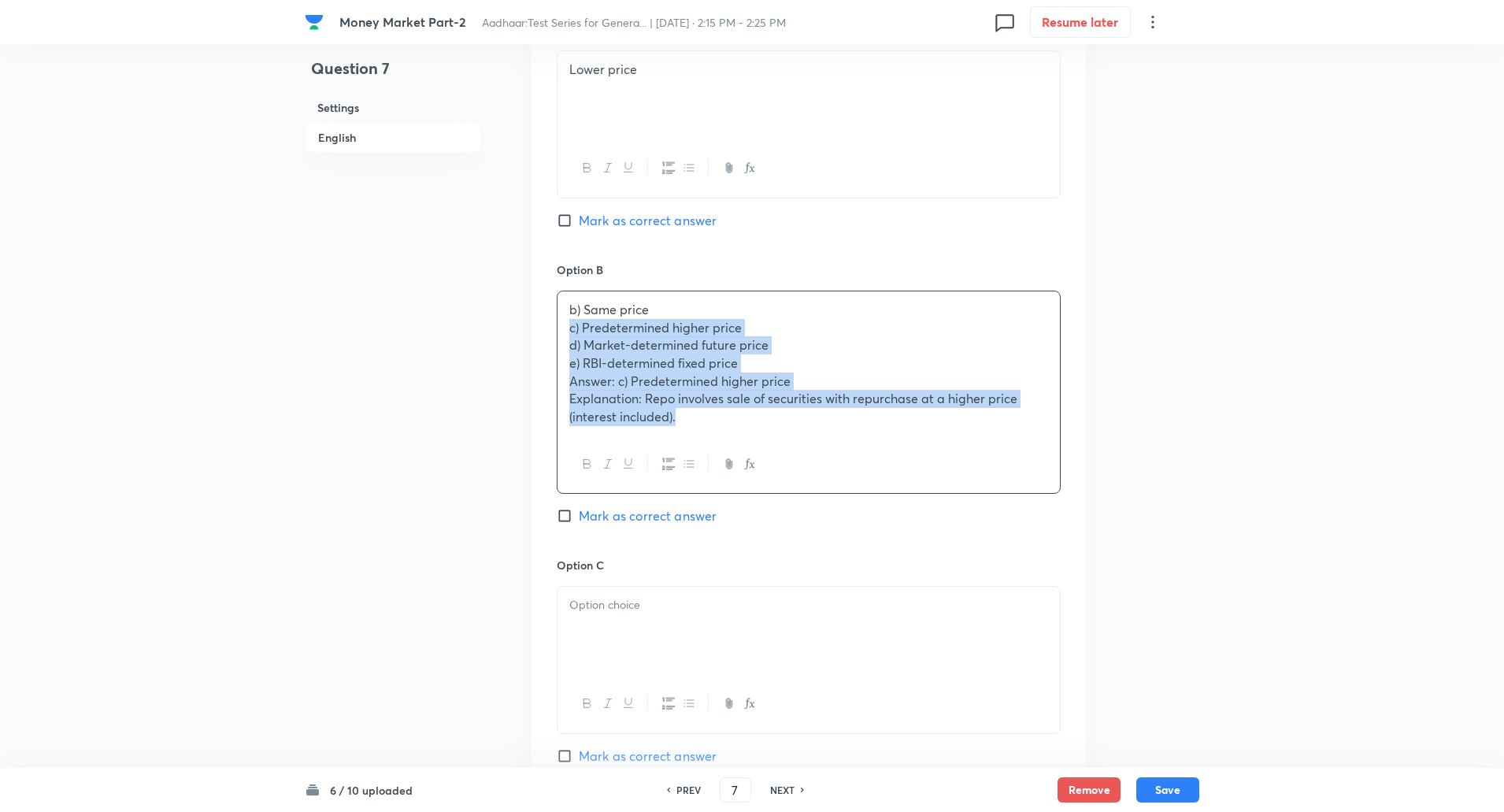
drag, startPoint x: 566, startPoint y: 324, endPoint x: 750, endPoint y: 414, distance: 204.8
click at [750, 414] on div "b) Same price c) Predetermined higher price d) Market-determined future price e…" at bounding box center [809, 363] width 502 height 144
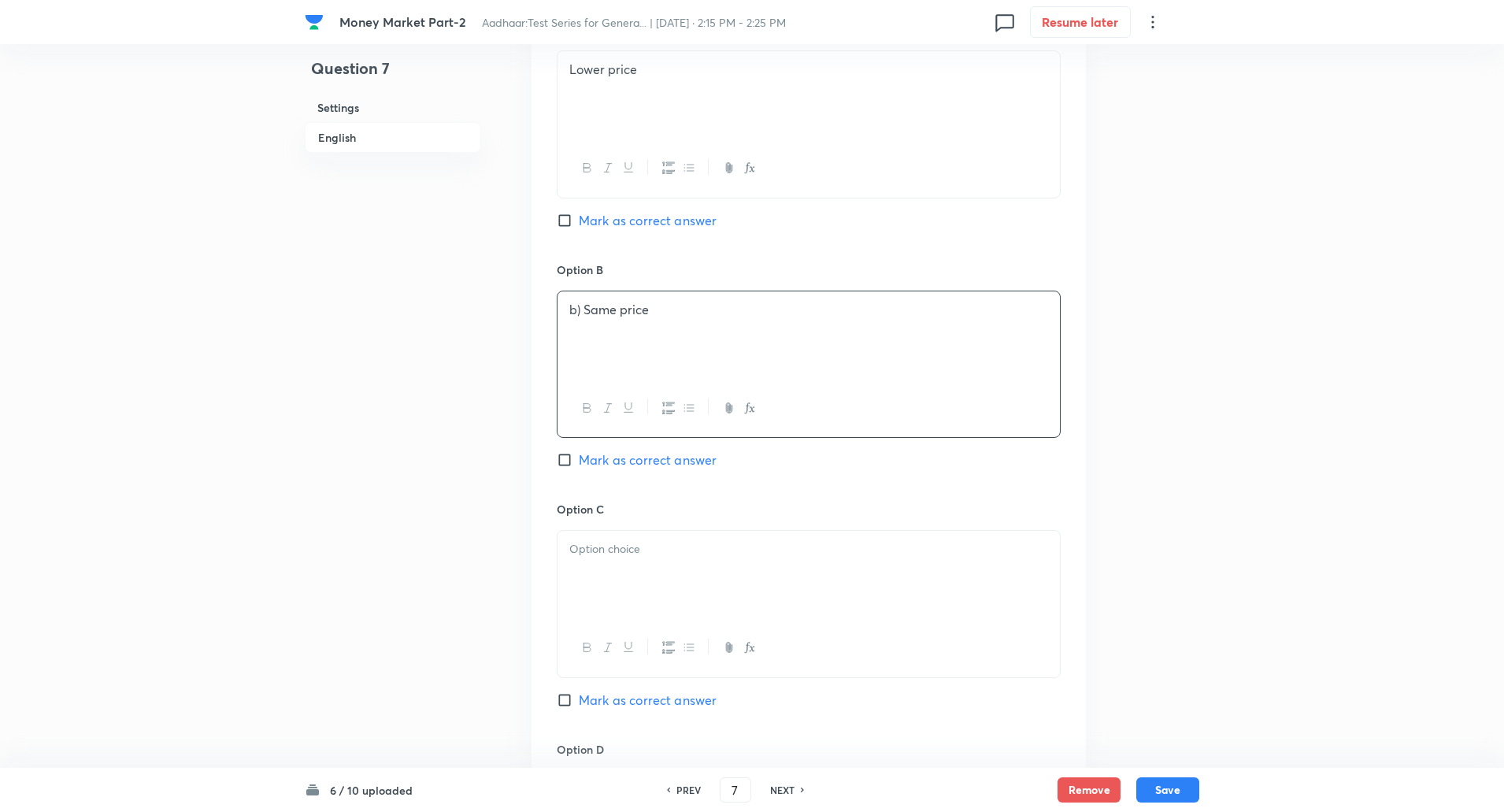
click at [661, 548] on p at bounding box center [808, 549] width 479 height 18
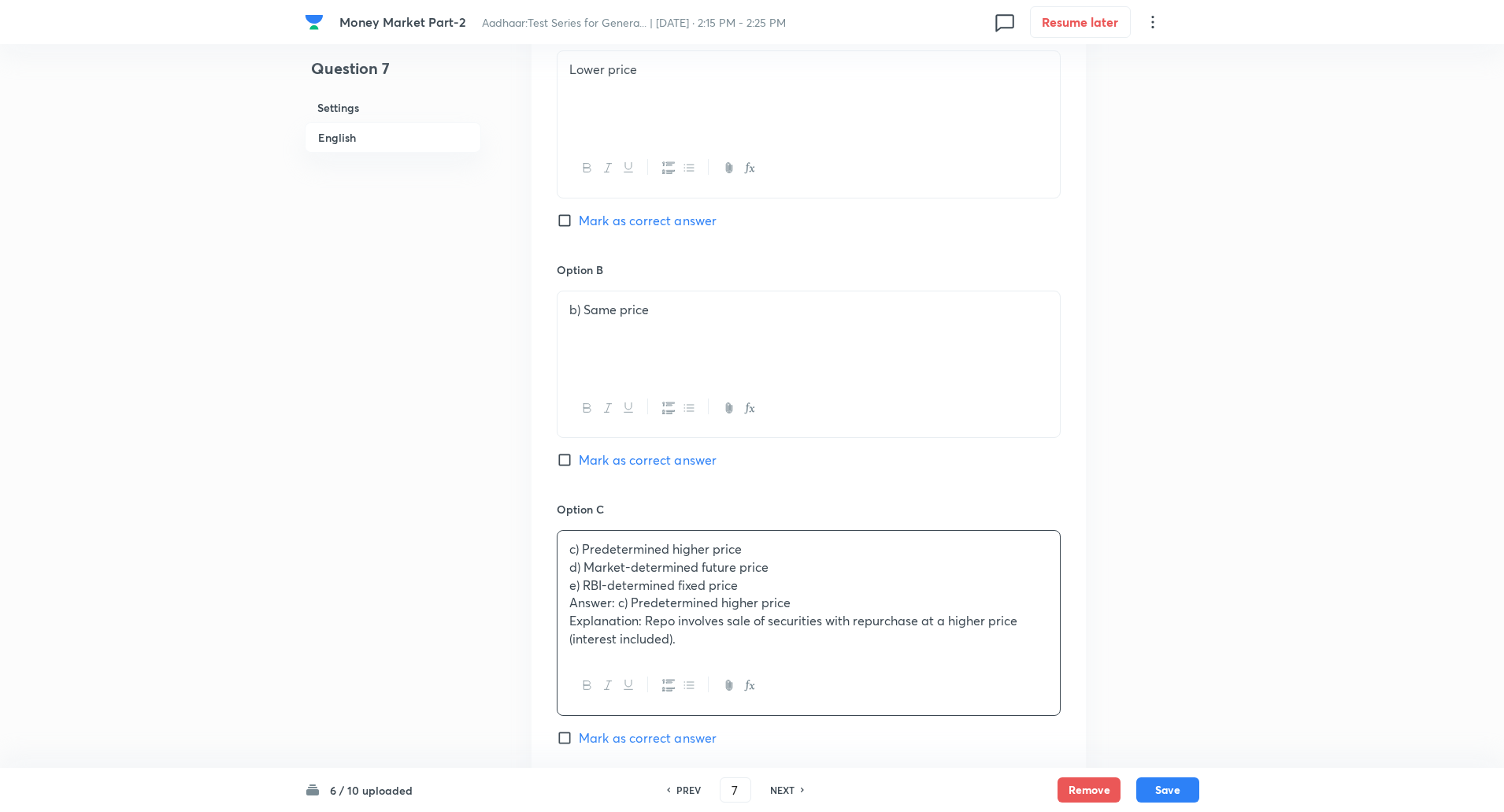
click at [589, 307] on p "b) Same price" at bounding box center [808, 309] width 479 height 18
click at [584, 312] on p "b) Same price" at bounding box center [808, 309] width 479 height 18
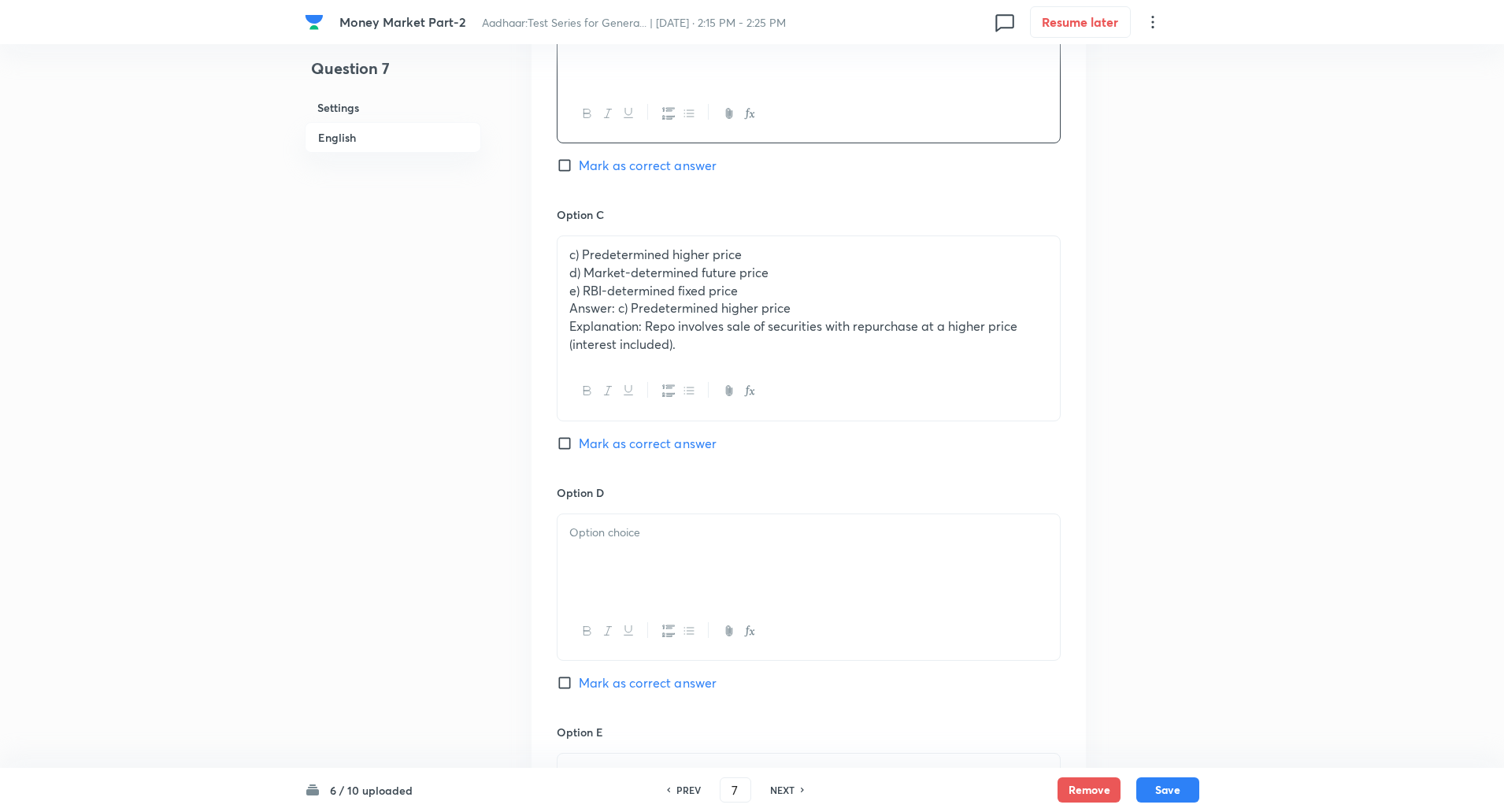
scroll to position [1076, 0]
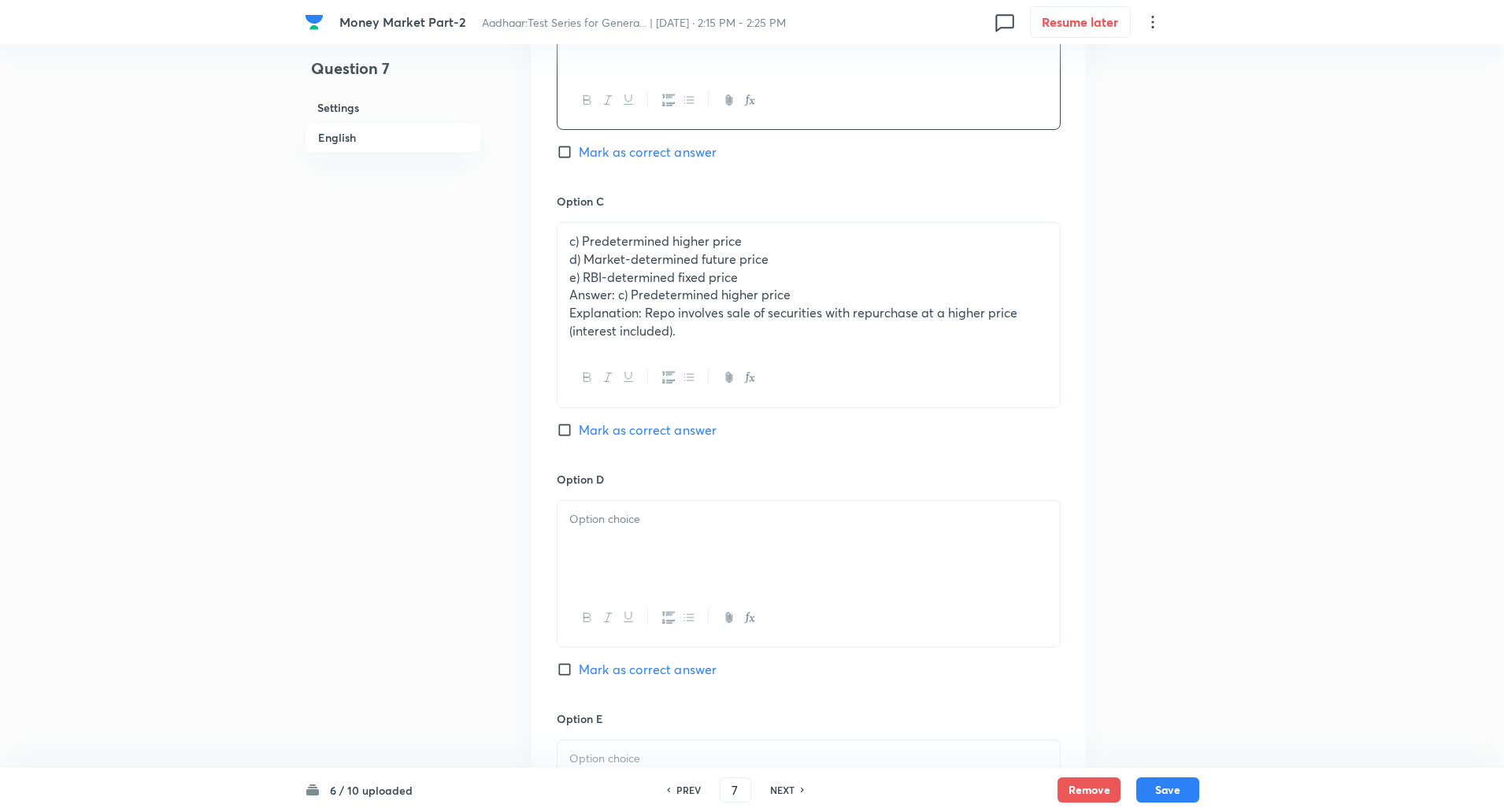
click at [567, 256] on div "c) Predetermined higher price d) Market-determined future price e) RBI-determin…" at bounding box center [809, 286] width 502 height 126
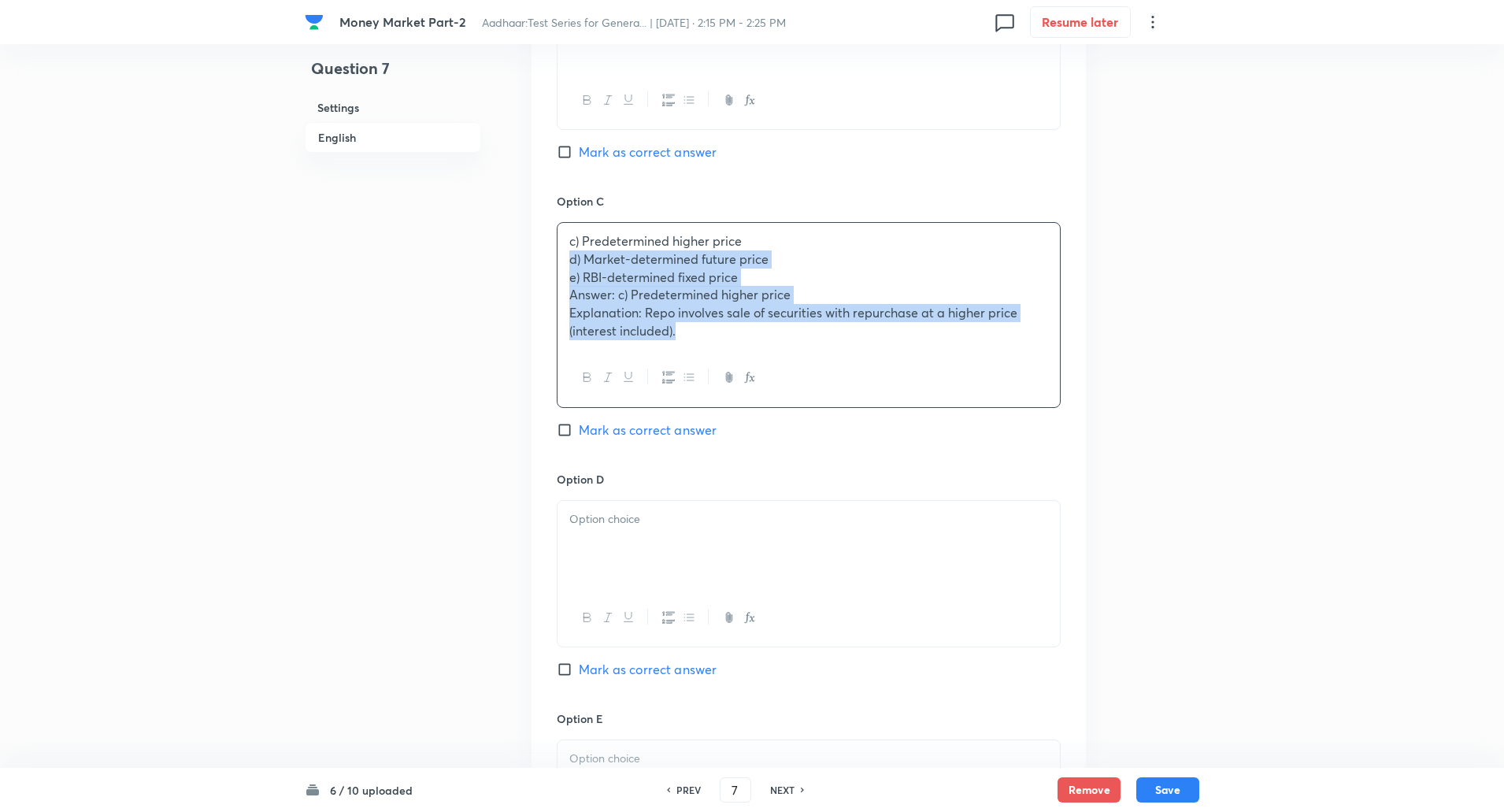
drag, startPoint x: 567, startPoint y: 256, endPoint x: 705, endPoint y: 339, distance: 161.0
click at [705, 339] on div "c) Predetermined higher price d) Market-determined future price e) RBI-determin…" at bounding box center [809, 286] width 502 height 126
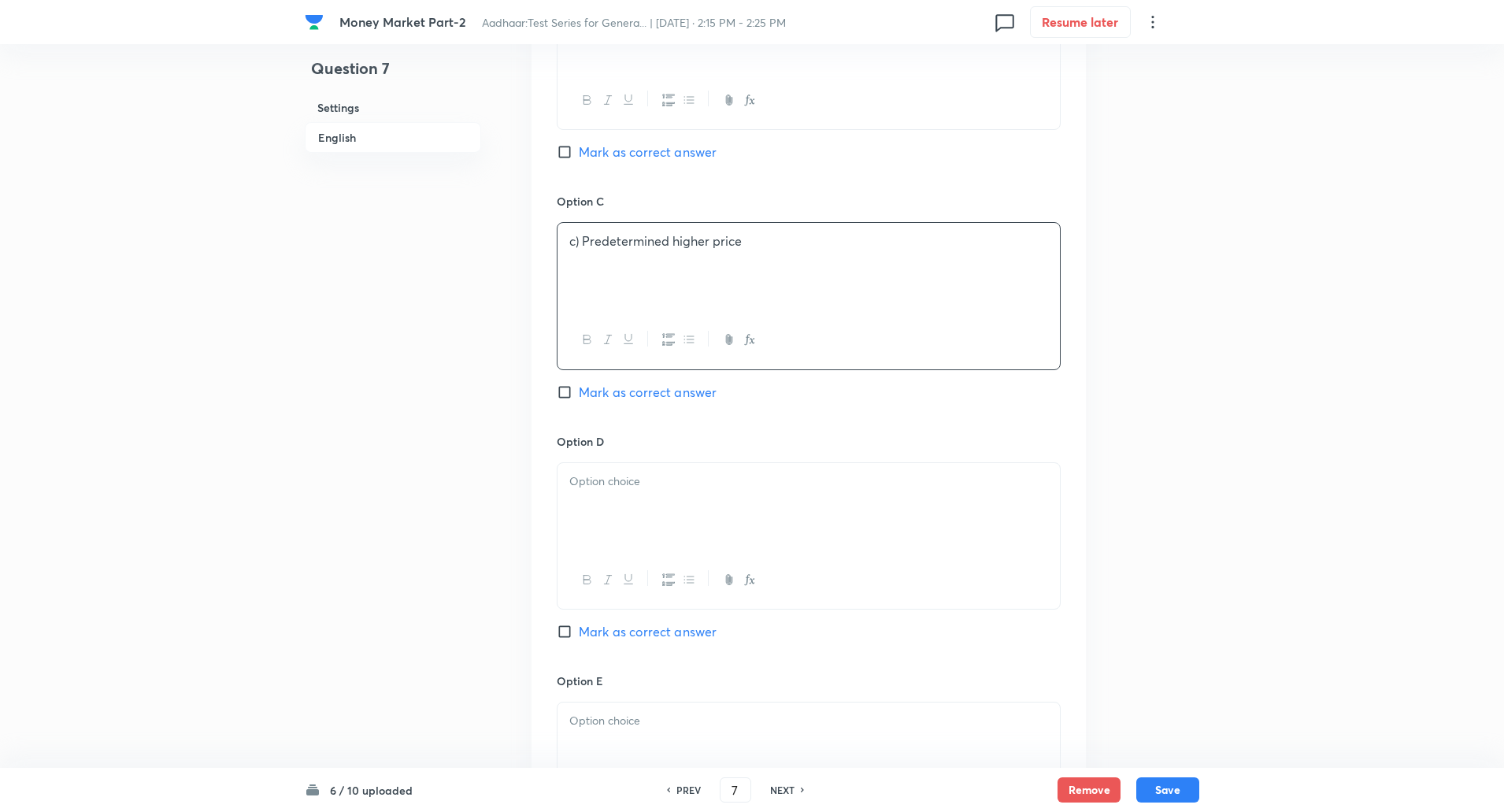
click at [586, 245] on p "c) Predetermined higher price" at bounding box center [808, 241] width 479 height 18
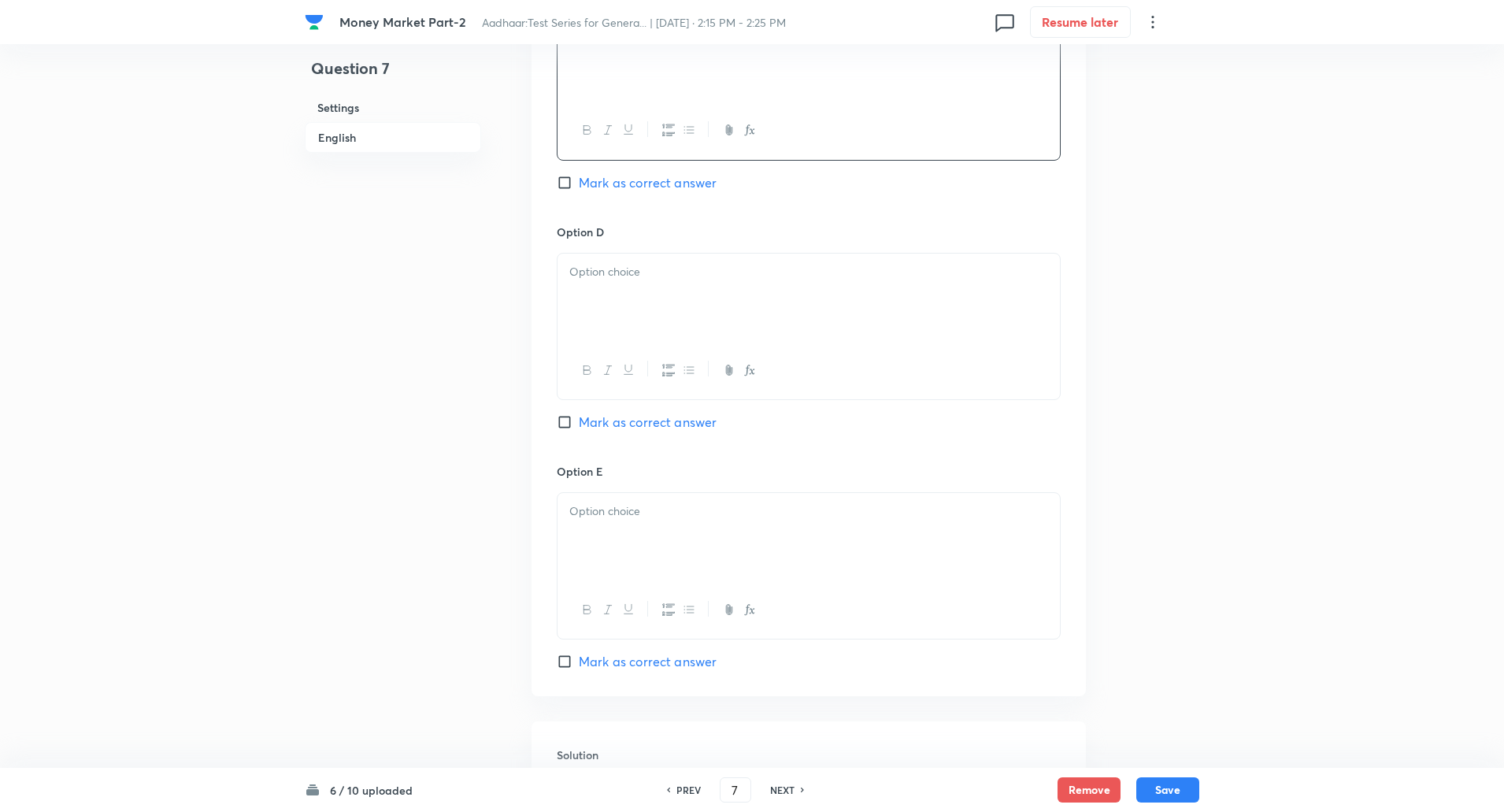
scroll to position [1296, 0]
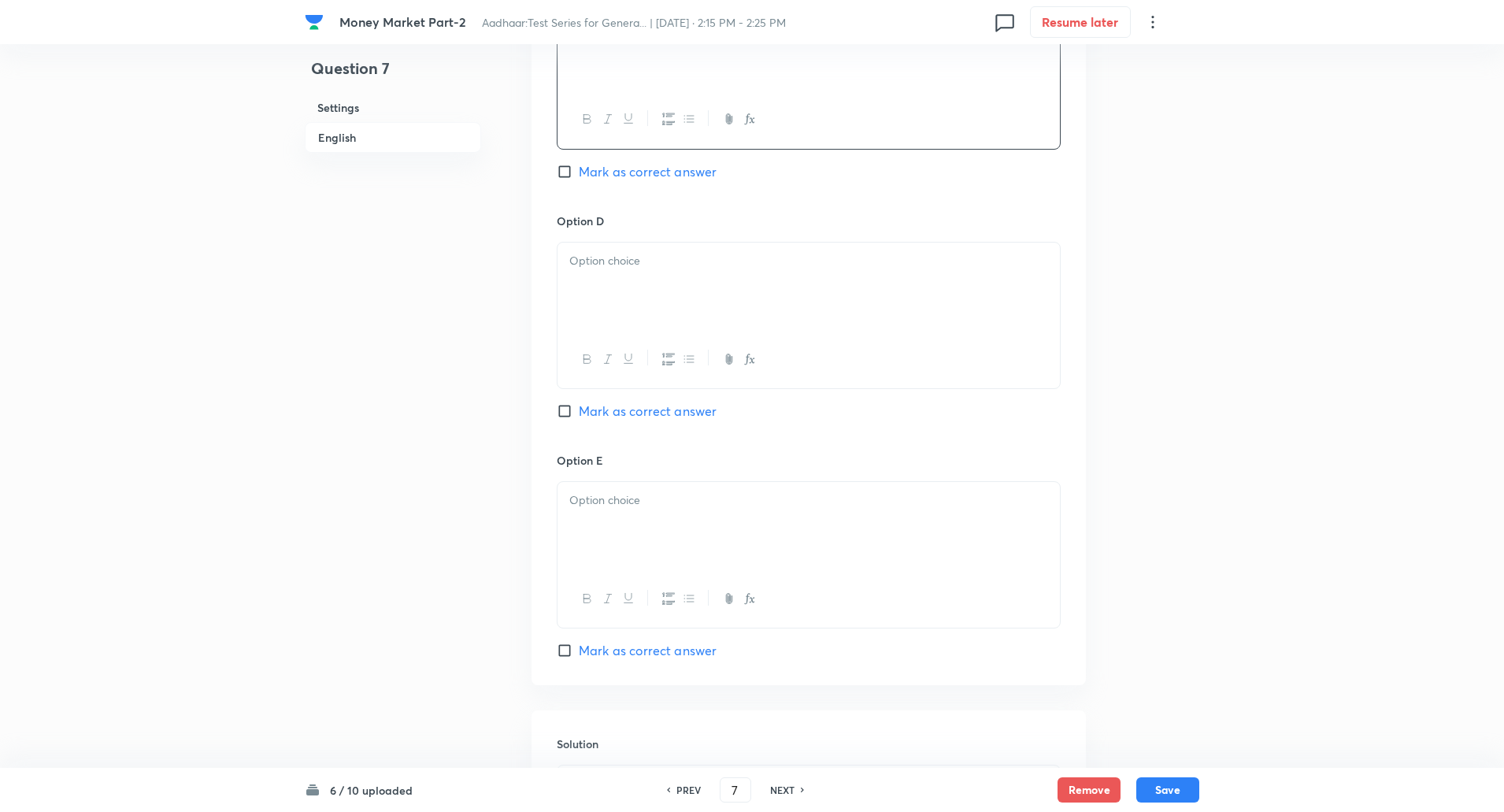
click at [587, 260] on p at bounding box center [808, 261] width 479 height 18
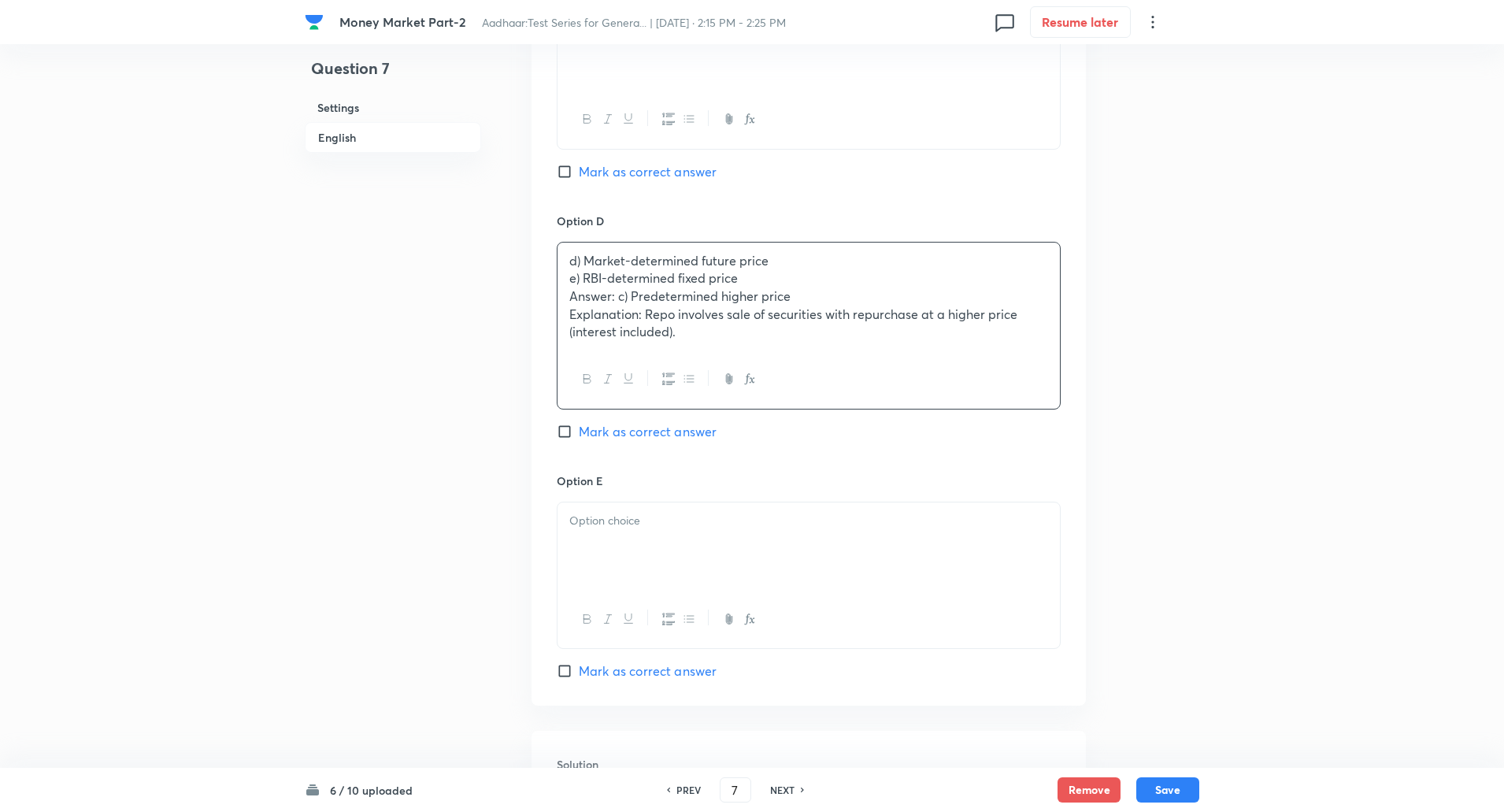
click at [566, 174] on input "Mark as correct answer" at bounding box center [568, 172] width 22 height 16
checkbox input "true"
click at [570, 278] on p "e) RBI-determined fixed price" at bounding box center [808, 278] width 479 height 18
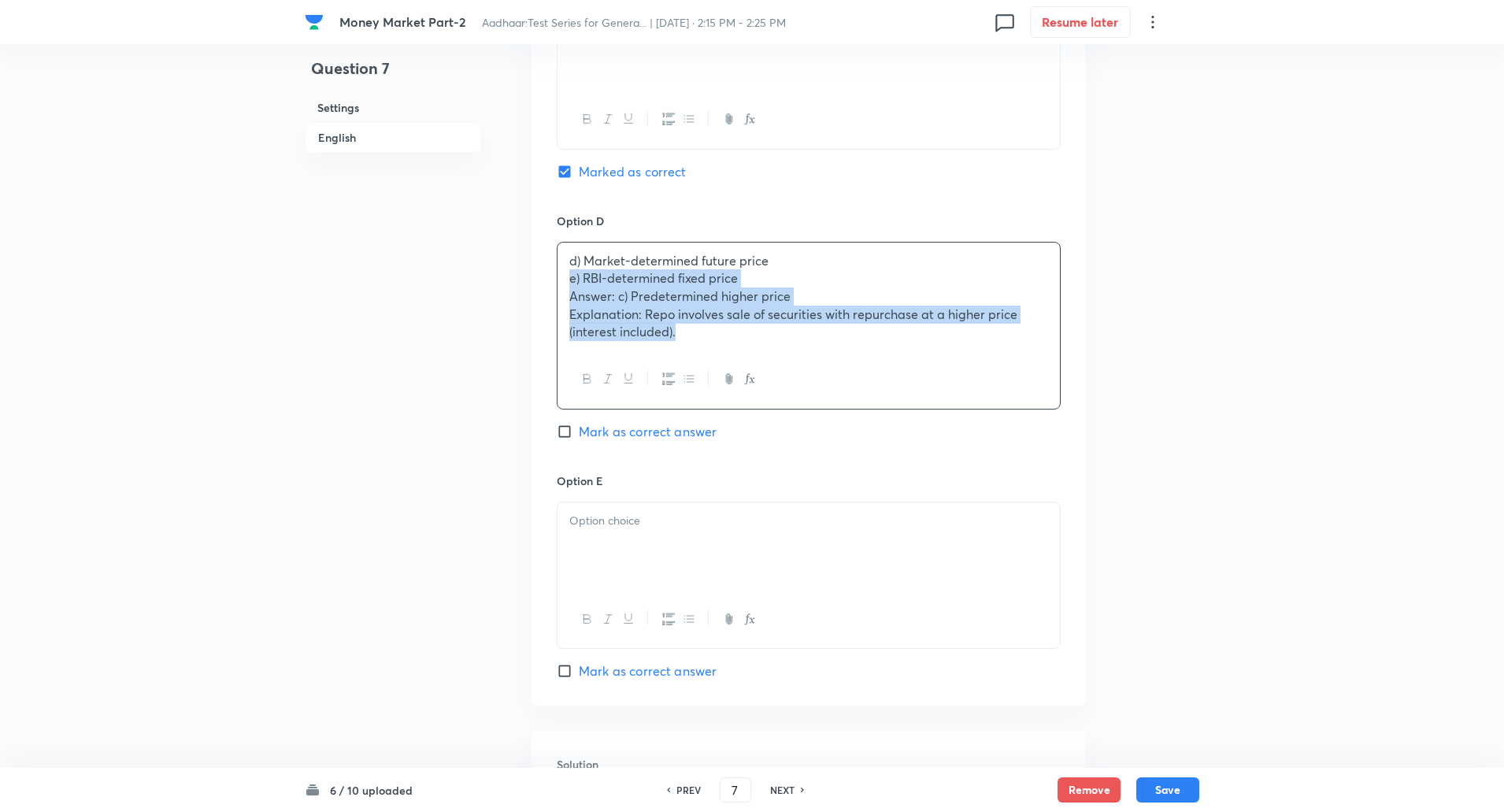
drag, startPoint x: 570, startPoint y: 278, endPoint x: 706, endPoint y: 343, distance: 150.7
click at [706, 343] on div "d) Market-determined future price e) RBI-determined fixed price Answer: c) Pred…" at bounding box center [809, 296] width 502 height 108
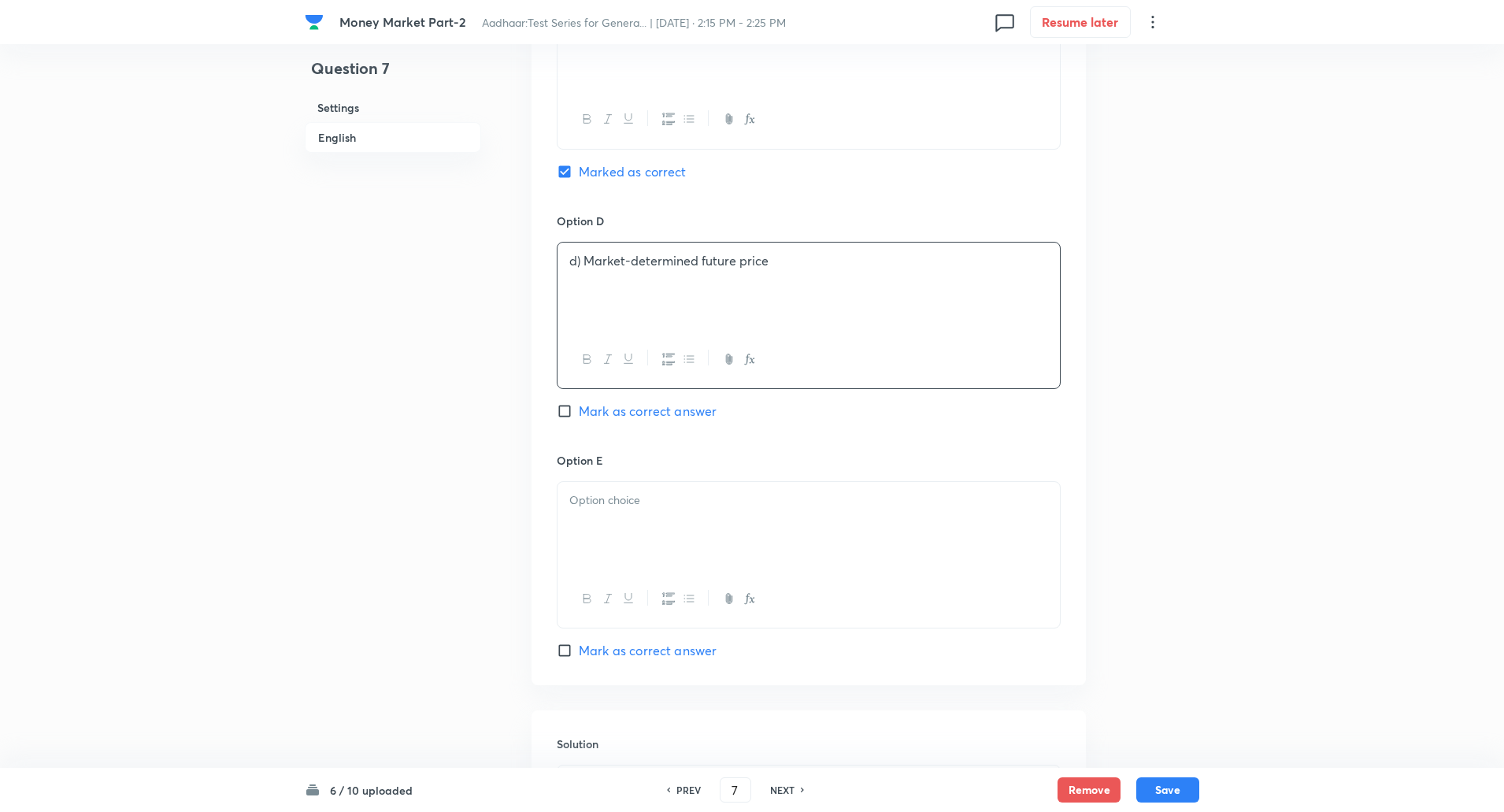
click at [583, 262] on p "d) Market-determined future price" at bounding box center [808, 261] width 479 height 18
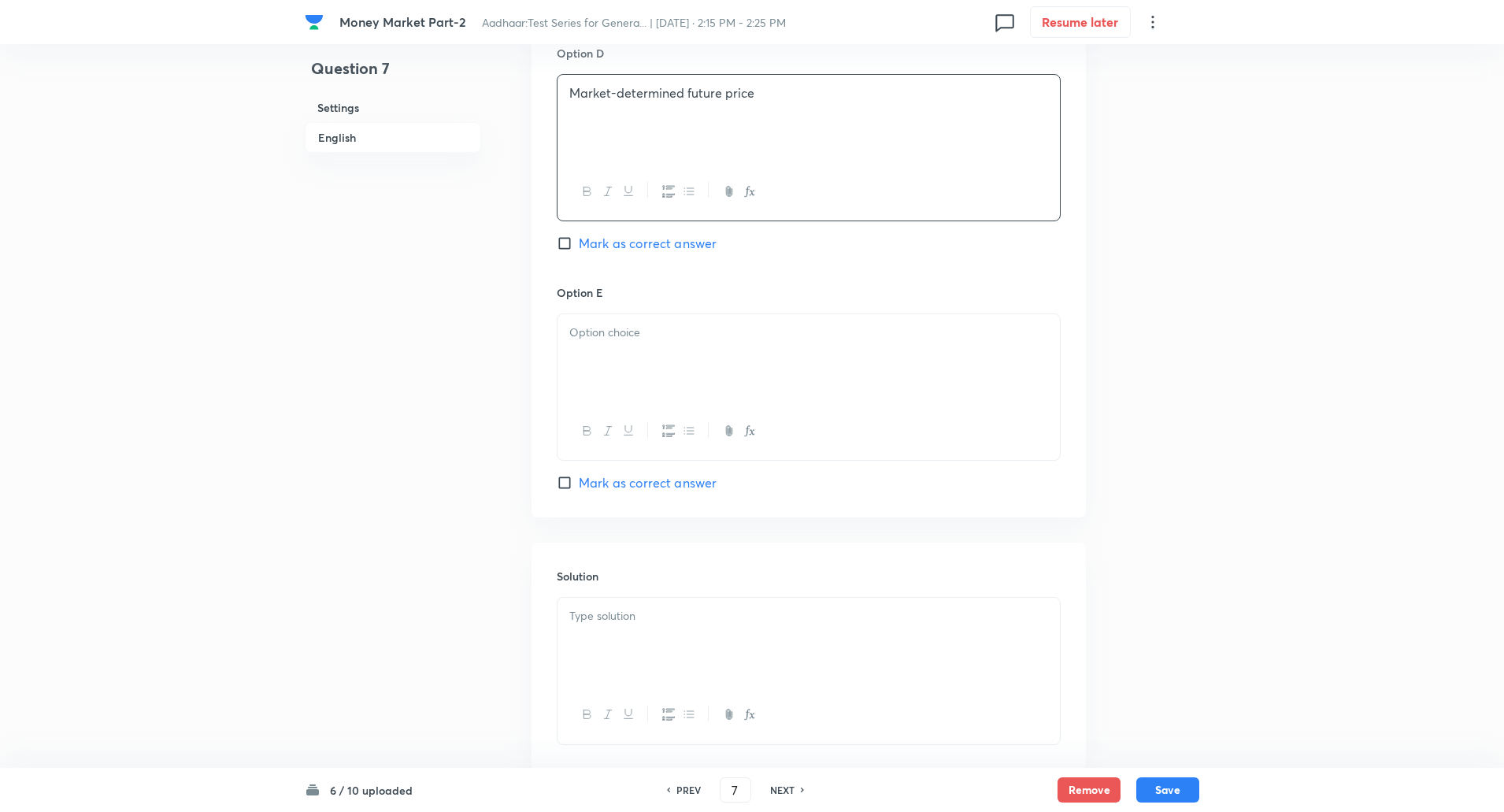
scroll to position [1469, 0]
click at [586, 336] on p at bounding box center [808, 328] width 479 height 18
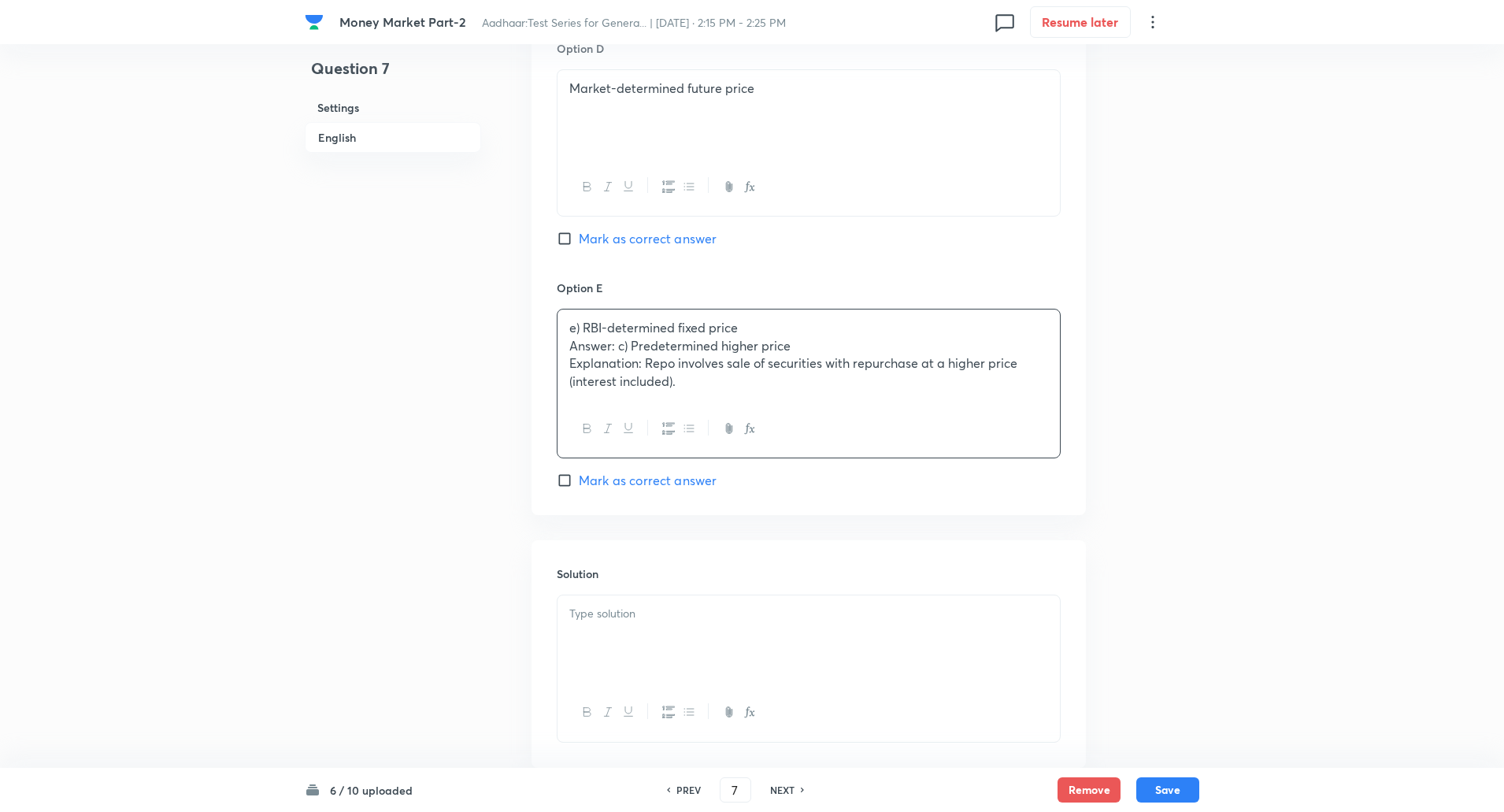
click at [572, 348] on p "Answer: c) Predetermined higher price" at bounding box center [808, 346] width 479 height 18
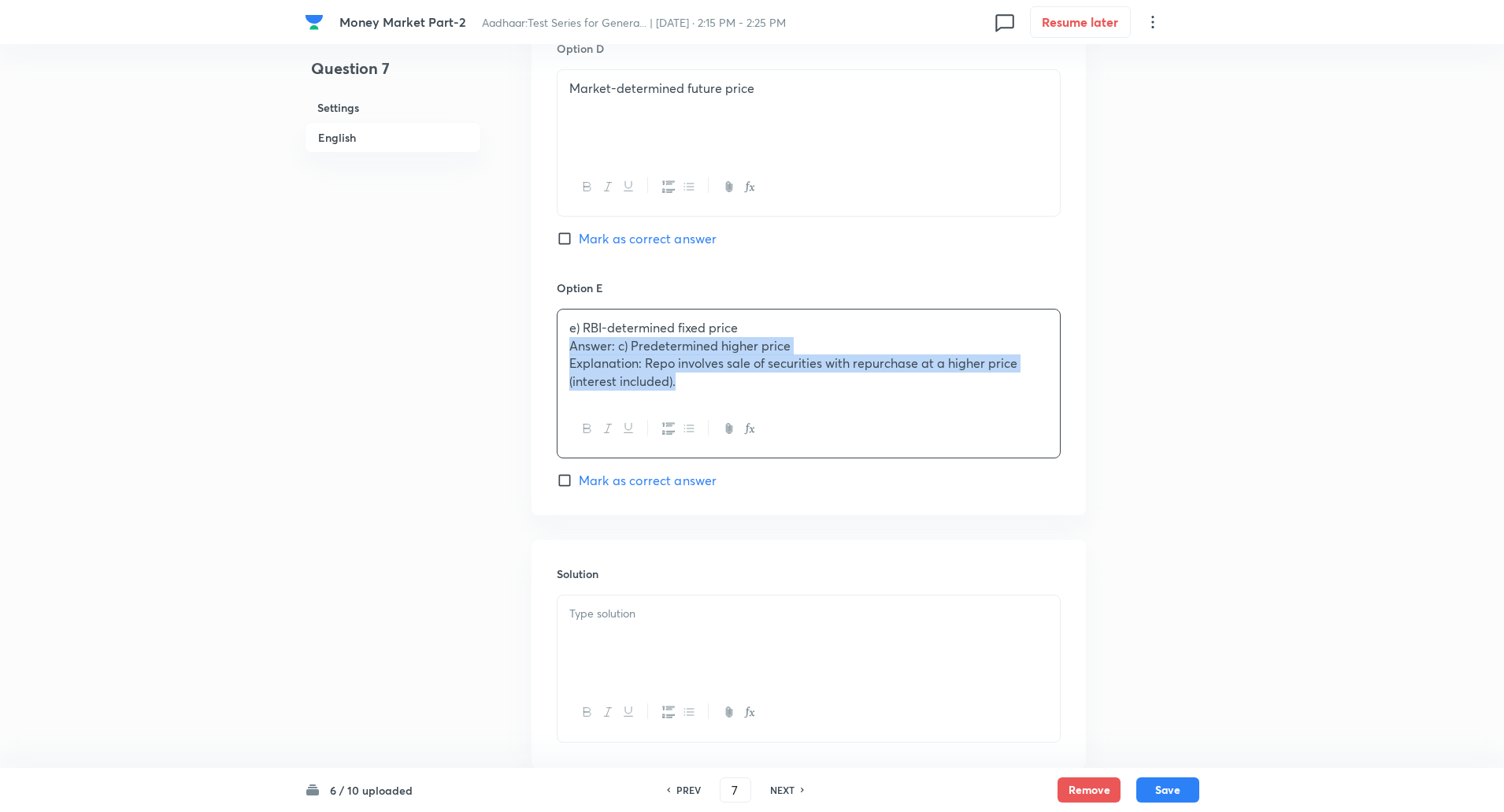
drag, startPoint x: 571, startPoint y: 348, endPoint x: 761, endPoint y: 457, distance: 219.0
click at [761, 457] on div "e) RBI-determined fixed price Answer: c) Predetermined higher price Explanation…" at bounding box center [809, 383] width 504 height 150
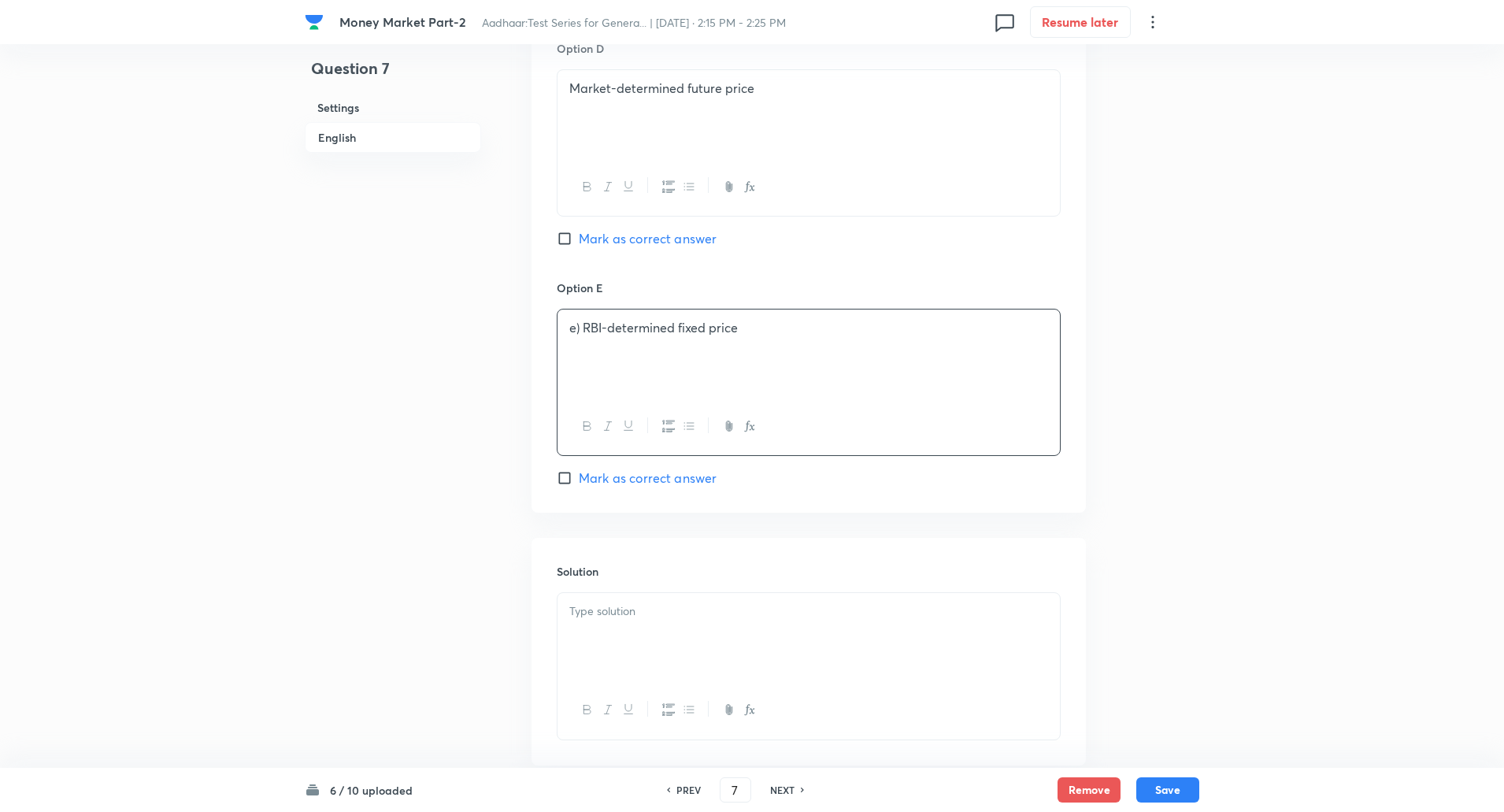
click at [583, 328] on p "e) RBI-determined fixed price" at bounding box center [808, 328] width 479 height 18
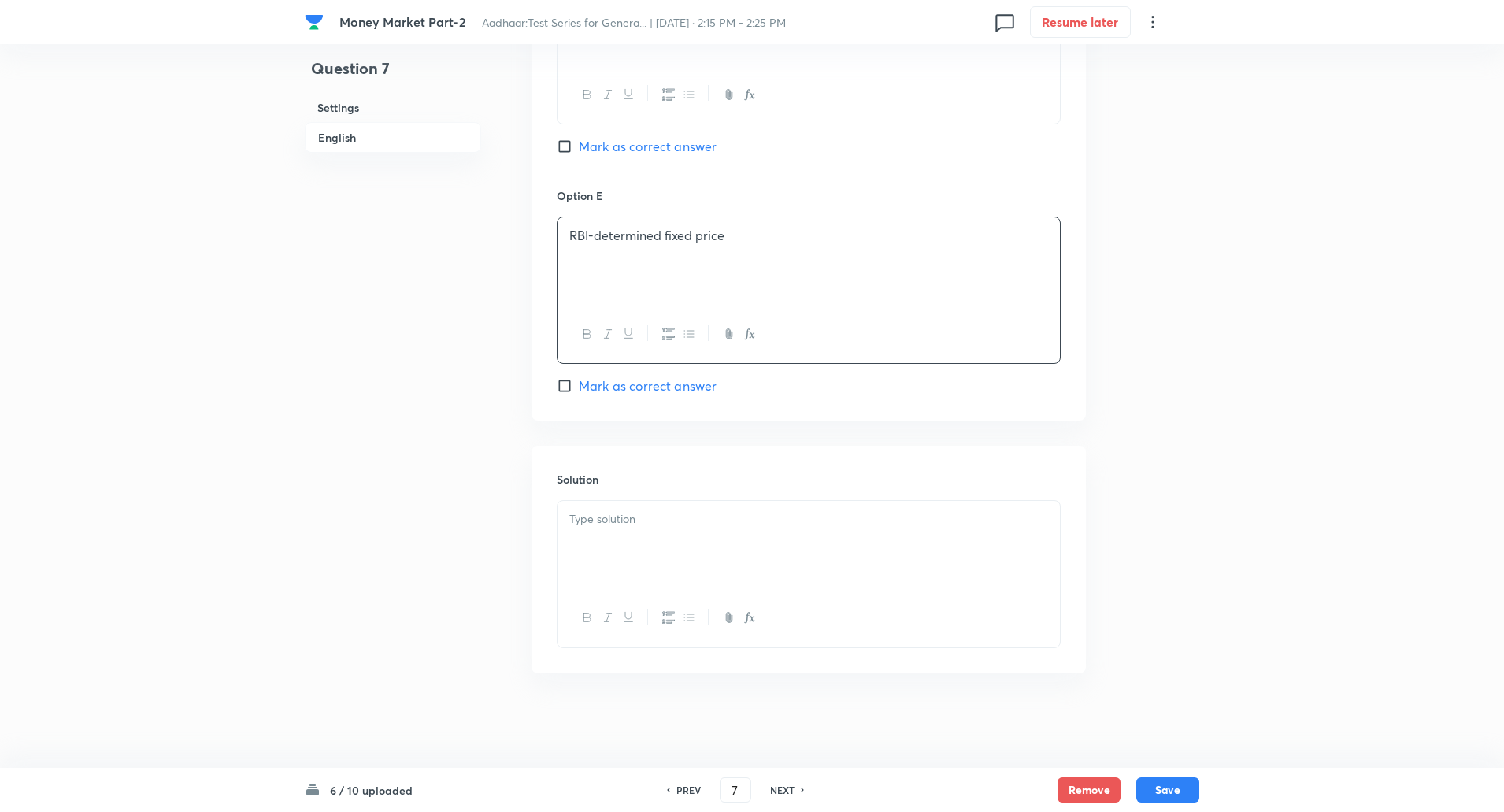
click at [581, 537] on div at bounding box center [809, 544] width 502 height 88
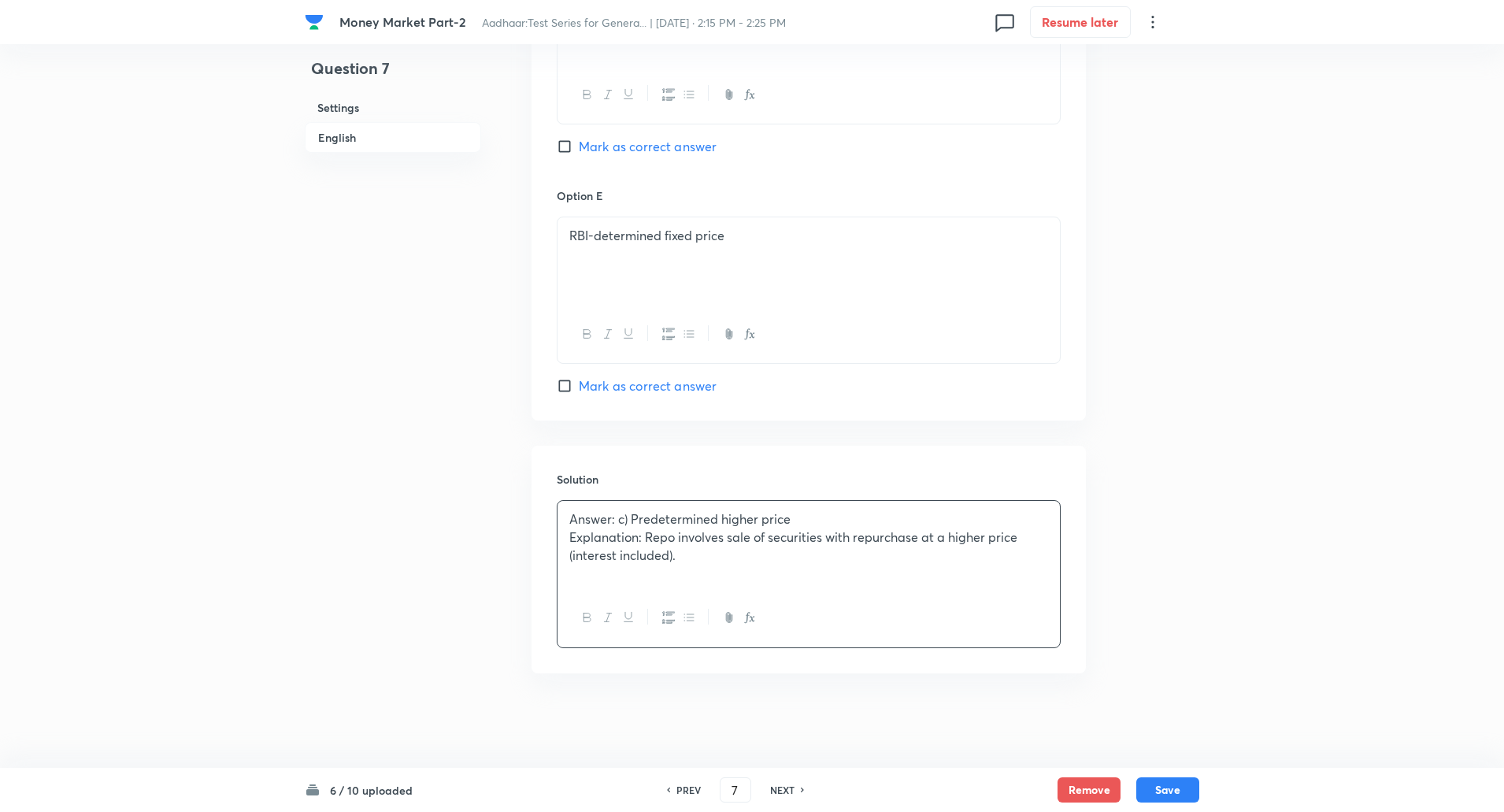
click at [571, 518] on p "Answer: c) Predetermined higher price" at bounding box center [808, 519] width 479 height 18
drag, startPoint x: 571, startPoint y: 518, endPoint x: 642, endPoint y: 542, distance: 74.9
click at [642, 542] on div "Answer: c) Predetermined higher price Explanation: Repo involves sale of securi…" at bounding box center [809, 544] width 502 height 88
click at [1148, 793] on button "Save" at bounding box center [1168, 788] width 63 height 25
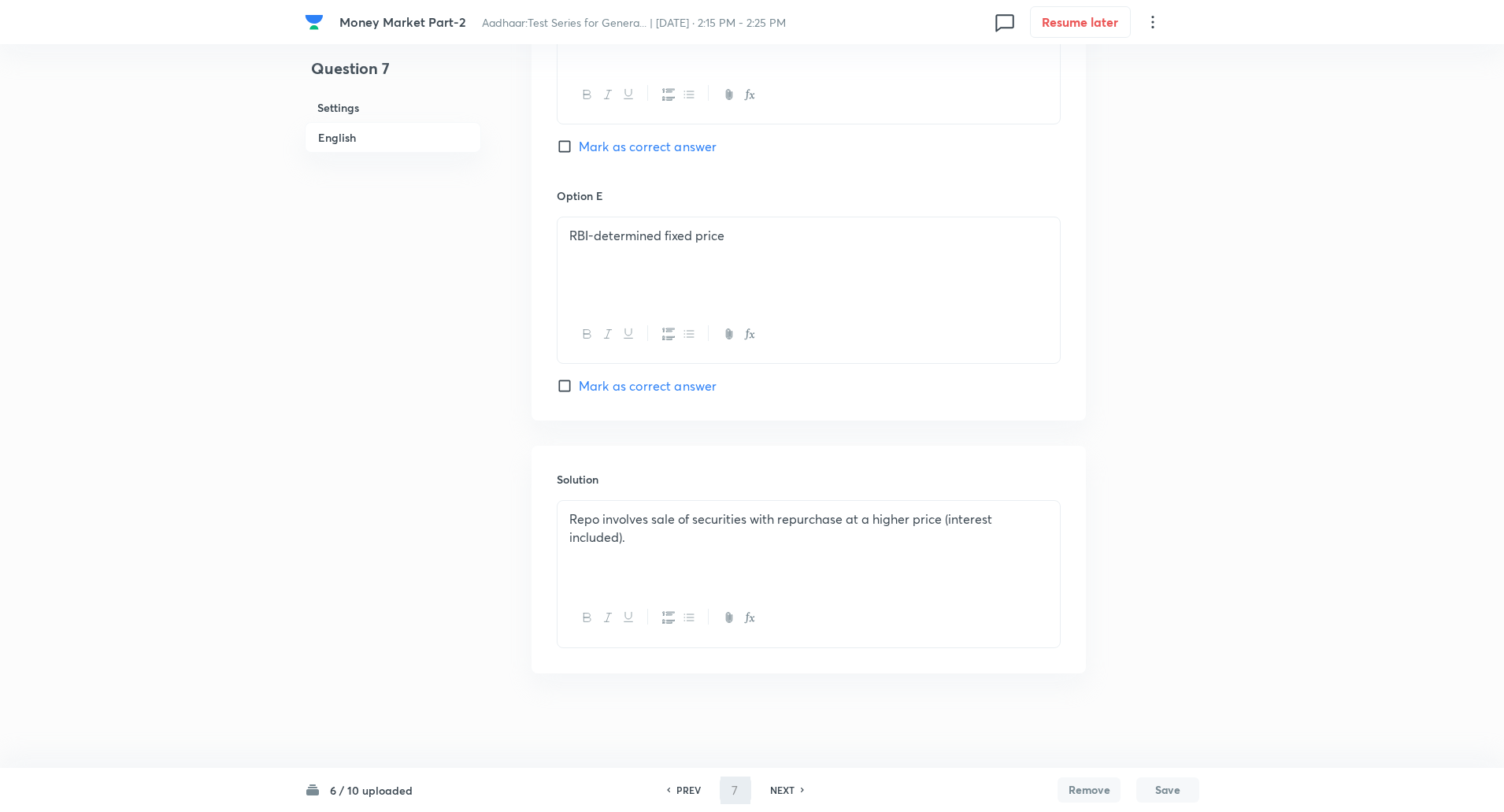
type input "8"
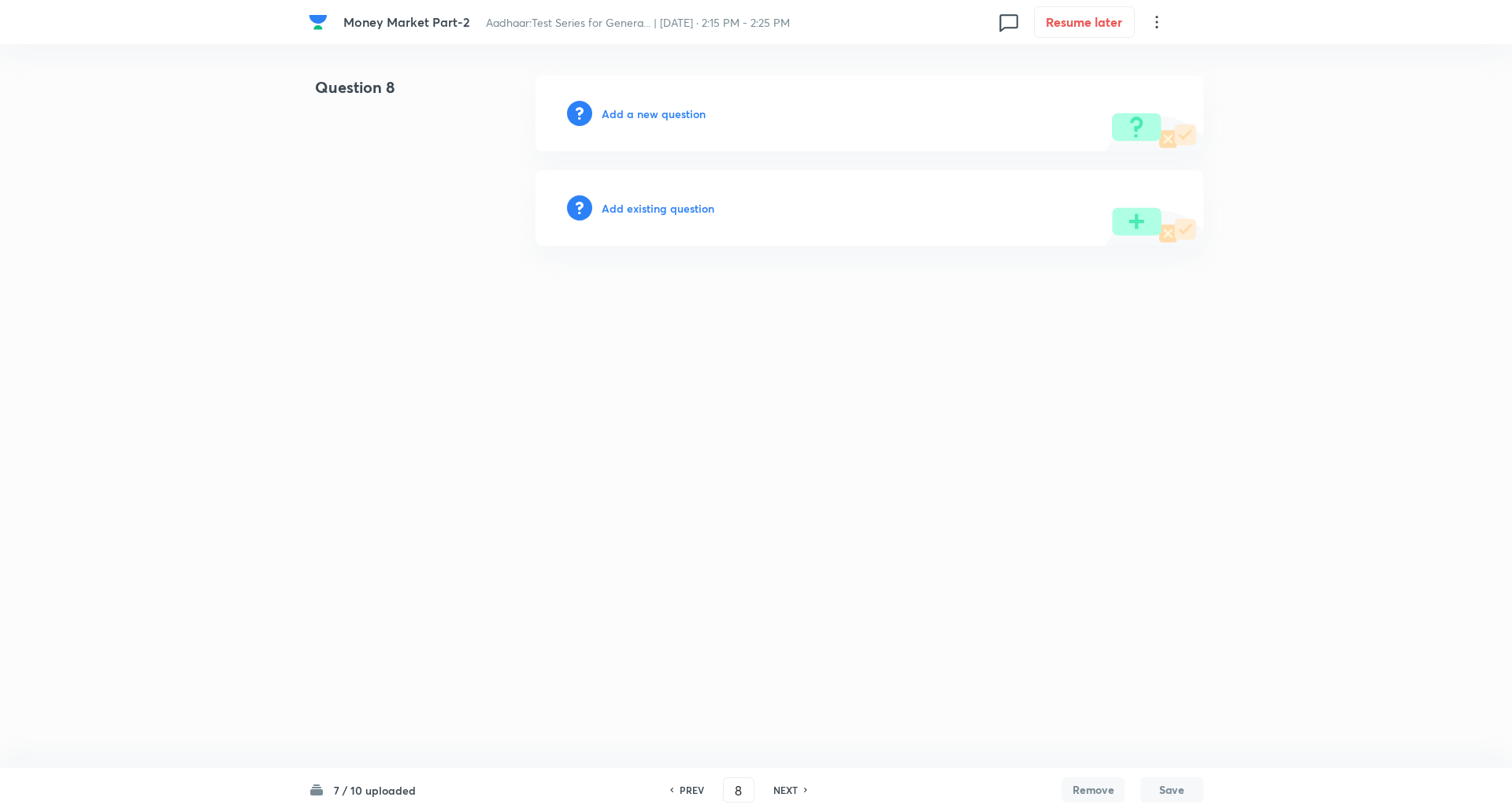
click at [693, 105] on h6 "Add a new question" at bounding box center [654, 113] width 104 height 17
click at [693, 105] on h6 "Choose a question type" at bounding box center [662, 113] width 121 height 17
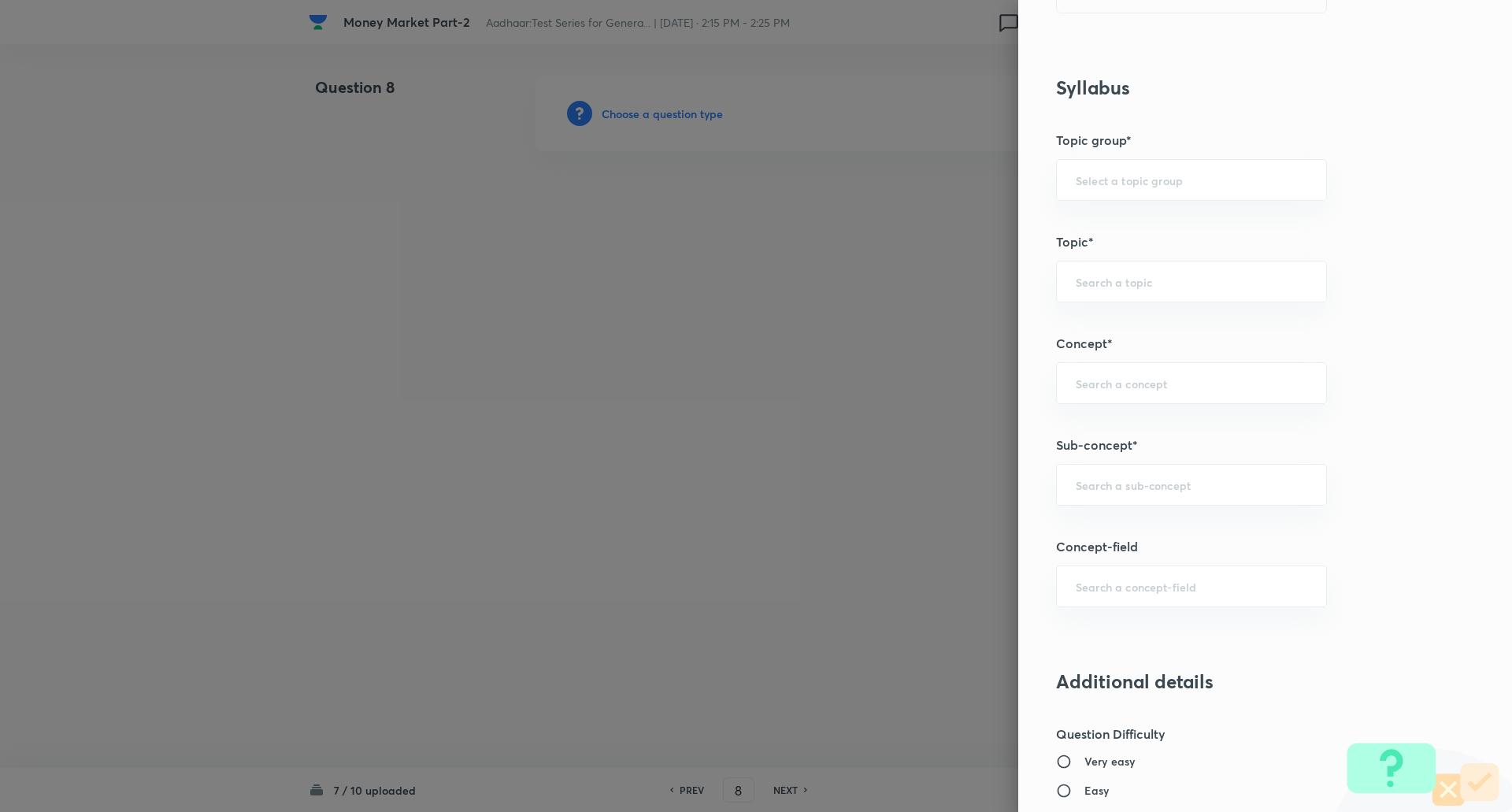
scroll to position [600, 0]
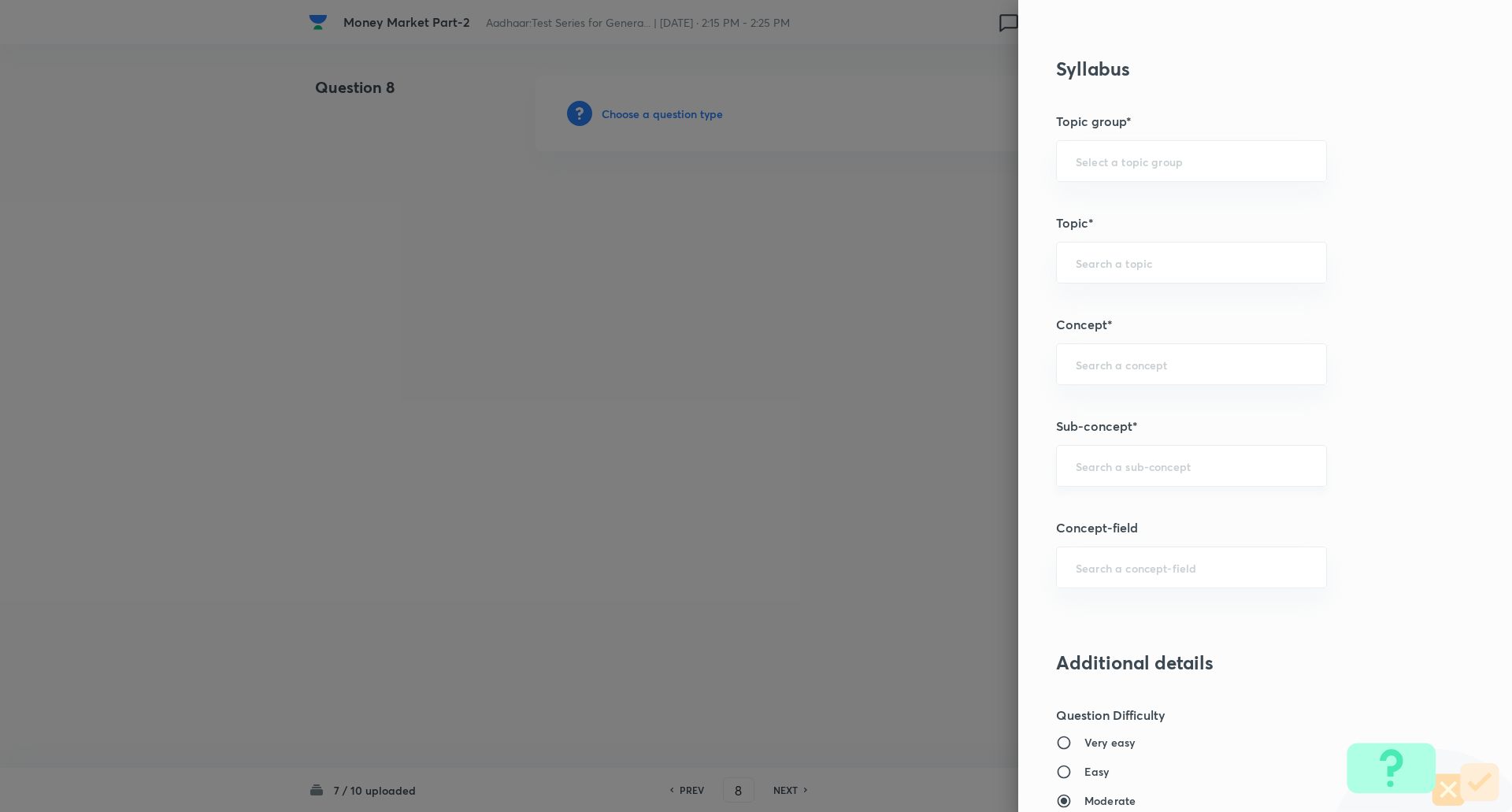
click at [1138, 454] on div "​" at bounding box center [1192, 465] width 271 height 41
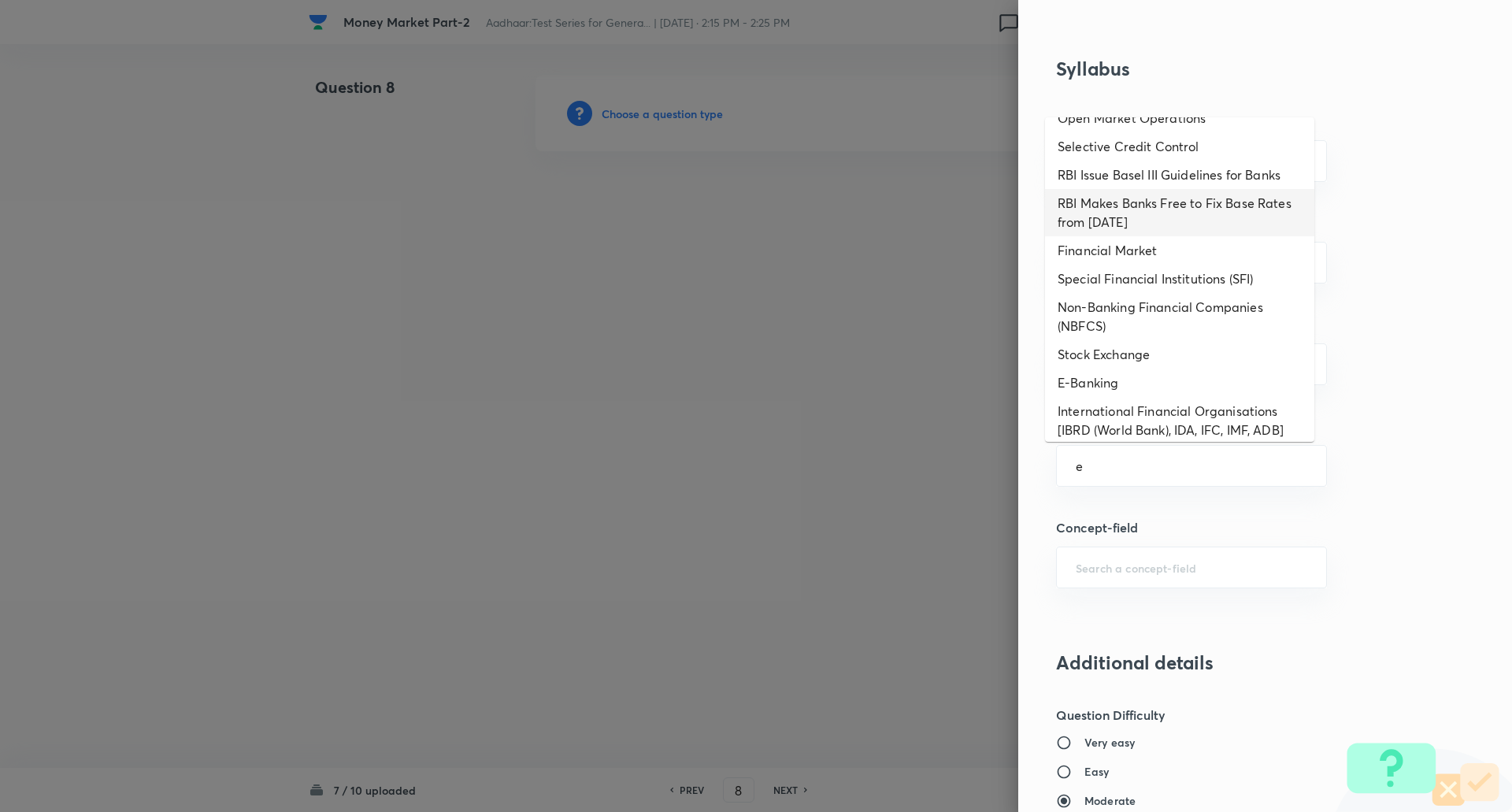
scroll to position [348, 0]
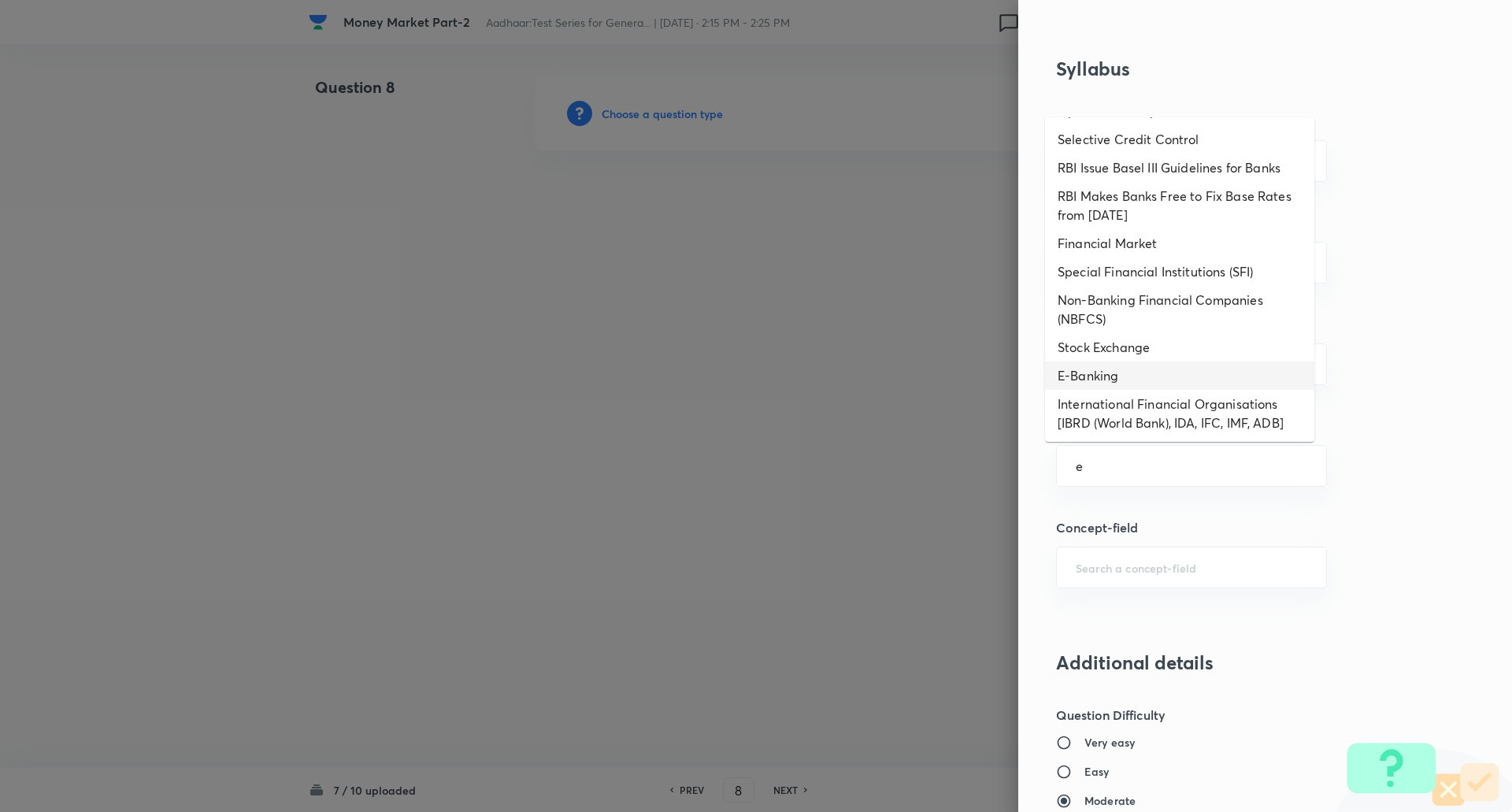
click at [1134, 375] on li "E-Banking" at bounding box center [1180, 376] width 269 height 29
type input "E-Banking"
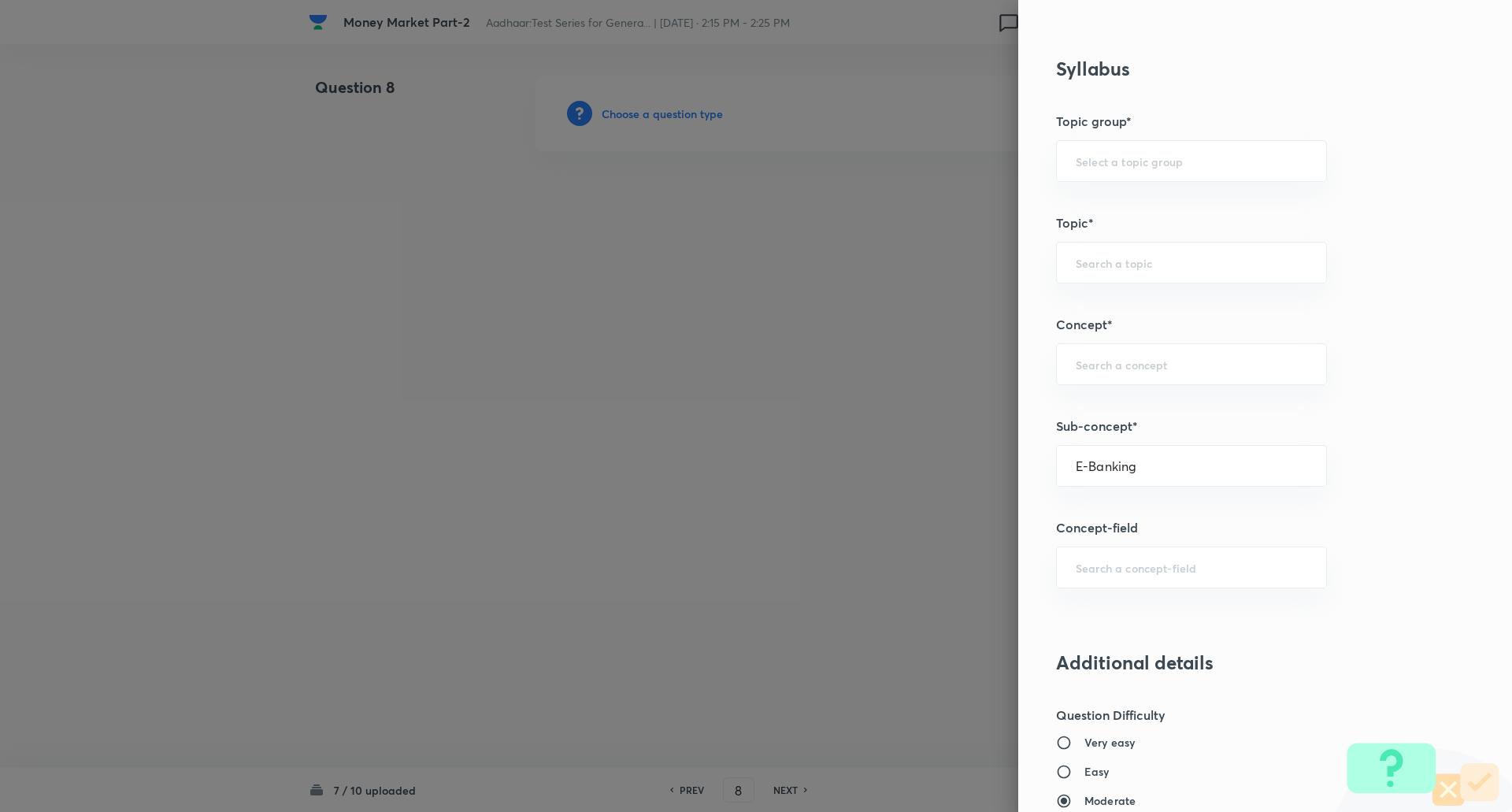
type input "Awareness"
type input "Banking Awareness"
type input "Financial Awareness"
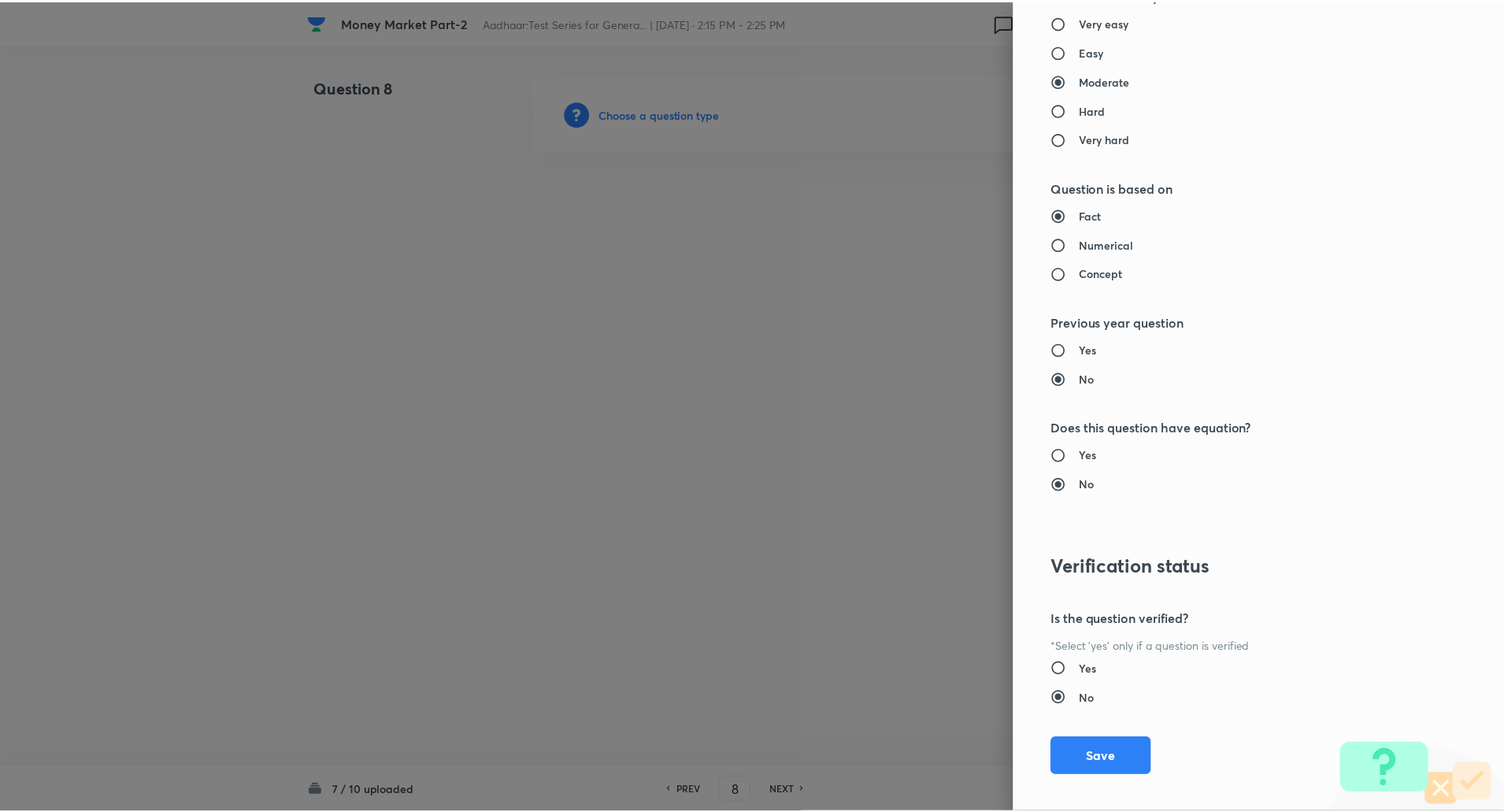
scroll to position [1335, 0]
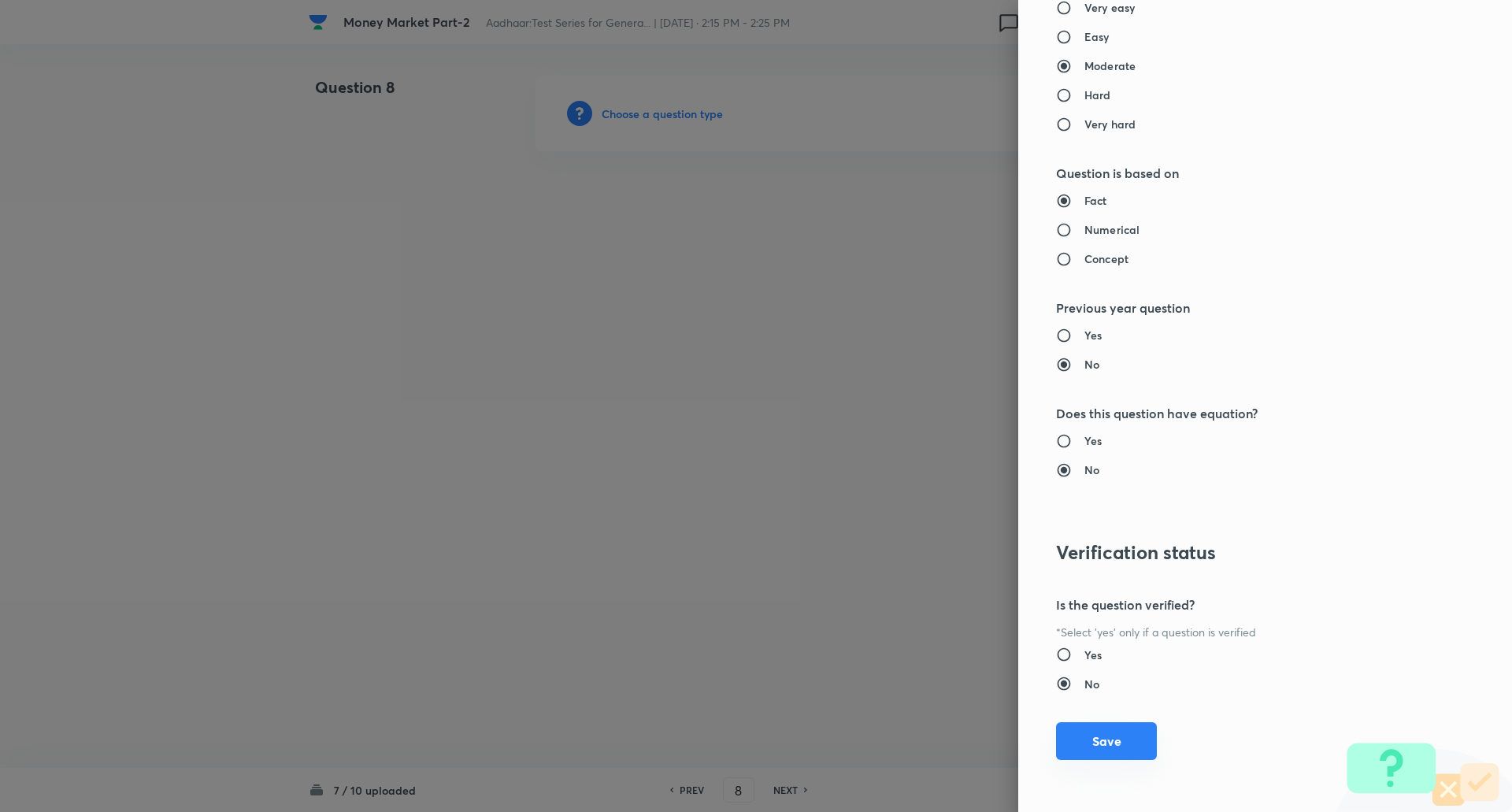
click at [1096, 725] on button "Save" at bounding box center [1106, 740] width 100 height 37
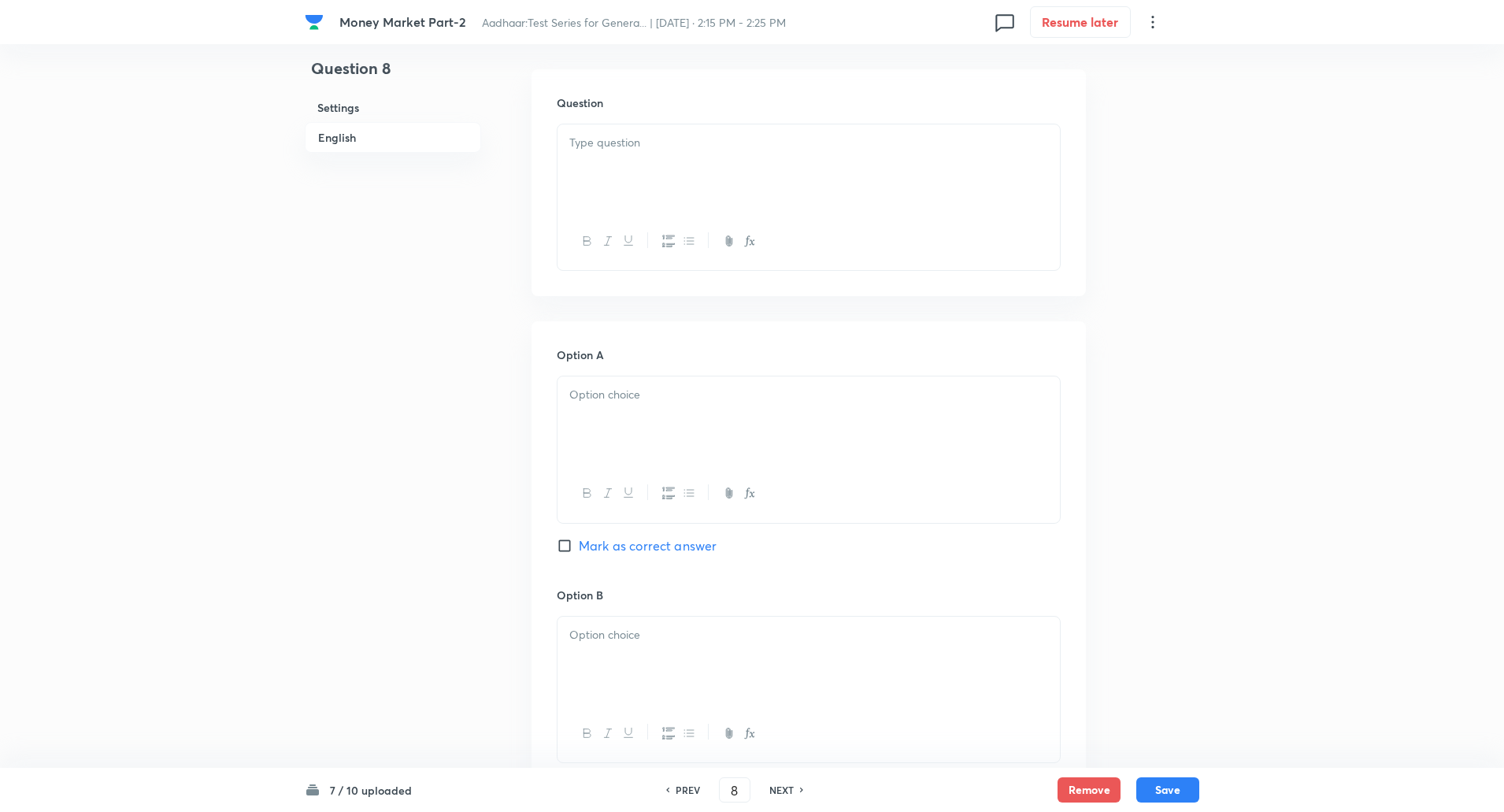
scroll to position [443, 0]
click at [794, 137] on p at bounding box center [808, 142] width 479 height 18
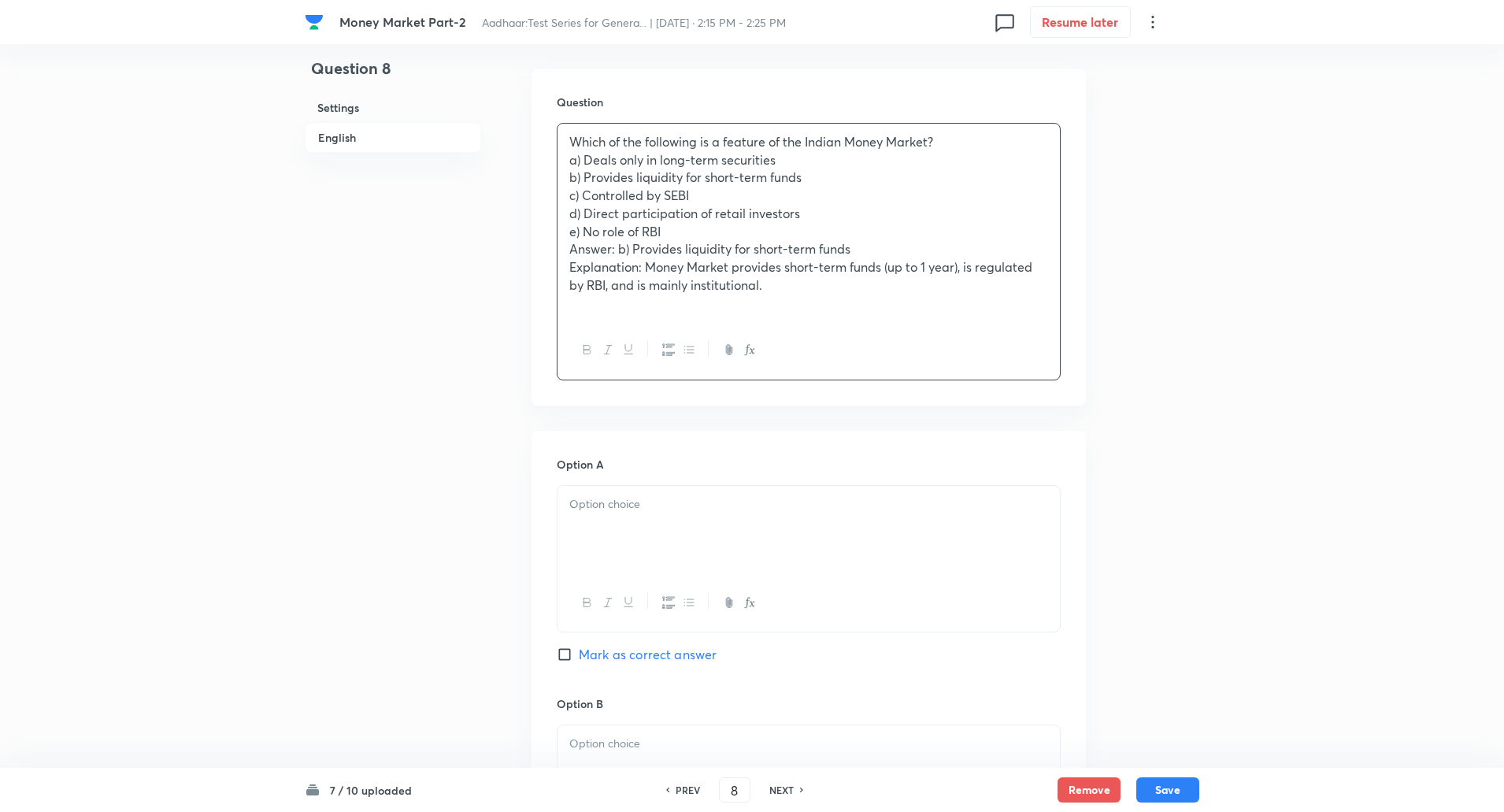
click at [951, 148] on p "Which of the following is a feature of the Indian Money Market?" at bounding box center [808, 142] width 479 height 18
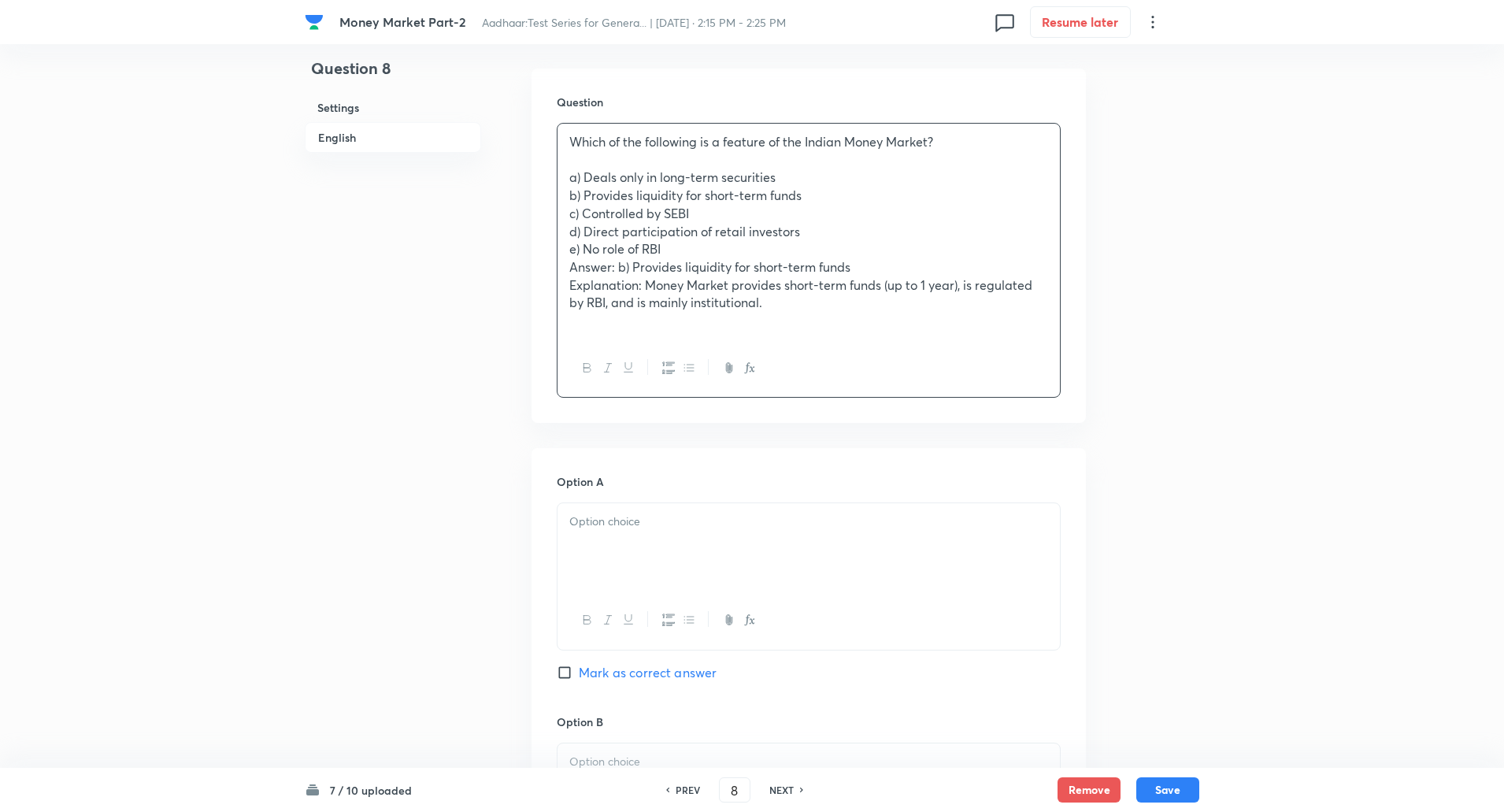
click at [571, 175] on p "a) Deals only in long-term securities" at bounding box center [808, 177] width 479 height 18
click at [565, 177] on div "Which of the following is a feature of the Indian Money Market? a) Deals only i…" at bounding box center [809, 231] width 502 height 216
click at [564, 174] on div "Which of the following is a feature of the Indian Money Market? a) Deals only i…" at bounding box center [809, 231] width 502 height 216
drag, startPoint x: 564, startPoint y: 174, endPoint x: 769, endPoint y: 239, distance: 215.1
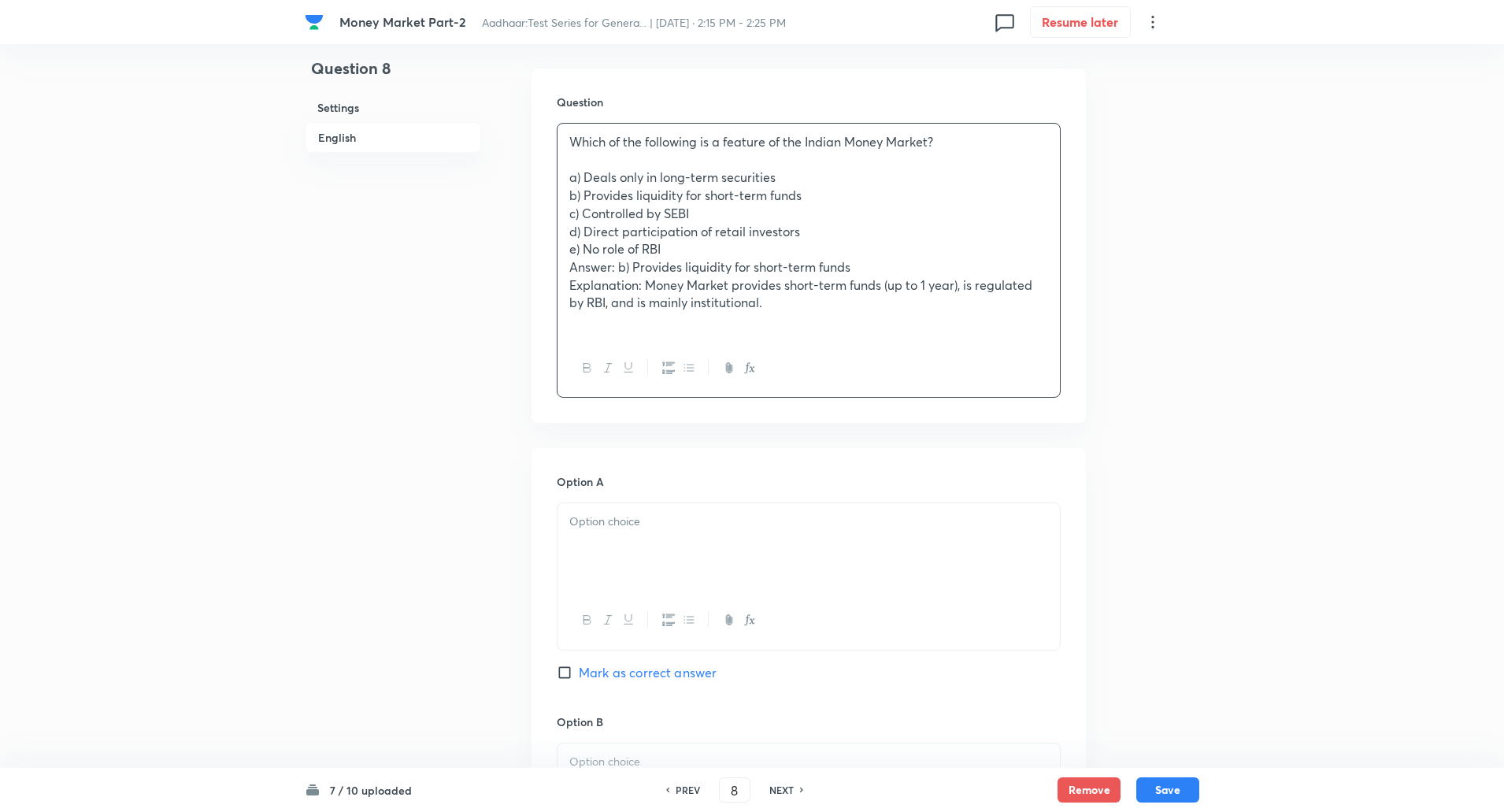
click at [769, 239] on div "Which of the following is a feature of the Indian Money Market? a) Deals only i…" at bounding box center [809, 231] width 502 height 216
drag, startPoint x: 571, startPoint y: 179, endPoint x: 893, endPoint y: 298, distance: 343.3
click at [893, 298] on div "Which of the following is a feature of the Indian Money Market? a) Deals only i…" at bounding box center [809, 231] width 502 height 216
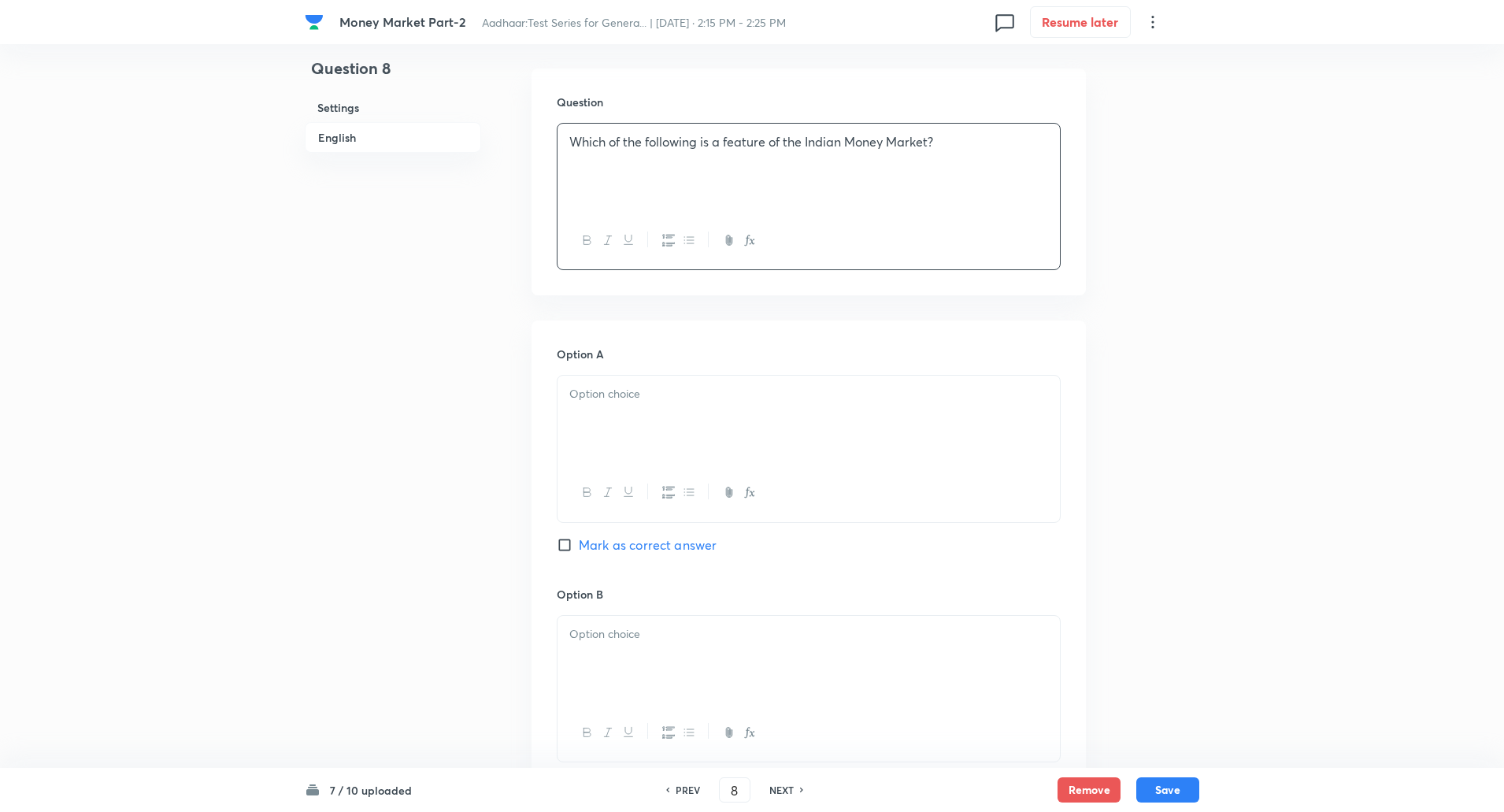
click at [776, 431] on div at bounding box center [809, 419] width 502 height 88
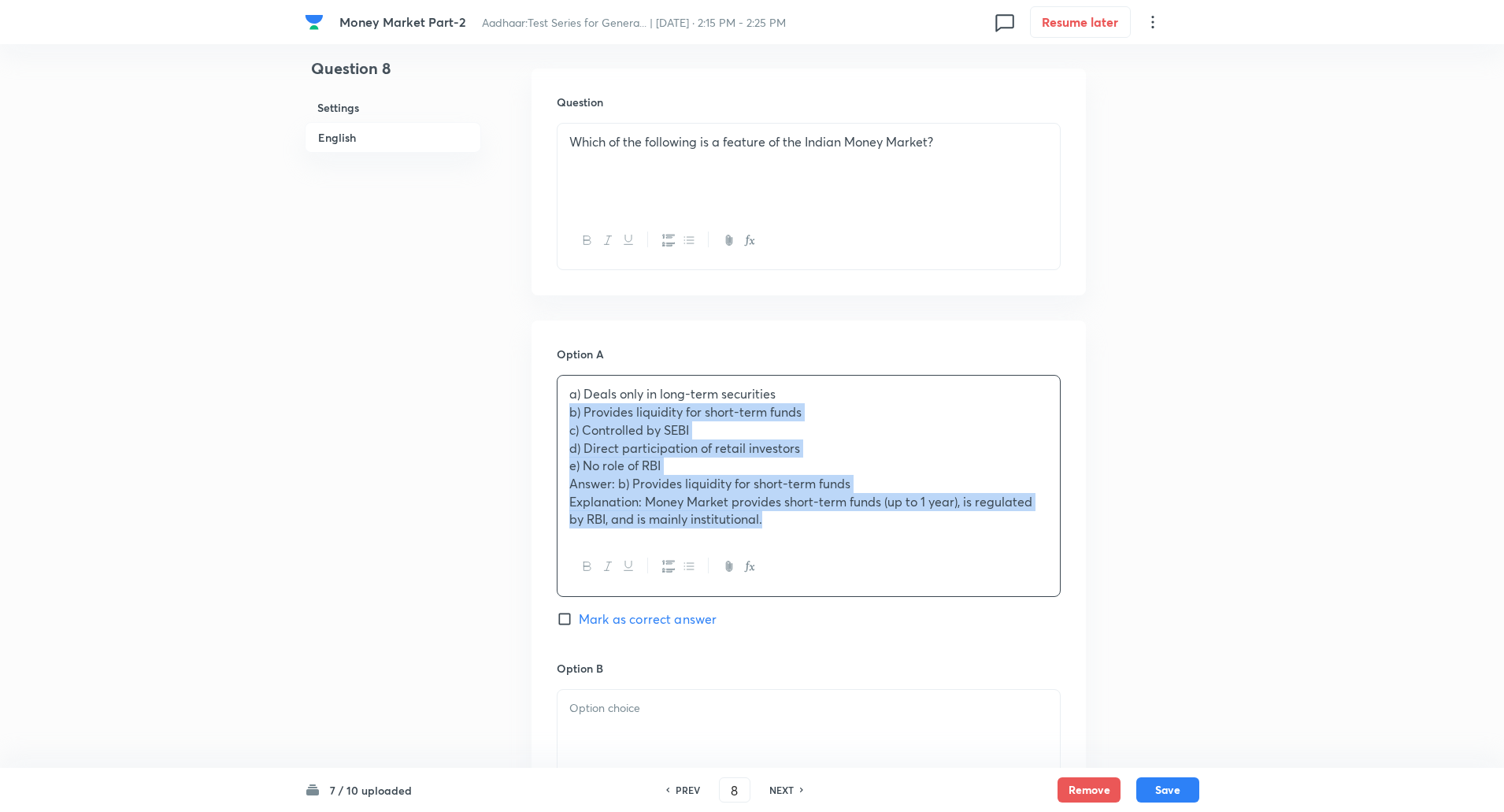
drag, startPoint x: 568, startPoint y: 416, endPoint x: 913, endPoint y: 563, distance: 375.0
click at [913, 563] on div "a) Deals only in long-term securities b) Provides liquidity for short-term fund…" at bounding box center [809, 485] width 504 height 222
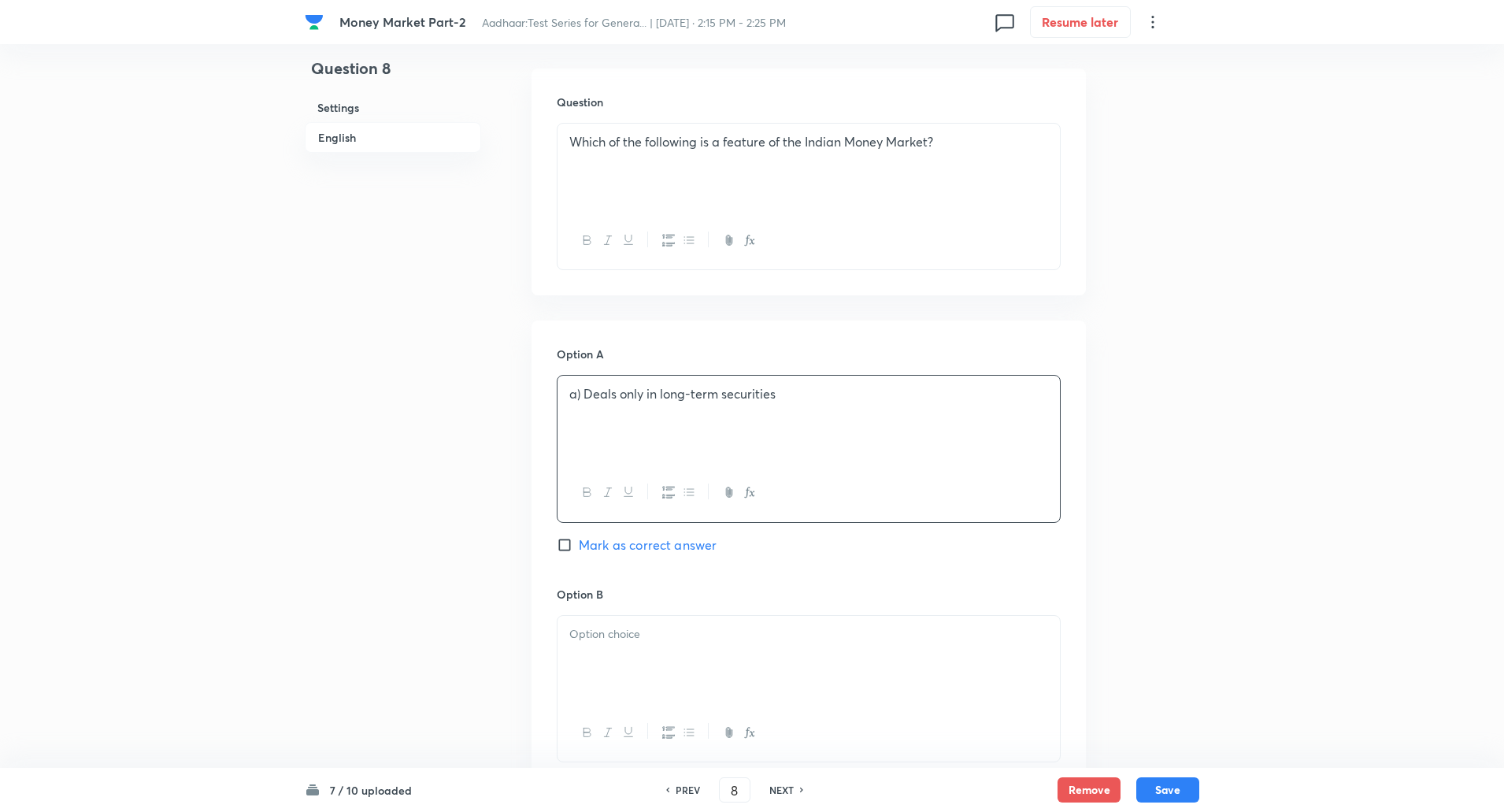
click at [582, 402] on p "a) Deals only in long-term securities" at bounding box center [808, 394] width 479 height 18
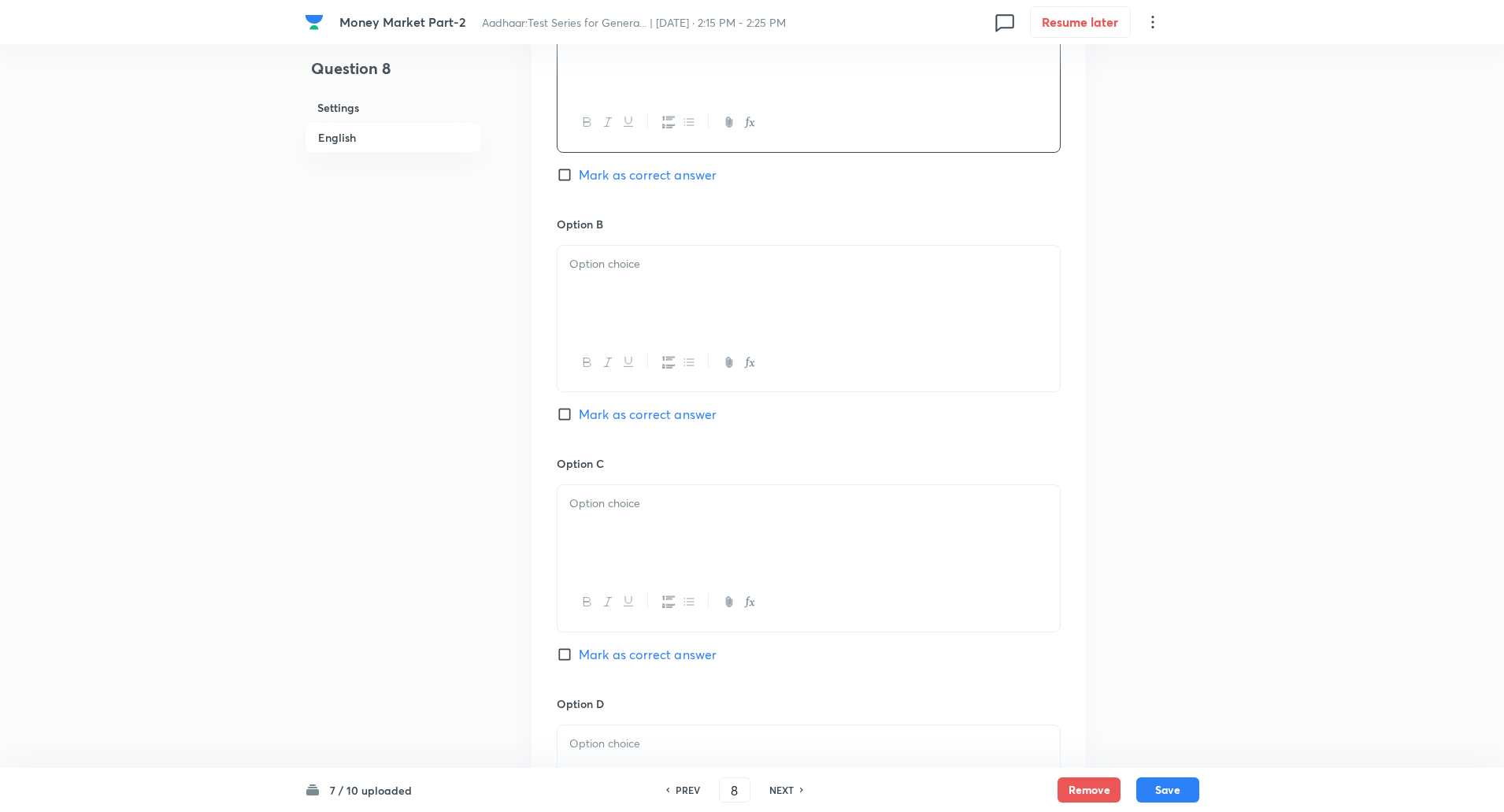
scroll to position [816, 0]
click at [641, 272] on div at bounding box center [809, 287] width 502 height 88
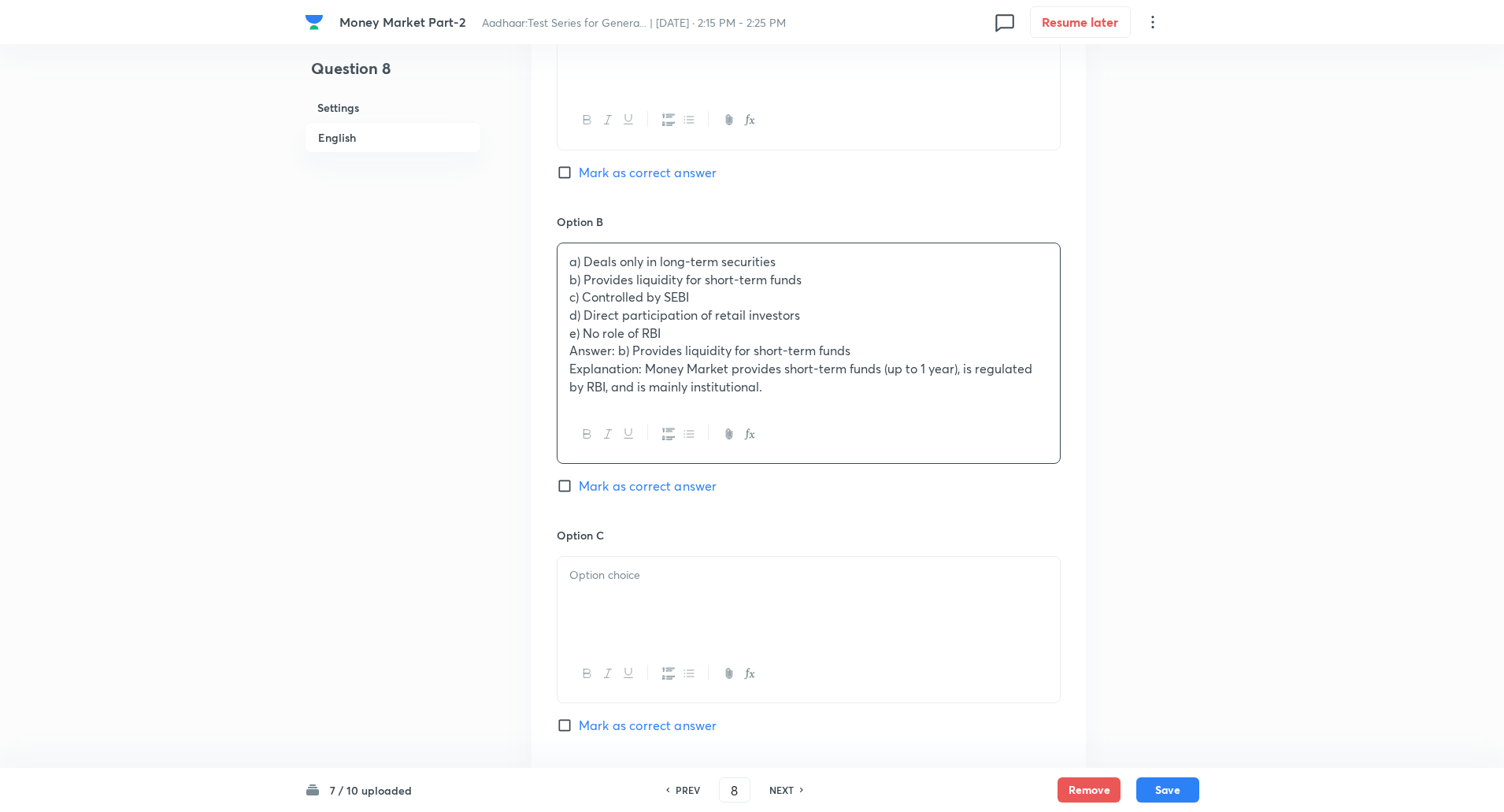
click at [571, 275] on p "b) Provides liquidity for short-term funds" at bounding box center [808, 280] width 479 height 18
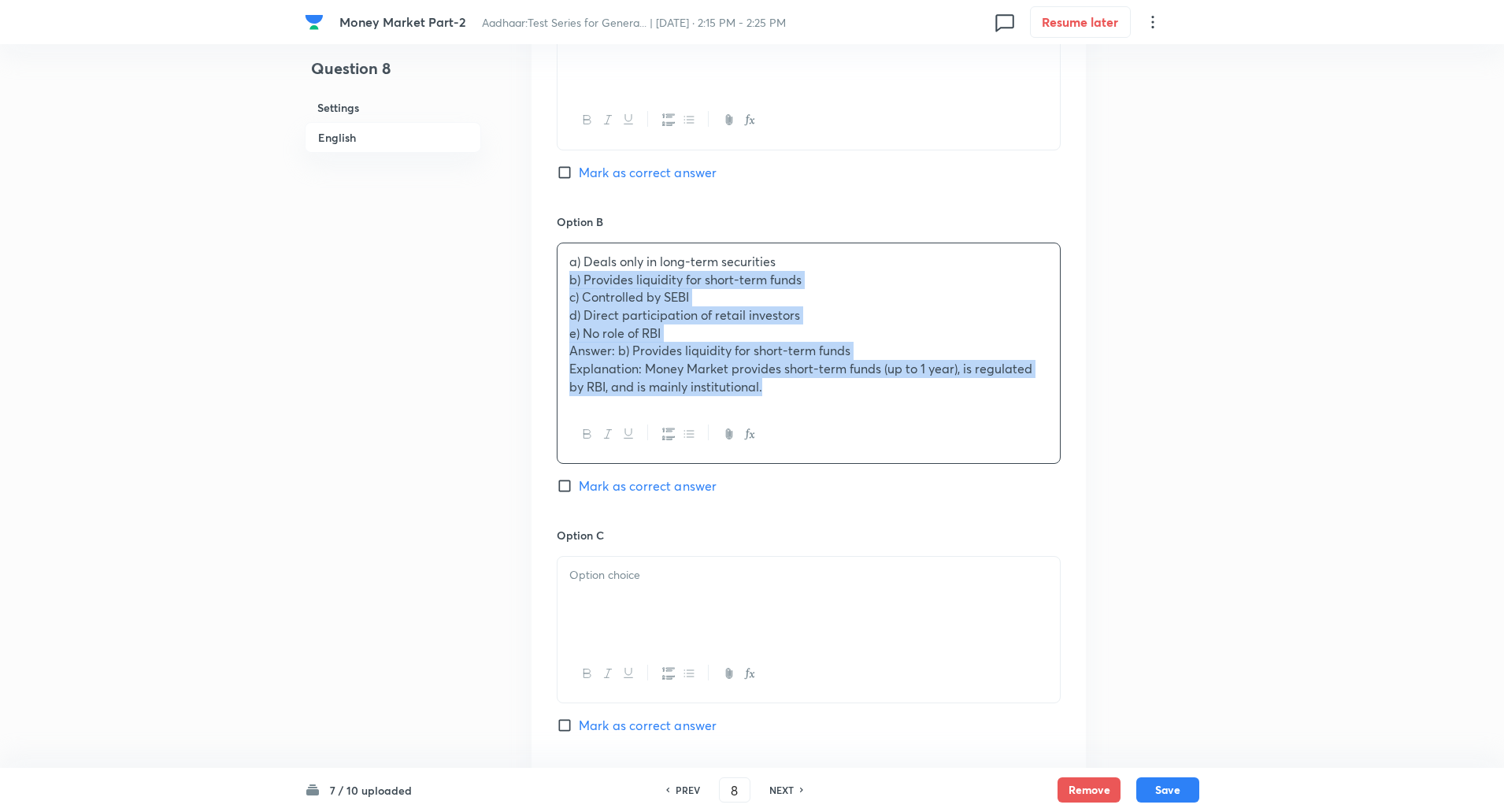
drag, startPoint x: 566, startPoint y: 277, endPoint x: 827, endPoint y: 441, distance: 308.2
click at [827, 441] on div "a) Deals only in long-term securities b) Provides liquidity for short-term fund…" at bounding box center [809, 353] width 504 height 222
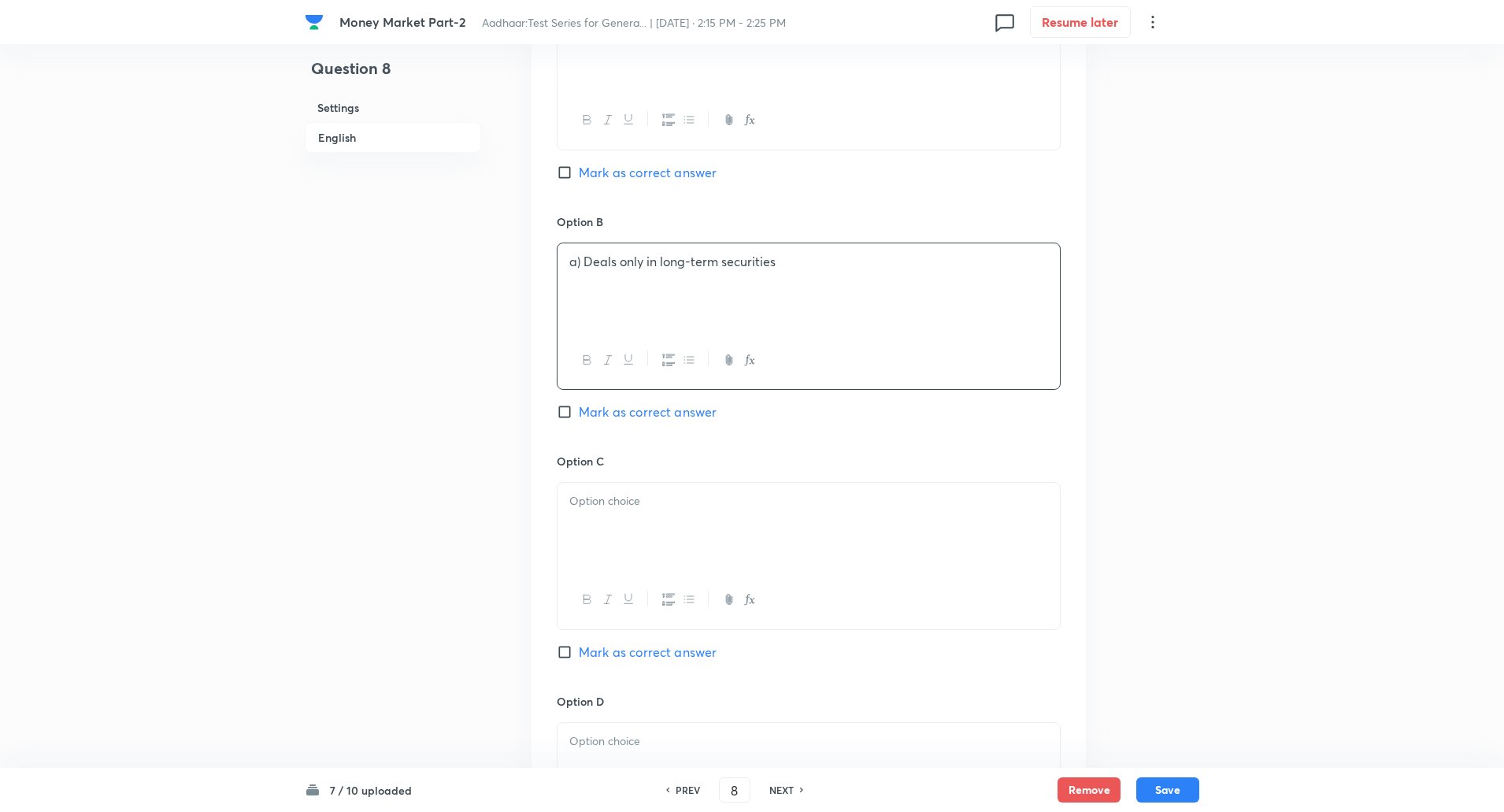
click at [583, 266] on p "a) Deals only in long-term securities" at bounding box center [808, 261] width 479 height 18
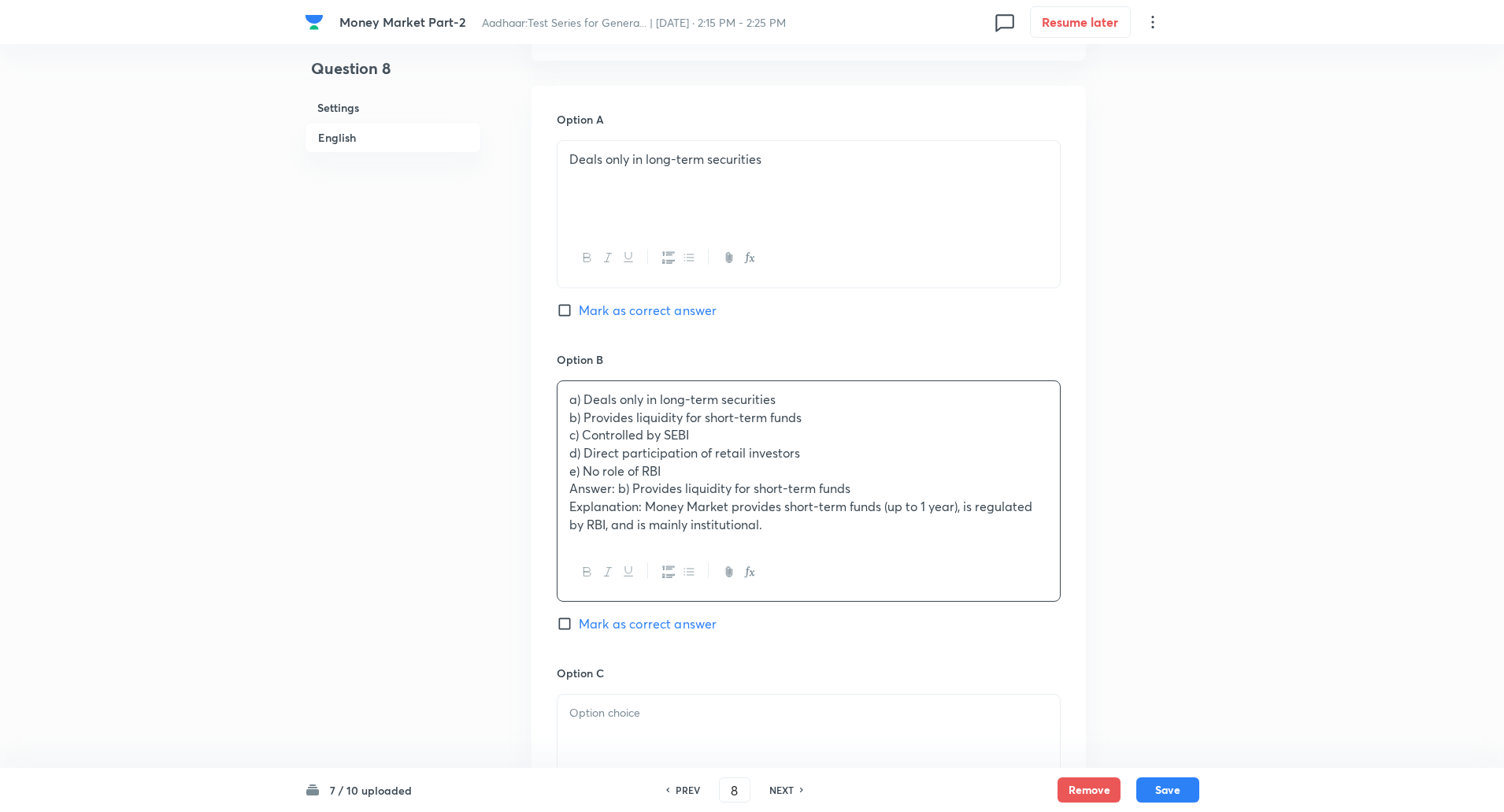
scroll to position [669, 0]
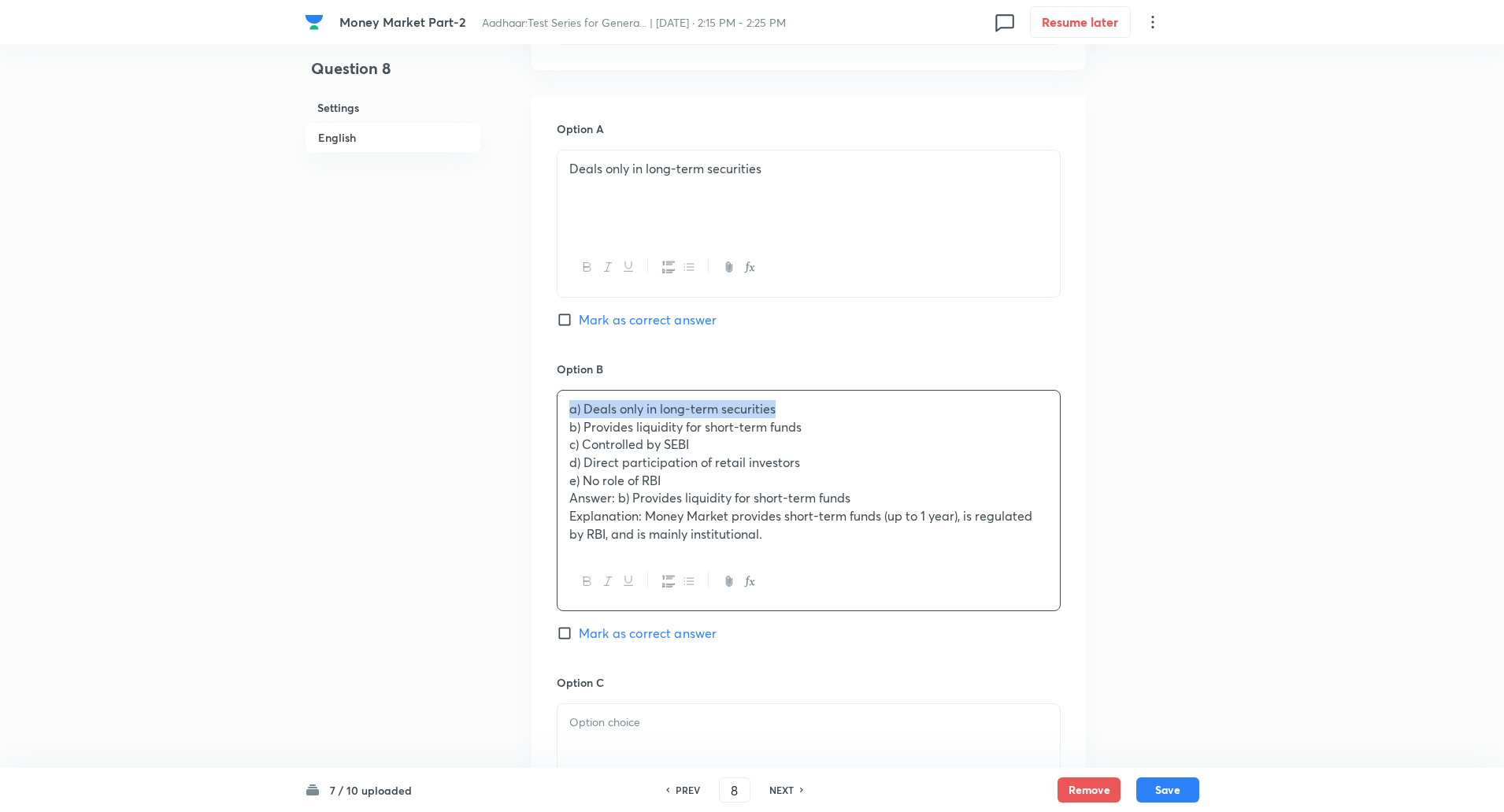
drag, startPoint x: 567, startPoint y: 409, endPoint x: 869, endPoint y: 392, distance: 302.5
click at [869, 392] on div "a) Deals only in long-term securities b) Provides liquidity for short-term fund…" at bounding box center [809, 472] width 502 height 163
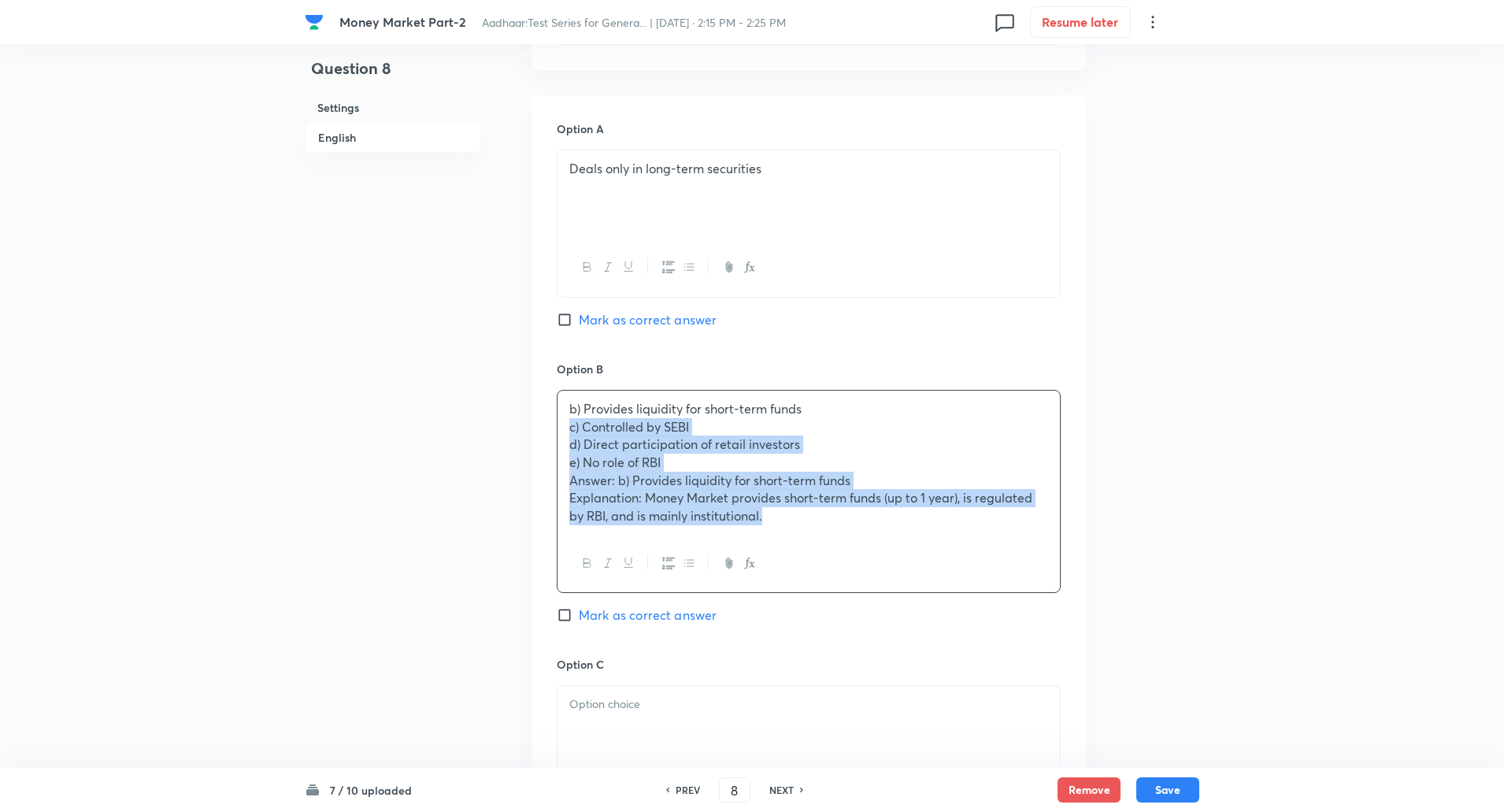
drag, startPoint x: 560, startPoint y: 430, endPoint x: 1050, endPoint y: 640, distance: 533.1
click at [1050, 640] on div "Option B b) Provides liquidity for short-term funds c) Controlled by SEBI d) Di…" at bounding box center [809, 508] width 504 height 296
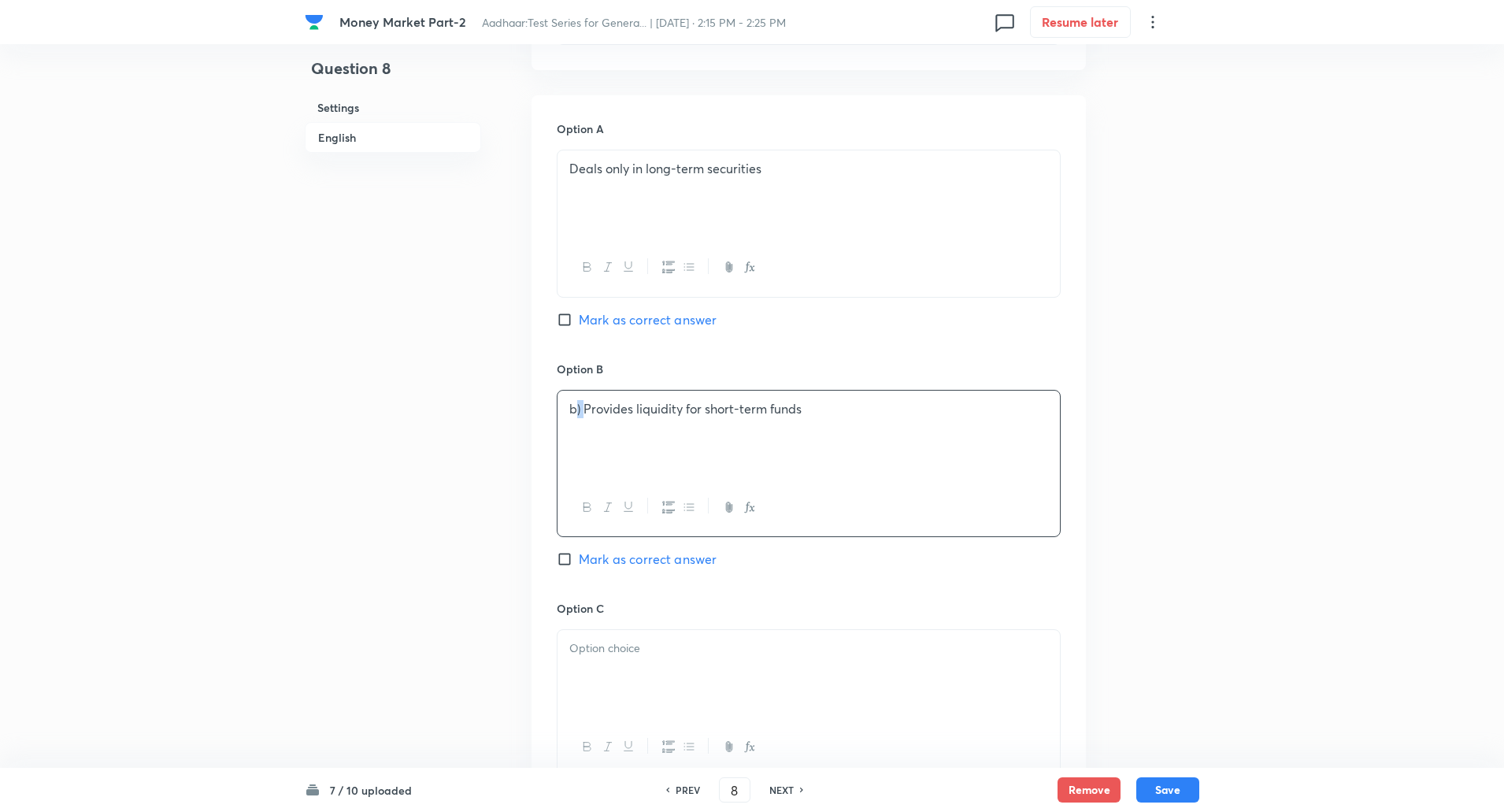
drag, startPoint x: 577, startPoint y: 416, endPoint x: 587, endPoint y: 412, distance: 10.8
click at [587, 412] on p "b) Provides liquidity for short-term funds" at bounding box center [808, 409] width 479 height 18
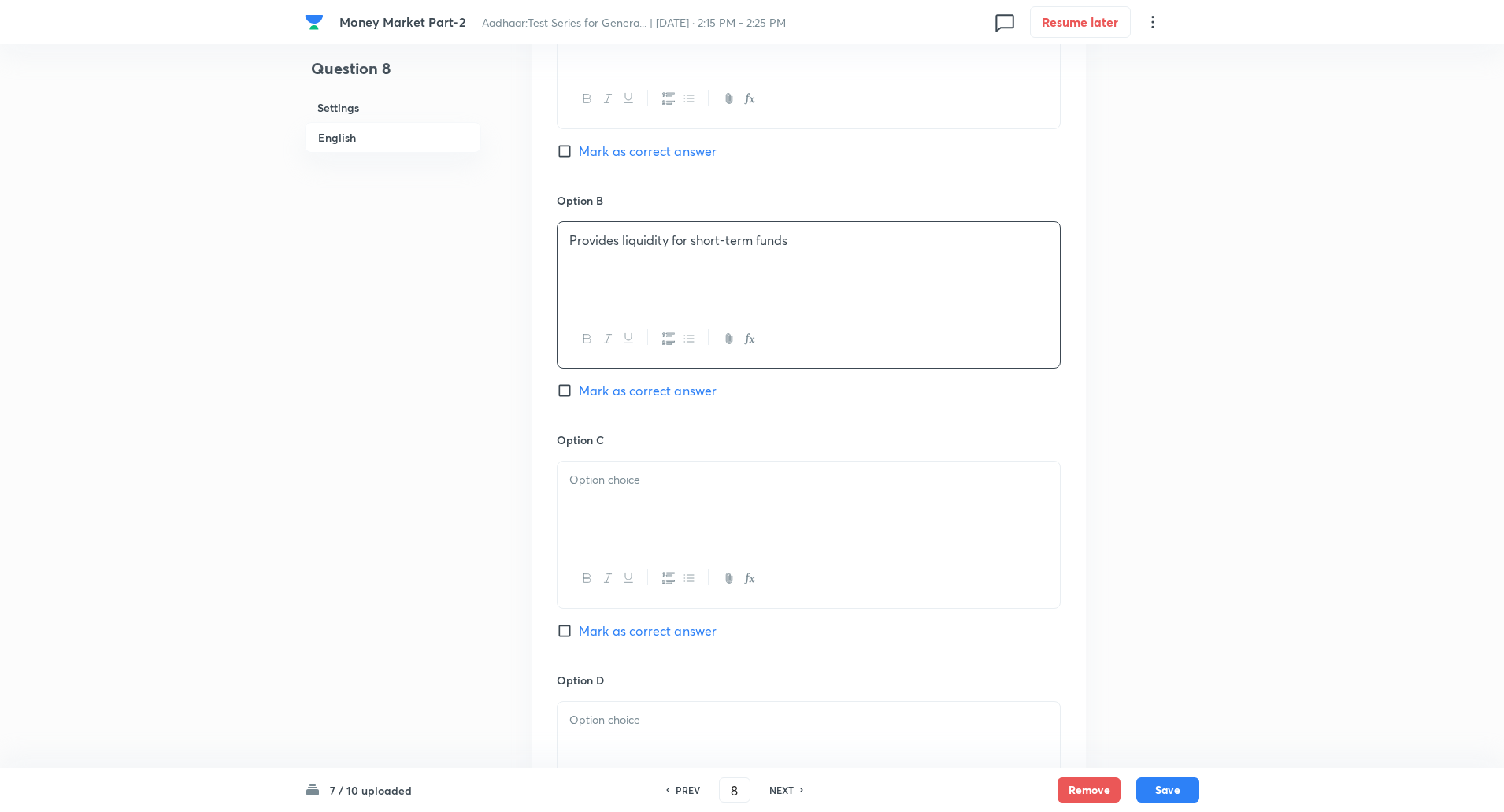
scroll to position [837, 0]
click at [556, 402] on div "Option A Deals only in long-term securities Mark as correct answer Option B Pro…" at bounding box center [809, 534] width 555 height 1217
click at [595, 499] on div at bounding box center [809, 504] width 502 height 88
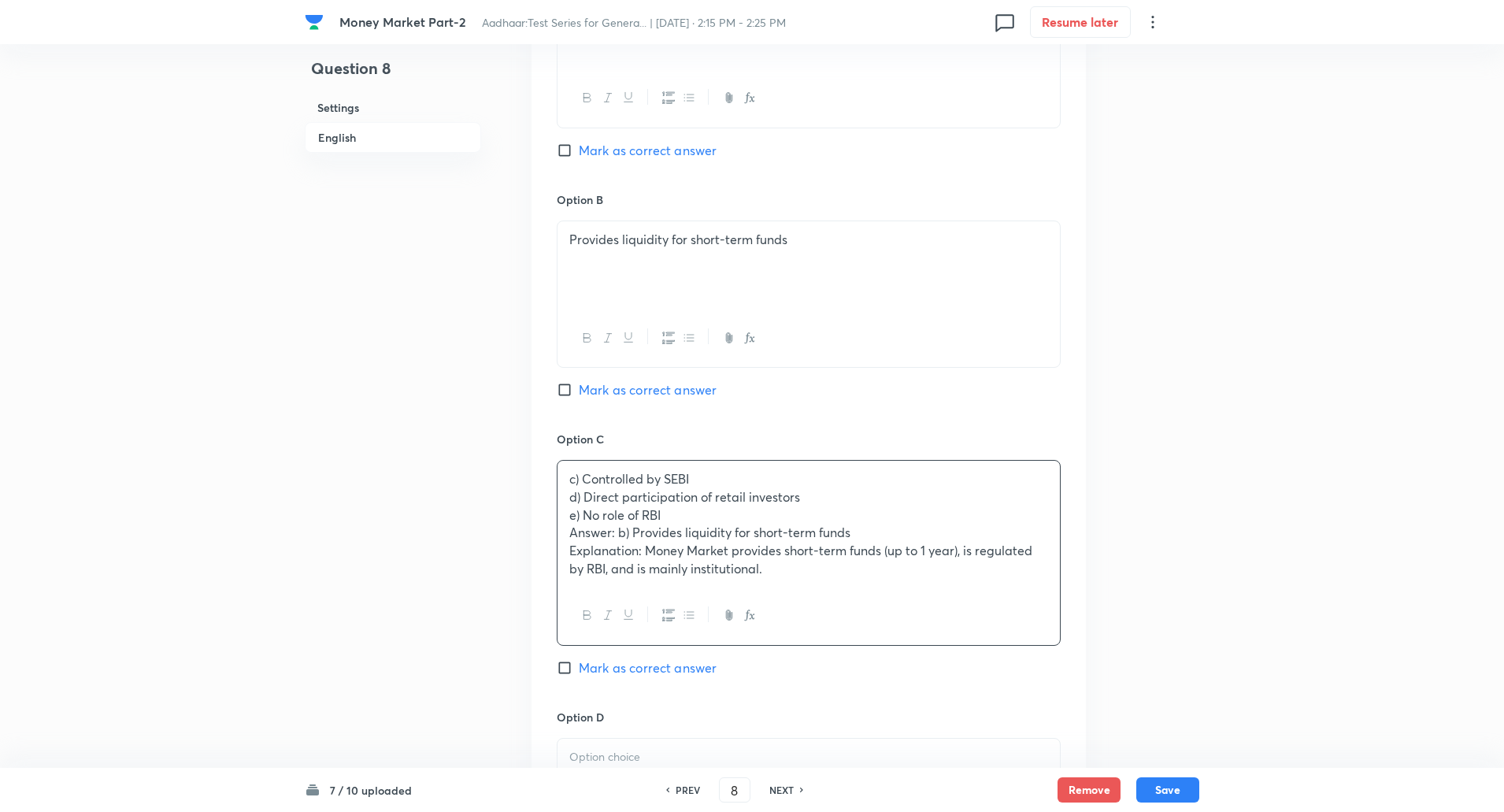
click at [564, 388] on input "Mark as correct answer" at bounding box center [568, 390] width 22 height 16
checkbox input "true"
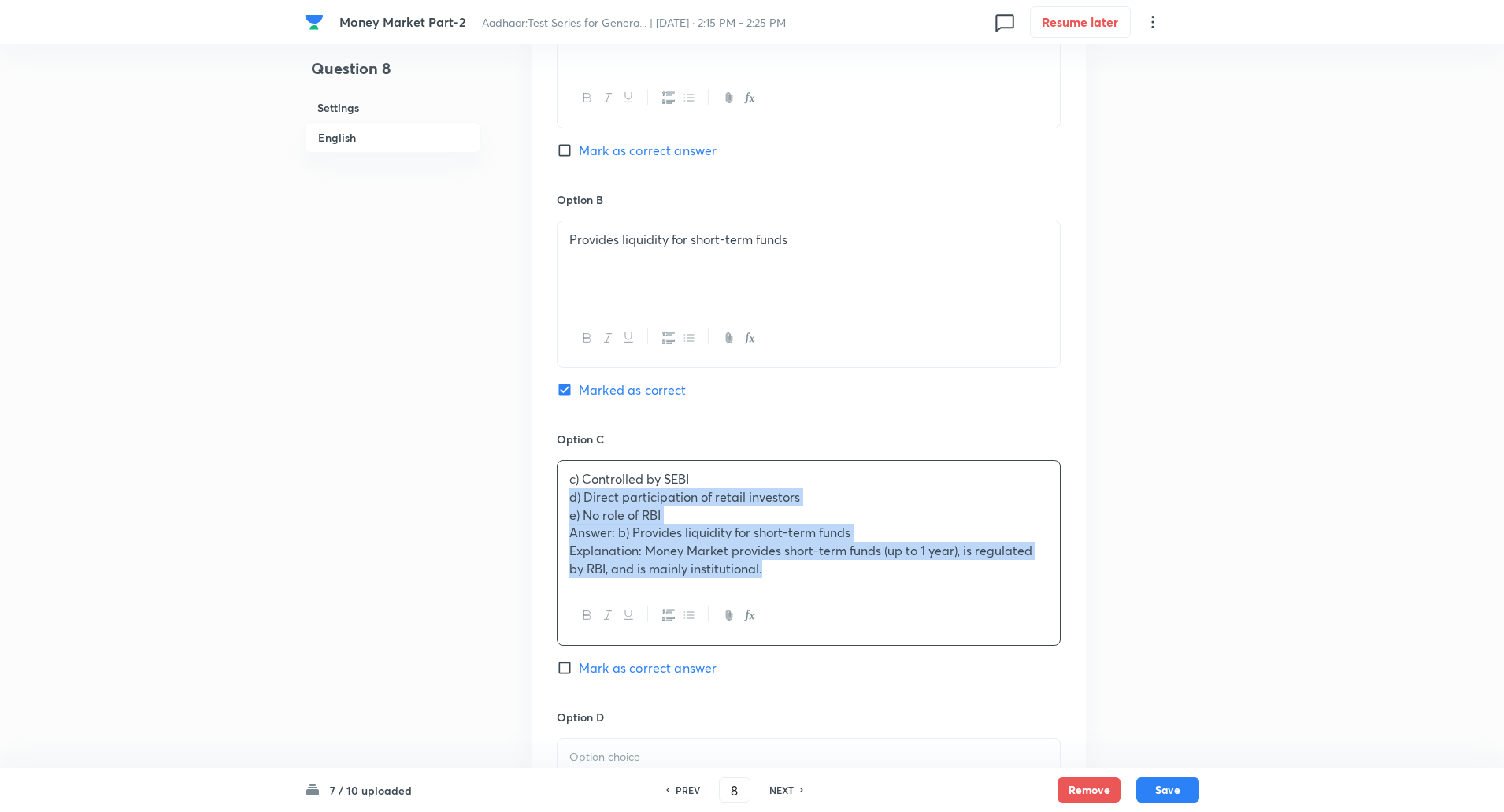
drag, startPoint x: 562, startPoint y: 500, endPoint x: 913, endPoint y: 659, distance: 385.3
click at [913, 659] on div "Option C c) Controlled by SEBI d) Direct participation of retail investors e) N…" at bounding box center [809, 569] width 504 height 278
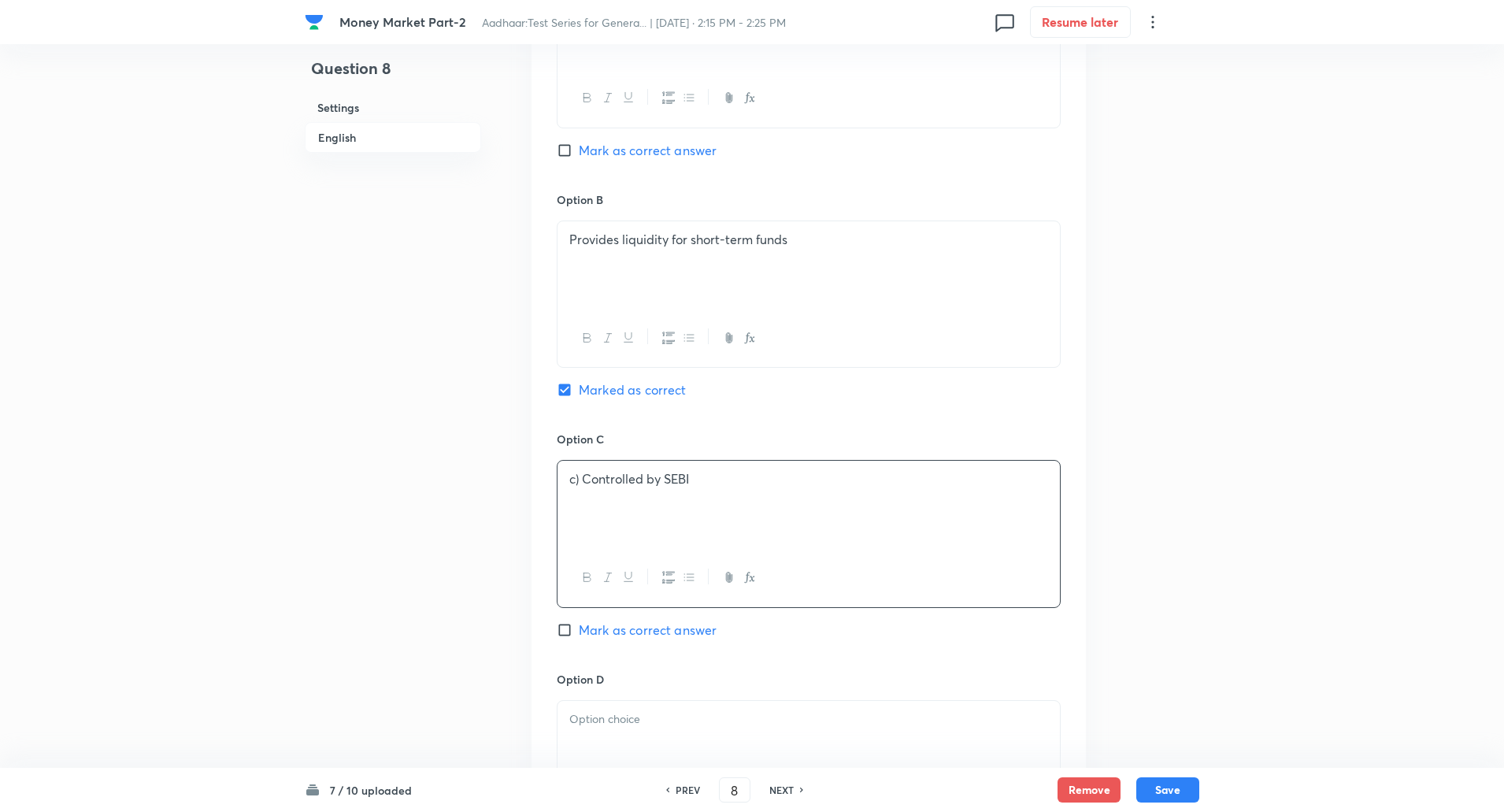
click at [579, 469] on div "c) Controlled by SEBI" at bounding box center [809, 504] width 502 height 88
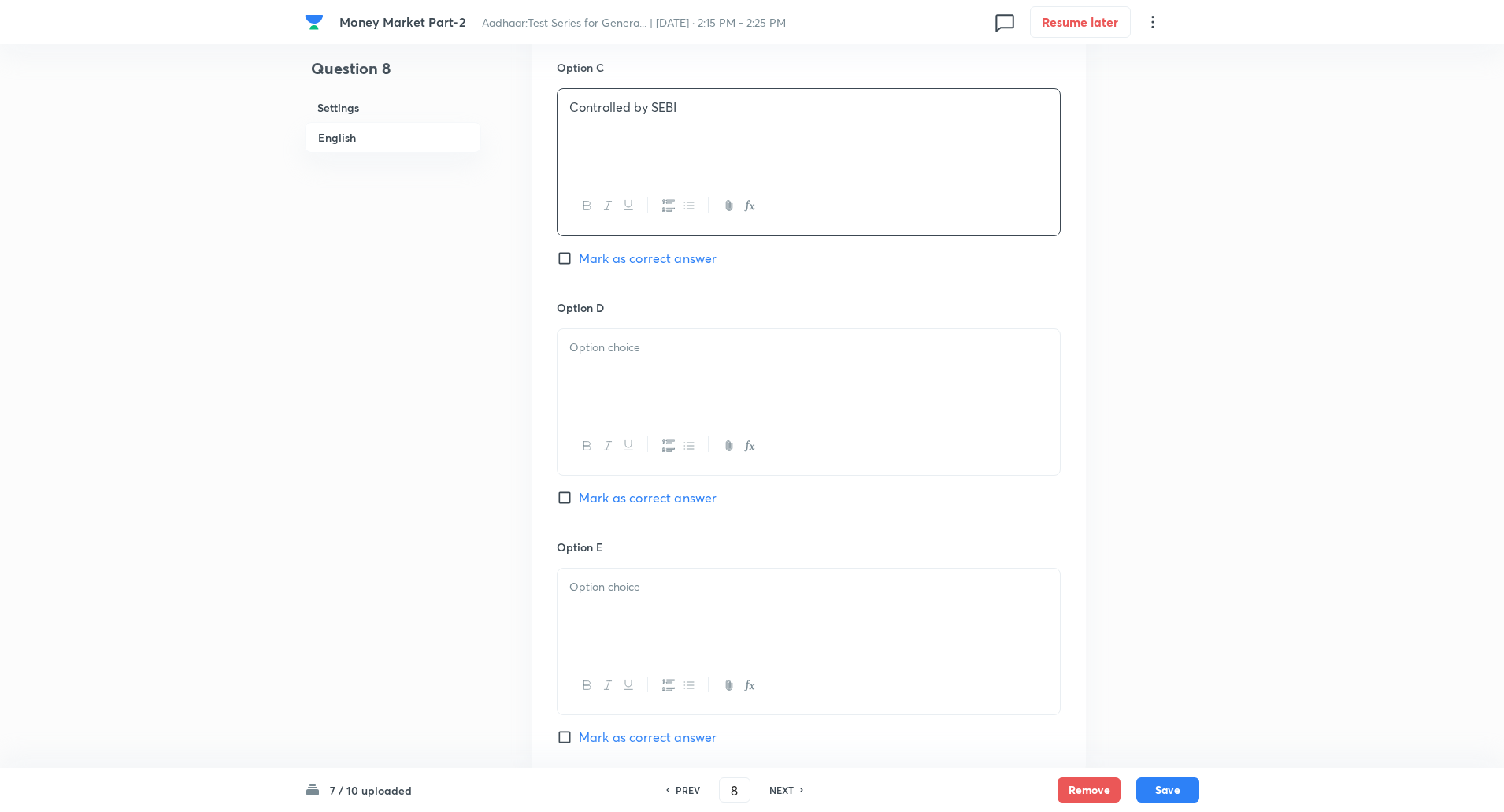
scroll to position [1211, 0]
click at [662, 334] on div at bounding box center [809, 371] width 502 height 88
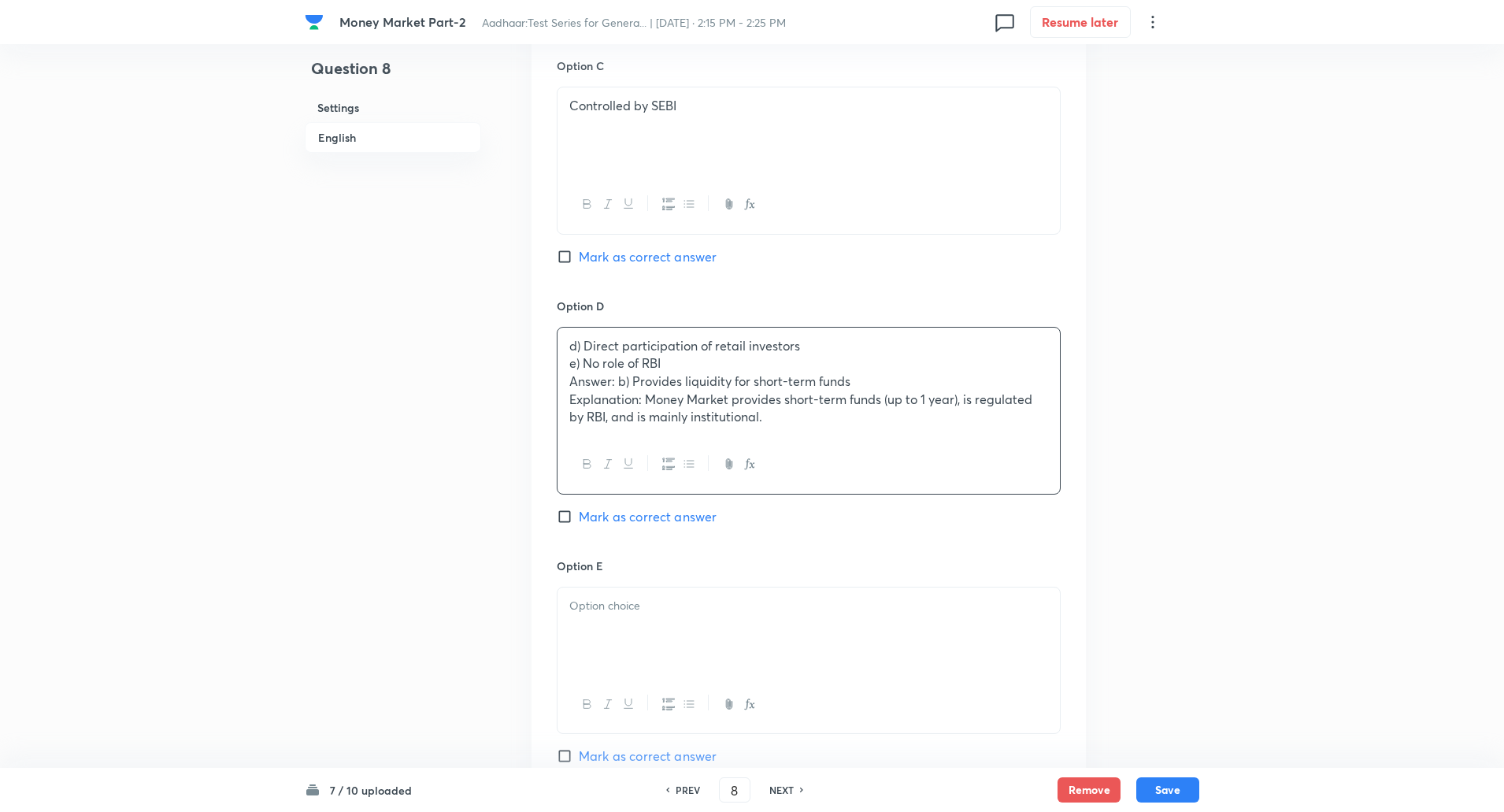
click at [662, 334] on div "d) Direct participation of retail investors e) No role of RBI Answer: b) Provid…" at bounding box center [809, 382] width 502 height 108
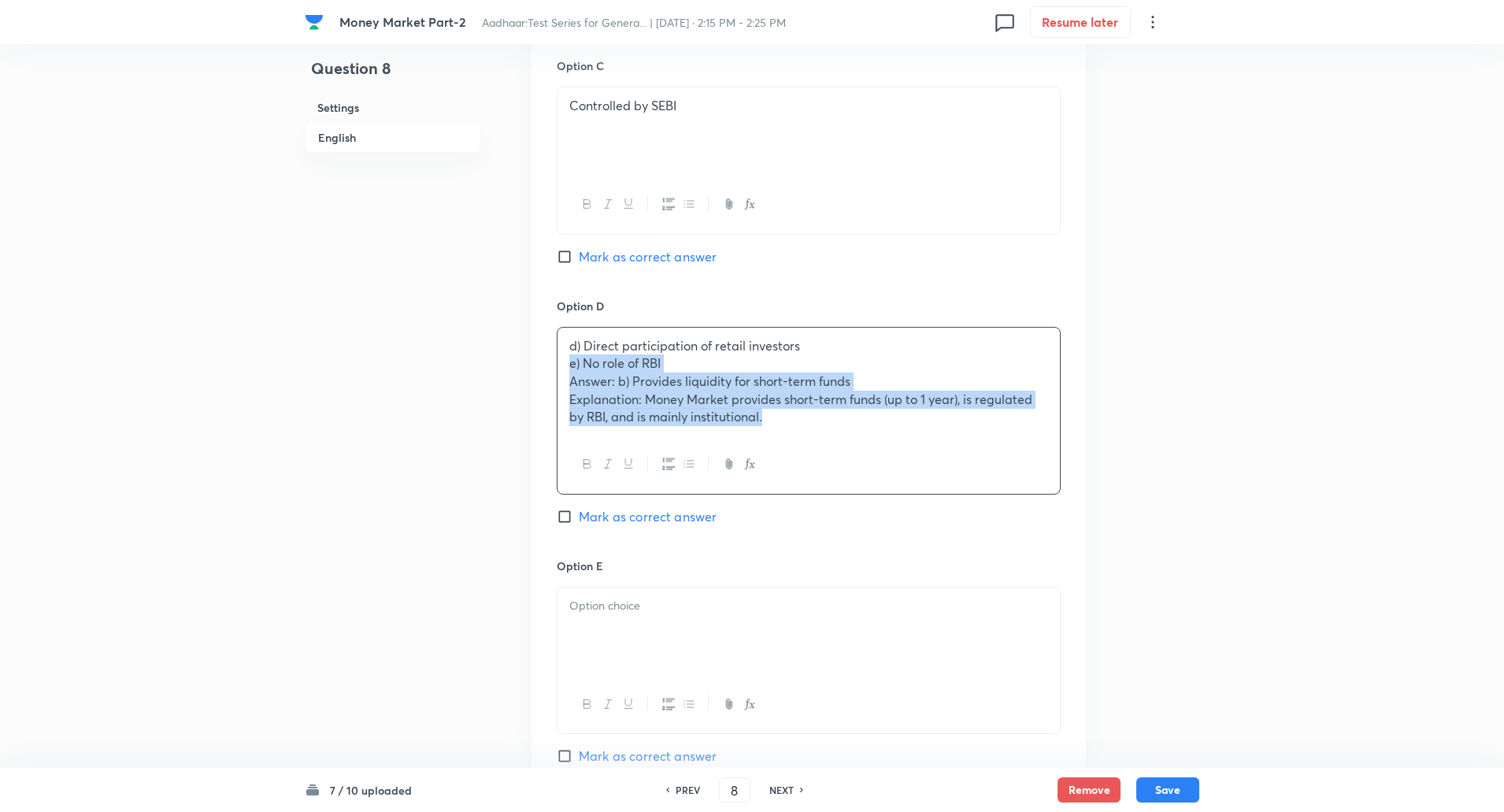
drag, startPoint x: 561, startPoint y: 367, endPoint x: 955, endPoint y: 552, distance: 435.3
click at [955, 552] on div "Option D d) Direct participation of retail investors e) No role of RBI Answer: …" at bounding box center [809, 427] width 504 height 260
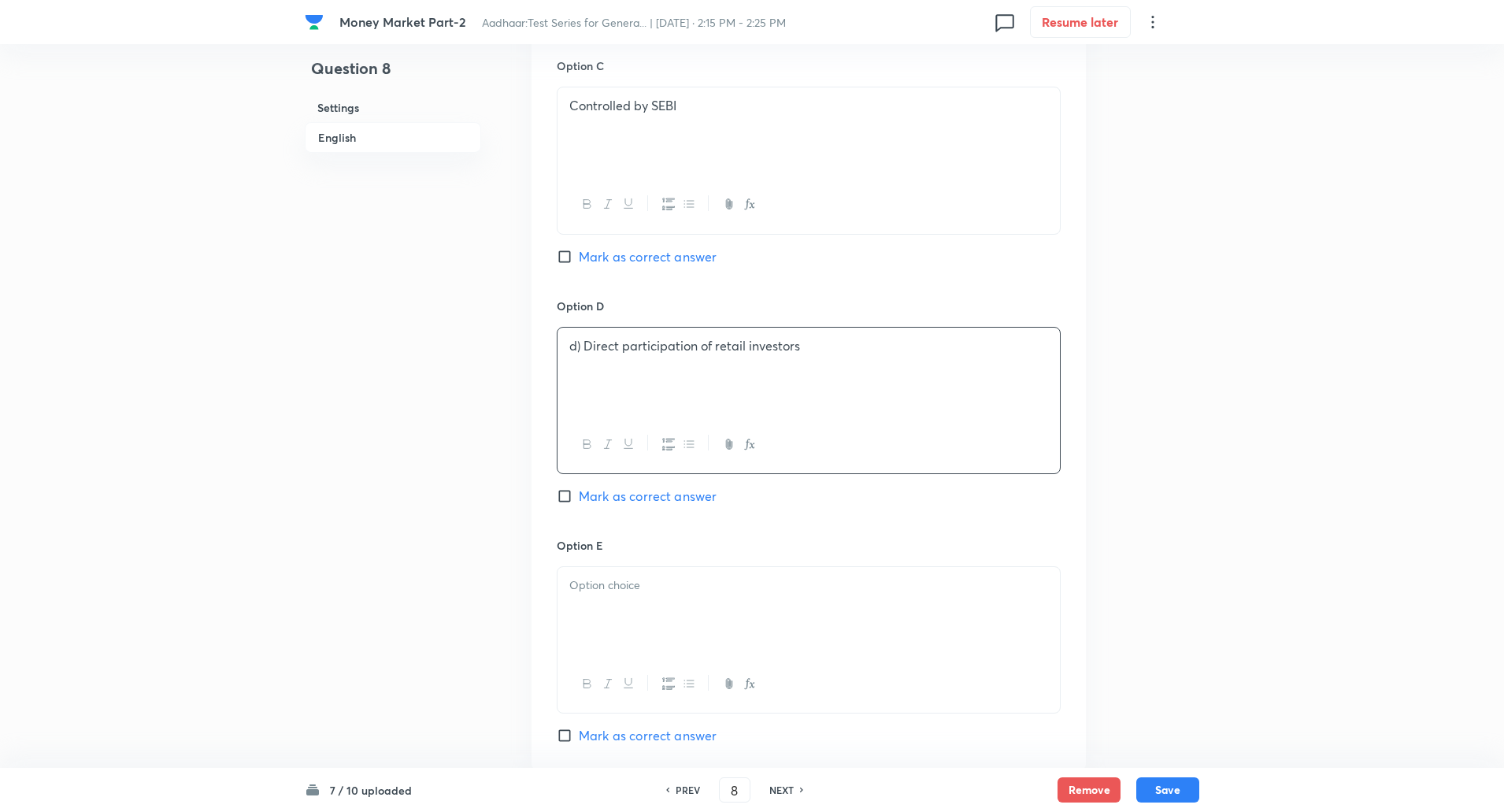
click at [585, 345] on p "d) Direct participation of retail investors" at bounding box center [808, 346] width 479 height 18
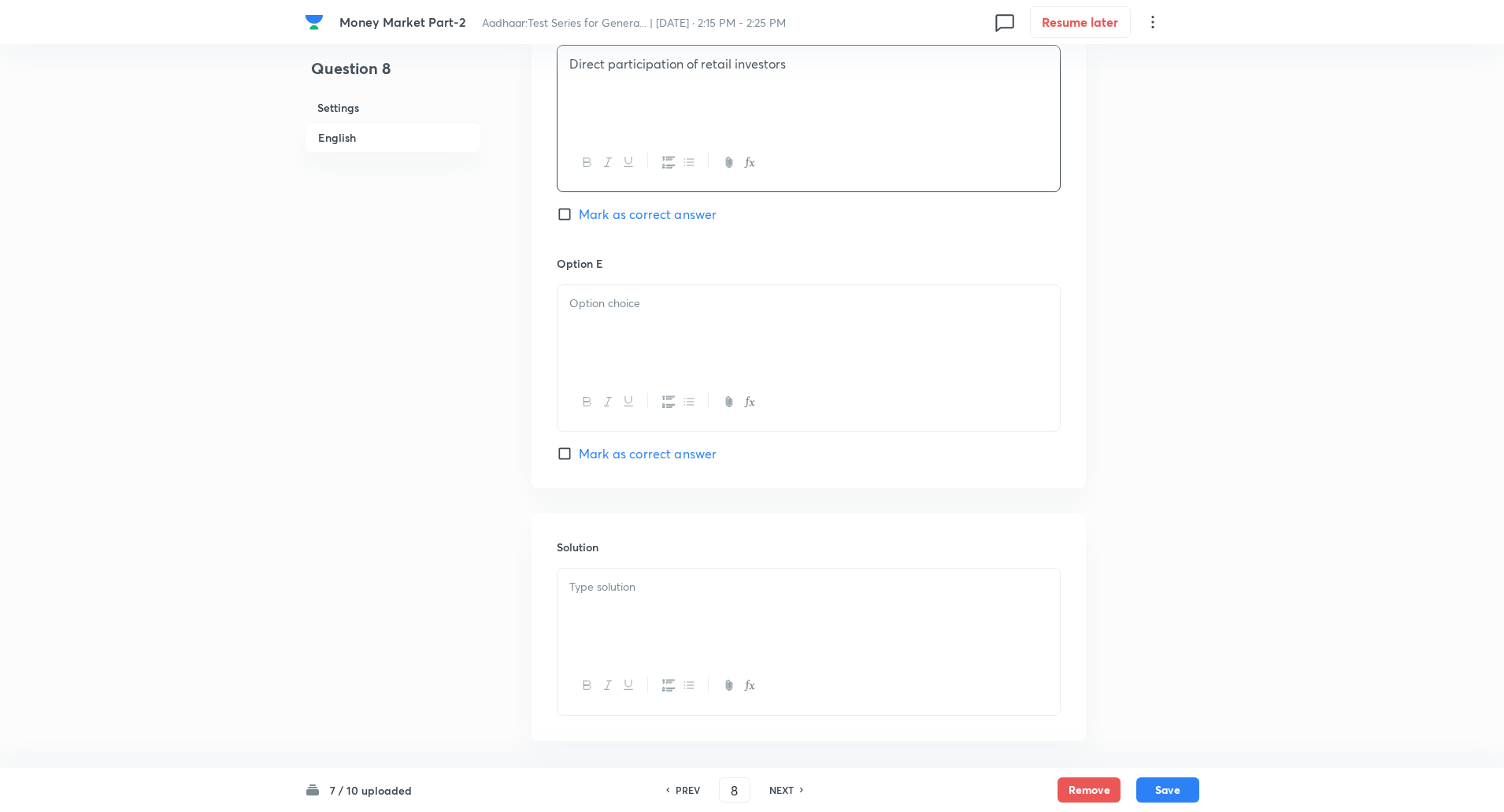
scroll to position [1514, 0]
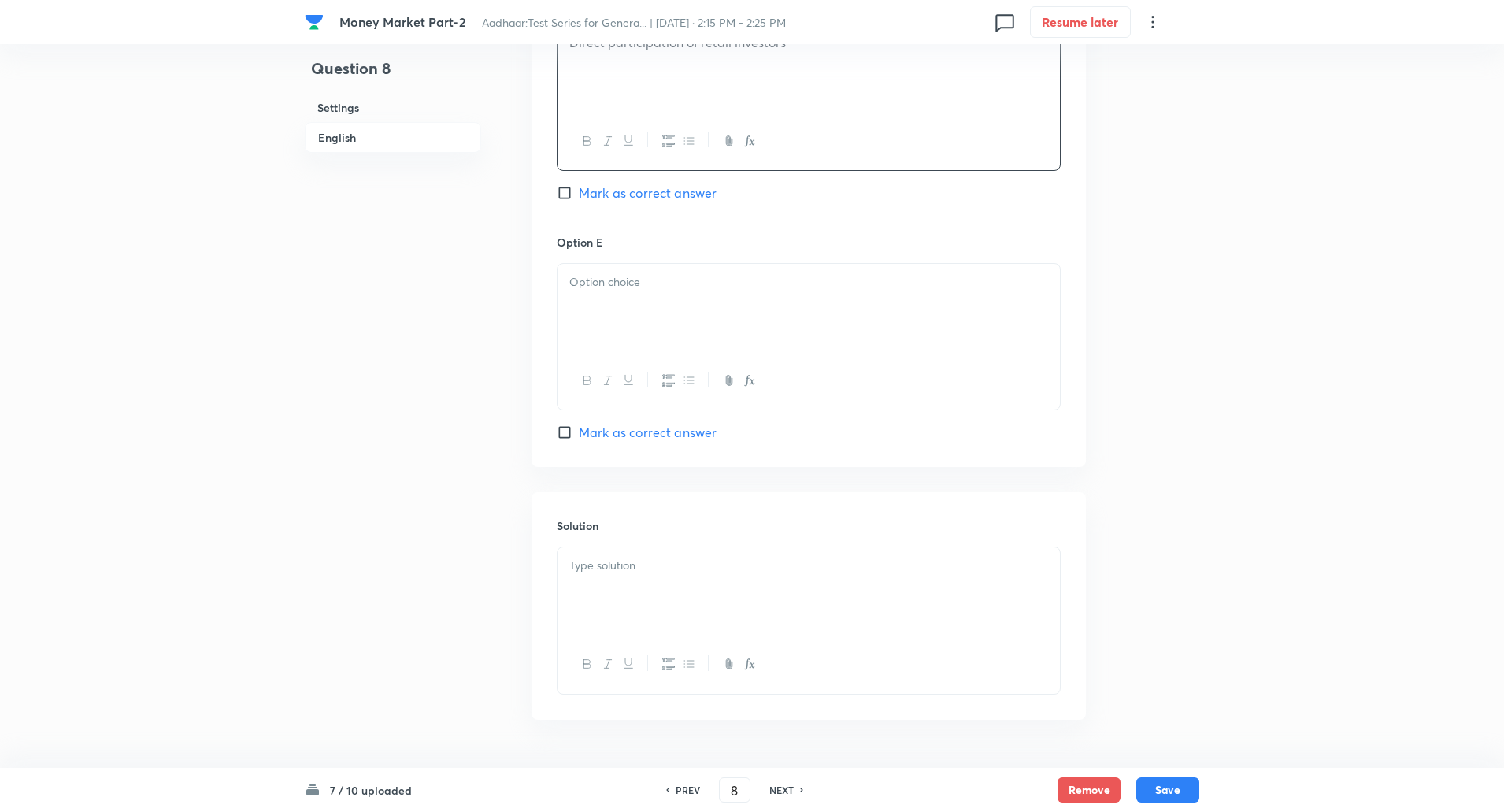
click at [585, 345] on div at bounding box center [809, 308] width 502 height 88
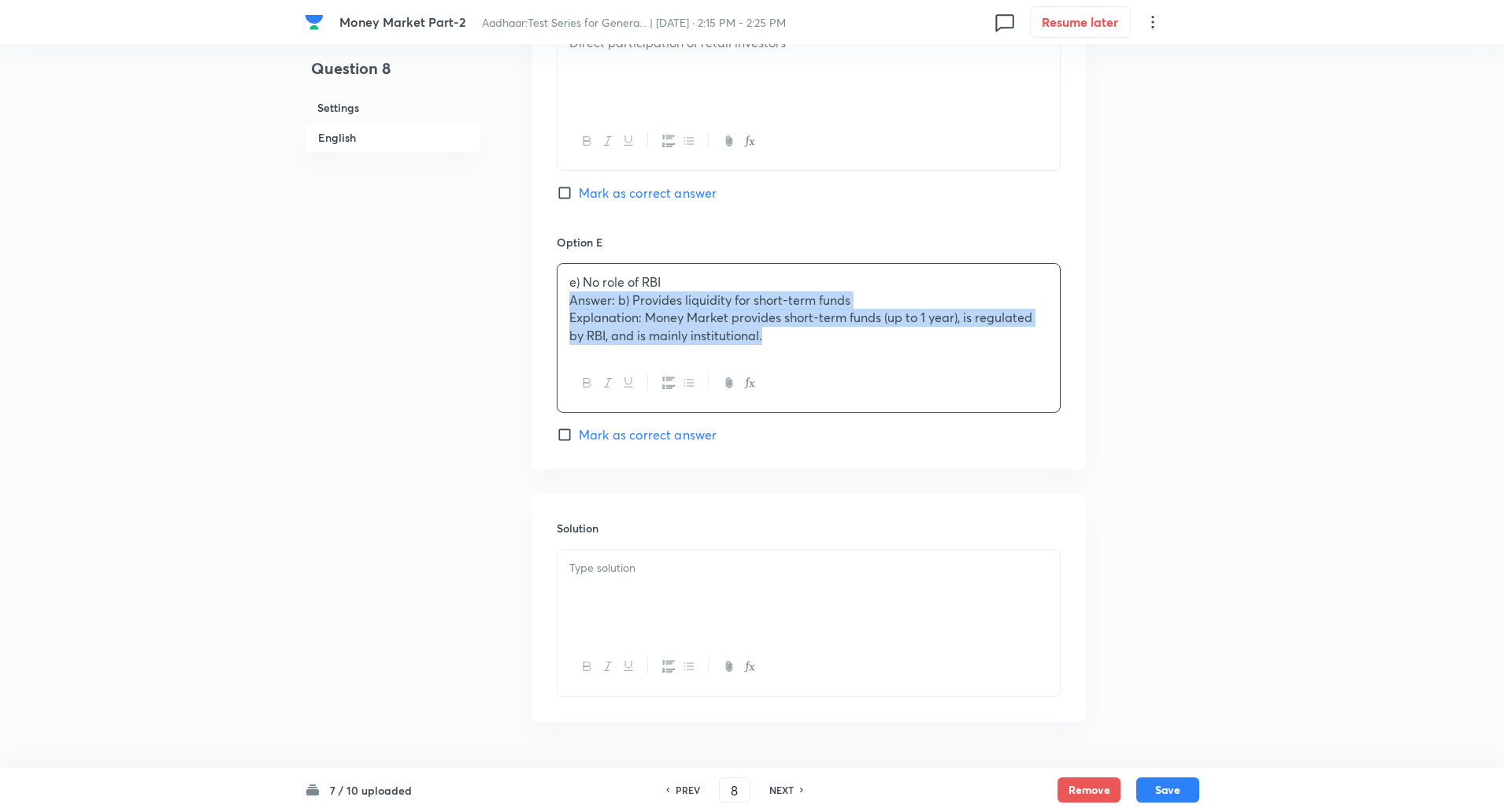
drag, startPoint x: 564, startPoint y: 307, endPoint x: 881, endPoint y: 418, distance: 335.9
click at [881, 418] on div "Option E e) No role of RBI Answer: b) Provides liquidity for short-term funds E…" at bounding box center [809, 339] width 504 height 210
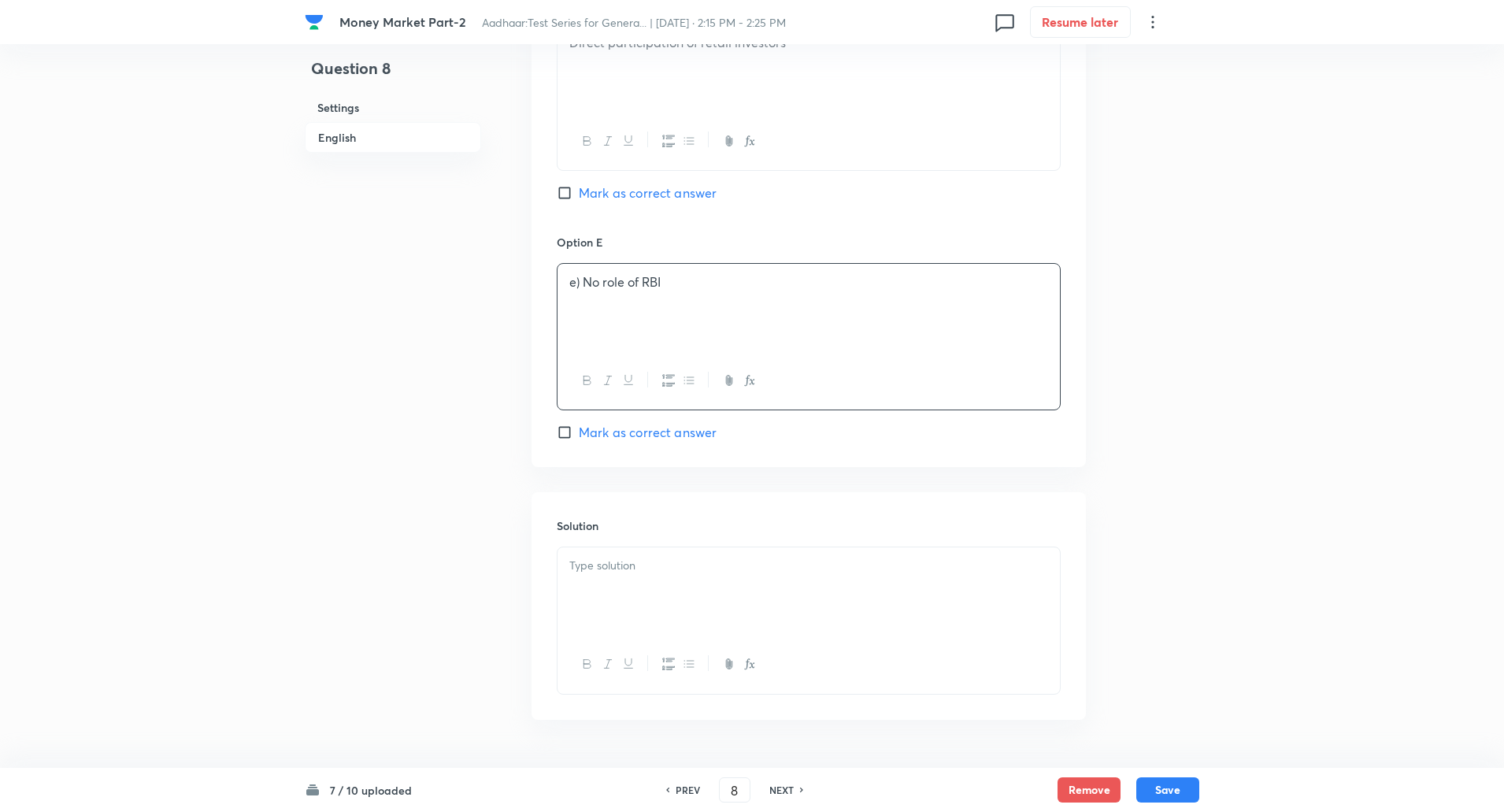
click at [585, 286] on p "e) No role of RBI" at bounding box center [808, 282] width 479 height 18
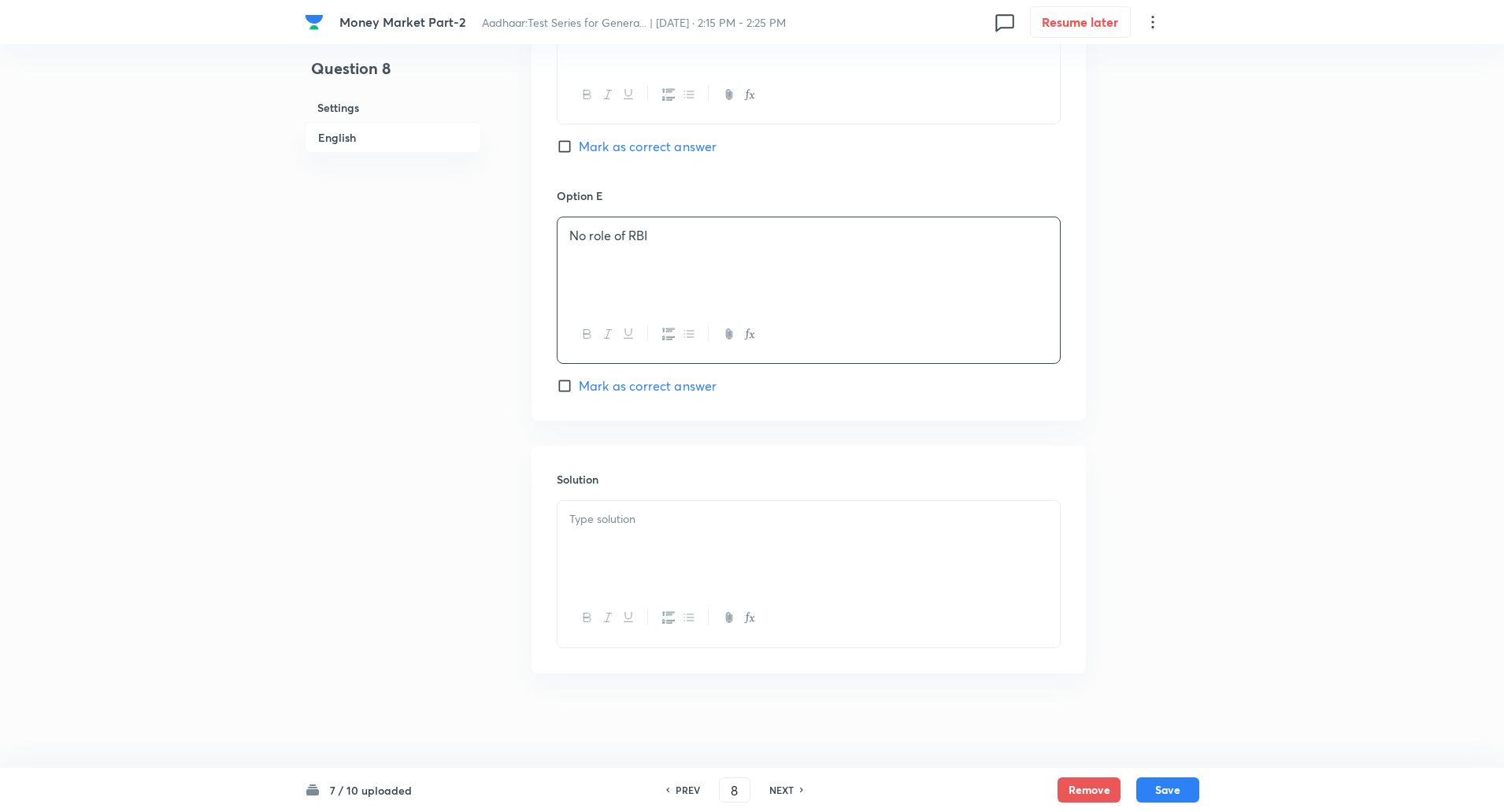
click at [598, 508] on div at bounding box center [809, 544] width 502 height 88
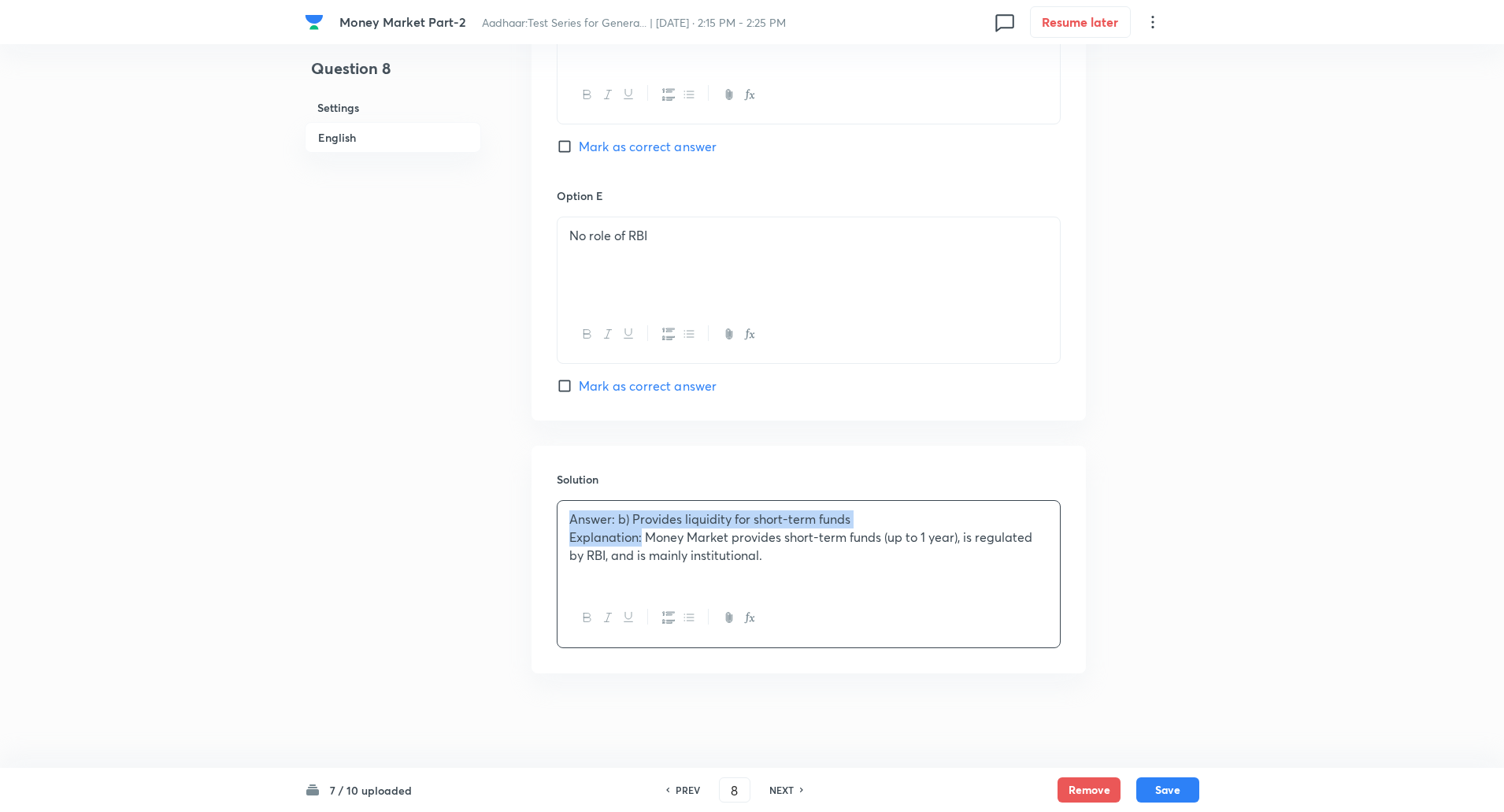
drag, startPoint x: 569, startPoint y: 525, endPoint x: 642, endPoint y: 539, distance: 74.3
click at [642, 539] on div "Answer: b) Provides liquidity for short-term funds Explanation: Money Market pr…" at bounding box center [809, 544] width 502 height 88
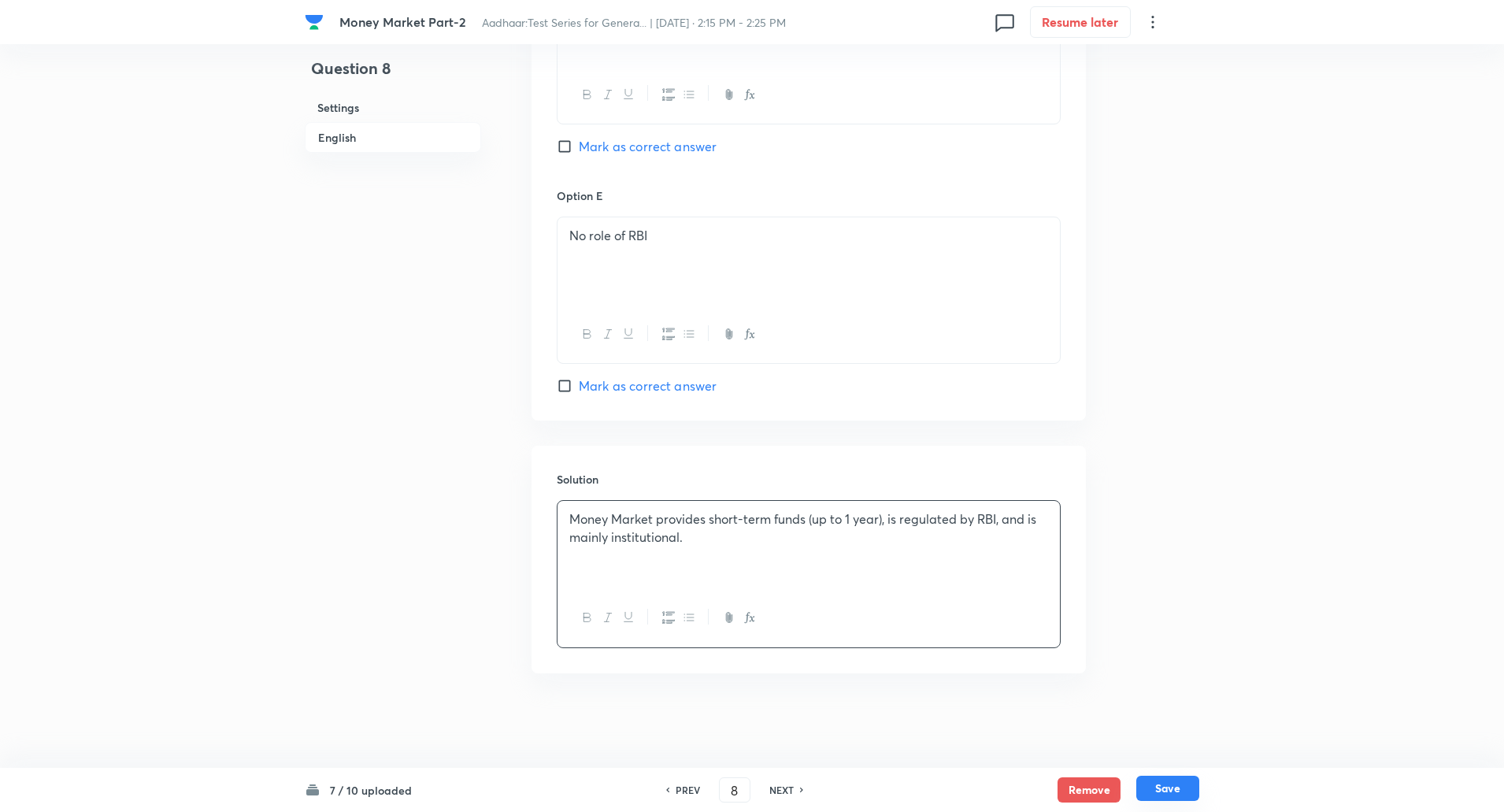
click at [1150, 796] on button "Save" at bounding box center [1168, 788] width 63 height 25
type input "9"
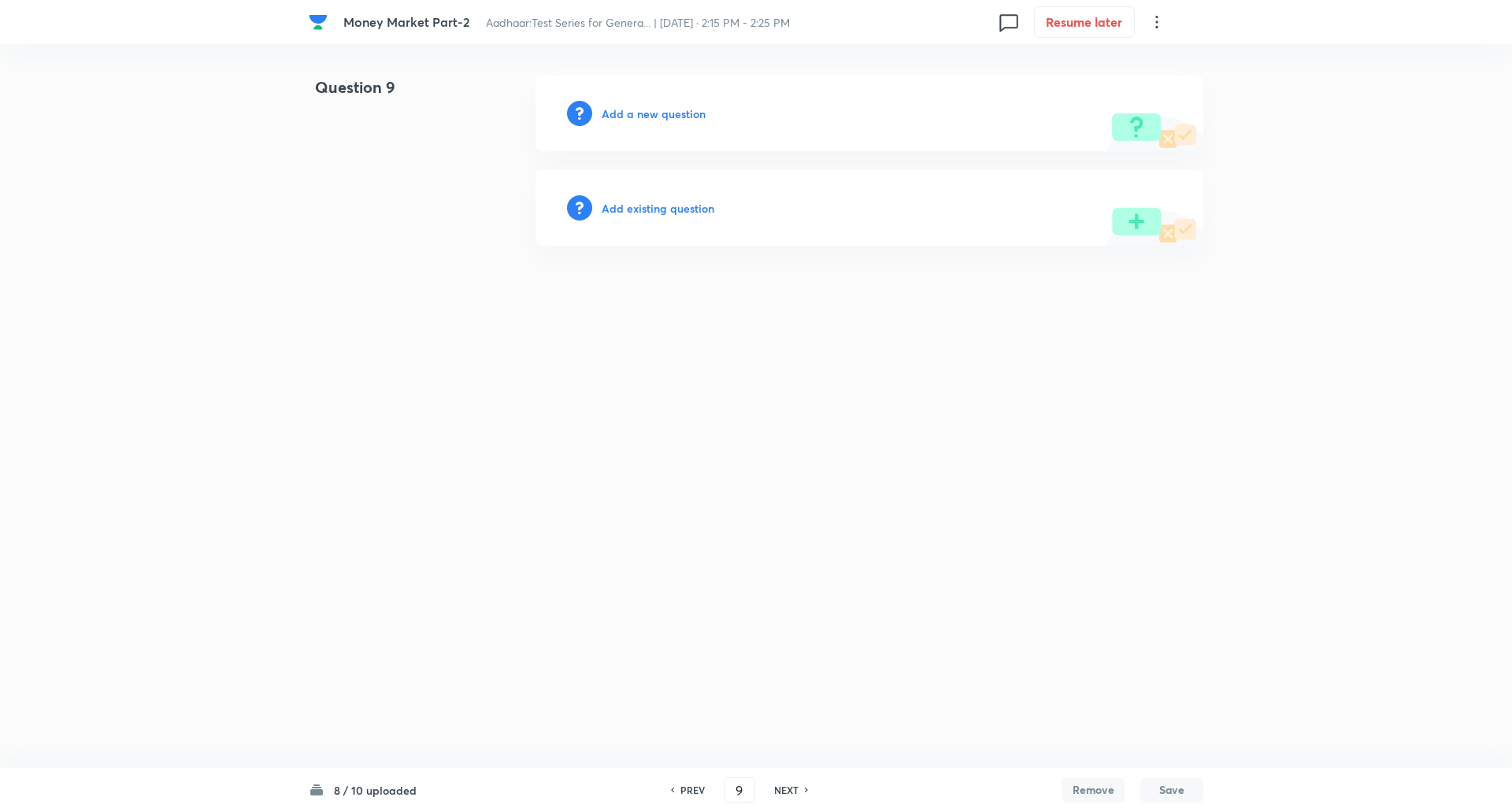
click at [665, 114] on h6 "Add a new question" at bounding box center [654, 113] width 104 height 17
click at [665, 114] on h6 "Choose a question type" at bounding box center [662, 113] width 121 height 17
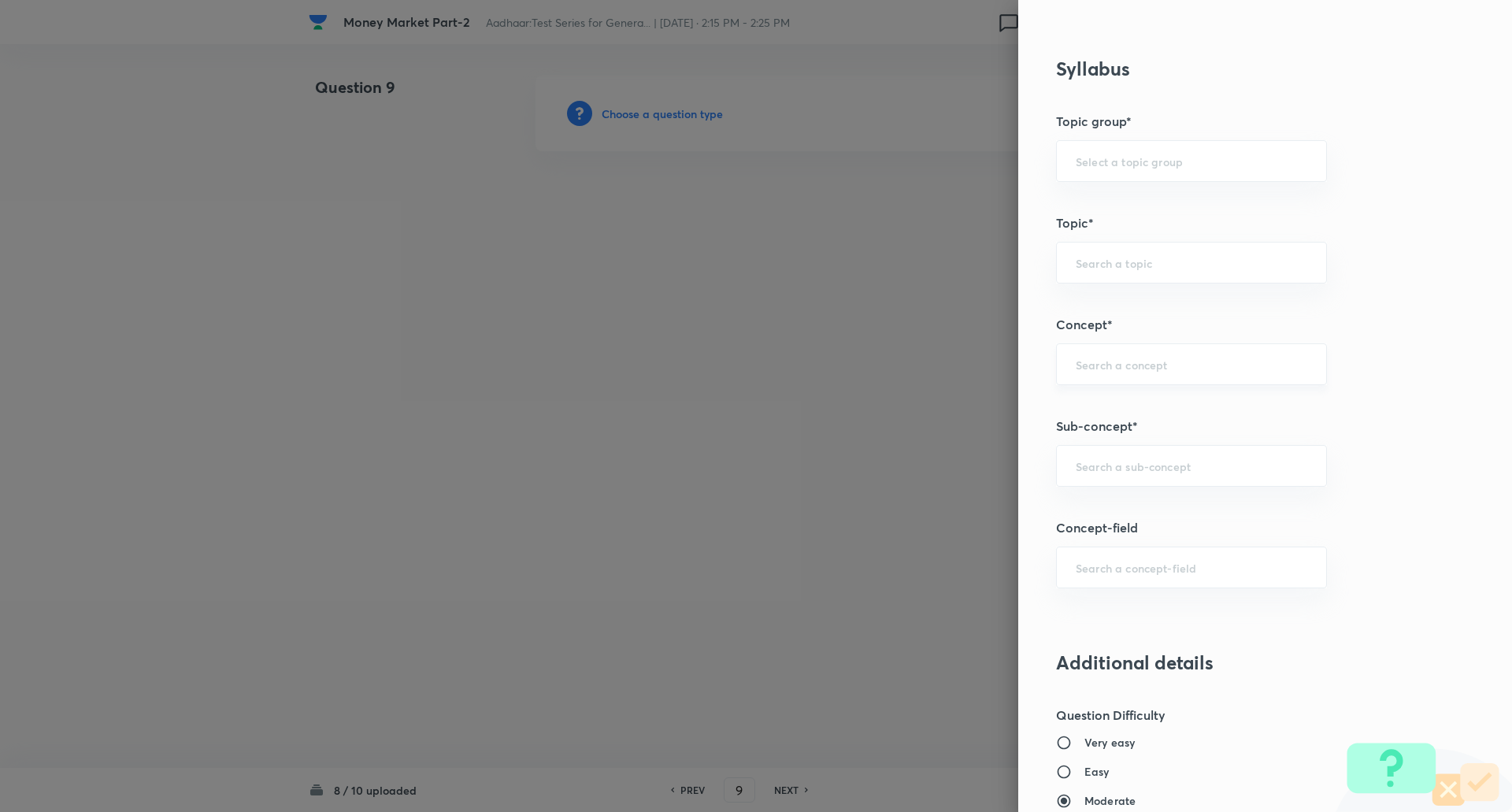
scroll to position [610, 0]
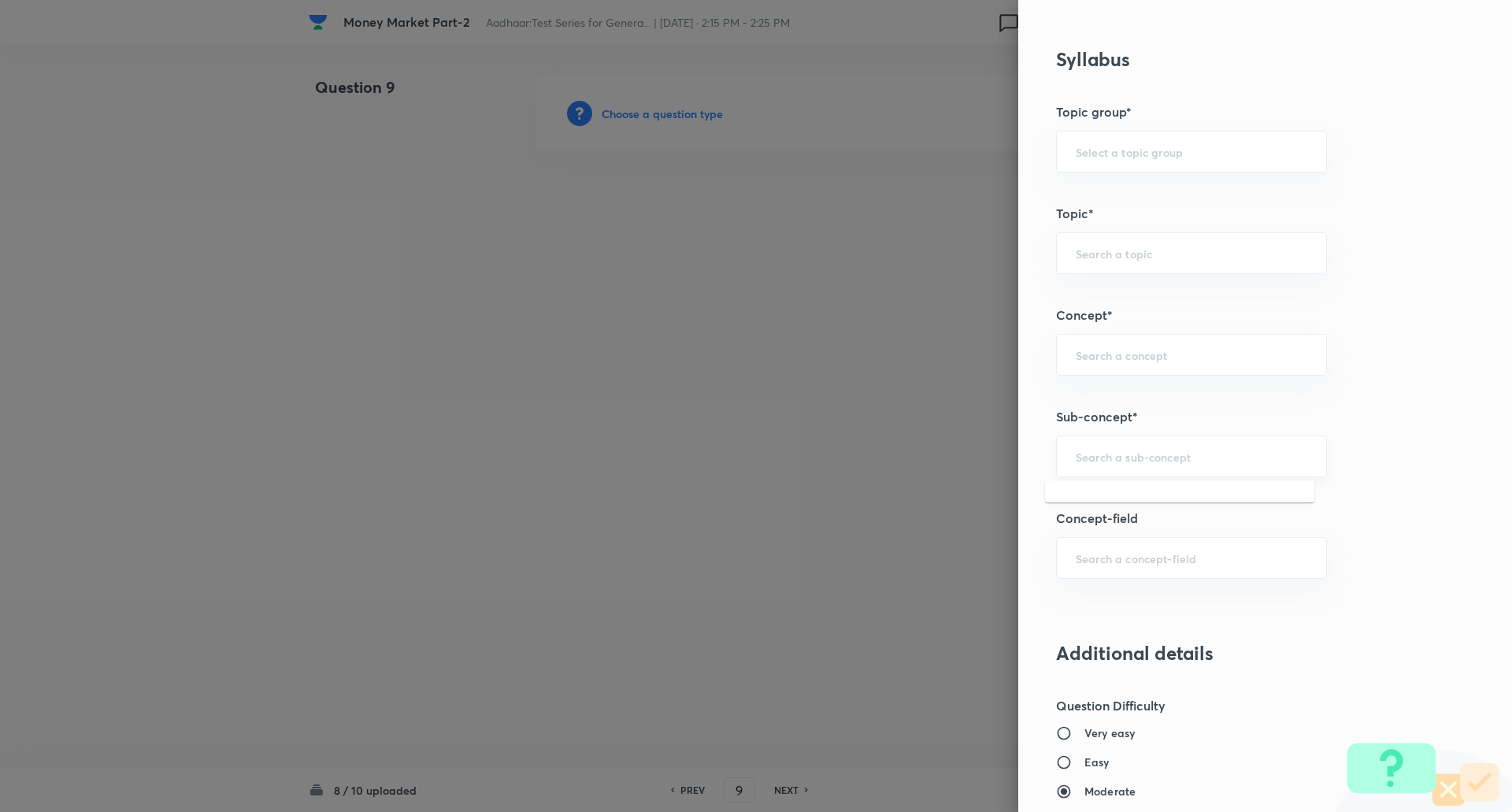
click at [1135, 452] on input "text" at bounding box center [1192, 456] width 231 height 15
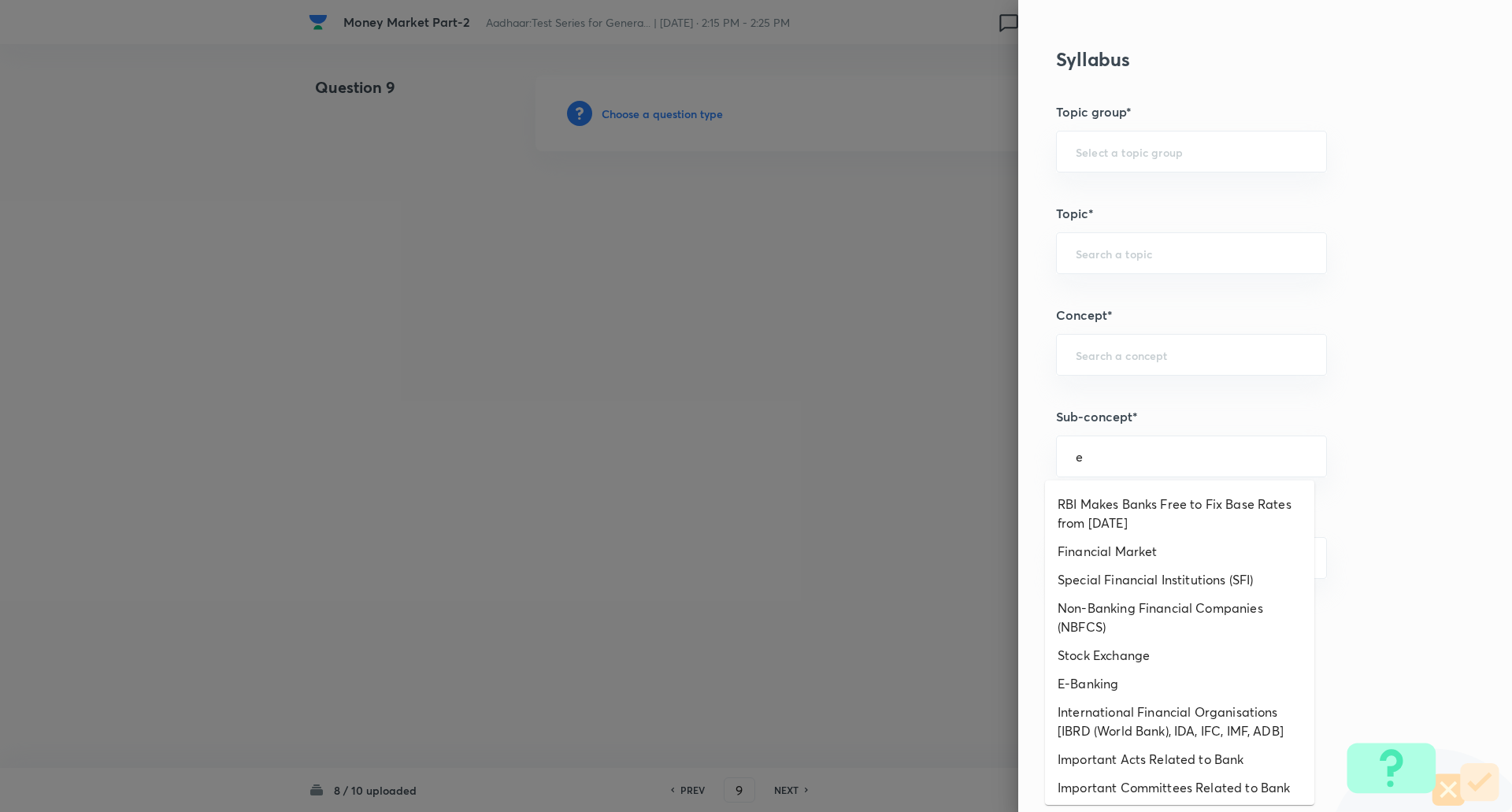
scroll to position [404, 0]
click at [1140, 685] on li "E-Banking" at bounding box center [1180, 683] width 269 height 29
type input "E-Banking"
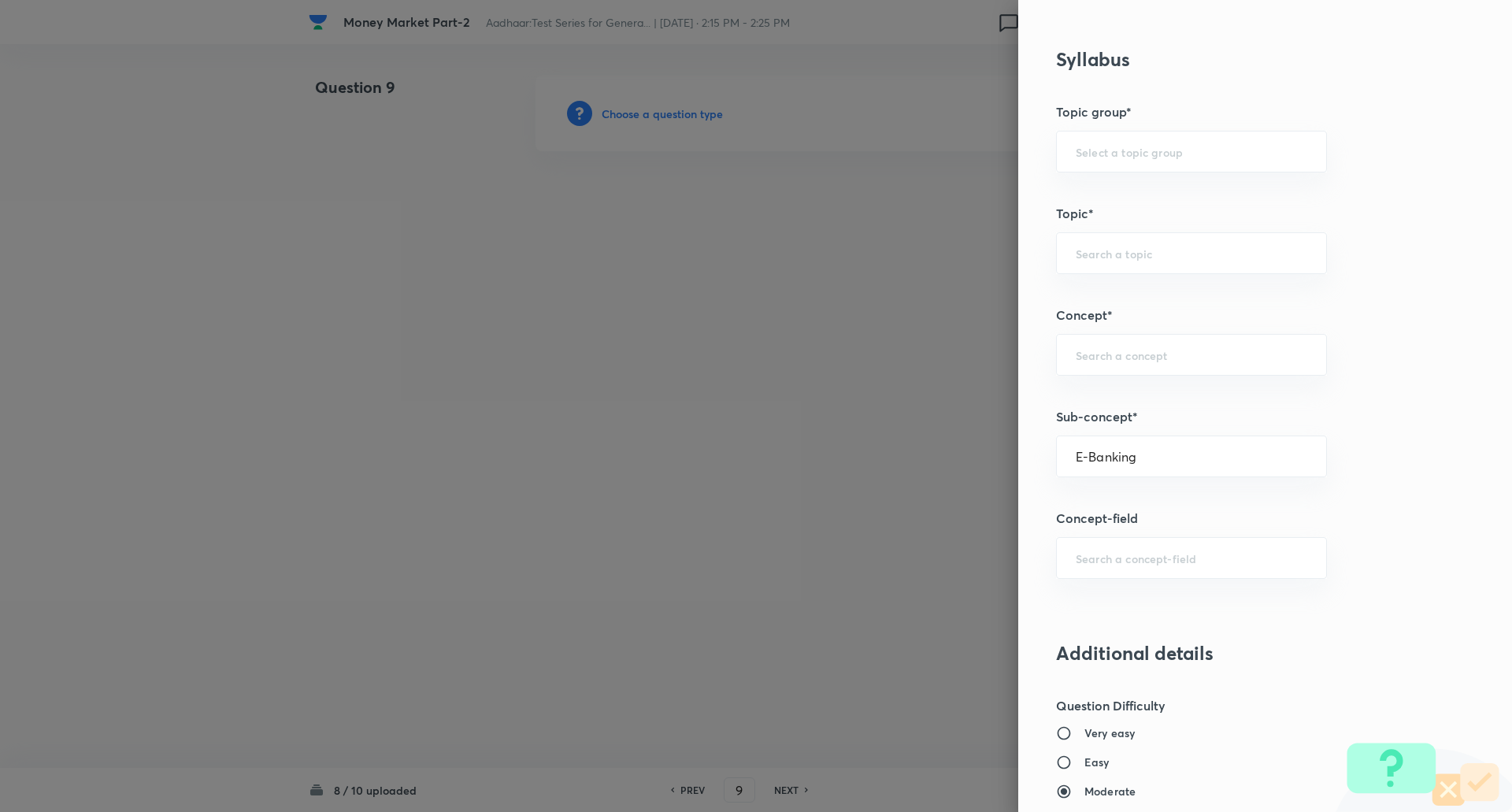
type input "Awareness"
type input "Banking Awareness"
type input "Financial Awareness"
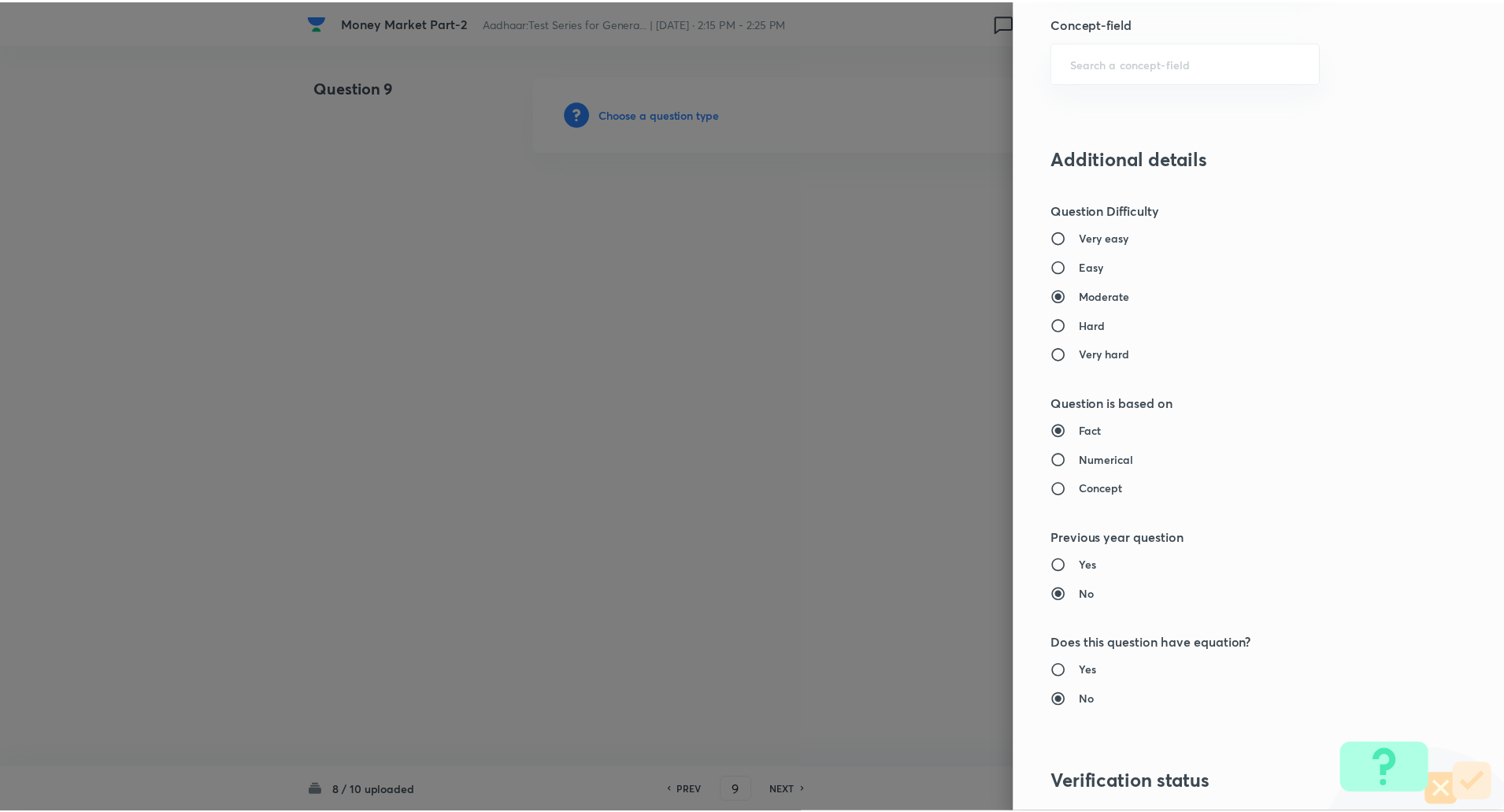
scroll to position [1335, 0]
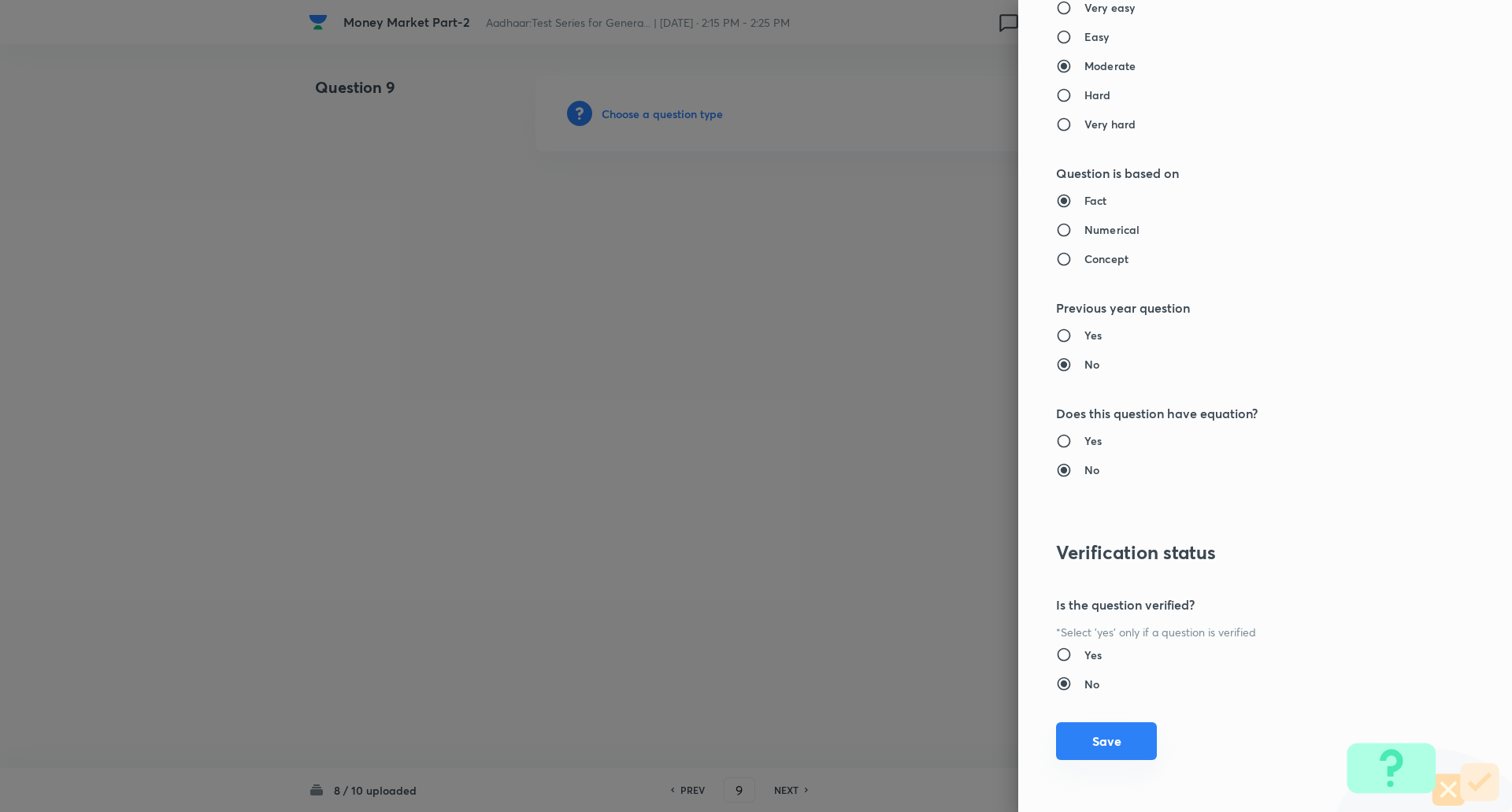
click at [1094, 751] on button "Save" at bounding box center [1106, 740] width 100 height 37
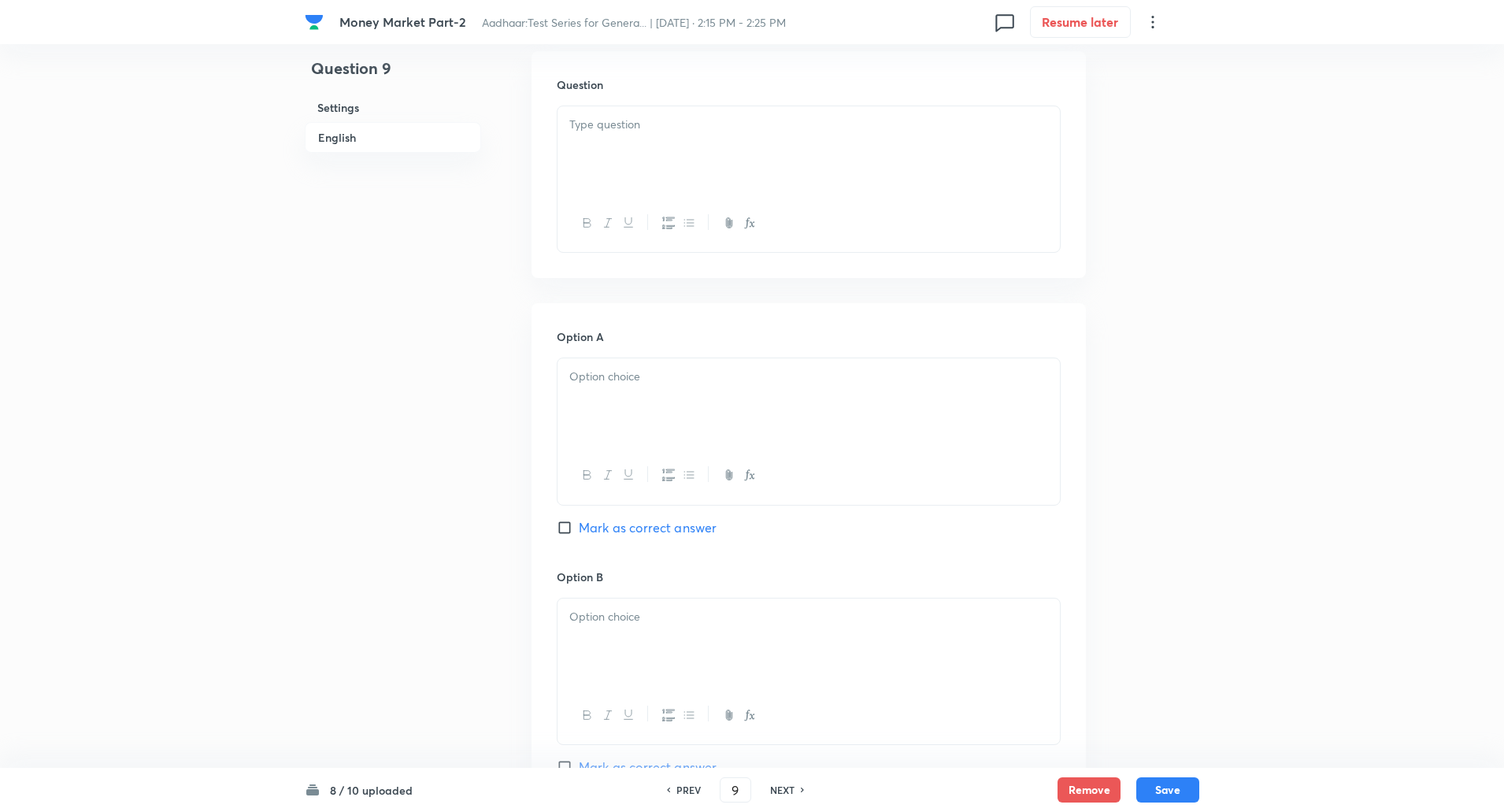
scroll to position [454, 0]
click at [819, 143] on div at bounding box center [809, 156] width 502 height 88
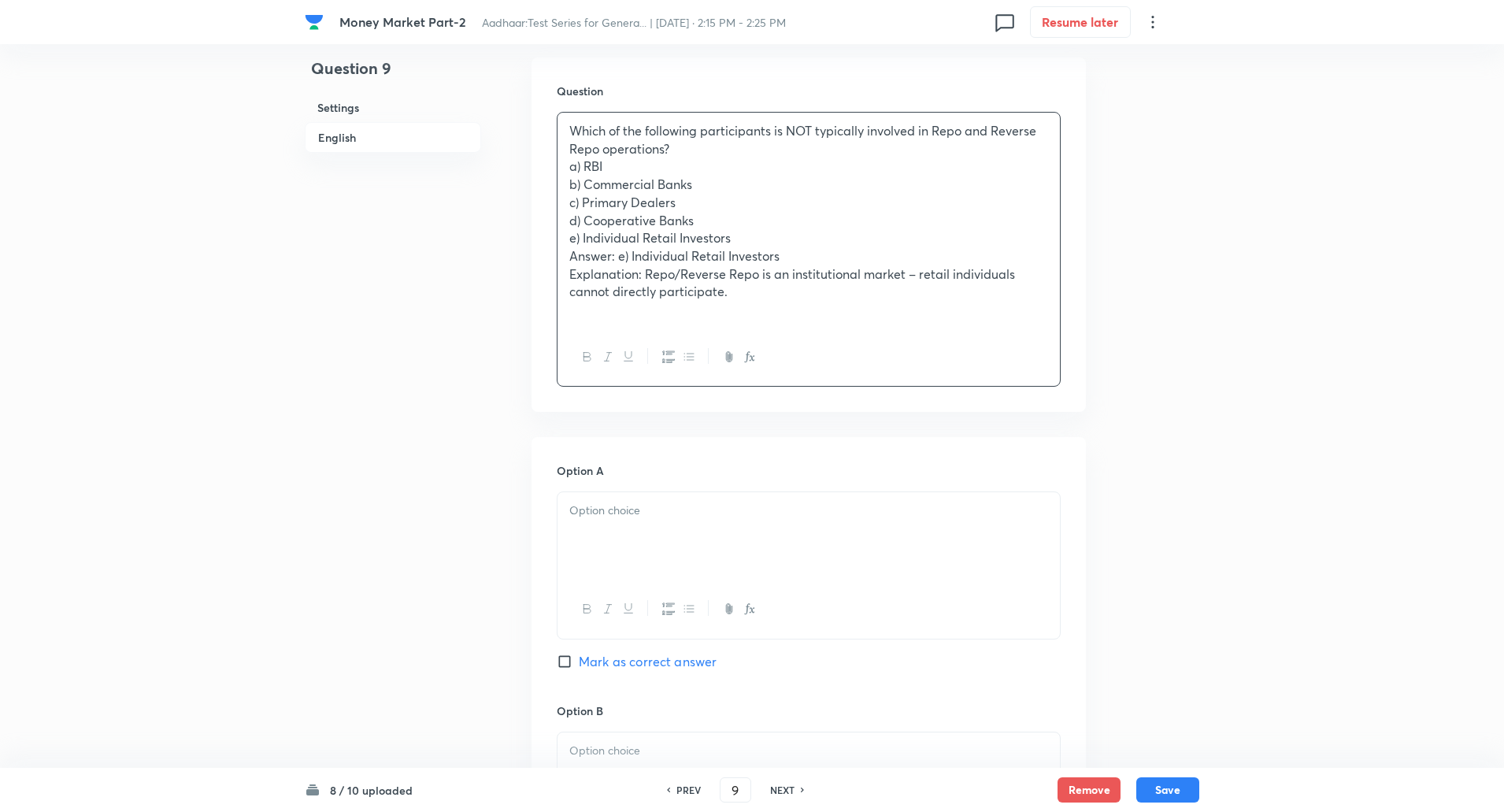
click at [694, 159] on p "a) RBI" at bounding box center [808, 167] width 479 height 18
click at [686, 151] on p "Which of the following participants is NOT typically involved in Repo and Rever…" at bounding box center [808, 139] width 479 height 35
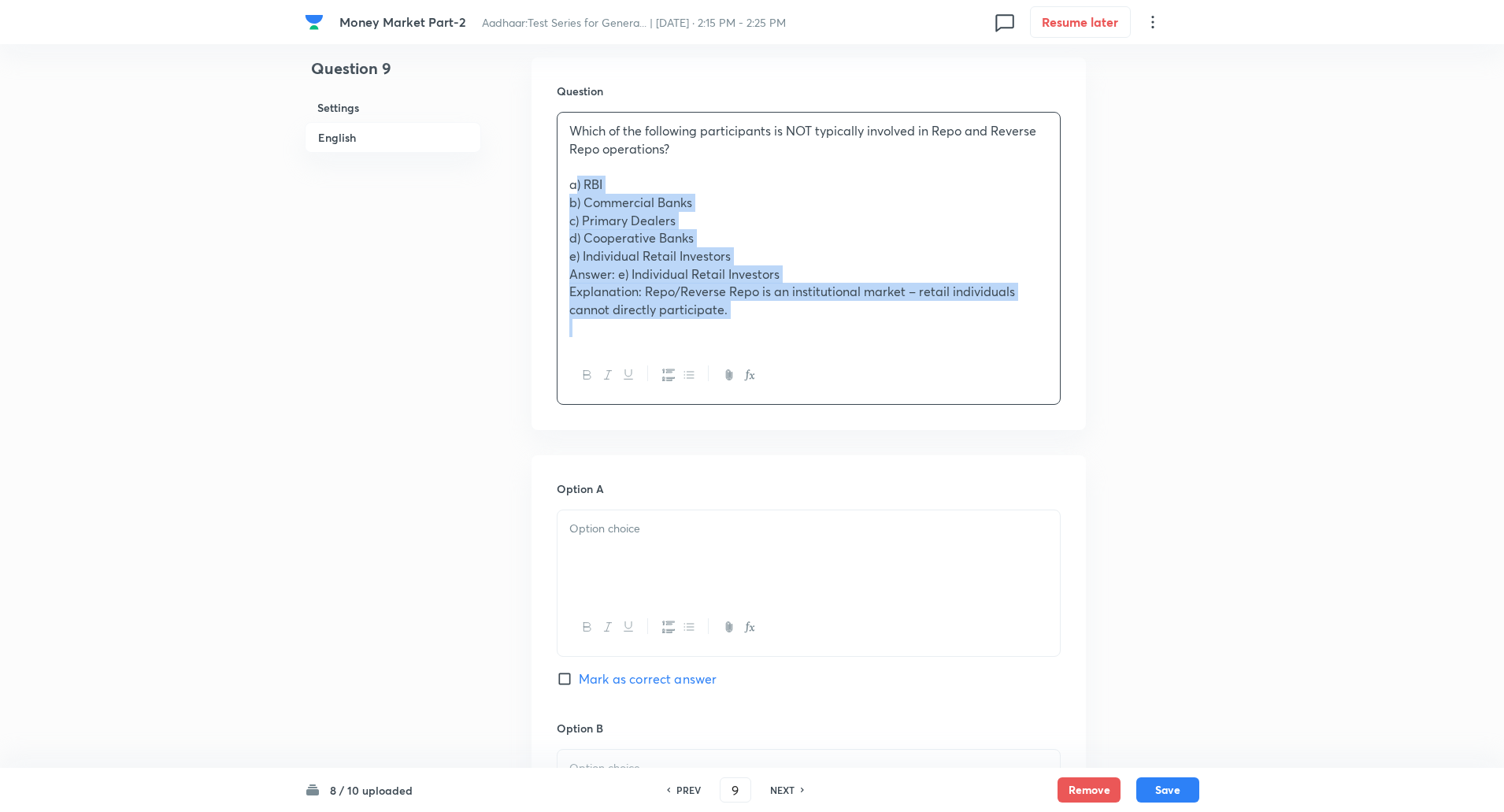
drag, startPoint x: 558, startPoint y: 186, endPoint x: 873, endPoint y: 332, distance: 347.2
click at [873, 332] on div "Which of the following participants is NOT typically involved in Repo and Rever…" at bounding box center [809, 229] width 502 height 233
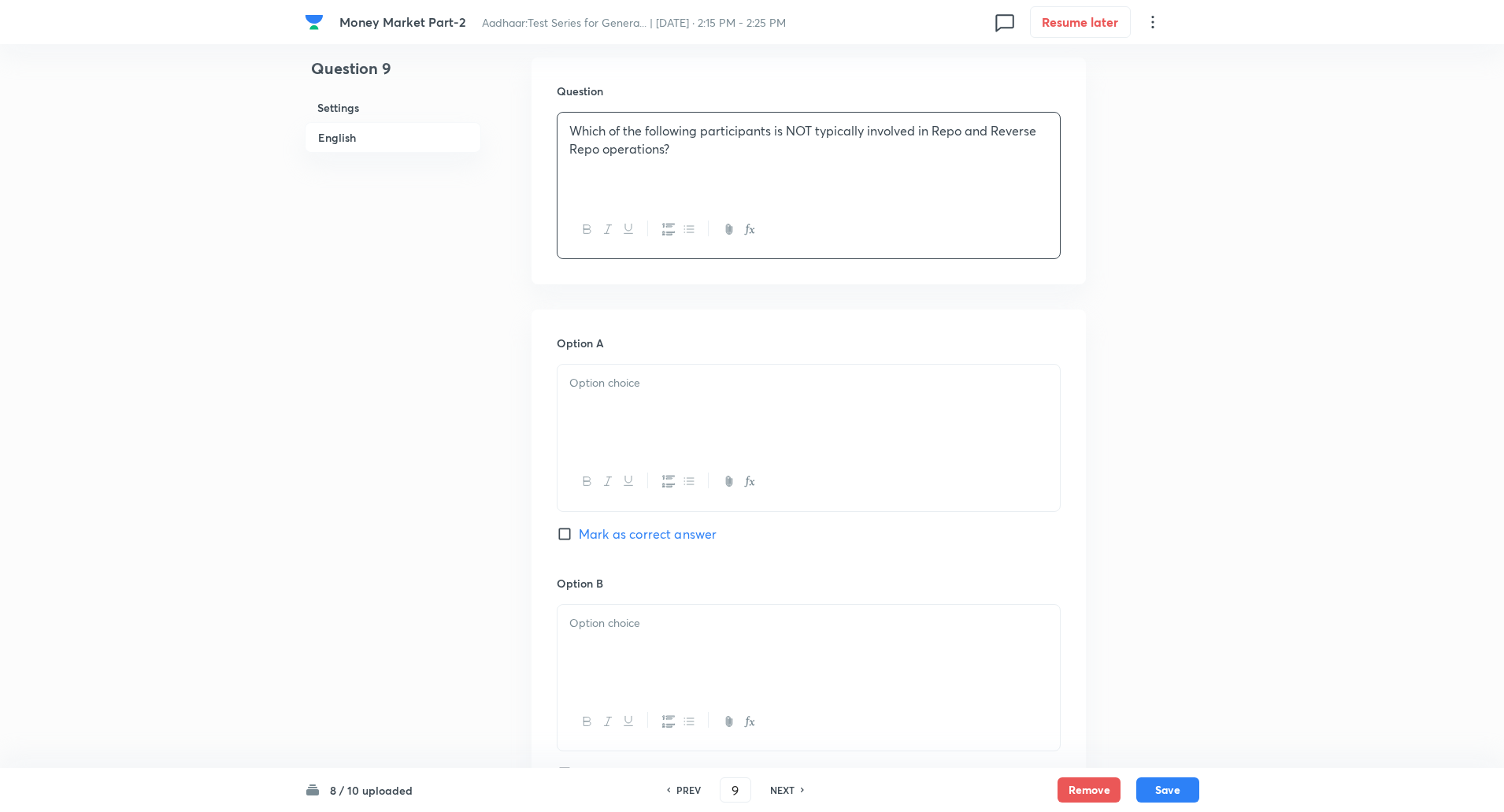
click at [663, 394] on div at bounding box center [809, 408] width 502 height 88
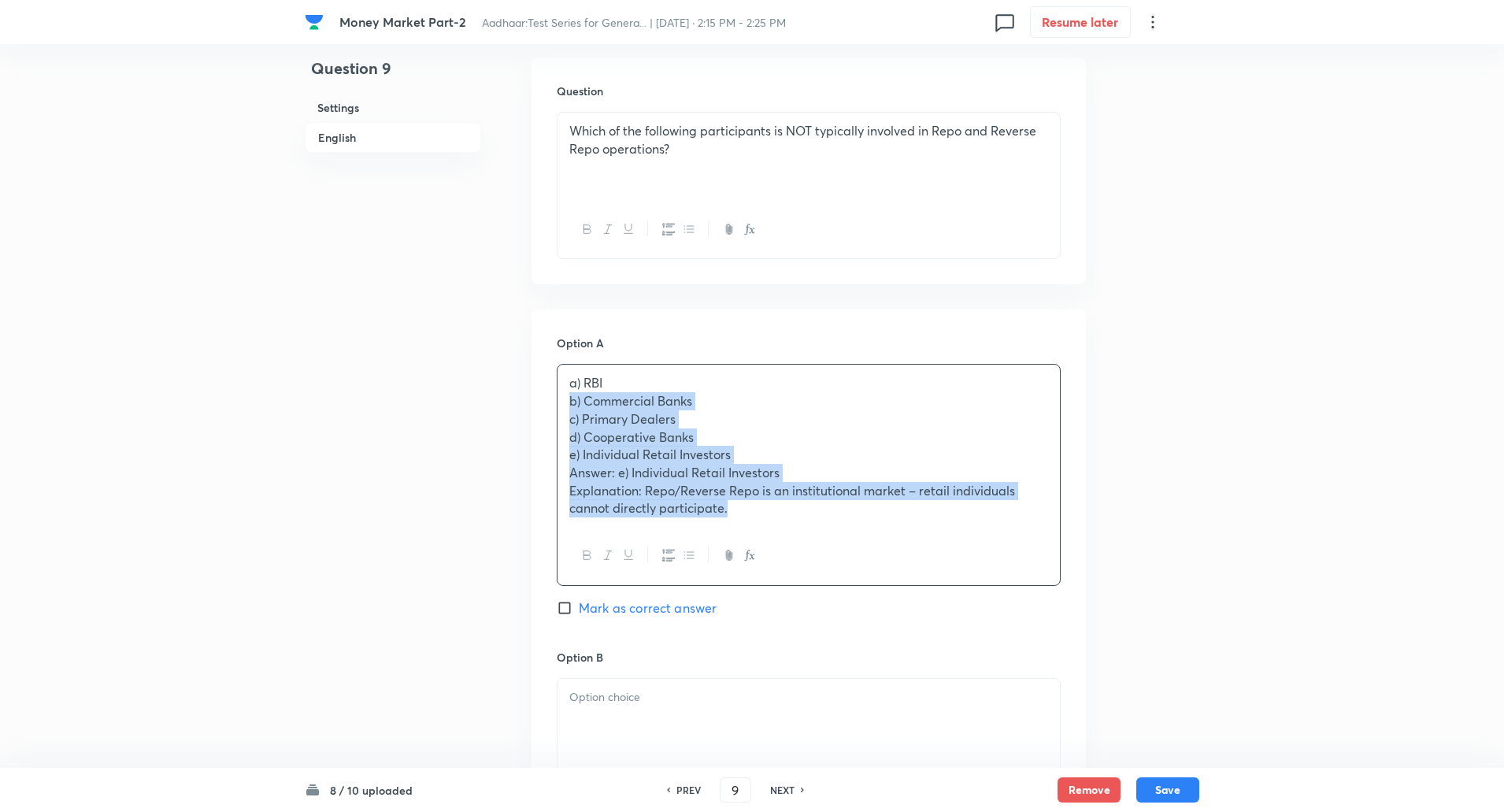
drag, startPoint x: 567, startPoint y: 402, endPoint x: 926, endPoint y: 540, distance: 384.6
click at [926, 540] on div "a) RBI b) Commercial Banks c) Primary Dealers d) Cooperative Banks e) Individua…" at bounding box center [809, 474] width 504 height 222
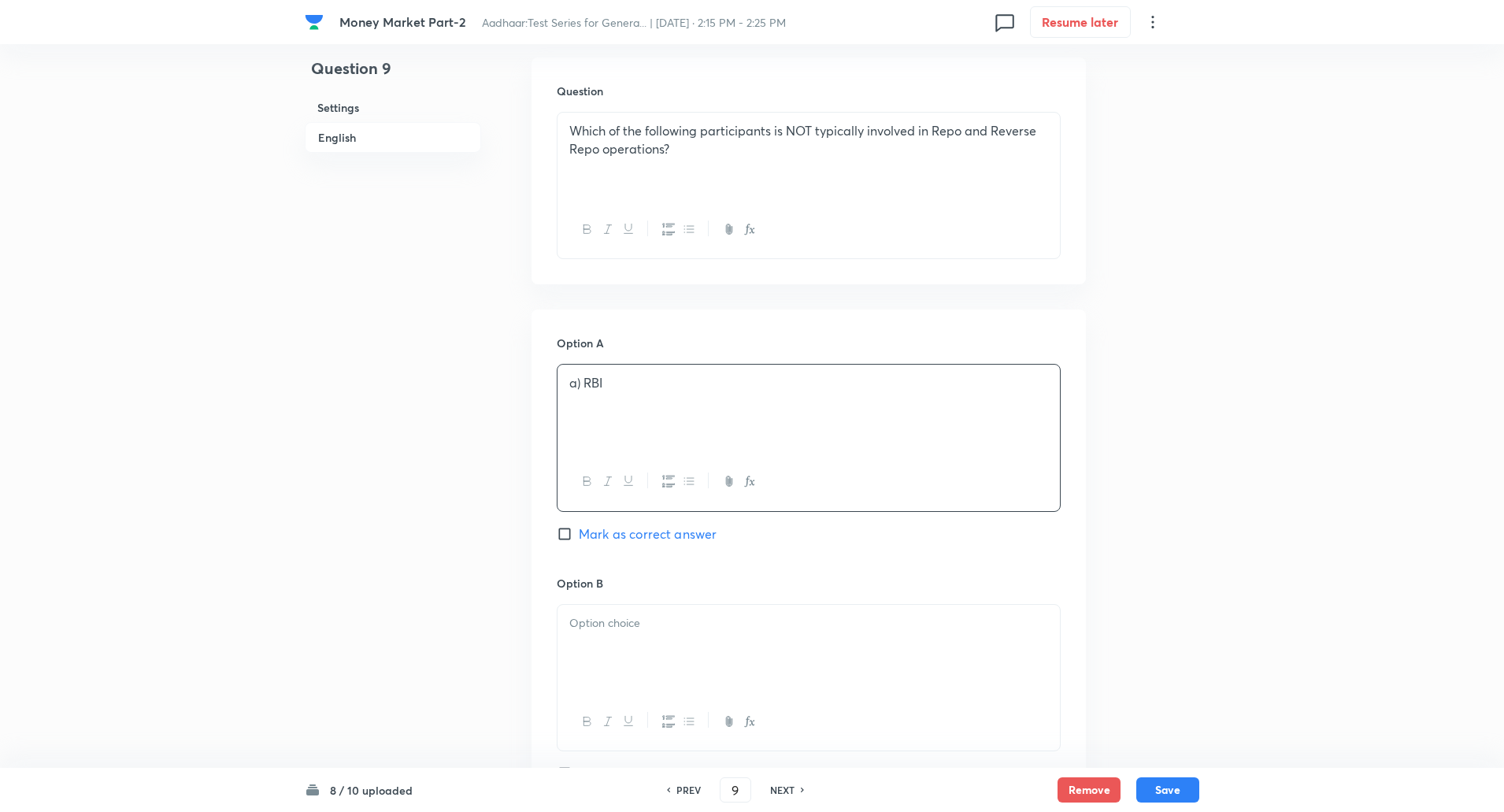
click at [597, 374] on p "a) RBI" at bounding box center [808, 382] width 479 height 18
click at [586, 384] on p "a) RBI" at bounding box center [808, 382] width 479 height 18
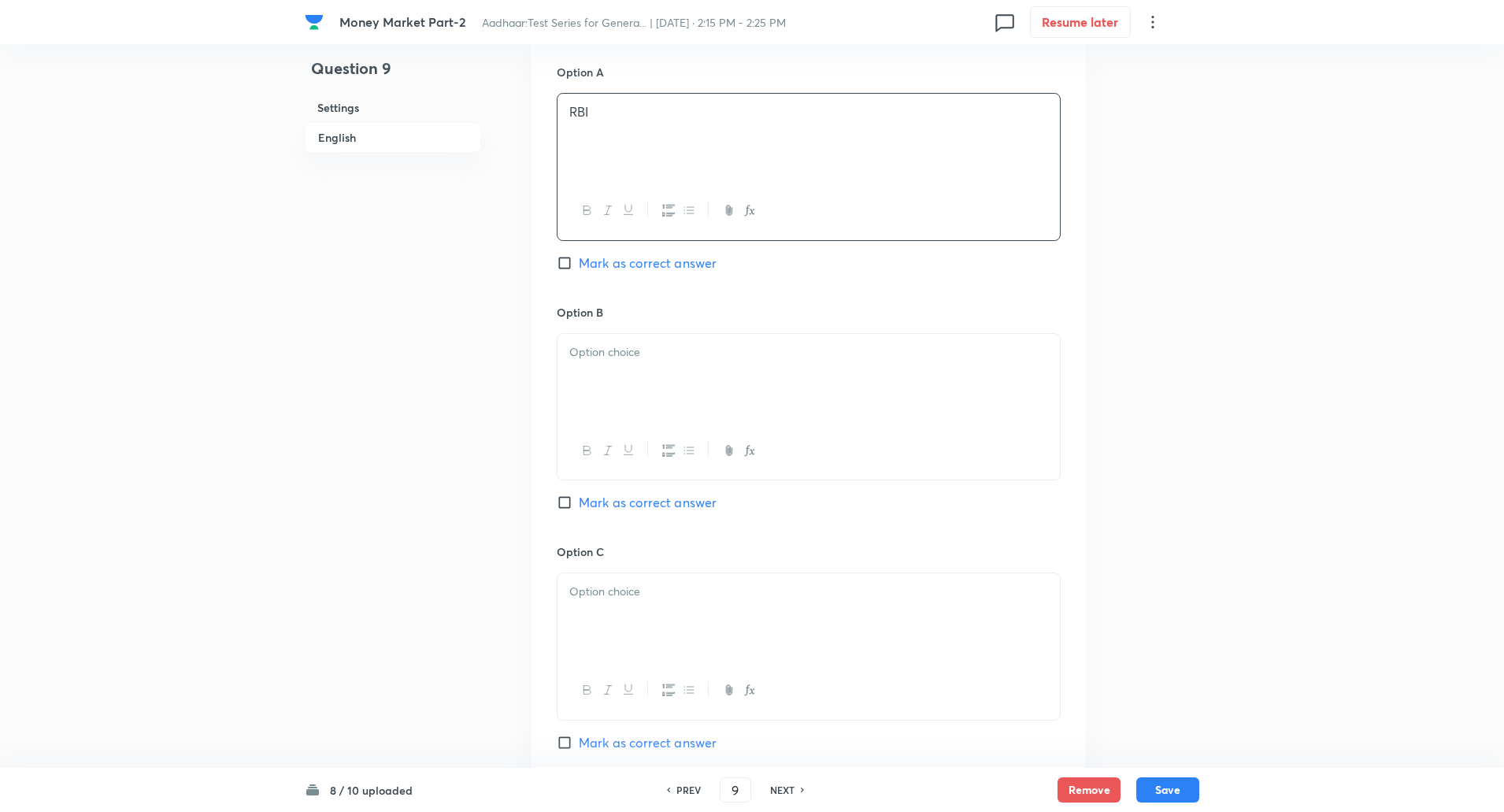
scroll to position [726, 0]
click at [586, 384] on div at bounding box center [809, 377] width 502 height 88
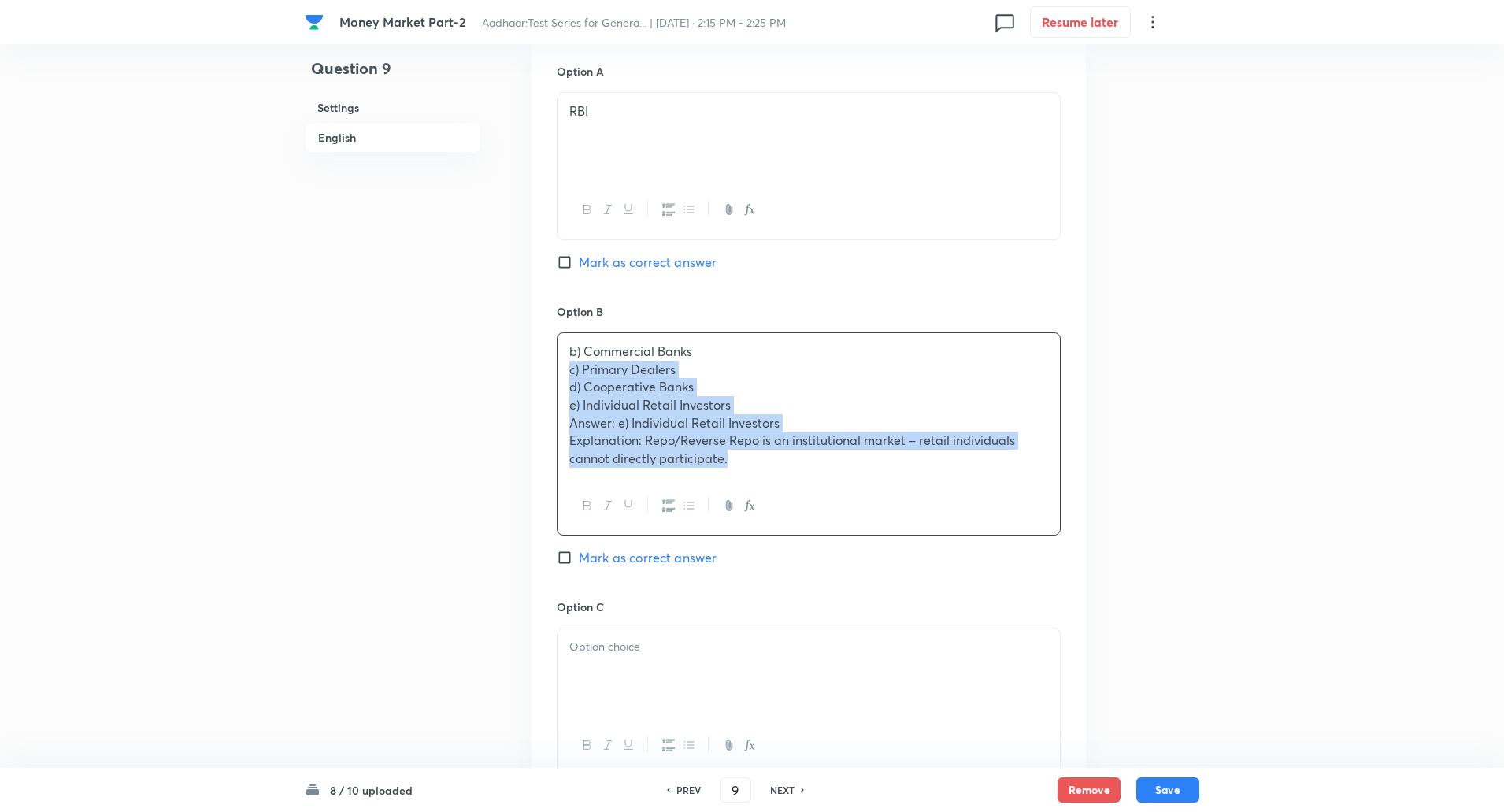
drag, startPoint x: 560, startPoint y: 371, endPoint x: 851, endPoint y: 528, distance: 330.7
click at [851, 528] on div "b) Commercial Banks c) Primary Dealers d) Cooperative Banks e) Individual Retai…" at bounding box center [809, 433] width 504 height 203
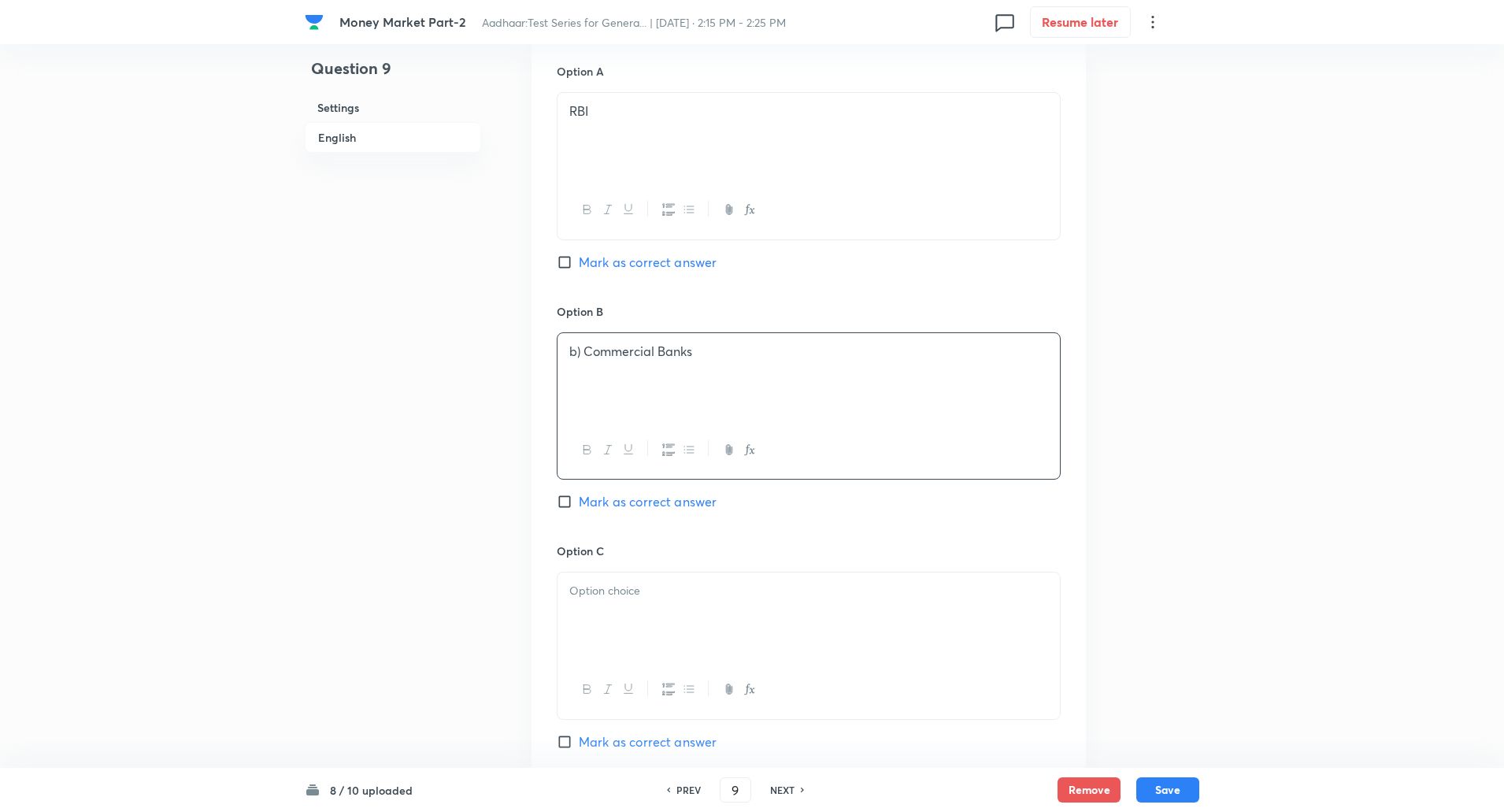
click at [582, 355] on p "b) Commercial Banks" at bounding box center [808, 351] width 479 height 18
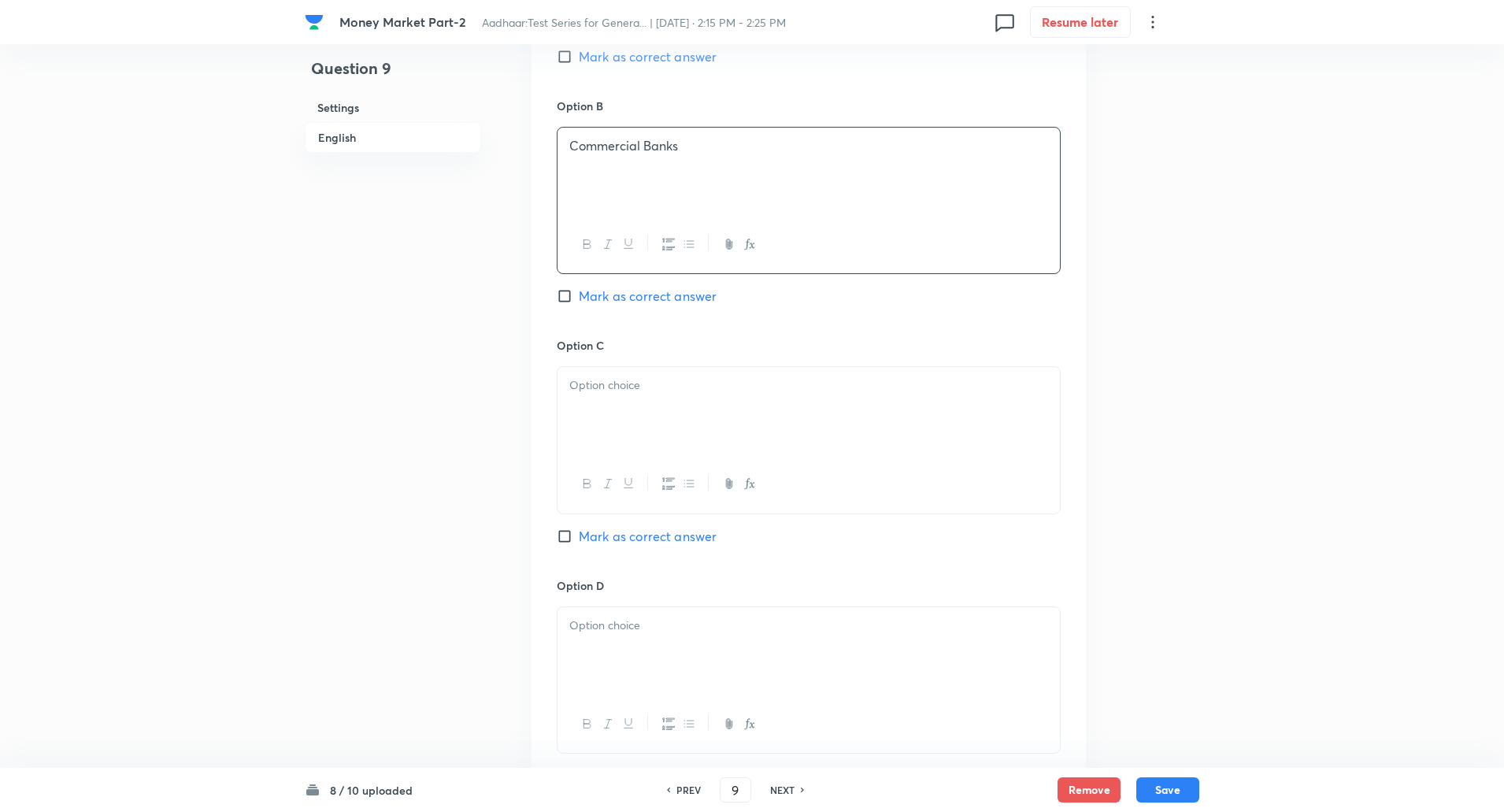
click at [584, 390] on p at bounding box center [808, 385] width 479 height 18
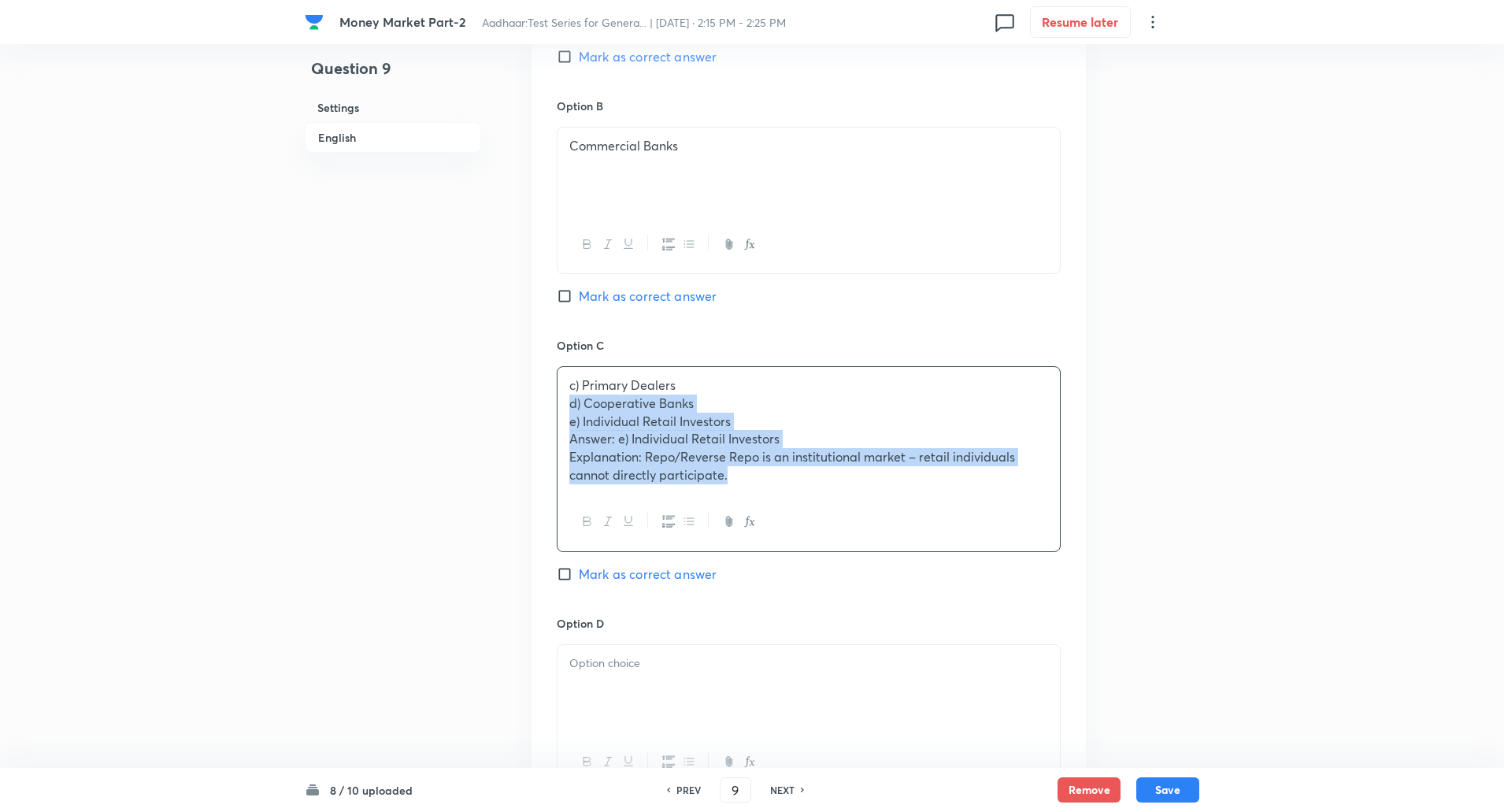
drag, startPoint x: 569, startPoint y: 404, endPoint x: 811, endPoint y: 506, distance: 262.6
click at [811, 506] on div "c) Primary Dealers d) Cooperative Banks e) Individual Retail Investors Answer: …" at bounding box center [809, 458] width 504 height 186
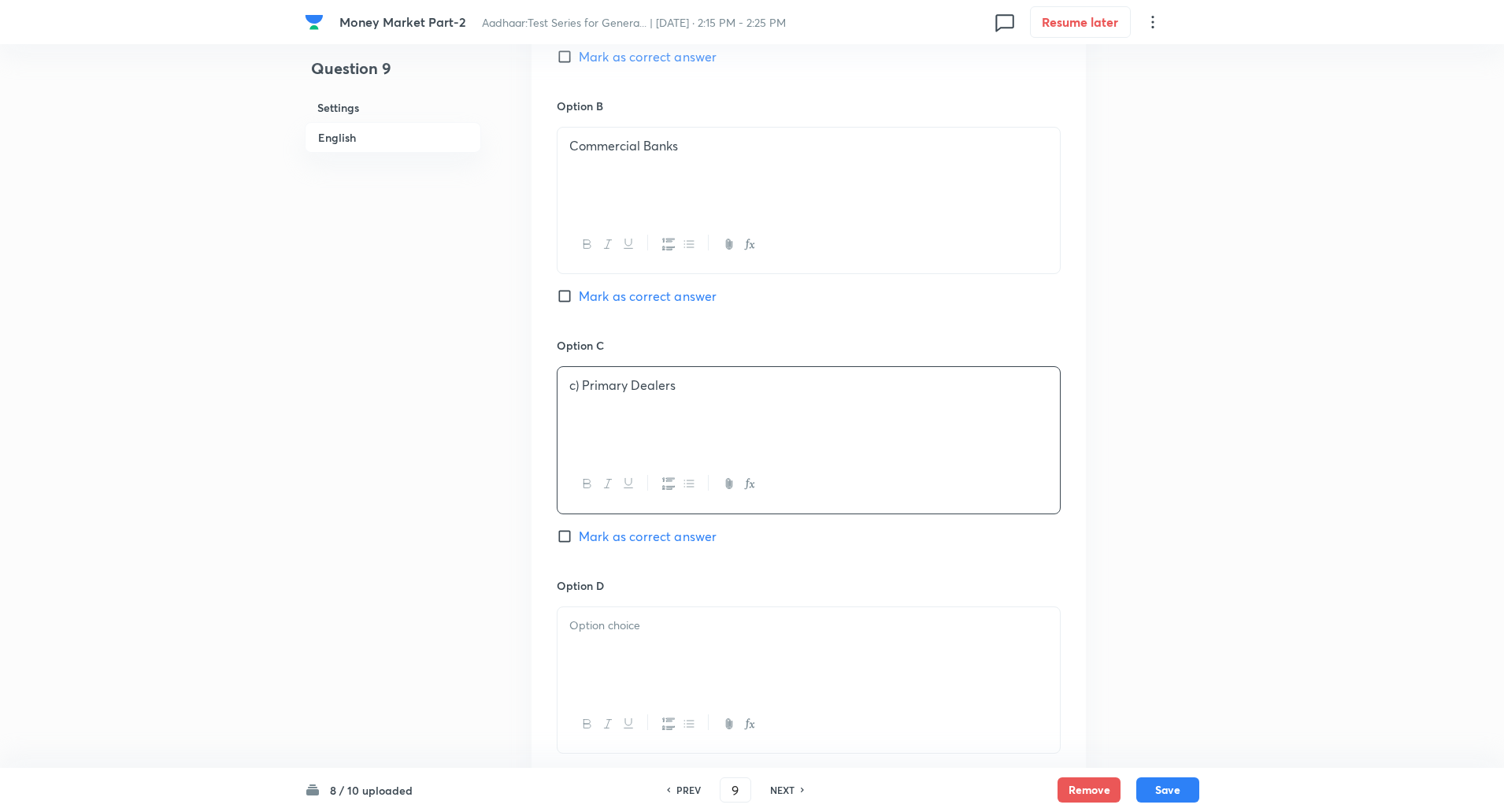
click at [582, 383] on p "c) Primary Dealers" at bounding box center [808, 385] width 479 height 18
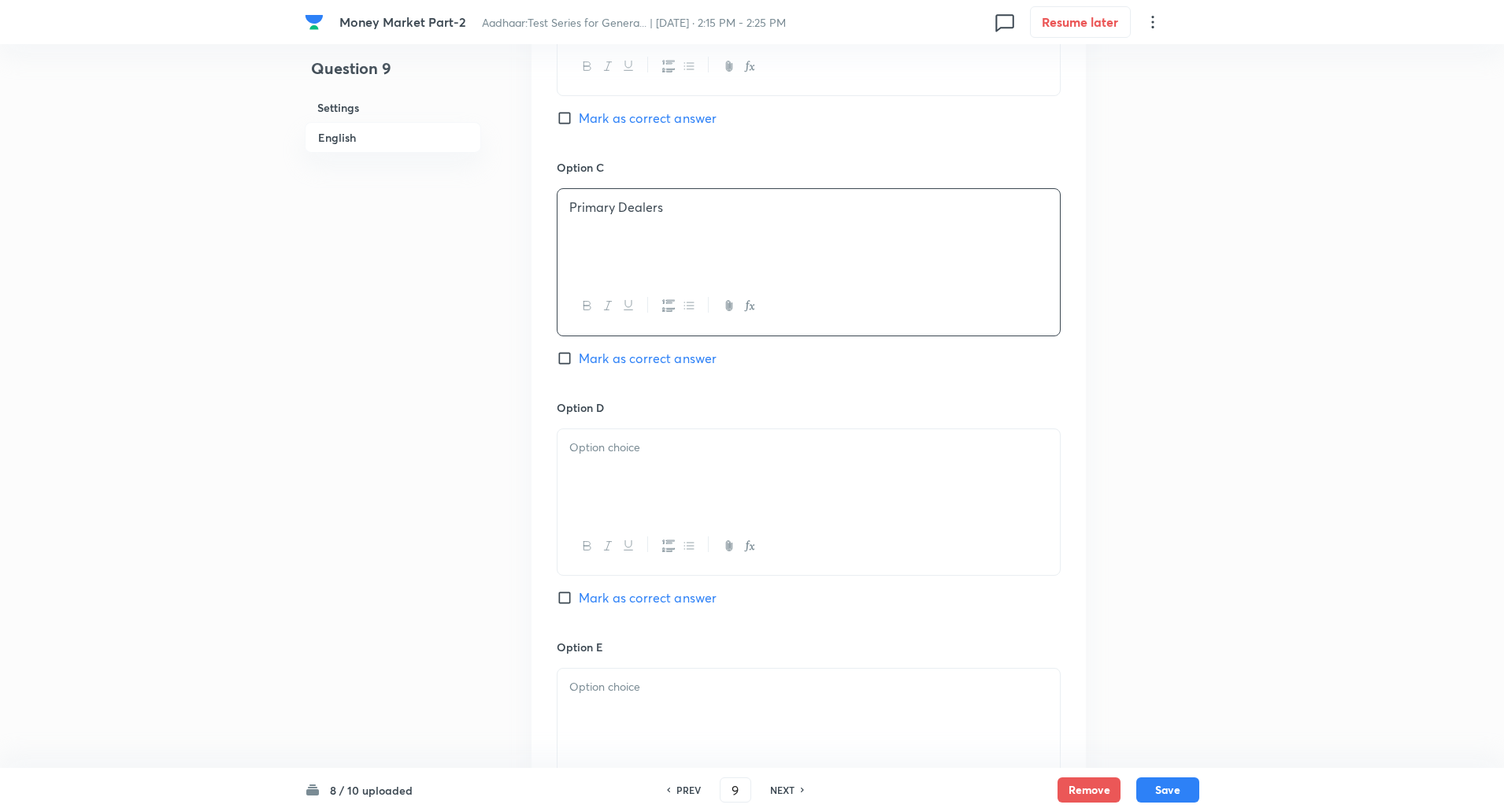
scroll to position [1116, 0]
click at [588, 443] on p at bounding box center [808, 441] width 479 height 18
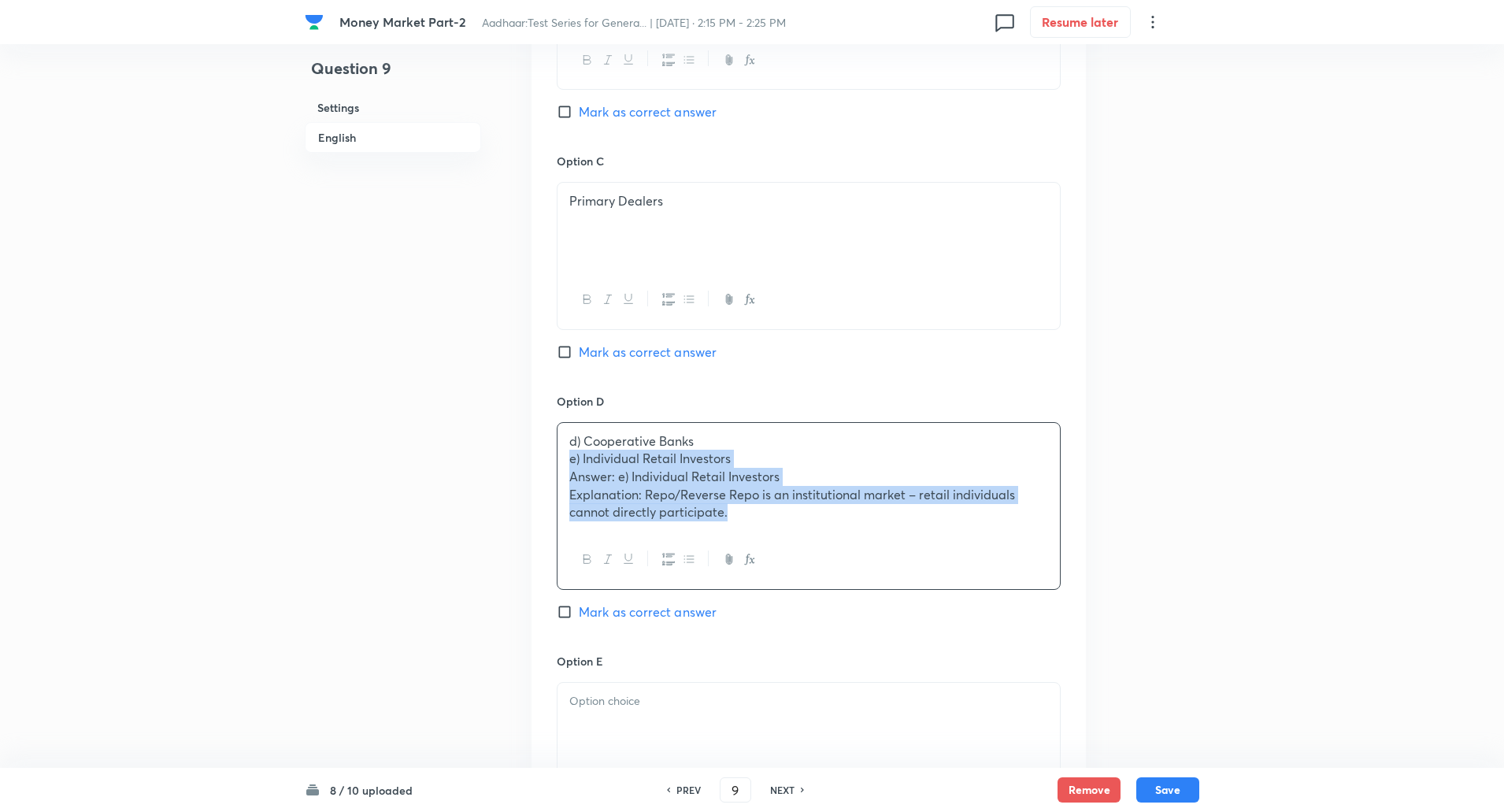
drag, startPoint x: 561, startPoint y: 465, endPoint x: 841, endPoint y: 610, distance: 315.3
click at [841, 610] on div "Option D d) Cooperative Banks e) Individual Retail Investors Answer: e) Individ…" at bounding box center [809, 523] width 504 height 260
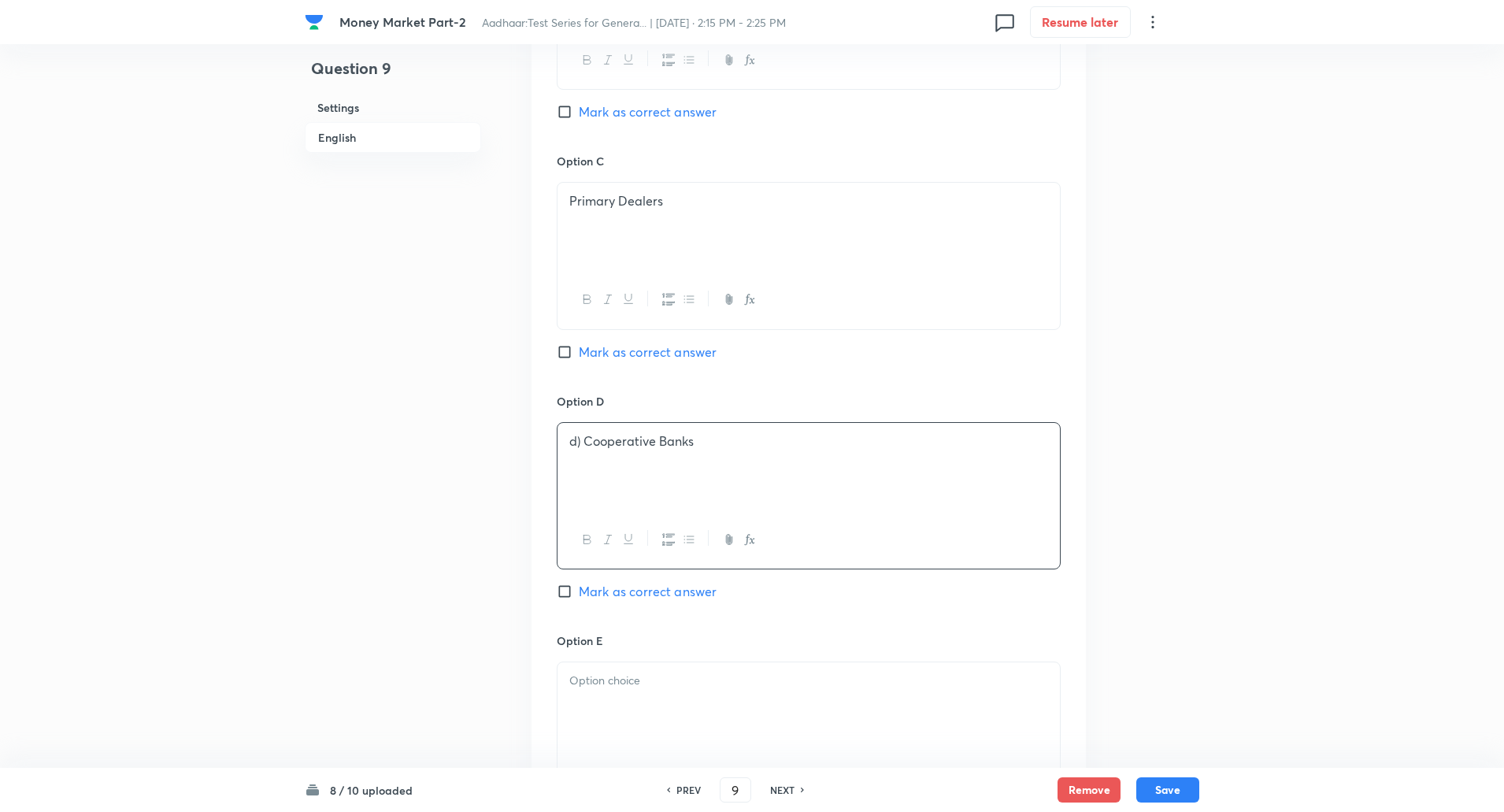
click at [586, 443] on p "d) Cooperative Banks" at bounding box center [808, 441] width 479 height 18
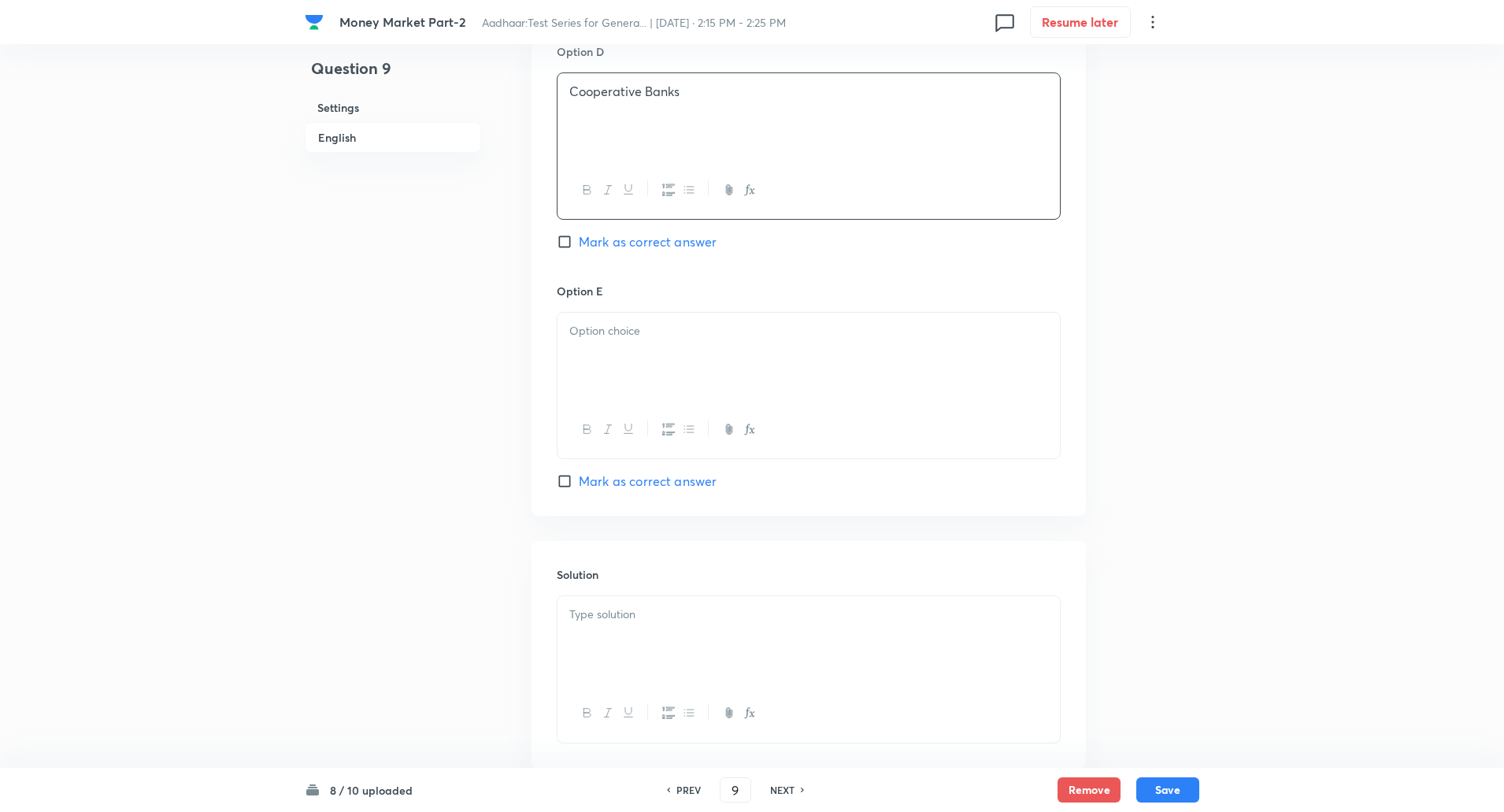
scroll to position [1466, 0]
click at [634, 359] on div at bounding box center [809, 355] width 502 height 88
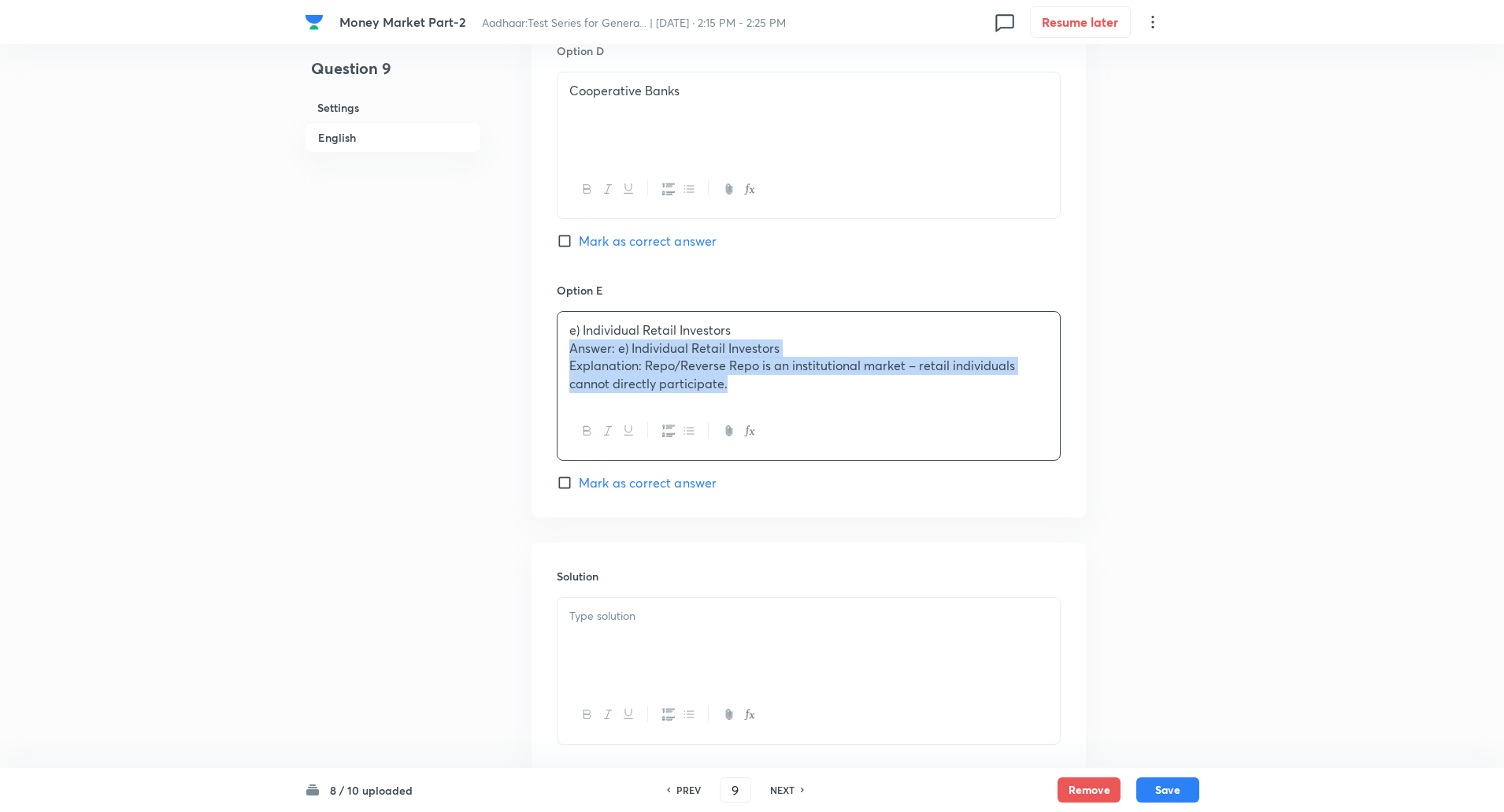
drag, startPoint x: 569, startPoint y: 350, endPoint x: 956, endPoint y: 484, distance: 409.5
click at [956, 484] on div "Option E e) Individual Retail Investors Answer: e) Individual Retail Investors …" at bounding box center [809, 387] width 504 height 210
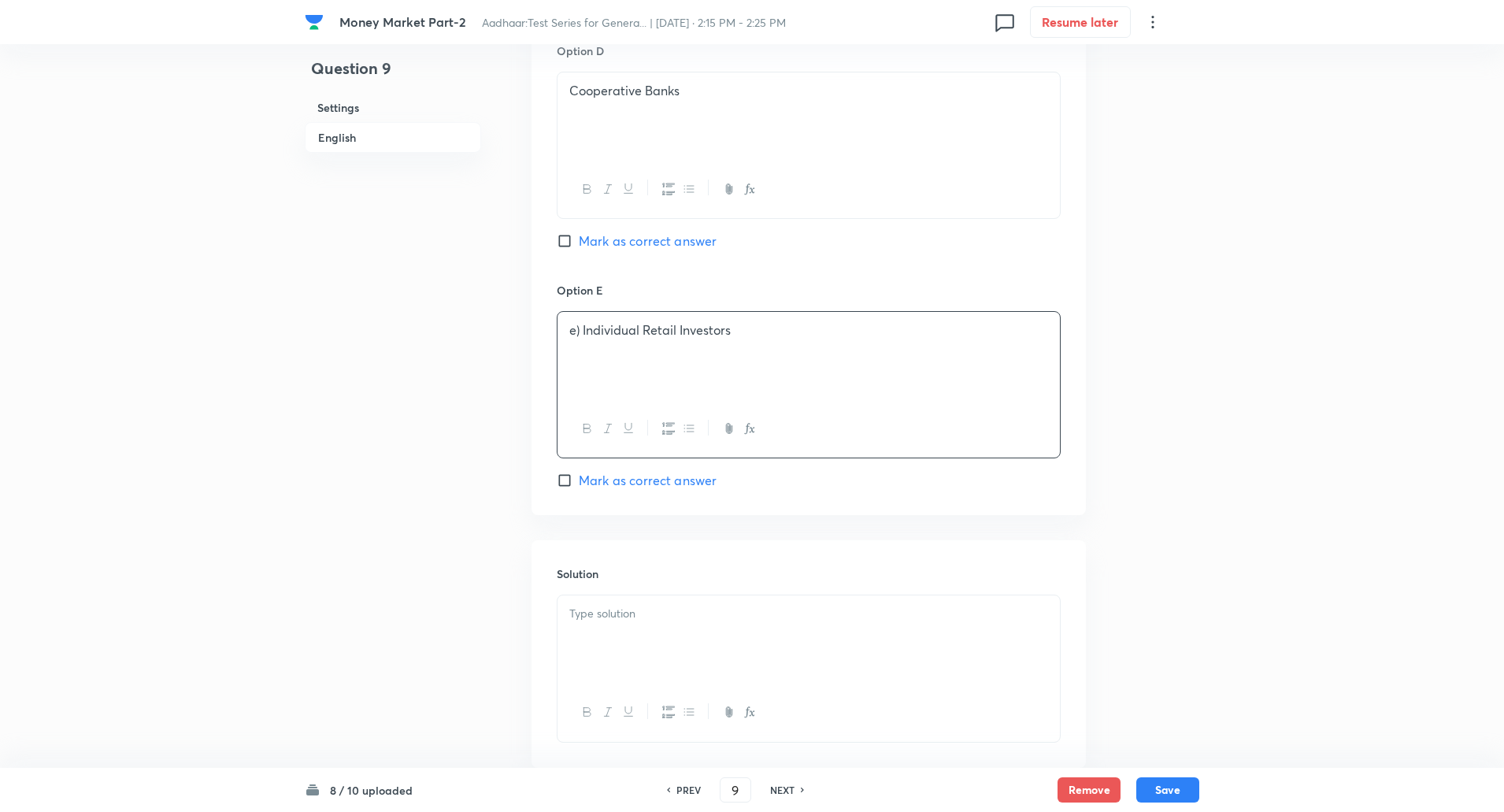
click at [583, 336] on p "e) Individual Retail Investors" at bounding box center [808, 330] width 479 height 18
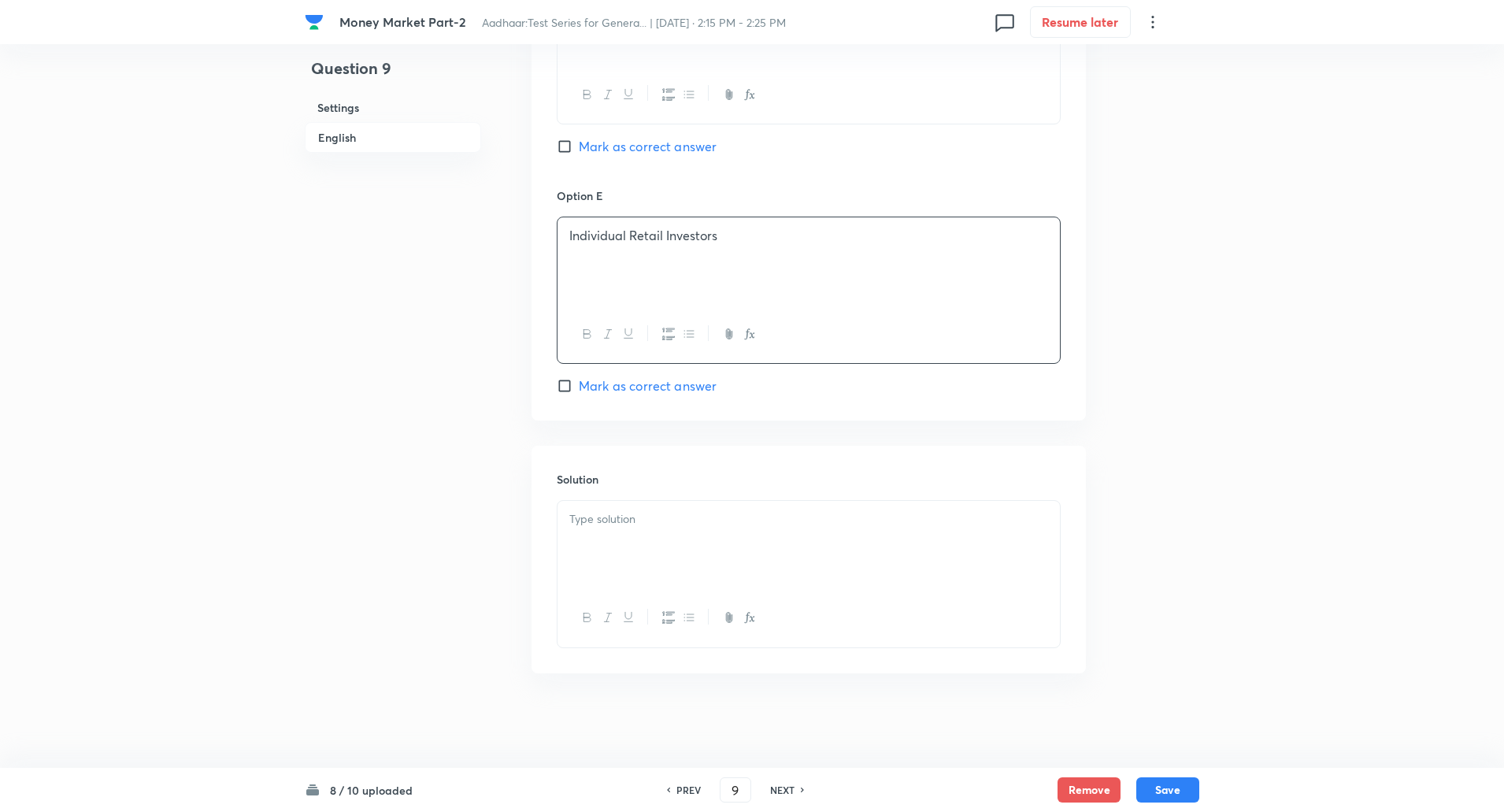
click at [566, 390] on input "Mark as correct answer" at bounding box center [568, 386] width 22 height 16
checkbox input "true"
click at [610, 544] on div at bounding box center [809, 544] width 502 height 88
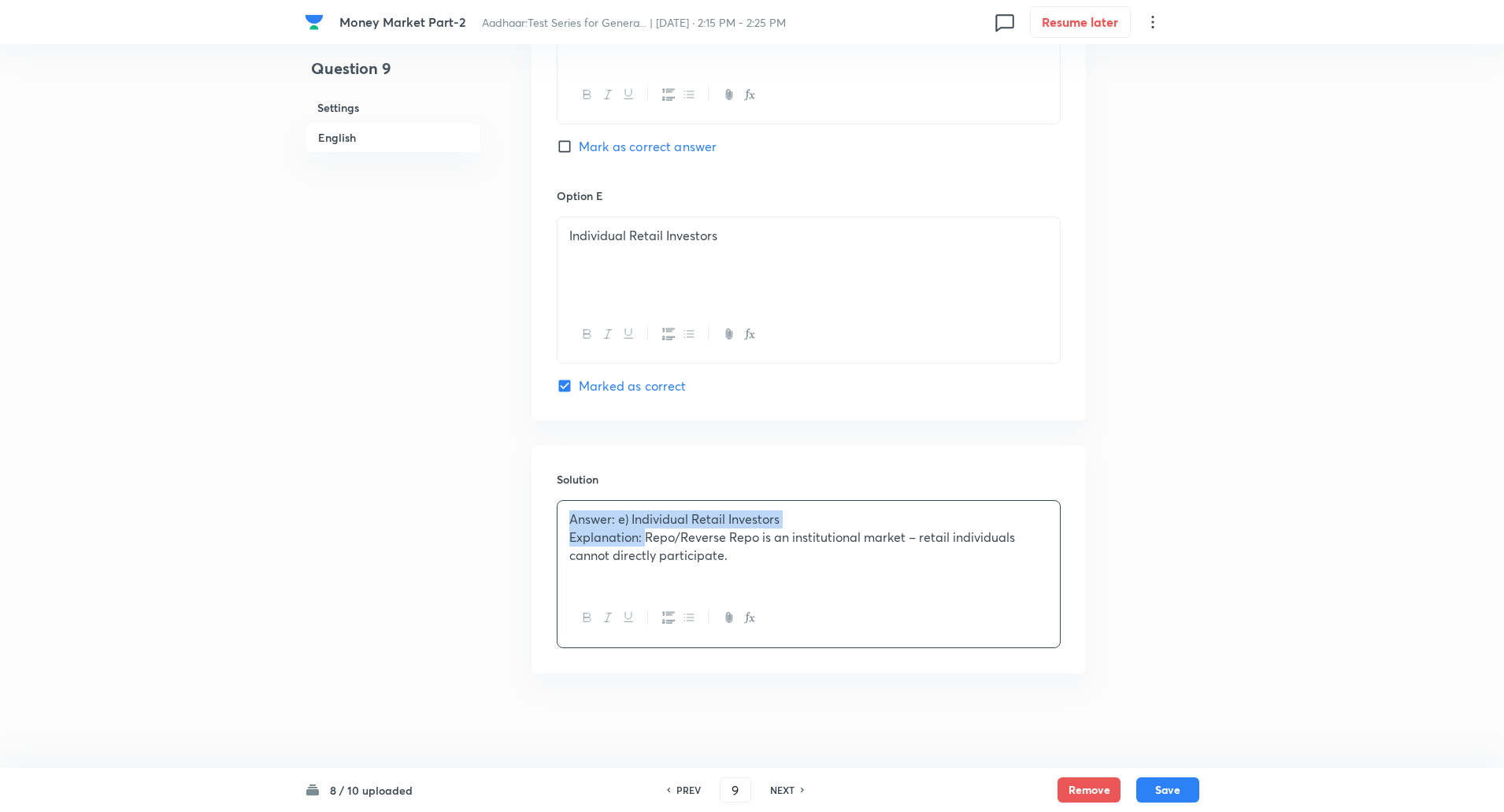
drag, startPoint x: 569, startPoint y: 519, endPoint x: 644, endPoint y: 543, distance: 78.7
click at [644, 543] on div "Answer: e) Individual Retail Investors Explanation: Repo/Reverse Repo is an ins…" at bounding box center [809, 544] width 502 height 88
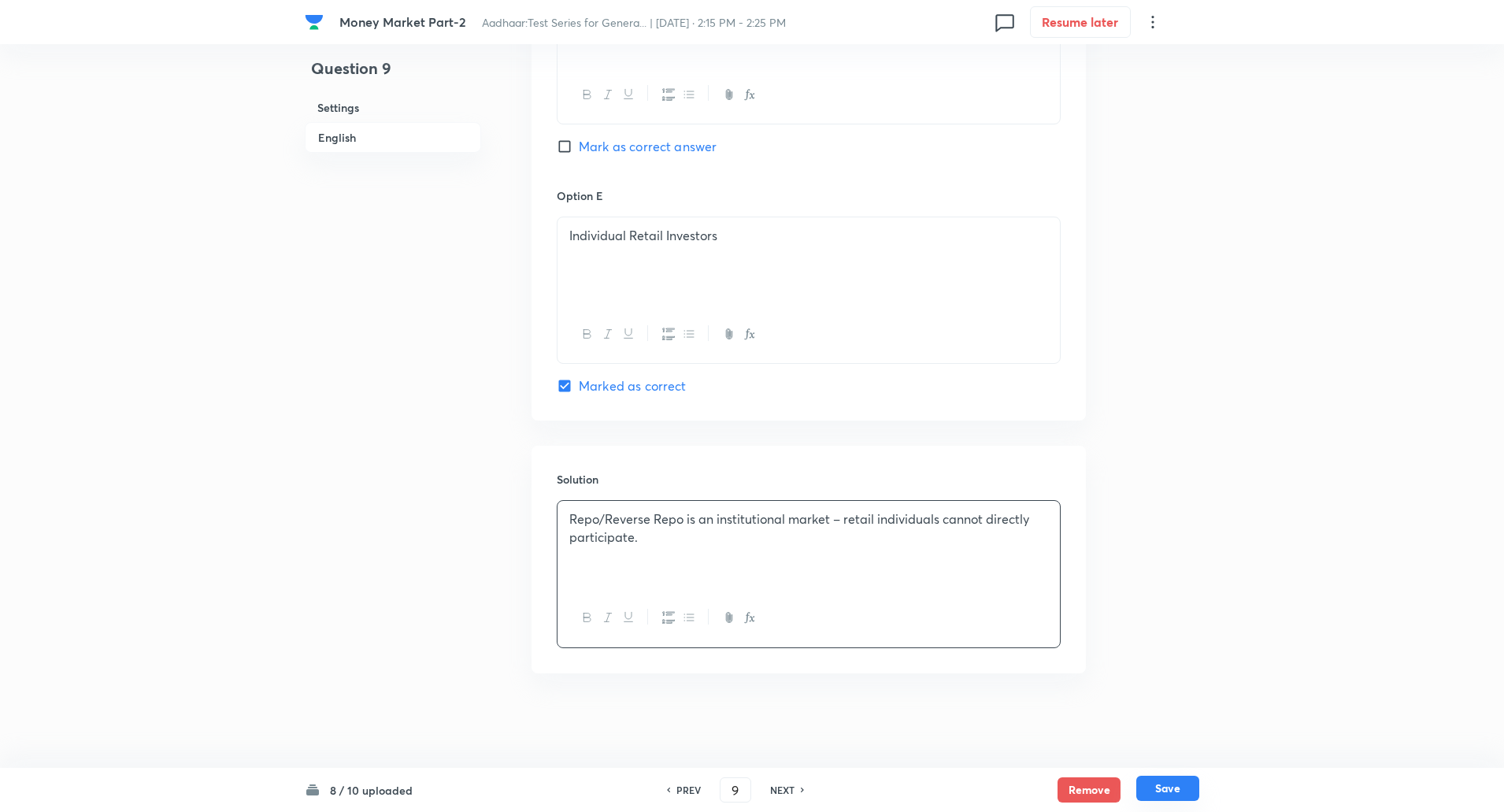
click at [1172, 787] on button "Save" at bounding box center [1168, 788] width 63 height 25
type input "10"
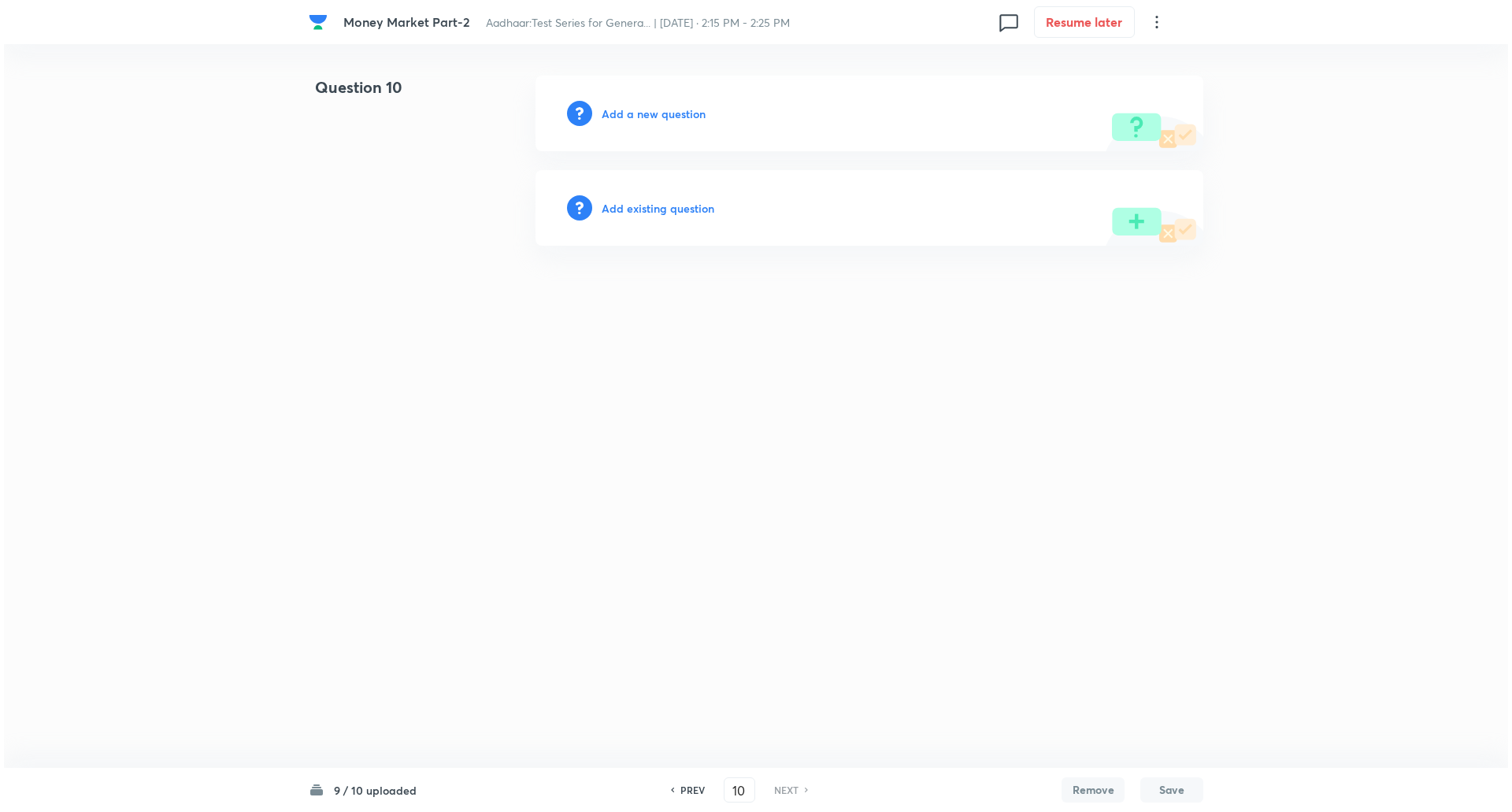
scroll to position [0, 0]
click at [670, 124] on div "Add a new question" at bounding box center [870, 113] width 668 height 76
click at [677, 112] on h6 "Add a new question" at bounding box center [654, 113] width 104 height 17
click at [677, 112] on h6 "Choose a question type" at bounding box center [662, 113] width 121 height 17
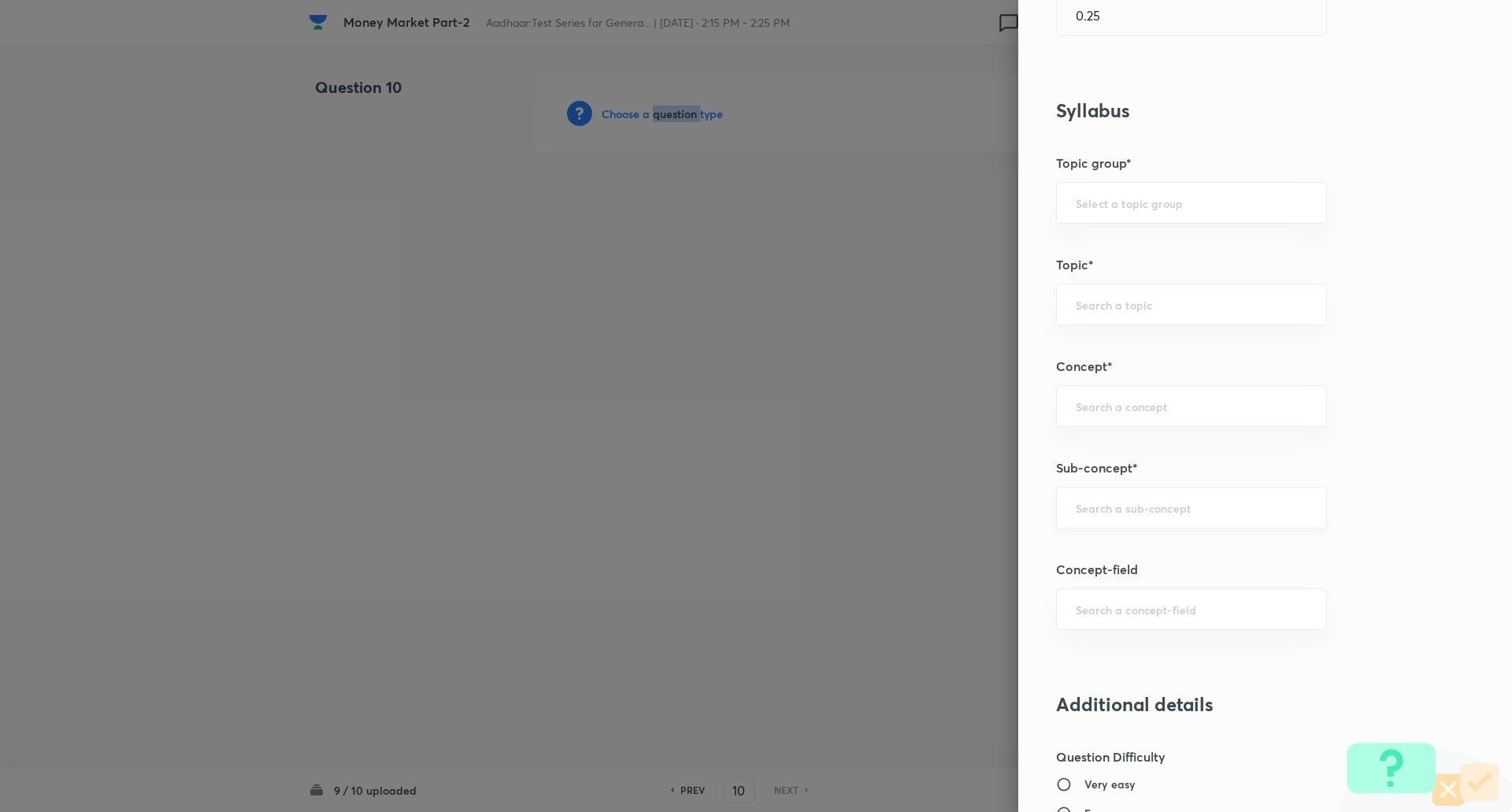
scroll to position [559, 0]
click at [1116, 506] on input "text" at bounding box center [1192, 506] width 231 height 15
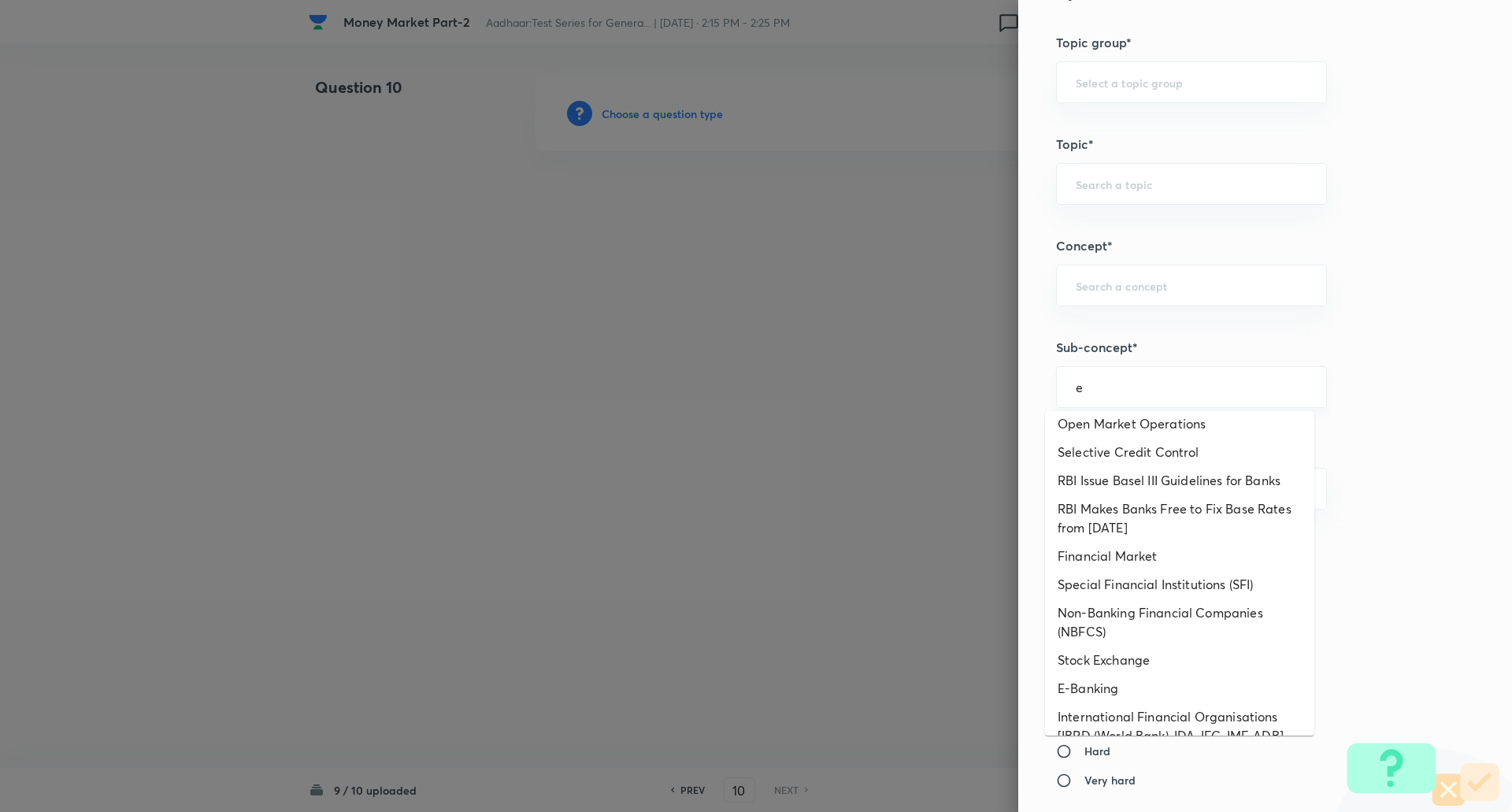
scroll to position [331, 0]
click at [1082, 681] on li "E-Banking" at bounding box center [1180, 687] width 269 height 29
type input "E-Banking"
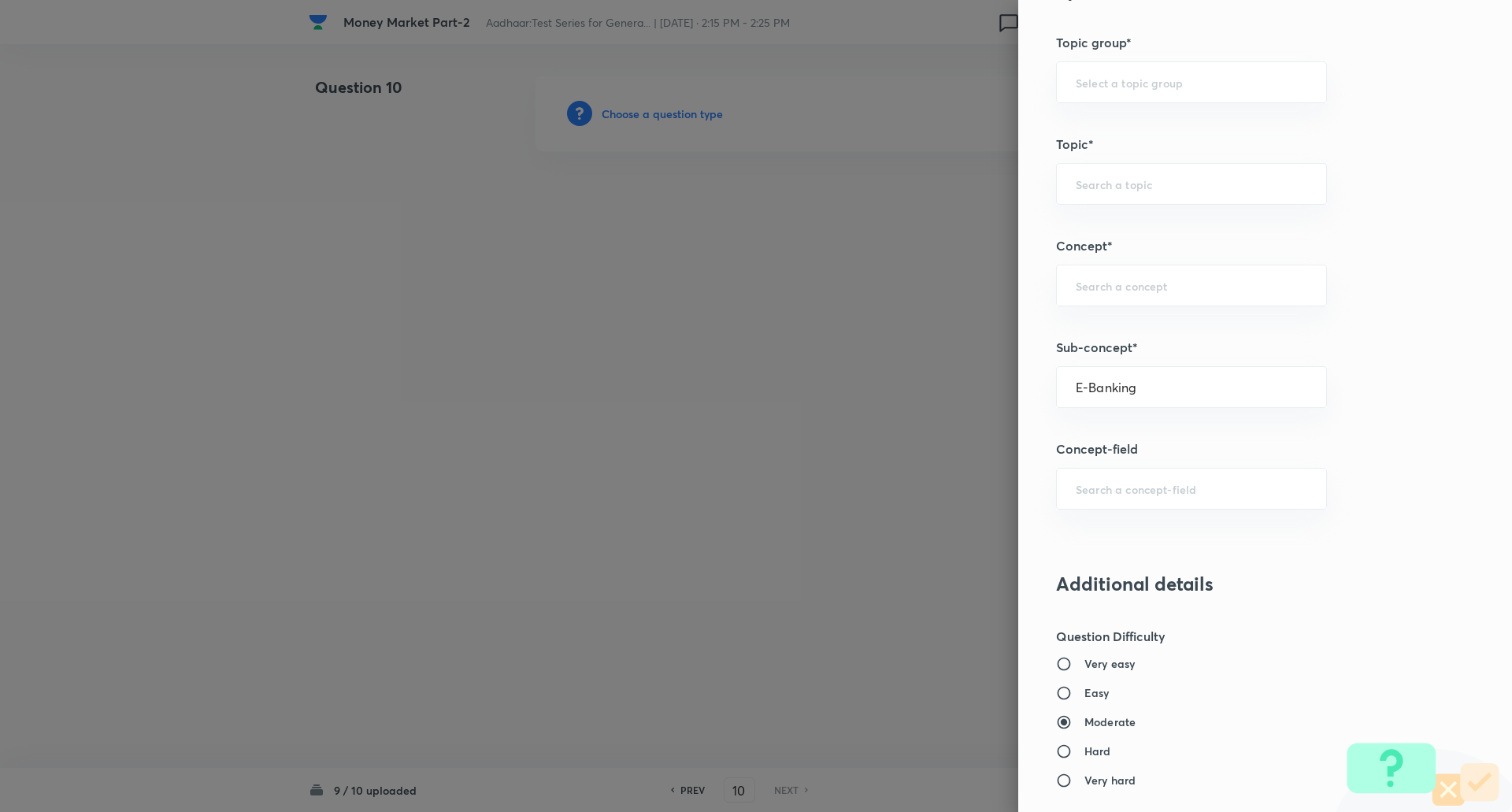
type input "Awareness"
type input "Banking Awareness"
type input "Financial Awareness"
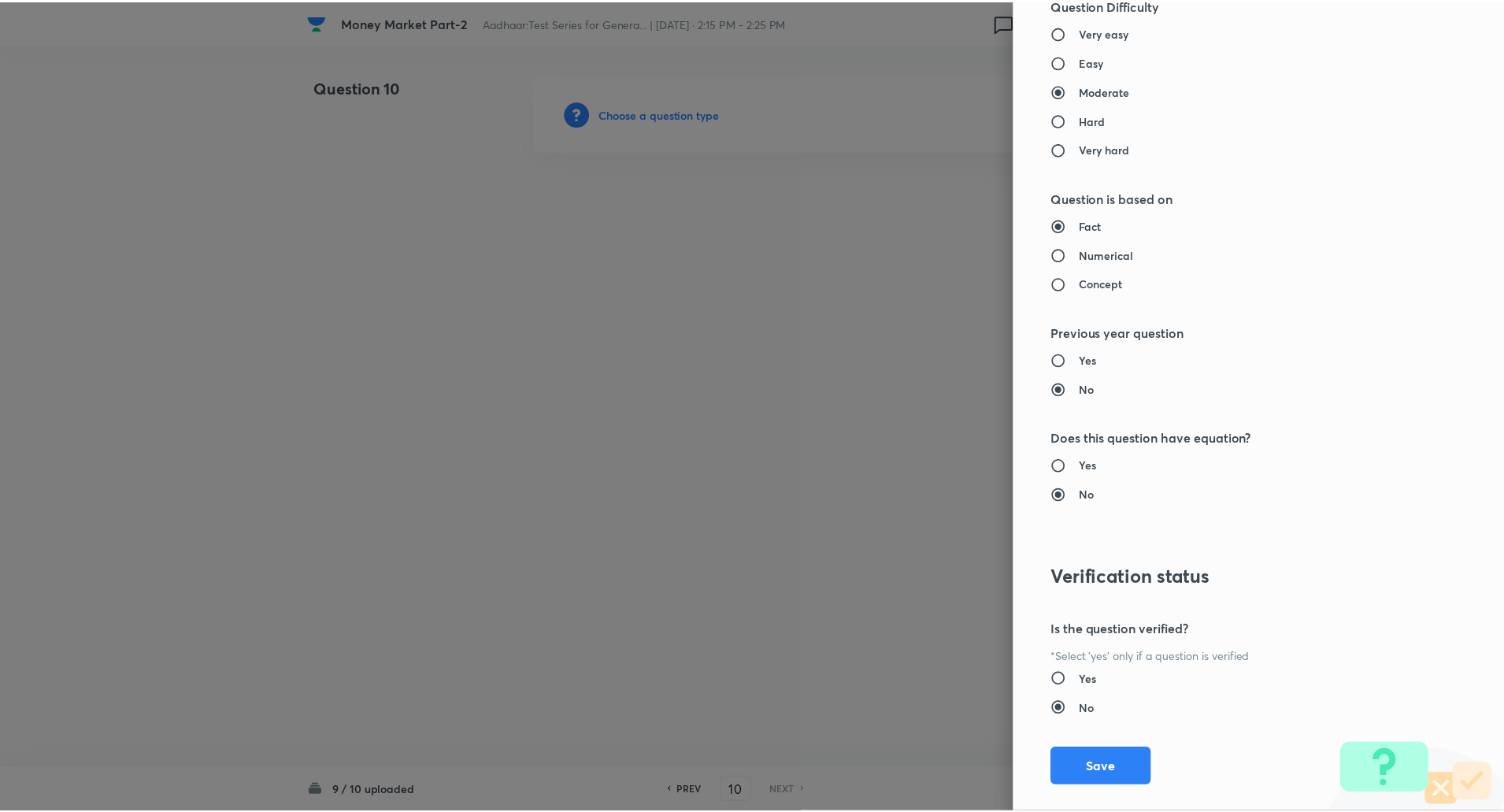
scroll to position [1335, 0]
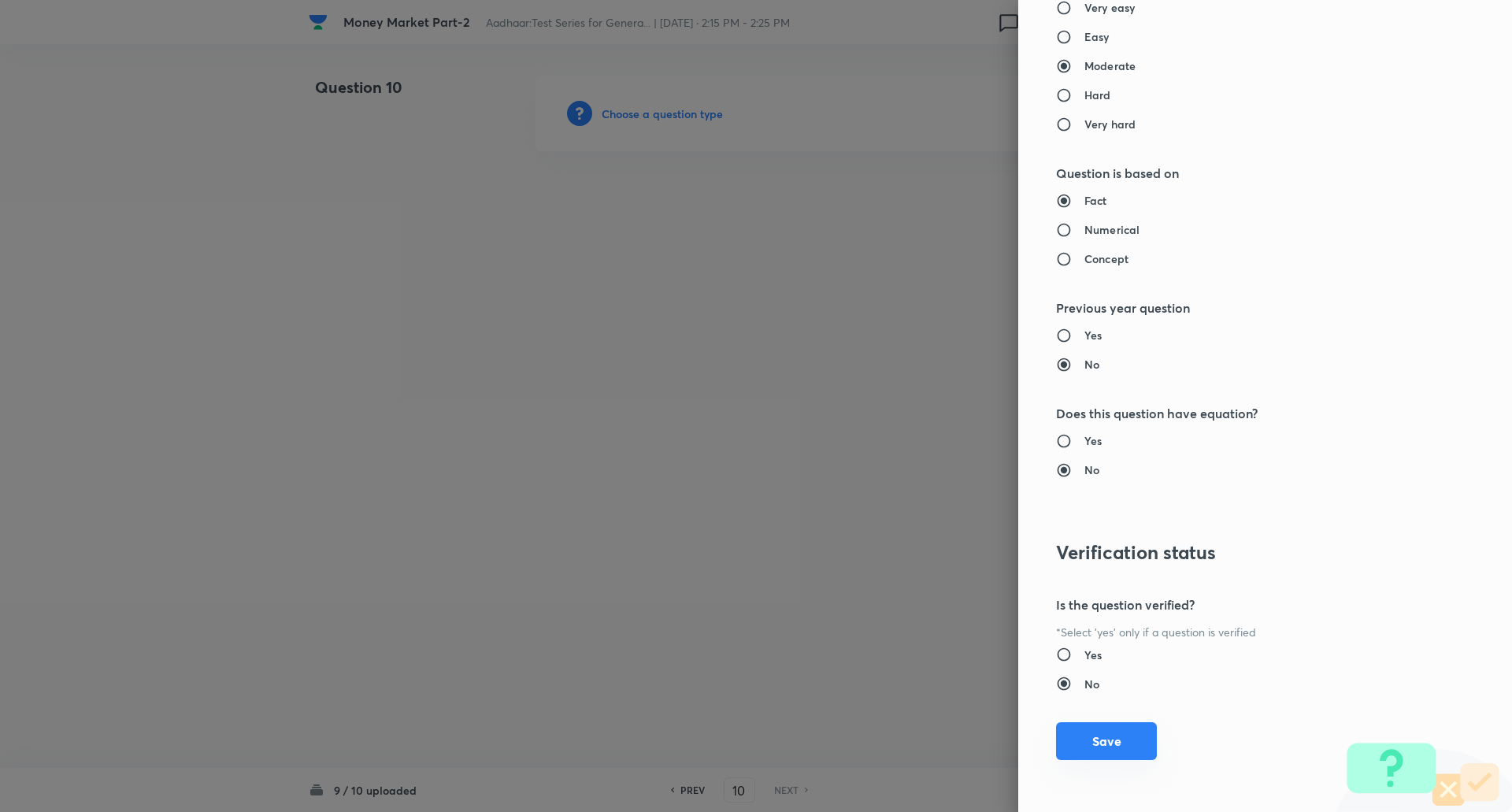
click at [1070, 746] on button "Save" at bounding box center [1106, 740] width 100 height 37
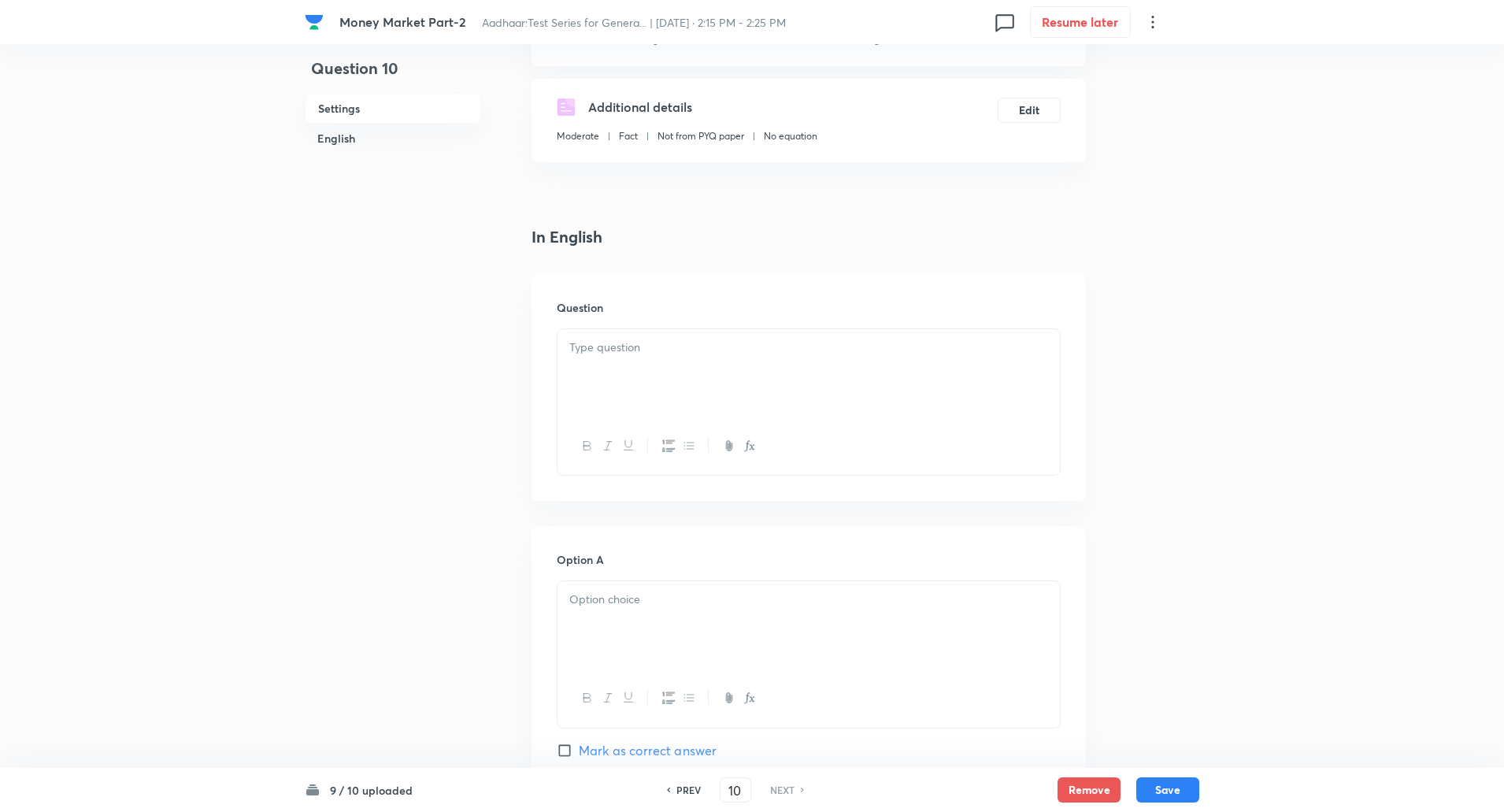
scroll to position [238, 0]
click at [842, 382] on div at bounding box center [809, 372] width 502 height 88
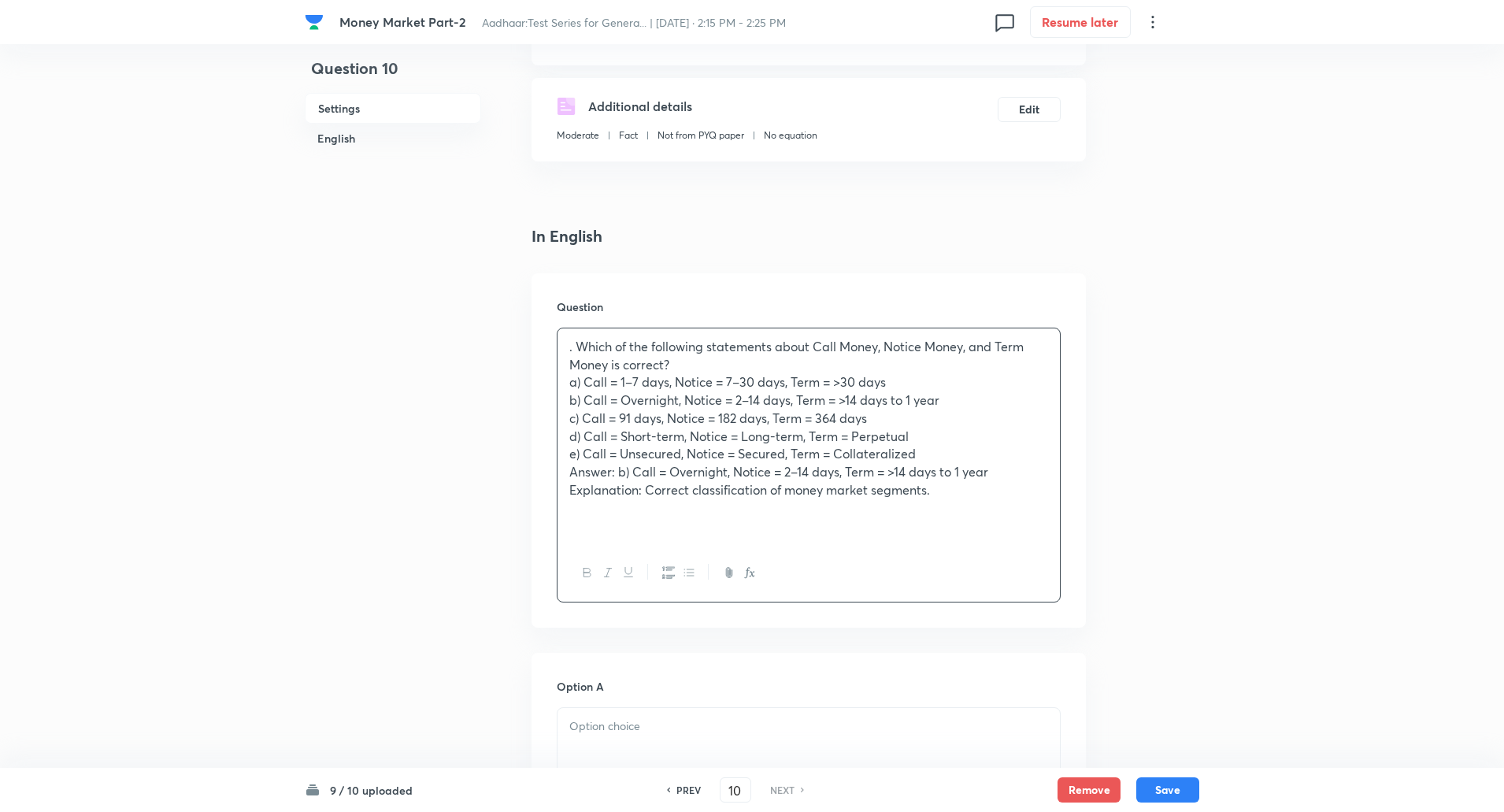
click at [687, 365] on p ". Which of the following statements about Call Money, Notice Money, and Term Mo…" at bounding box center [808, 355] width 479 height 35
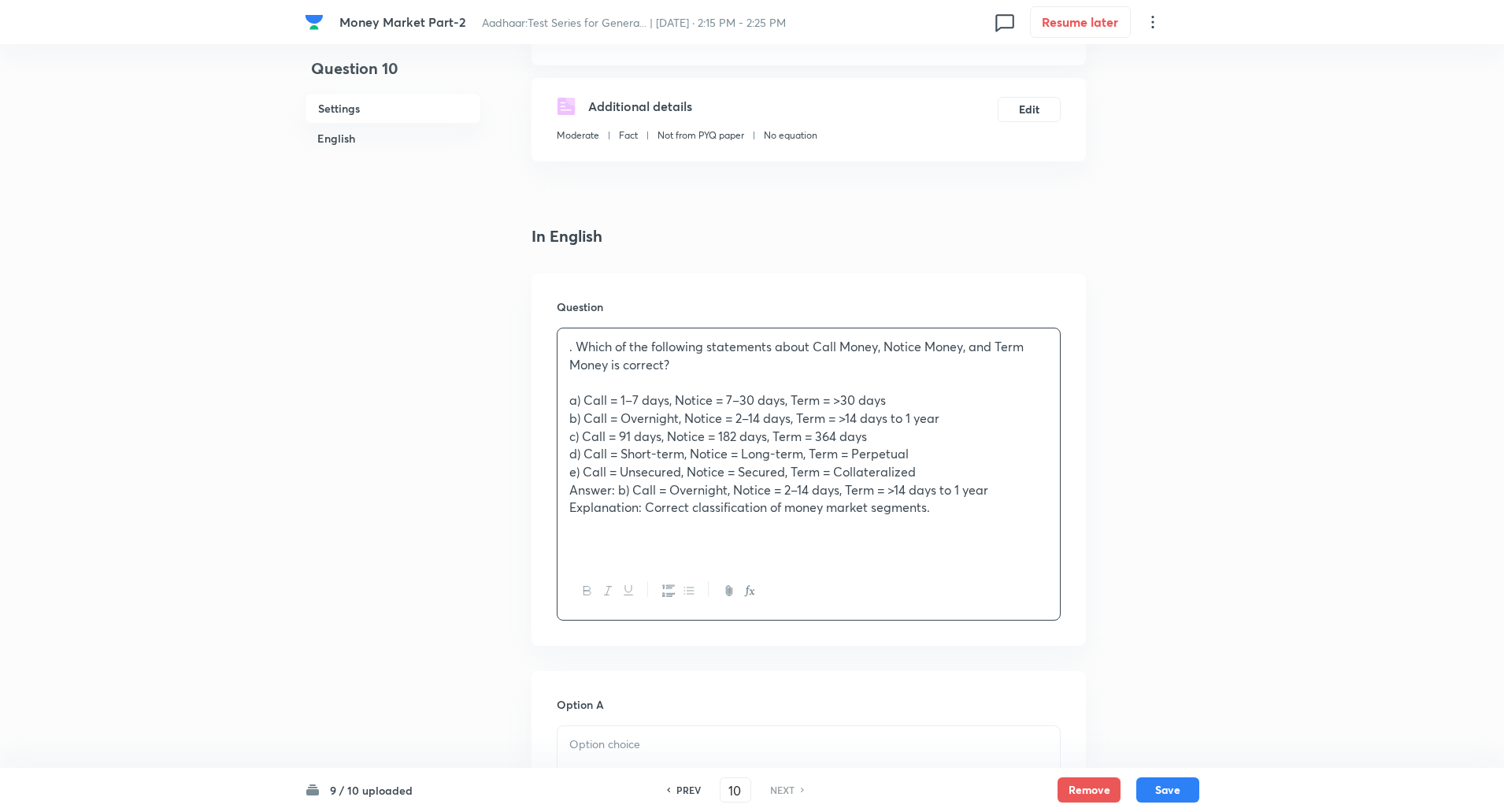
click at [583, 352] on p ". Which of the following statements about Call Money, Notice Money, and Term Mo…" at bounding box center [808, 355] width 479 height 35
click at [580, 351] on p ". Which of the following statements about Call Money, Notice Money, and Term Mo…" at bounding box center [808, 355] width 479 height 35
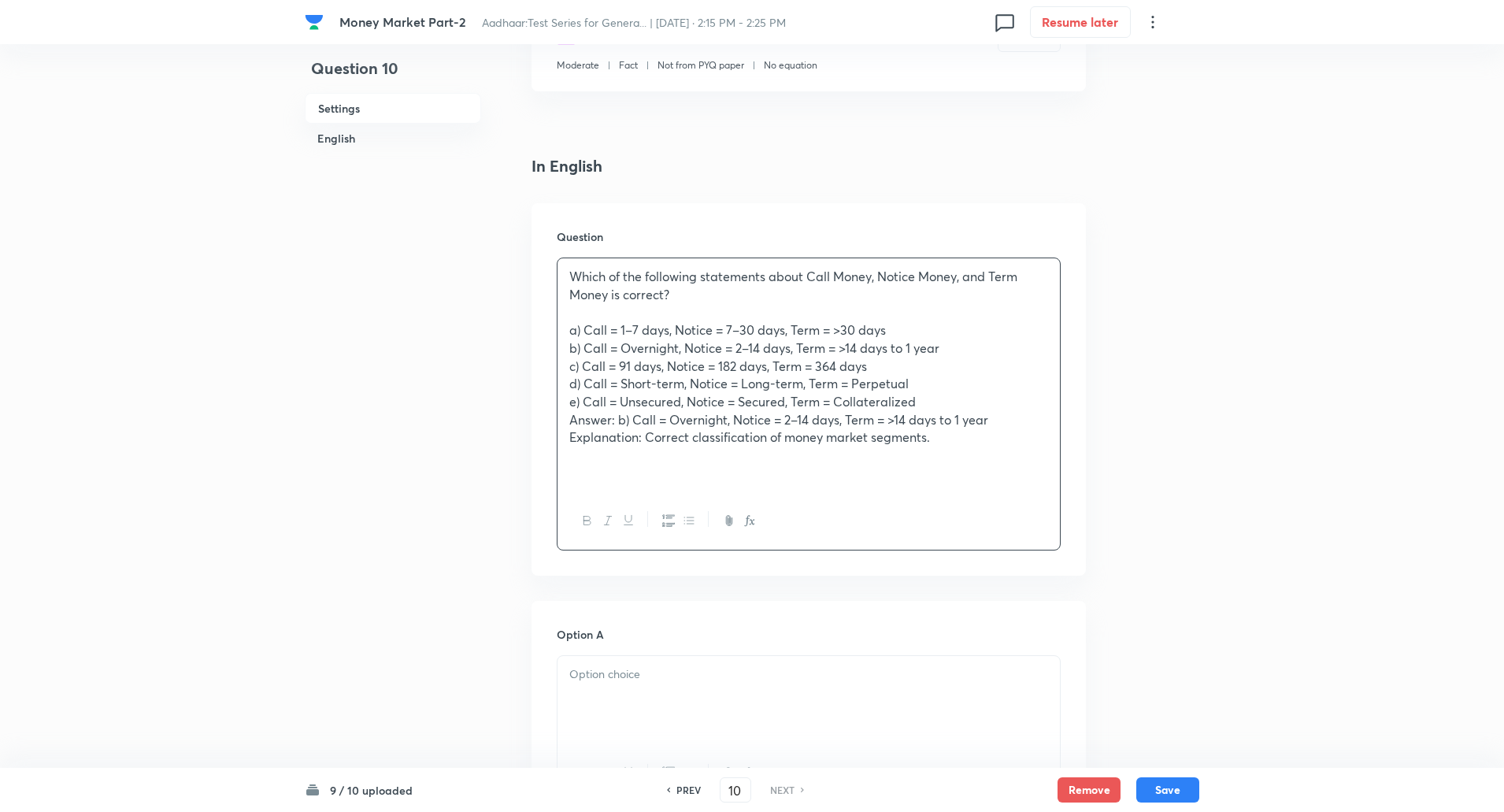
scroll to position [309, 0]
click at [563, 334] on div "Which of the following statements about Call Money, Notice Money, and Term Mone…" at bounding box center [809, 374] width 502 height 233
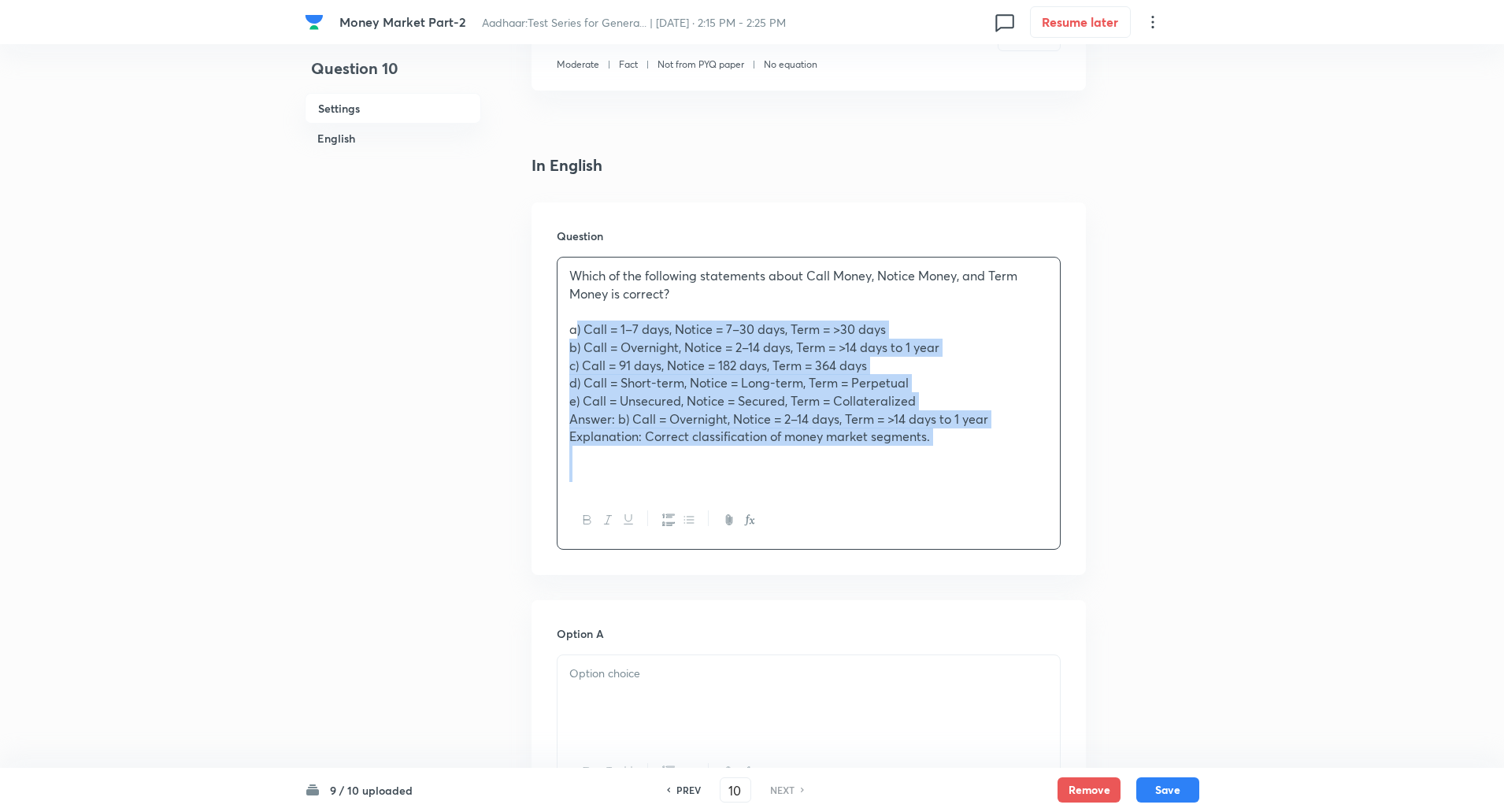
drag, startPoint x: 563, startPoint y: 334, endPoint x: 919, endPoint y: 471, distance: 381.5
click at [919, 471] on div "Which of the following statements about Call Money, Notice Money, and Term Mone…" at bounding box center [809, 374] width 502 height 233
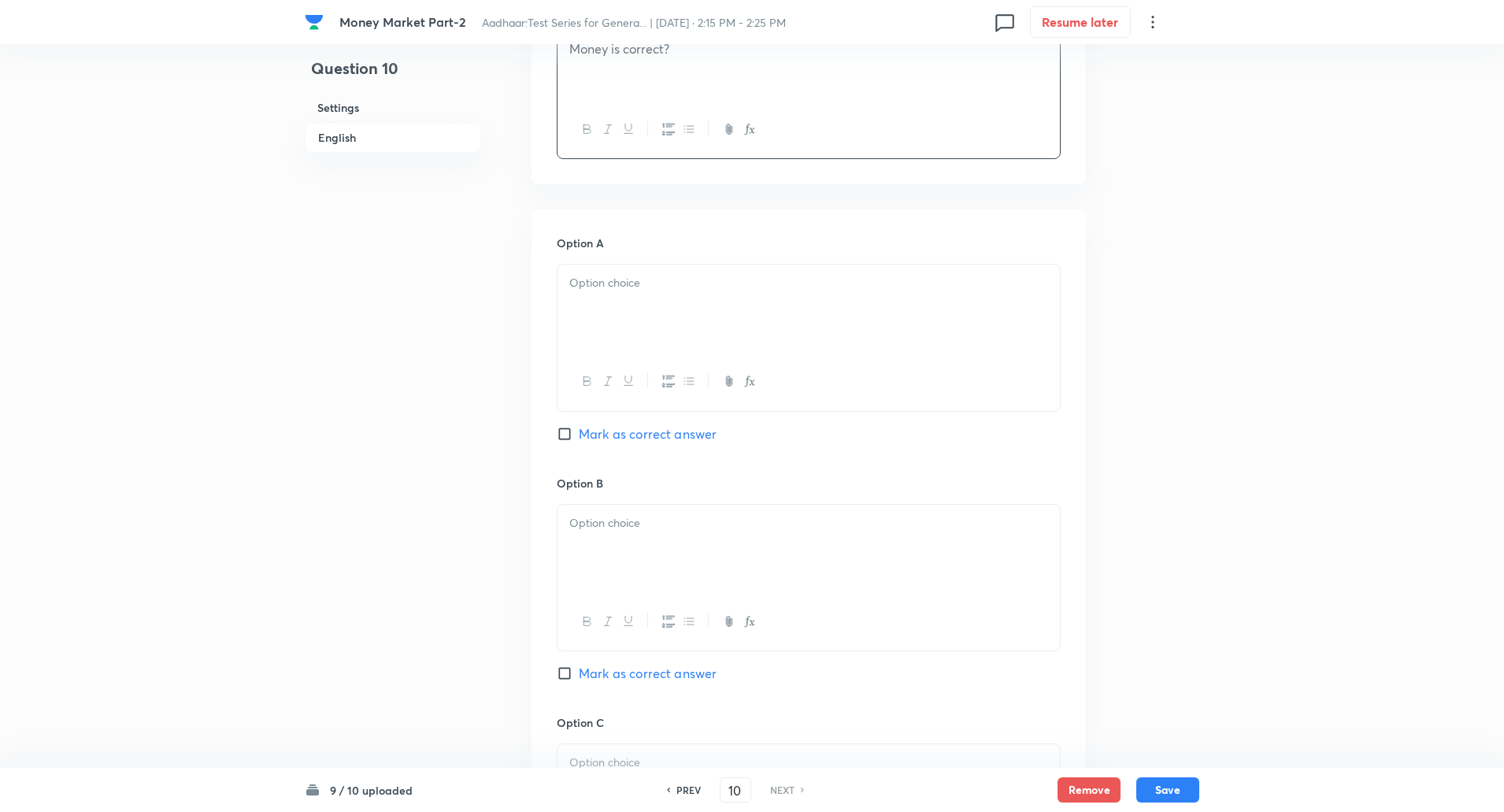
scroll to position [555, 0]
click at [807, 285] on p at bounding box center [808, 282] width 479 height 18
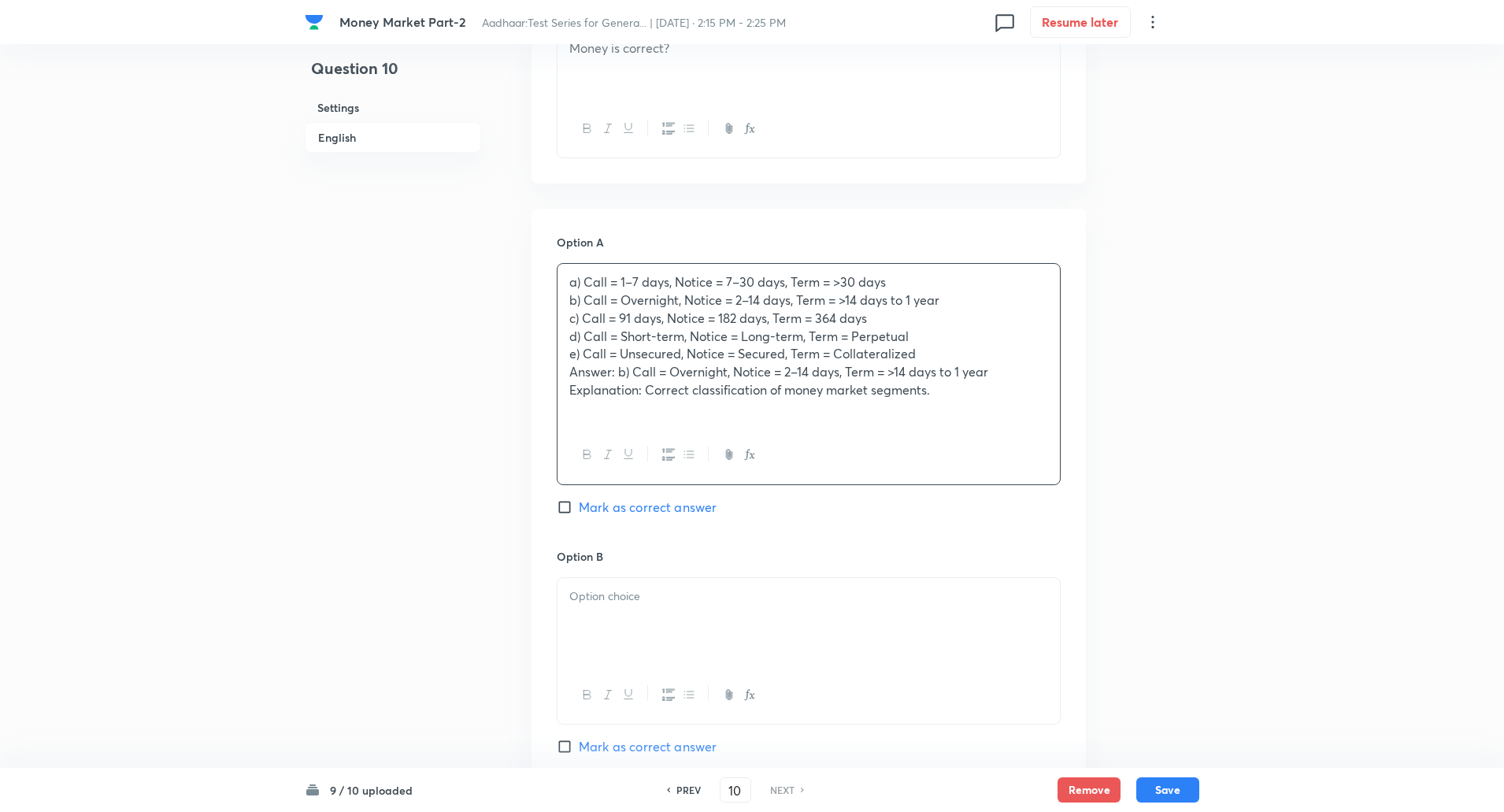
click at [574, 303] on p "b) Call = Overnight, Notice = 2–14 days, Term = >14 days to 1 year" at bounding box center [808, 300] width 479 height 18
click at [567, 303] on div "a) Call = 1–7 days, Notice = 7–30 days, Term = >30 days b) Call = Overnight, No…" at bounding box center [809, 345] width 502 height 163
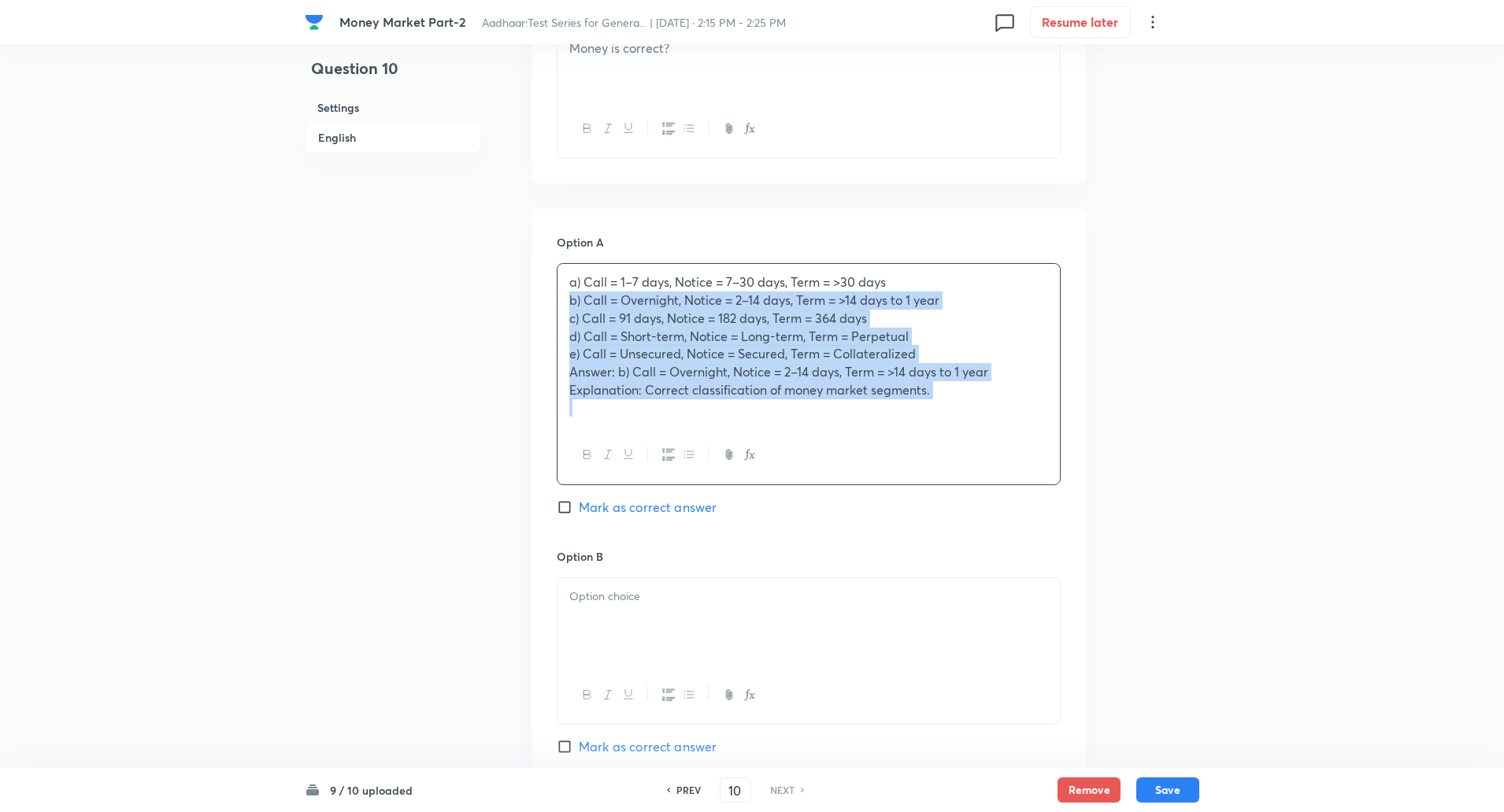
drag, startPoint x: 567, startPoint y: 303, endPoint x: 995, endPoint y: 420, distance: 443.7
click at [995, 420] on div "a) Call = 1–7 days, Notice = 7–30 days, Term = >30 days b) Call = Overnight, No…" at bounding box center [809, 345] width 502 height 163
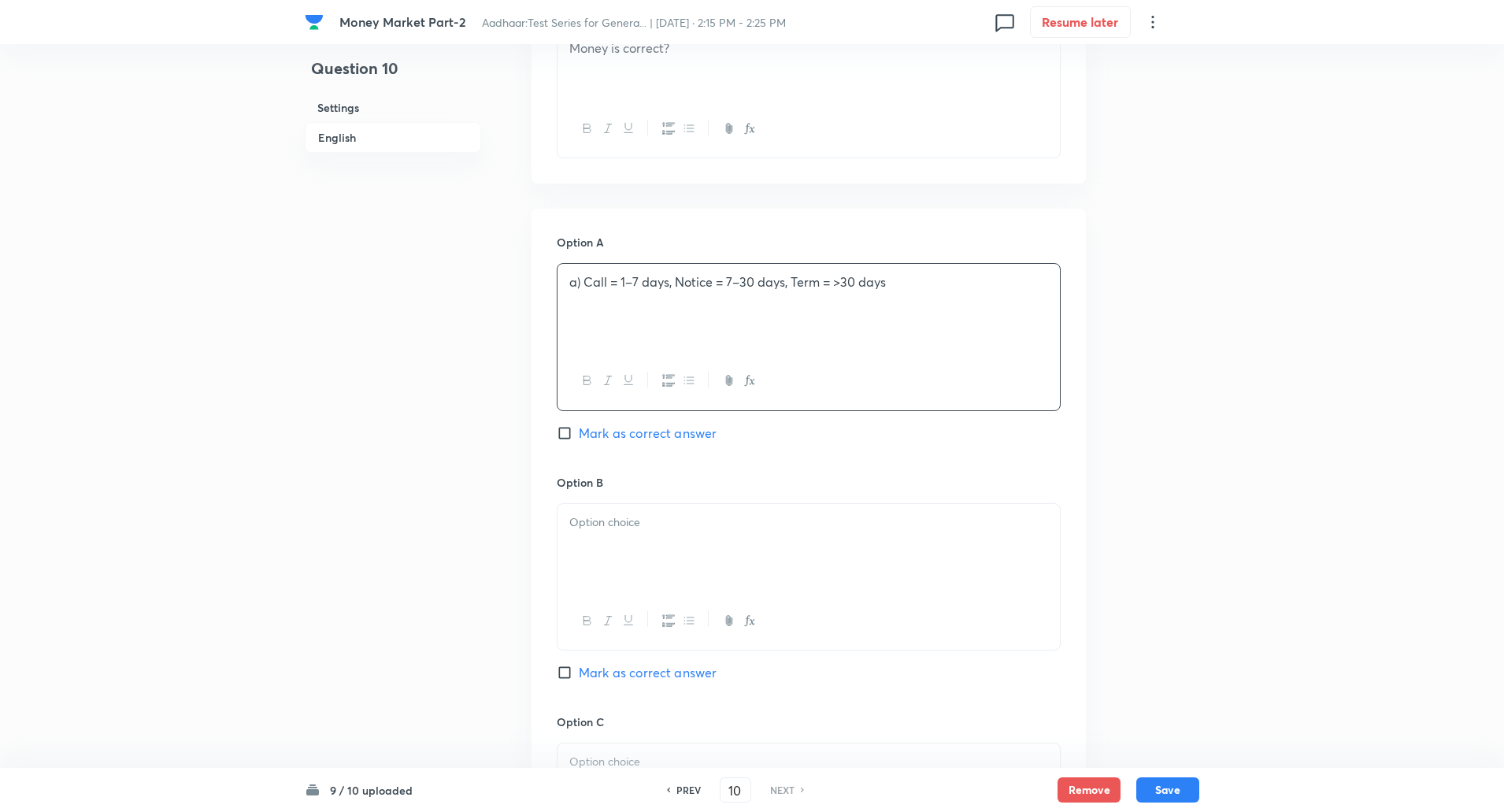
click at [591, 280] on p "a) Call = 1–7 days, Notice = 7–30 days, Term = >30 days" at bounding box center [808, 282] width 479 height 18
drag, startPoint x: 591, startPoint y: 280, endPoint x: 583, endPoint y: 290, distance: 12.8
click at [583, 290] on p "a) Call = 1–7 days, Notice = 7–30 days, Term = >30 days" at bounding box center [808, 282] width 479 height 18
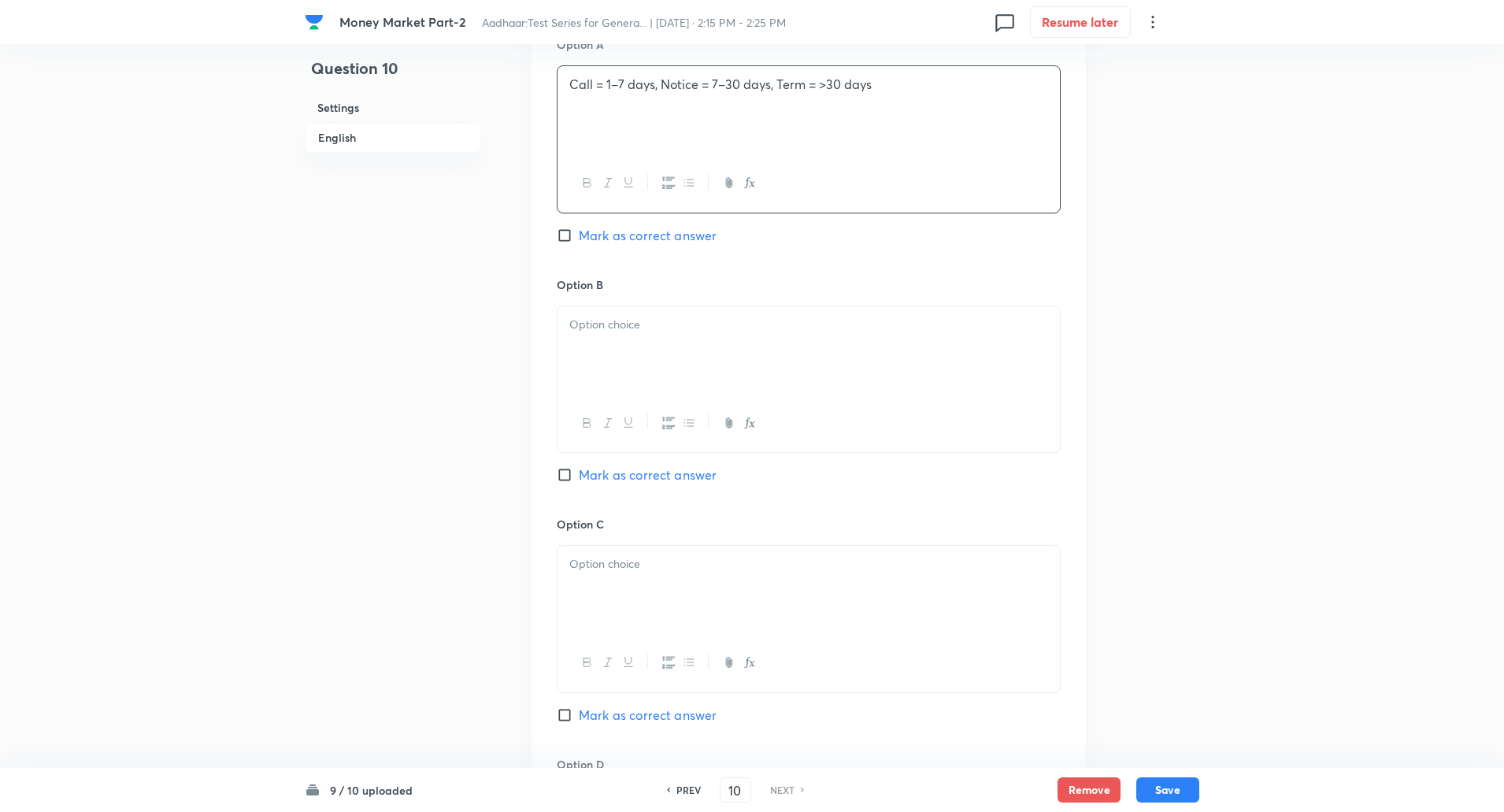
scroll to position [756, 0]
click at [585, 308] on div at bounding box center [809, 347] width 502 height 88
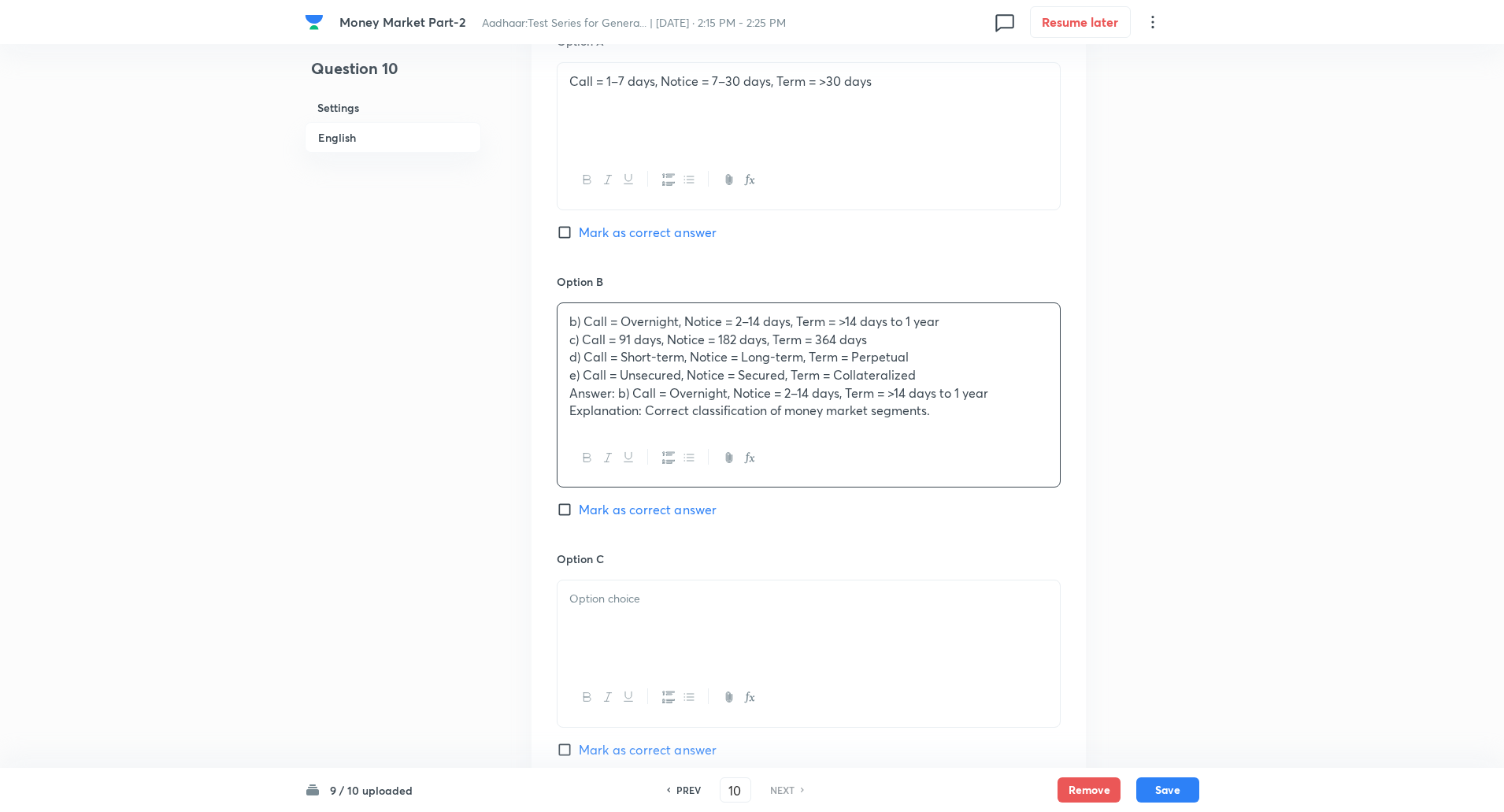
click at [565, 347] on div "b) Call = Overnight, Notice = 2–14 days, Term = >14 days to 1 year c) Call = 91…" at bounding box center [809, 366] width 502 height 126
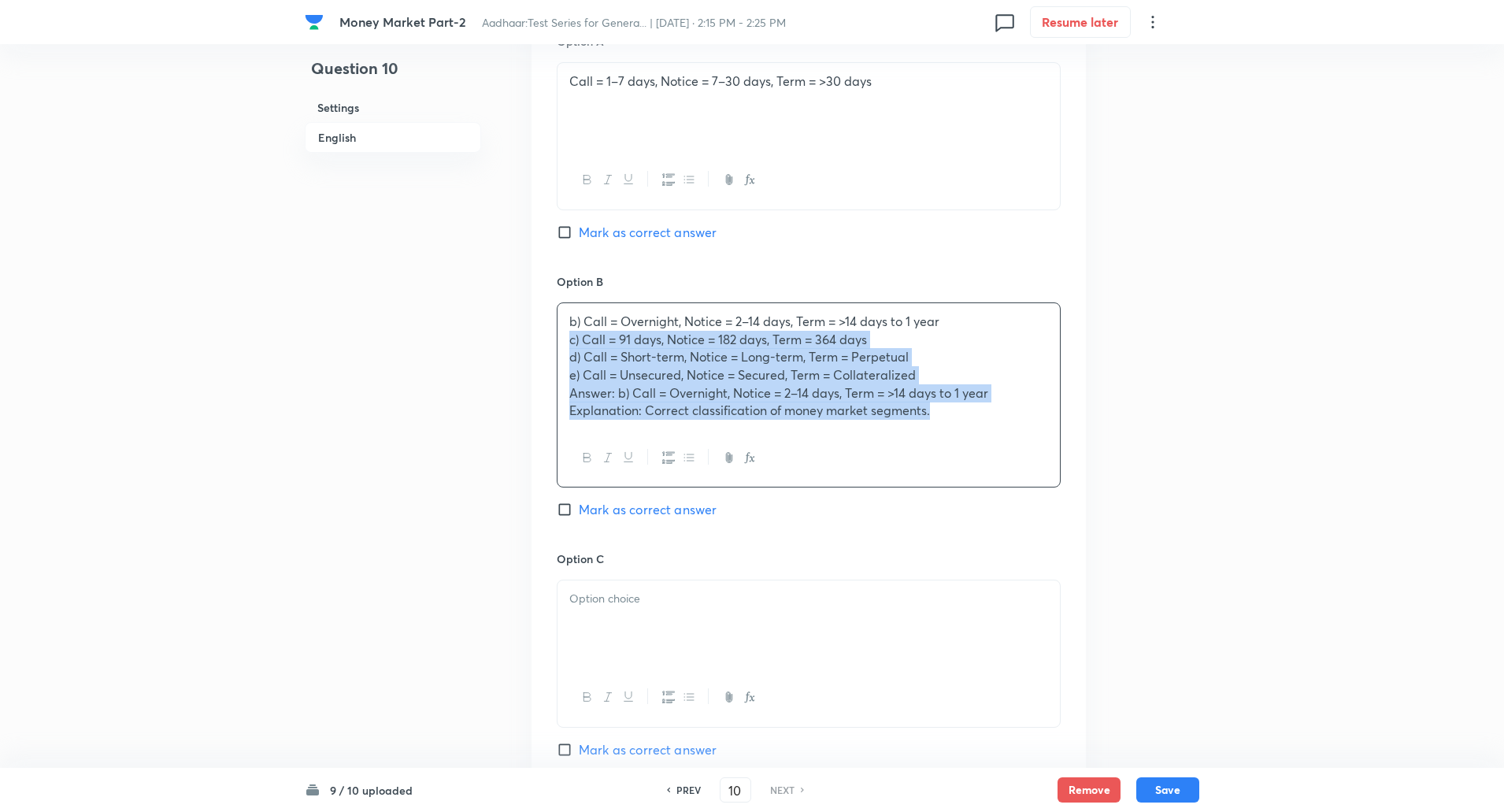
drag, startPoint x: 565, startPoint y: 347, endPoint x: 1038, endPoint y: 423, distance: 479.1
click at [1038, 423] on div "b) Call = Overnight, Notice = 2–14 days, Term = >14 days to 1 year c) Call = 91…" at bounding box center [809, 366] width 502 height 126
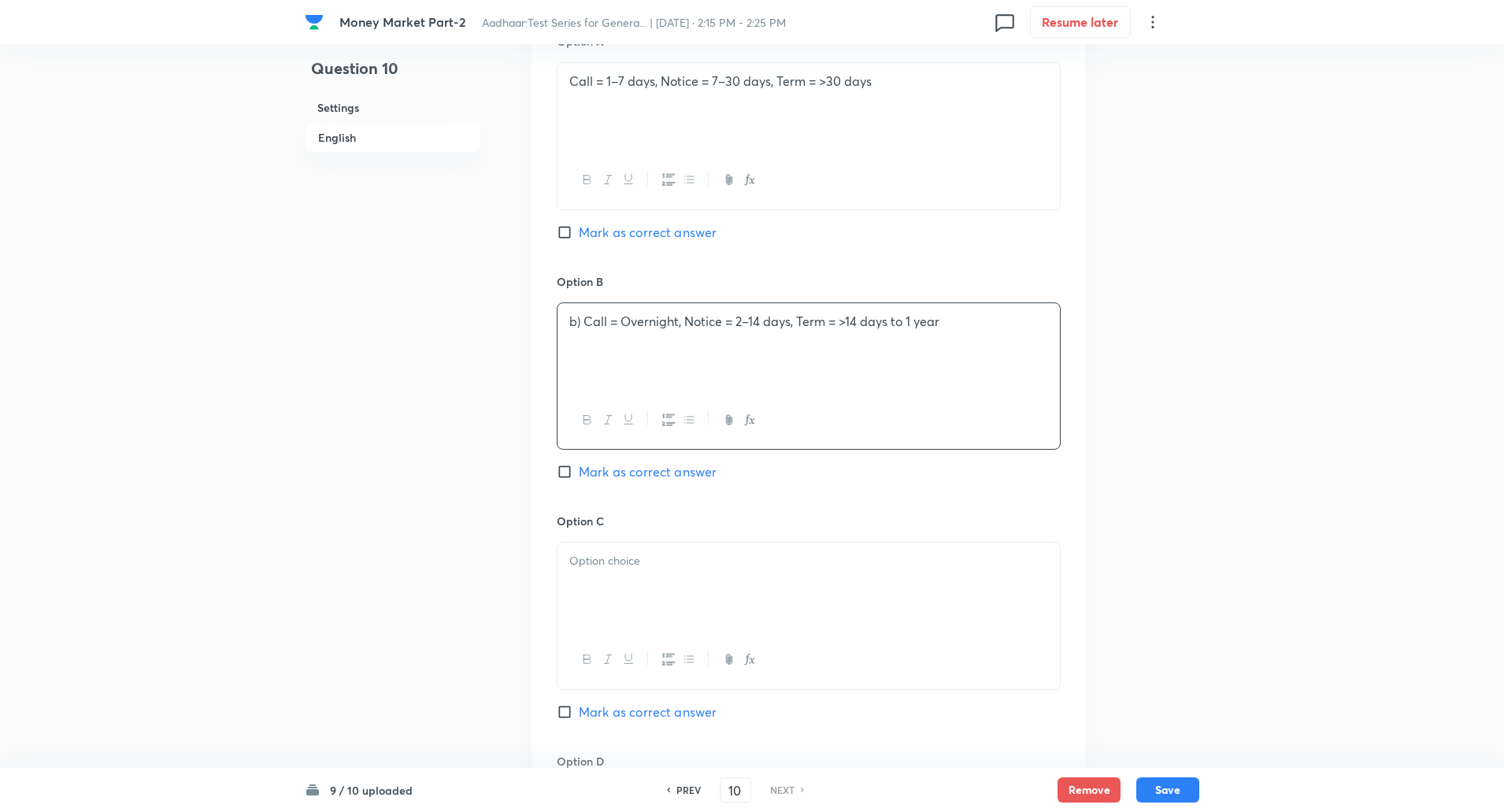
click at [580, 331] on p at bounding box center [808, 339] width 479 height 18
click at [582, 317] on p "b) Call = Overnight, Notice = 2–14 days, Term = >14 days to 1 year" at bounding box center [808, 321] width 479 height 18
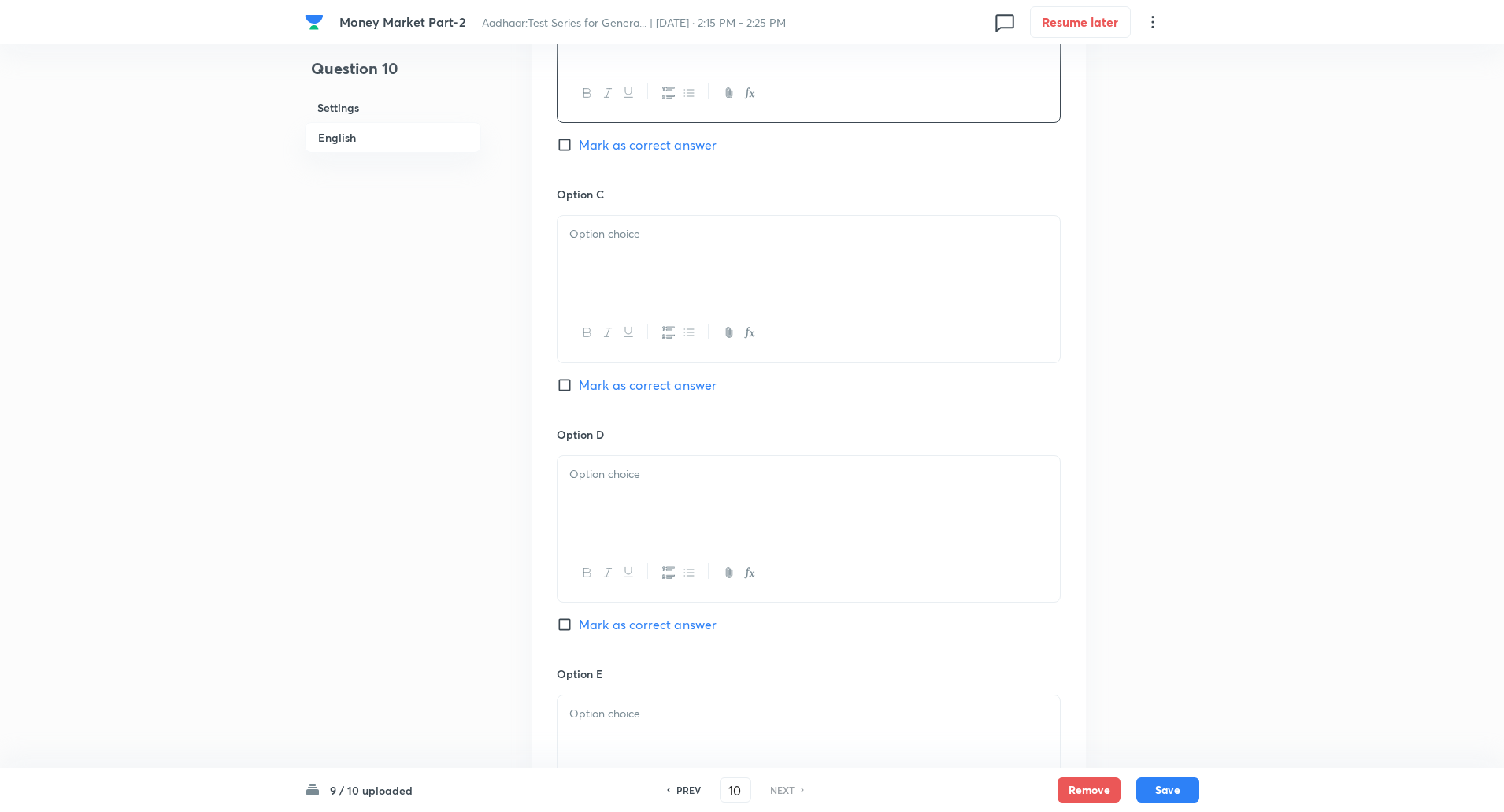
scroll to position [1084, 0]
click at [607, 249] on div at bounding box center [809, 259] width 502 height 88
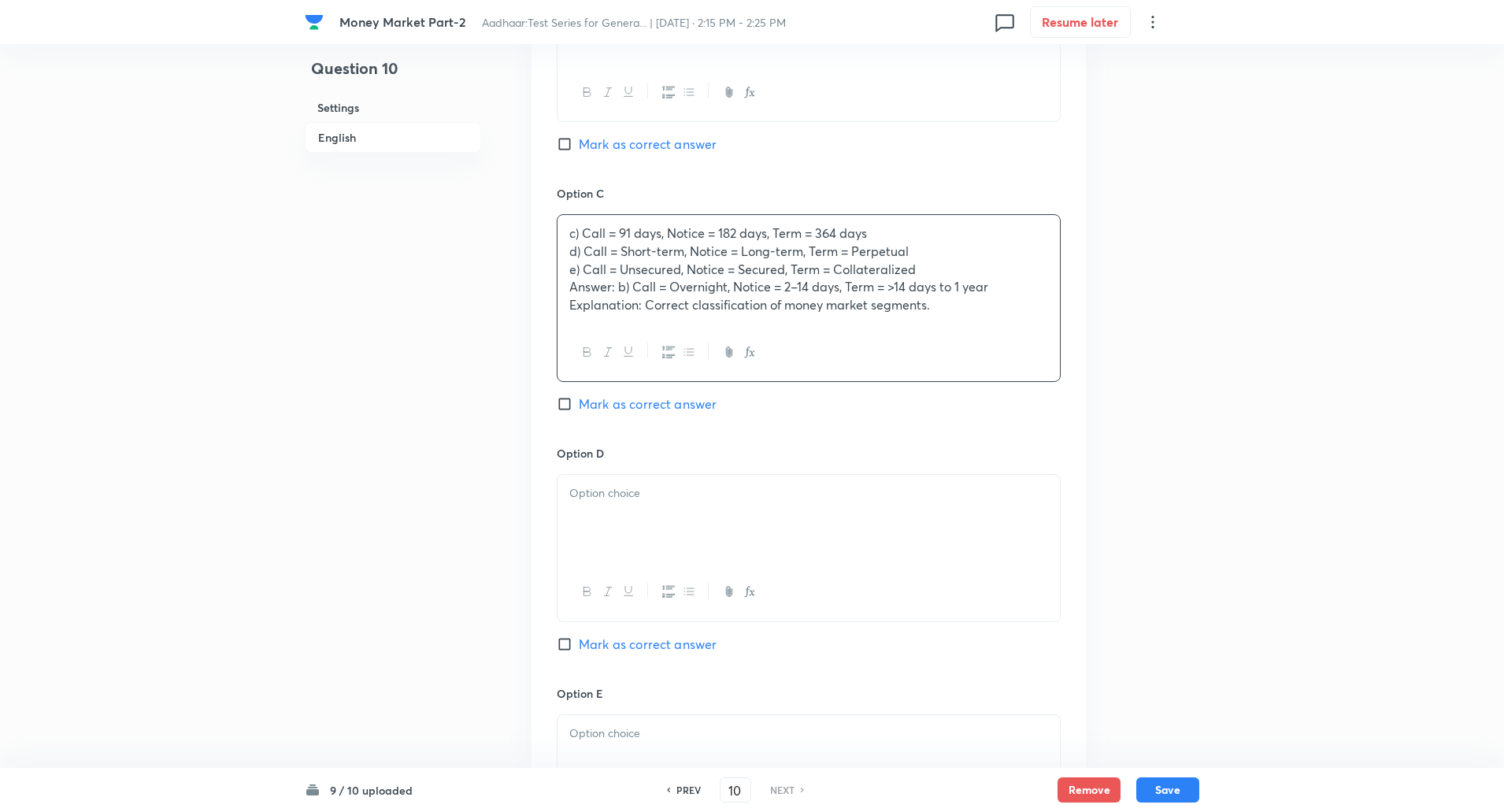
click at [560, 246] on div "c) Call = 91 days, Notice = 182 days, Term = 364 days d) Call = Short-term, Not…" at bounding box center [809, 269] width 502 height 108
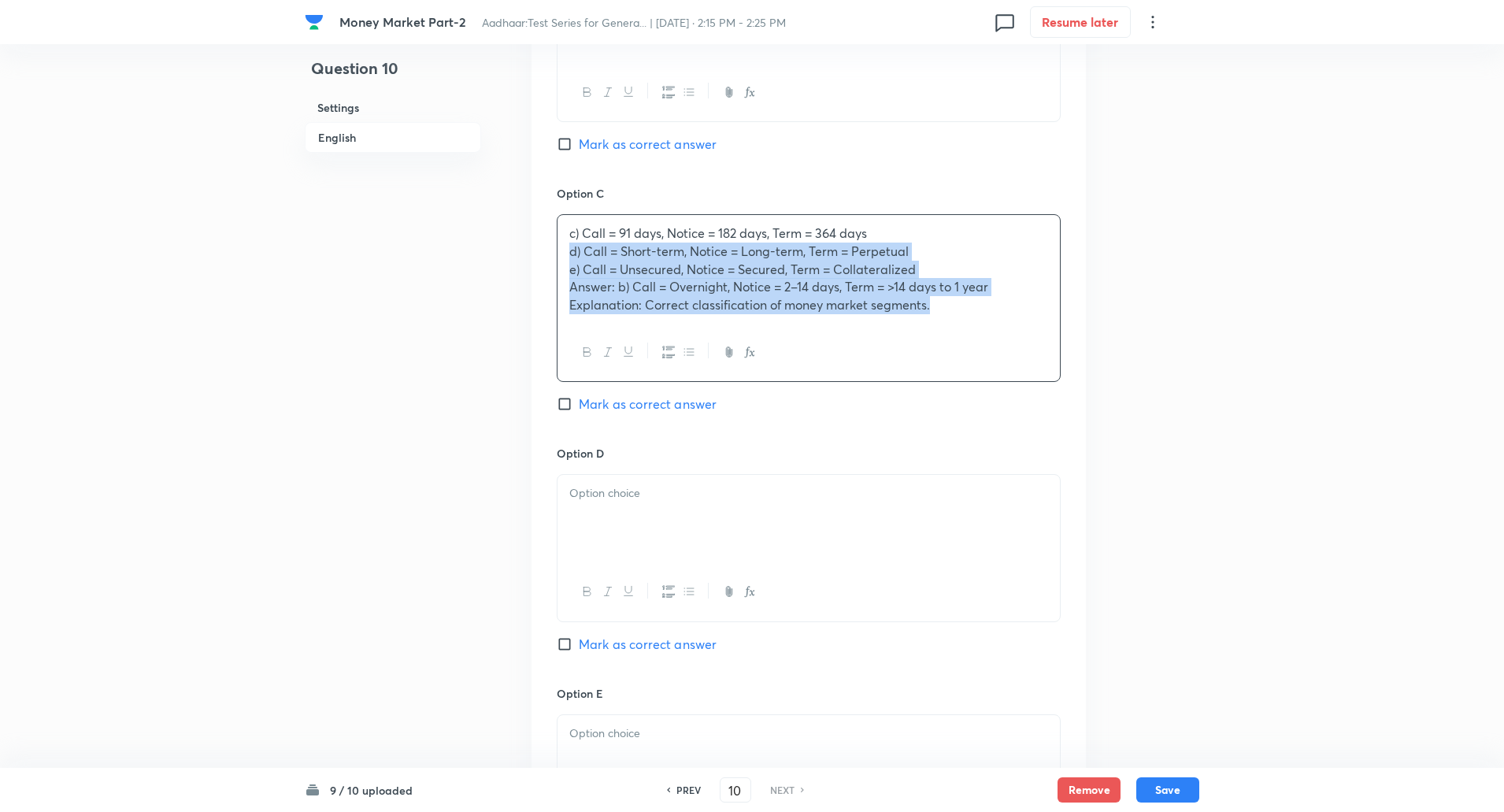
drag, startPoint x: 560, startPoint y: 246, endPoint x: 936, endPoint y: 330, distance: 385.3
click at [936, 330] on div "c) Call = 91 days, Notice = 182 days, Term = 364 days d) Call = Short-term, Not…" at bounding box center [809, 298] width 504 height 167
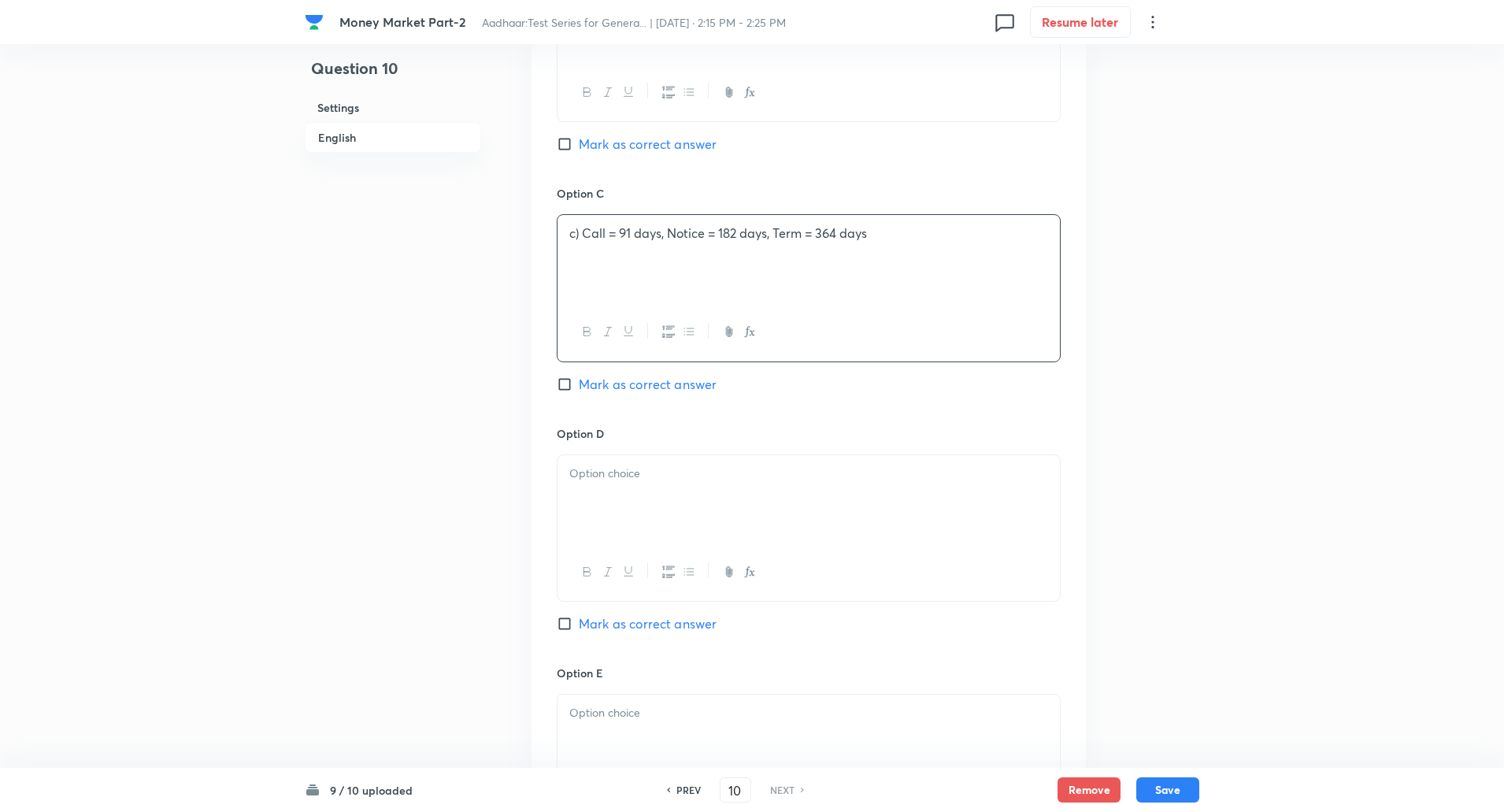
click at [564, 143] on input "Mark as correct answer" at bounding box center [568, 144] width 22 height 16
click at [564, 143] on input "Marked as correct" at bounding box center [568, 144] width 22 height 16
checkbox input "true"
click at [583, 233] on p "c) Call = 91 days, Notice = 182 days, Term = 364 days" at bounding box center [808, 233] width 479 height 18
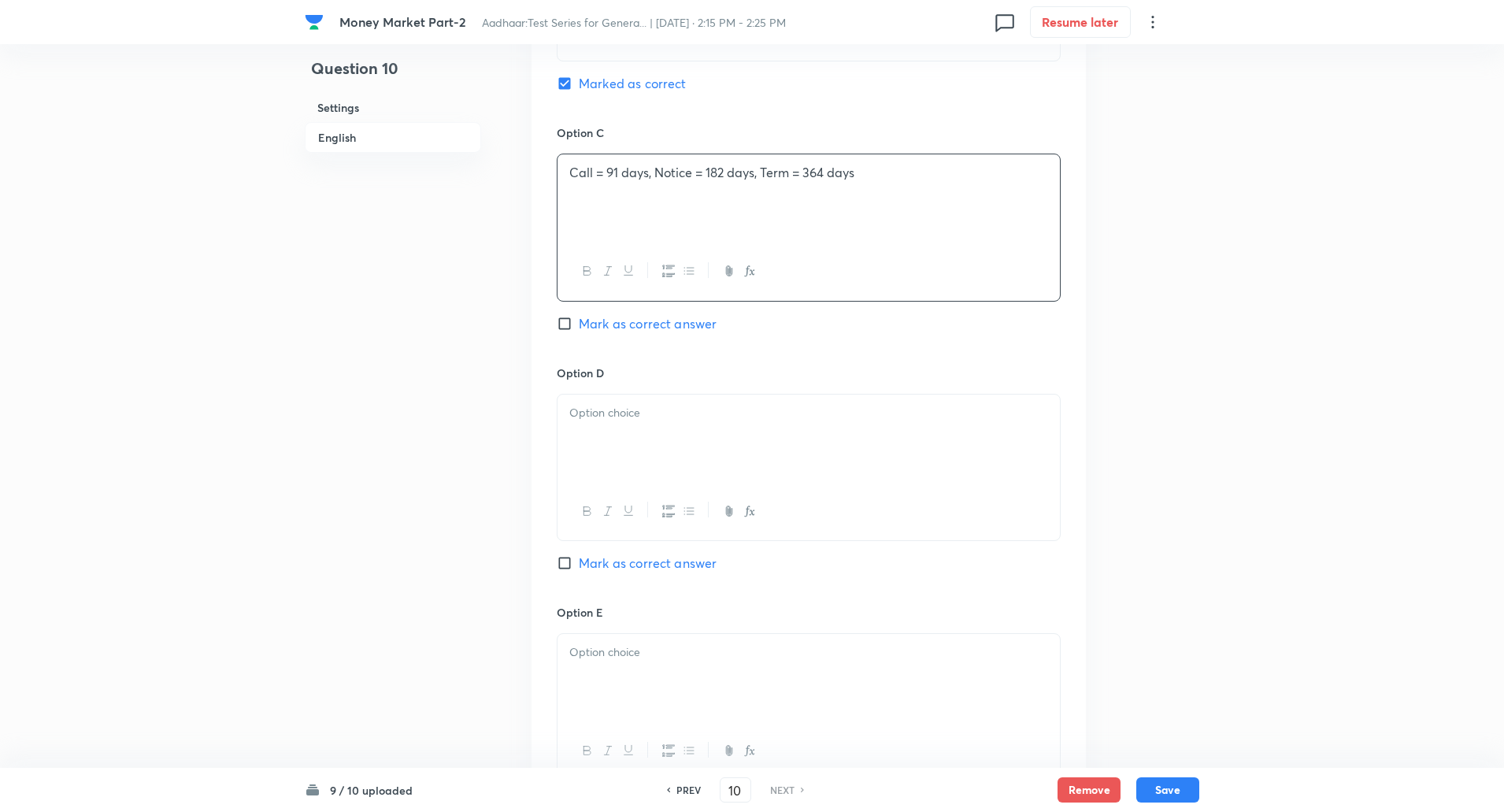
scroll to position [1145, 0]
click at [579, 400] on div at bounding box center [809, 437] width 502 height 88
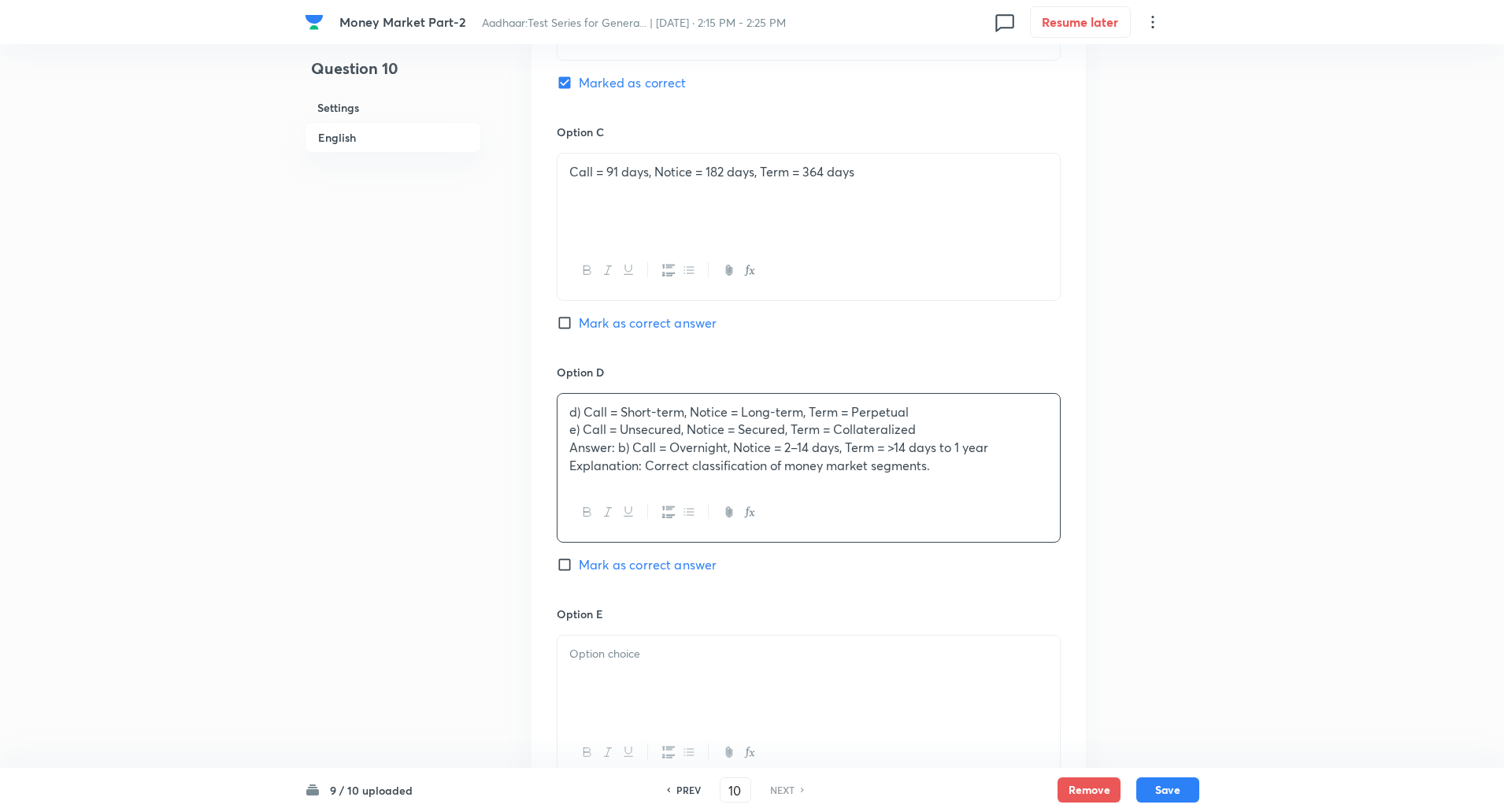
click at [559, 428] on div "d) Call = Short-term, Notice = Long-term, Term = Perpetual e) Call = Unsecured,…" at bounding box center [809, 439] width 502 height 91
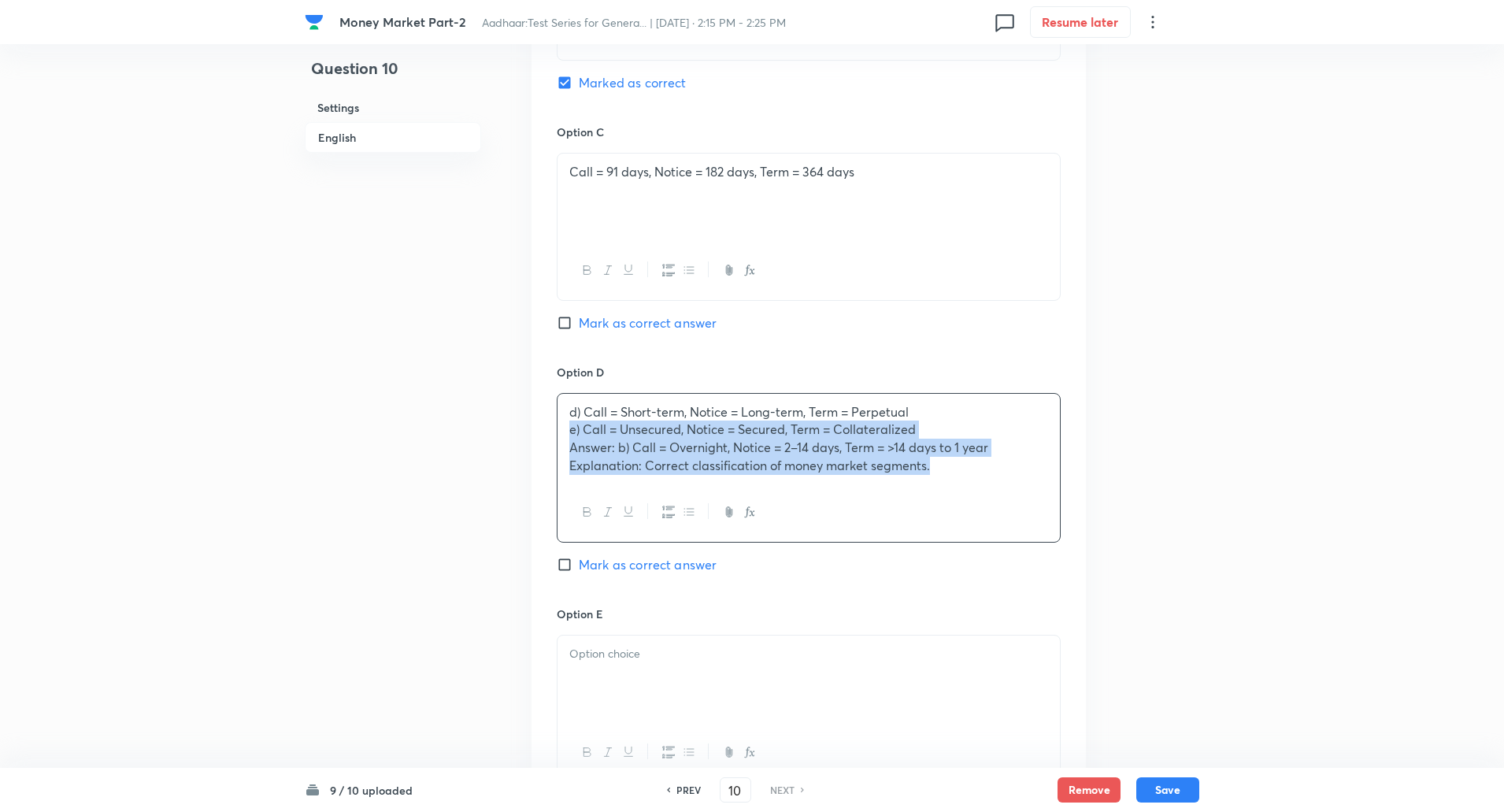
drag, startPoint x: 559, startPoint y: 428, endPoint x: 1015, endPoint y: 469, distance: 457.8
click at [1015, 469] on div "d) Call = Short-term, Notice = Long-term, Term = Perpetual e) Call = Unsecured,…" at bounding box center [809, 439] width 502 height 91
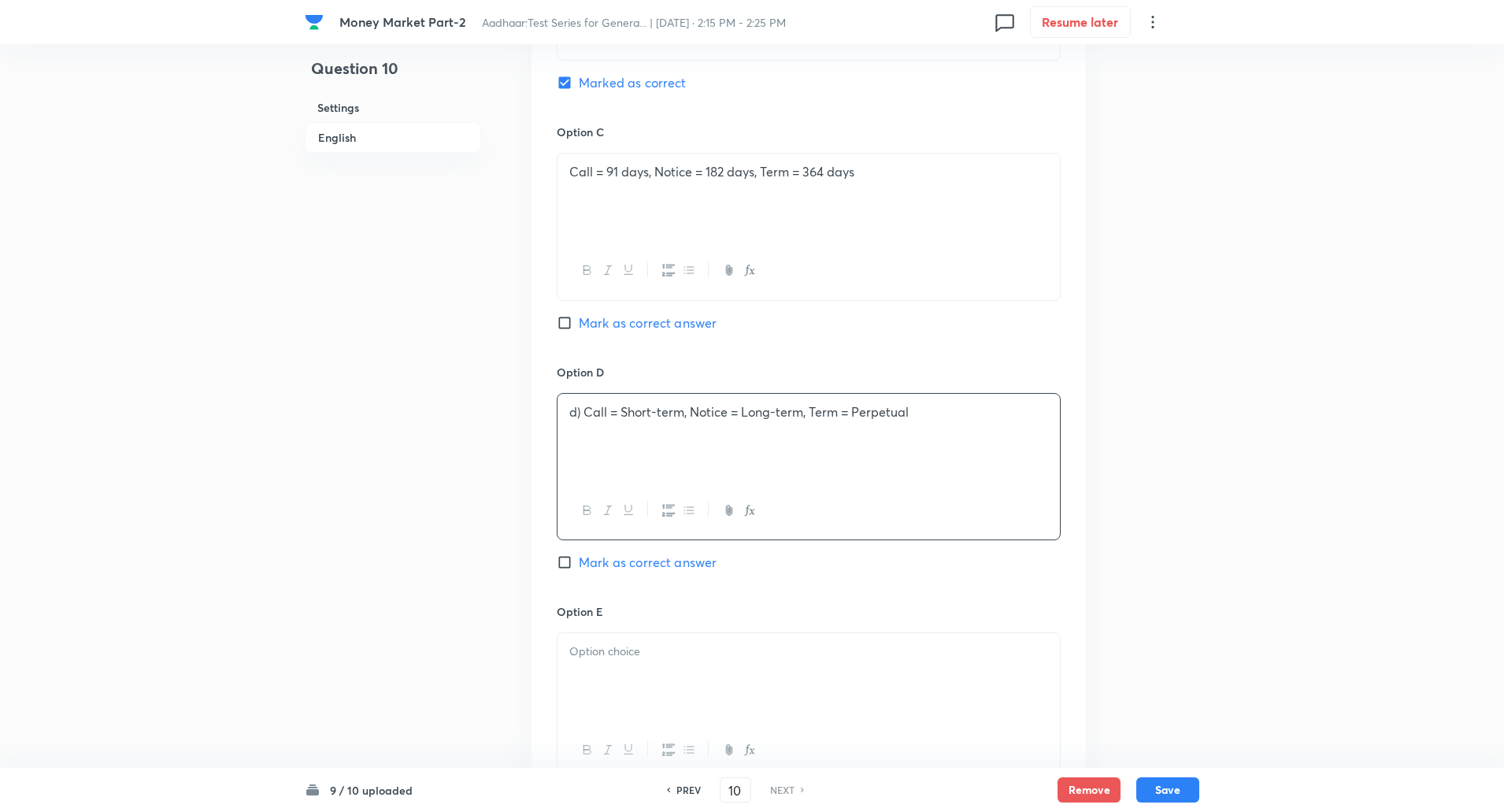
click at [583, 408] on p "d) Call = Short-term, Notice = Long-term, Term = Perpetual" at bounding box center [808, 412] width 479 height 18
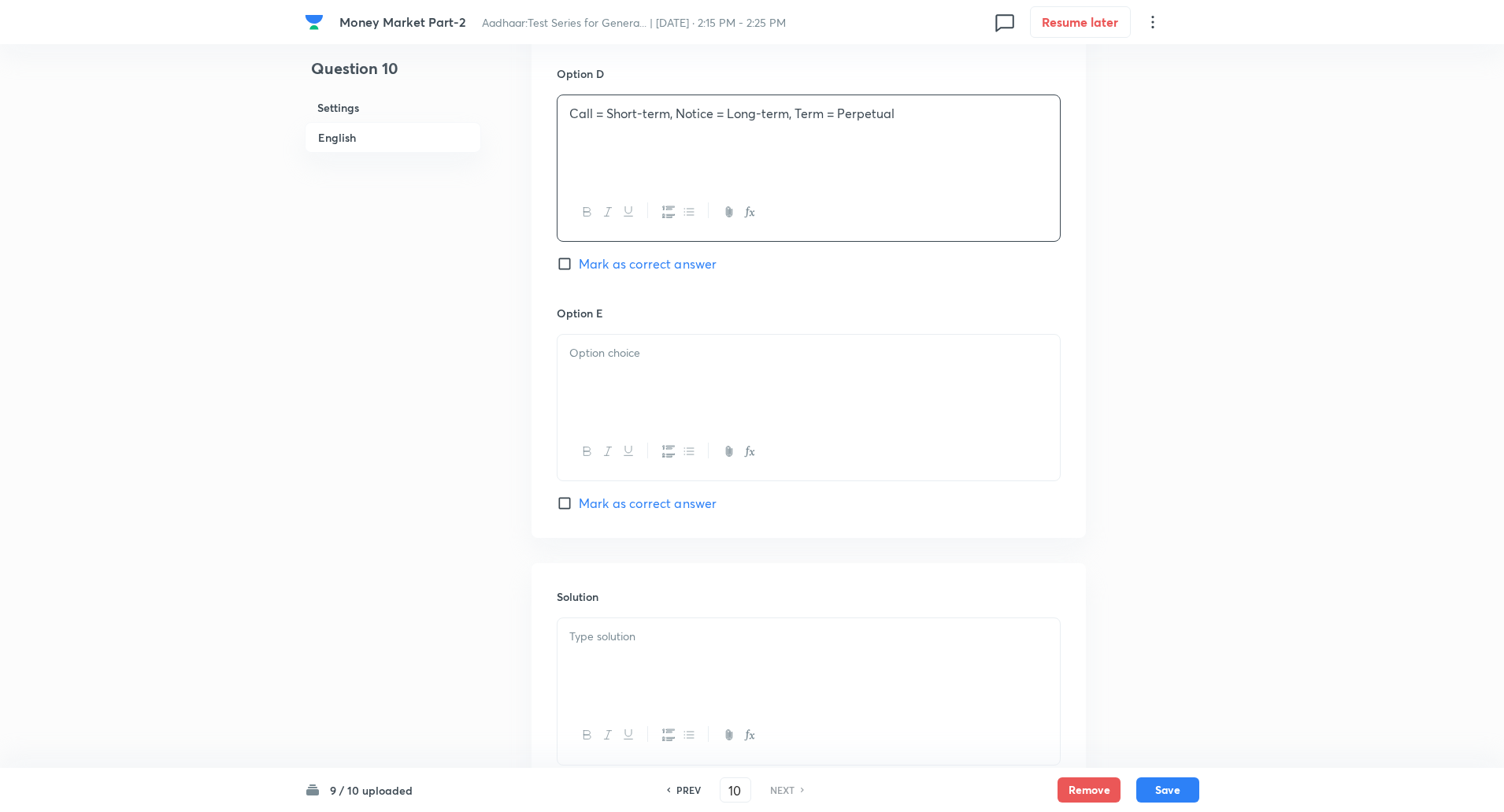
scroll to position [1444, 0]
click at [595, 368] on div at bounding box center [809, 378] width 502 height 88
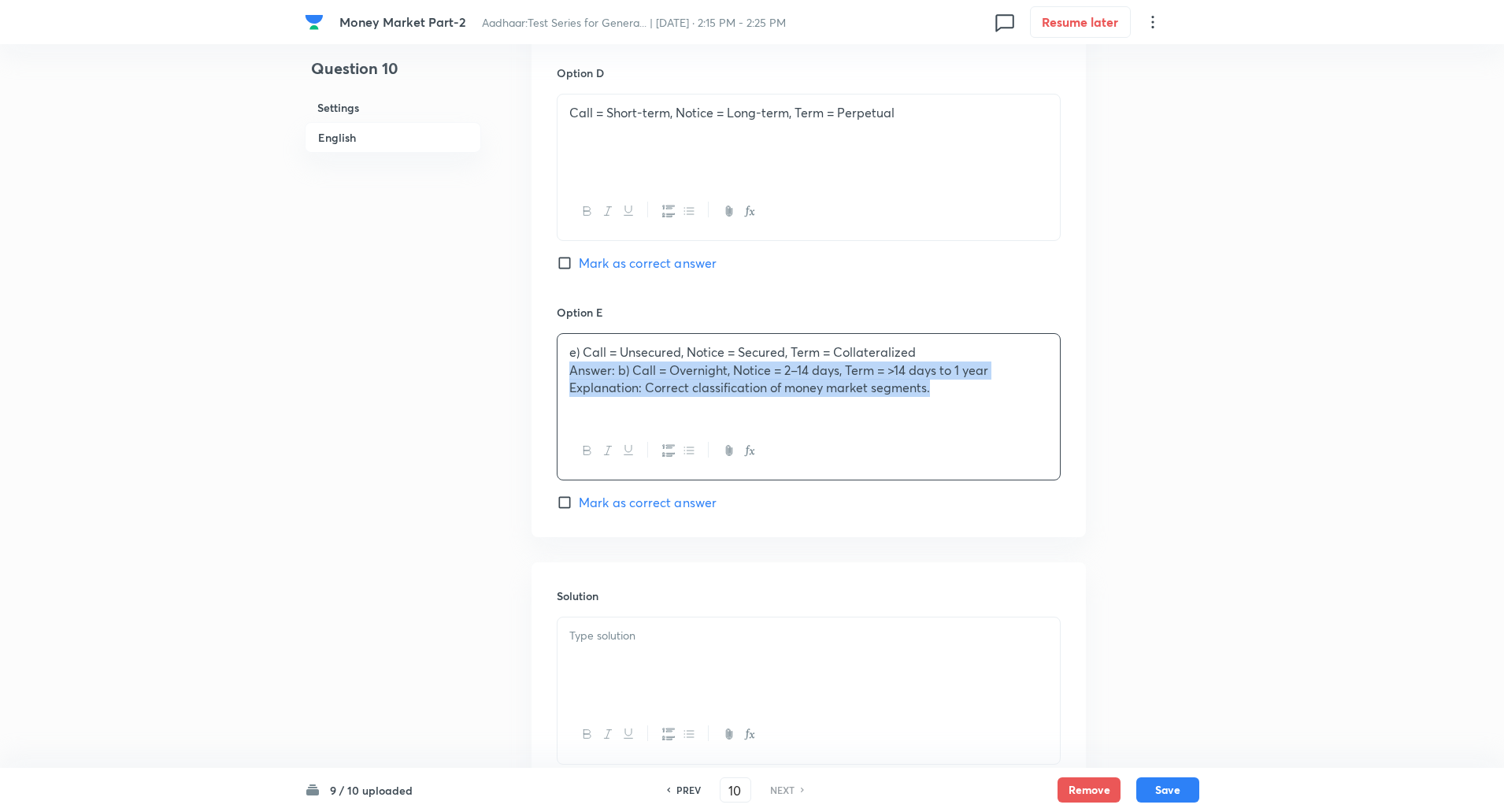
drag, startPoint x: 561, startPoint y: 371, endPoint x: 1024, endPoint y: 393, distance: 463.5
click at [1024, 393] on div "e) Call = Unsecured, Notice = Secured, Term = Collateralized Answer: b) Call = …" at bounding box center [809, 378] width 502 height 88
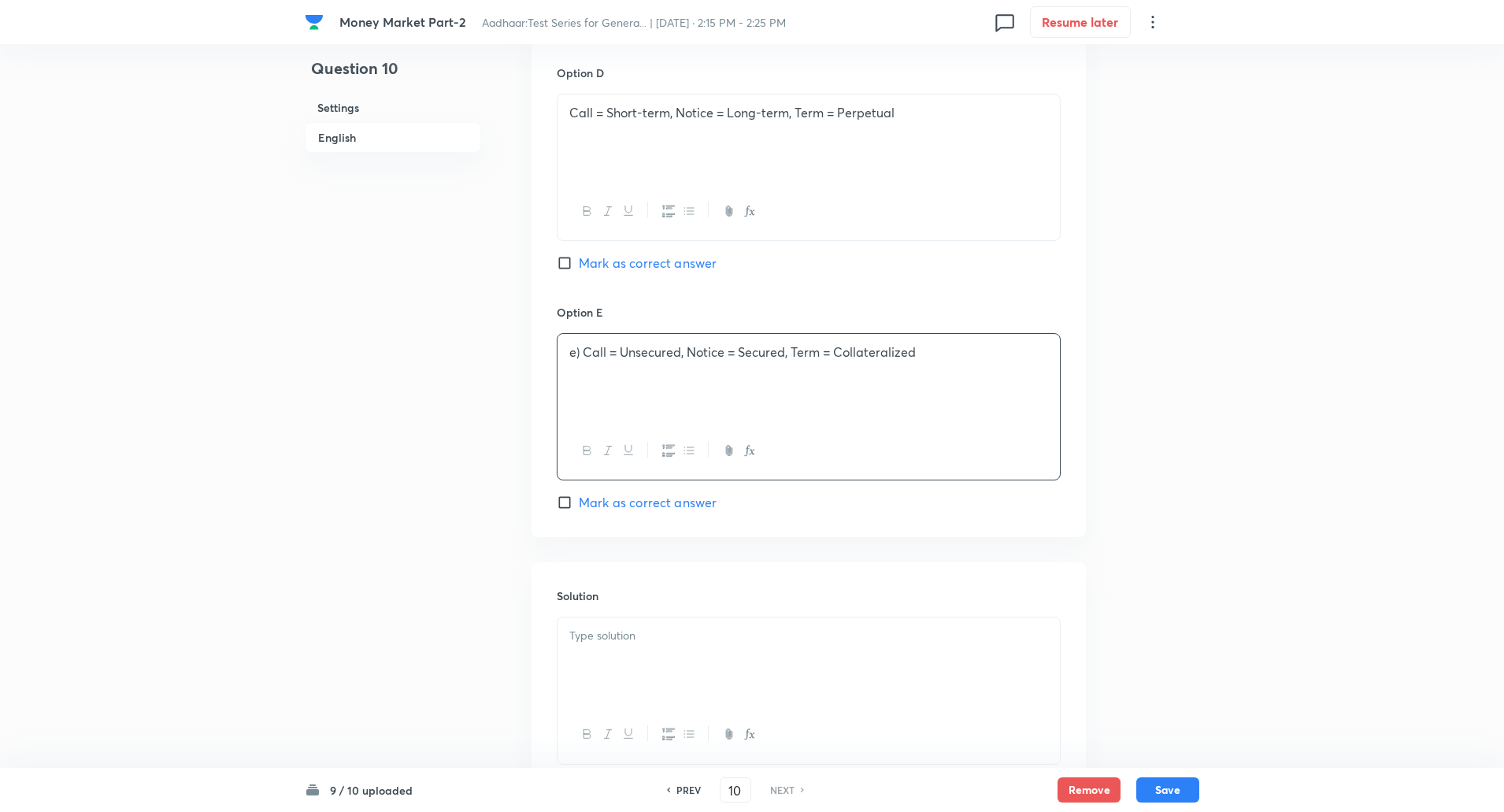
click at [586, 359] on p "e) Call = Unsecured, Notice = Secured, Term = Collateralized" at bounding box center [808, 352] width 479 height 18
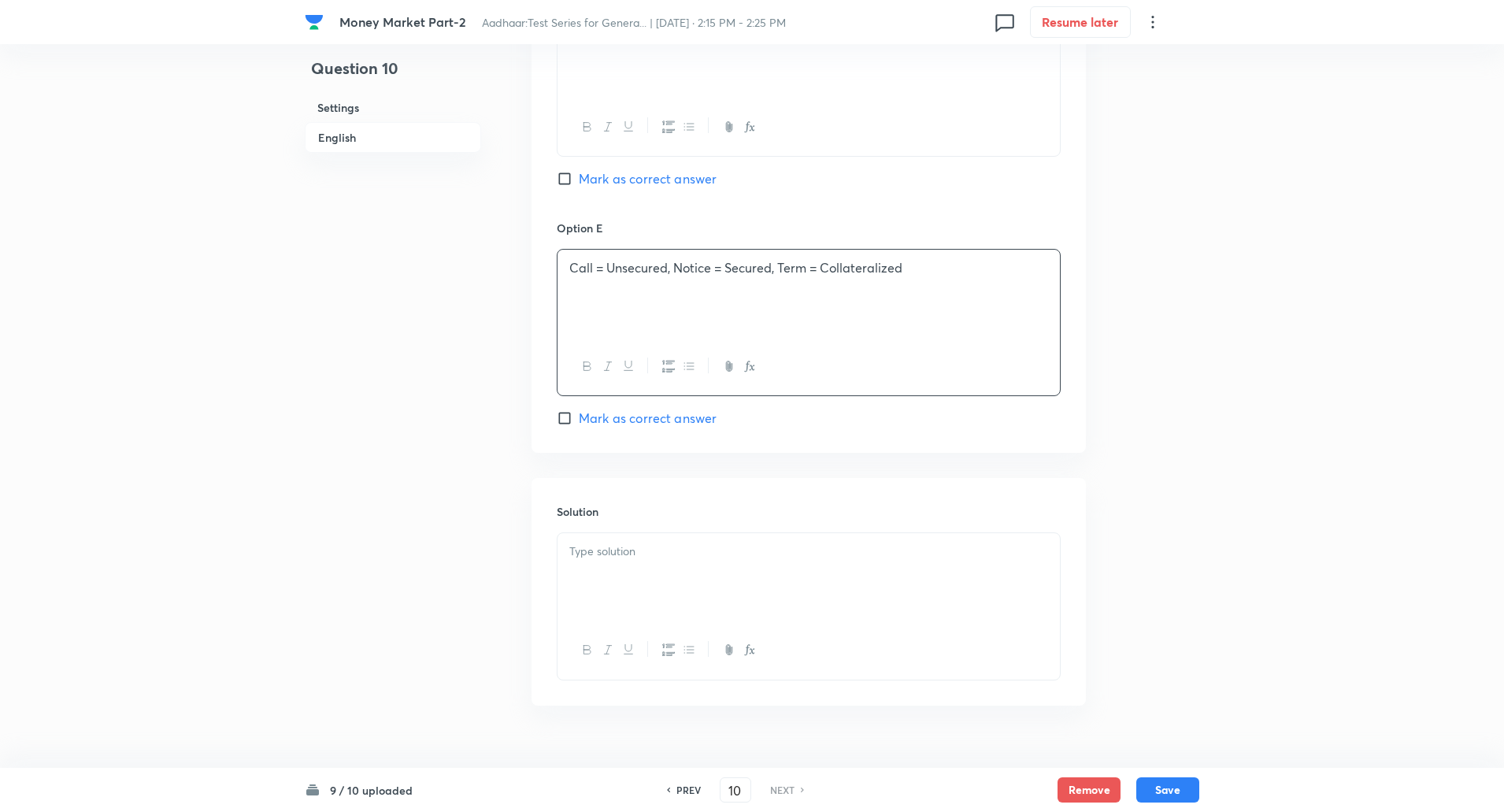
scroll to position [1560, 0]
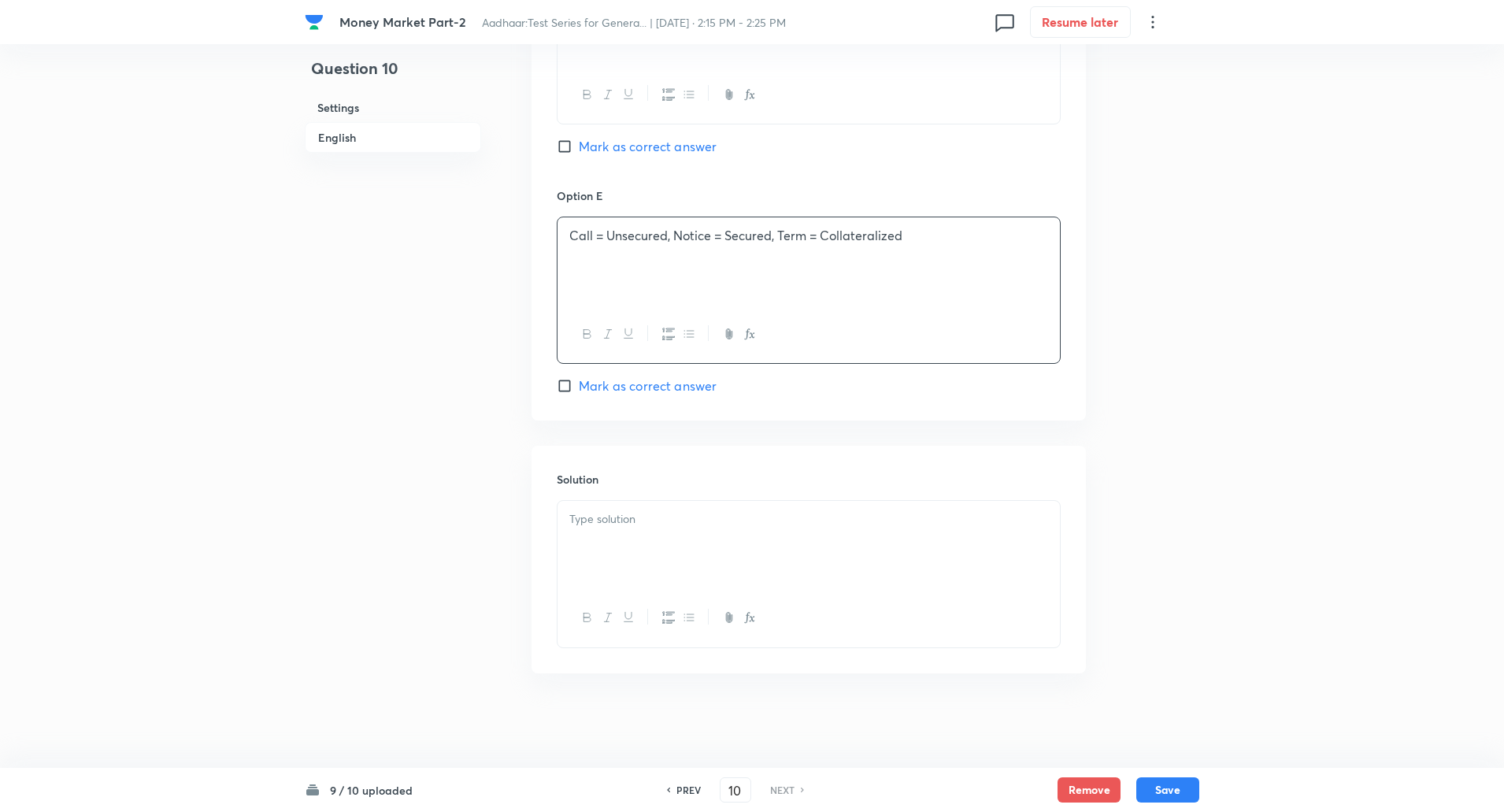
click at [574, 522] on p at bounding box center [808, 519] width 479 height 18
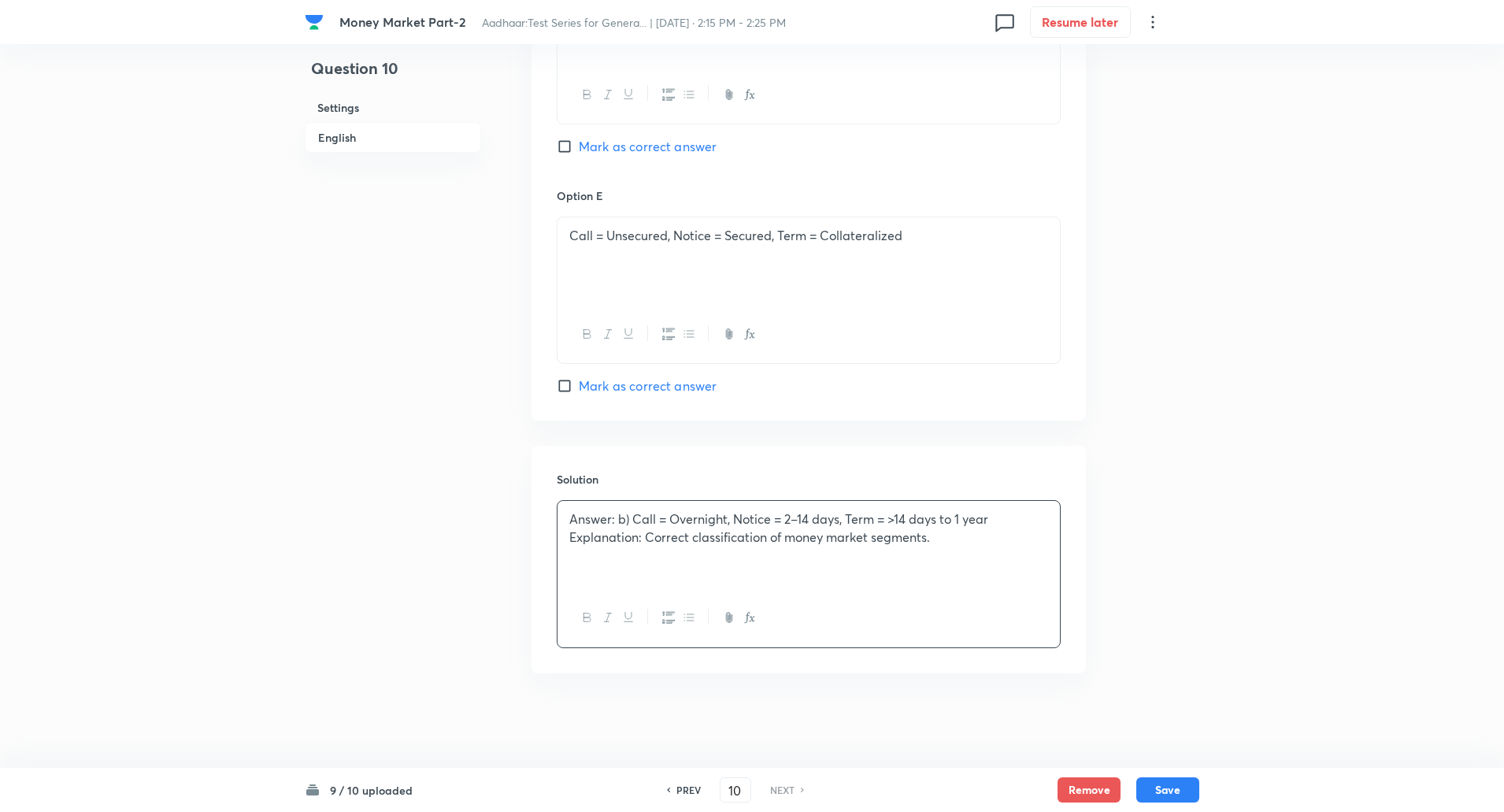
click at [571, 516] on p "Answer: b) Call = Overnight, Notice = 2–14 days, Term = >14 days to 1 year" at bounding box center [808, 519] width 479 height 18
drag, startPoint x: 570, startPoint y: 516, endPoint x: 626, endPoint y: 548, distance: 64.5
drag, startPoint x: 626, startPoint y: 548, endPoint x: 469, endPoint y: 602, distance: 166.0
click at [566, 521] on div "Answer: b) Call = Overnight, Notice = 2–14 days, Term = >14 days to 1 year Expl…" at bounding box center [809, 544] width 502 height 88
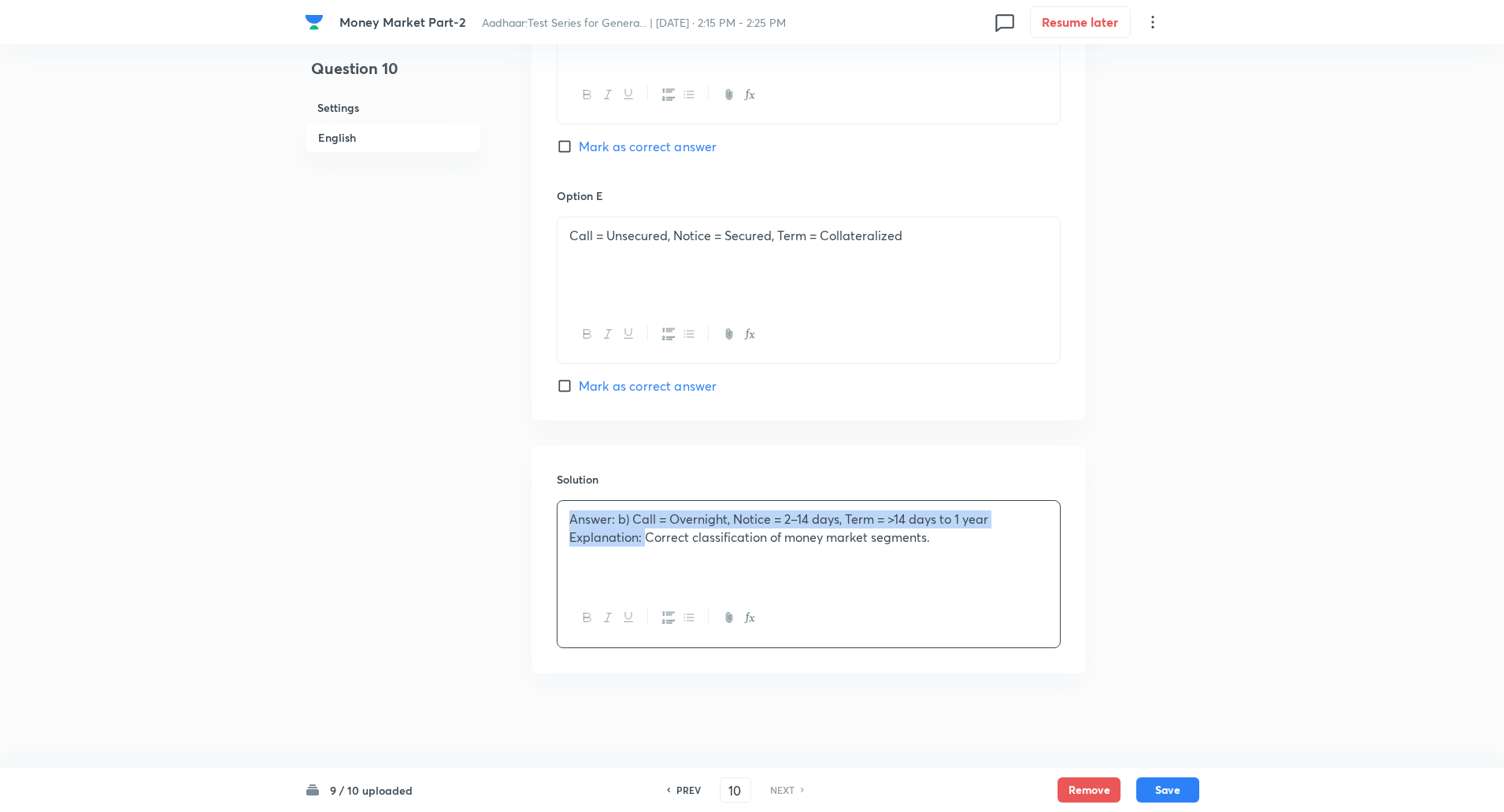
drag, startPoint x: 566, startPoint y: 521, endPoint x: 642, endPoint y: 541, distance: 78.6
click at [642, 541] on div "Answer: b) Call = Overnight, Notice = 2–14 days, Term = >14 days to 1 year Expl…" at bounding box center [809, 544] width 502 height 88
click at [562, 524] on div "Answer: b) Call = Overnight, Notice = 2–14 days, Term = >14 days to 1 year Expl…" at bounding box center [809, 544] width 502 height 88
drag, startPoint x: 562, startPoint y: 524, endPoint x: 646, endPoint y: 547, distance: 87.1
click at [646, 547] on div "Answer: b) Call = Overnight, Notice = 2–14 days, Term = >14 days to 1 year Expl…" at bounding box center [809, 544] width 502 height 88
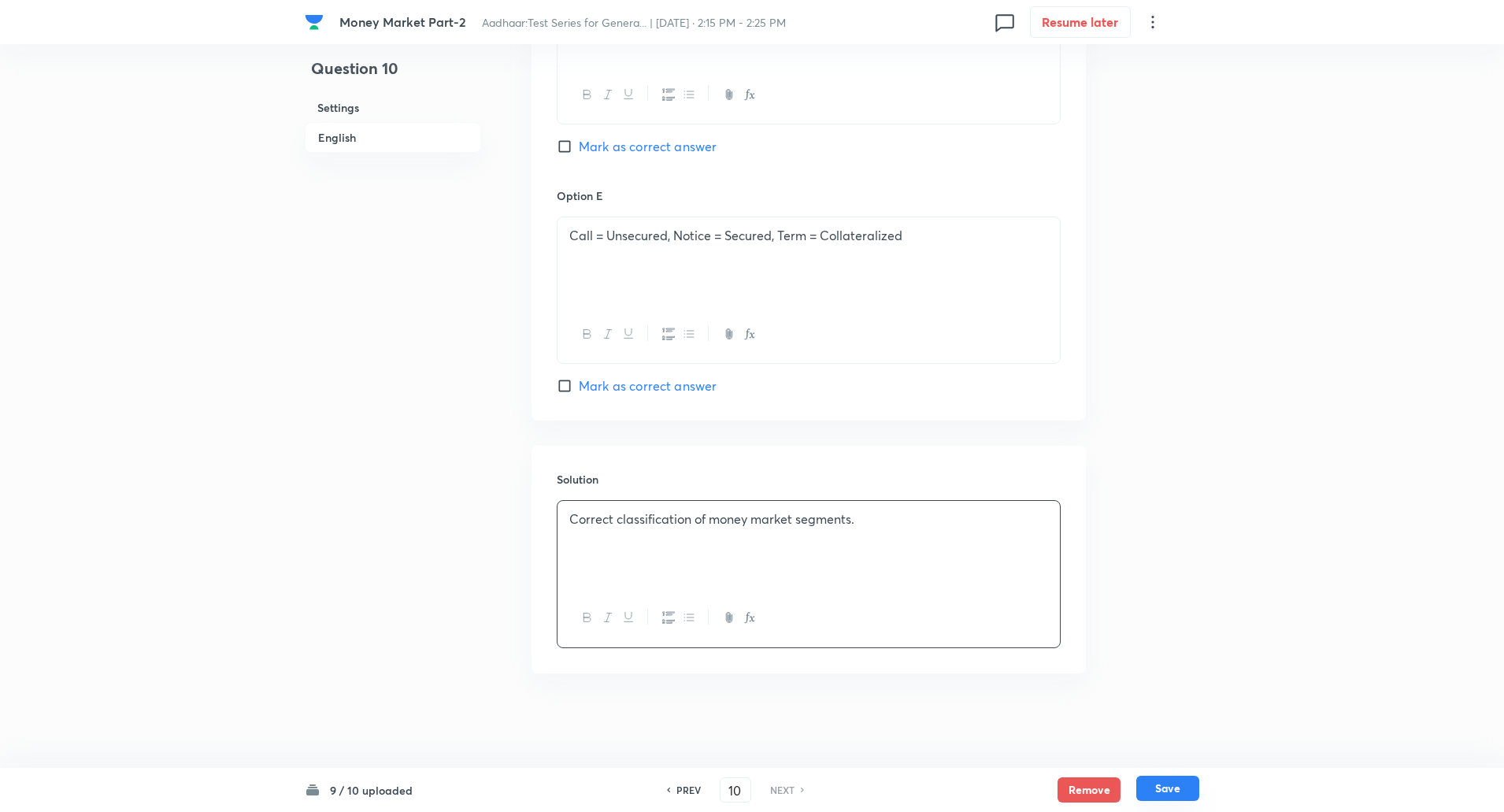
click at [1160, 790] on button "Save" at bounding box center [1168, 788] width 63 height 25
checkbox input "true"
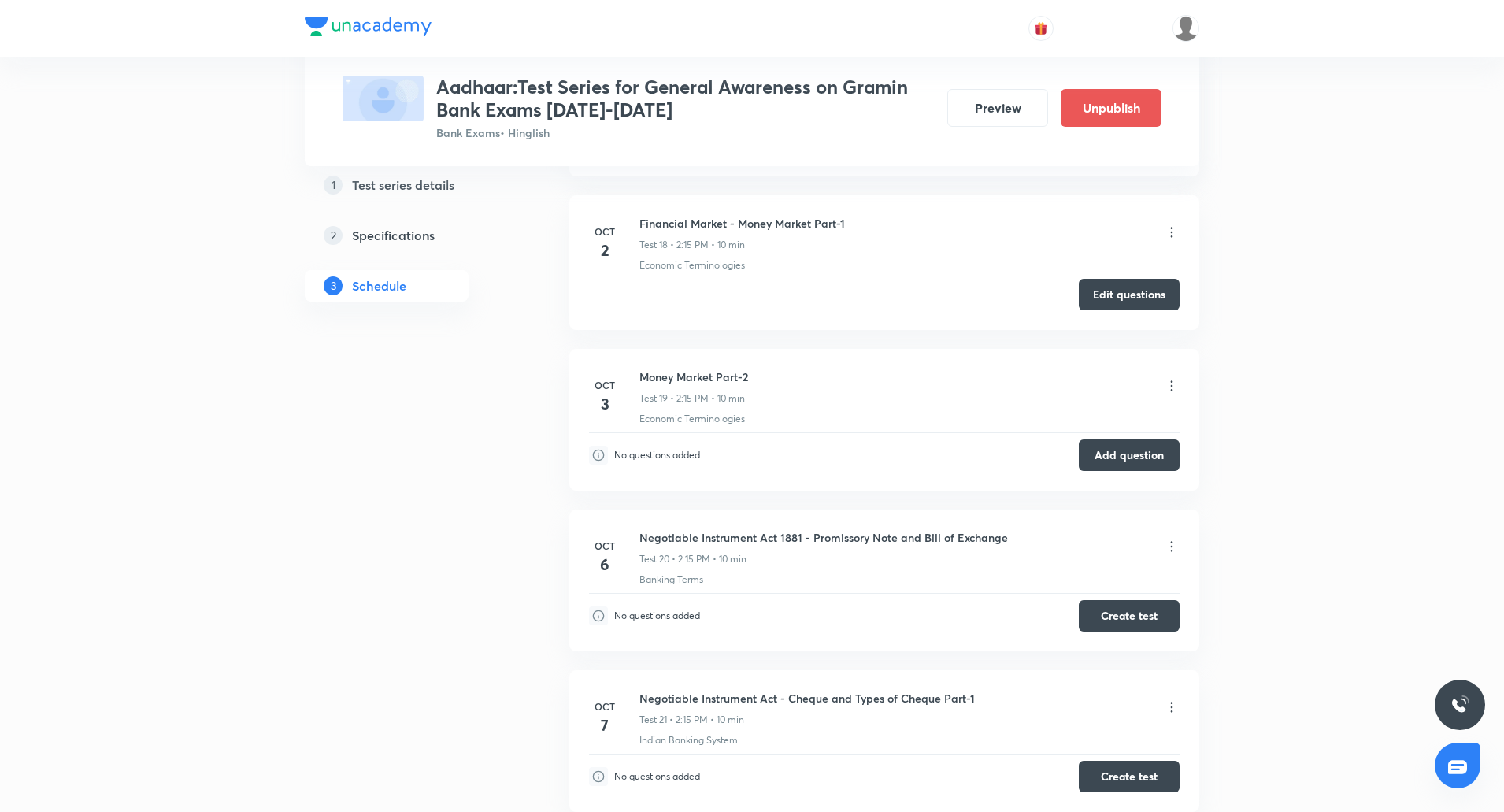
scroll to position [3364, 0]
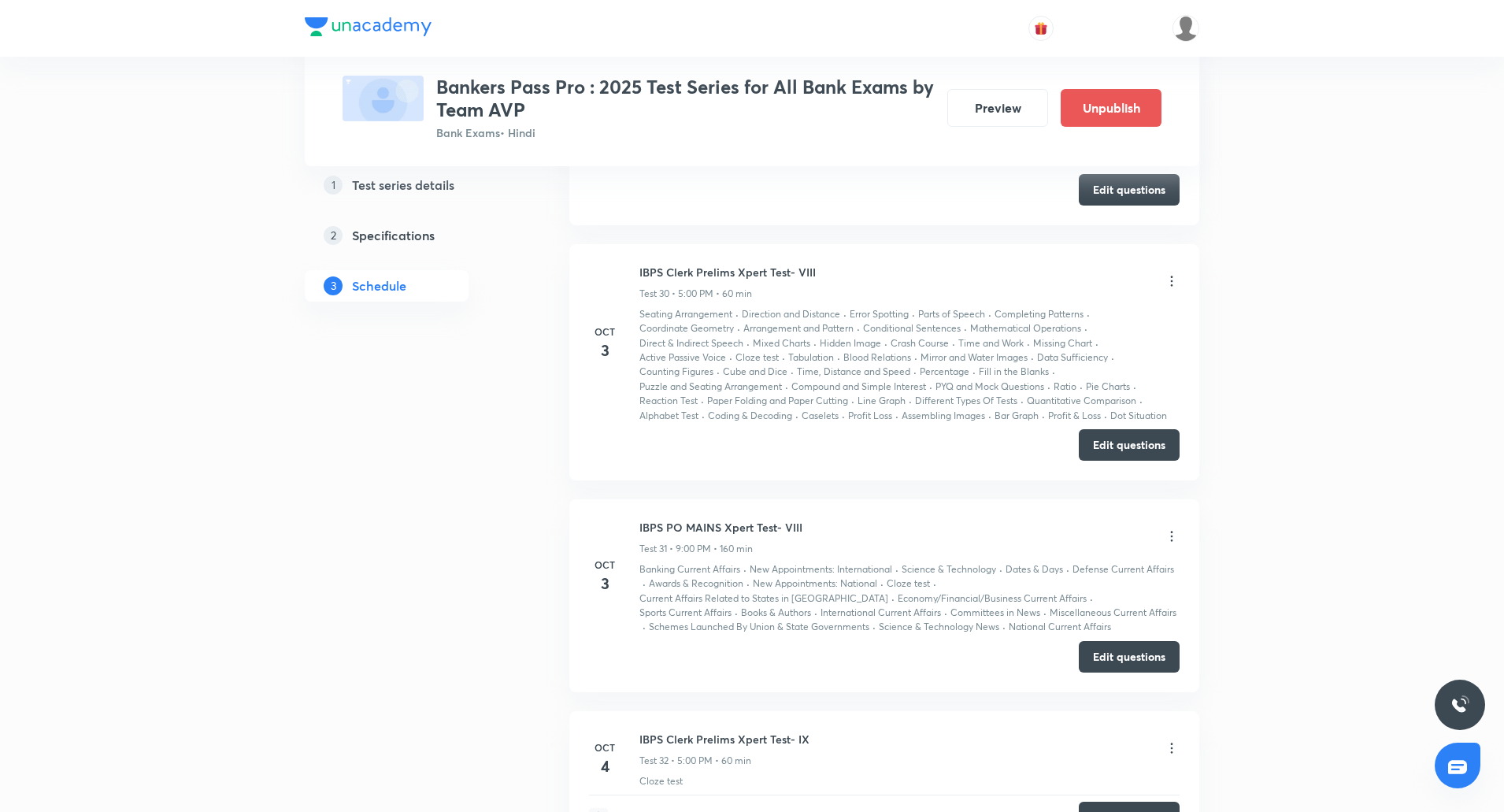
scroll to position [7380, 0]
click at [1117, 640] on button "Edit questions" at bounding box center [1129, 656] width 100 height 32
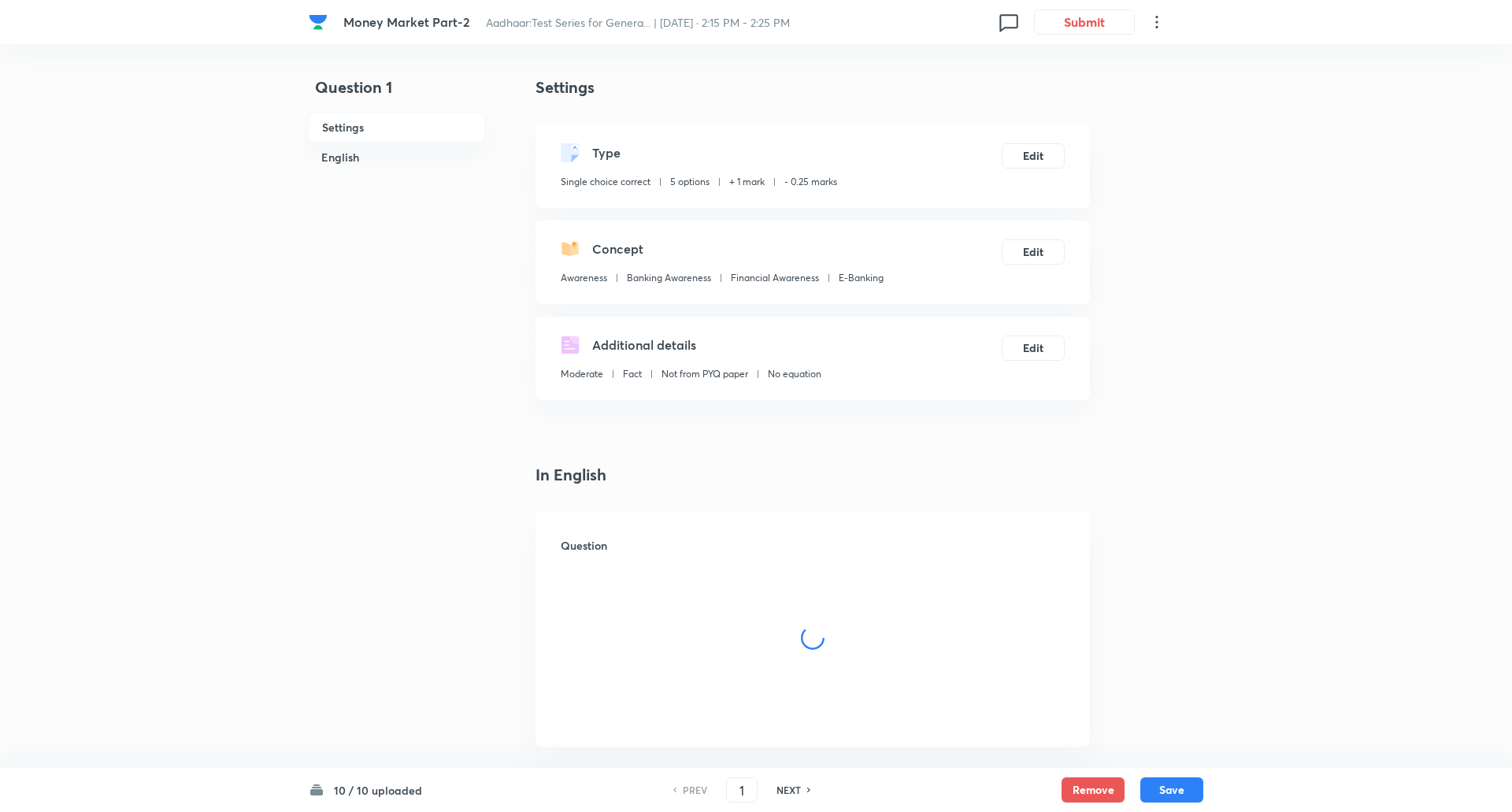
checkbox input "true"
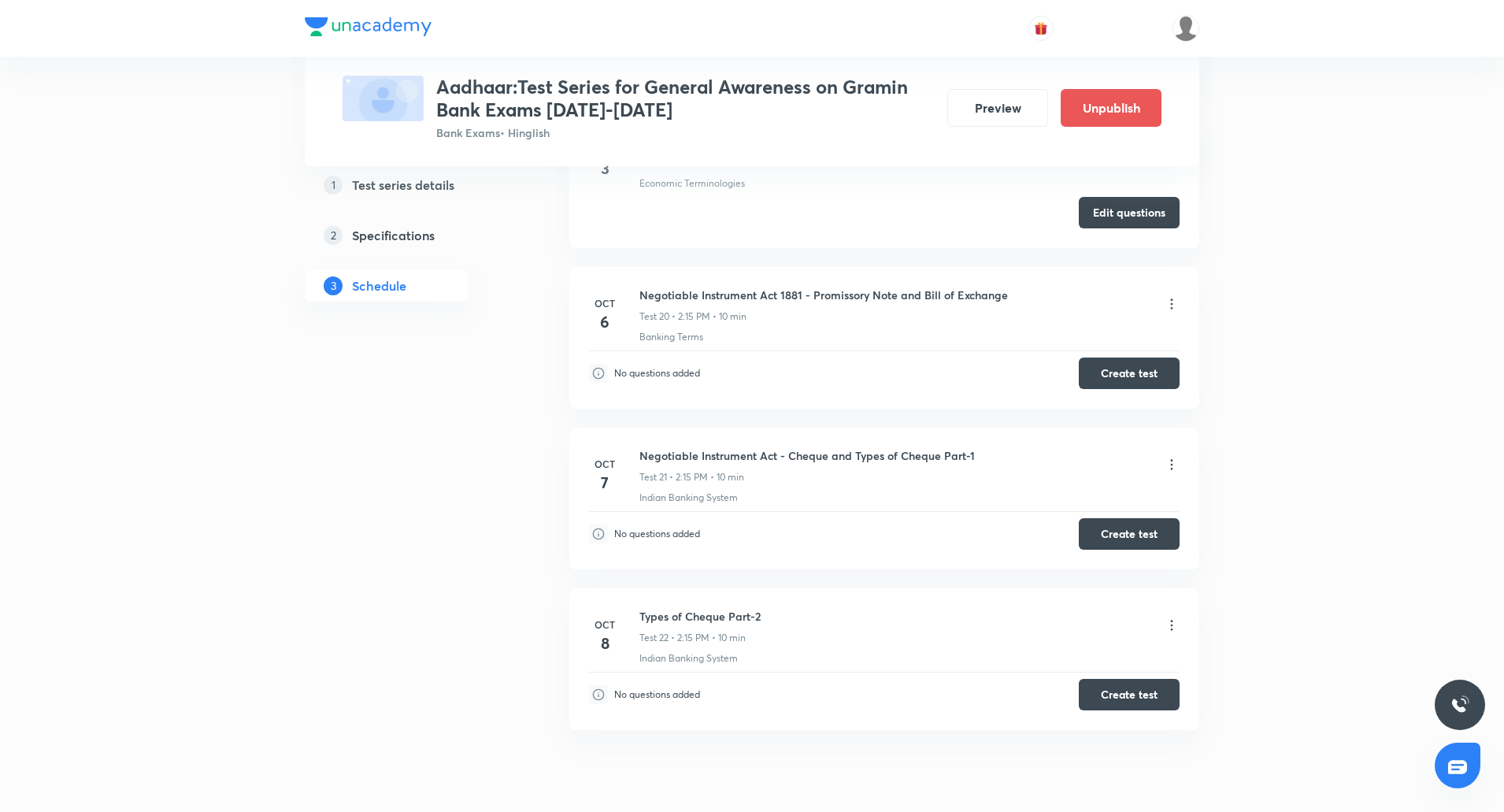
scroll to position [3602, 0]
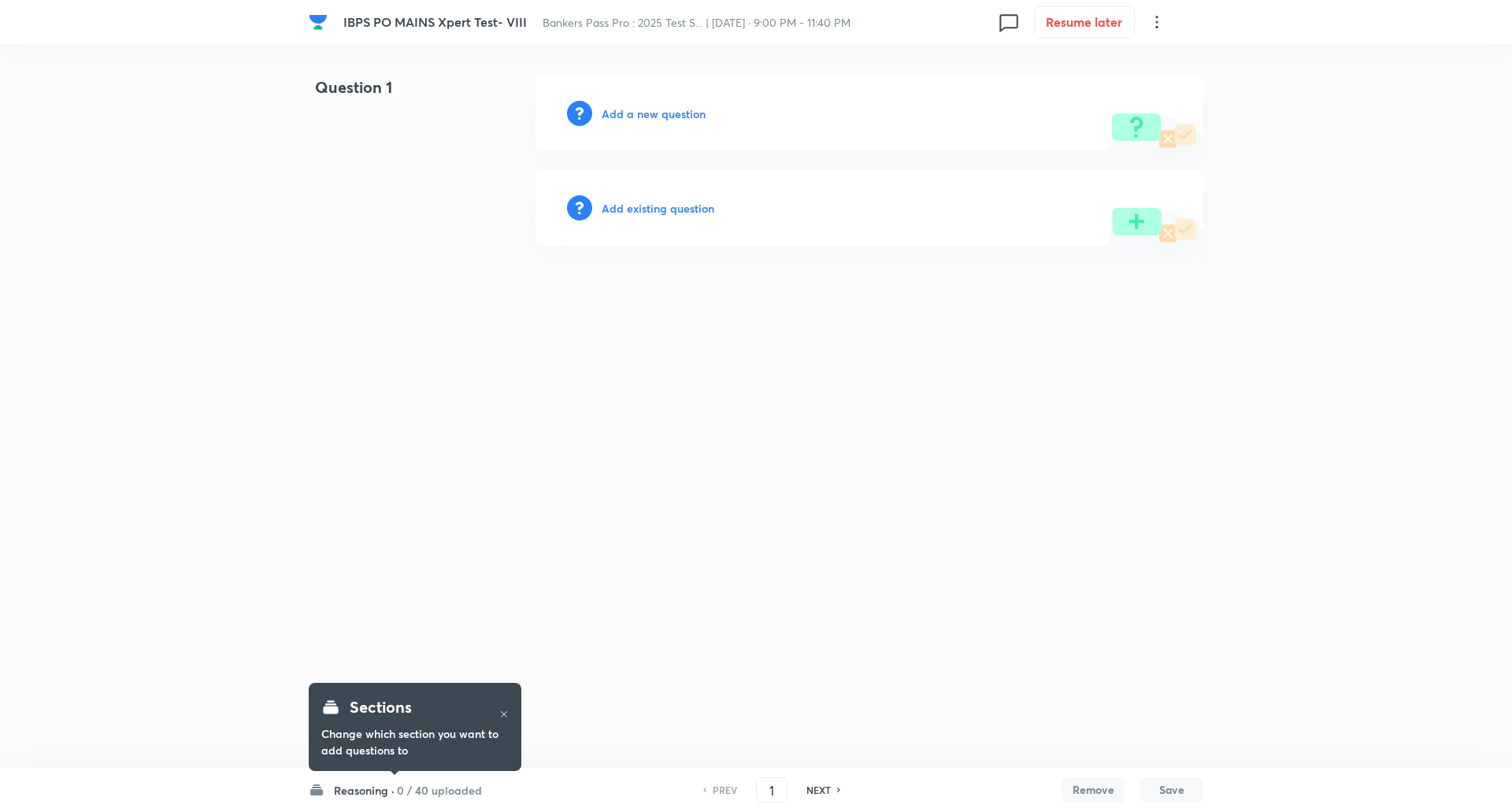
click at [351, 782] on h6 "Reasoning ·" at bounding box center [364, 790] width 61 height 17
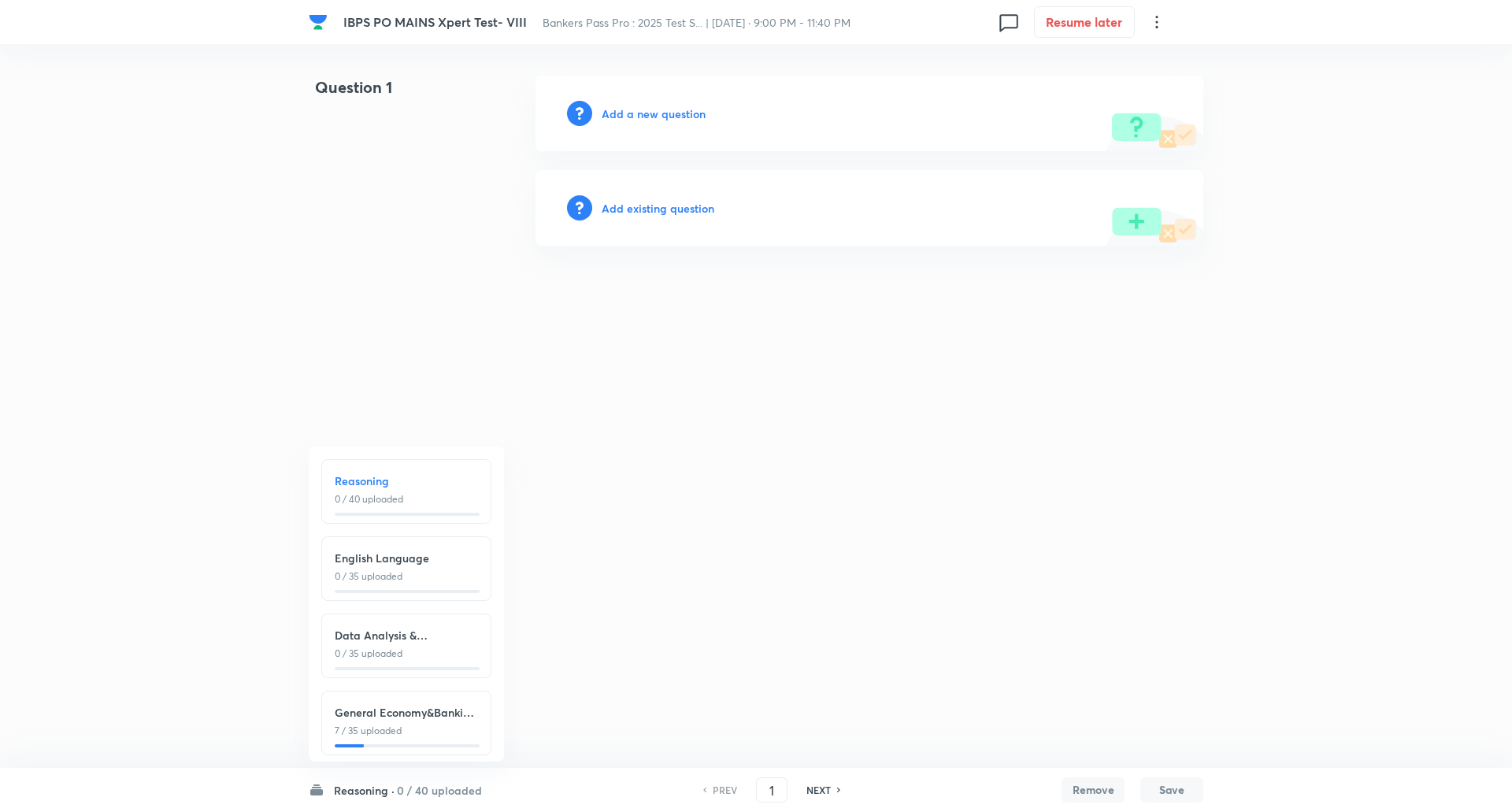
click at [382, 735] on p "7 / 35 uploaded" at bounding box center [406, 731] width 143 height 14
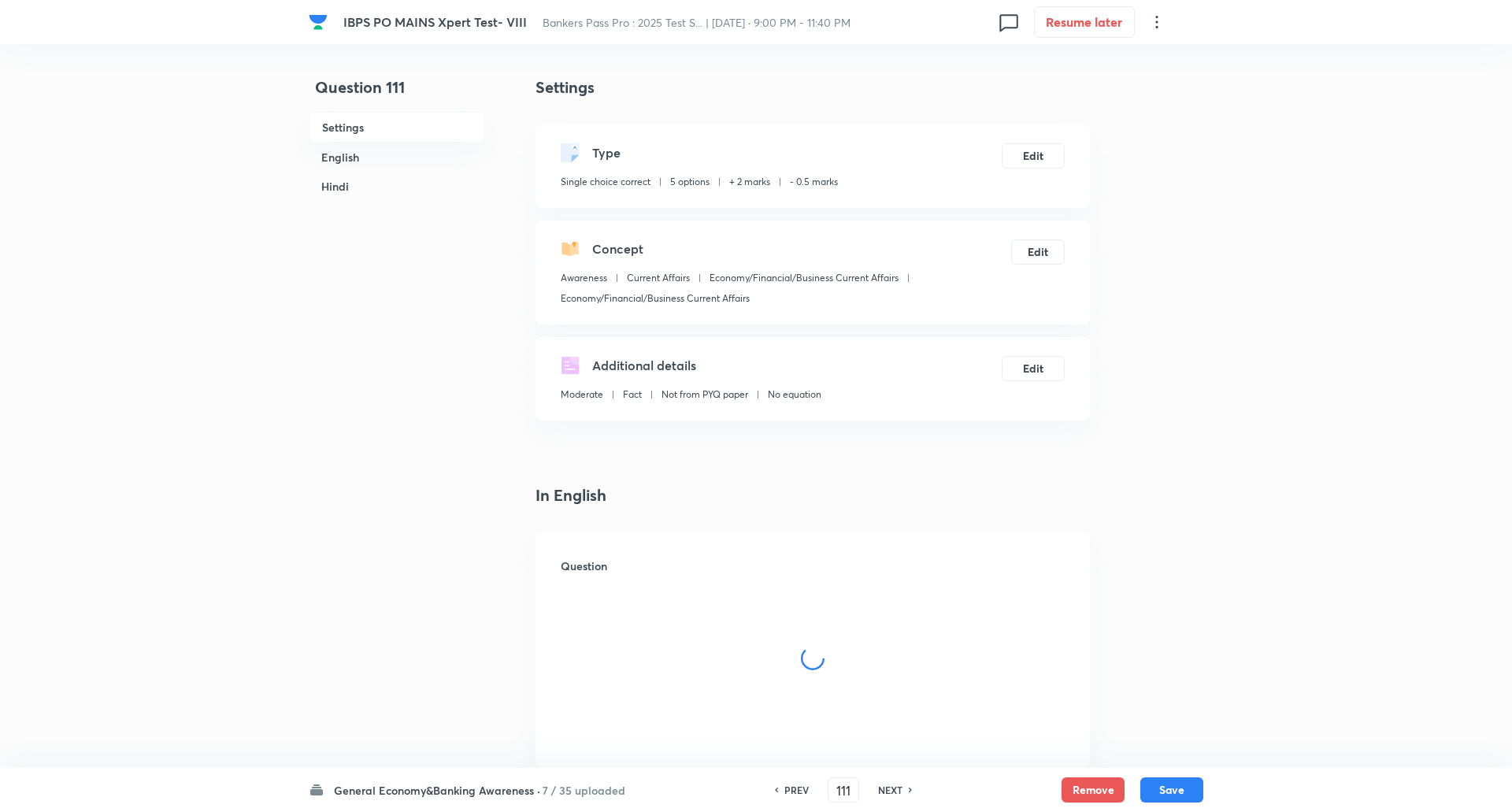
type input "111"
checkbox input "true"
